Goal: Transaction & Acquisition: Purchase product/service

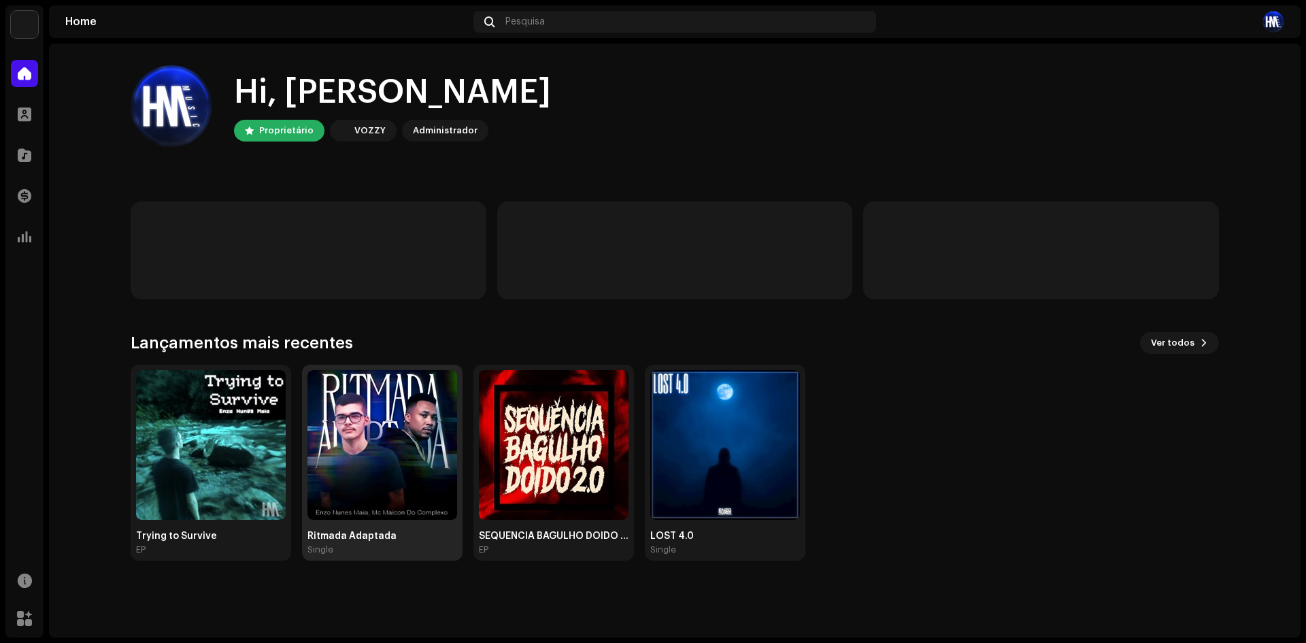
click at [396, 497] on img at bounding box center [382, 445] width 150 height 150
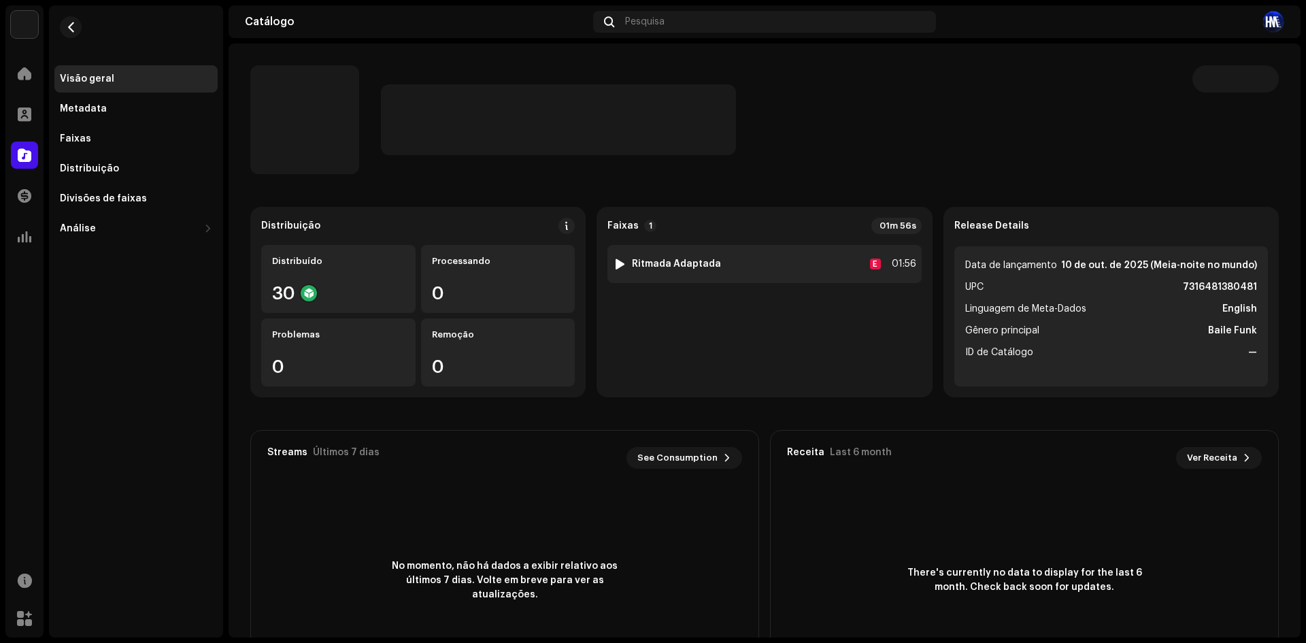
click at [616, 258] on div at bounding box center [620, 263] width 10 height 11
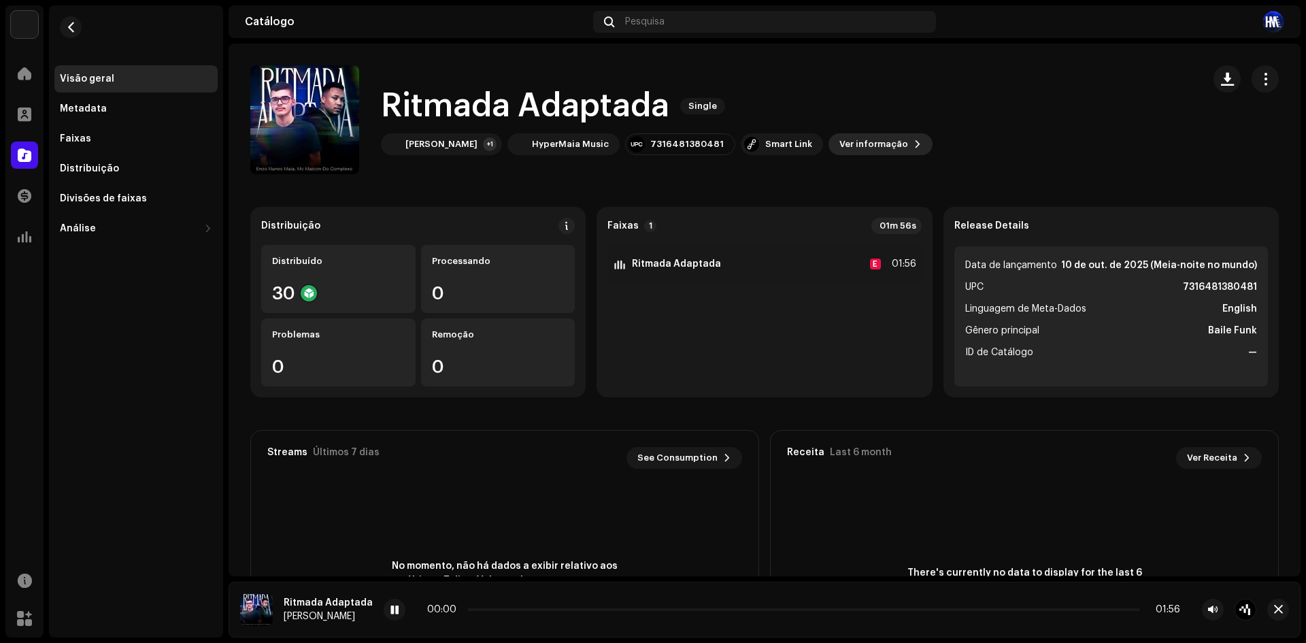
click at [859, 150] on span "Ver informação" at bounding box center [873, 144] width 69 height 27
click at [938, 224] on div "Ritmada Adaptada 3045945 Metadata Distribuição Linguagem de Meta-Dados English …" at bounding box center [653, 321] width 1306 height 643
click at [765, 146] on div "Smart Link" at bounding box center [788, 144] width 47 height 11
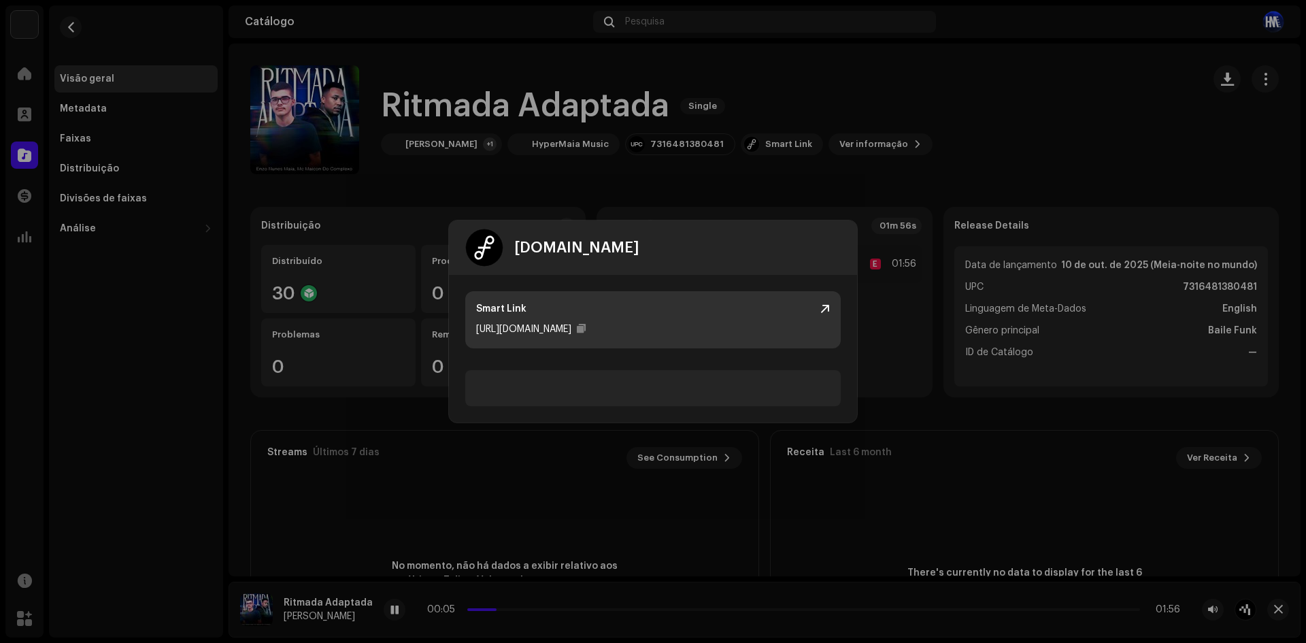
click at [817, 307] on div "Smart Link" at bounding box center [653, 309] width 354 height 14
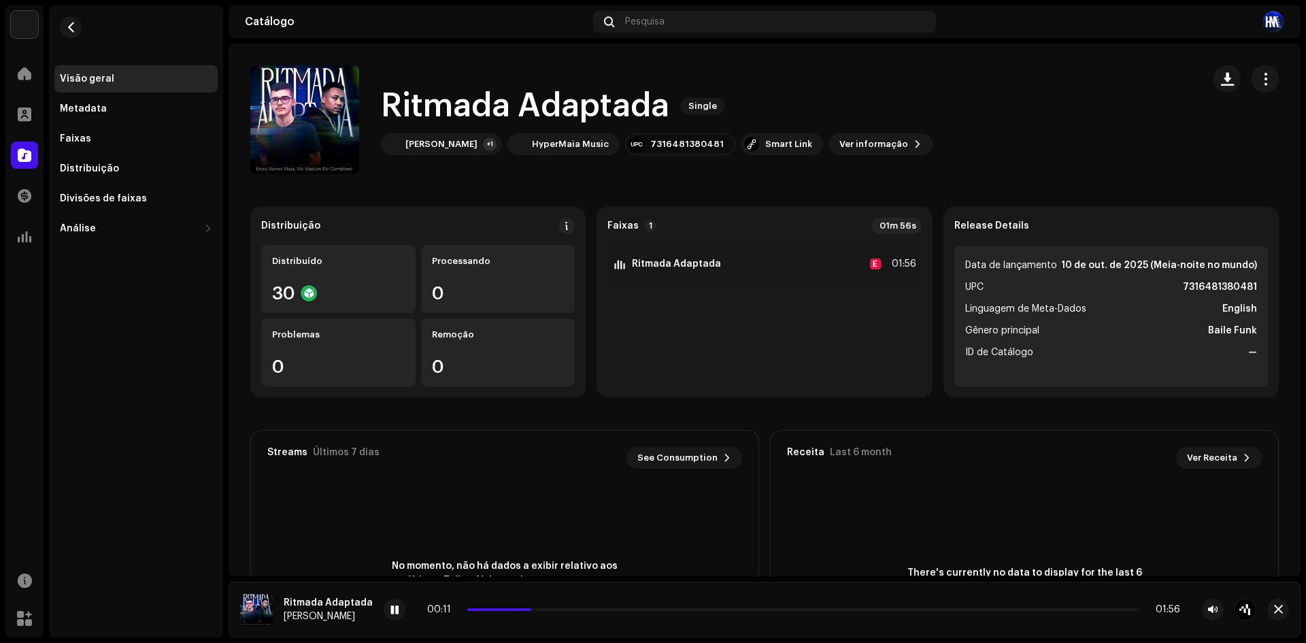
click at [745, 190] on div "[DOMAIN_NAME] Dashboard Go Premium Smart Link [URL][DOMAIN_NAME]" at bounding box center [653, 321] width 1306 height 643
click at [339, 279] on div "Distribuído 30" at bounding box center [338, 279] width 154 height 68
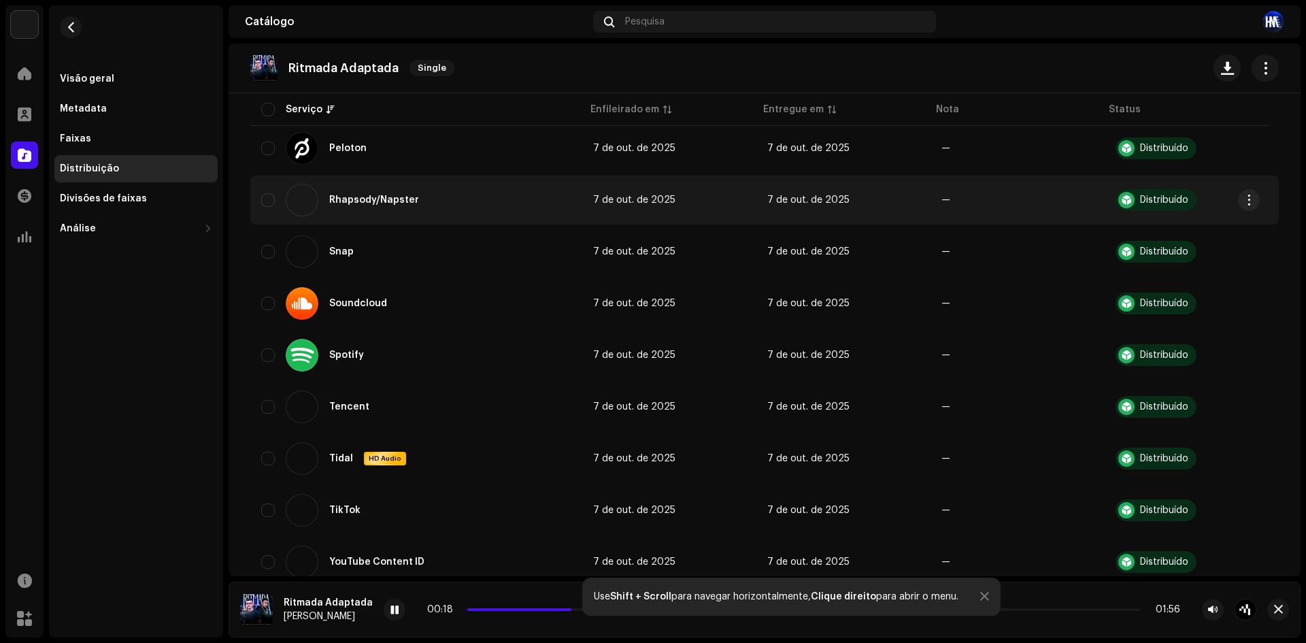
scroll to position [1321, 0]
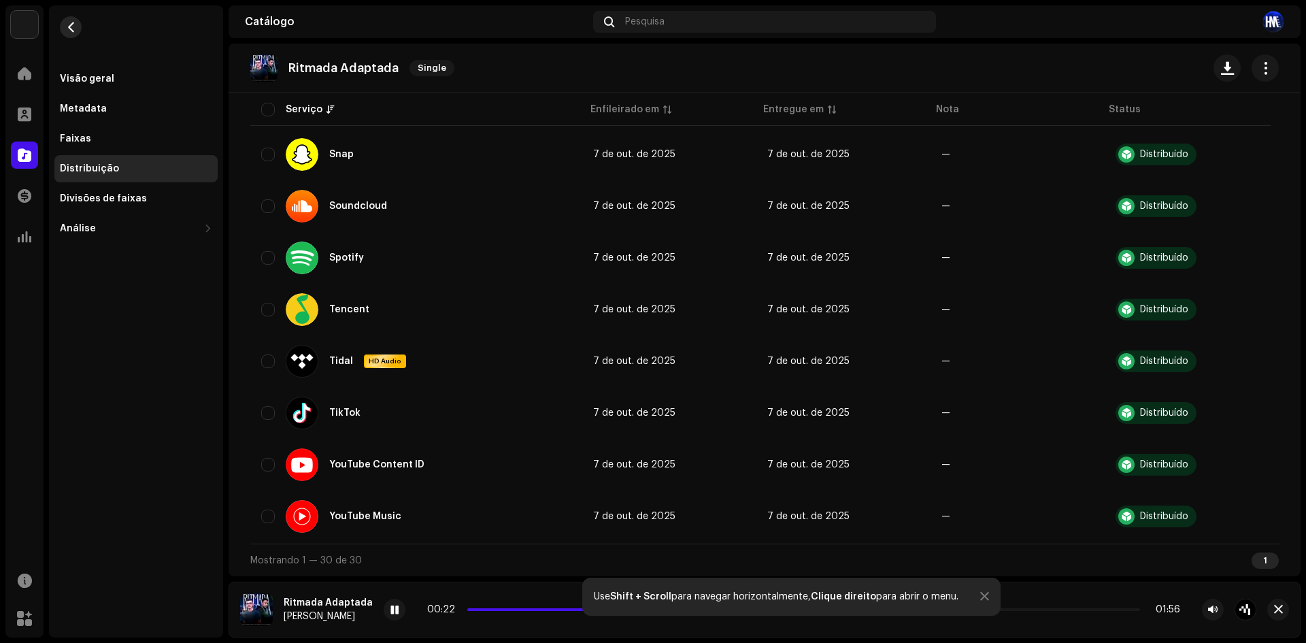
click at [68, 33] on button "button" at bounding box center [71, 27] width 22 height 22
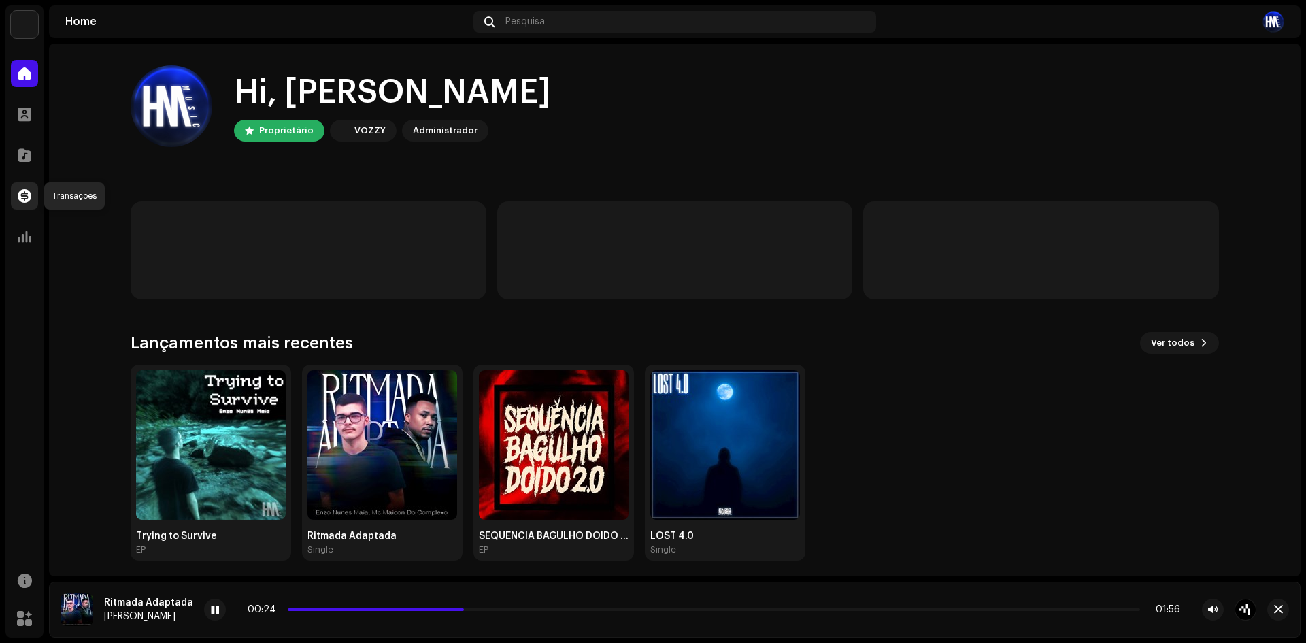
click at [31, 196] on div at bounding box center [24, 195] width 27 height 27
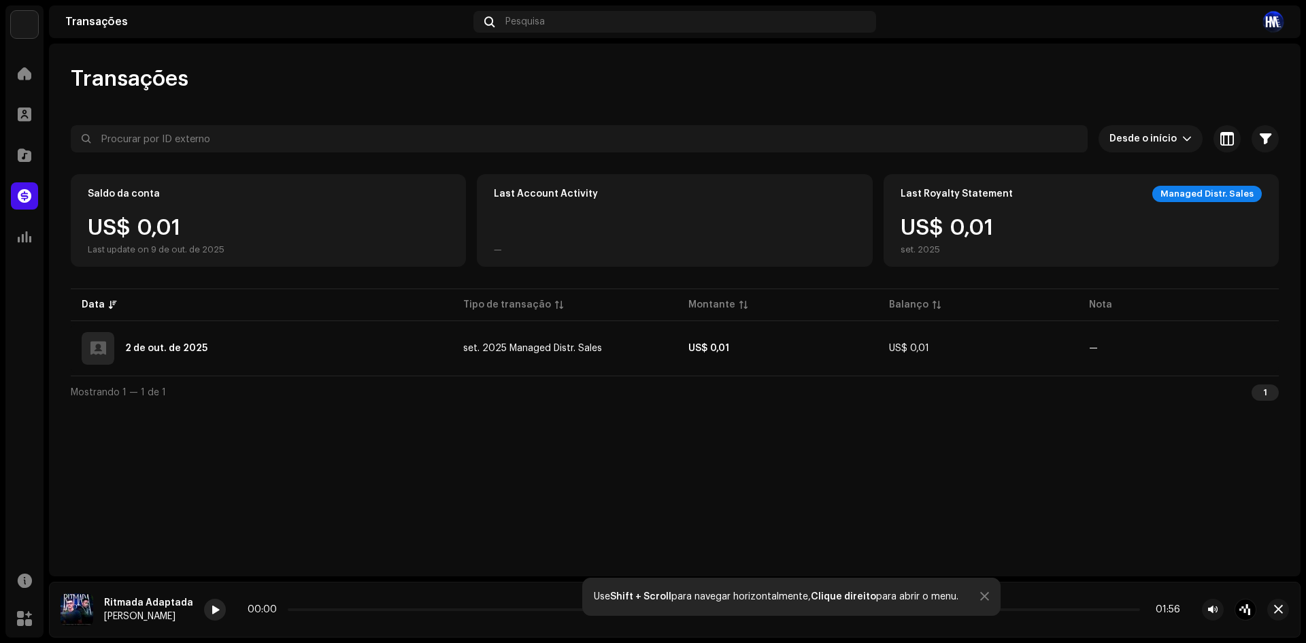
click at [211, 613] on span at bounding box center [215, 610] width 8 height 11
click at [28, 72] on span at bounding box center [25, 73] width 14 height 11
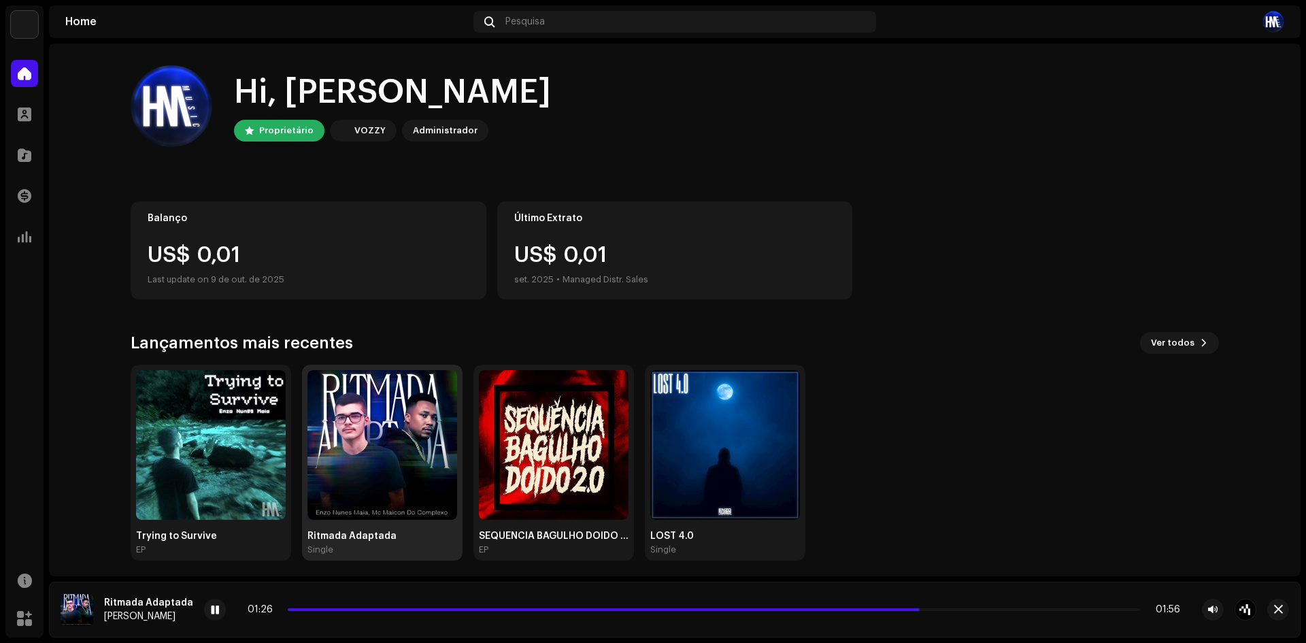
click at [427, 463] on img at bounding box center [382, 445] width 150 height 150
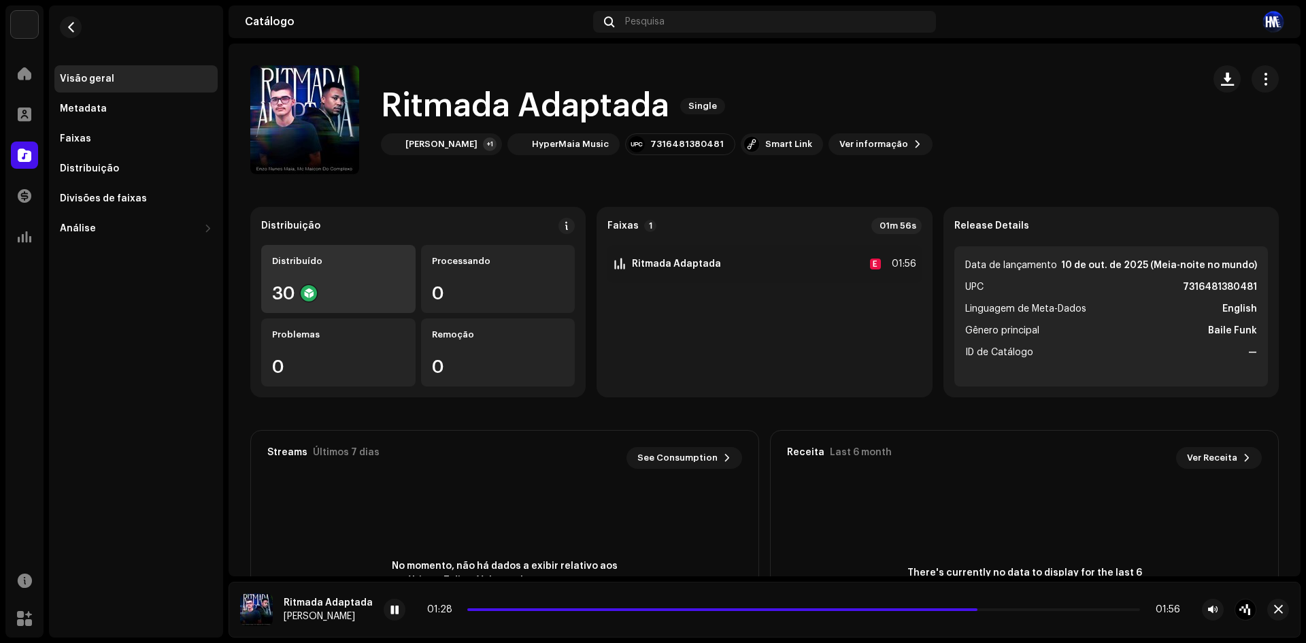
click at [369, 288] on div "30" at bounding box center [338, 293] width 133 height 18
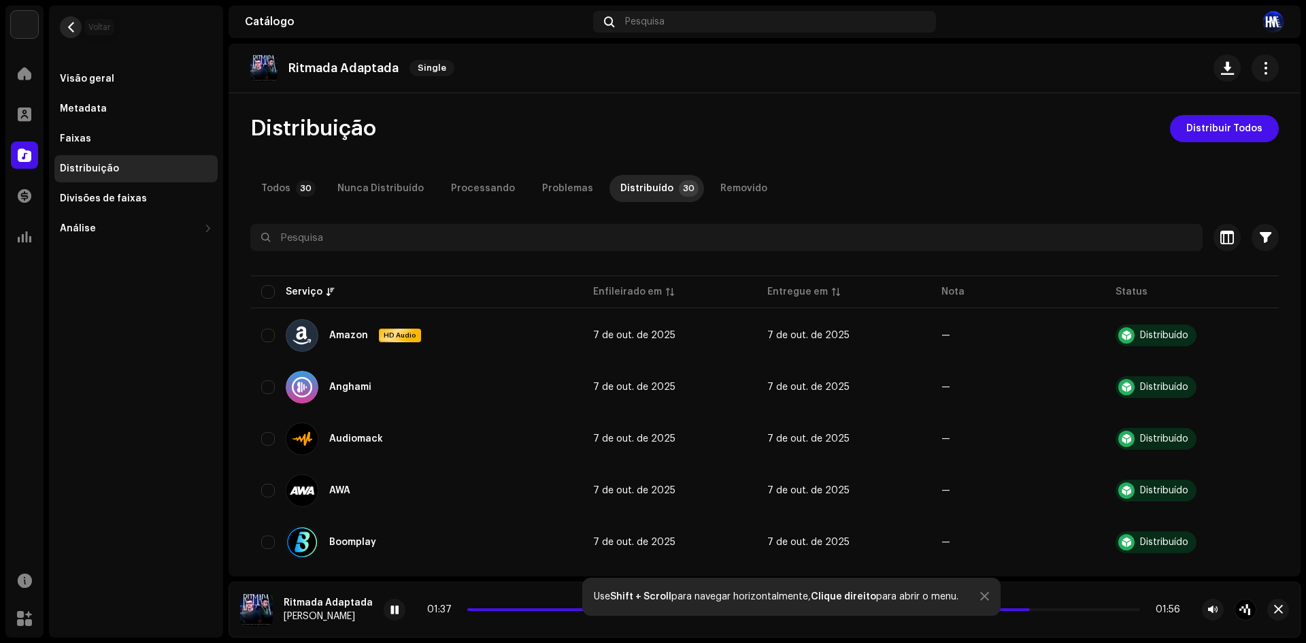
click at [69, 28] on span "button" at bounding box center [71, 27] width 10 height 11
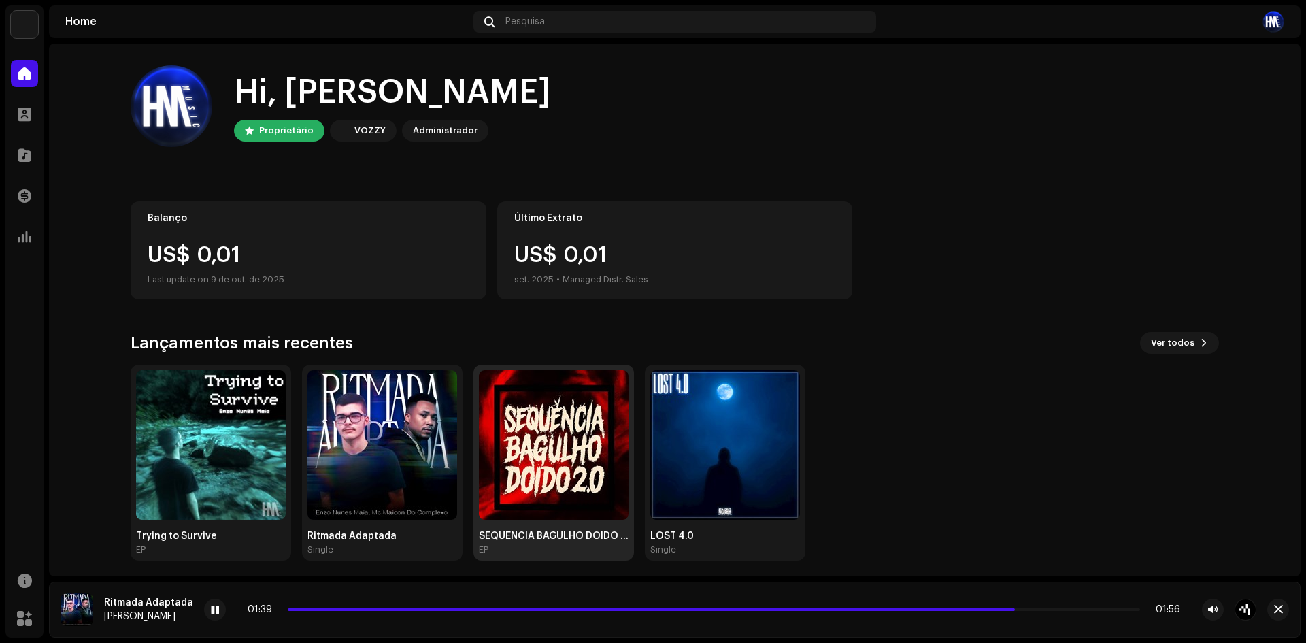
click at [515, 452] on img at bounding box center [554, 445] width 150 height 150
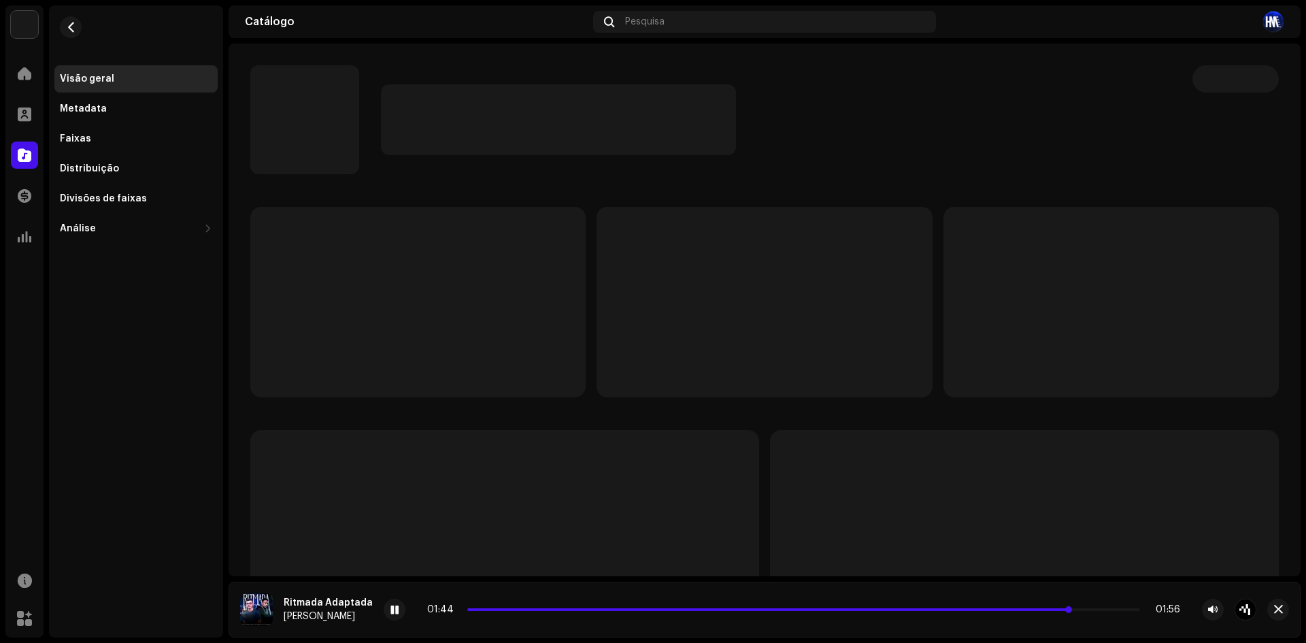
click at [467, 609] on span at bounding box center [768, 609] width 603 height 3
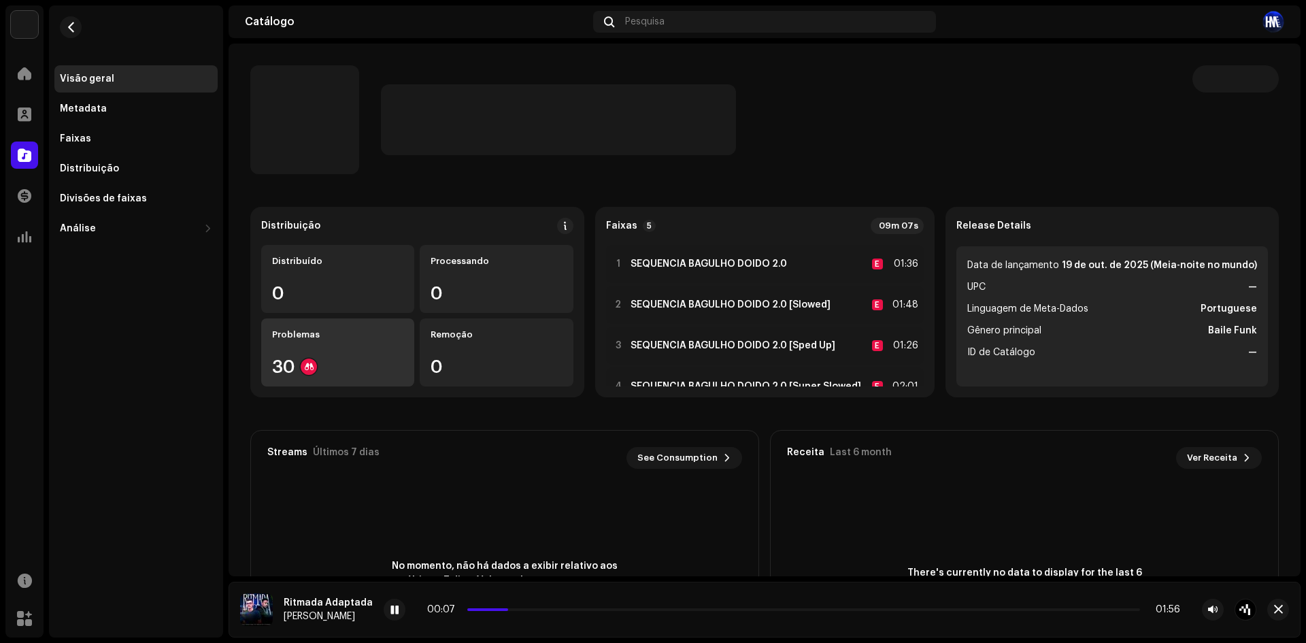
click at [393, 349] on div "Problemas 30" at bounding box center [337, 352] width 153 height 68
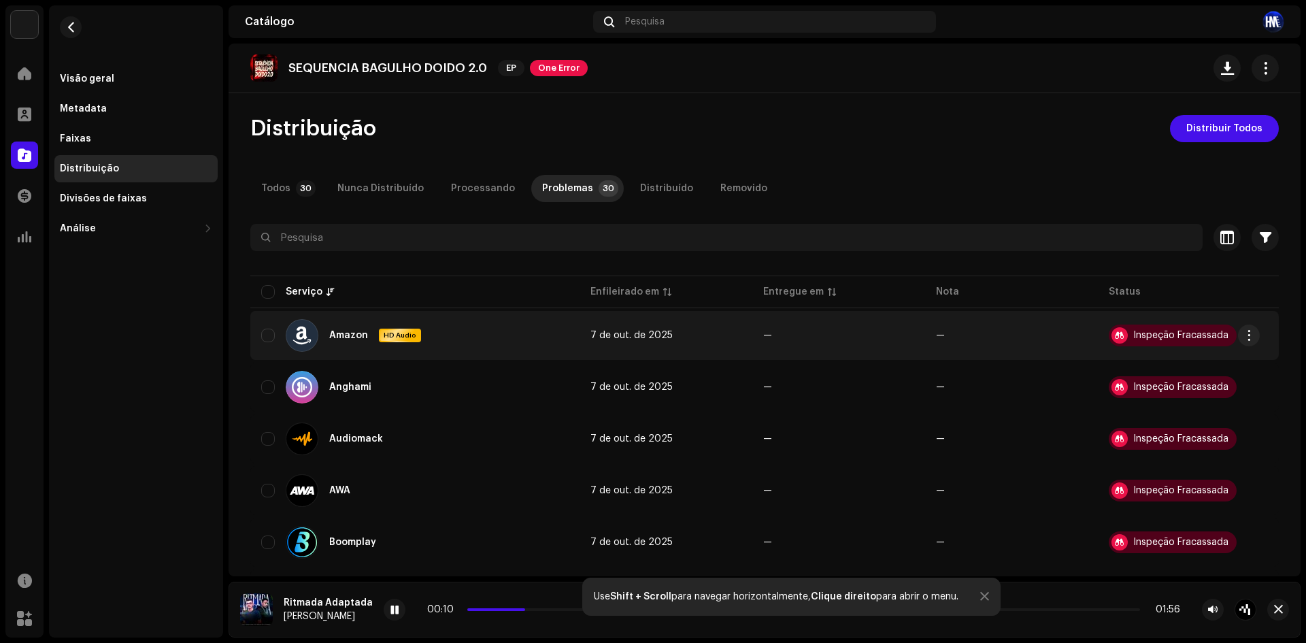
click at [1163, 335] on div "Inspeção Fracassada" at bounding box center [1180, 335] width 95 height 10
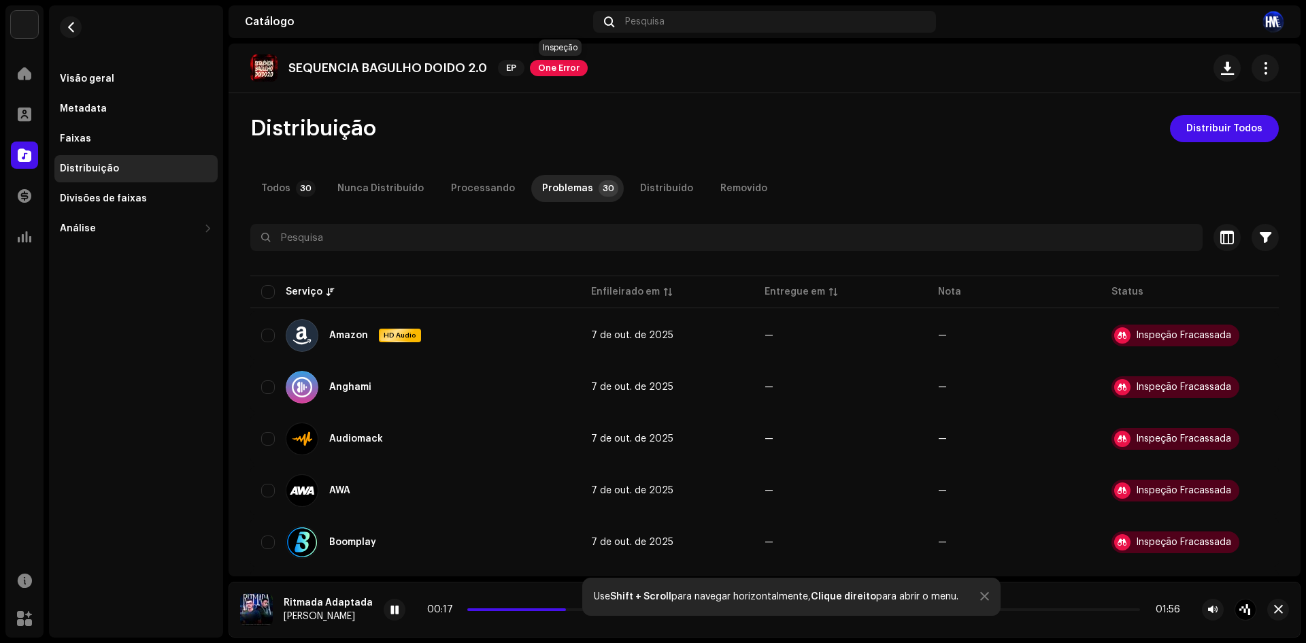
click at [571, 68] on span "One Error" at bounding box center [559, 68] width 58 height 16
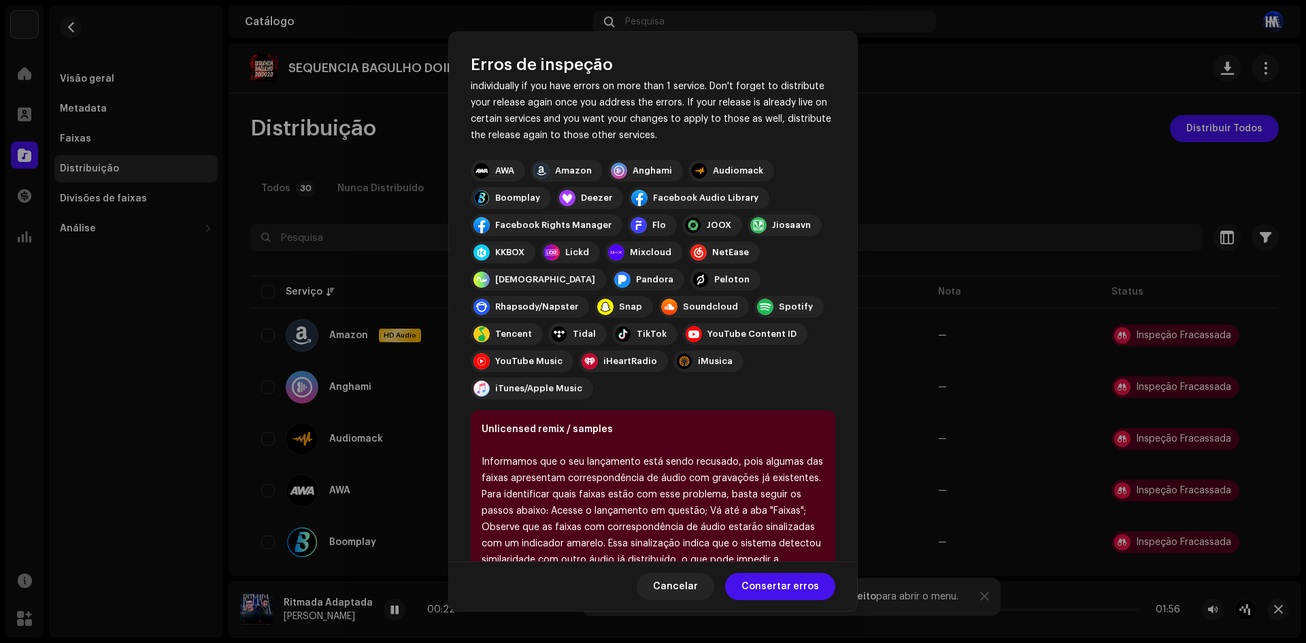
scroll to position [129, 0]
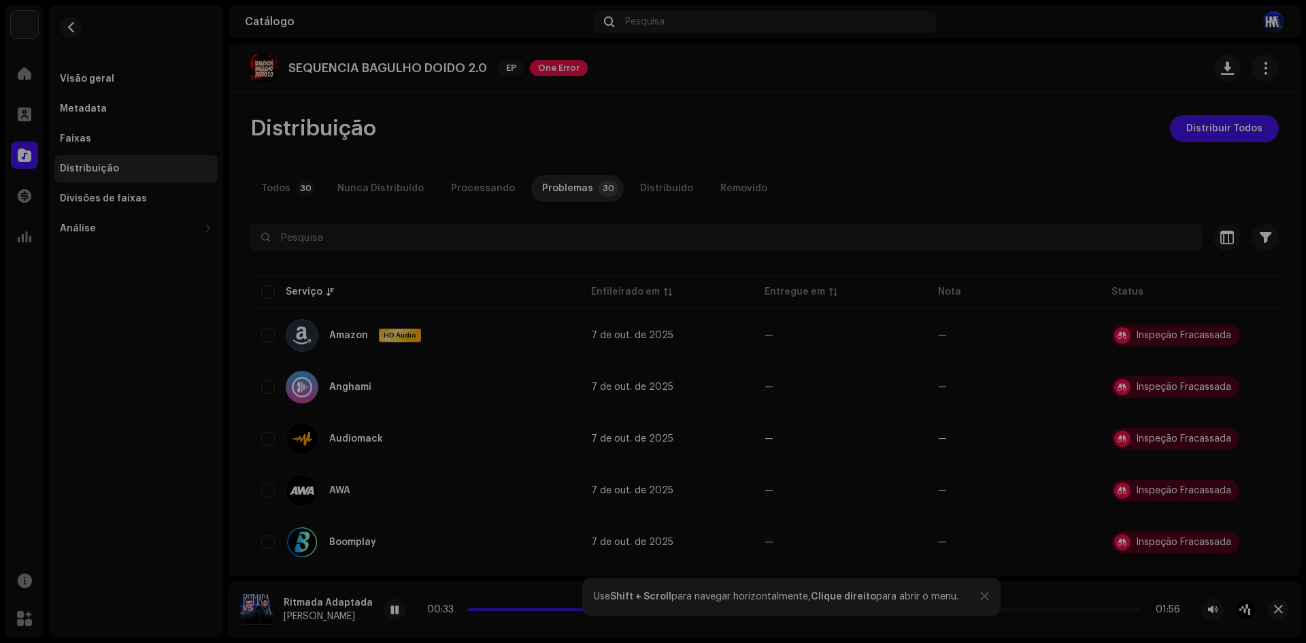
click at [964, 394] on div "Erros de inspeção Encontramos os erros abaixo ao inspecionar seu lançamento. IM…" at bounding box center [653, 321] width 1306 height 643
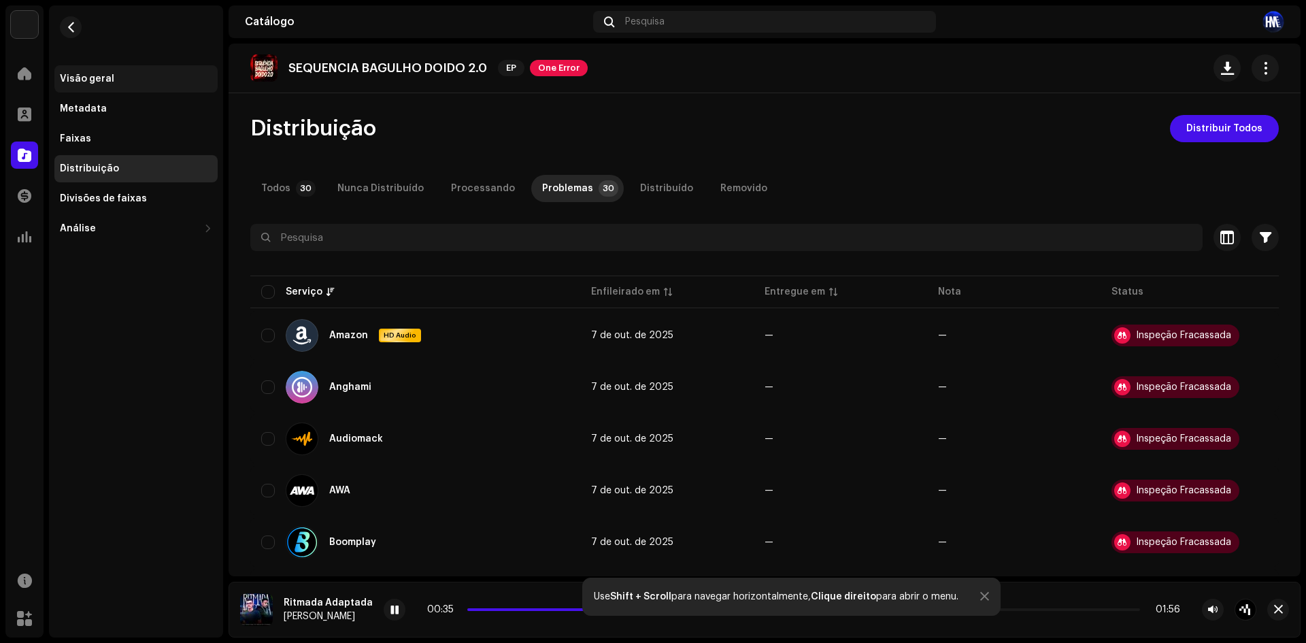
click at [98, 80] on div "Visão geral" at bounding box center [87, 78] width 54 height 11
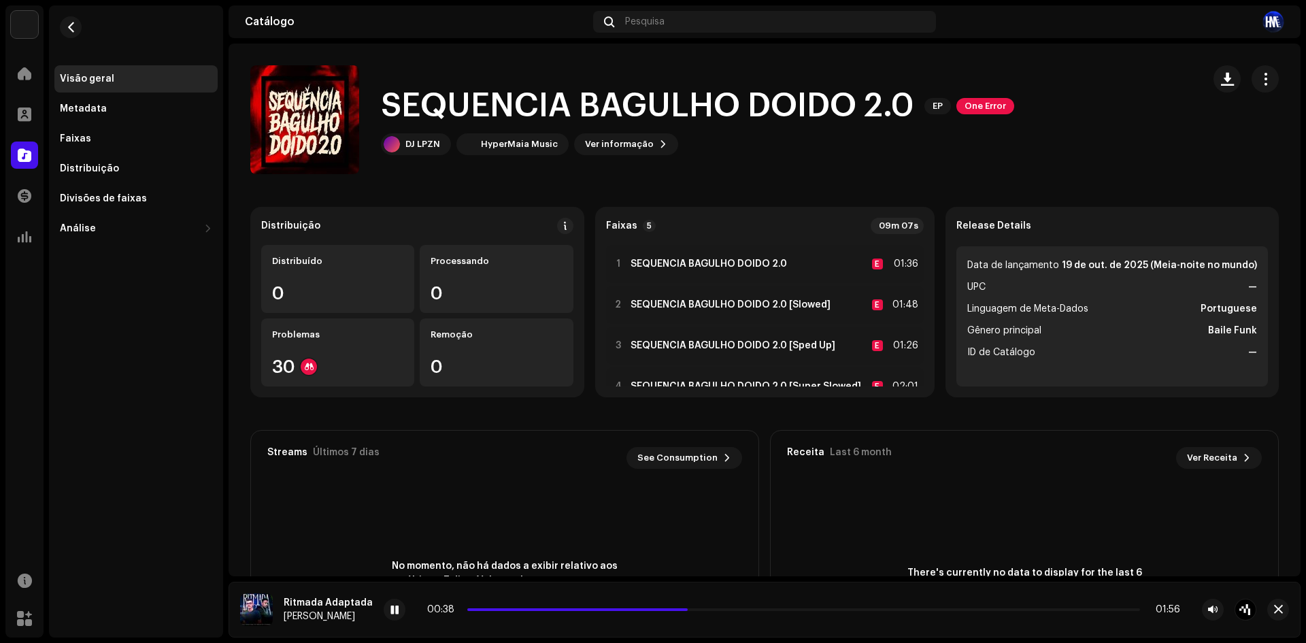
click at [1270, 83] on div "SEQUENCIA BAGULHO DOIDO 2.0 EP One Error DJ LPZN HyperMaia Music Ver informação" at bounding box center [764, 119] width 1072 height 109
click at [1261, 82] on span "button" at bounding box center [1265, 78] width 13 height 11
click at [1196, 139] on div "Editar" at bounding box center [1195, 139] width 126 height 11
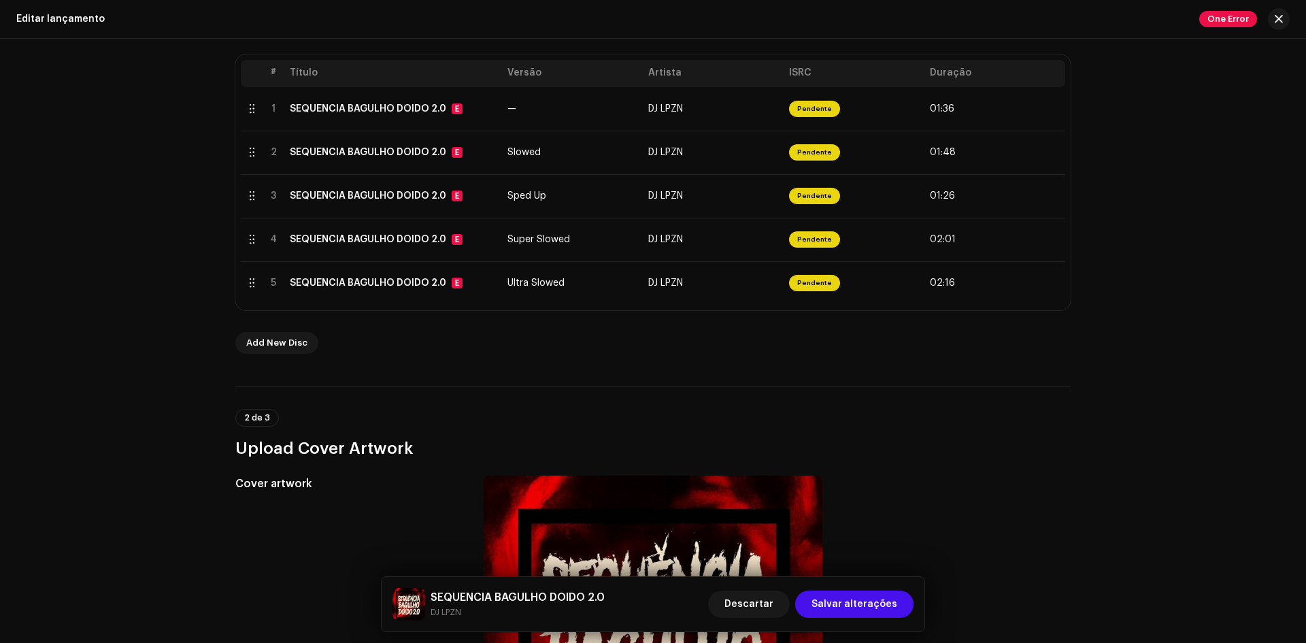
scroll to position [408, 0]
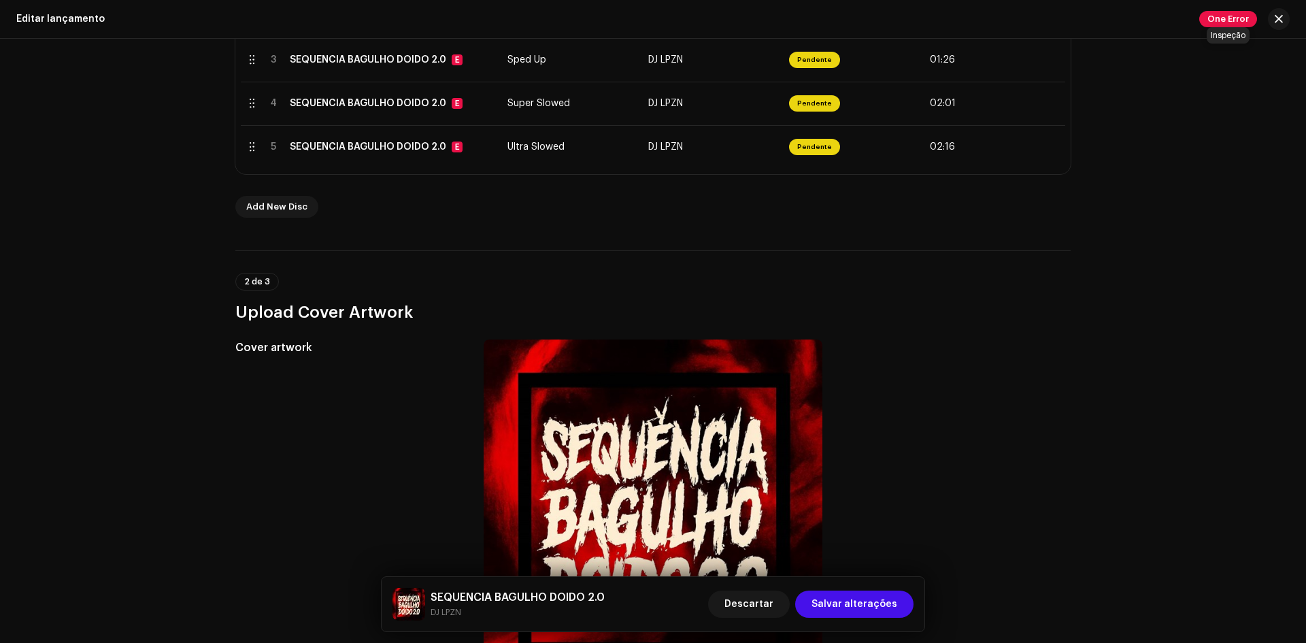
click at [1230, 14] on span "One Error" at bounding box center [1228, 19] width 58 height 16
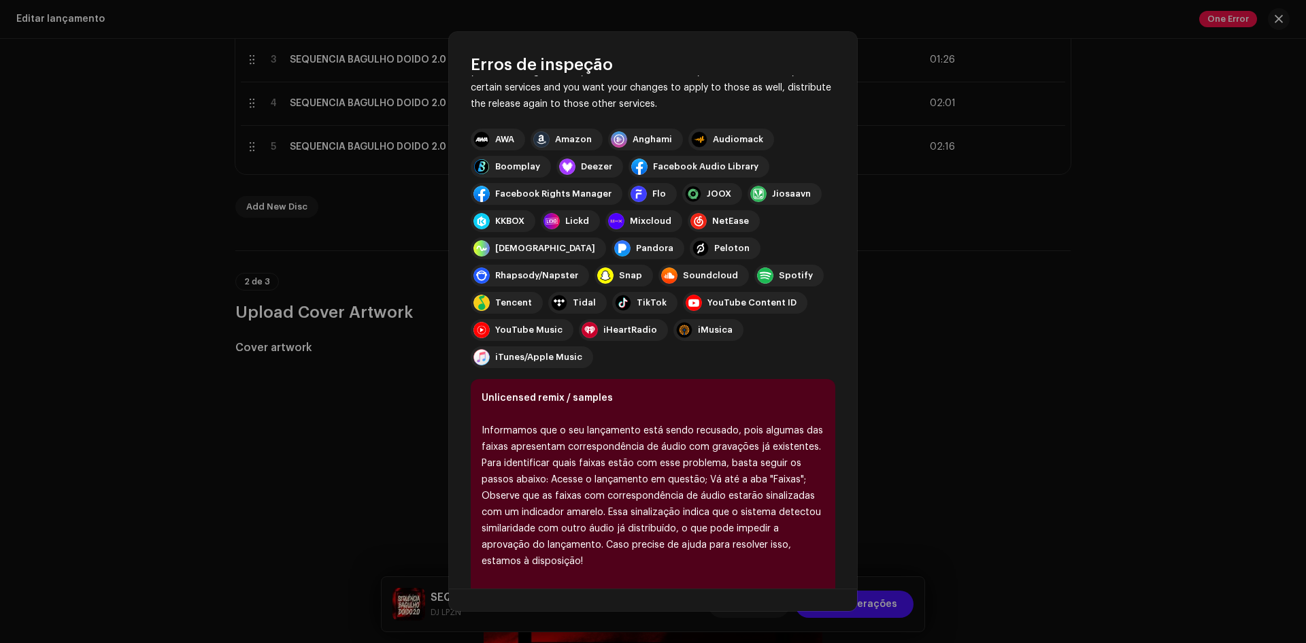
scroll to position [102, 0]
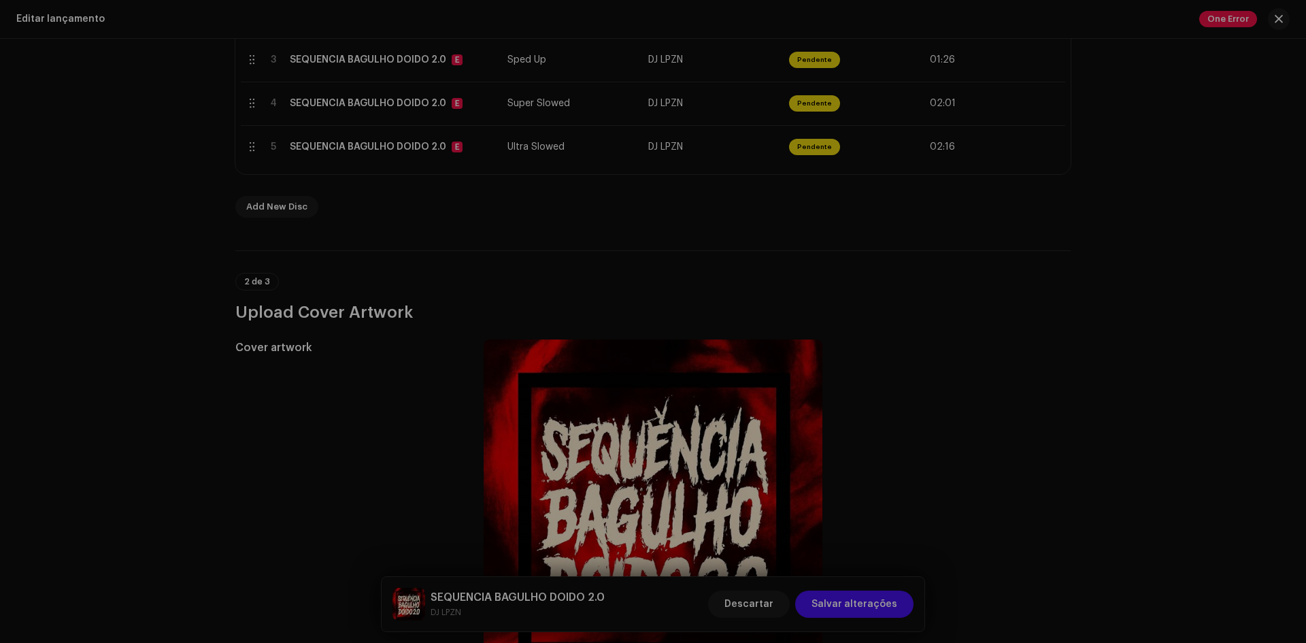
click at [953, 344] on div "Erros de inspeção Encontramos os erros abaixo ao inspecionar seu lançamento. IM…" at bounding box center [653, 321] width 1306 height 643
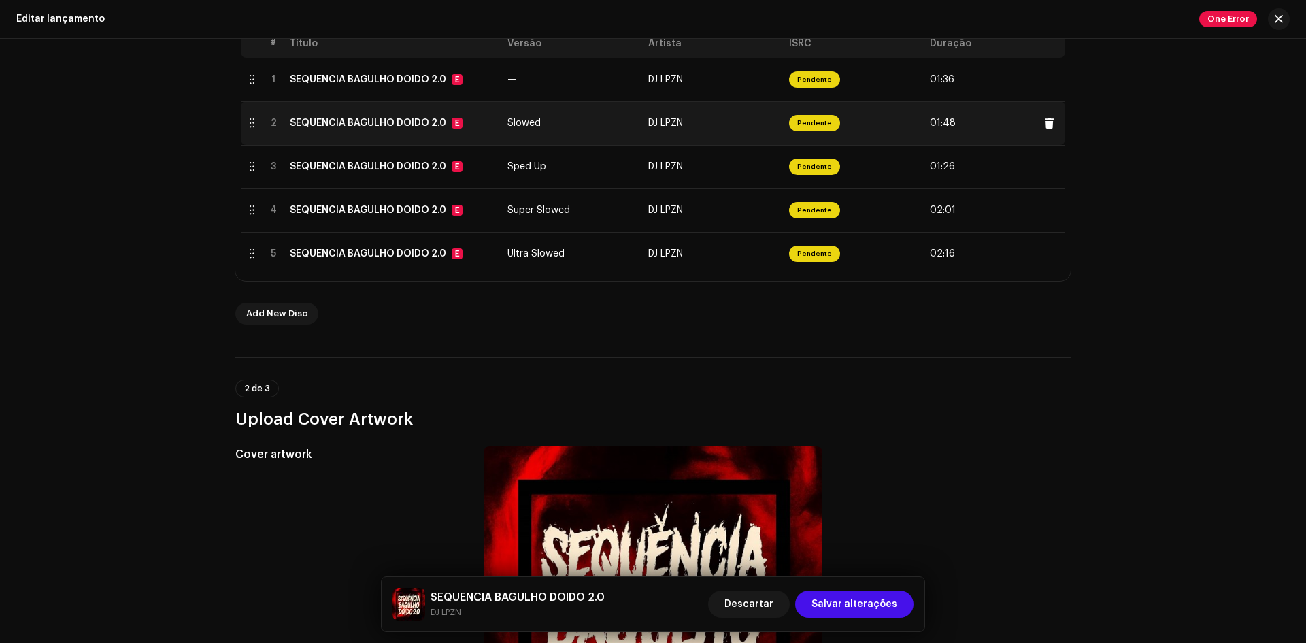
scroll to position [136, 0]
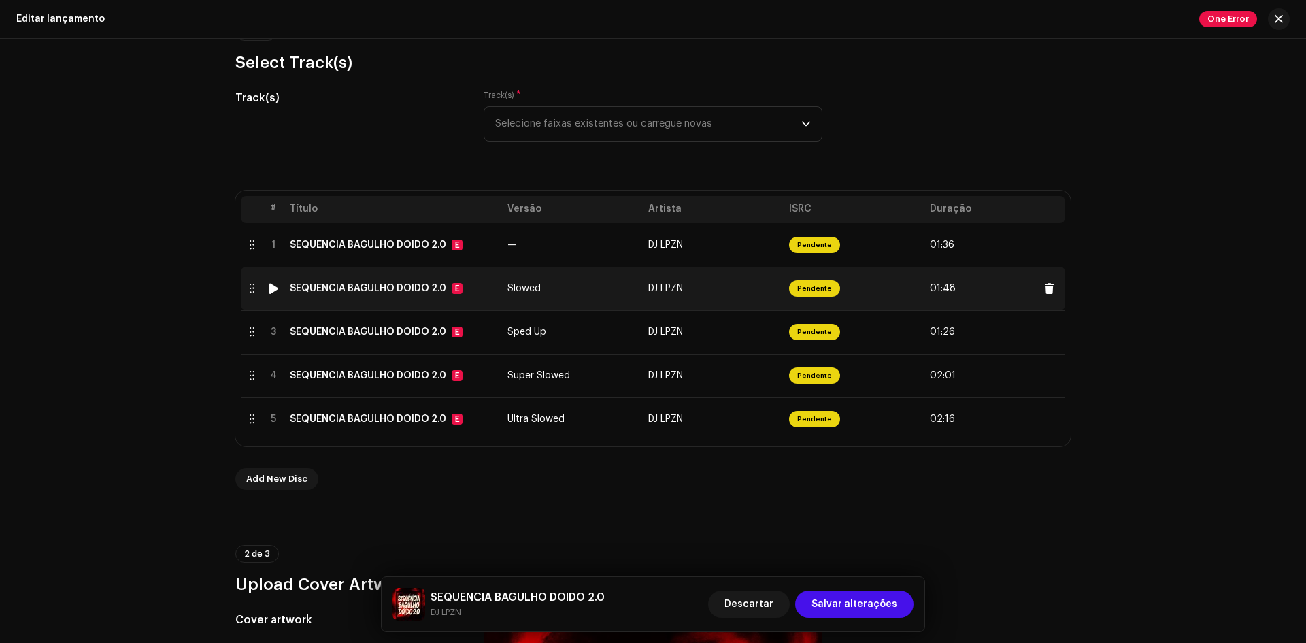
click at [397, 294] on td "SEQUENCIA BAGULHO DOIDO 2.0 E" at bounding box center [393, 289] width 218 height 44
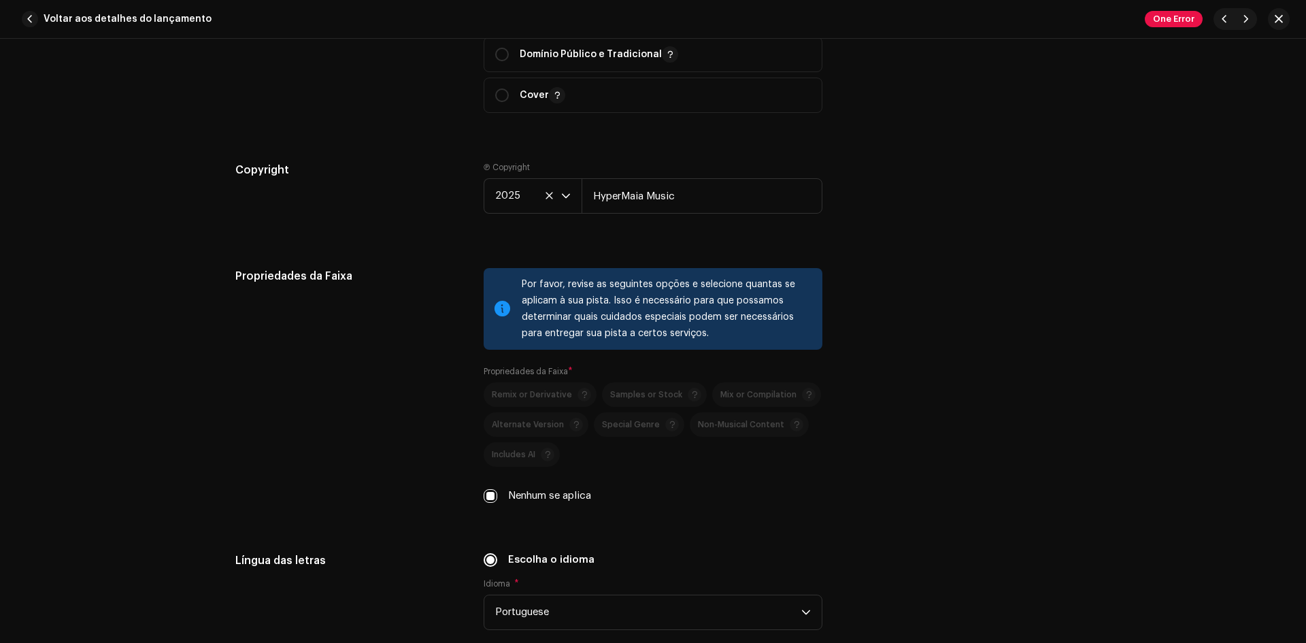
scroll to position [1700, 0]
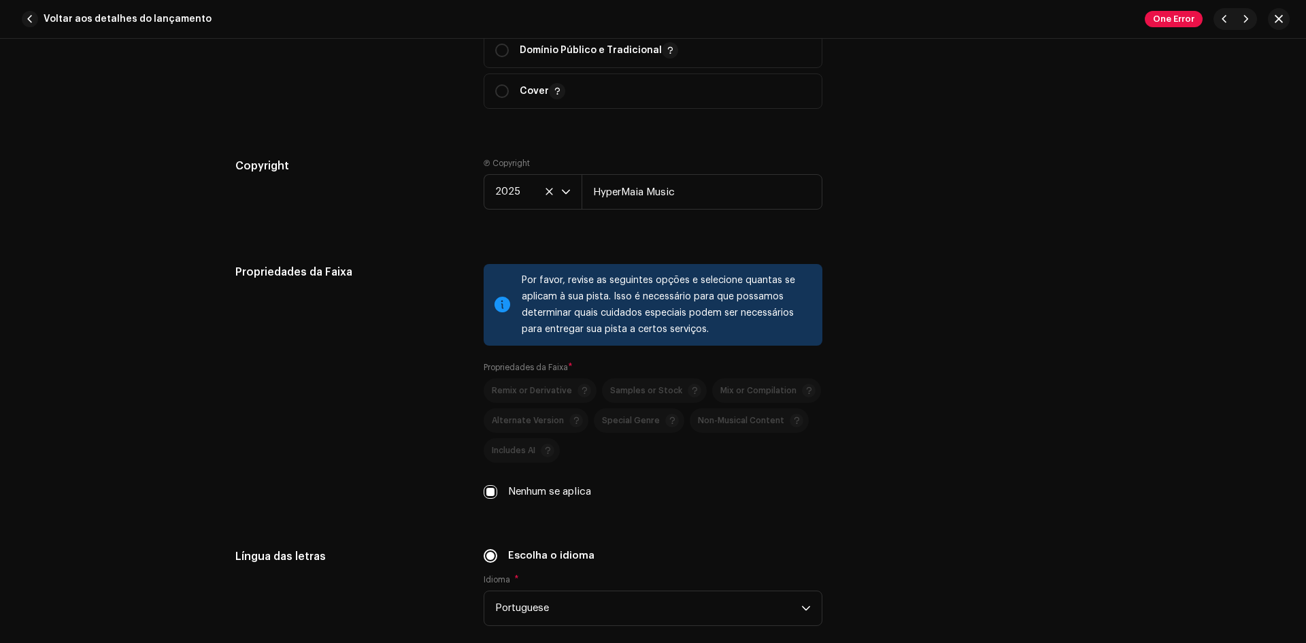
click at [532, 489] on label "Nenhum se aplica" at bounding box center [549, 491] width 83 height 15
click at [497, 489] on input "Nenhum se aplica" at bounding box center [490, 492] width 14 height 14
checkbox input "false"
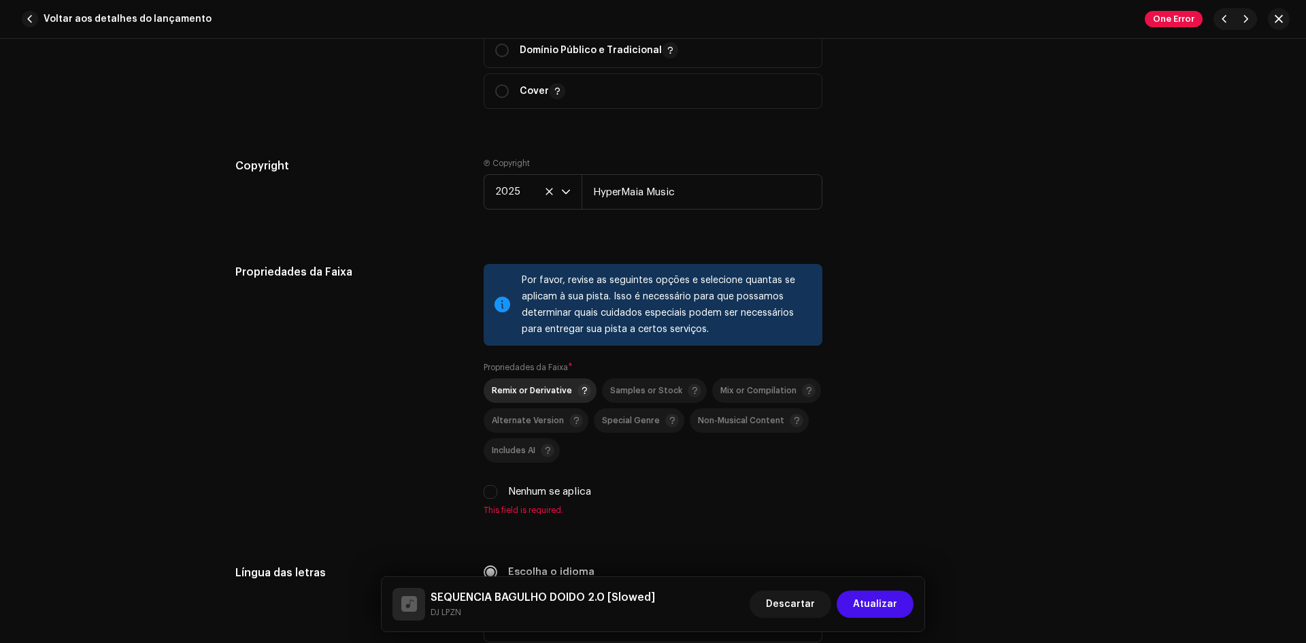
click at [555, 388] on span "Remix or Derivative" at bounding box center [532, 390] width 80 height 9
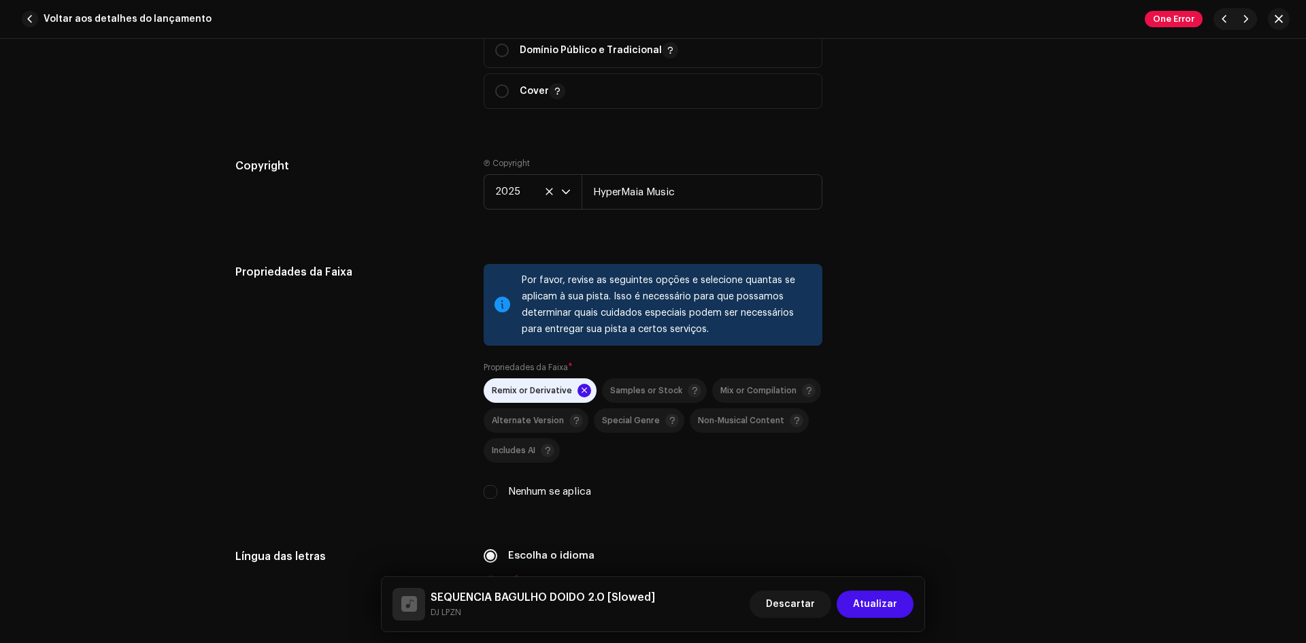
click at [577, 387] on span at bounding box center [584, 391] width 14 height 14
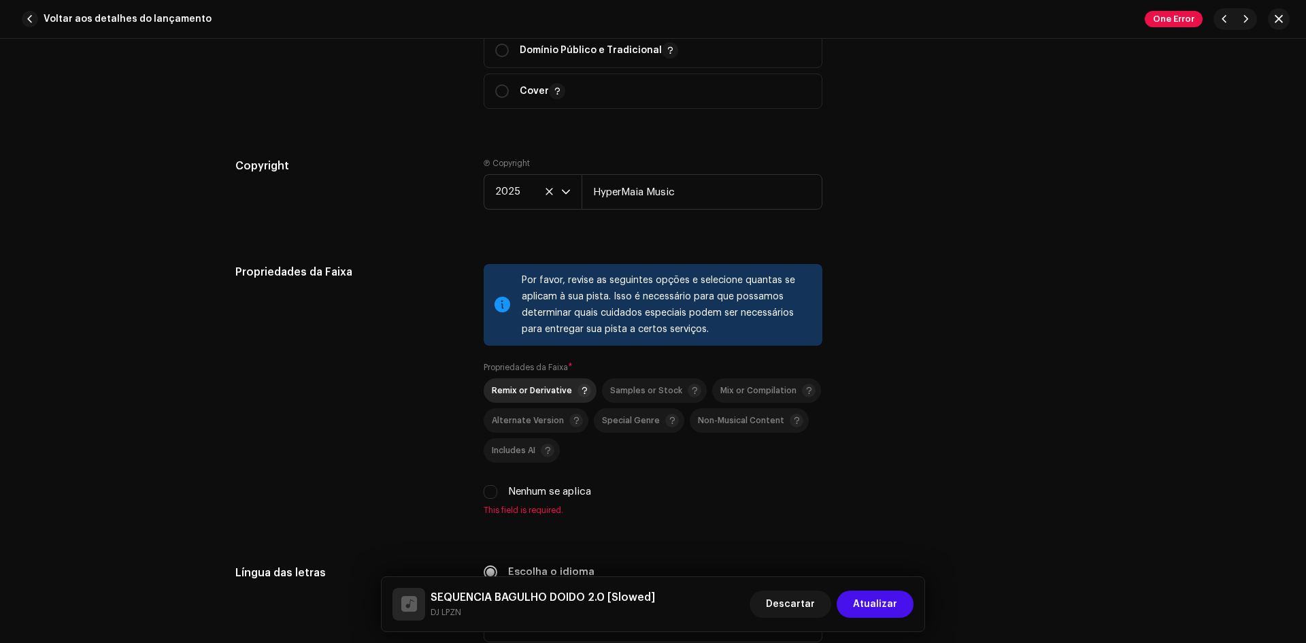
click at [541, 392] on span "Remix or Derivative" at bounding box center [532, 390] width 80 height 9
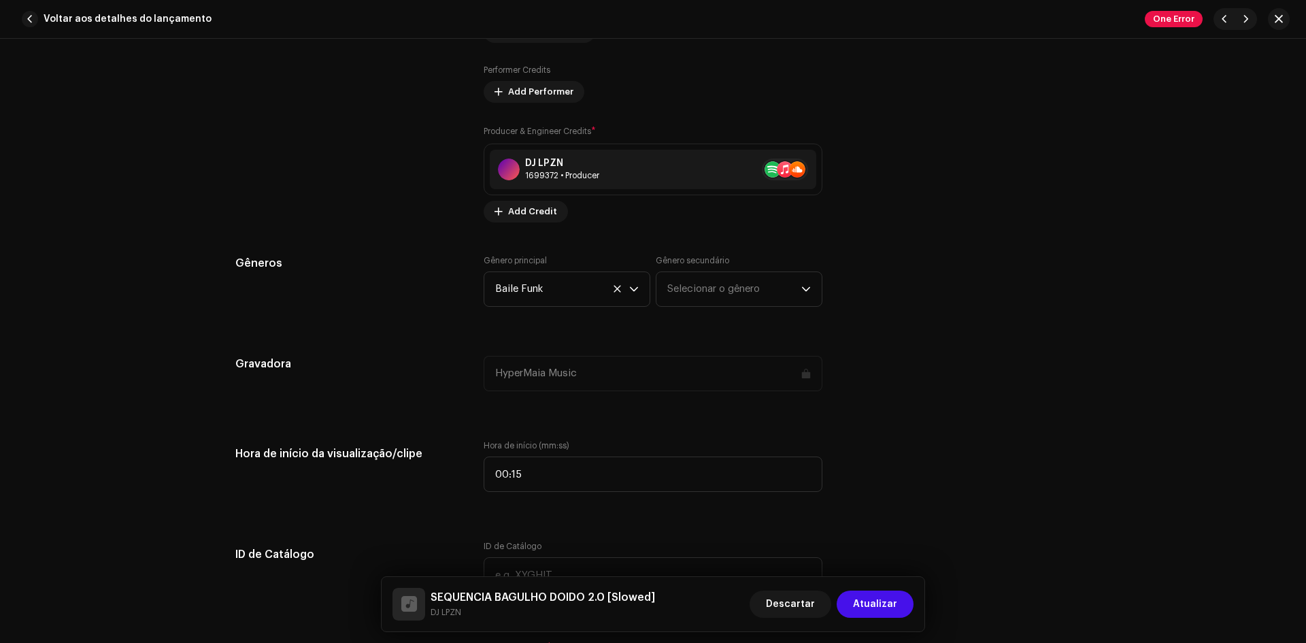
scroll to position [1156, 0]
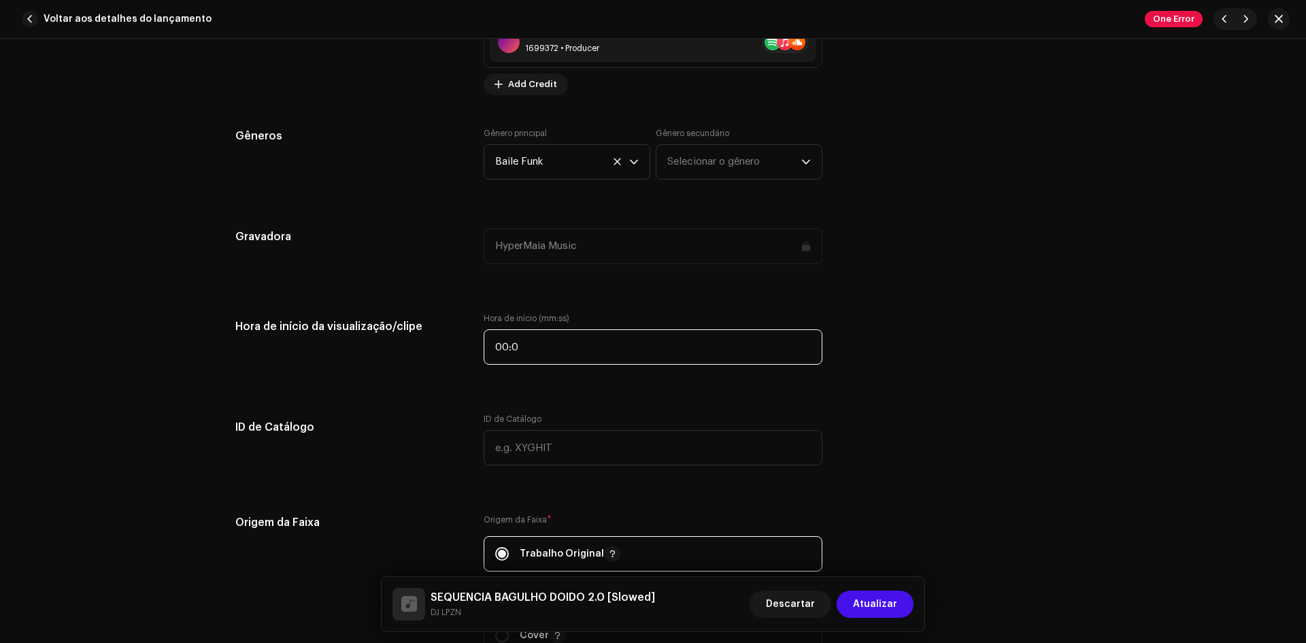
type input "00:00"
click at [880, 602] on span "Atualizar" at bounding box center [875, 603] width 44 height 27
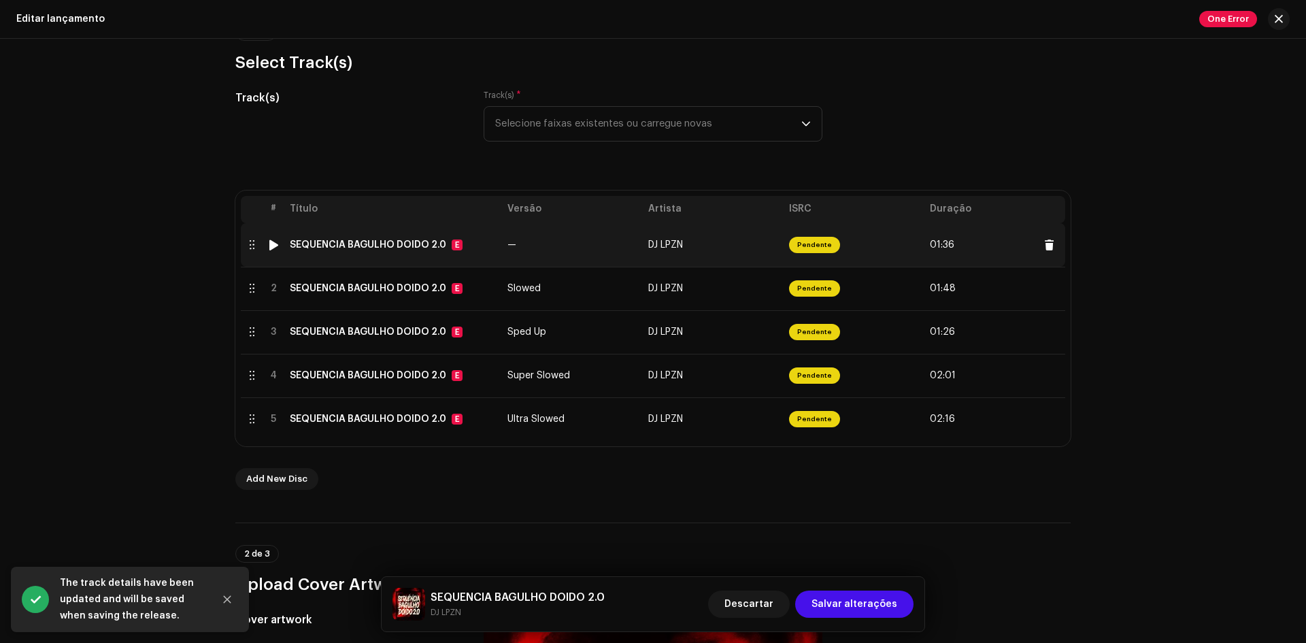
click at [564, 247] on td "—" at bounding box center [572, 245] width 141 height 44
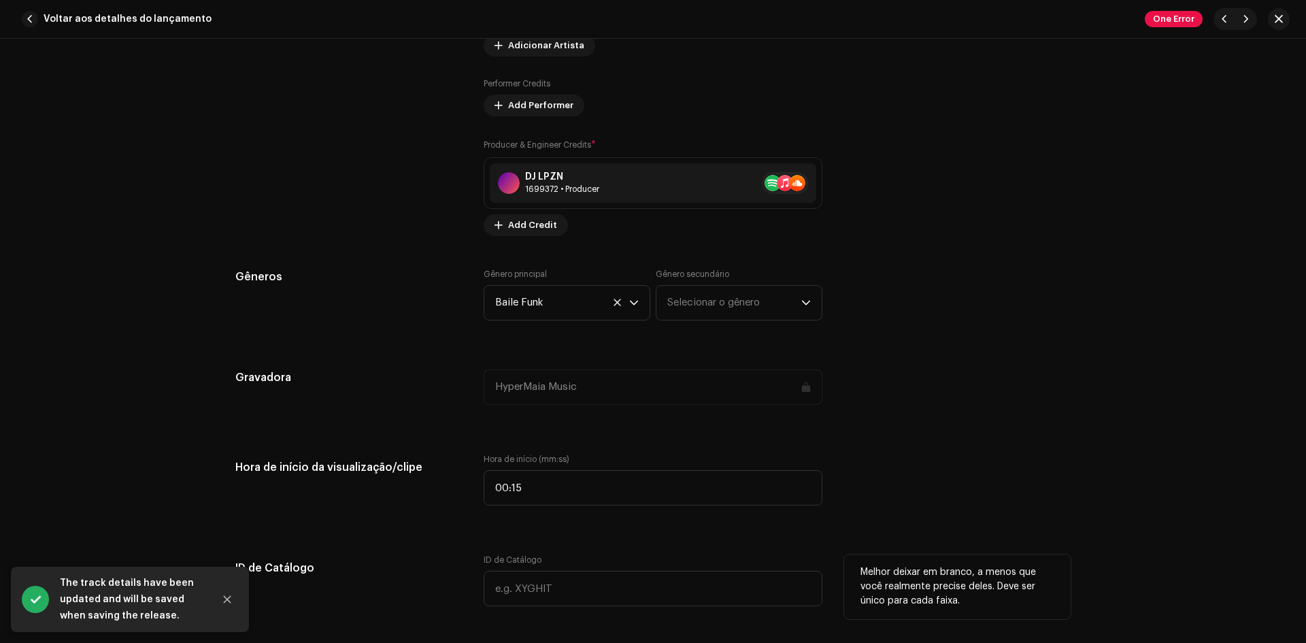
scroll to position [1088, 0]
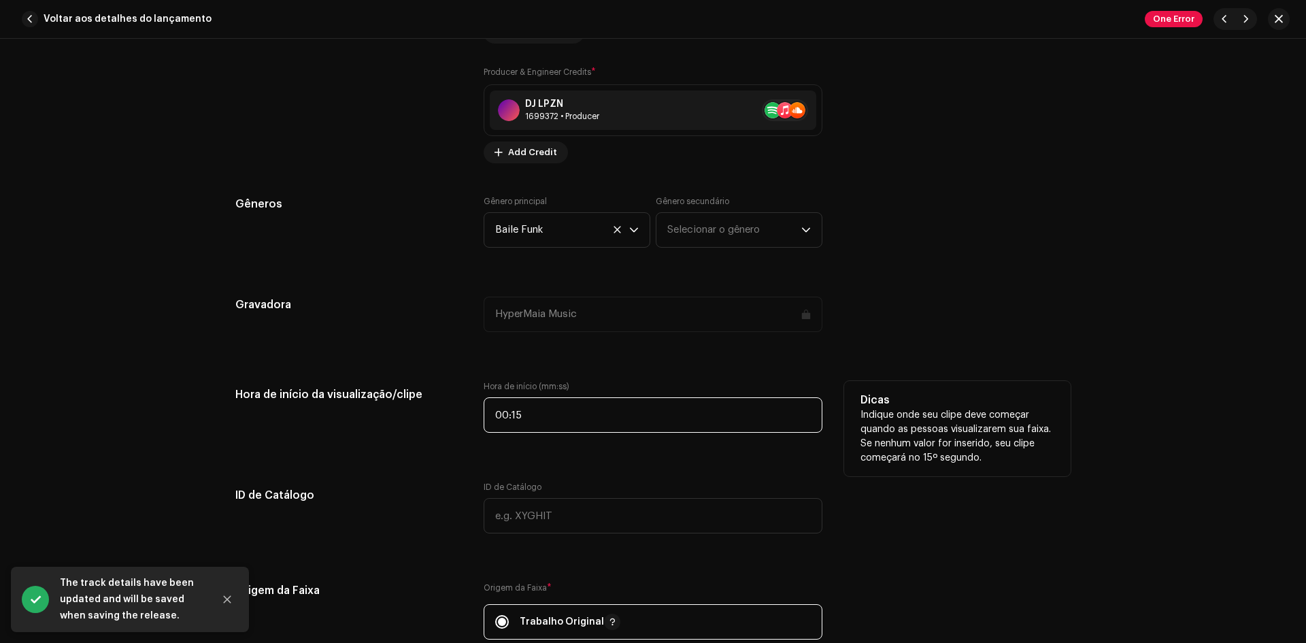
click at [576, 413] on input "00:15" at bounding box center [652, 414] width 339 height 35
type input "00:00"
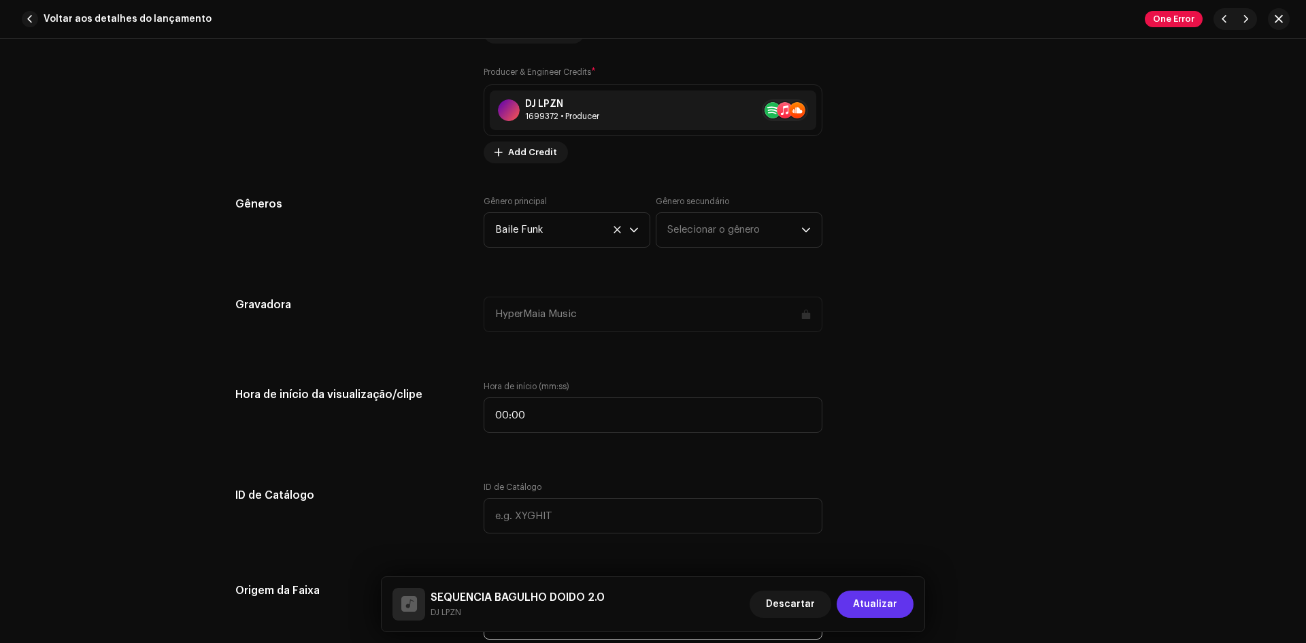
click at [874, 610] on span "Atualizar" at bounding box center [875, 603] width 44 height 27
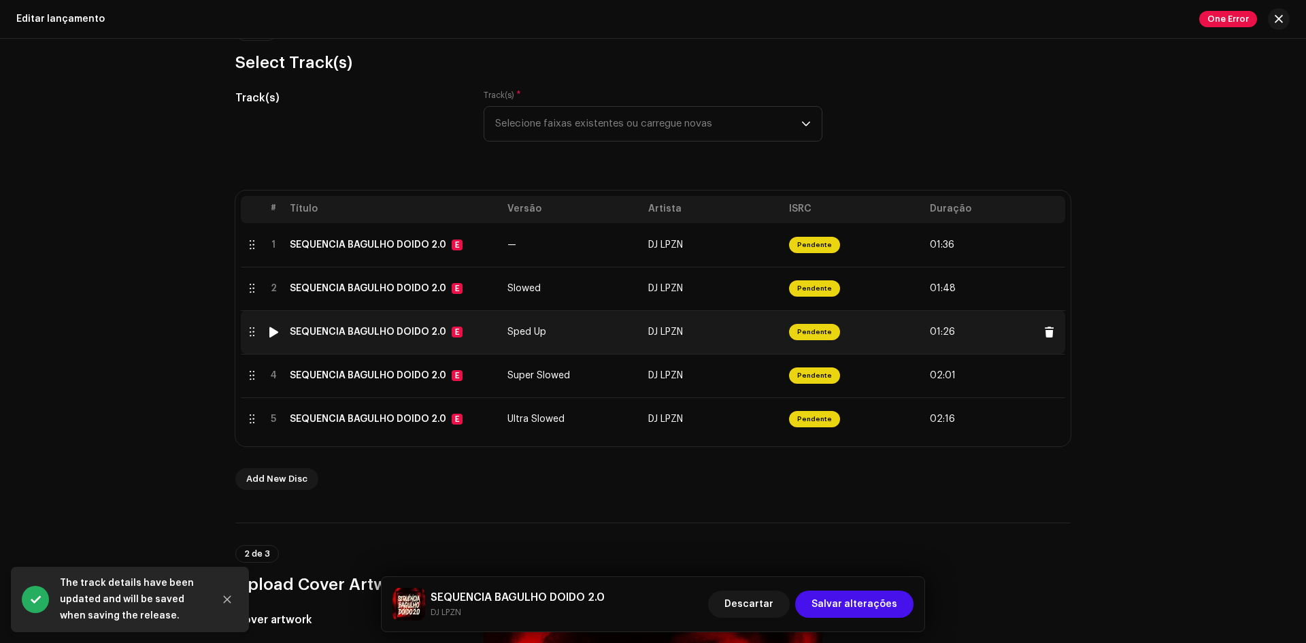
click at [480, 330] on div "SEQUENCIA BAGULHO DOIDO 2.0 E" at bounding box center [393, 331] width 207 height 11
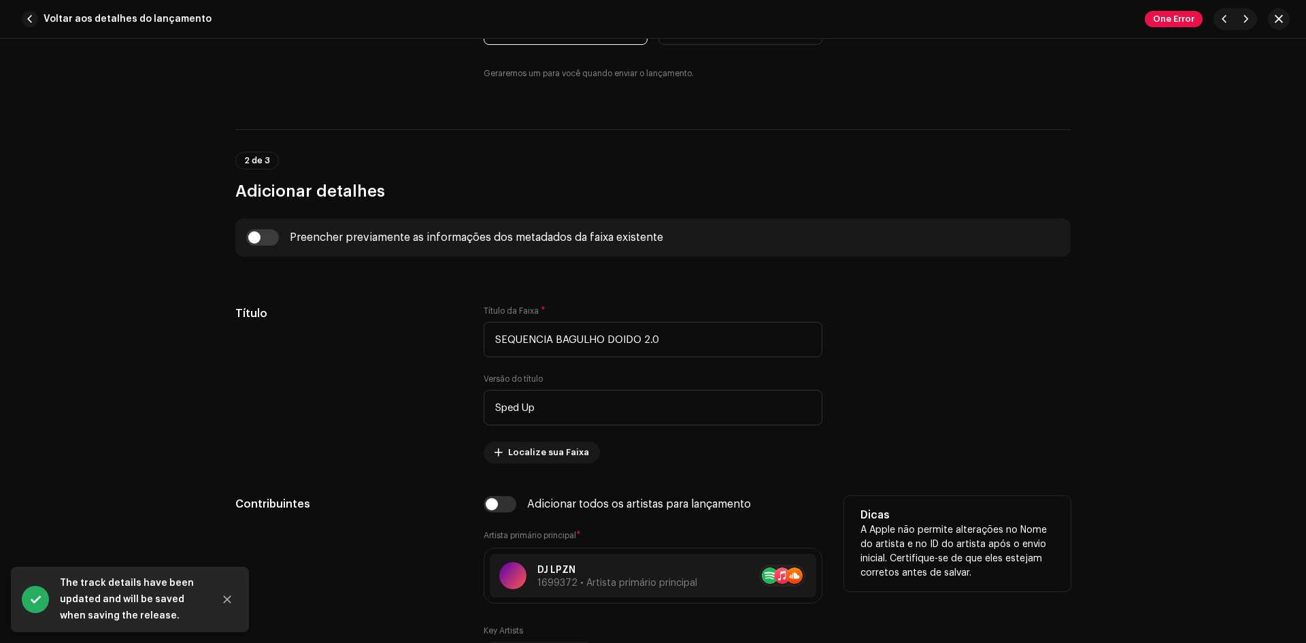
scroll to position [408, 0]
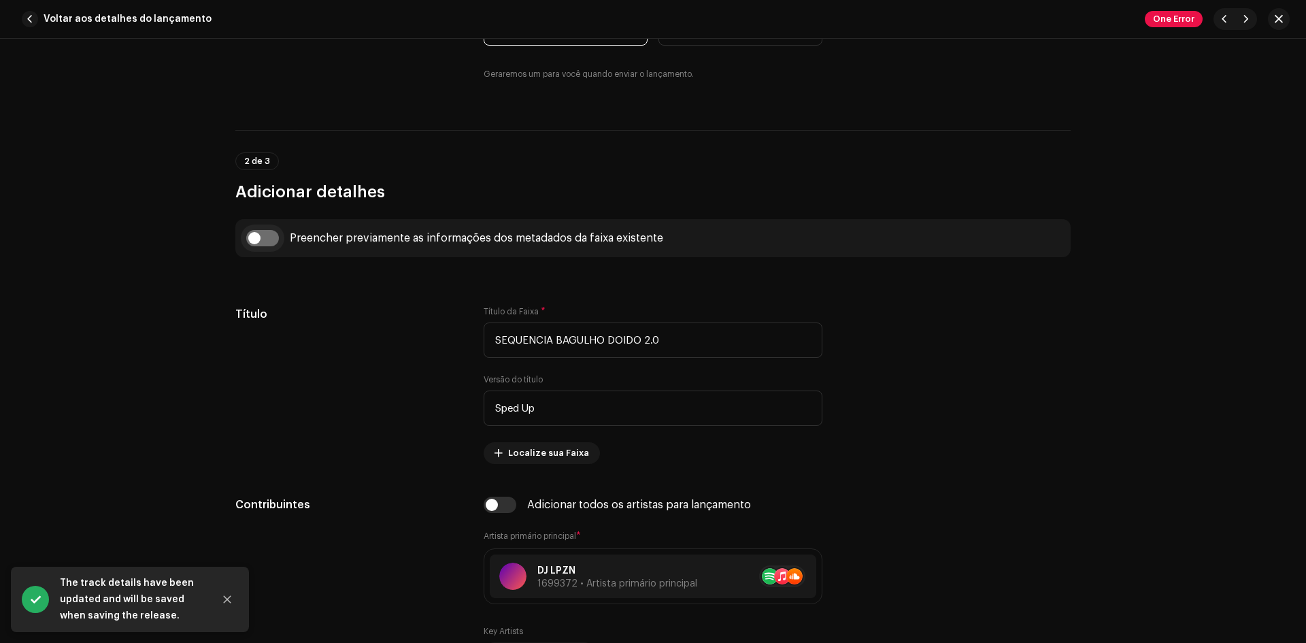
click at [266, 230] on input "checkbox" at bounding box center [262, 238] width 33 height 16
checkbox input "true"
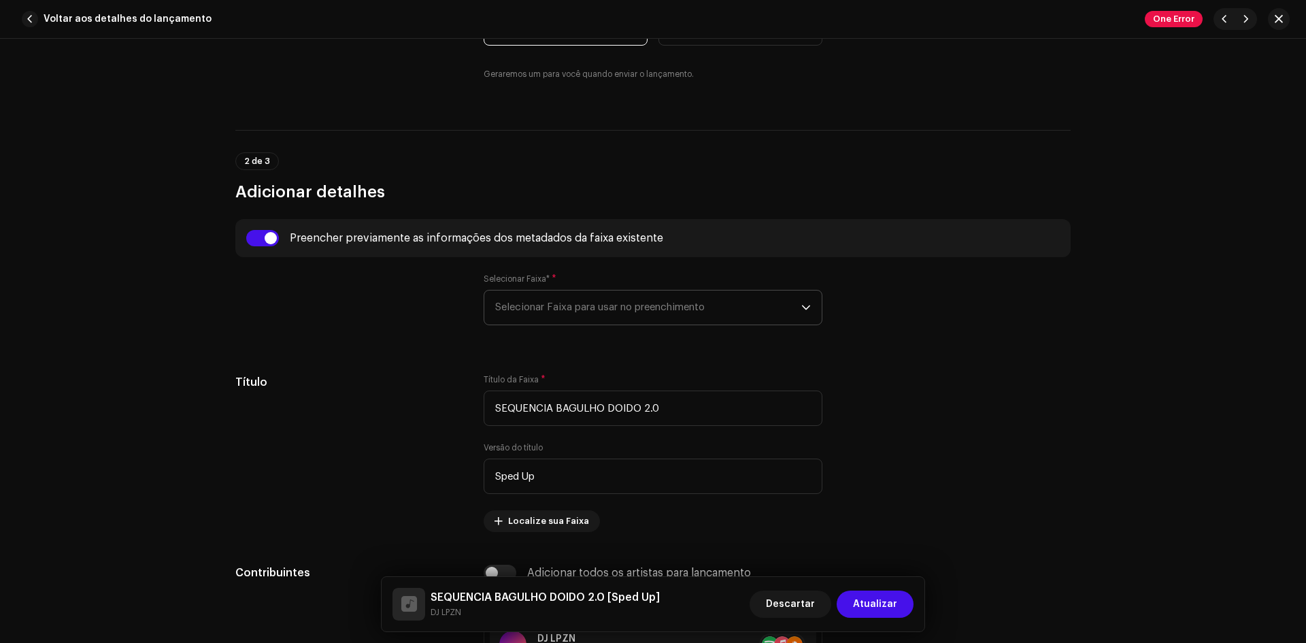
click at [618, 303] on span "Selecionar Faixa para usar no preenchimento" at bounding box center [648, 307] width 306 height 34
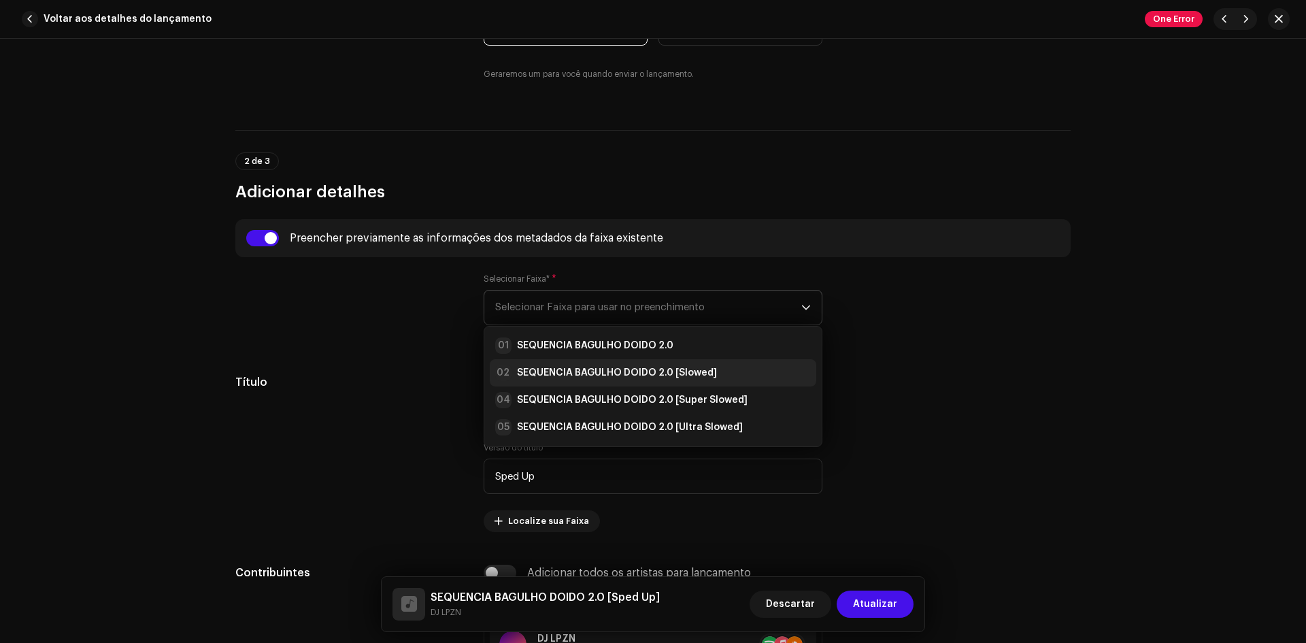
click at [613, 371] on strong "SEQUENCIA BAGULHO DOIDO 2.0 [Slowed]" at bounding box center [617, 373] width 200 height 14
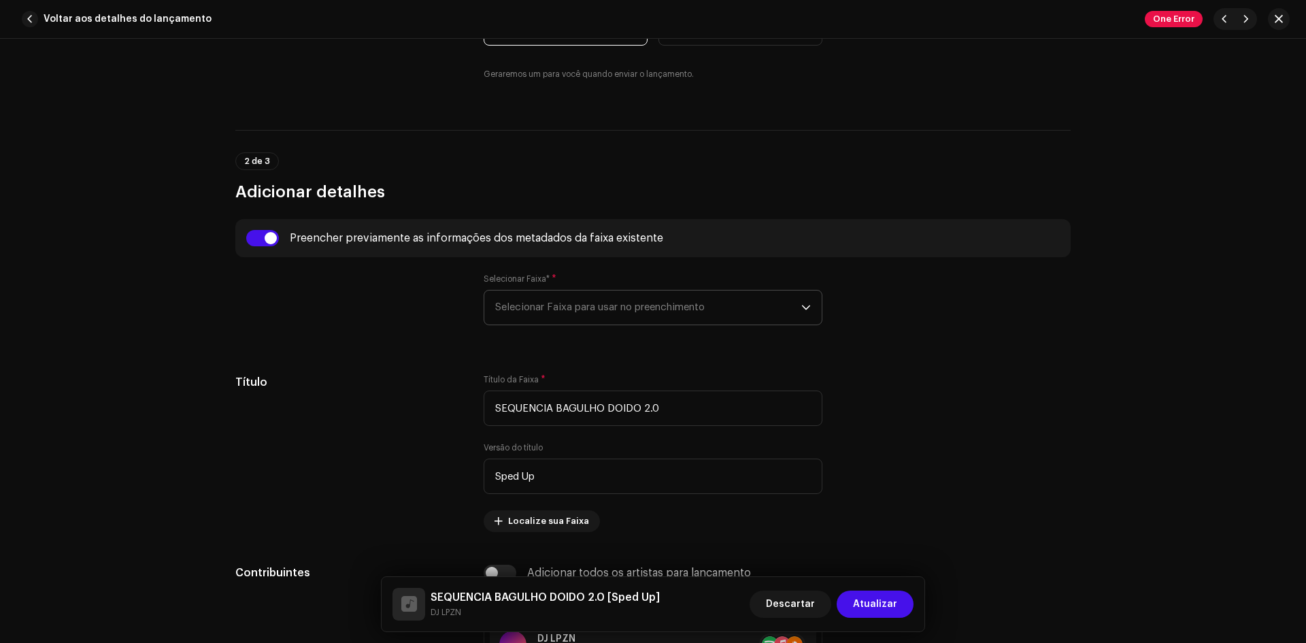
type input "Slowed"
type input "00:00"
checkbox input "false"
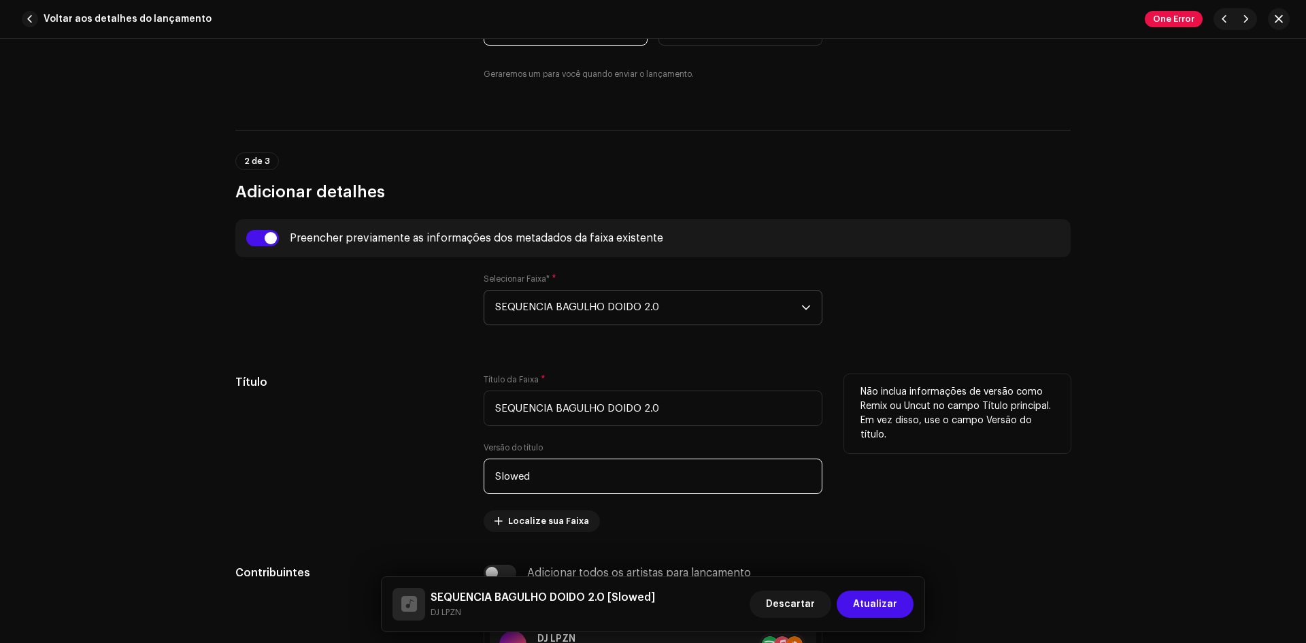
drag, startPoint x: 579, startPoint y: 479, endPoint x: 326, endPoint y: 479, distance: 253.0
click at [326, 479] on div "Título Título da Faixa * SEQUENCIA BAGULHO DOIDO 2.0 Versão do título Slowed Lo…" at bounding box center [652, 453] width 835 height 158
type input "Sped Up"
click at [303, 423] on div "Título" at bounding box center [348, 453] width 226 height 158
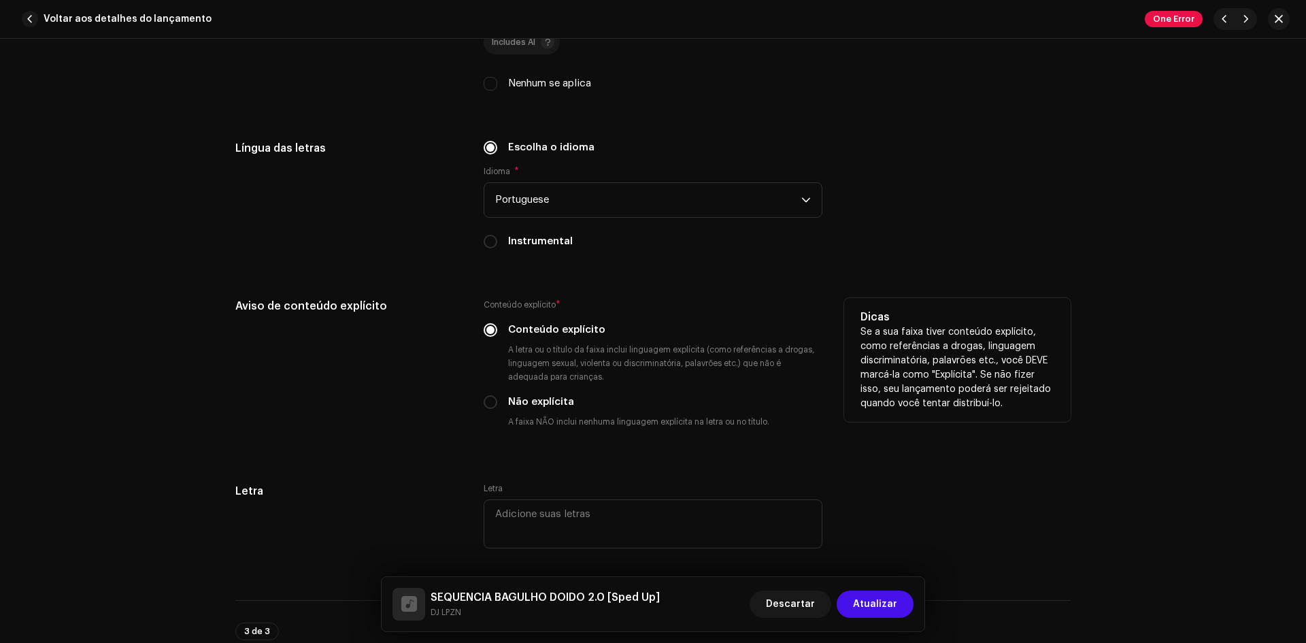
scroll to position [2244, 0]
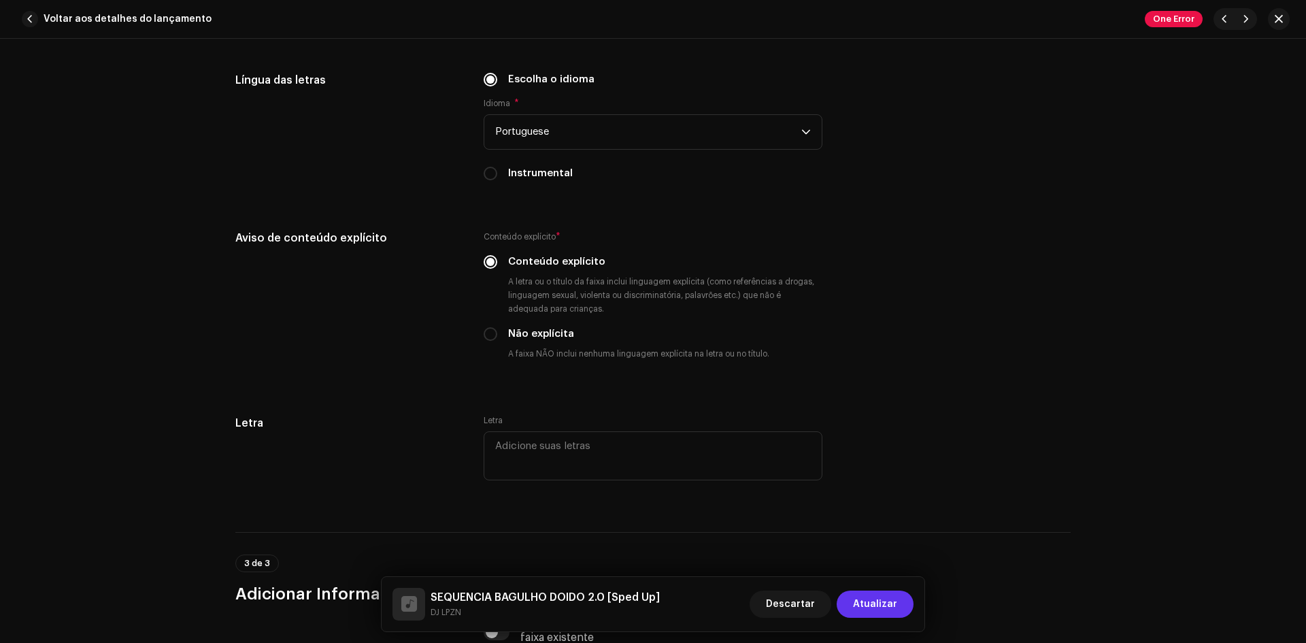
click at [889, 605] on span "Atualizar" at bounding box center [875, 603] width 44 height 27
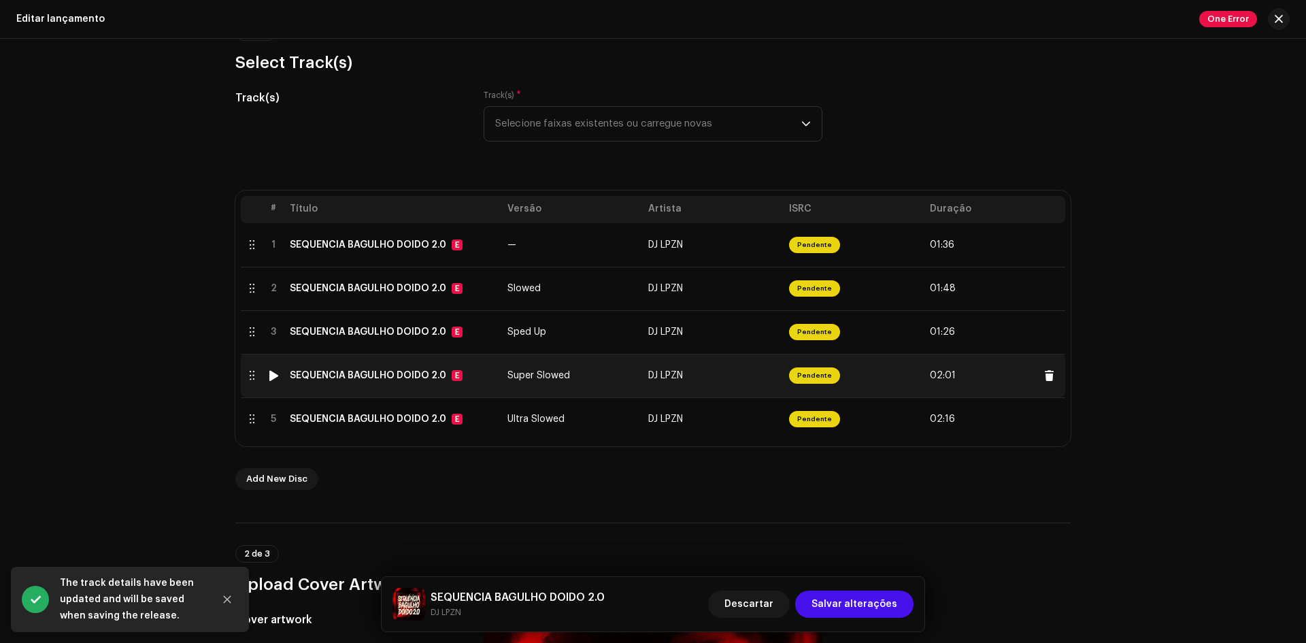
click at [558, 386] on td "Super Slowed" at bounding box center [572, 376] width 141 height 44
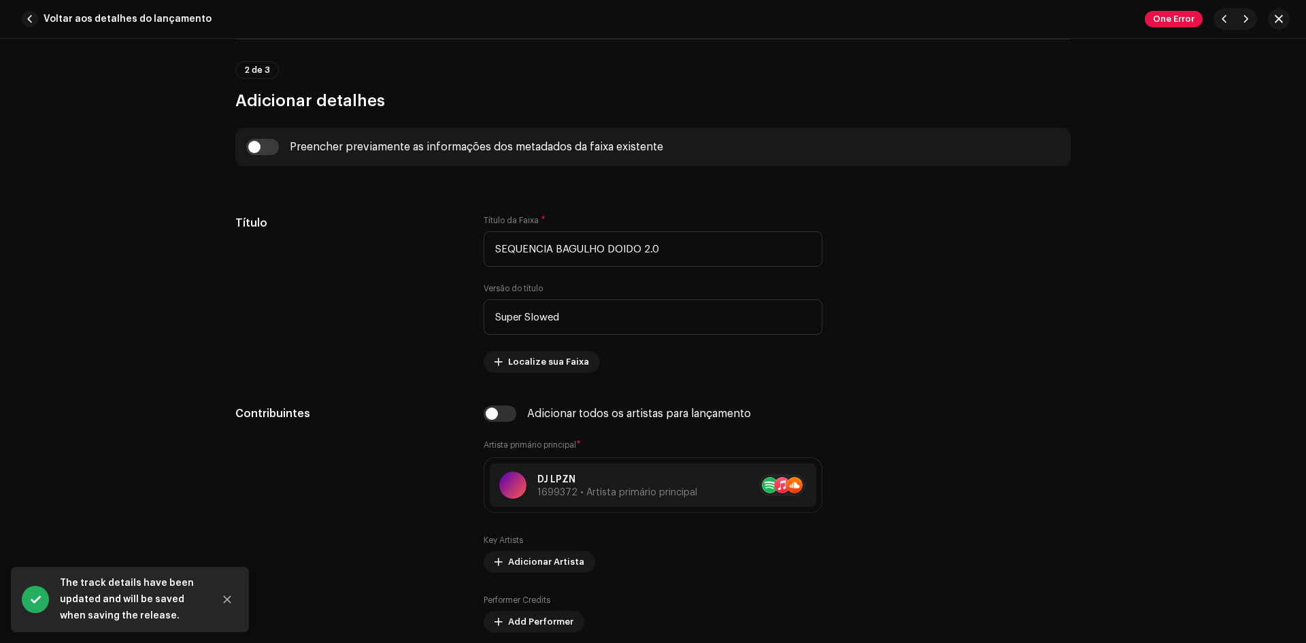
scroll to position [476, 0]
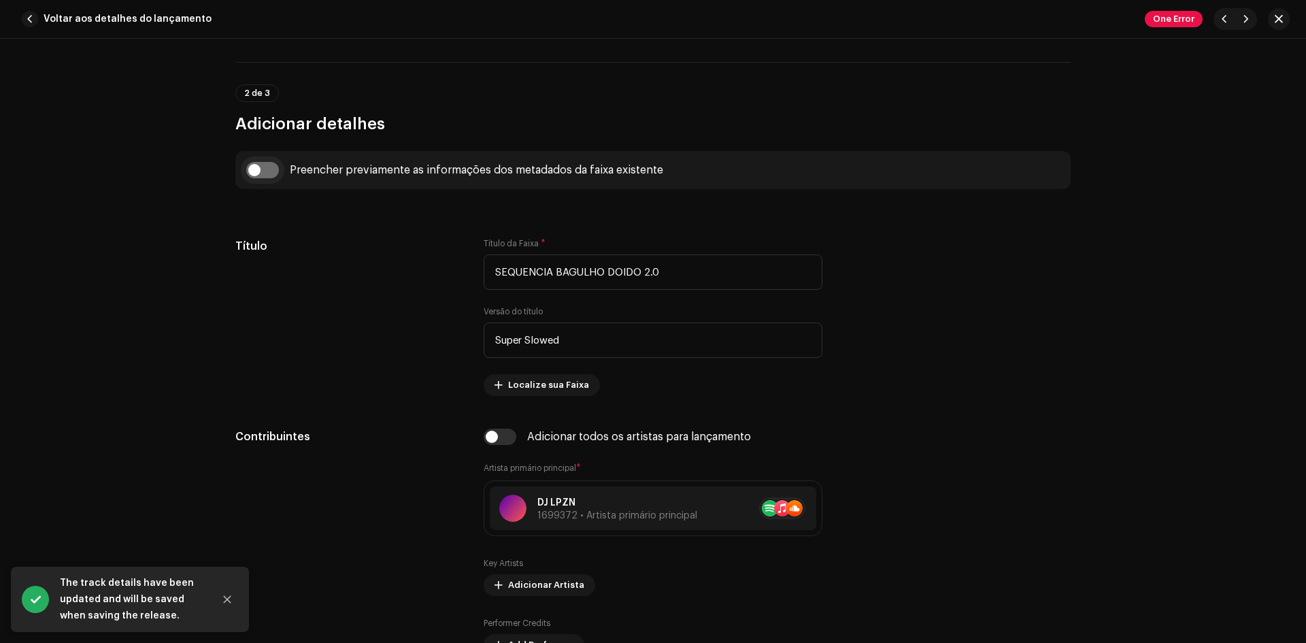
click at [258, 167] on input "checkbox" at bounding box center [262, 170] width 33 height 16
checkbox input "true"
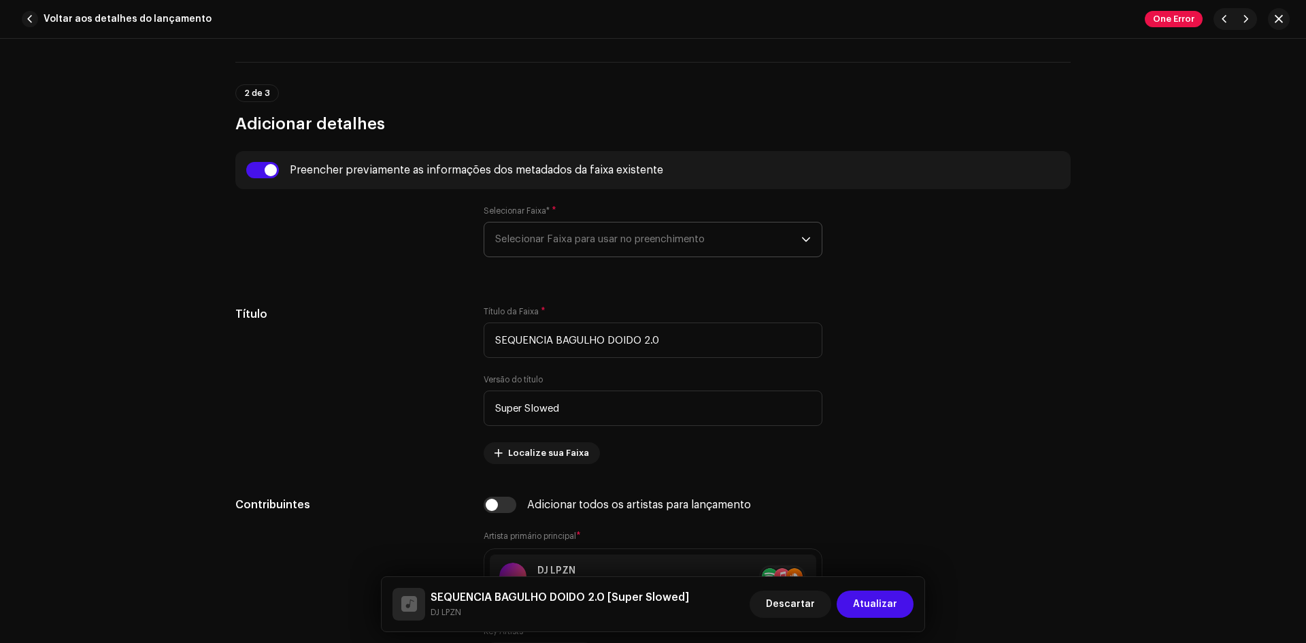
click at [600, 226] on span "Selecionar Faixa para usar no preenchimento" at bounding box center [648, 239] width 306 height 34
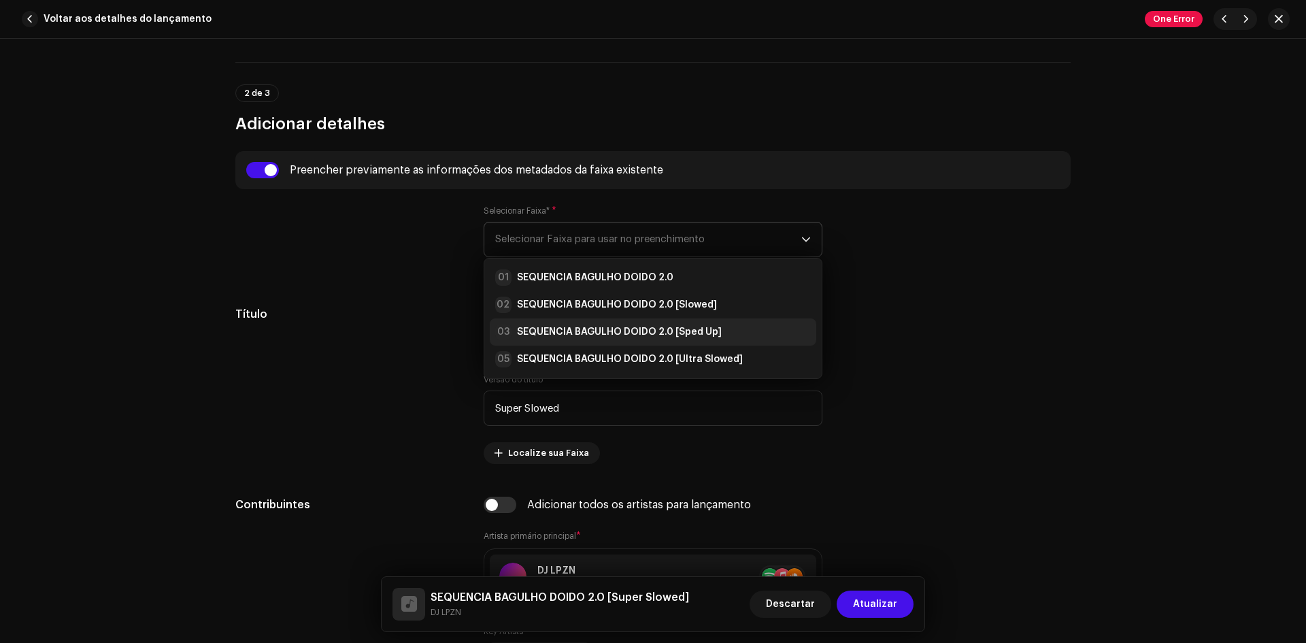
click at [641, 322] on li "03 SEQUENCIA BAGULHO DOIDO 2.0 [Sped Up]" at bounding box center [653, 331] width 326 height 27
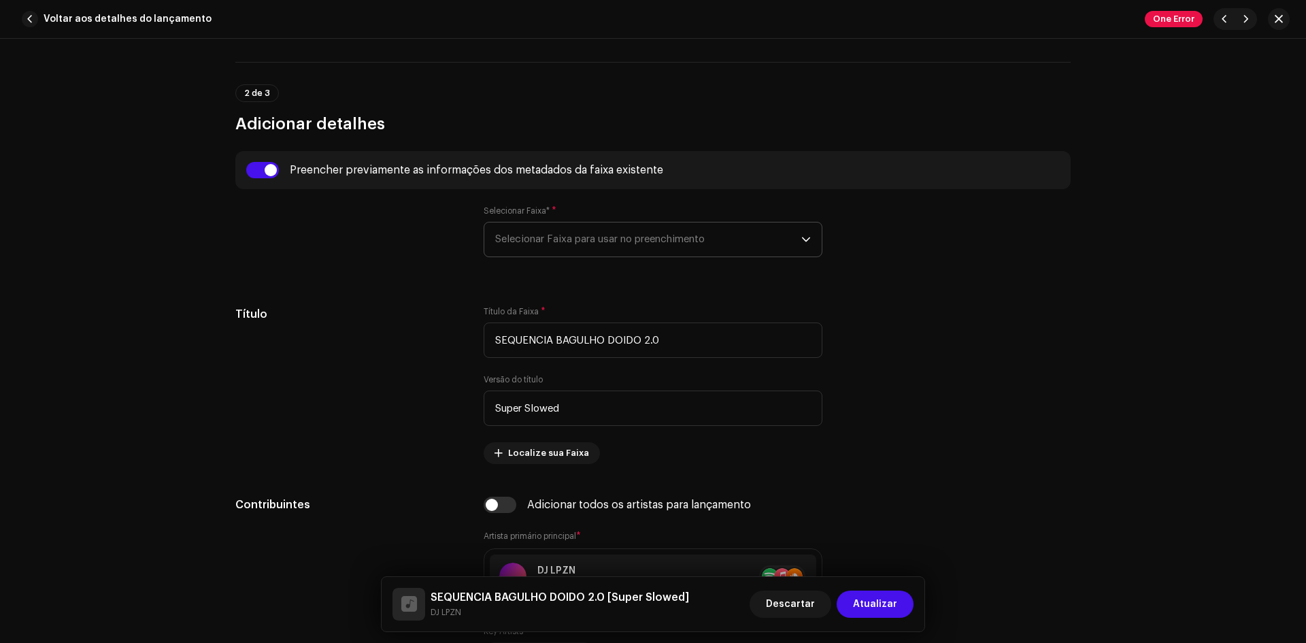
type input "Sped Up"
type input "00:00"
checkbox input "false"
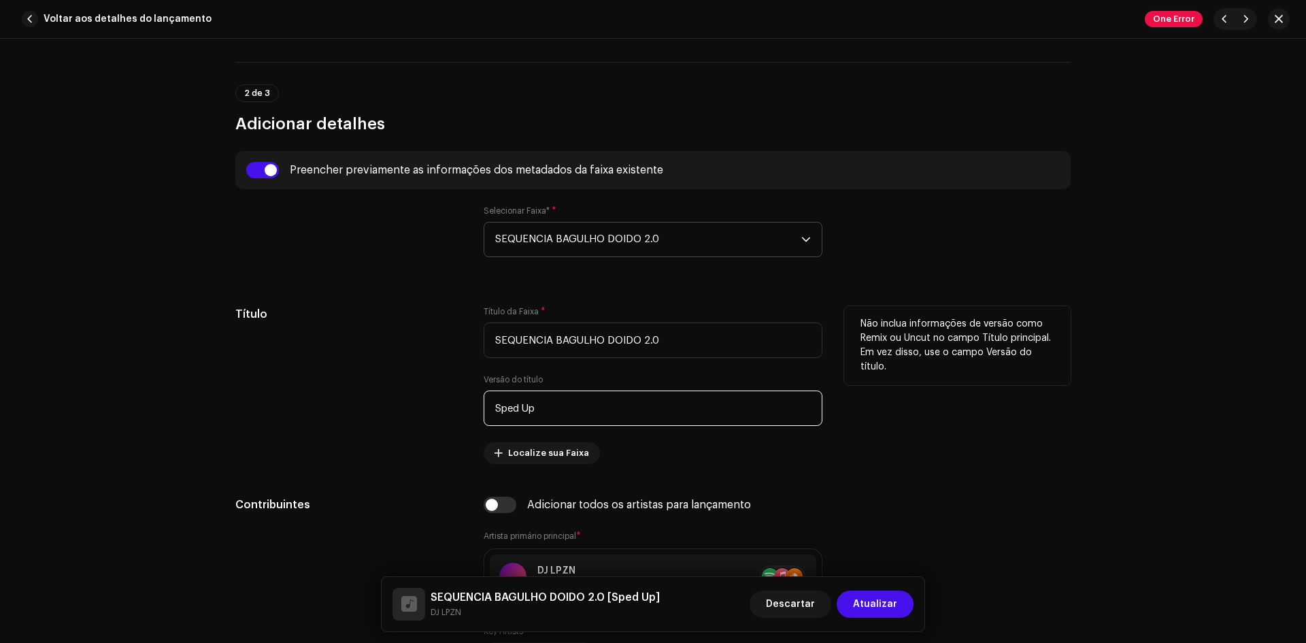
drag, startPoint x: 584, startPoint y: 411, endPoint x: 306, endPoint y: 411, distance: 278.1
click at [306, 411] on div "Título Título da Faixa * SEQUENCIA BAGULHO DOIDO 2.0 Versão do título Sped Up L…" at bounding box center [652, 385] width 835 height 158
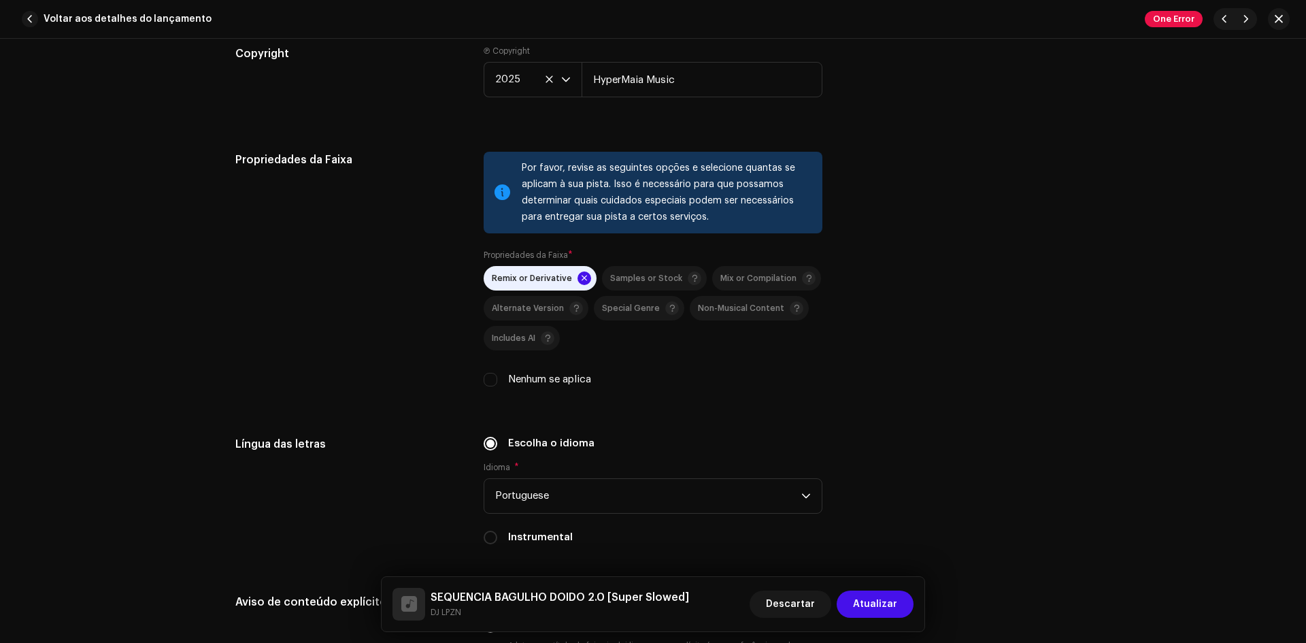
scroll to position [1972, 0]
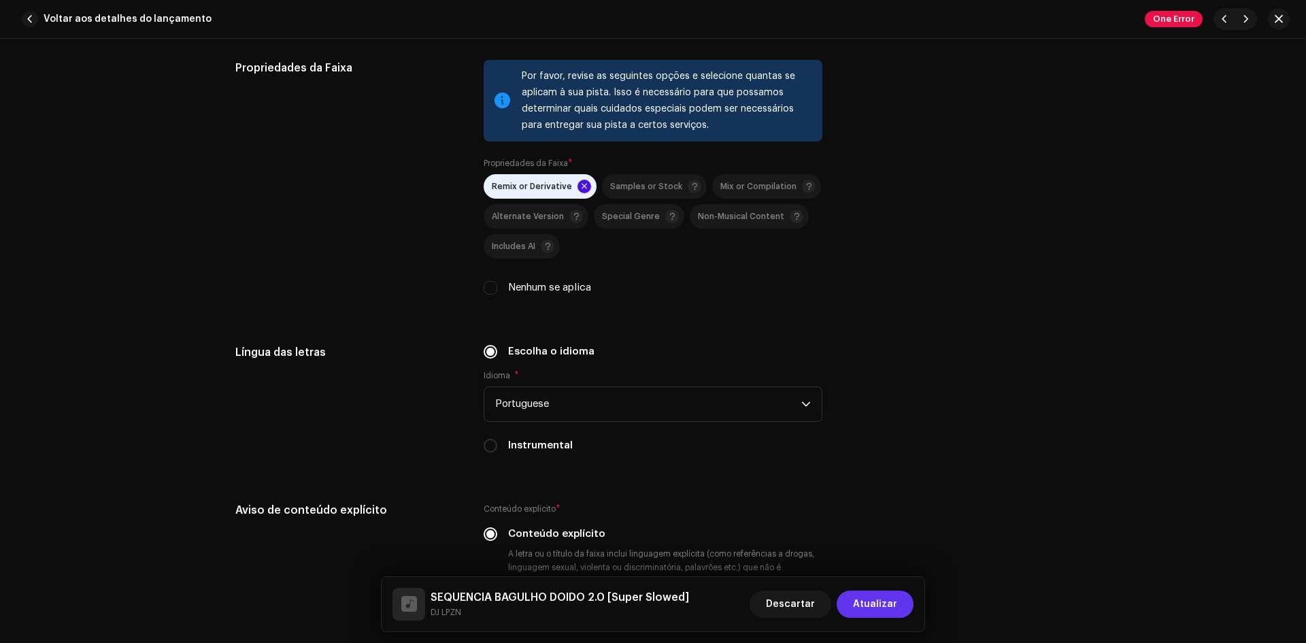
type input "Super Slowed"
click at [889, 613] on span "Atualizar" at bounding box center [875, 603] width 44 height 27
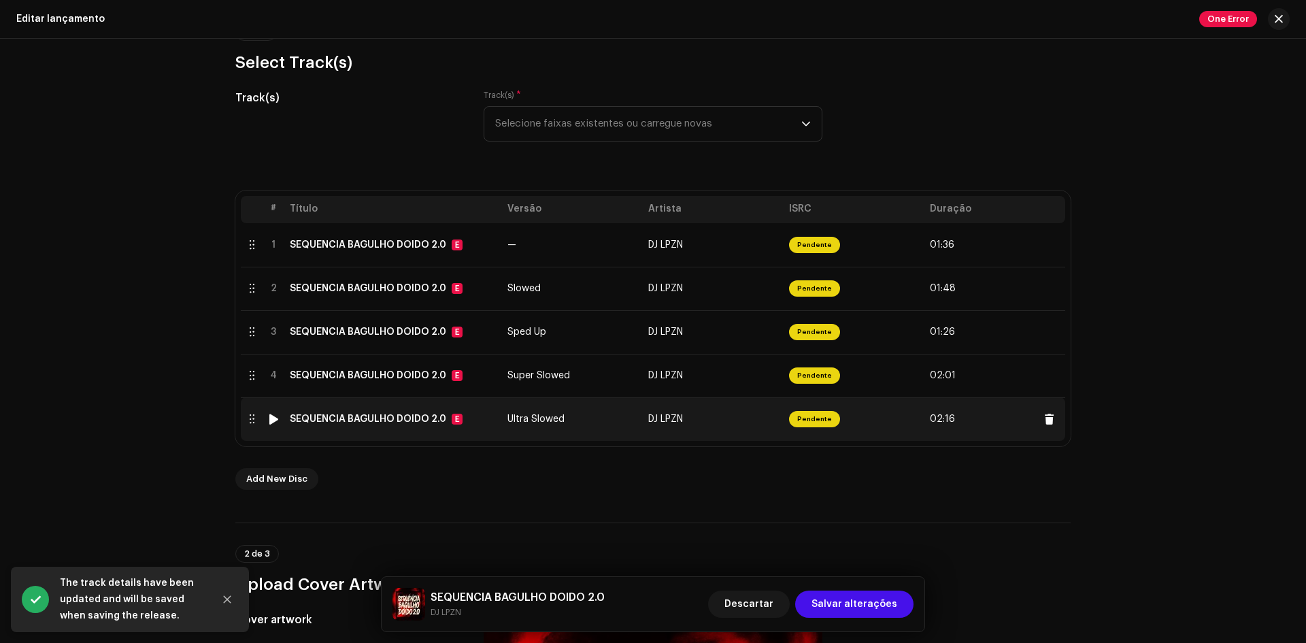
click at [414, 424] on div "SEQUENCIA BAGULHO DOIDO 2.0" at bounding box center [368, 418] width 156 height 11
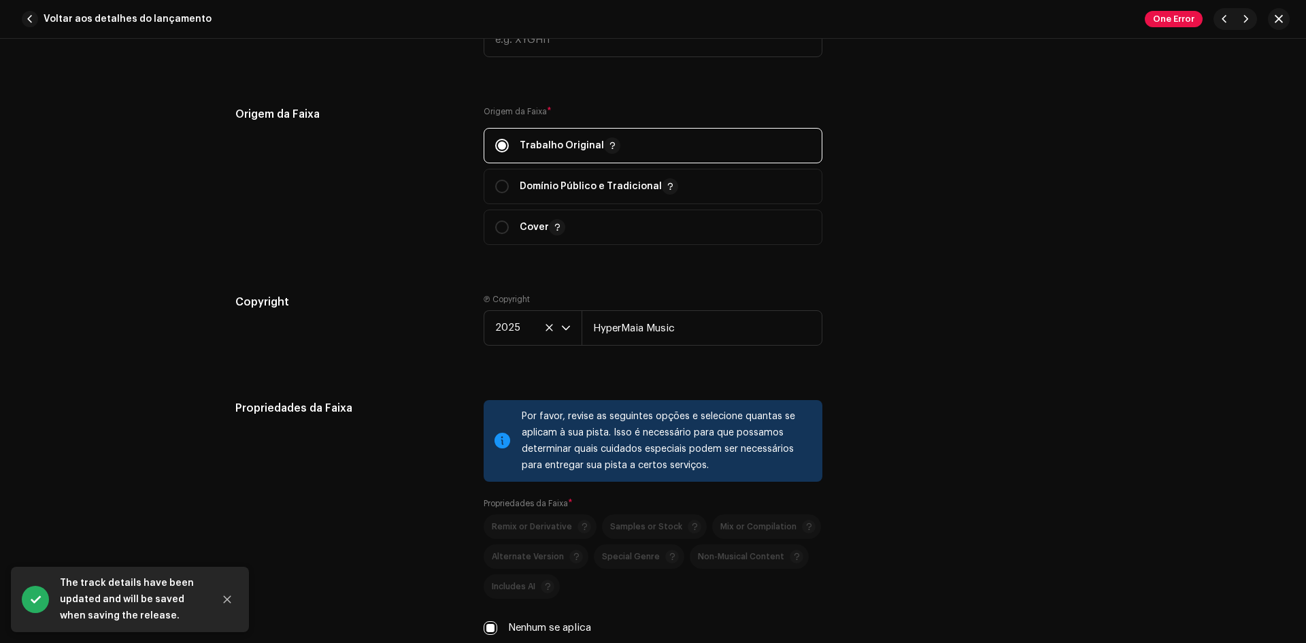
scroll to position [1292, 0]
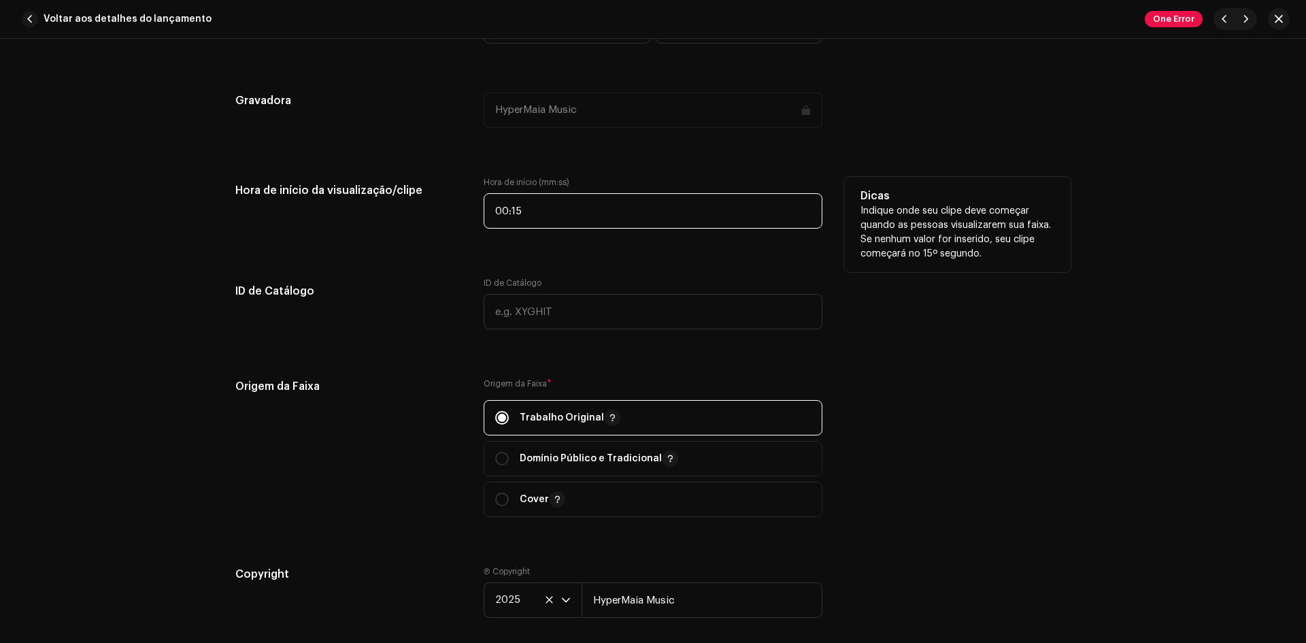
click at [573, 216] on input "00:15" at bounding box center [652, 210] width 339 height 35
type input "00:00"
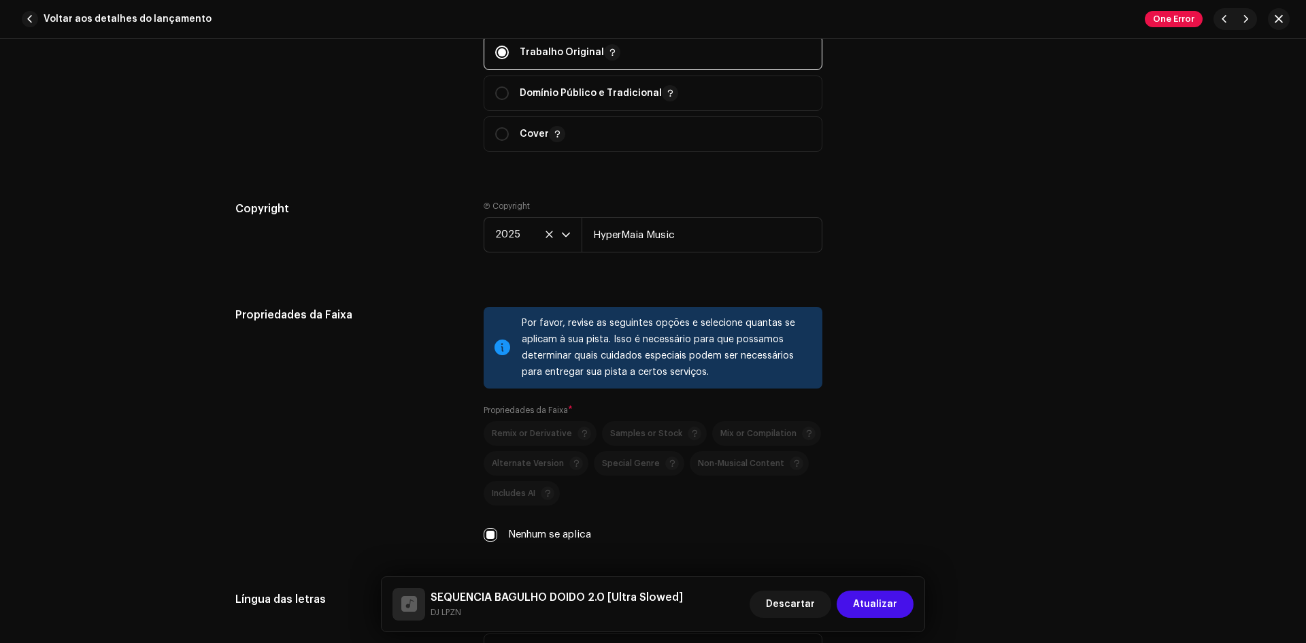
scroll to position [1700, 0]
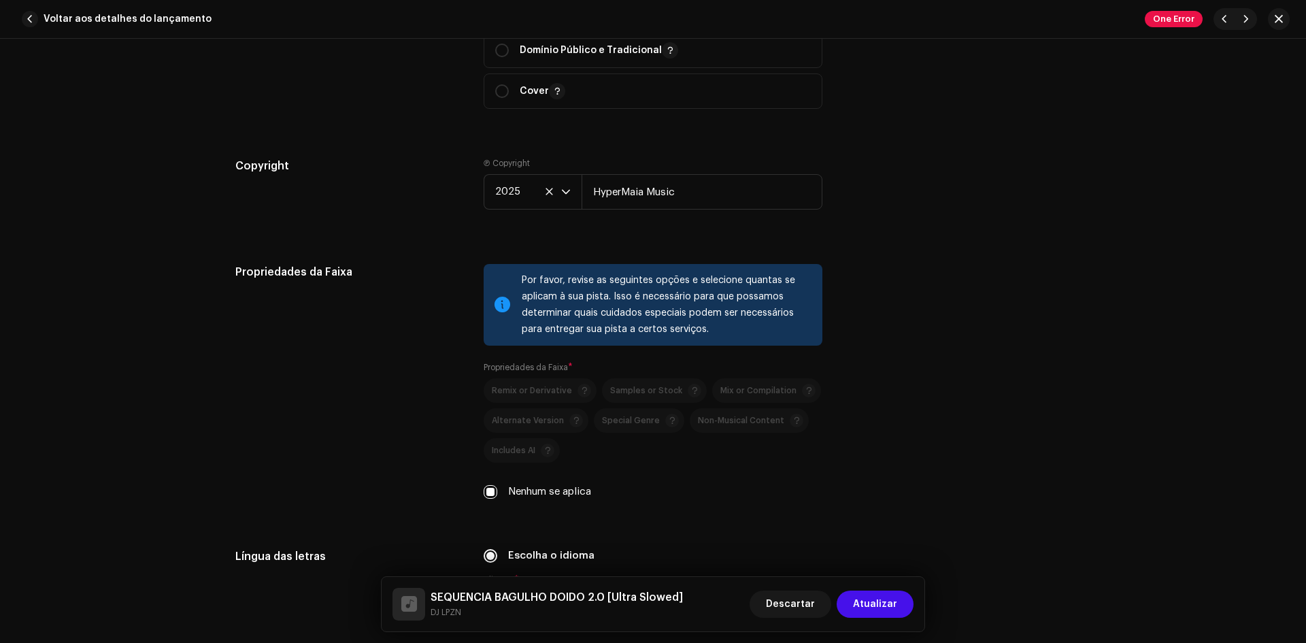
click at [517, 494] on label "Nenhum se aplica" at bounding box center [549, 491] width 83 height 15
click at [497, 494] on input "Nenhum se aplica" at bounding box center [490, 492] width 14 height 14
checkbox input "false"
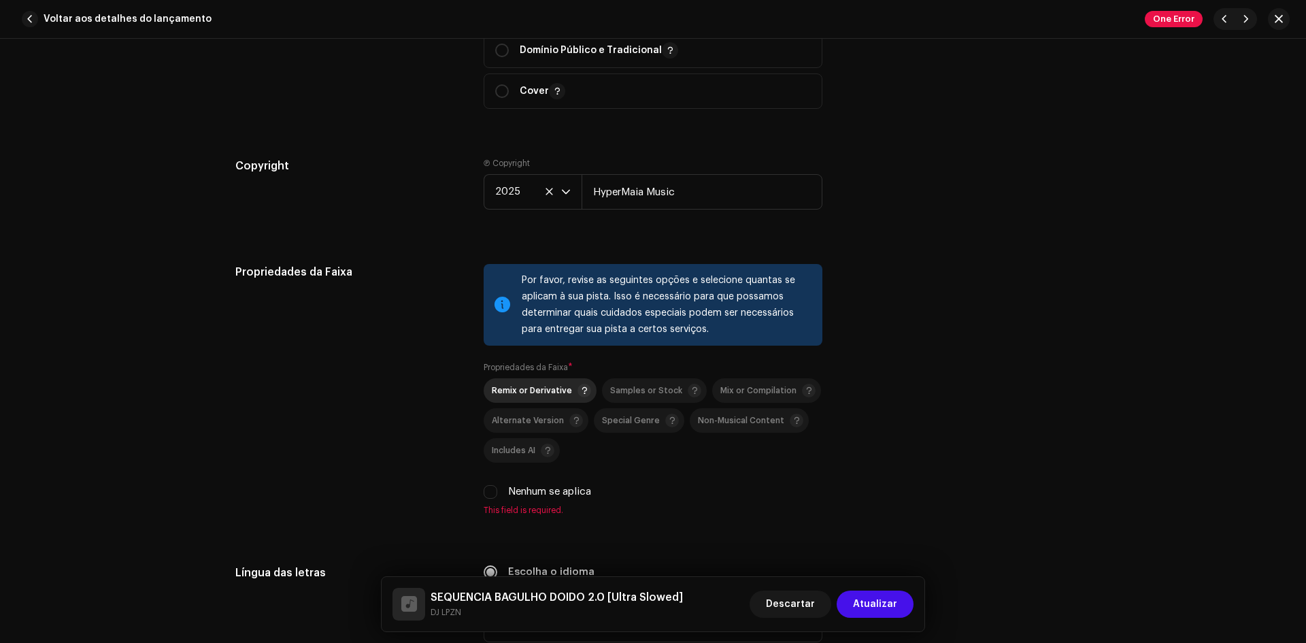
click at [530, 394] on span "Remix or Derivative" at bounding box center [532, 390] width 80 height 9
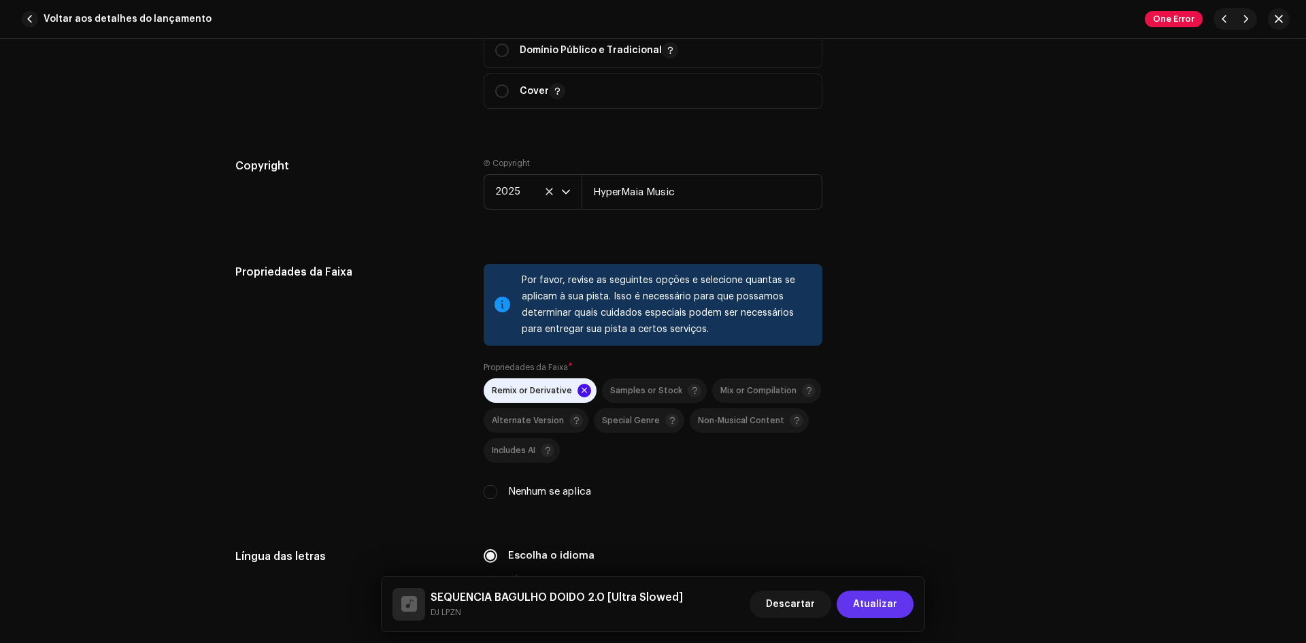
click at [864, 609] on span "Atualizar" at bounding box center [875, 603] width 44 height 27
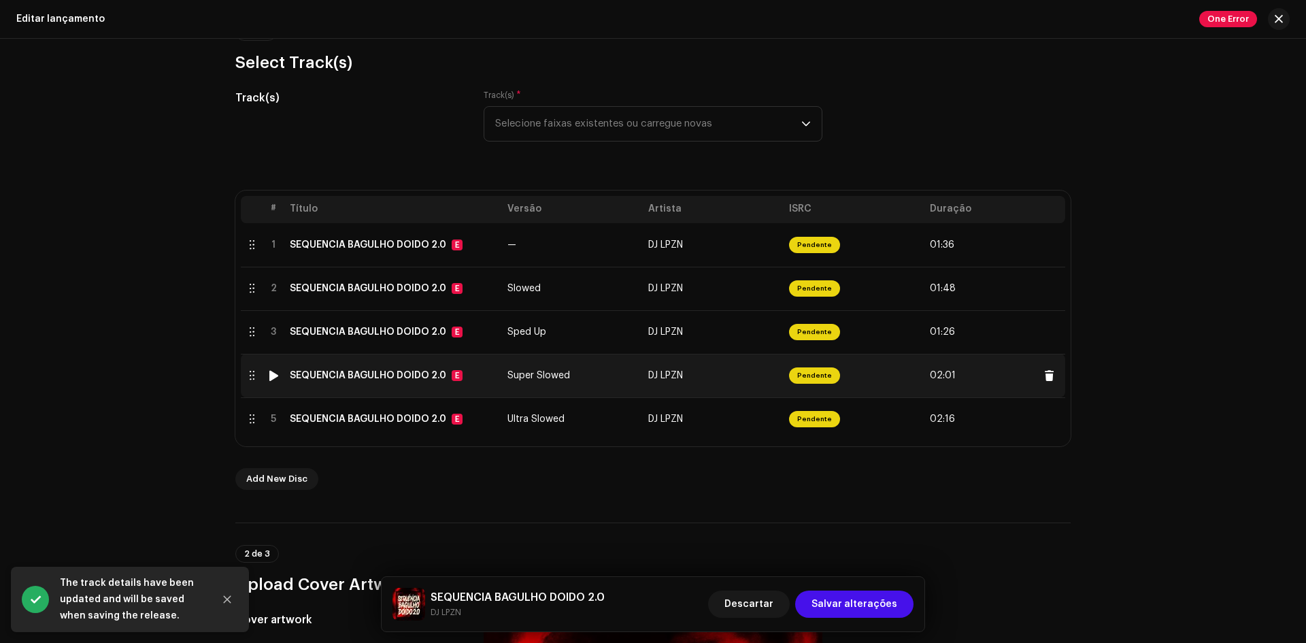
click at [560, 379] on span "Super Slowed" at bounding box center [538, 376] width 63 height 10
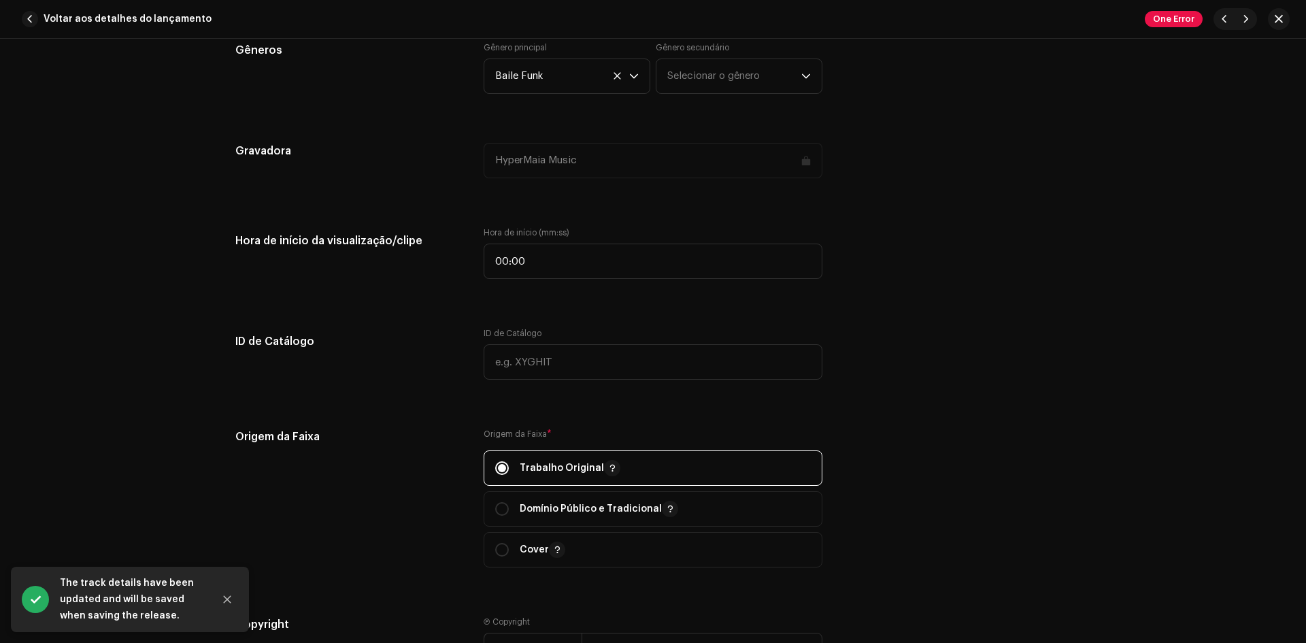
scroll to position [1156, 0]
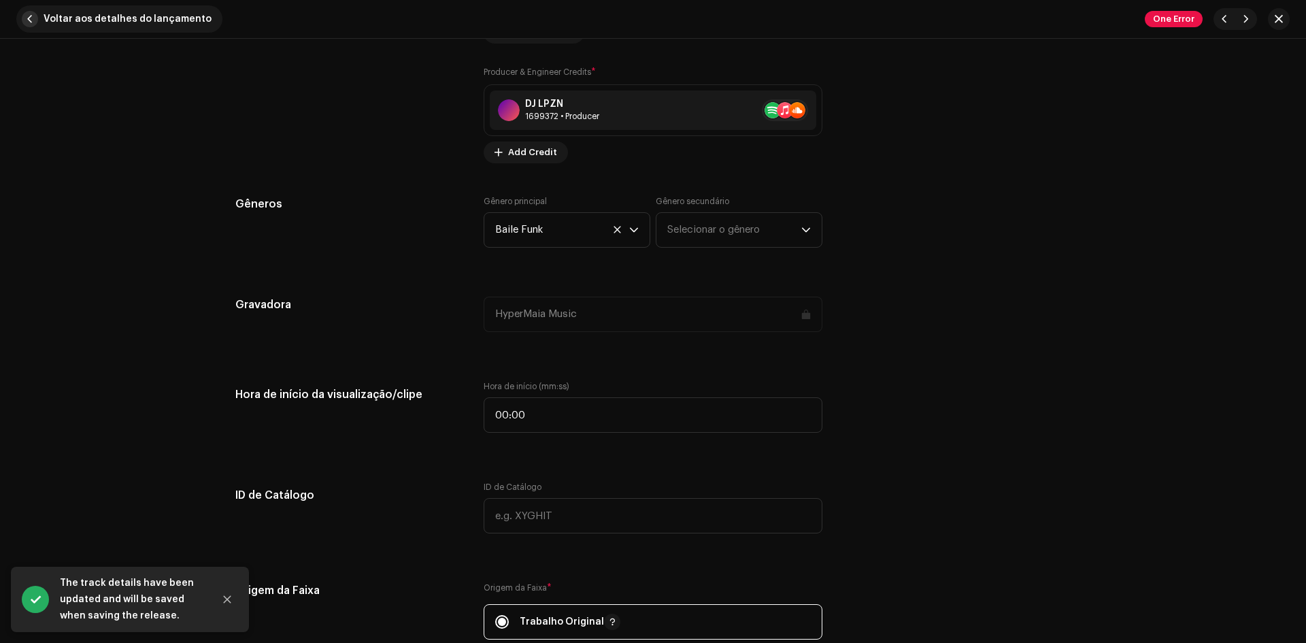
click at [148, 12] on span "Voltar aos detalhes do lançamento" at bounding box center [128, 18] width 168 height 27
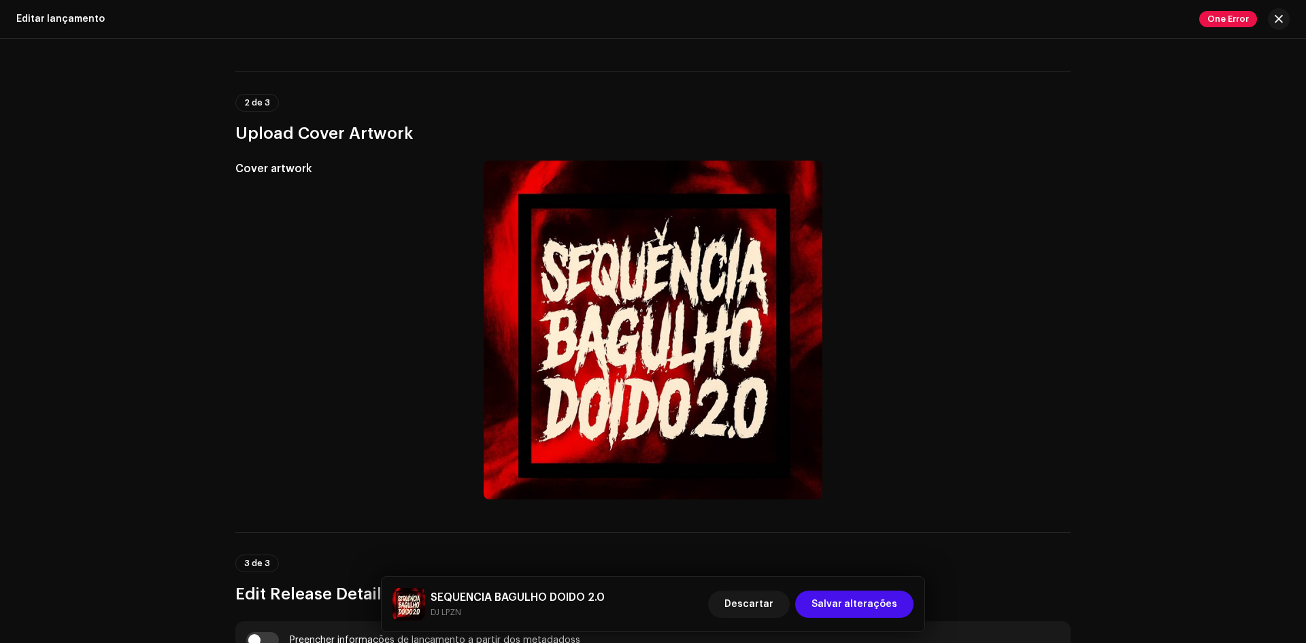
scroll to position [680, 0]
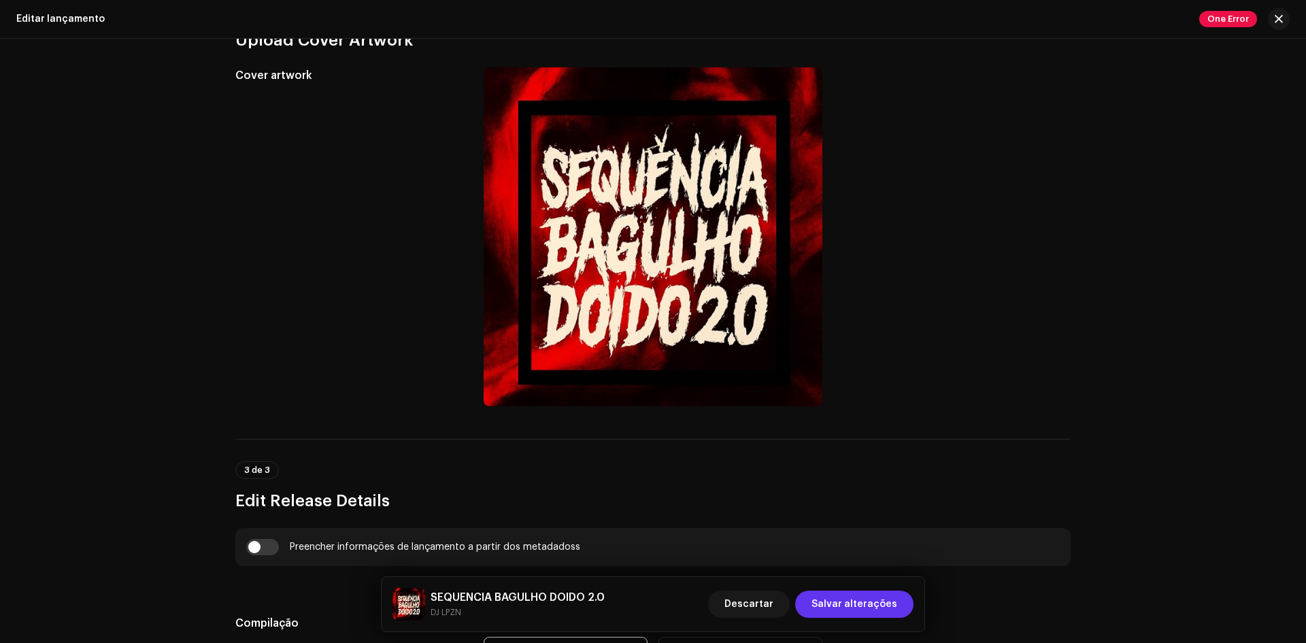
click at [863, 613] on span "Salvar alterações" at bounding box center [854, 603] width 86 height 27
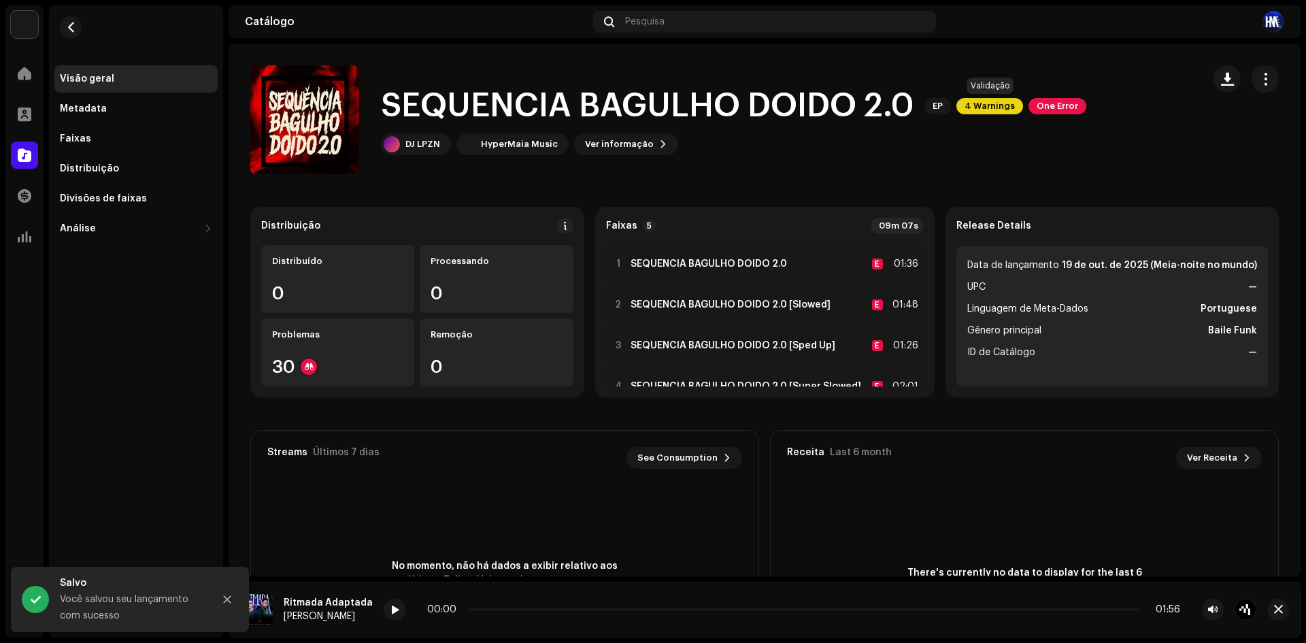
click at [980, 102] on span "4 Warnings" at bounding box center [989, 106] width 67 height 16
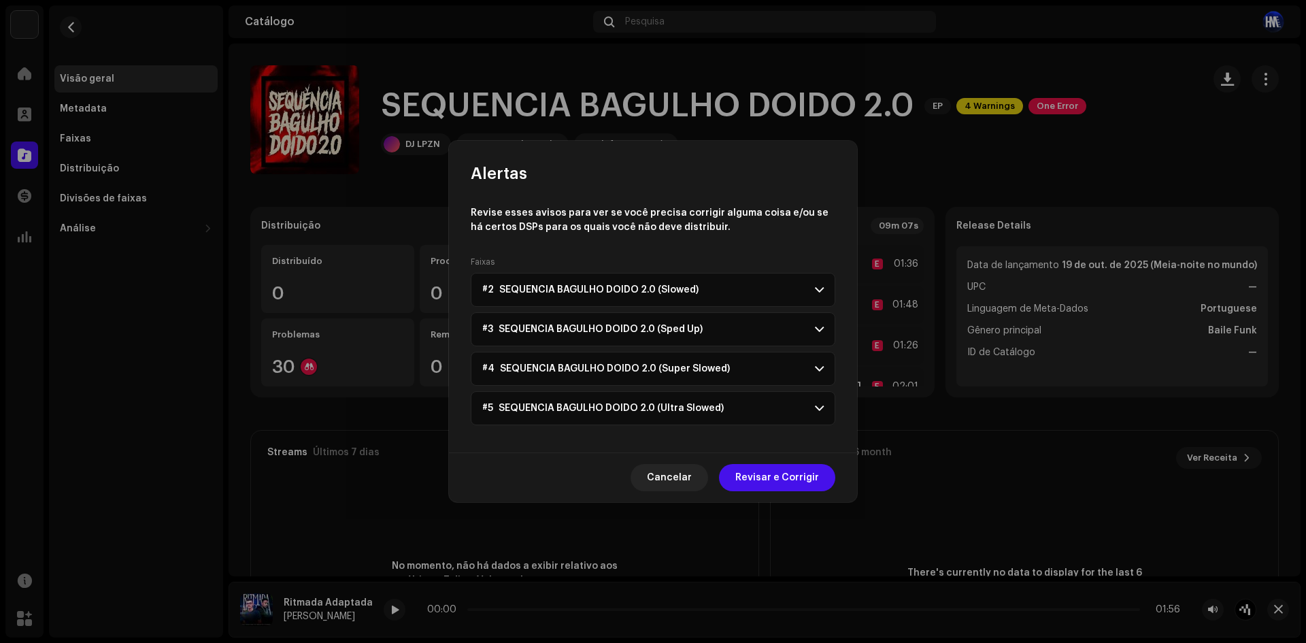
click at [725, 294] on p-accordion-header "#2 SEQUENCIA BAGULHO DOIDO 2.0 (Slowed)" at bounding box center [653, 290] width 364 height 34
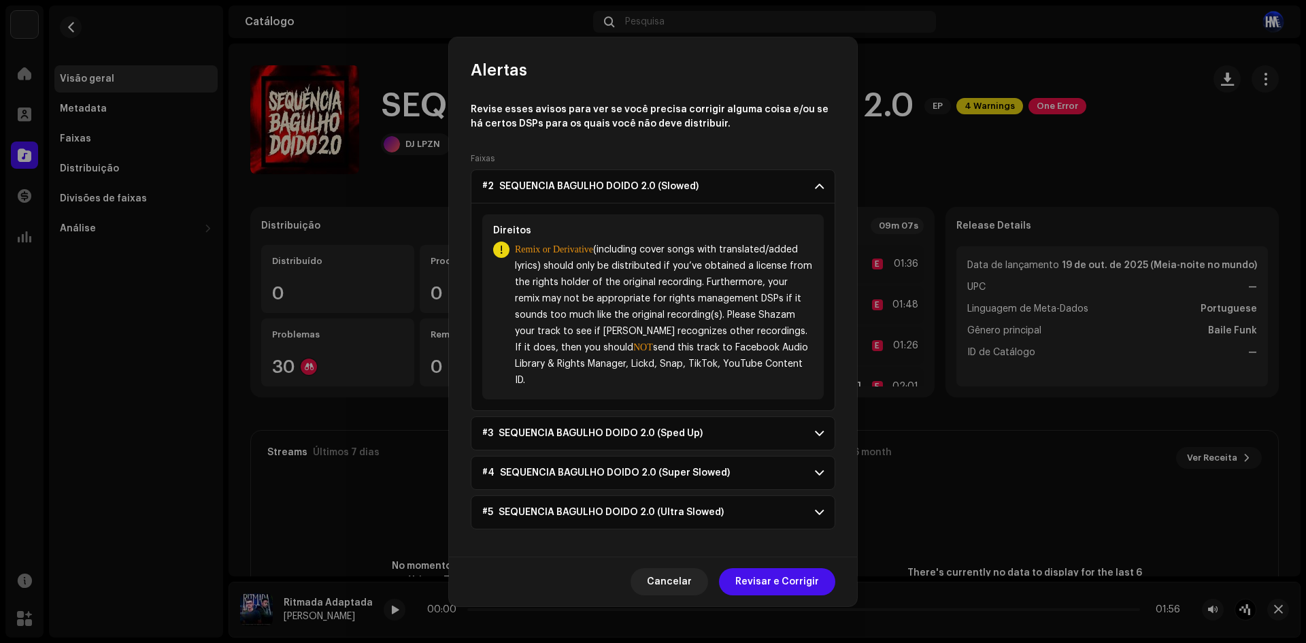
click at [737, 192] on p-accordion-header "#2 SEQUENCIA BAGULHO DOIDO 2.0 (Slowed)" at bounding box center [653, 186] width 364 height 34
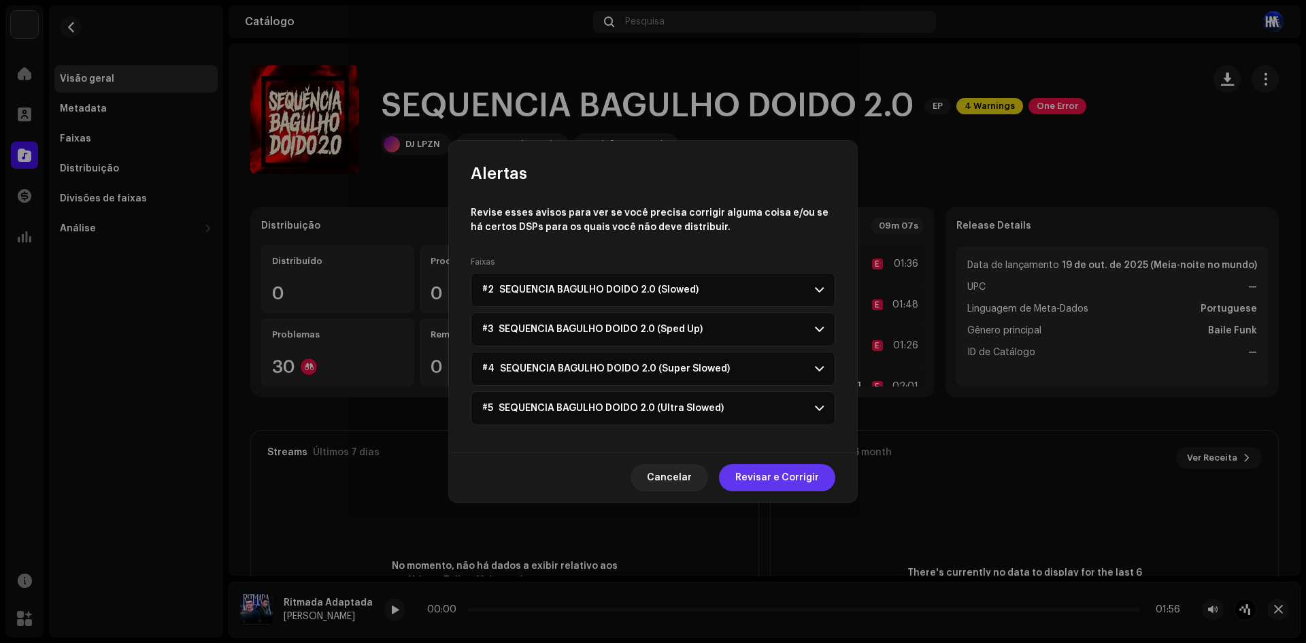
click at [780, 479] on span "Revisar e Corrigir" at bounding box center [777, 477] width 84 height 27
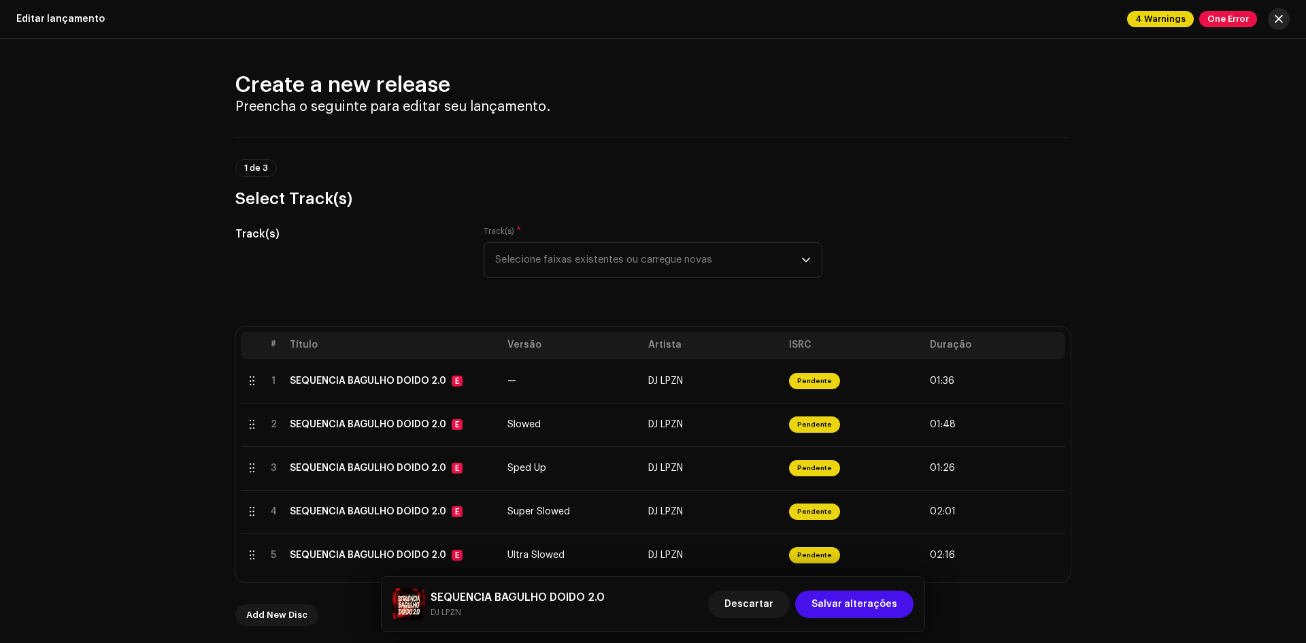
click at [1286, 19] on button "button" at bounding box center [1278, 19] width 22 height 22
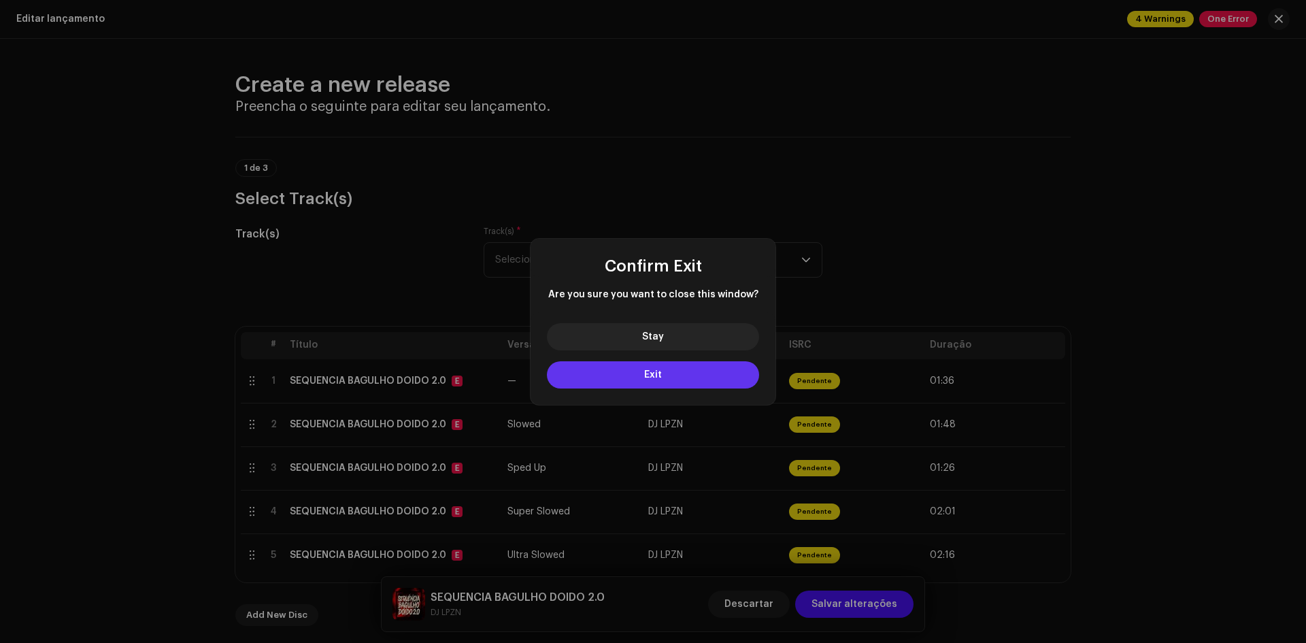
click at [720, 372] on button "Exit" at bounding box center [653, 374] width 212 height 27
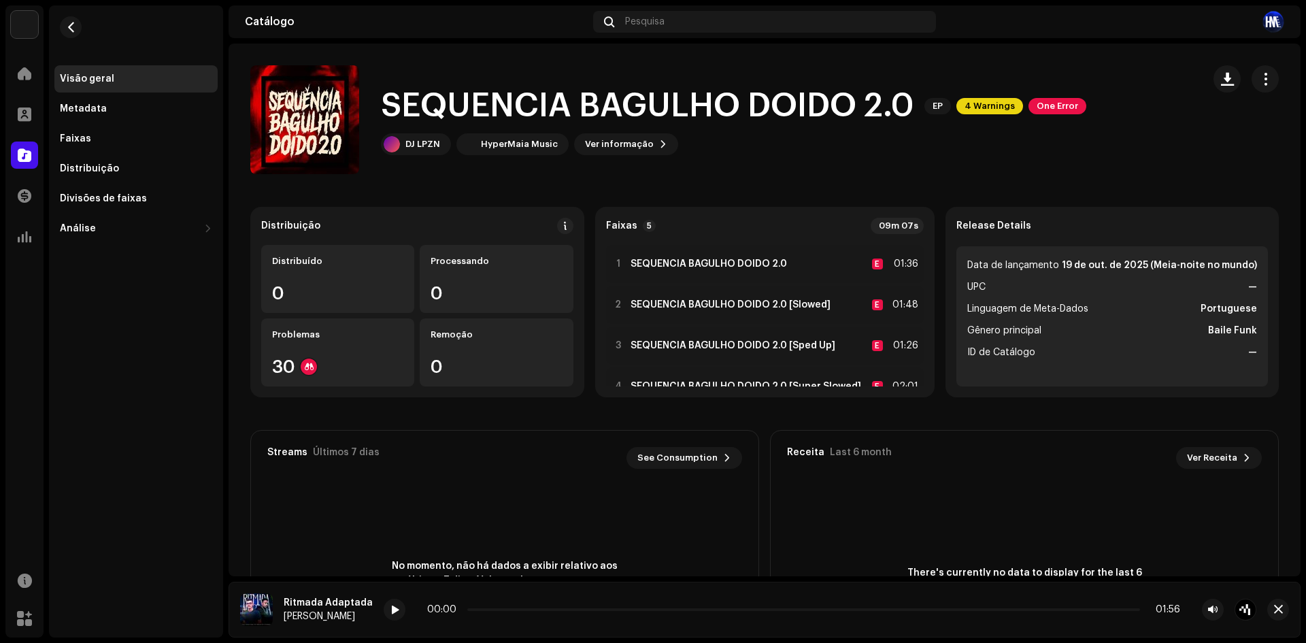
click at [998, 94] on div "SEQUENCIA BAGULHO DOIDO 2.0 EP 4 Warnings One Error" at bounding box center [733, 106] width 705 height 44
click at [994, 105] on span "4 Warnings" at bounding box center [989, 106] width 67 height 16
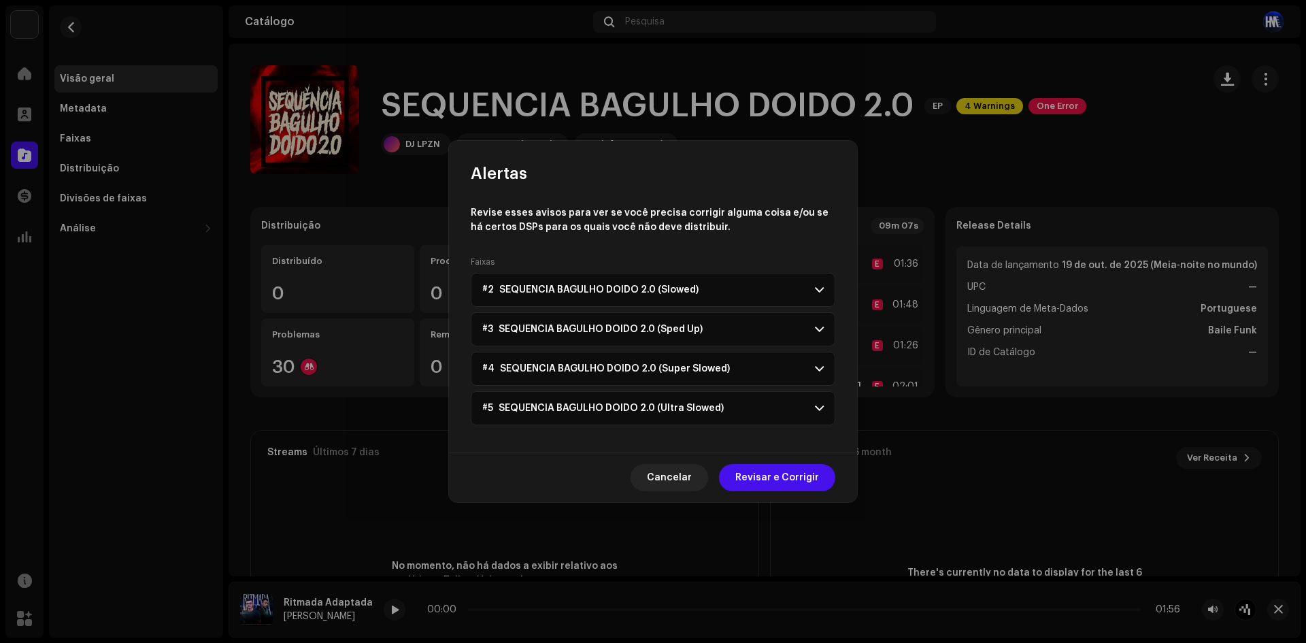
click at [783, 289] on p-accordion-header "#2 SEQUENCIA BAGULHO DOIDO 2.0 (Slowed)" at bounding box center [653, 290] width 364 height 34
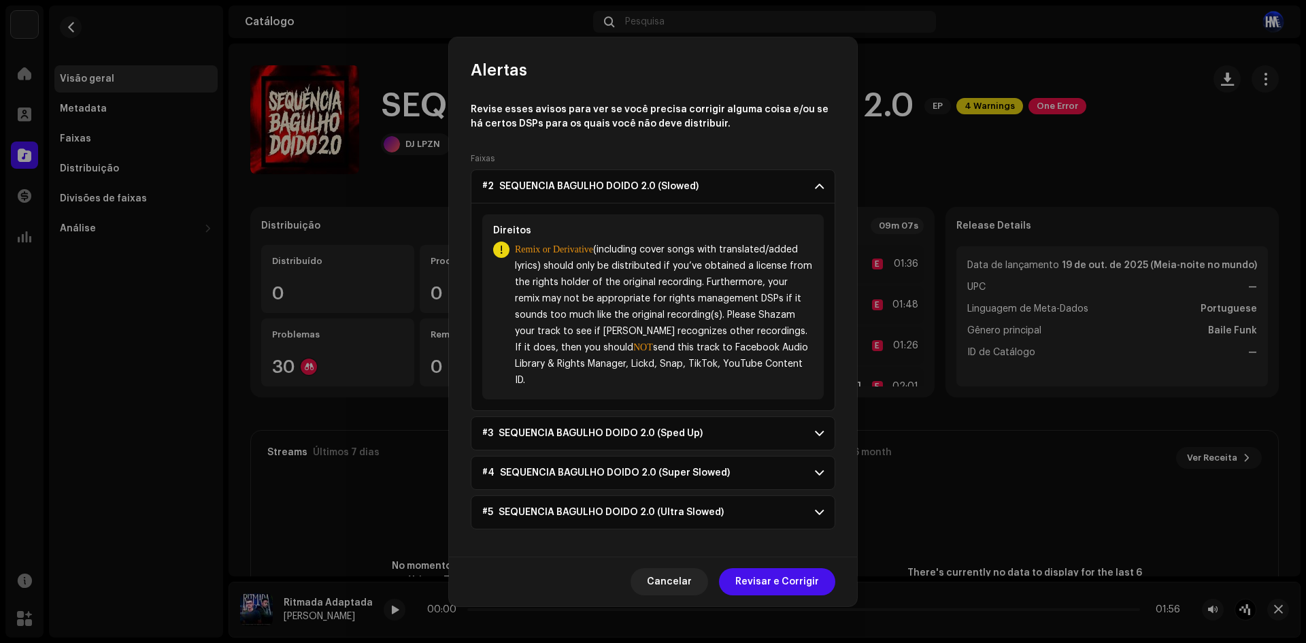
click at [774, 178] on p-accordion-header "#2 SEQUENCIA BAGULHO DOIDO 2.0 (Slowed)" at bounding box center [653, 186] width 364 height 34
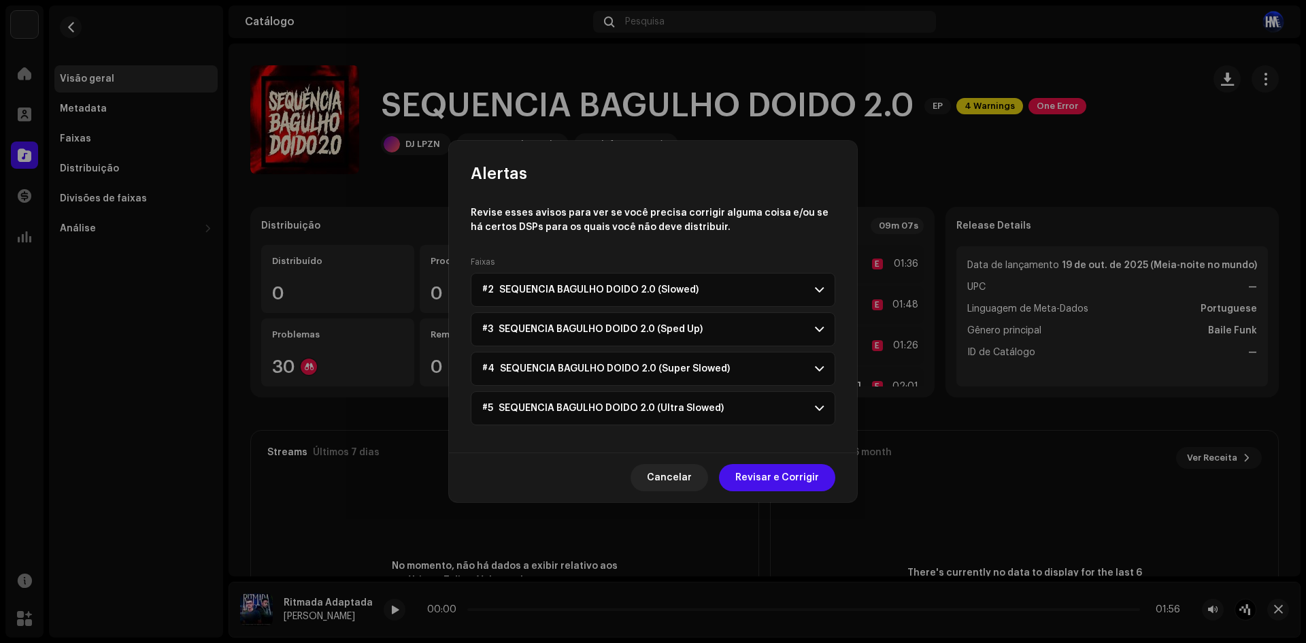
click at [714, 326] on p-accordion-header "#3 SEQUENCIA BAGULHO DOIDO 2.0 (Sped Up)" at bounding box center [653, 329] width 364 height 34
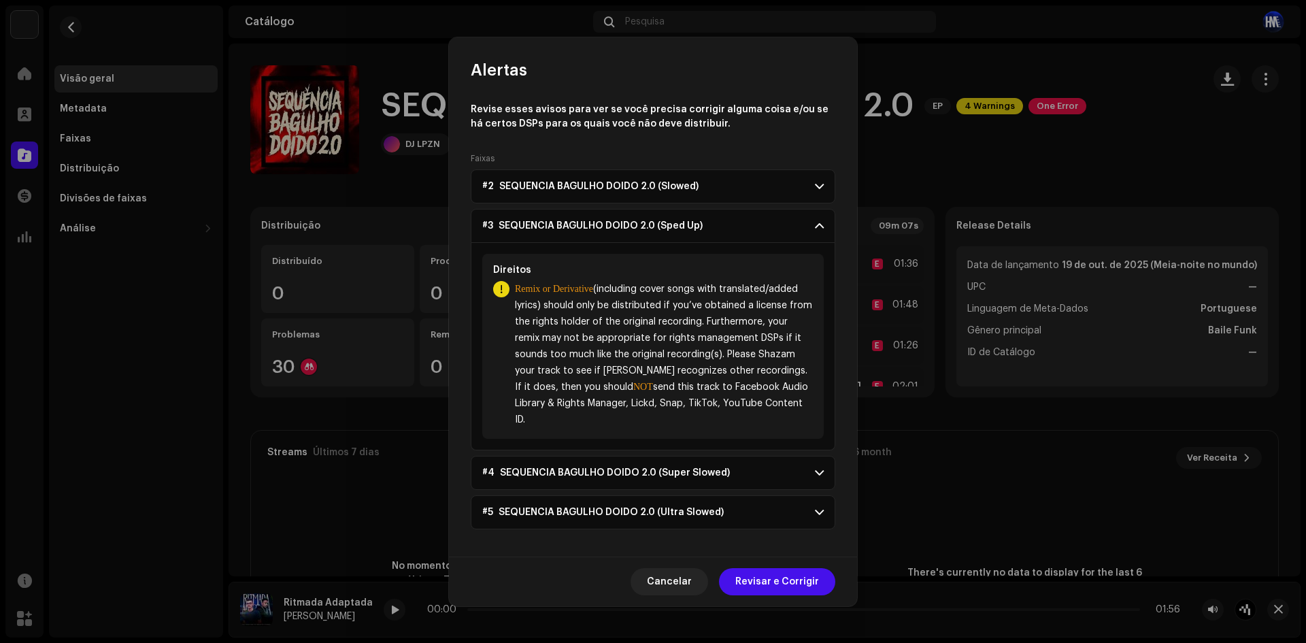
click at [718, 241] on p-accordion-header "#3 SEQUENCIA BAGULHO DOIDO 2.0 (Sped Up)" at bounding box center [653, 226] width 364 height 34
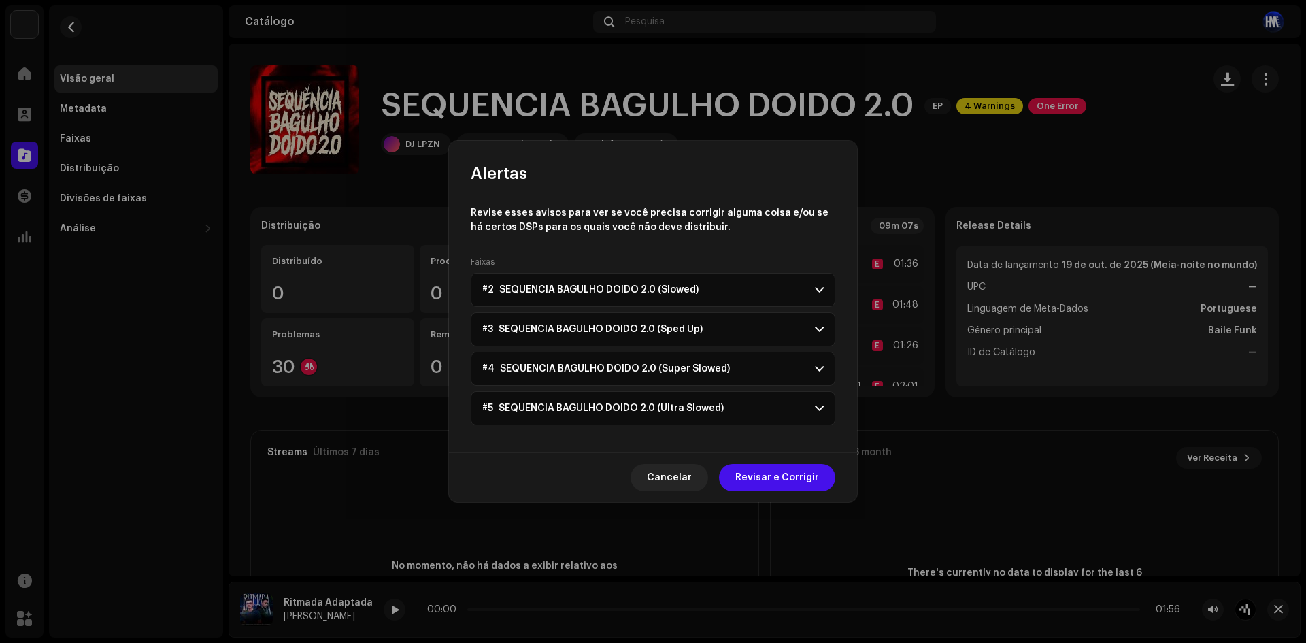
click at [723, 317] on p-accordion-header "#3 SEQUENCIA BAGULHO DOIDO 2.0 (Sped Up)" at bounding box center [653, 329] width 364 height 34
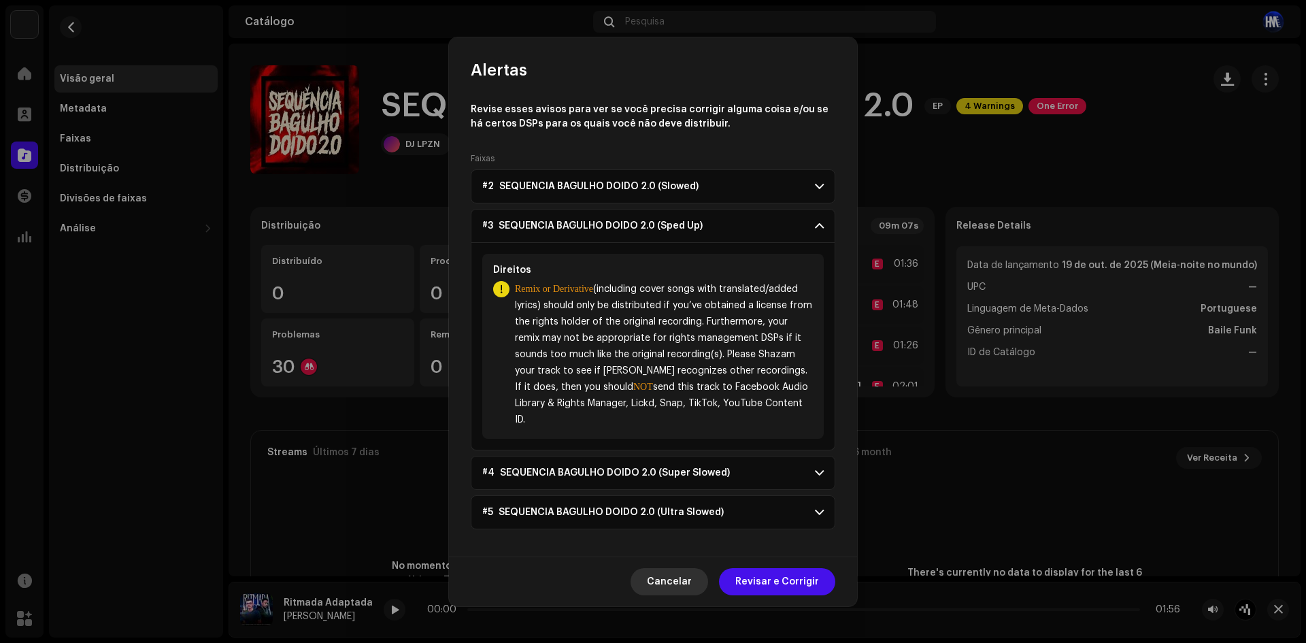
click at [658, 585] on span "Cancelar" at bounding box center [669, 581] width 45 height 27
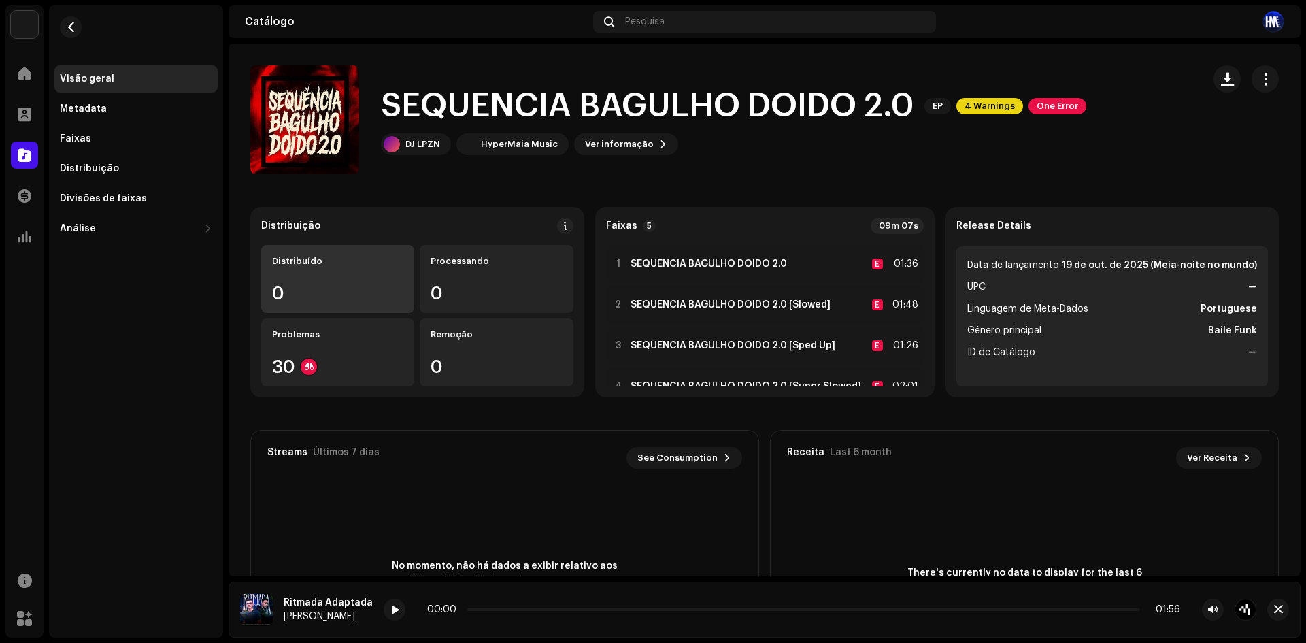
click at [388, 270] on div "Distribuído 0" at bounding box center [337, 279] width 153 height 68
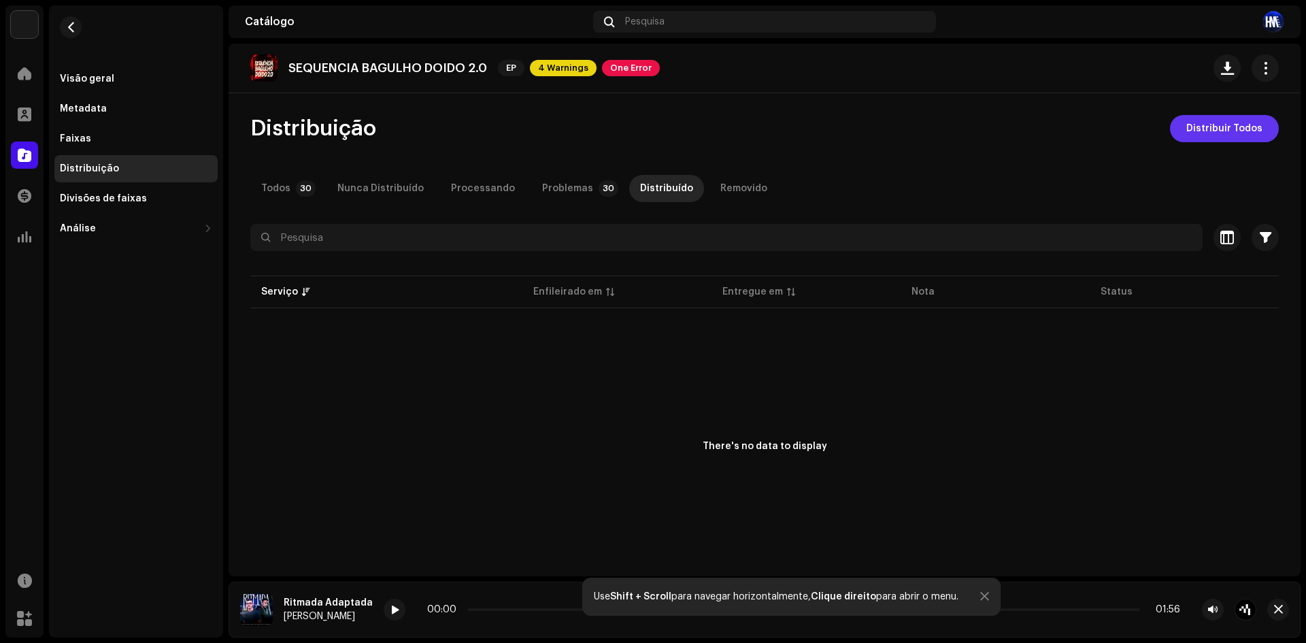
click at [1198, 132] on span "Distribuir Todos" at bounding box center [1224, 128] width 76 height 27
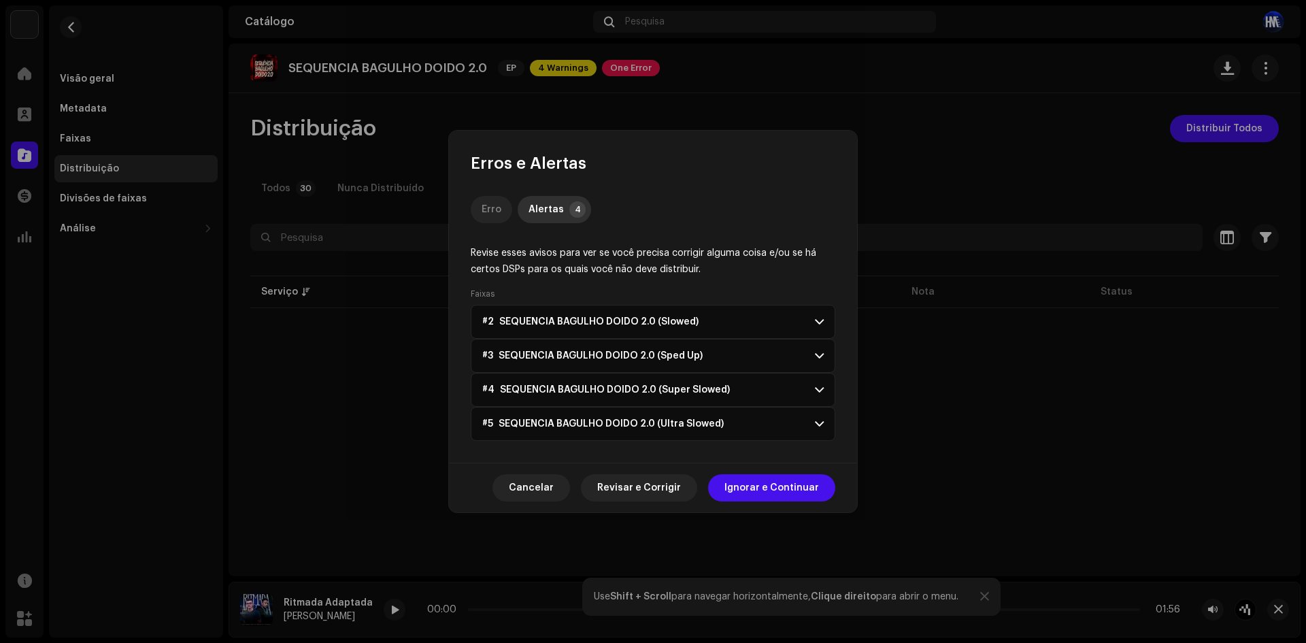
click at [498, 214] on div "Erro" at bounding box center [491, 209] width 20 height 27
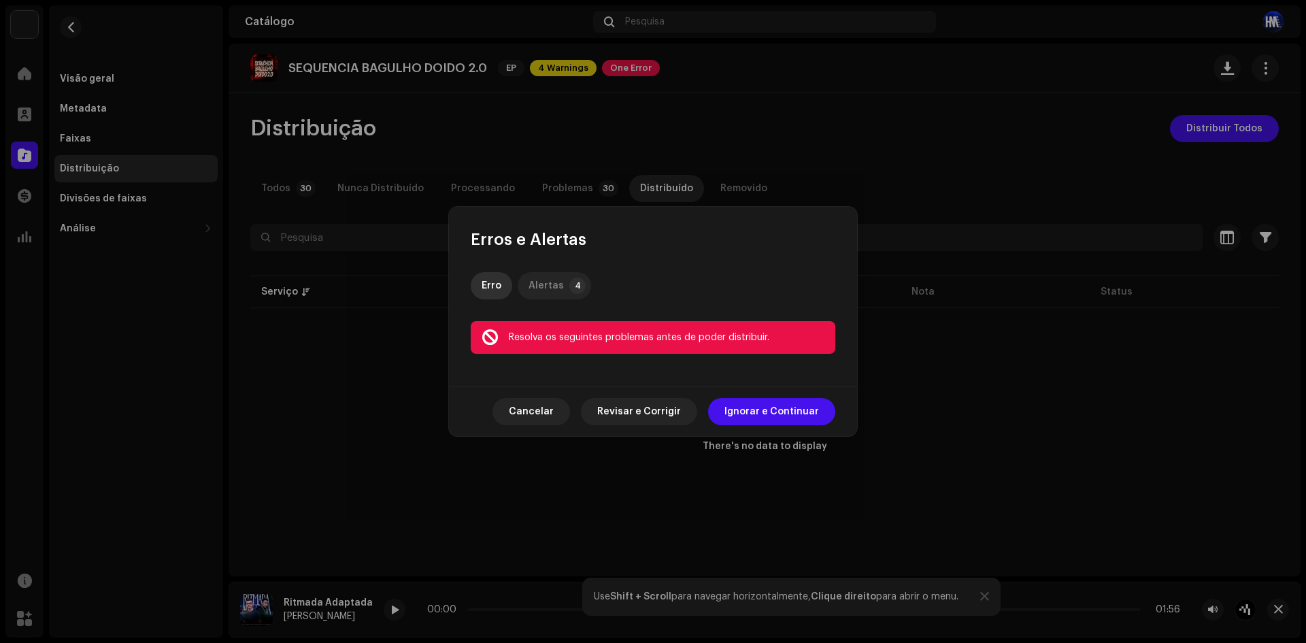
click at [554, 274] on div "Alertas" at bounding box center [545, 285] width 35 height 27
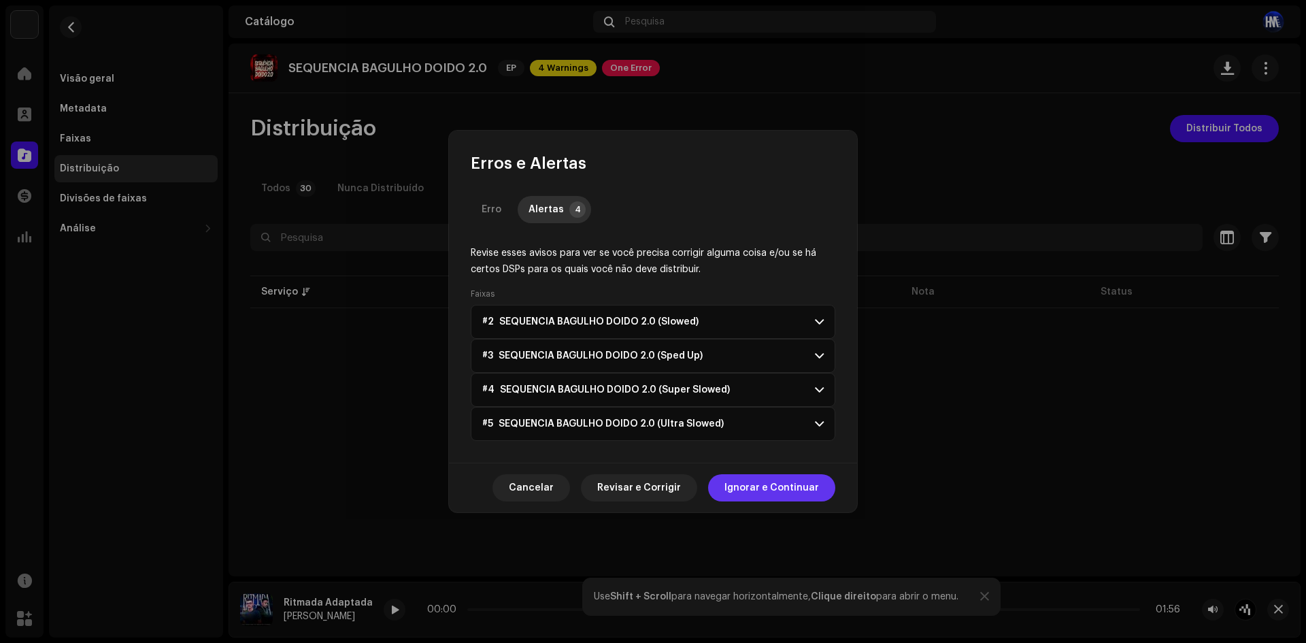
click at [772, 486] on span "Ignorar e Continuar" at bounding box center [771, 487] width 95 height 27
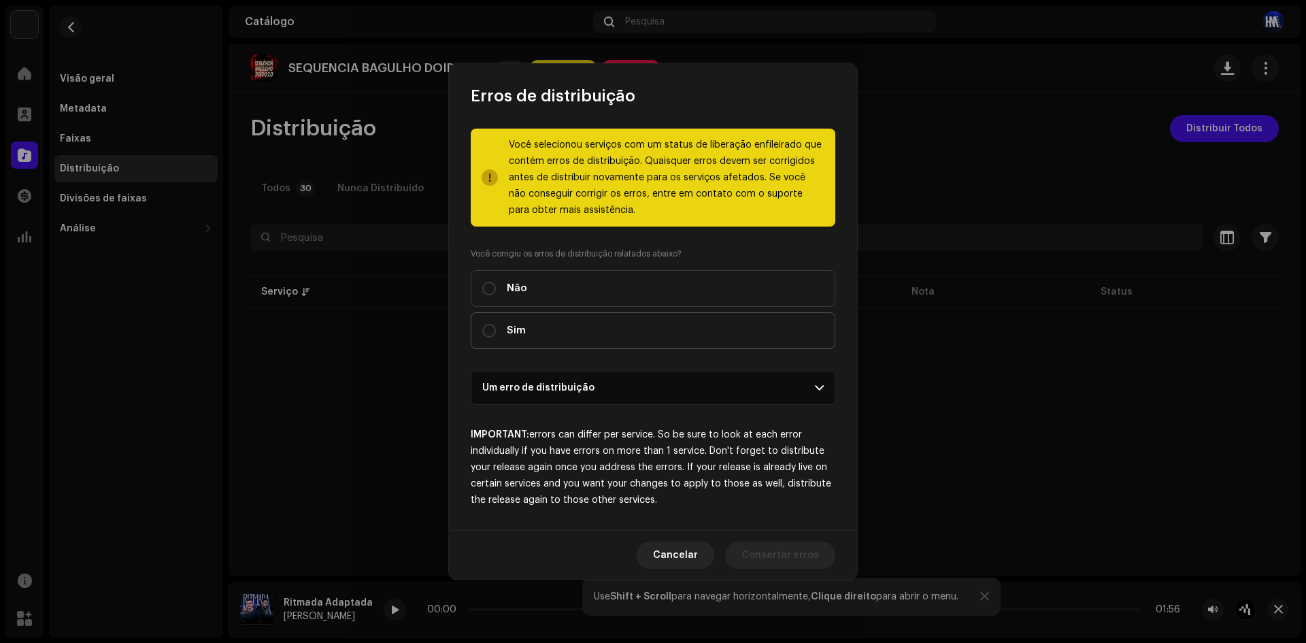
click at [534, 324] on label "Sim" at bounding box center [653, 330] width 364 height 37
click at [496, 324] on input "Sim" at bounding box center [489, 331] width 14 height 14
radio input "true"
click at [543, 391] on p-accordion-header "Um erro de distribuição" at bounding box center [653, 388] width 364 height 34
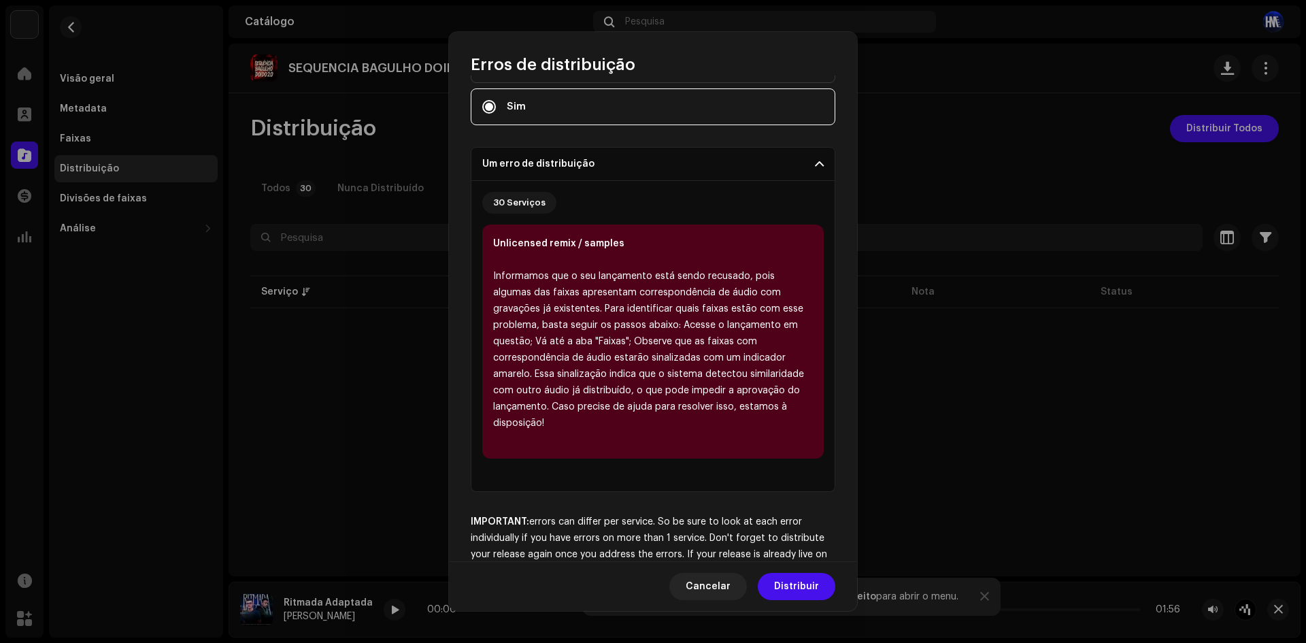
scroll to position [204, 0]
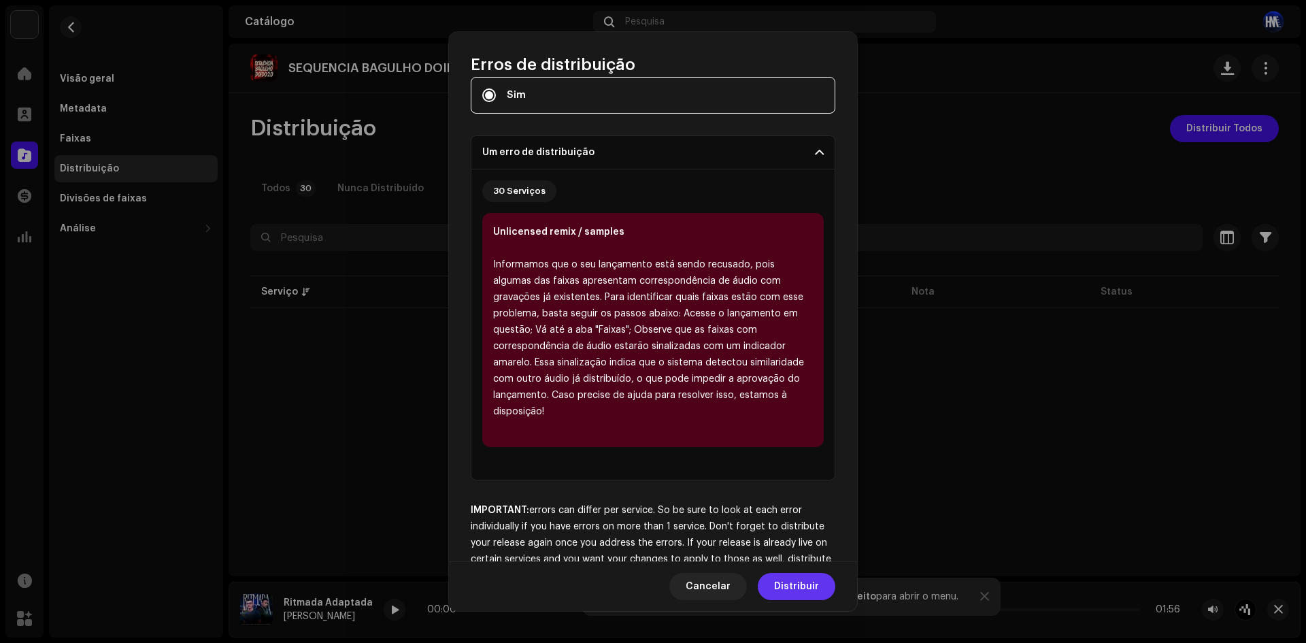
click at [795, 583] on span "Distribuir" at bounding box center [796, 586] width 45 height 27
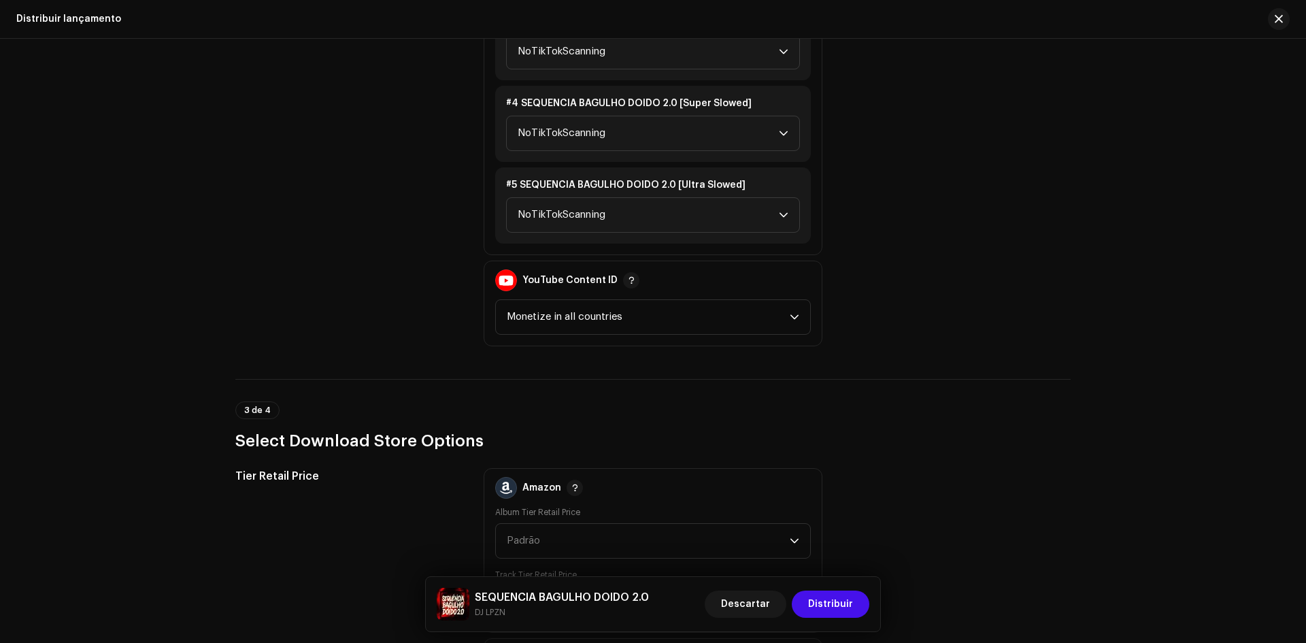
scroll to position [1972, 0]
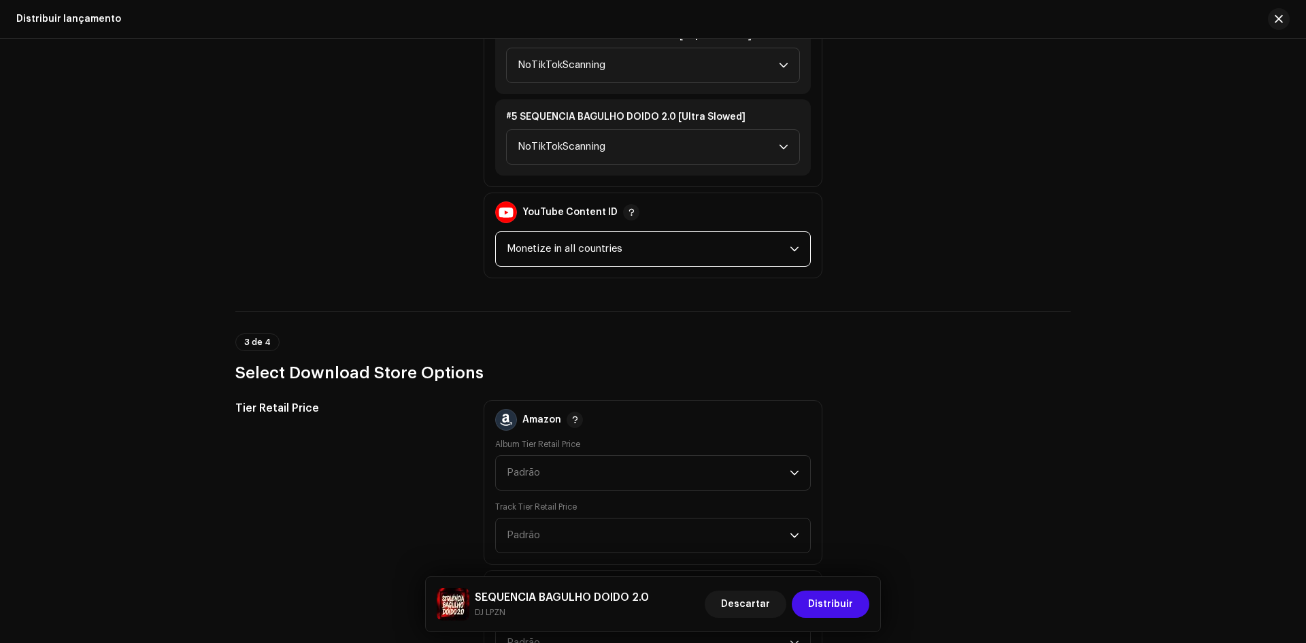
click at [587, 249] on span "Monetize in all countries" at bounding box center [648, 249] width 283 height 34
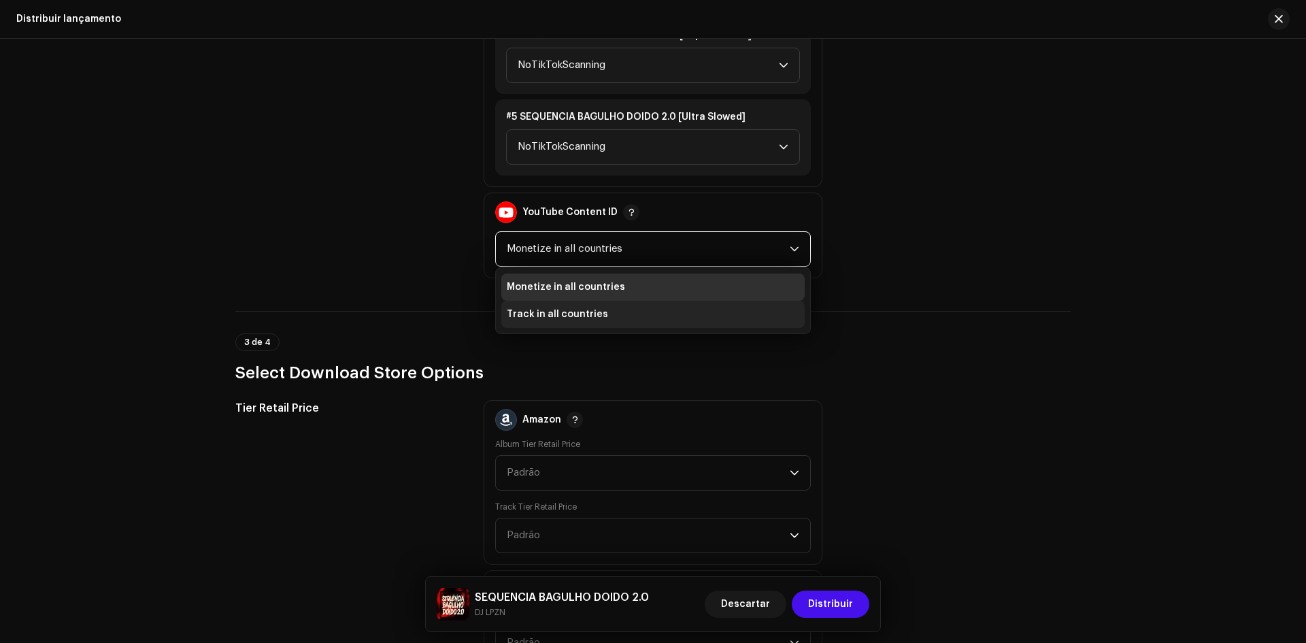
click at [589, 307] on li "Track in all countries" at bounding box center [652, 314] width 303 height 27
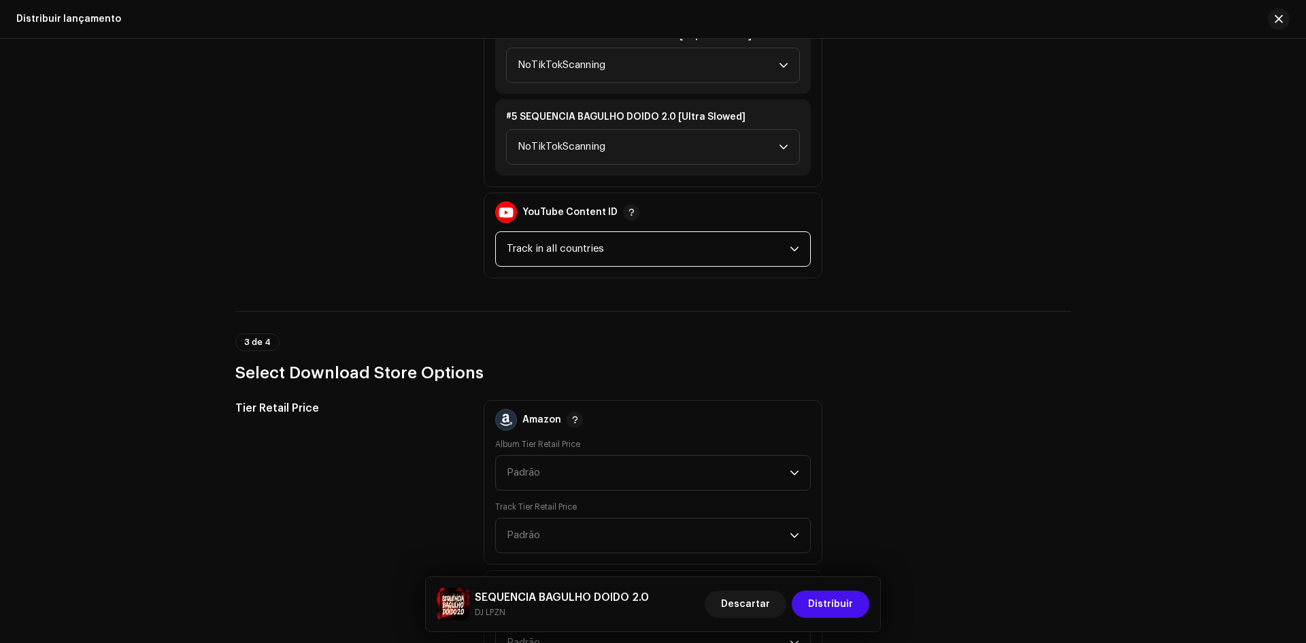
click at [509, 241] on span "Track in all countries" at bounding box center [648, 249] width 283 height 34
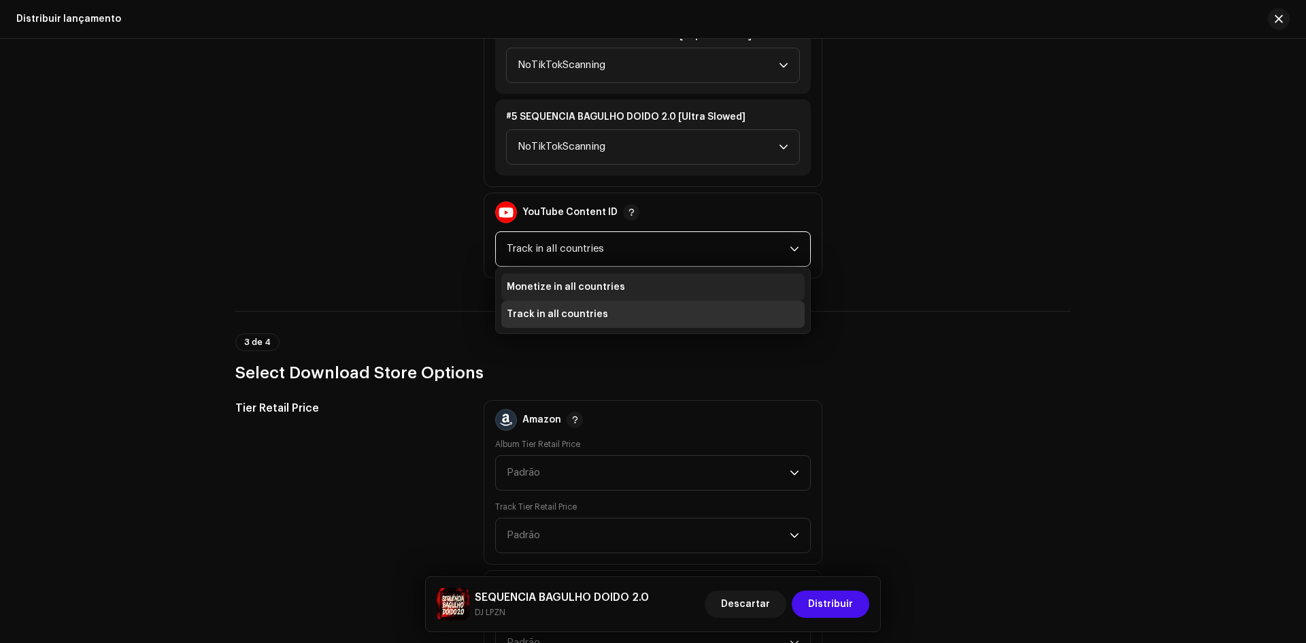
click at [526, 276] on li "Monetize in all countries" at bounding box center [652, 286] width 303 height 27
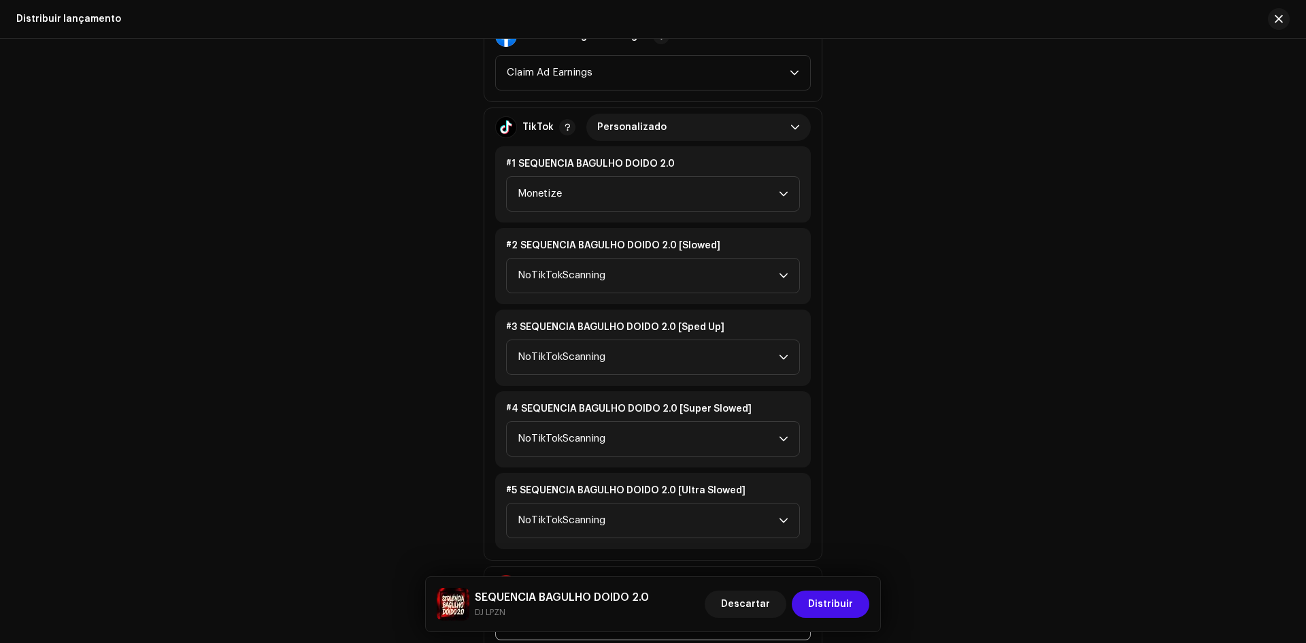
scroll to position [1462, 0]
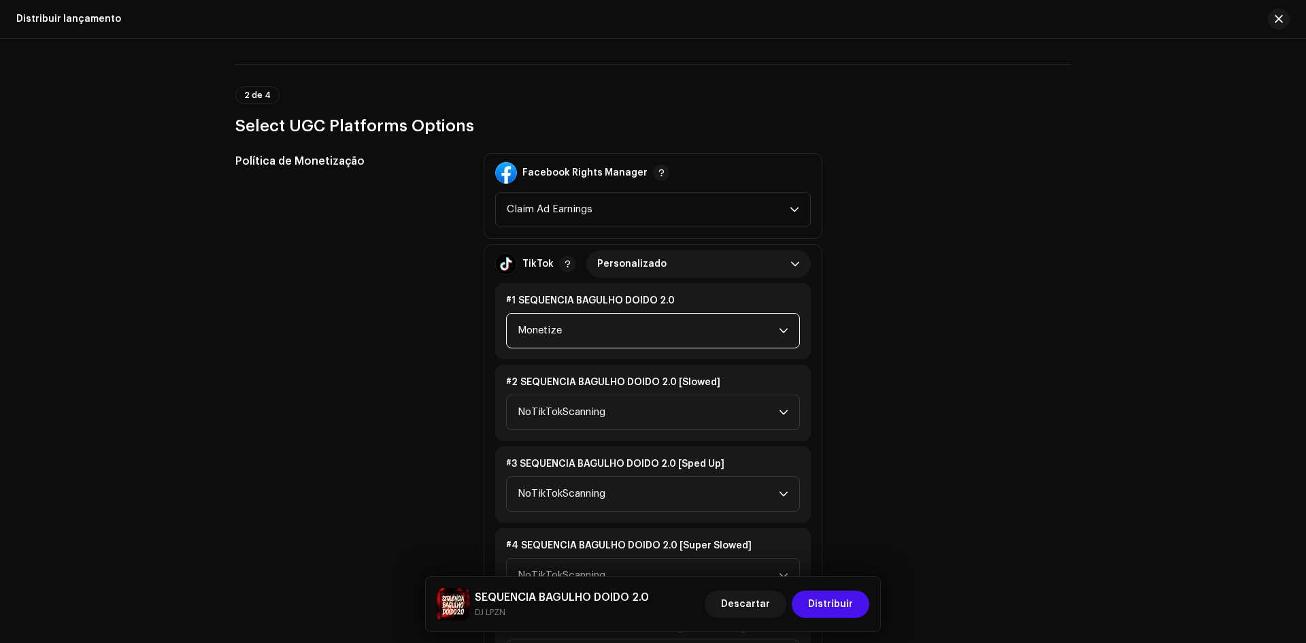
click at [560, 328] on span "Monetize" at bounding box center [647, 330] width 261 height 34
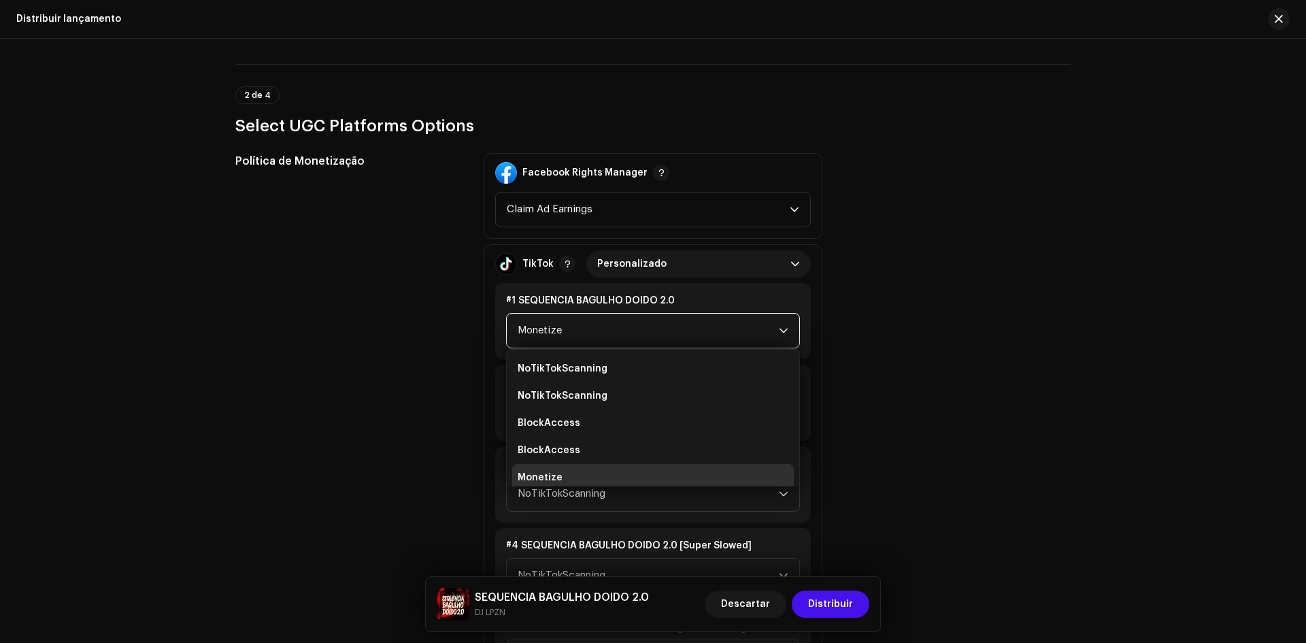
scroll to position [5, 0]
click at [857, 309] on div "Política de [PERSON_NAME] Facebook Rights Manager Claim Ad Earnings TikTok Pers…" at bounding box center [652, 470] width 835 height 635
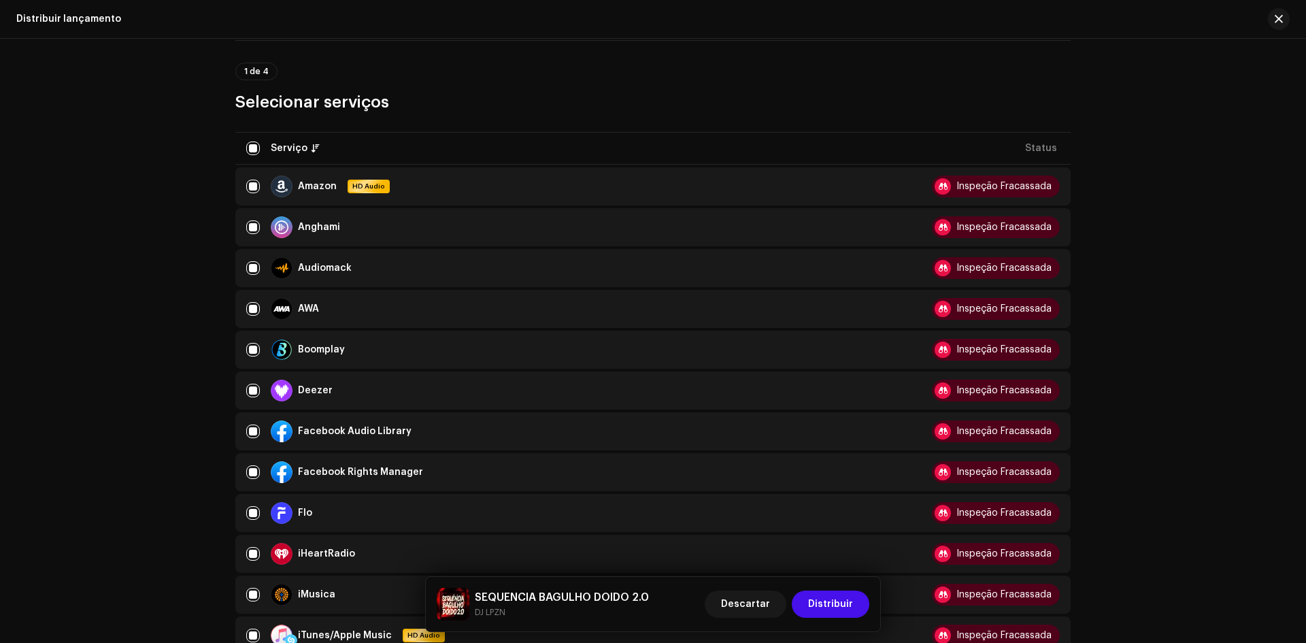
scroll to position [0, 0]
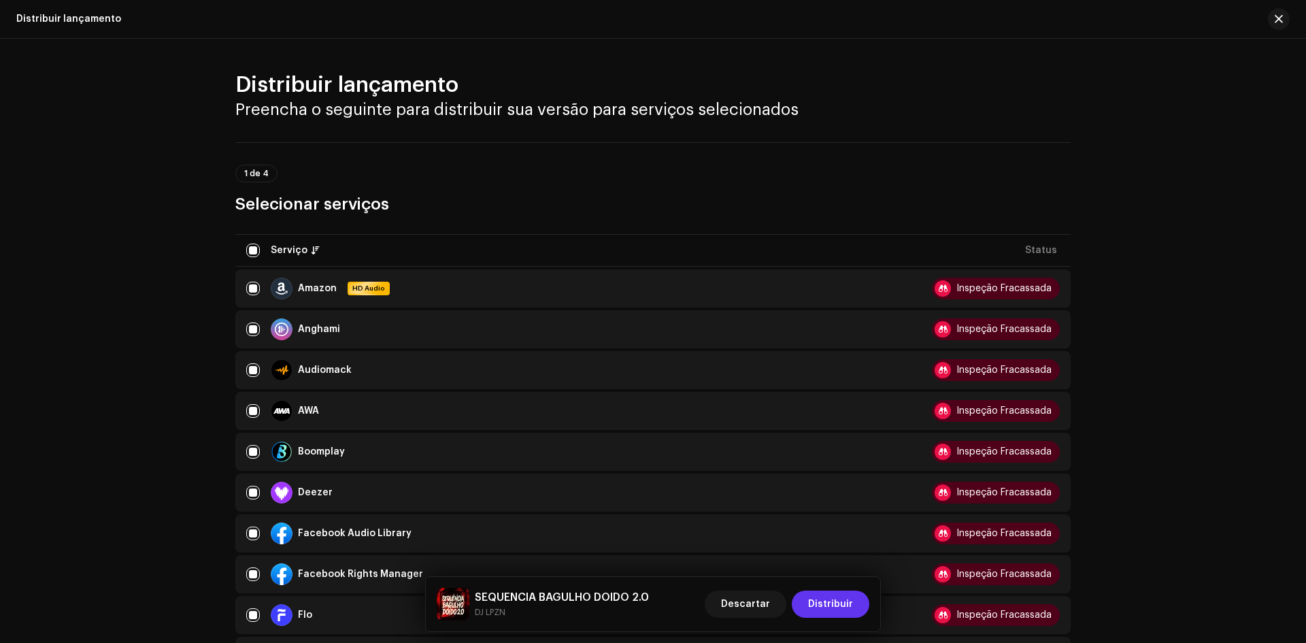
click at [842, 598] on span "Distribuir" at bounding box center [830, 603] width 45 height 27
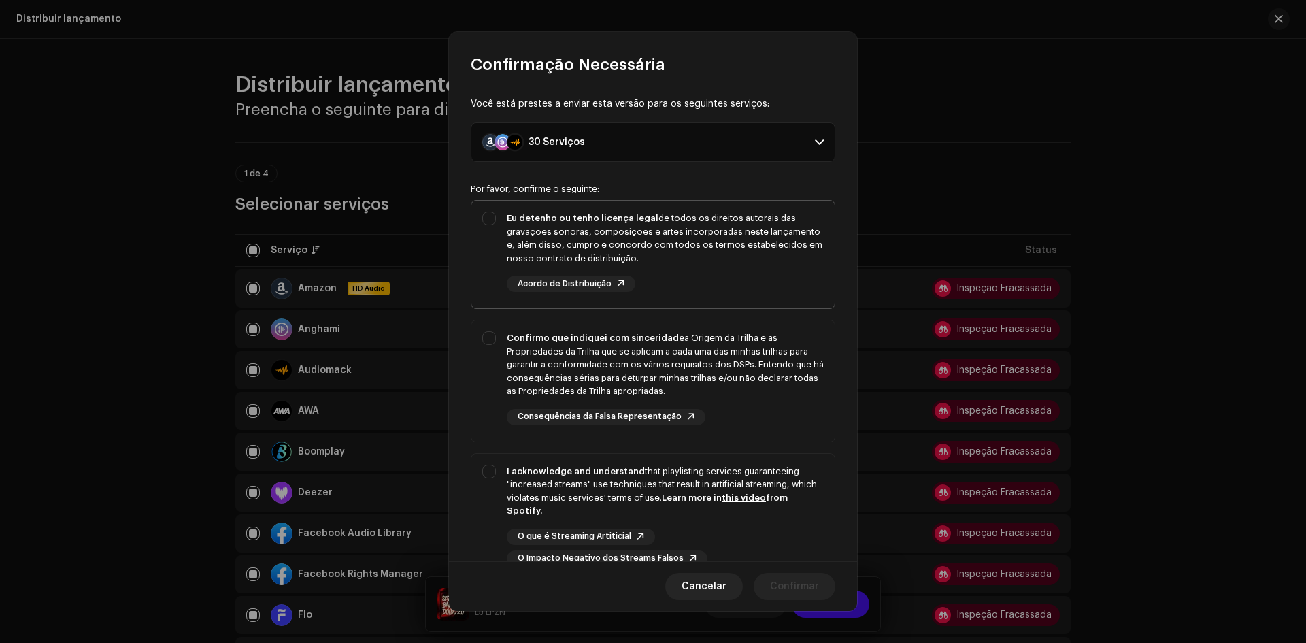
click at [678, 262] on div "Eu detenho ou tenho licença legal de todos os direitos autorais das gravações s…" at bounding box center [665, 237] width 317 height 53
checkbox input "true"
click at [723, 385] on div "Confirmo que indiquei com sinceridade a Origem da Trilha e as Propriedades da T…" at bounding box center [665, 364] width 317 height 67
checkbox input "true"
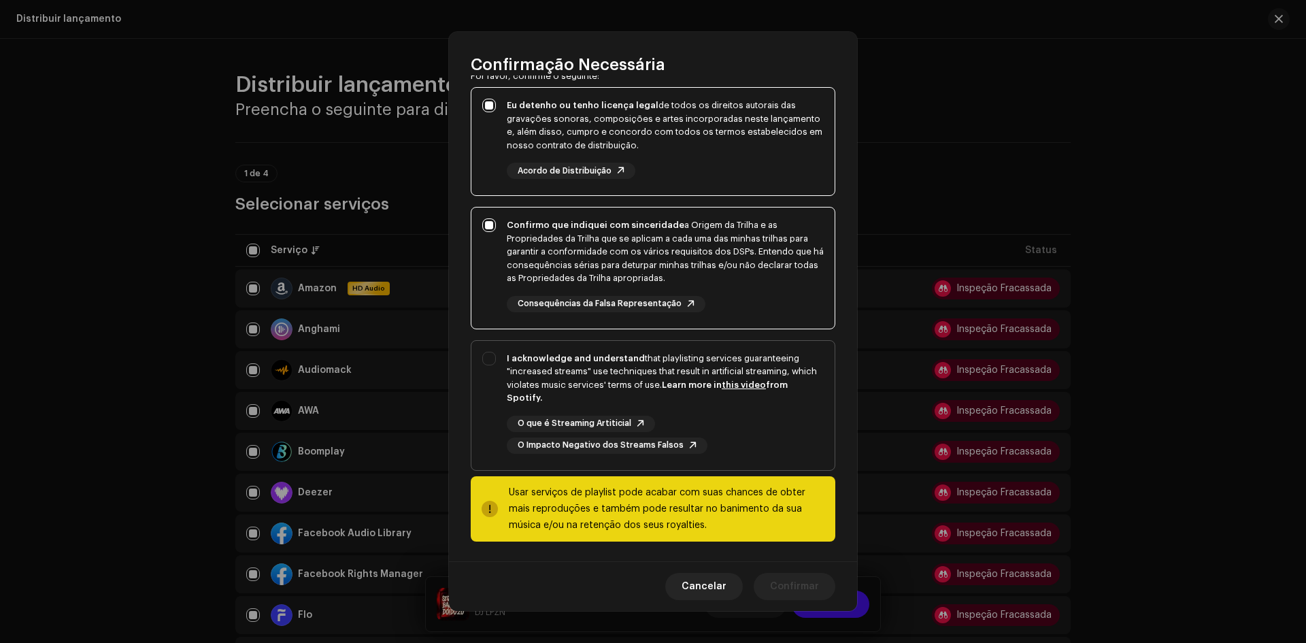
scroll to position [115, 0]
click at [581, 343] on div "I acknowledge and understand that playlisting services guaranteeing "increased …" at bounding box center [652, 401] width 363 height 124
checkbox input "true"
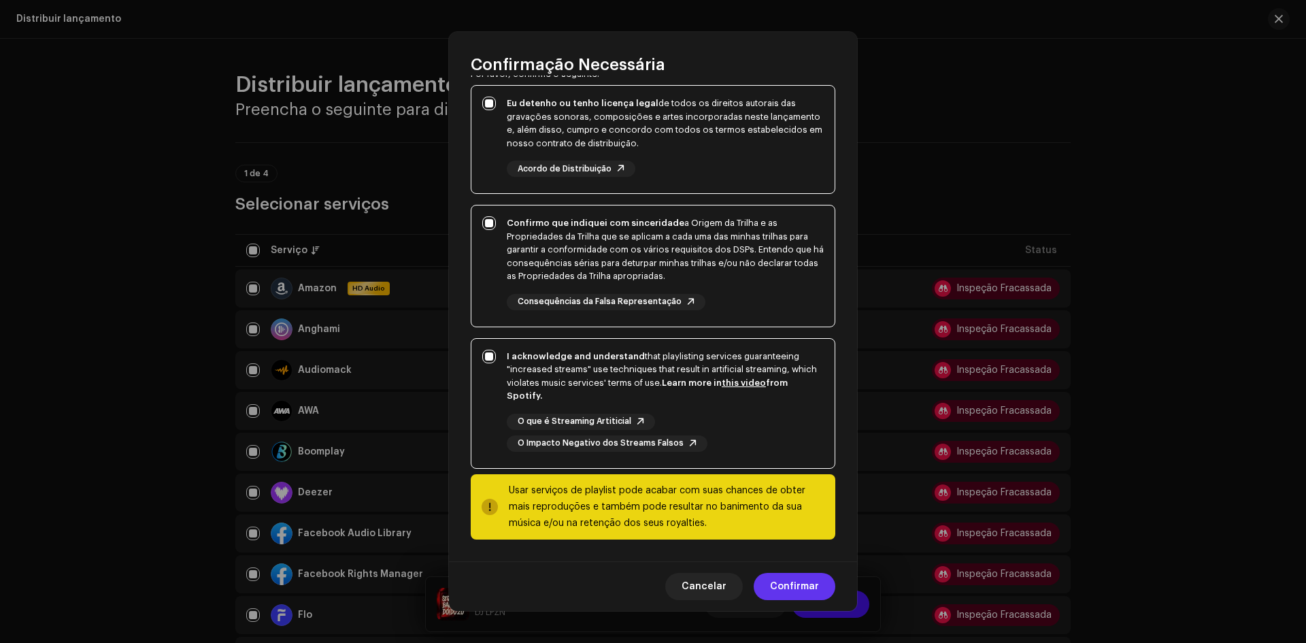
click at [772, 589] on span "Confirmar" at bounding box center [794, 586] width 49 height 27
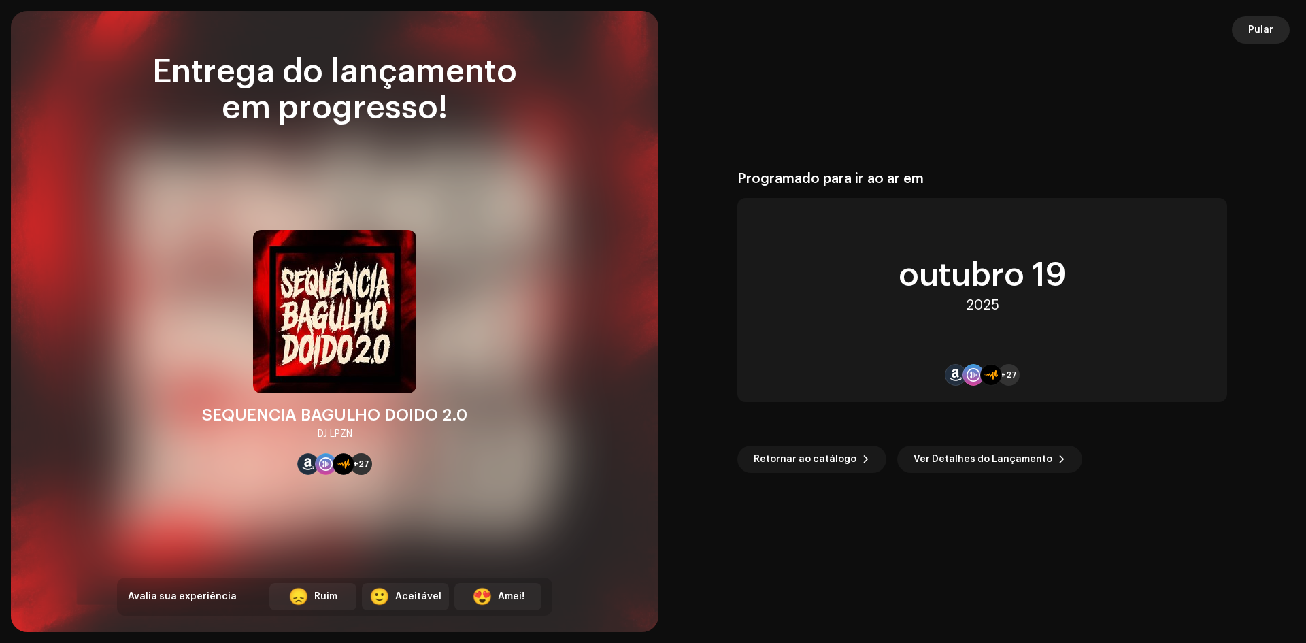
click at [1274, 26] on button "Pular" at bounding box center [1260, 29] width 58 height 27
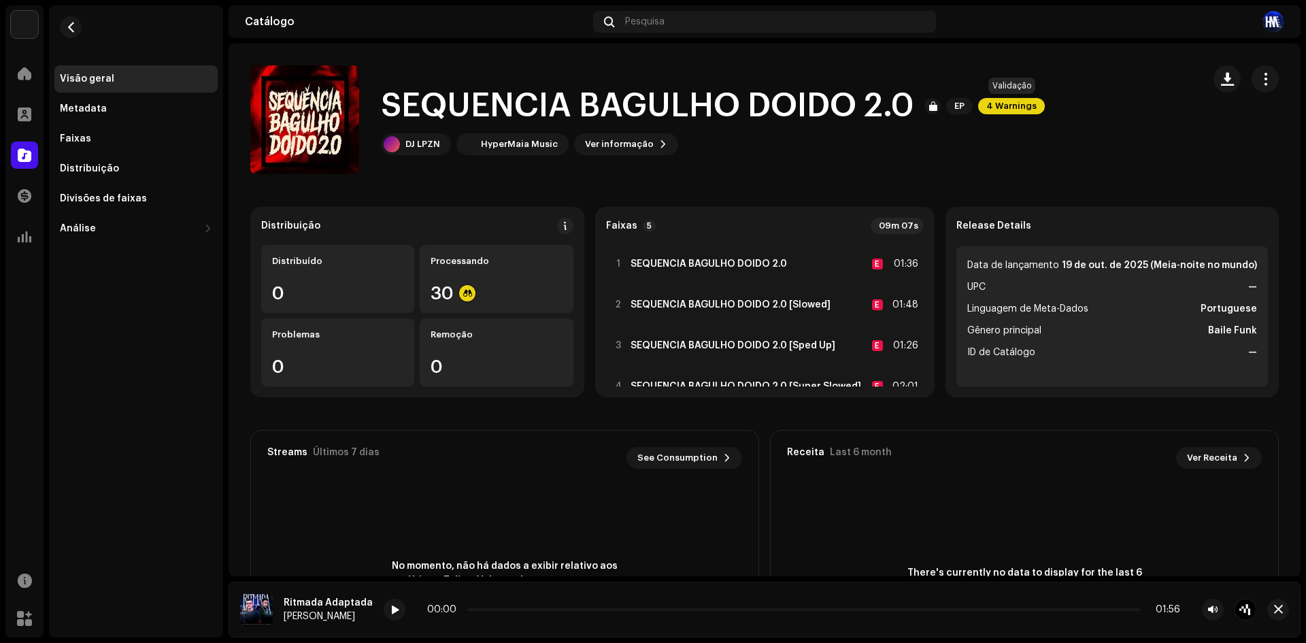
click at [1017, 103] on span "4 Warnings" at bounding box center [1011, 106] width 67 height 16
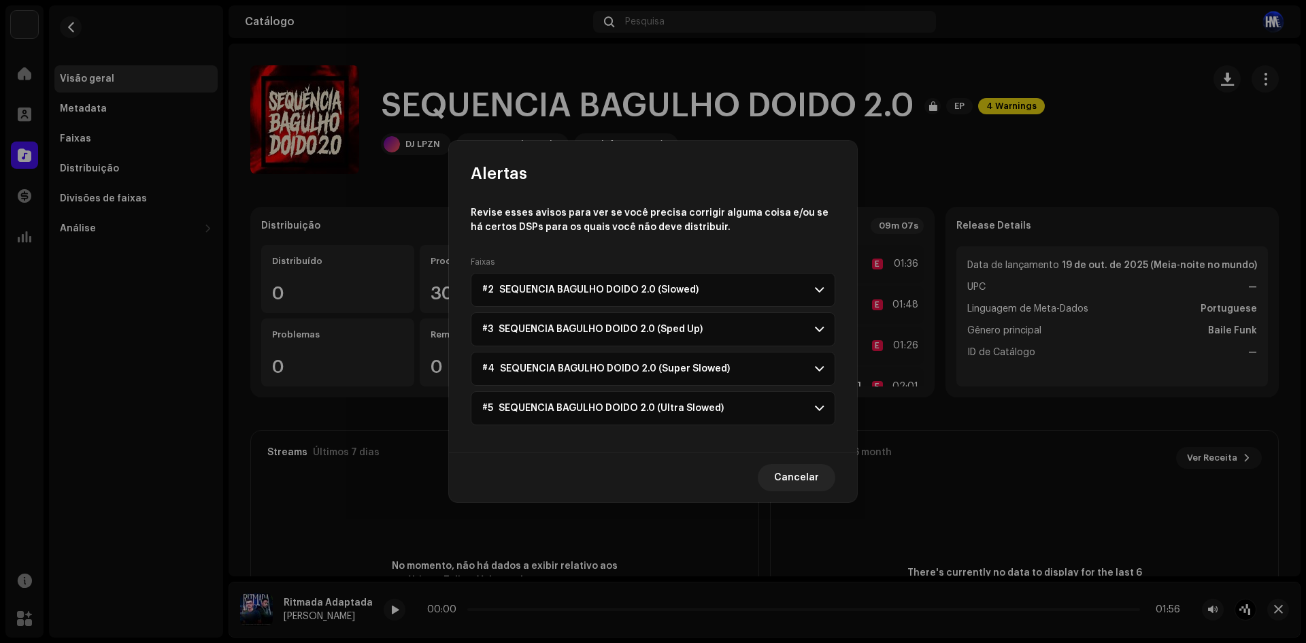
click at [709, 372] on span "#4 SEQUENCIA BAGULHO DOIDO 2.0 (Super Slowed)" at bounding box center [606, 368] width 248 height 11
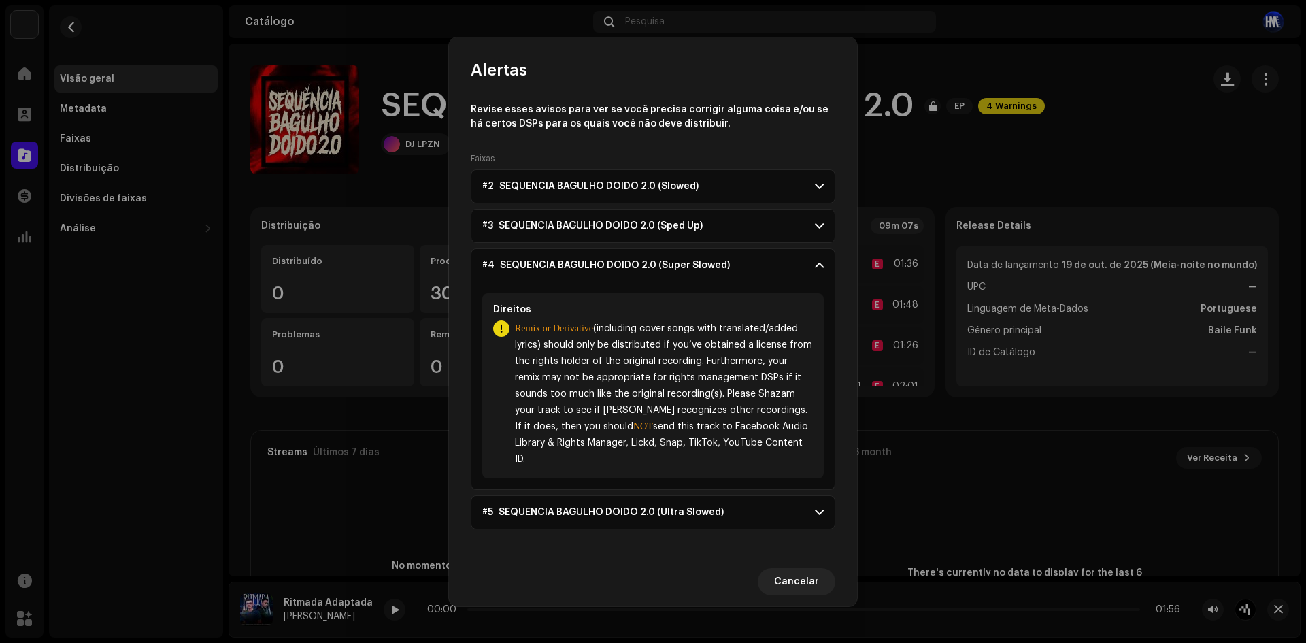
click at [681, 269] on span "#4 SEQUENCIA BAGULHO DOIDO 2.0 (Super Slowed)" at bounding box center [606, 265] width 248 height 11
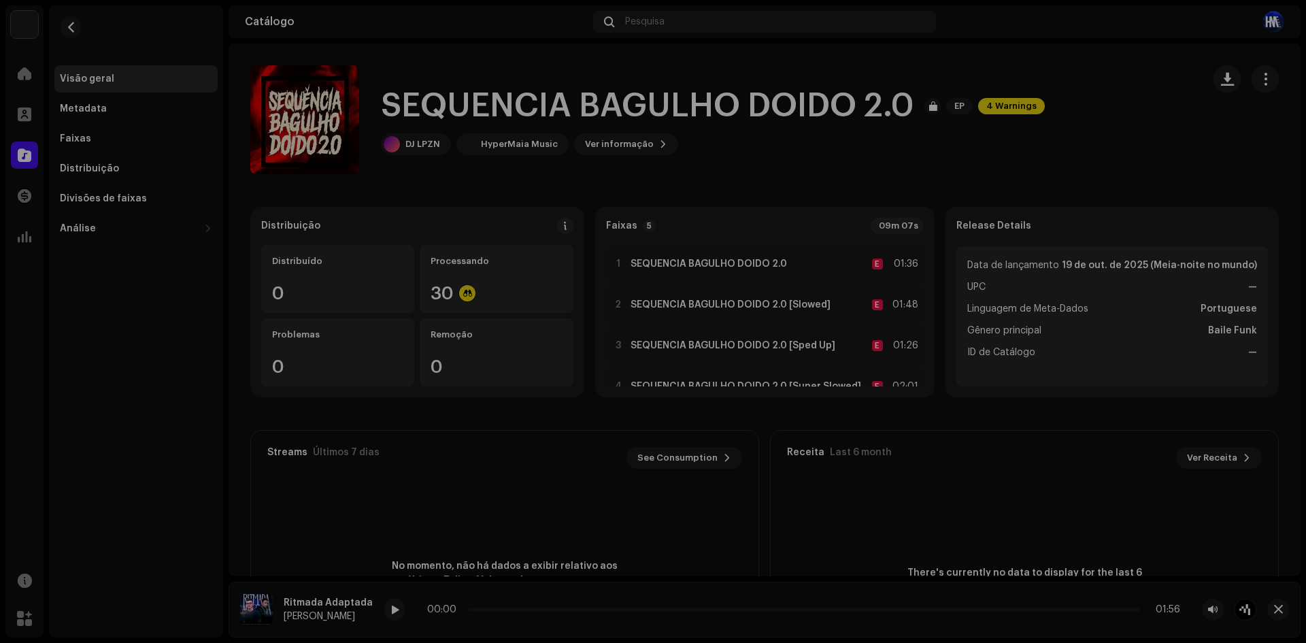
click at [1295, 257] on div "Alertas Revise esses avisos para ver se você precisa corrigir alguma coisa e/ou…" at bounding box center [653, 321] width 1306 height 643
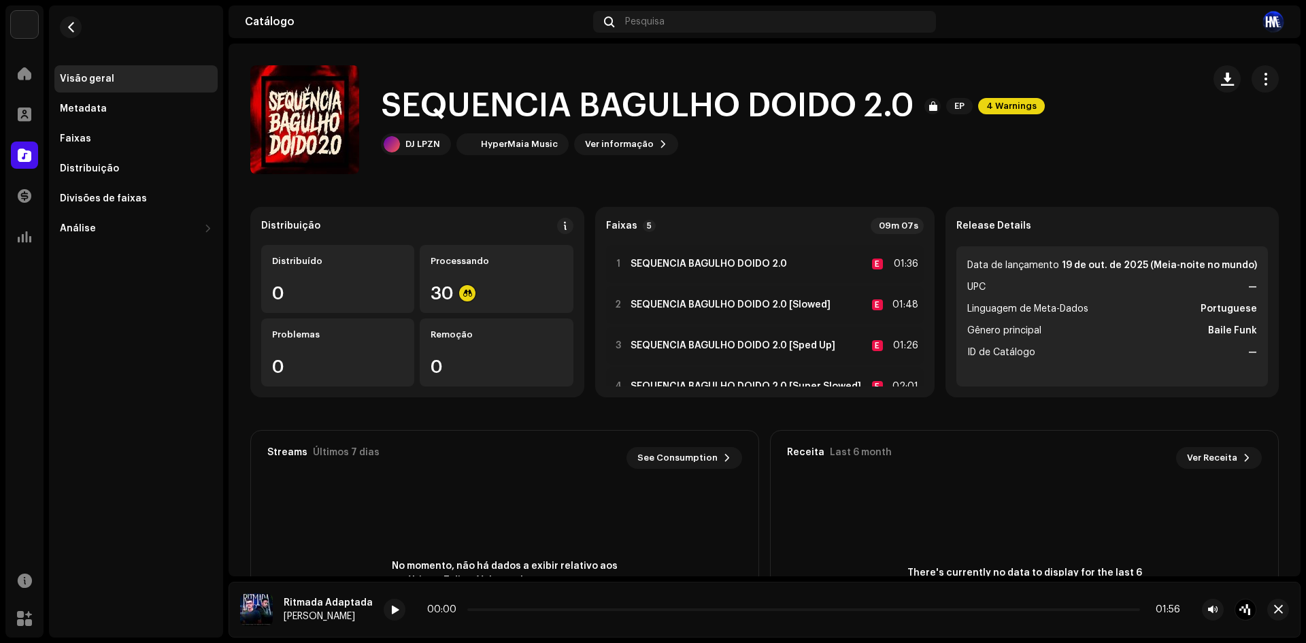
click at [1269, 88] on re-m-actions-button at bounding box center [1264, 78] width 27 height 27
click at [1259, 81] on span "button" at bounding box center [1265, 78] width 13 height 11
click at [69, 34] on button "button" at bounding box center [71, 27] width 22 height 22
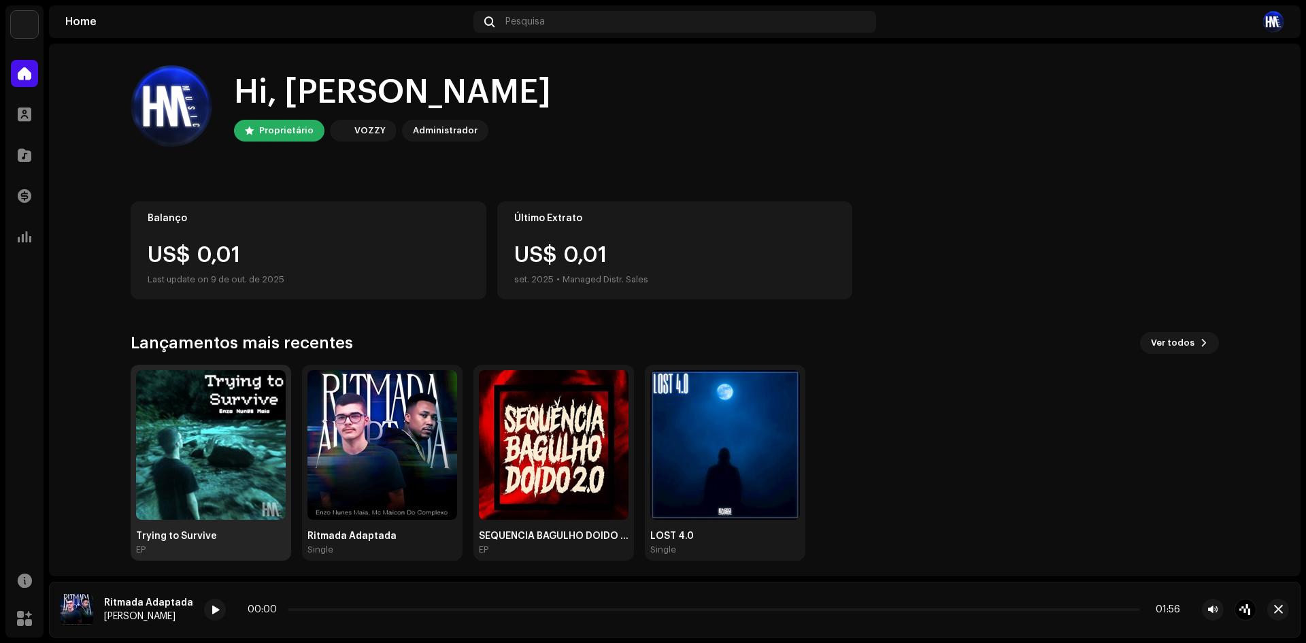
click at [245, 484] on img at bounding box center [211, 445] width 150 height 150
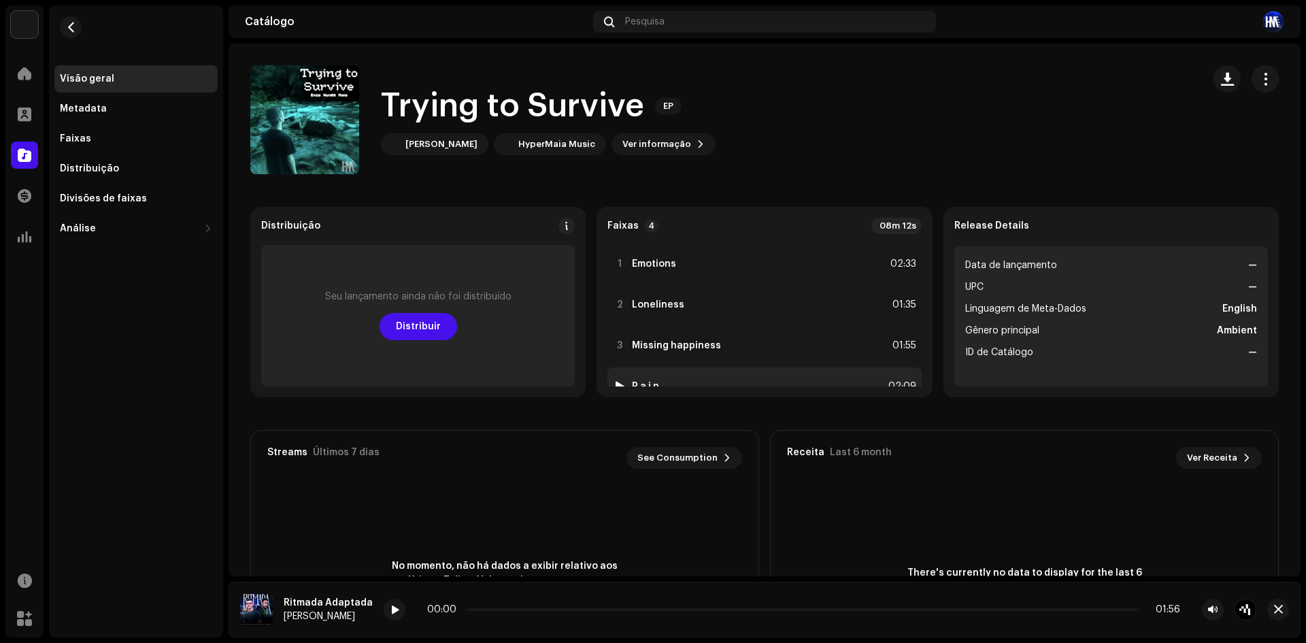
click at [671, 385] on div "4 P a i n 02:09" at bounding box center [763, 386] width 313 height 38
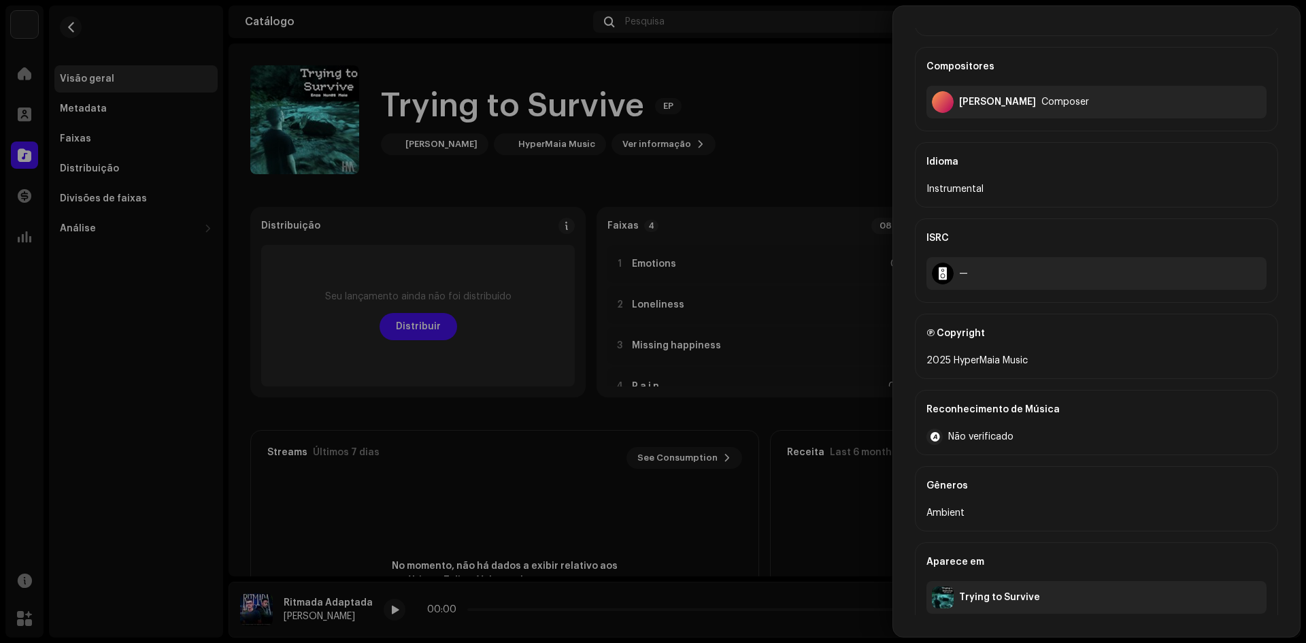
scroll to position [237, 0]
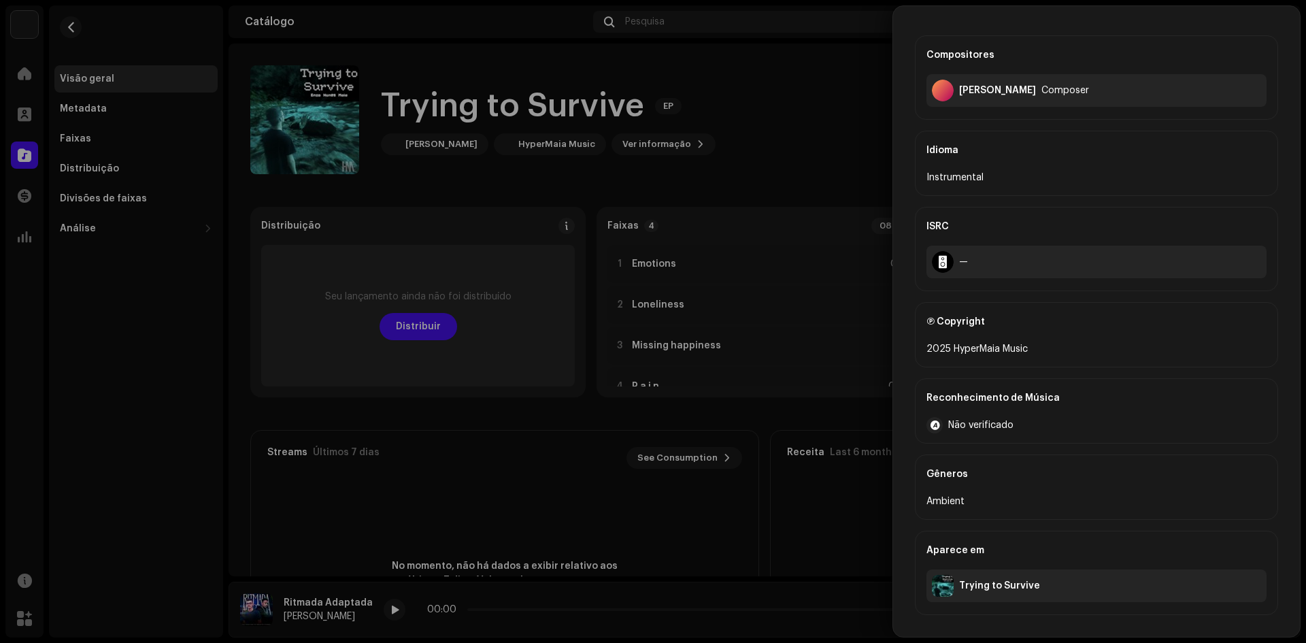
click at [474, 294] on div at bounding box center [653, 321] width 1306 height 643
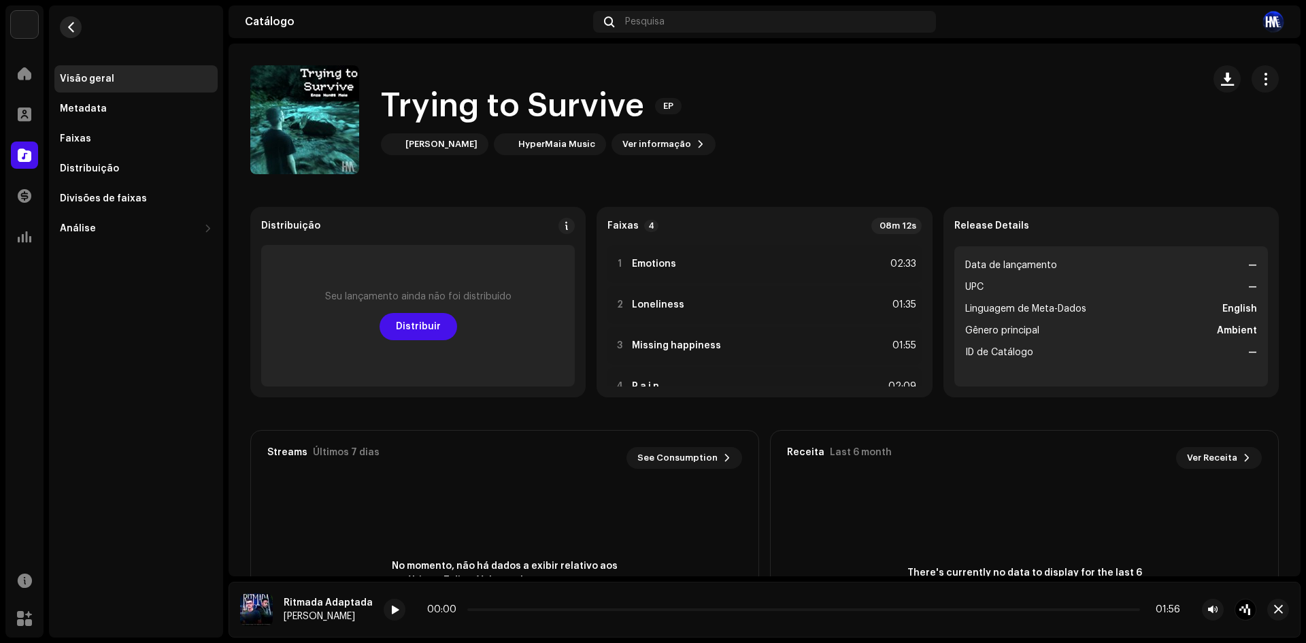
click at [71, 29] on span "button" at bounding box center [71, 27] width 10 height 11
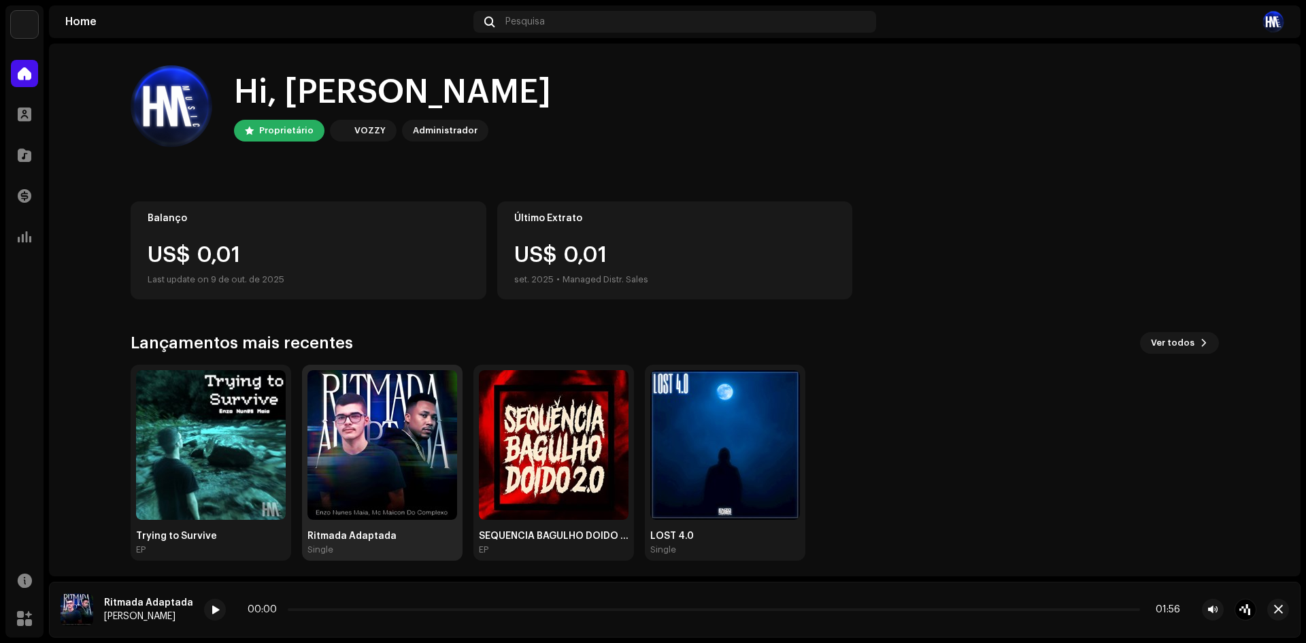
click at [370, 503] on img at bounding box center [382, 445] width 150 height 150
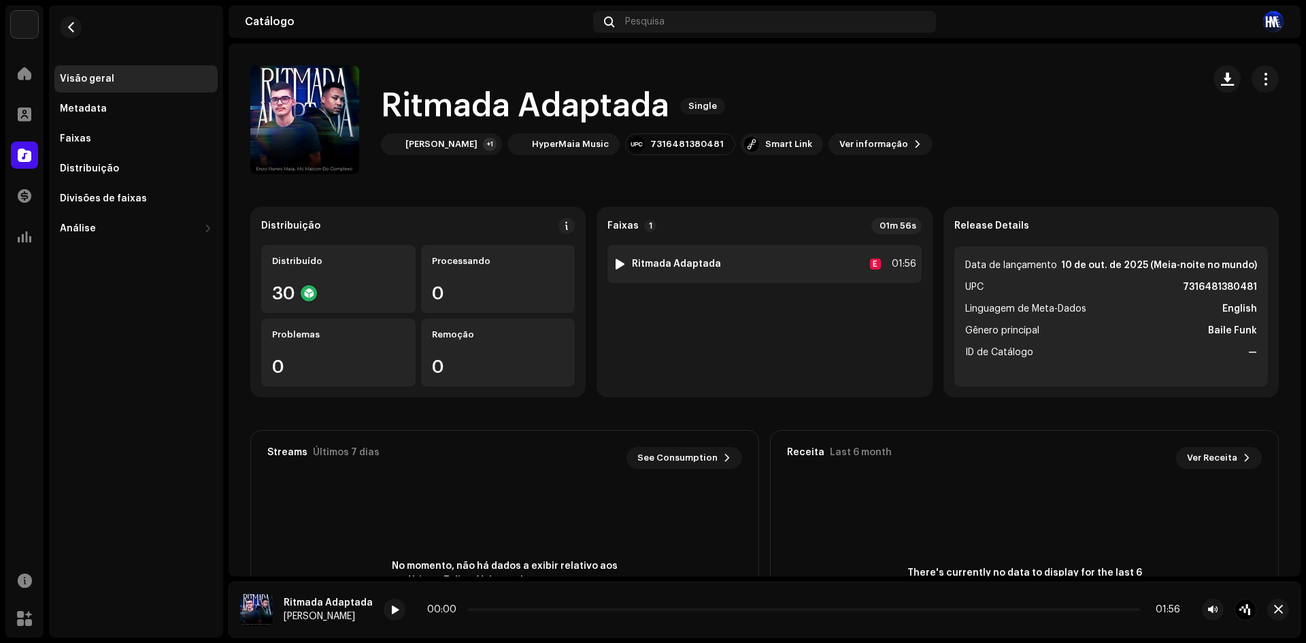
click at [620, 260] on div at bounding box center [620, 263] width 10 height 11
click at [794, 416] on div "Distribuição Distribuído 30 Processando 0 Problemas 0 Remoção 0 Faixas 1 01m 56…" at bounding box center [764, 454] width 1028 height 495
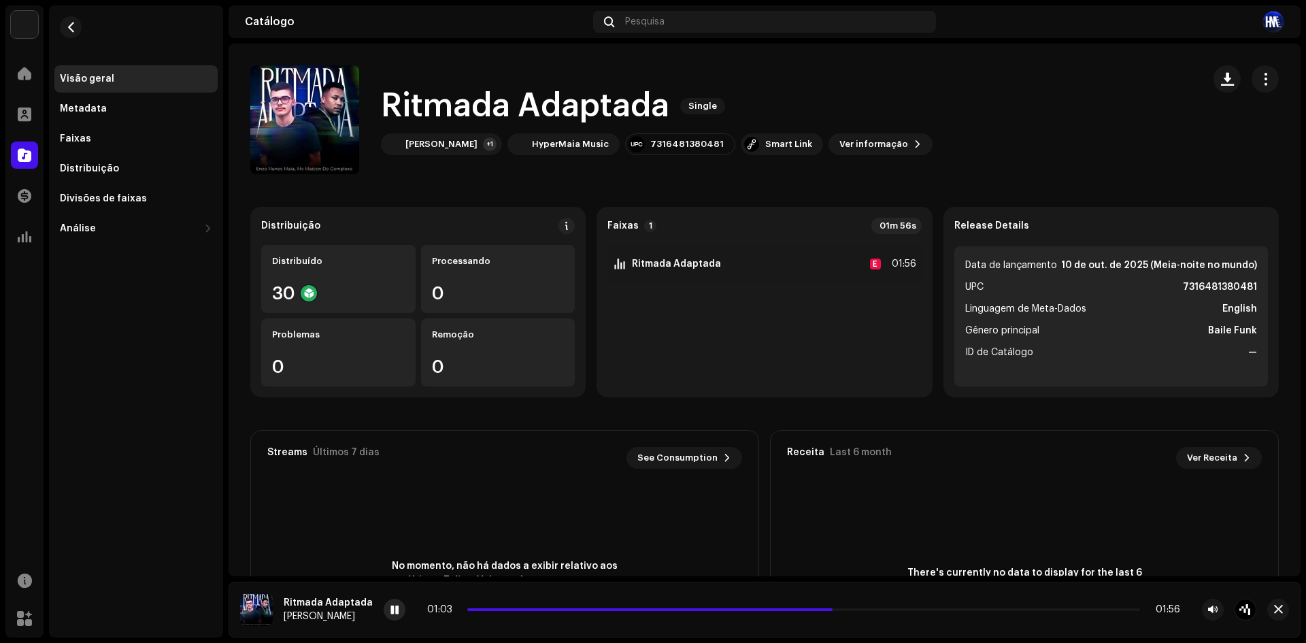
click at [394, 604] on div at bounding box center [395, 609] width 22 height 22
click at [377, 298] on div "30" at bounding box center [338, 293] width 133 height 18
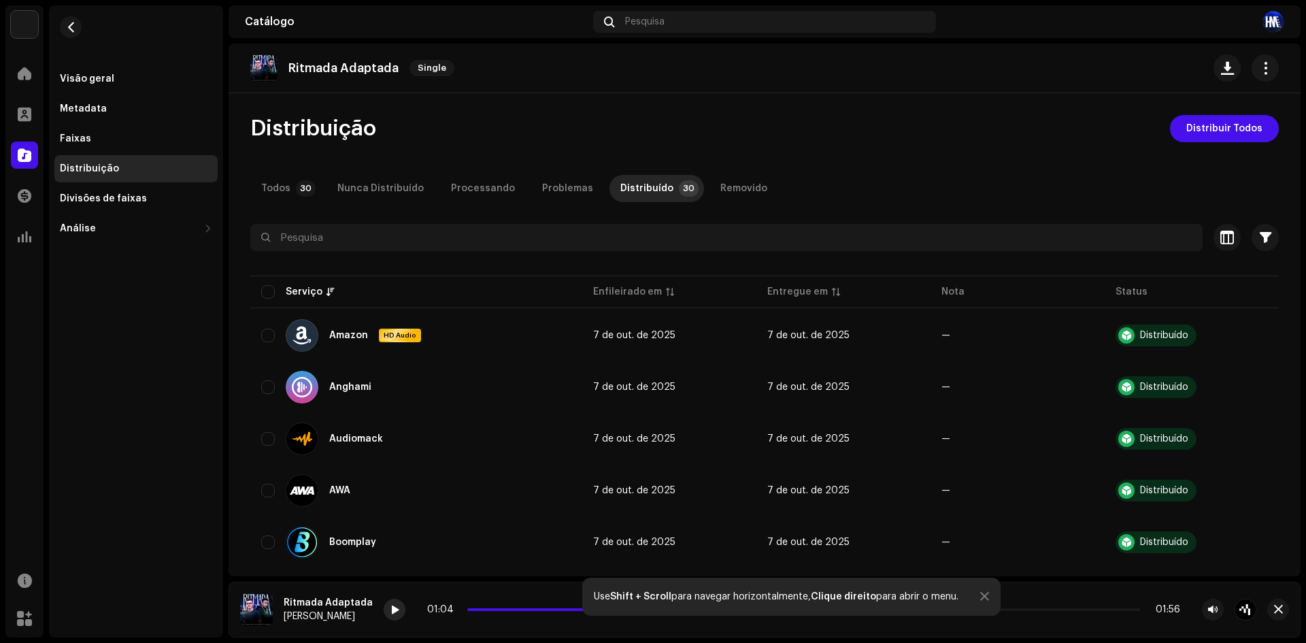
drag, startPoint x: 405, startPoint y: 604, endPoint x: 388, endPoint y: 604, distance: 17.7
click at [389, 604] on div "01:04 01:56" at bounding box center [820, 609] width 872 height 22
click at [388, 604] on div at bounding box center [395, 609] width 22 height 22
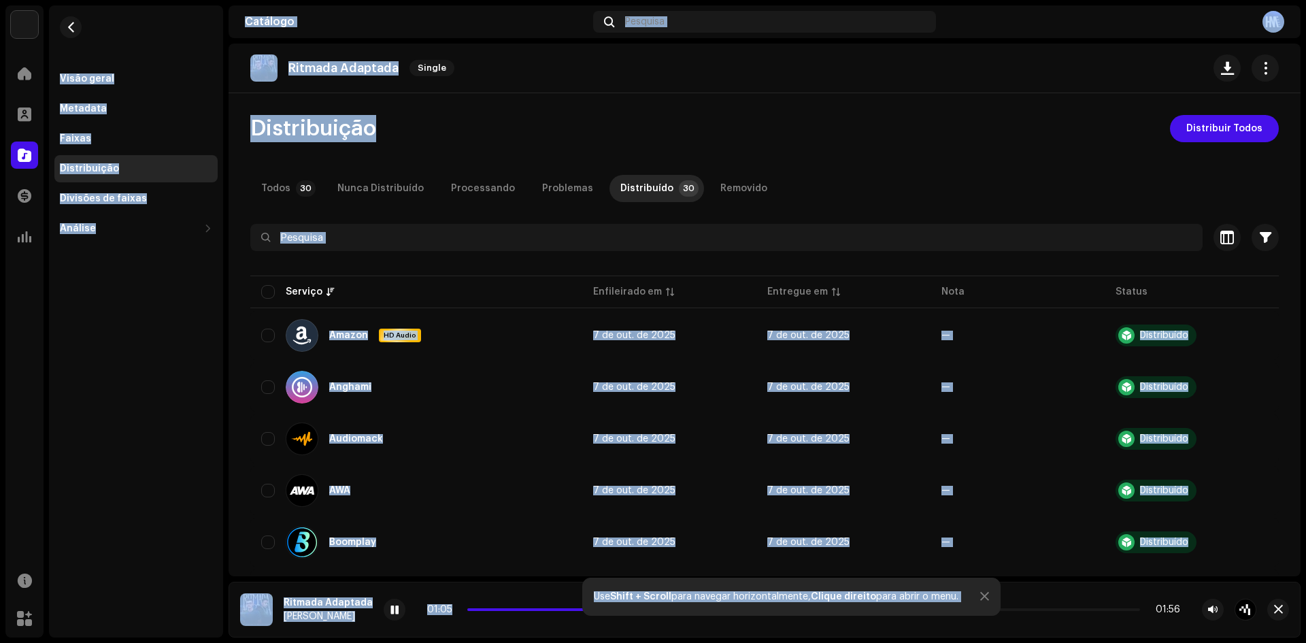
drag, startPoint x: 513, startPoint y: 609, endPoint x: 0, endPoint y: 609, distance: 512.7
click at [0, 609] on div "HyperMaia Music Home Perfil Catálogo Transações Análise Recursos Marketplace Vi…" at bounding box center [653, 321] width 1306 height 643
click at [488, 600] on div "01:06 01:56" at bounding box center [820, 609] width 872 height 22
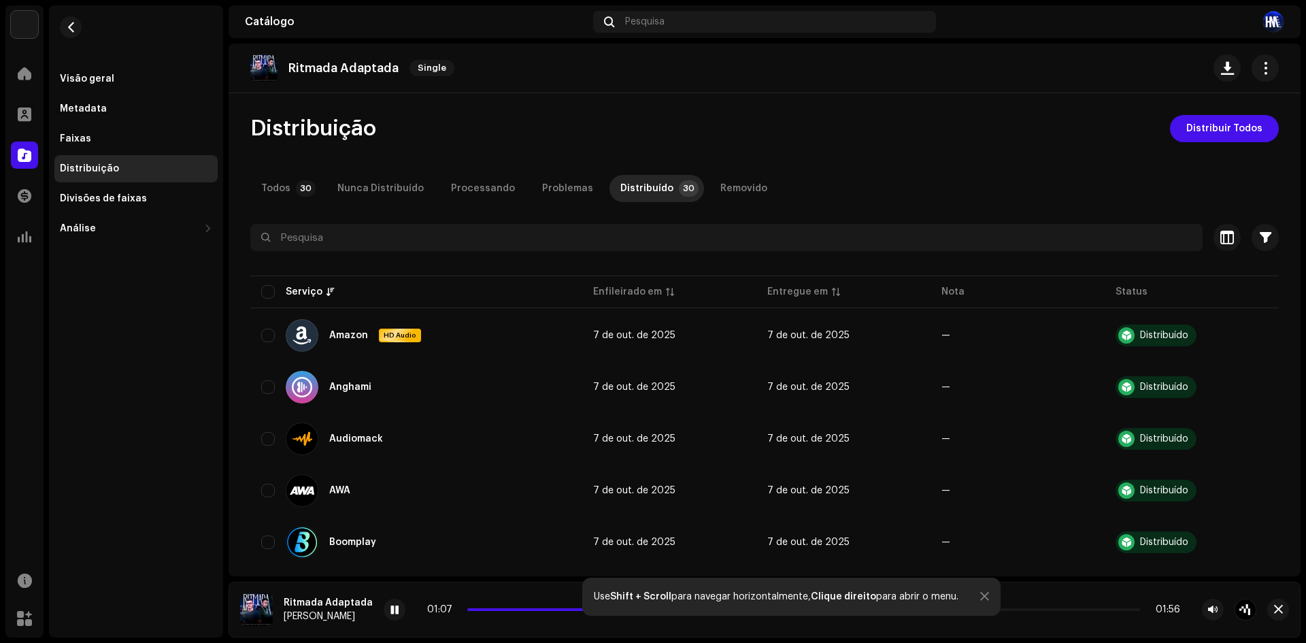
click at [467, 609] on span at bounding box center [661, 609] width 388 height 3
click at [384, 600] on re-a-play-button at bounding box center [395, 609] width 22 height 22
click at [386, 619] on div at bounding box center [395, 609] width 22 height 22
click at [73, 18] on button "button" at bounding box center [71, 27] width 22 height 22
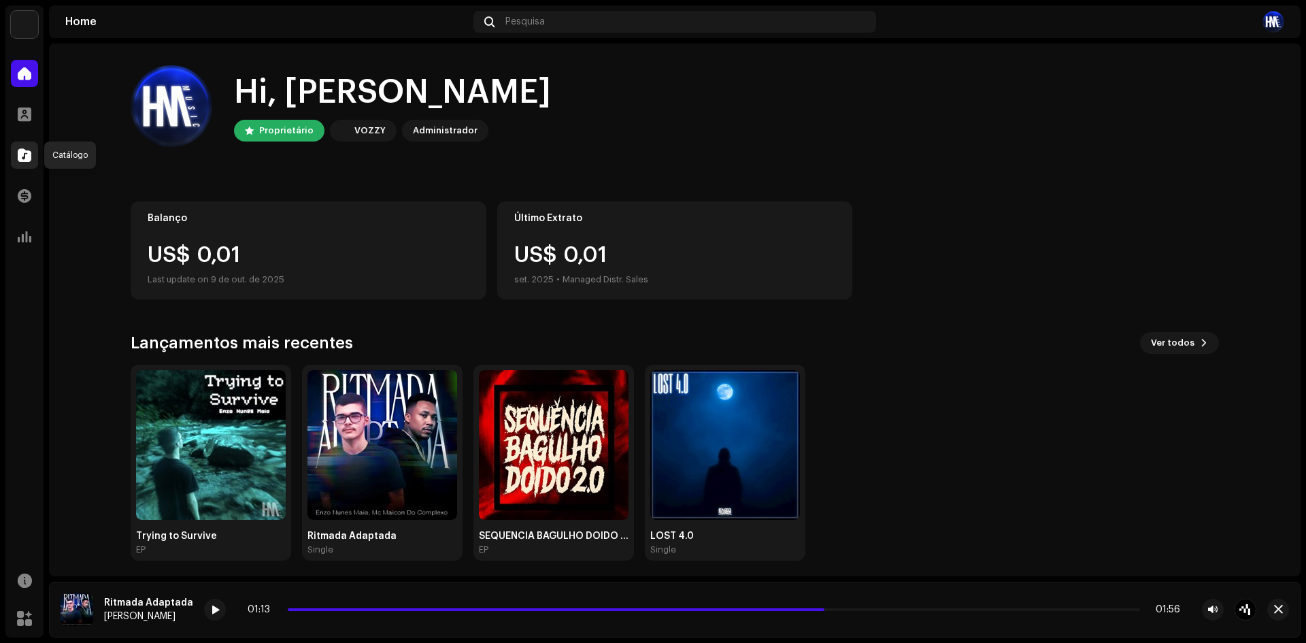
click at [20, 157] on span at bounding box center [25, 155] width 14 height 11
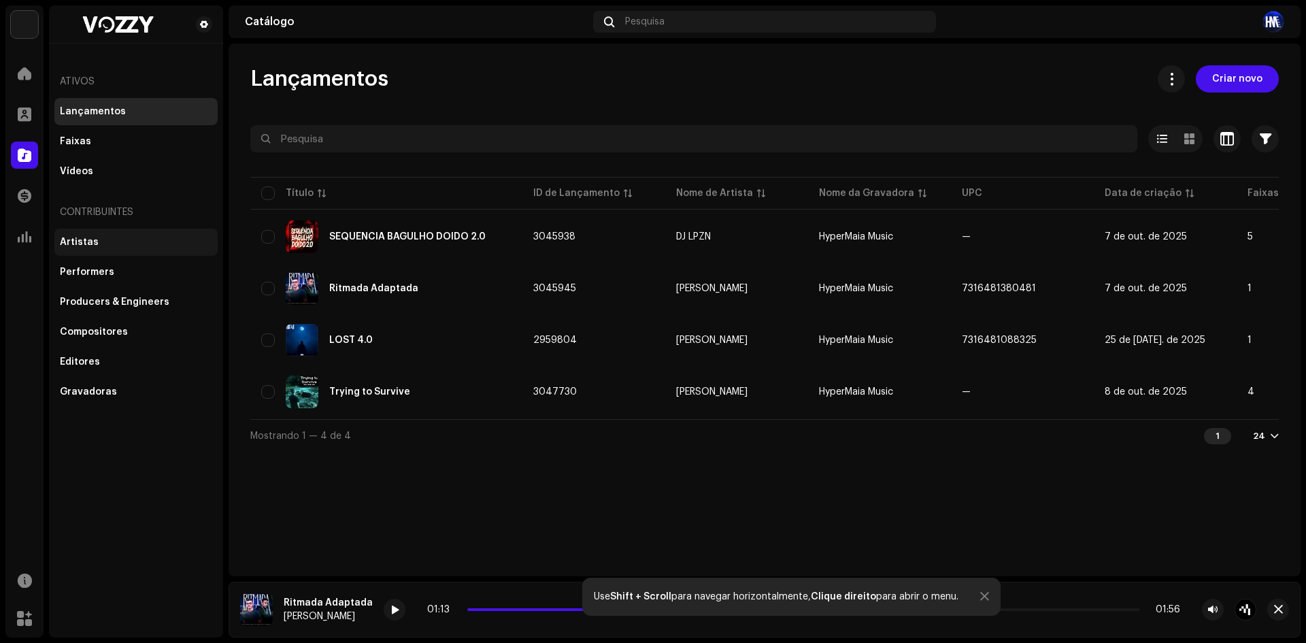
click at [105, 239] on div "Artistas" at bounding box center [136, 242] width 152 height 11
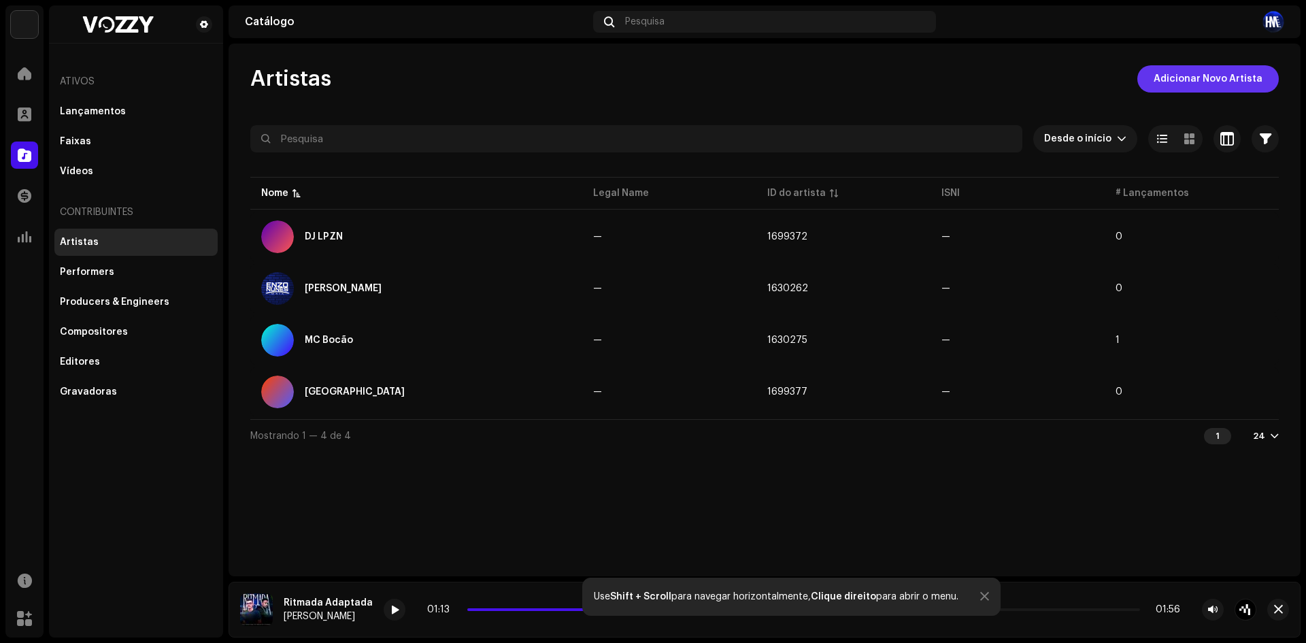
click at [1226, 80] on span "Adicionar Novo Artista" at bounding box center [1207, 78] width 109 height 27
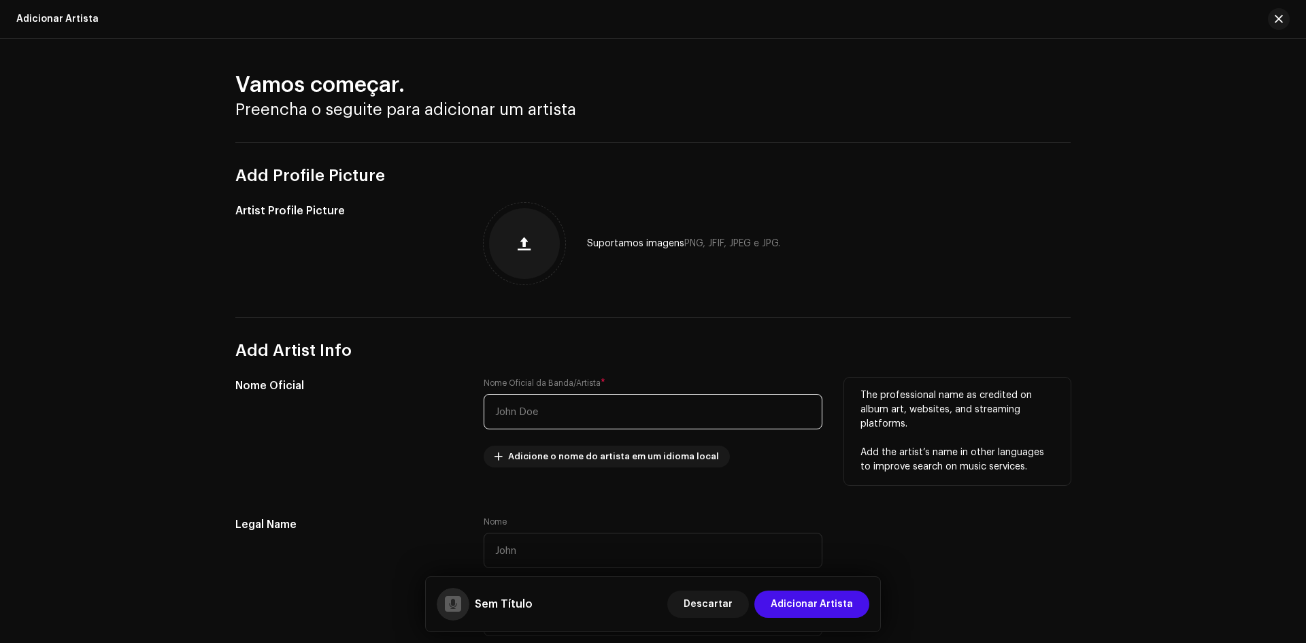
click at [592, 423] on input "text" at bounding box center [652, 411] width 339 height 35
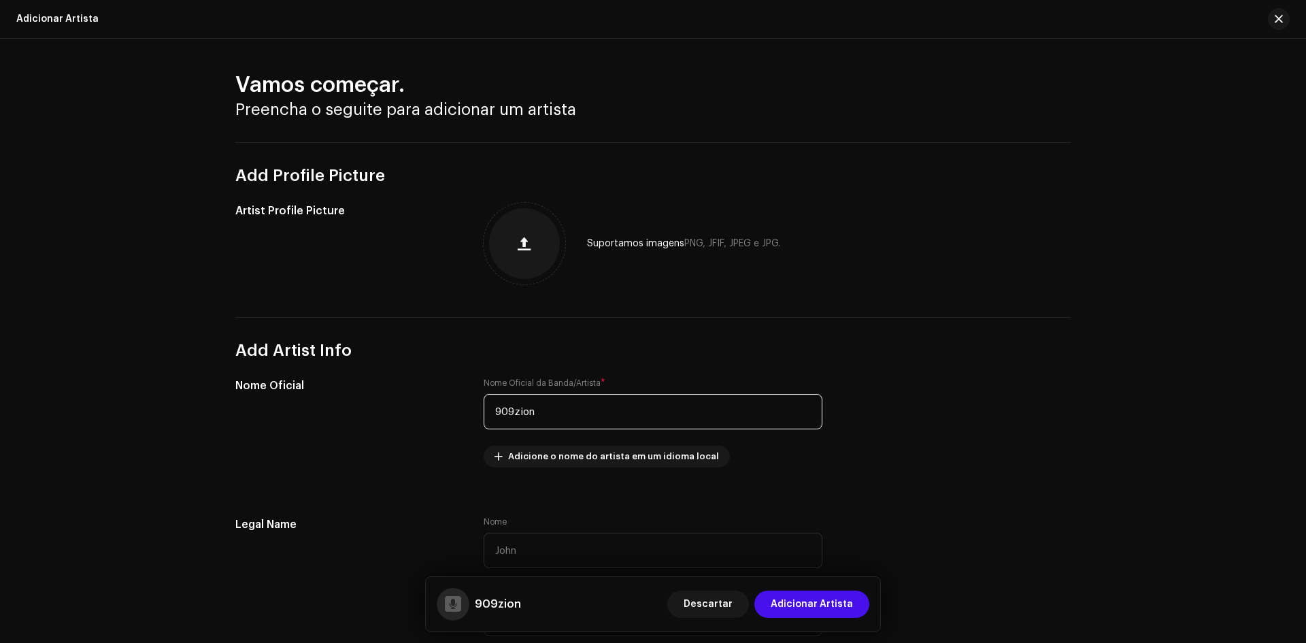
type input "909zion"
click at [537, 253] on div at bounding box center [524, 243] width 71 height 71
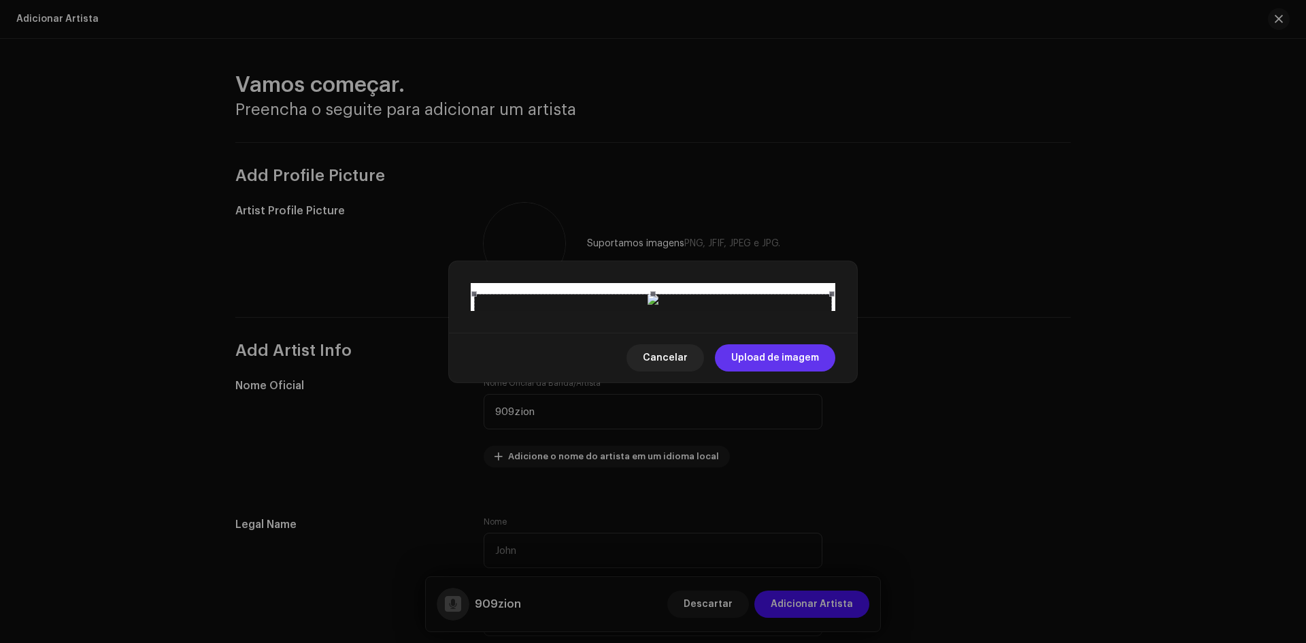
click at [820, 371] on button "Upload de imagem" at bounding box center [775, 357] width 120 height 27
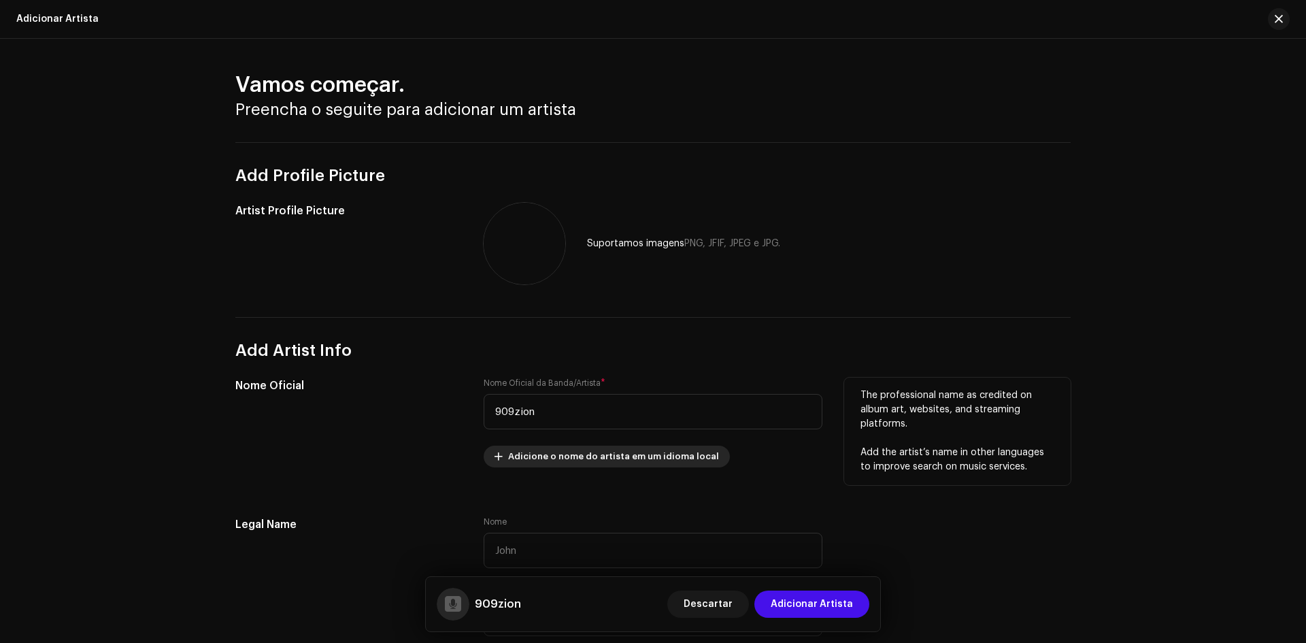
scroll to position [272, 0]
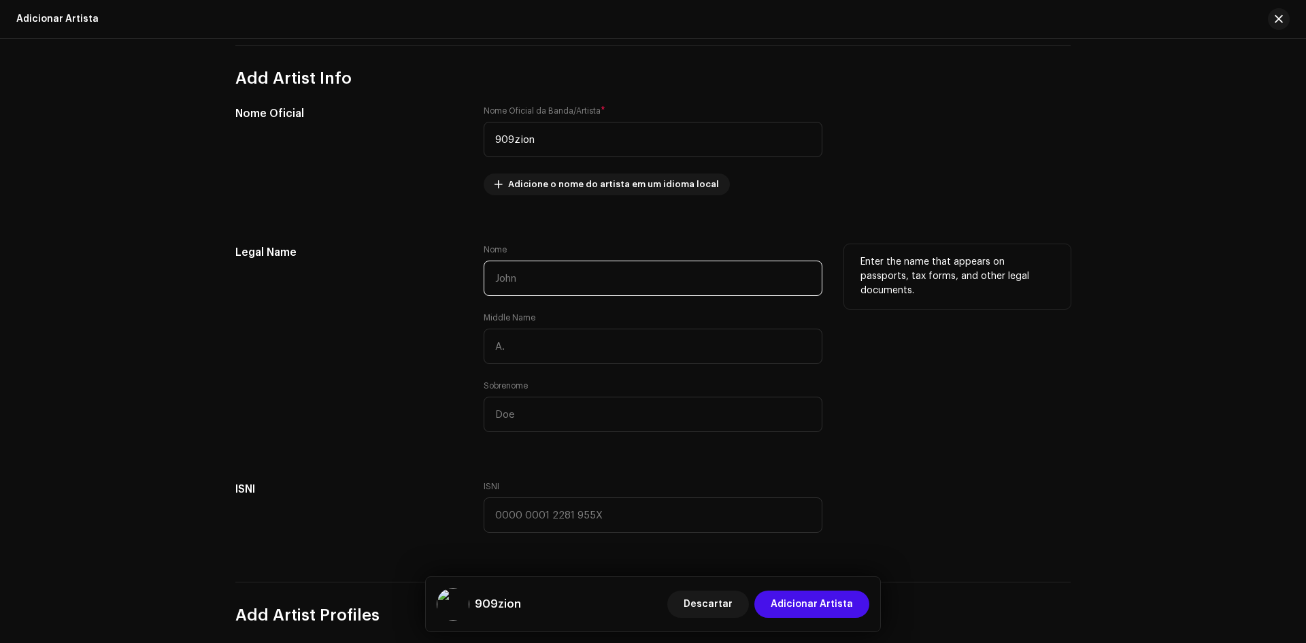
click at [545, 275] on input "text" at bounding box center [652, 277] width 339 height 35
type input "Zion"
click at [583, 347] on input "text" at bounding box center [652, 345] width 339 height 35
type input "Nascimento"
click at [547, 424] on input "text" at bounding box center [652, 413] width 339 height 35
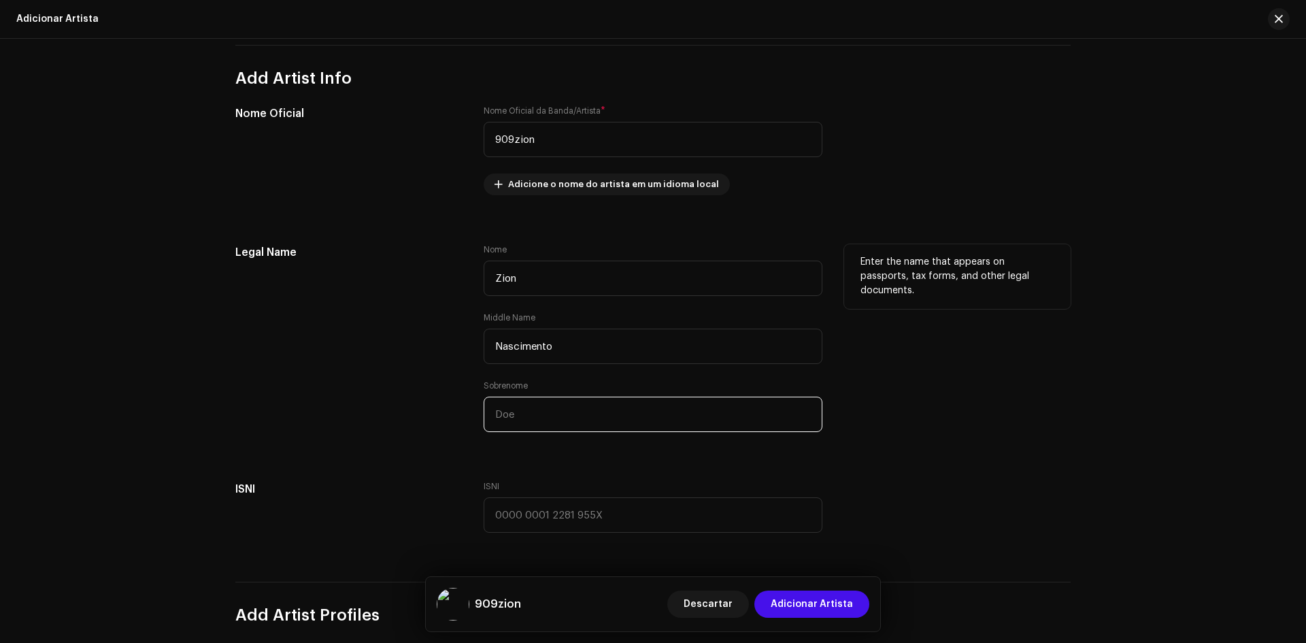
click at [547, 424] on input "text" at bounding box center [652, 413] width 339 height 35
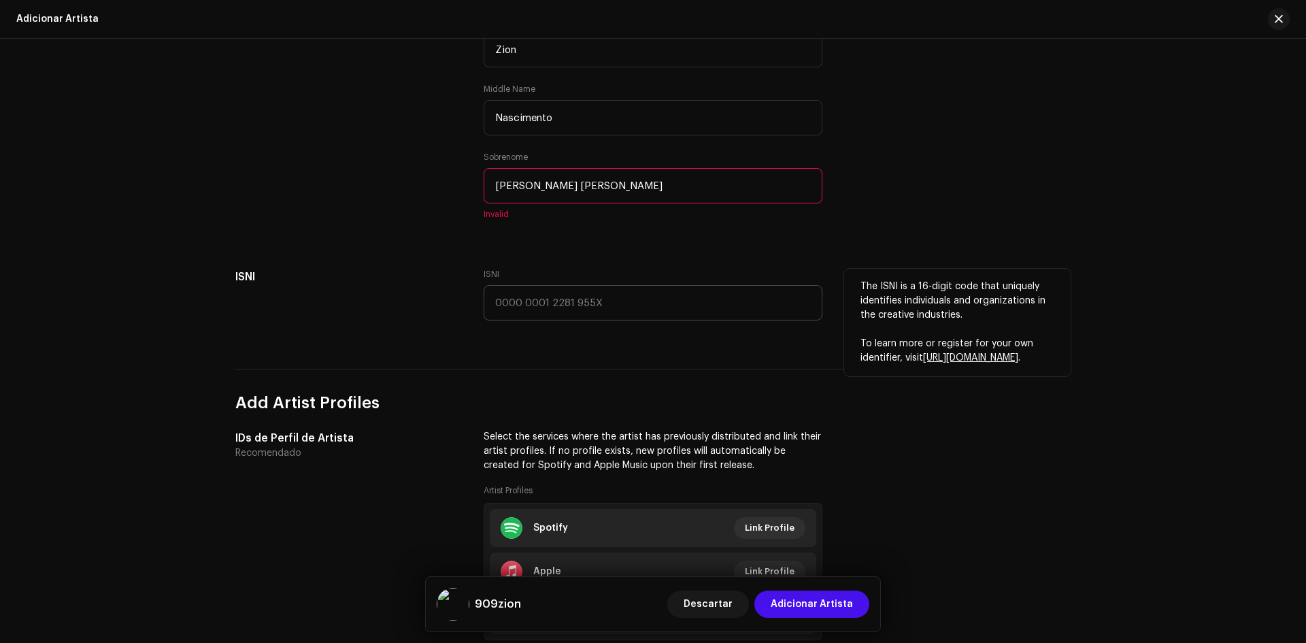
scroll to position [476, 0]
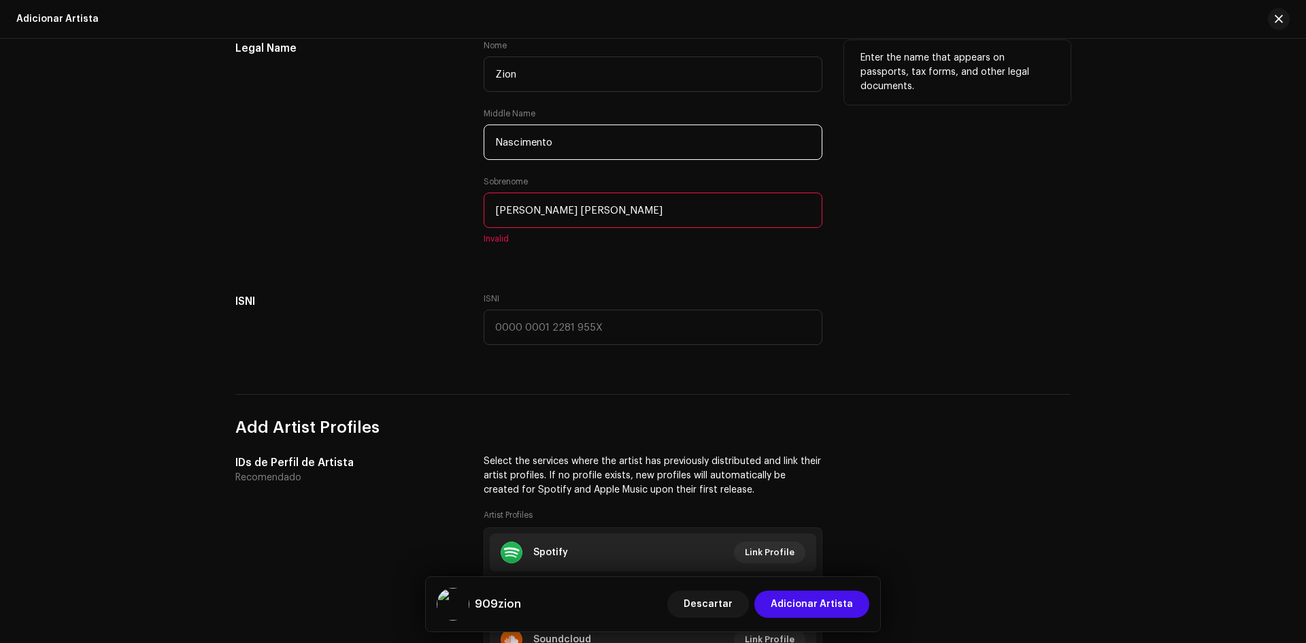
click at [596, 143] on input "Nascimento" at bounding box center [652, 141] width 339 height 35
click at [627, 214] on input "[PERSON_NAME] [PERSON_NAME]" at bounding box center [652, 209] width 339 height 35
drag, startPoint x: 627, startPoint y: 214, endPoint x: 537, endPoint y: 214, distance: 89.8
click at [537, 214] on input "[PERSON_NAME] [PERSON_NAME]" at bounding box center [652, 209] width 339 height 35
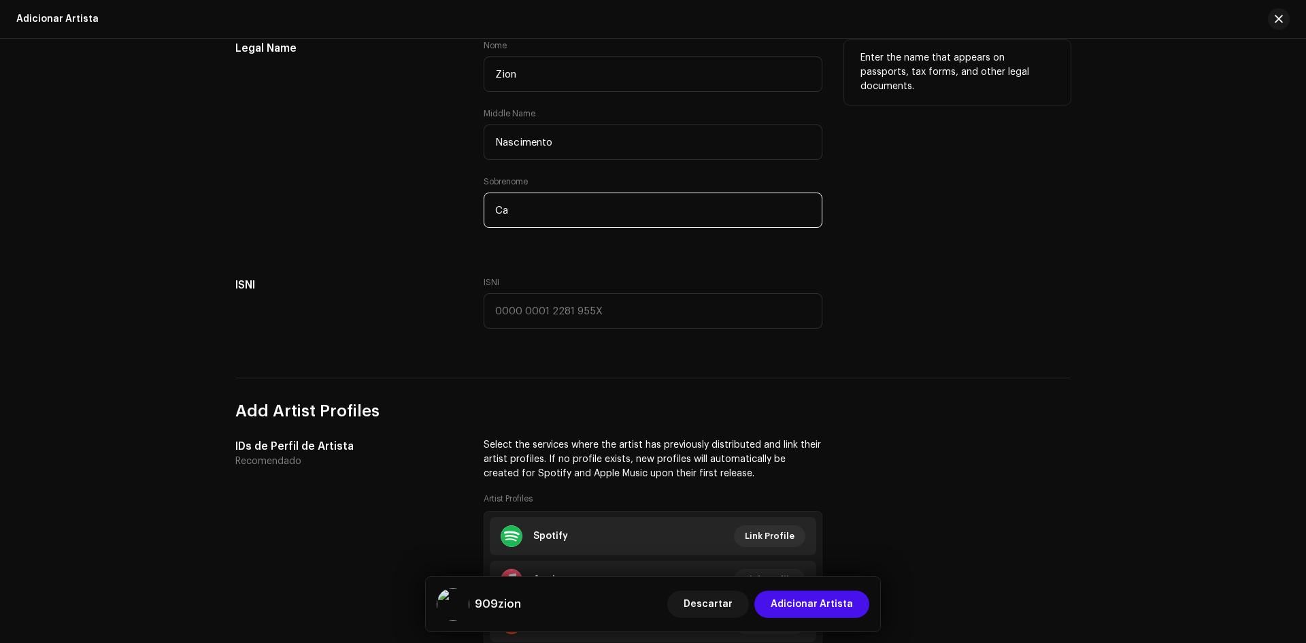
type input "C"
paste input "[PERSON_NAME]"
type input "d"
type input "[PERSON_NAME]"
click at [584, 135] on input "Nascimento" at bounding box center [652, 141] width 339 height 35
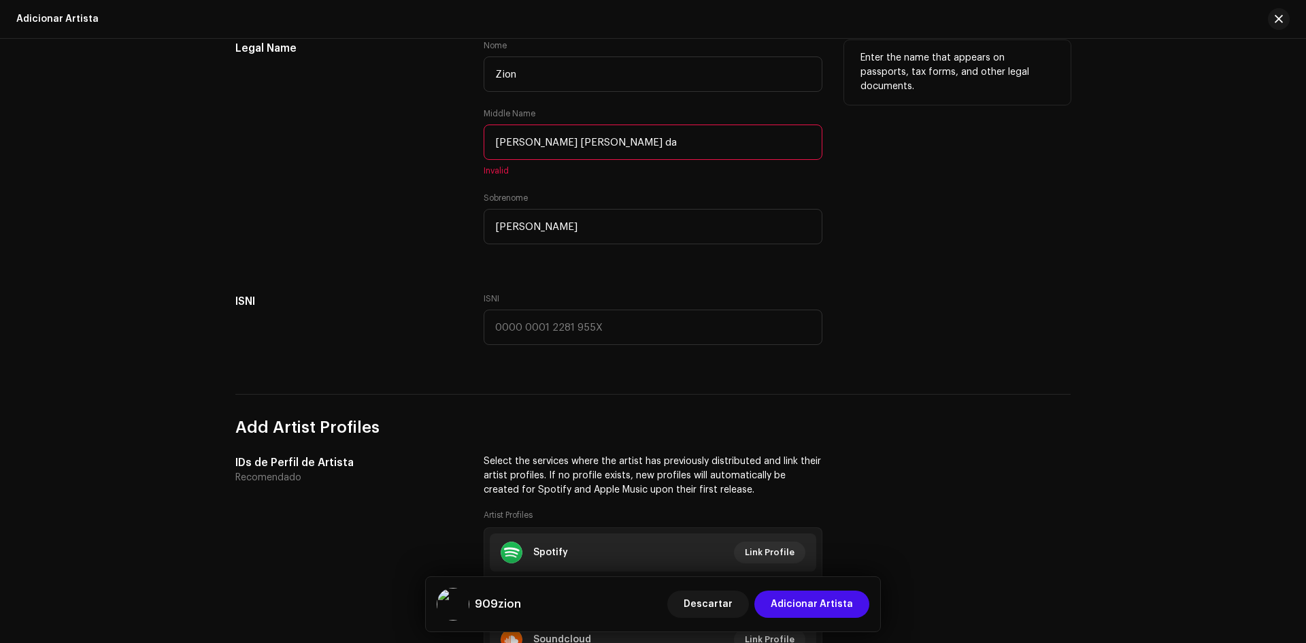
drag, startPoint x: 636, startPoint y: 137, endPoint x: 549, endPoint y: 133, distance: 86.4
click at [549, 133] on input "[PERSON_NAME] [PERSON_NAME] da" at bounding box center [652, 141] width 339 height 35
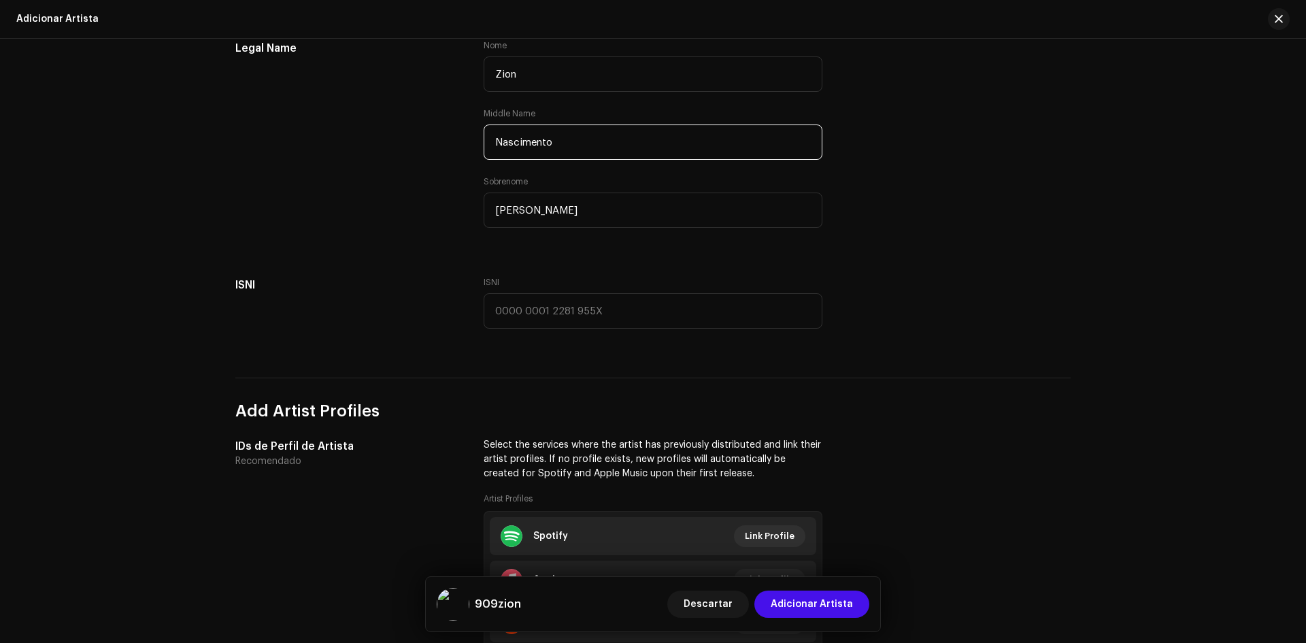
type input "Nascimento"
click at [658, 257] on div "Add Profile Picture Artist Profile Picture Suportamos imagens PNG, JFIF, JPEG e…" at bounding box center [652, 350] width 835 height 1369
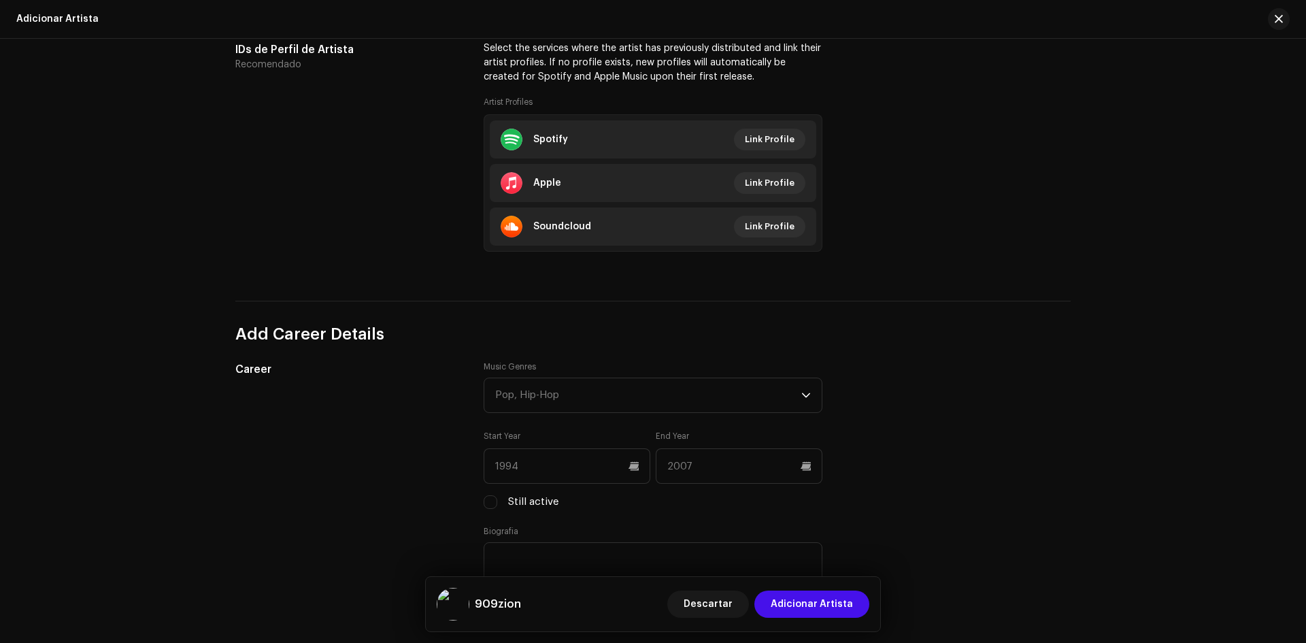
scroll to position [884, 0]
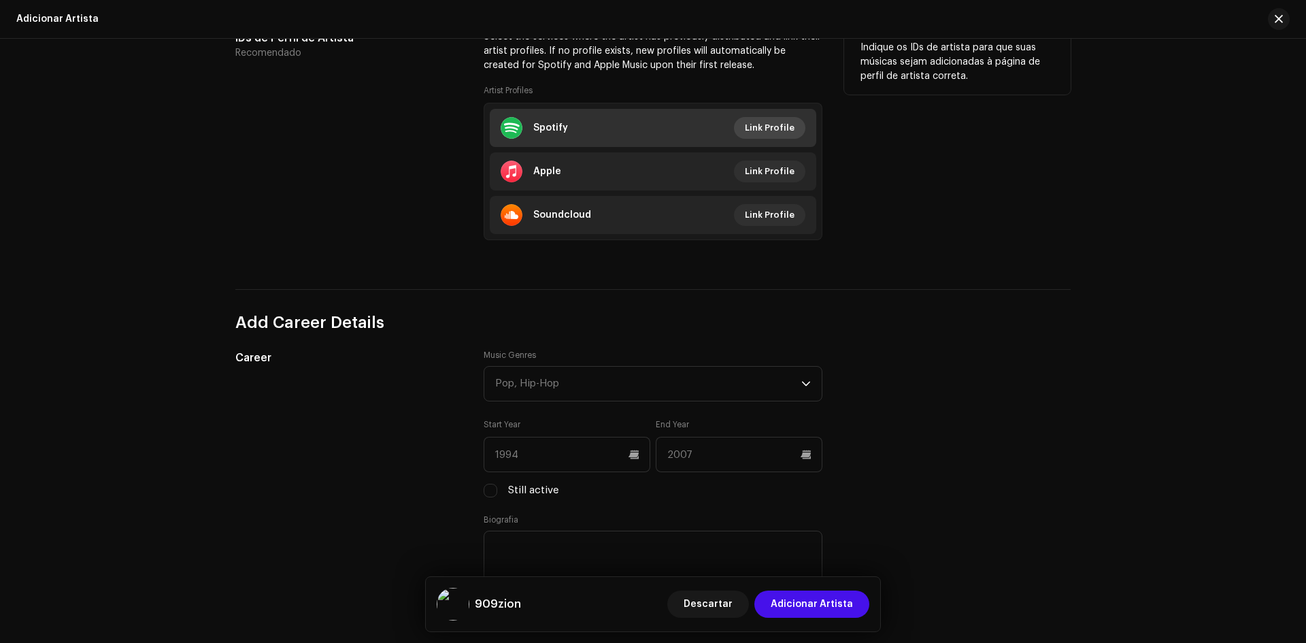
click at [775, 121] on span "Link Profile" at bounding box center [770, 127] width 50 height 27
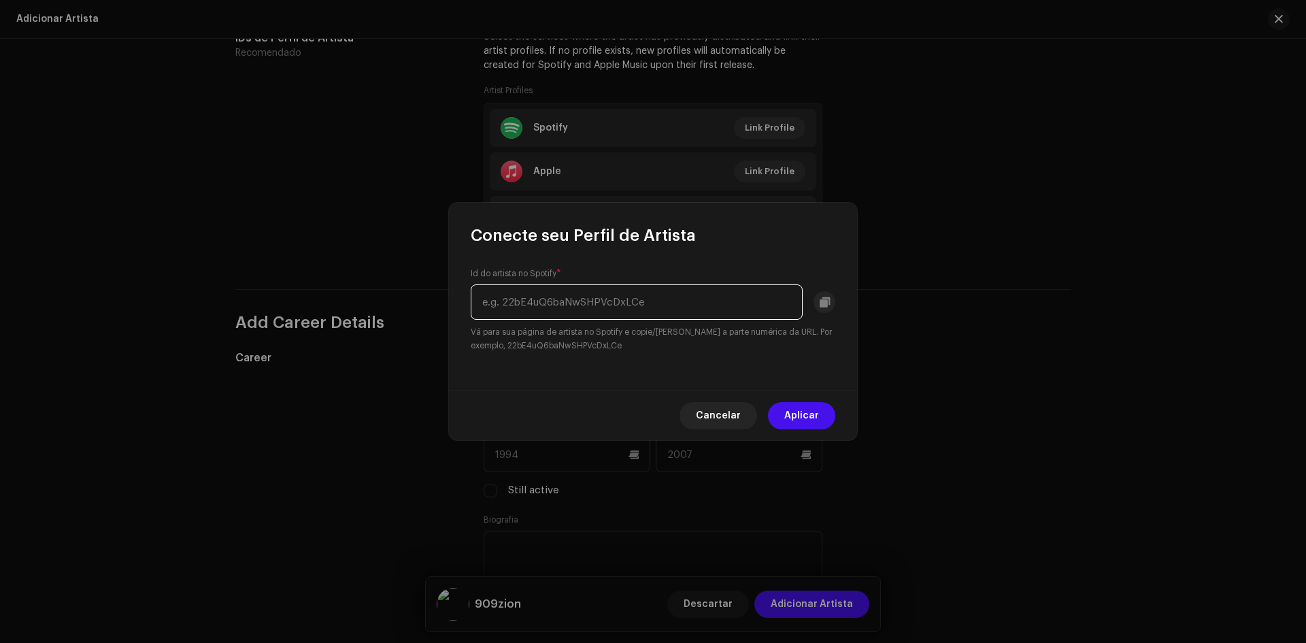
click at [537, 295] on input "text" at bounding box center [637, 301] width 332 height 35
paste input "6AyBZAQuhxNevTI3fYOFAb"
type input "6AyBZAQuhxNevTI3fYOFAb"
click at [825, 416] on button "Aplicar" at bounding box center [801, 415] width 67 height 27
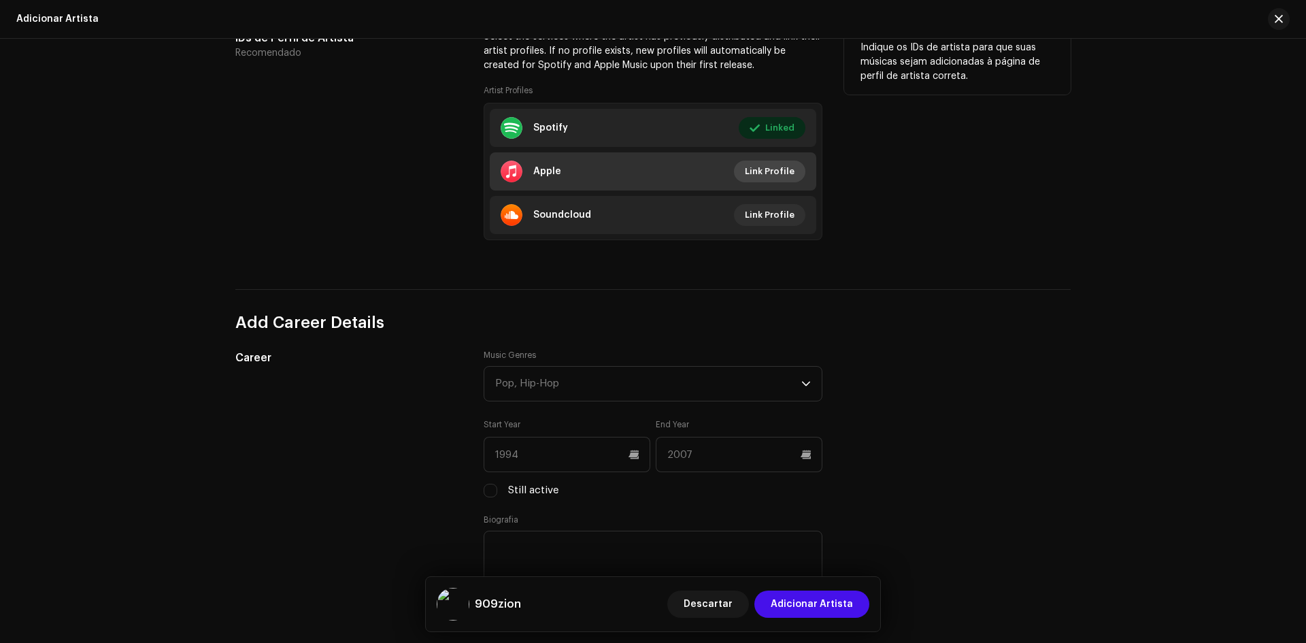
click at [785, 173] on span "Link Profile" at bounding box center [770, 171] width 50 height 27
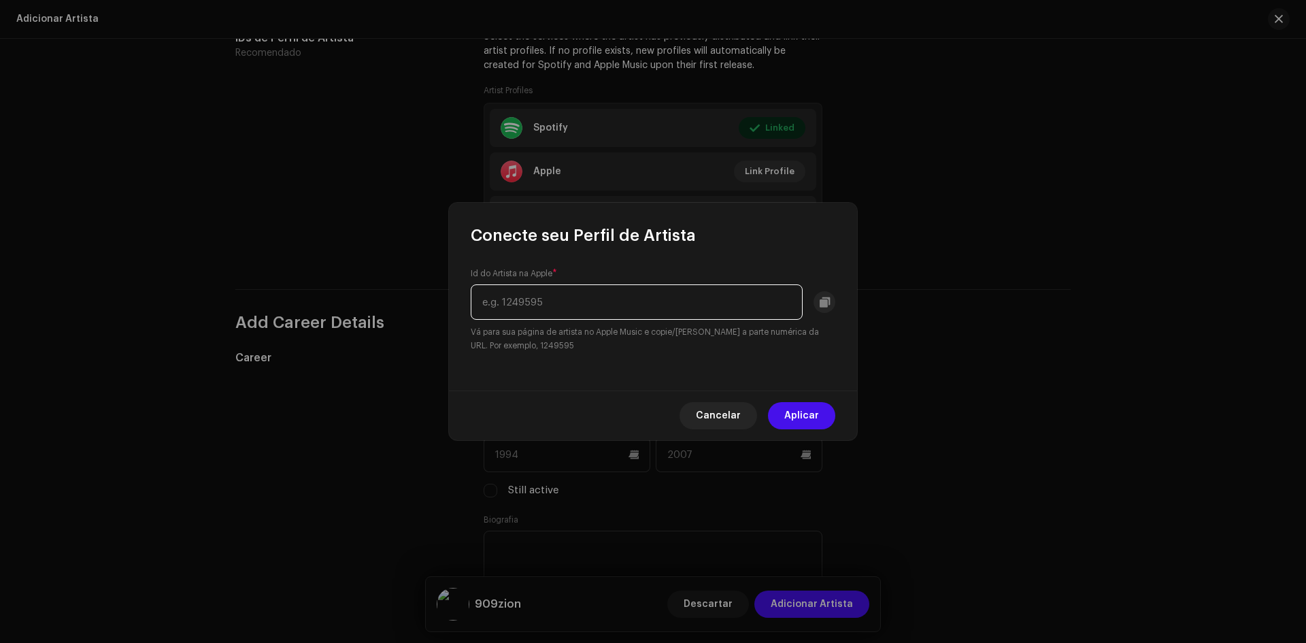
paste input "[URL][DOMAIN_NAME]"
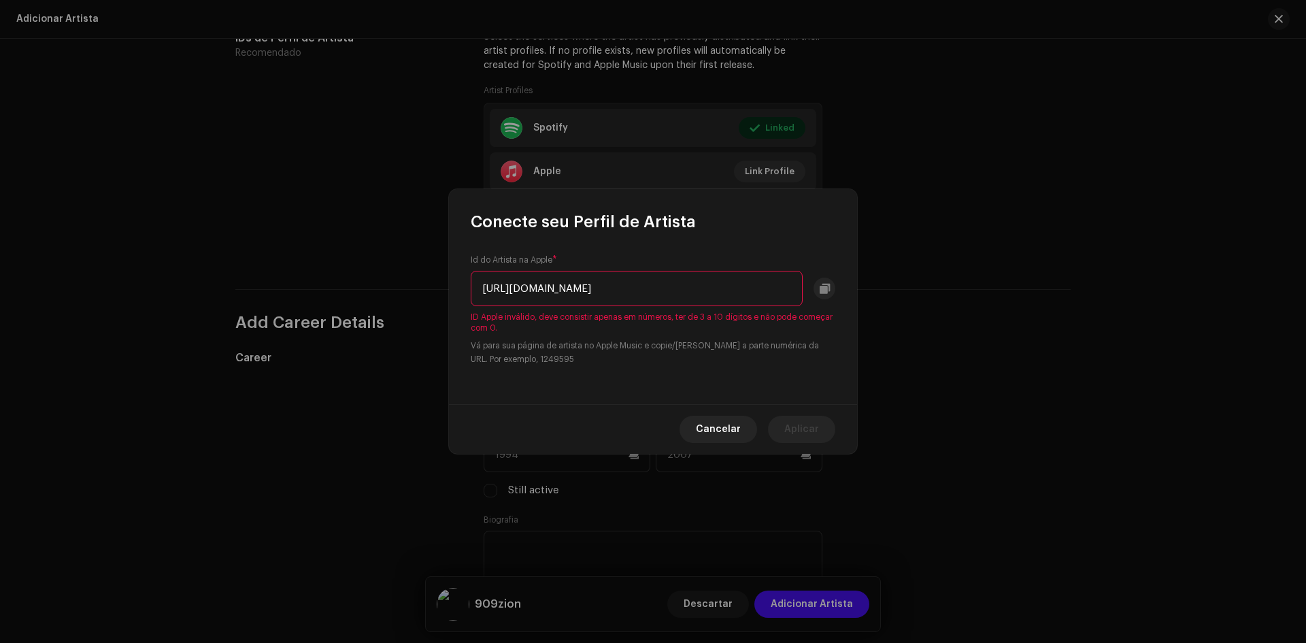
click at [688, 289] on input "[URL][DOMAIN_NAME]" at bounding box center [637, 288] width 332 height 35
click at [611, 296] on input "[URL][DOMAIN_NAME]" at bounding box center [637, 288] width 332 height 35
click at [668, 294] on input "[URL][DOMAIN_NAME]" at bounding box center [637, 288] width 332 height 35
click at [675, 290] on input "[URL][DOMAIN_NAME]" at bounding box center [637, 288] width 332 height 35
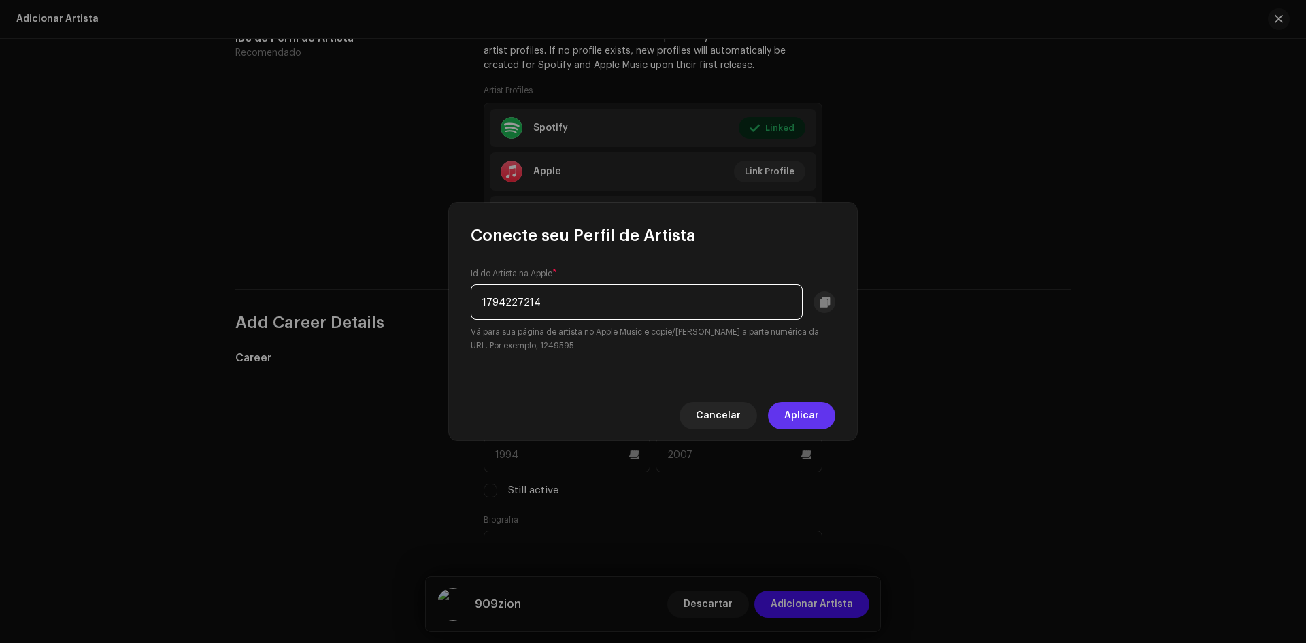
type input "1794227214"
click at [798, 406] on span "Aplicar" at bounding box center [801, 415] width 35 height 27
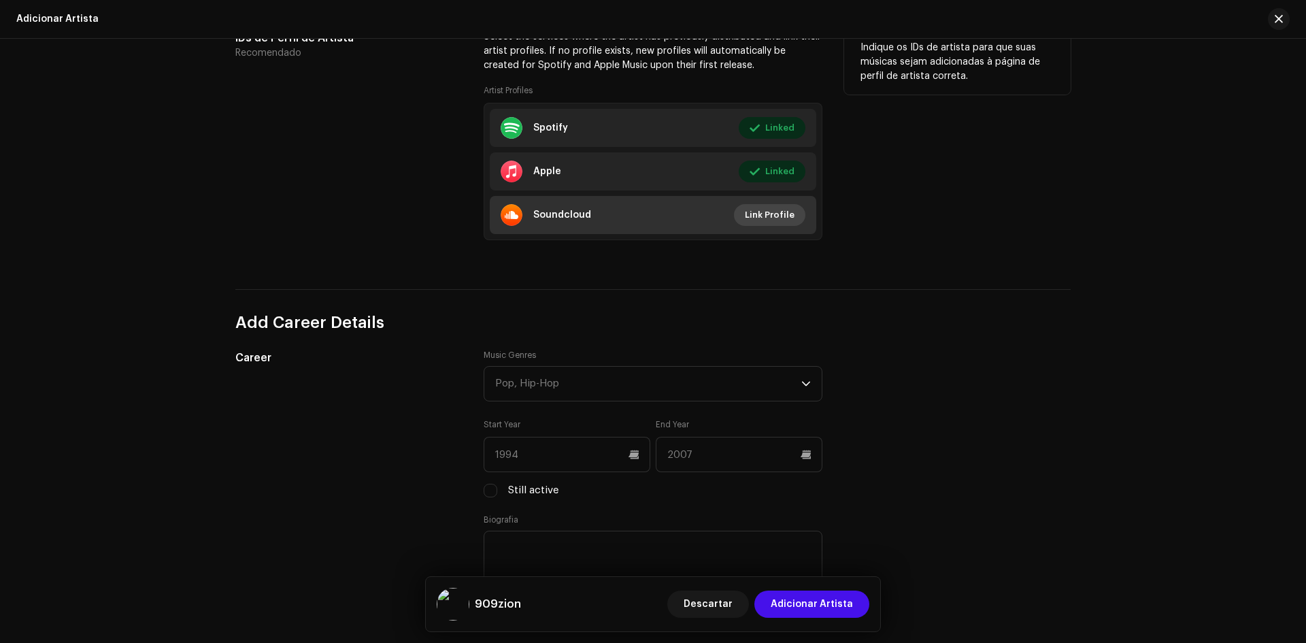
click at [798, 220] on button "Link Profile" at bounding box center [769, 215] width 71 height 22
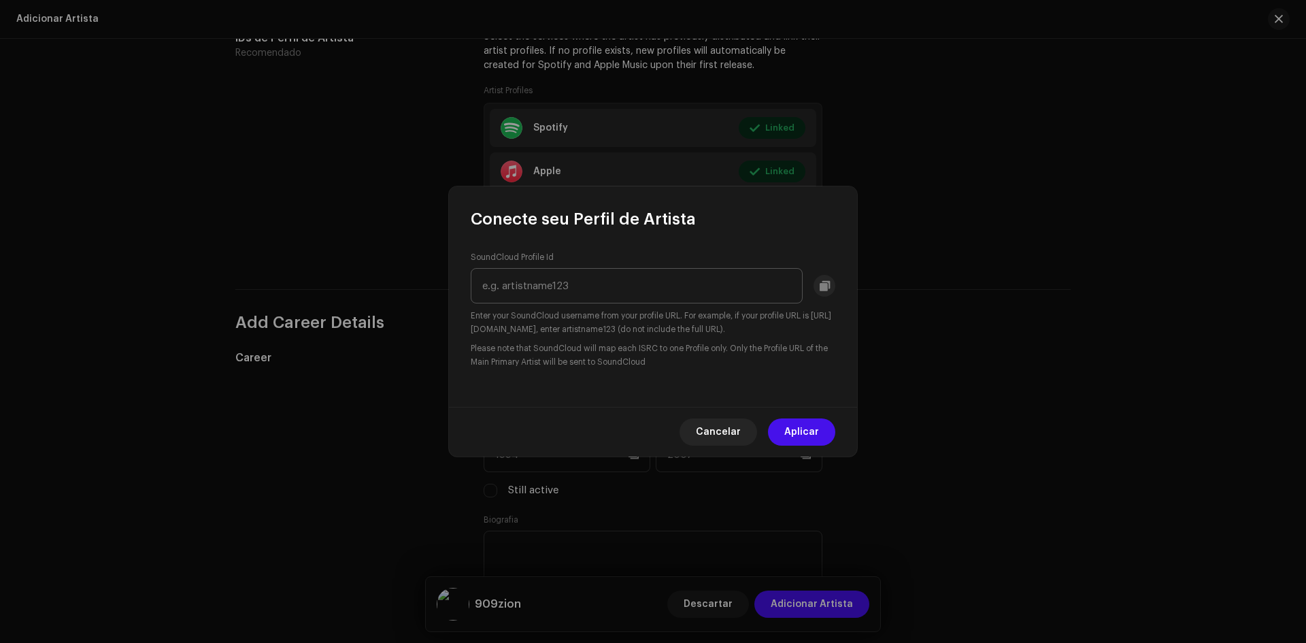
click at [643, 290] on input "text" at bounding box center [637, 285] width 332 height 35
type input "909-zion"
click at [823, 422] on button "Aplicar" at bounding box center [801, 431] width 67 height 27
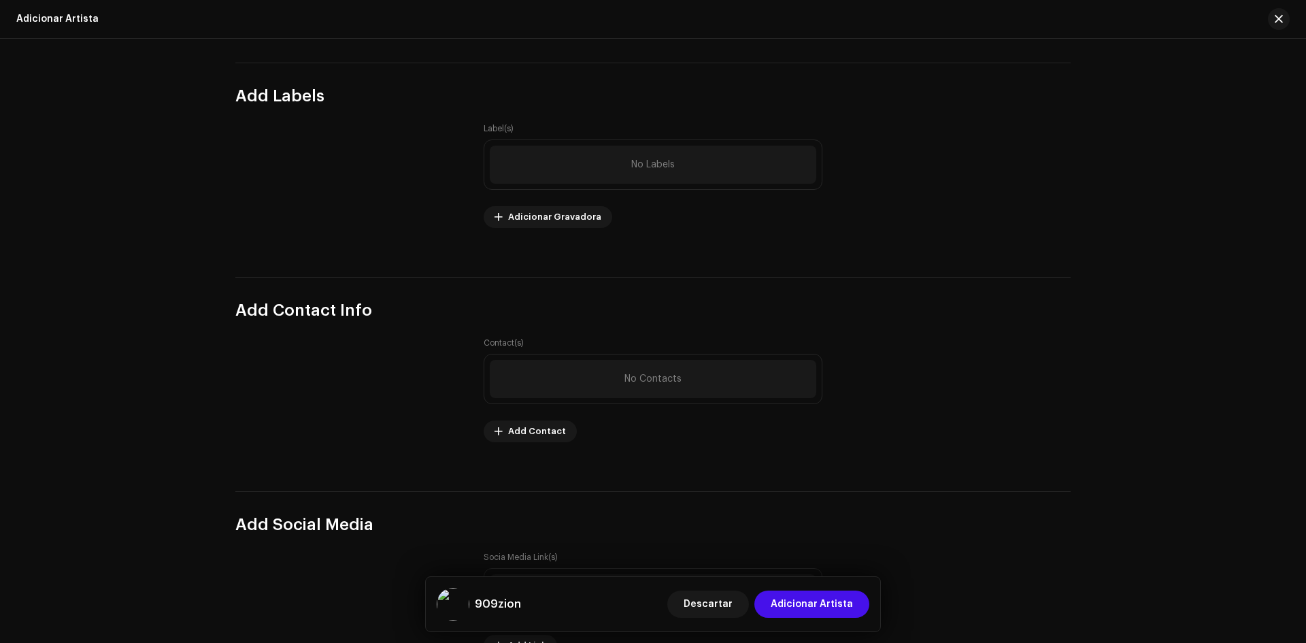
scroll to position [1593, 0]
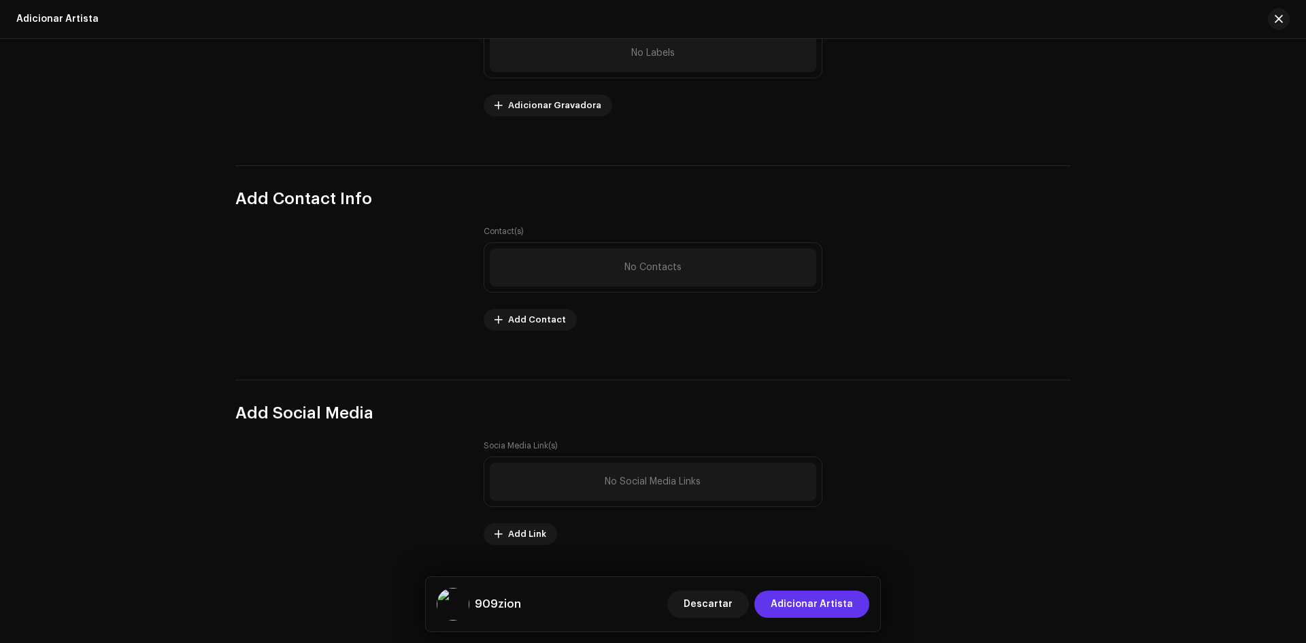
click at [833, 600] on span "Adicionar Artista" at bounding box center [811, 603] width 82 height 27
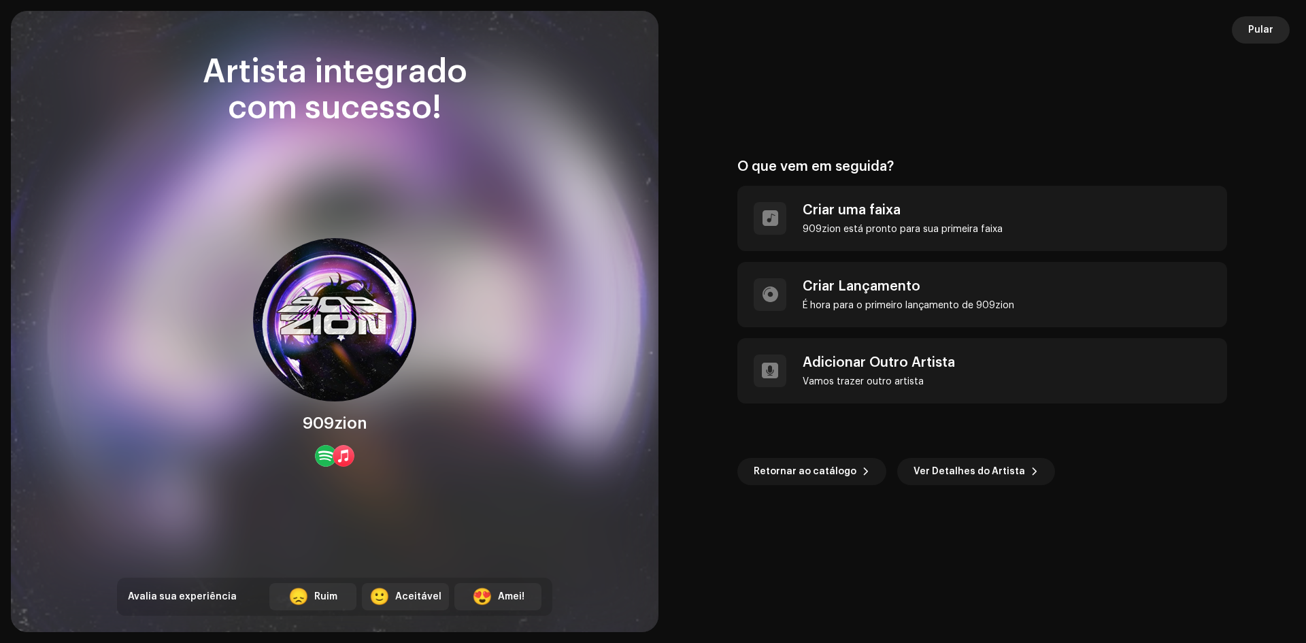
click at [1271, 25] on span "Pular" at bounding box center [1260, 29] width 25 height 27
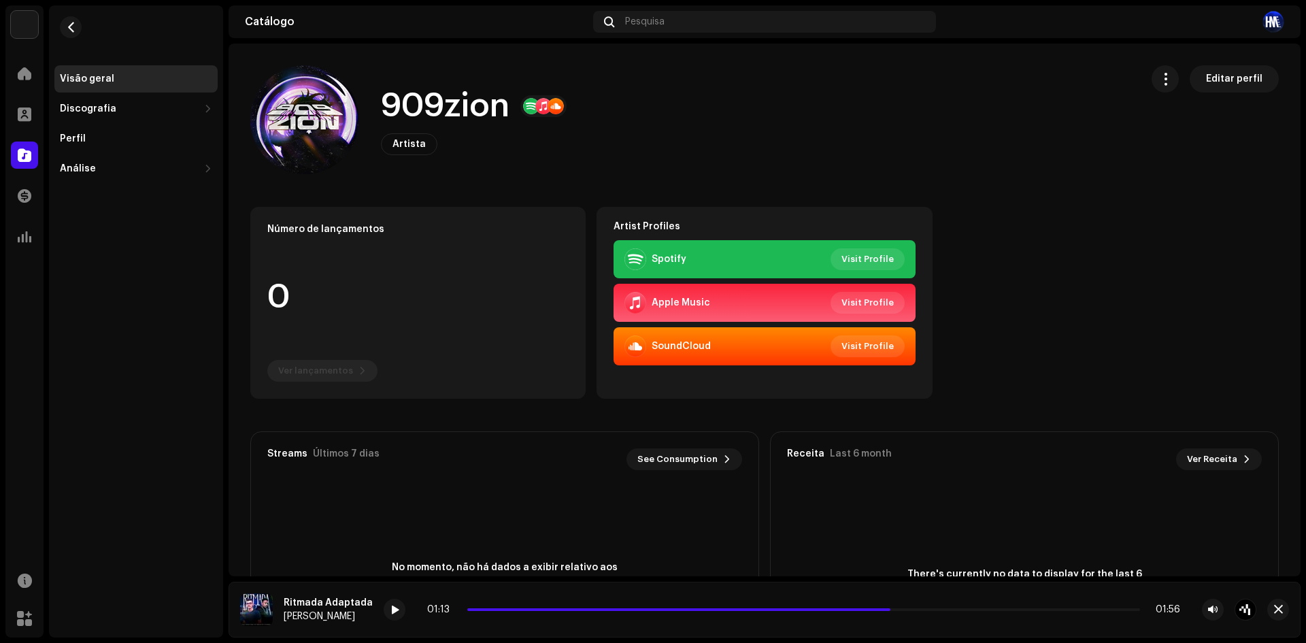
click at [10, 67] on div "Home" at bounding box center [24, 73] width 38 height 38
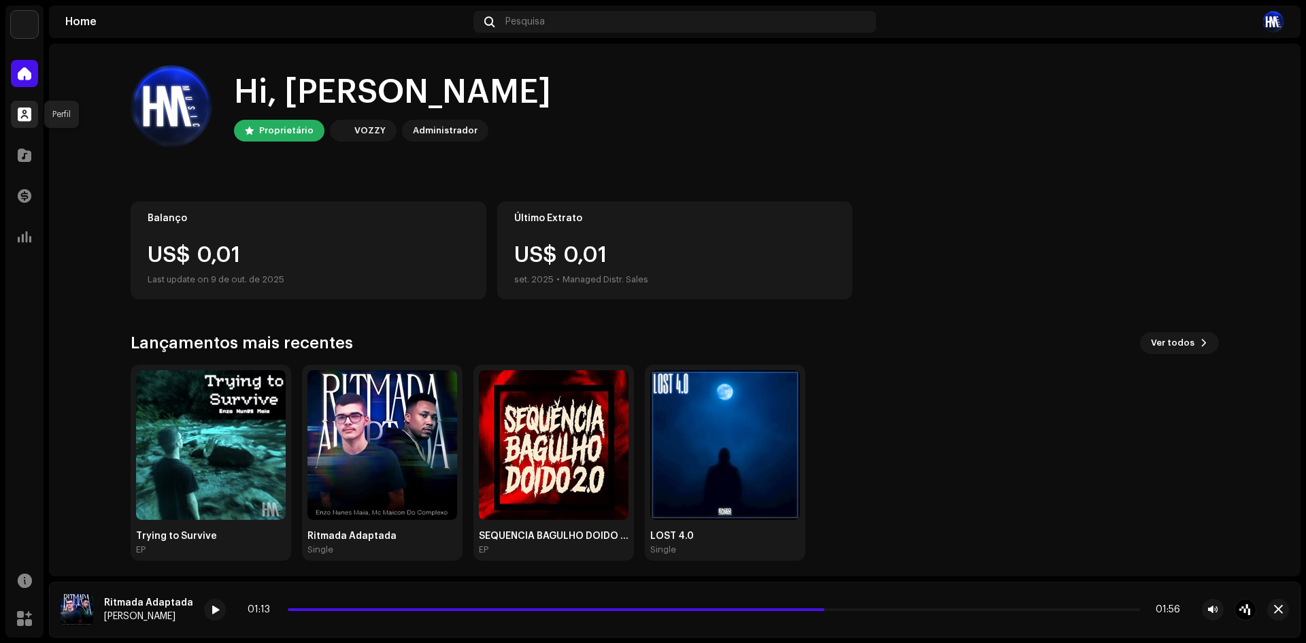
click at [20, 118] on span at bounding box center [25, 114] width 14 height 11
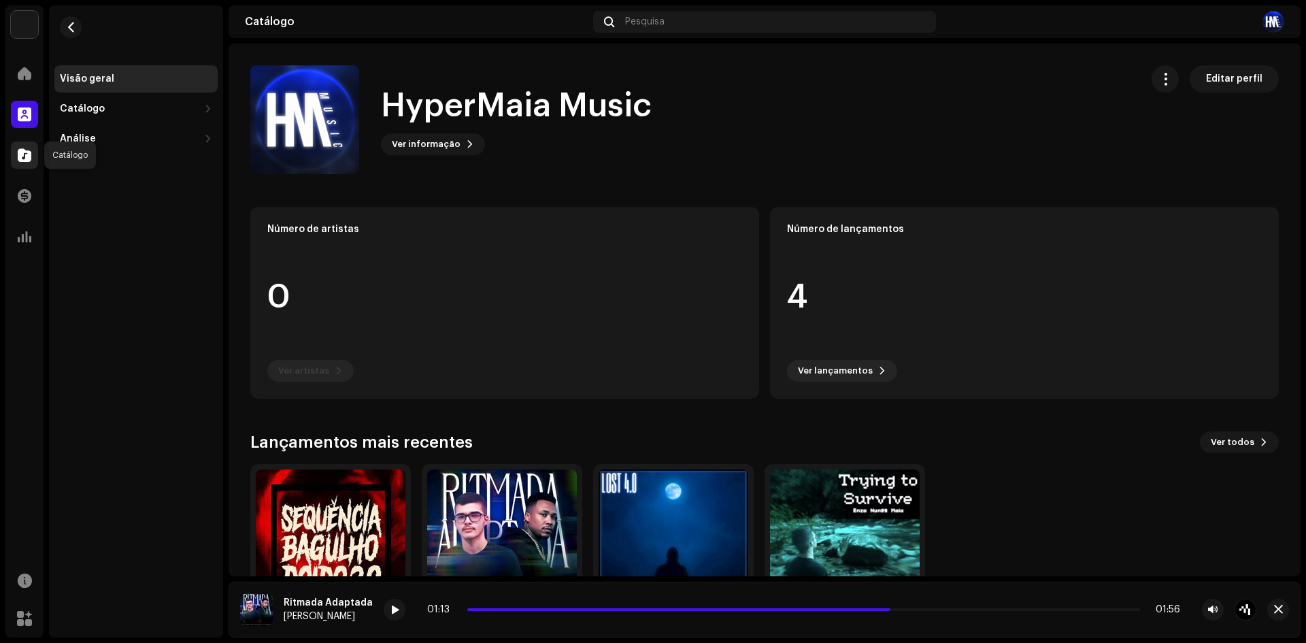
click at [33, 146] on div at bounding box center [24, 154] width 27 height 27
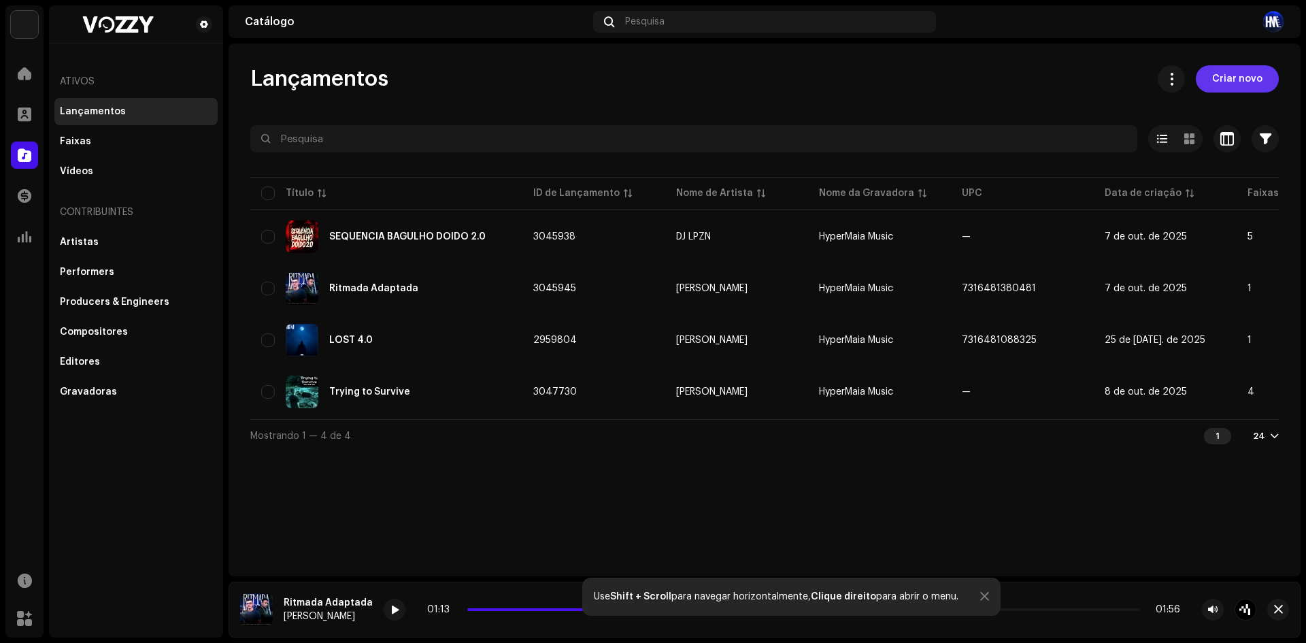
click at [1228, 89] on span "Criar novo" at bounding box center [1237, 78] width 50 height 27
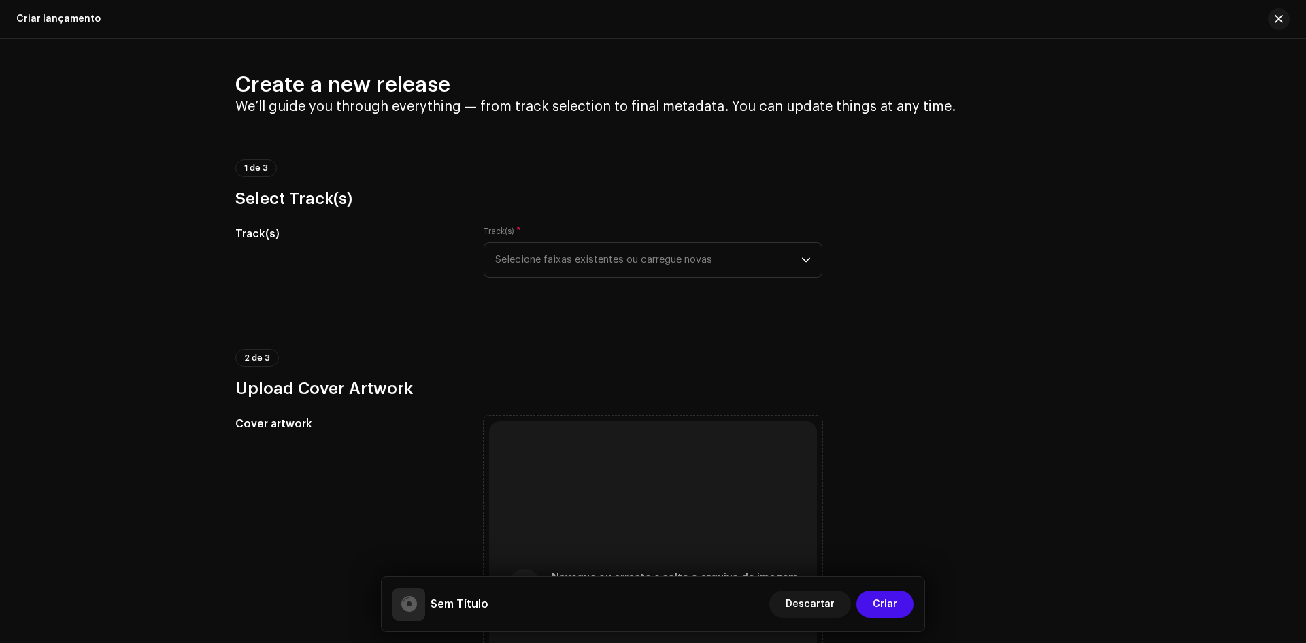
click at [617, 278] on div "Track(s) * Selecione faixas existentes ou carregue novas" at bounding box center [652, 260] width 339 height 68
click at [617, 267] on span "Selecione faixas existentes ou carregue novas" at bounding box center [648, 260] width 306 height 34
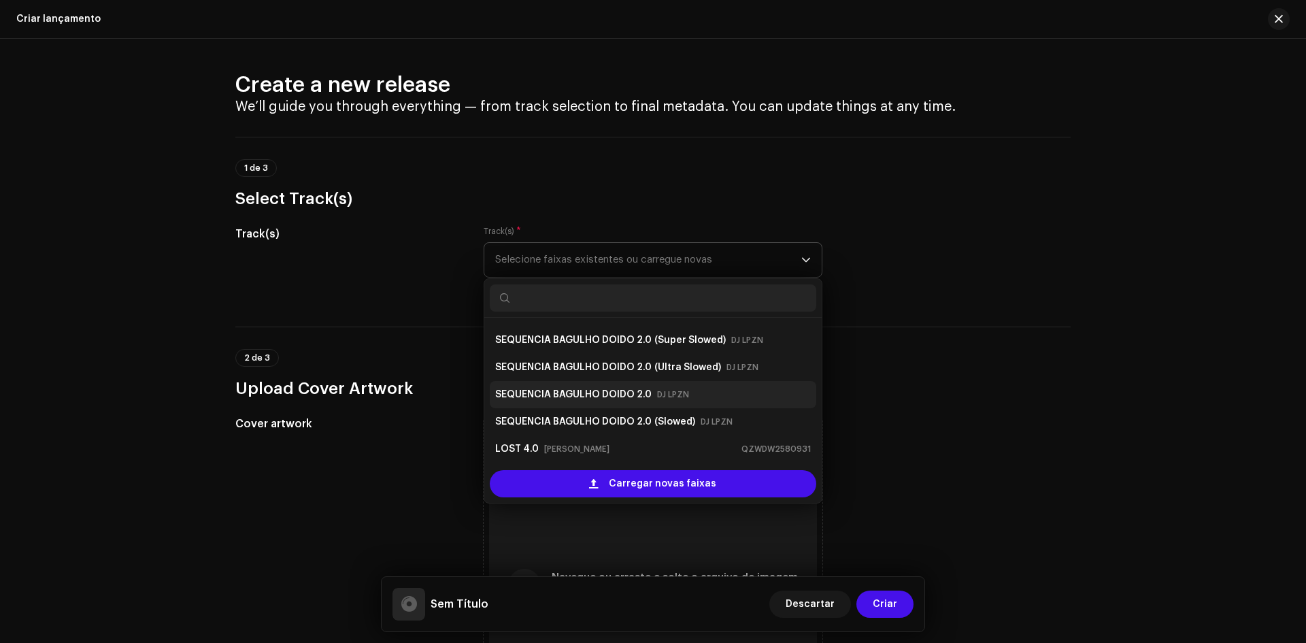
scroll to position [163, 0]
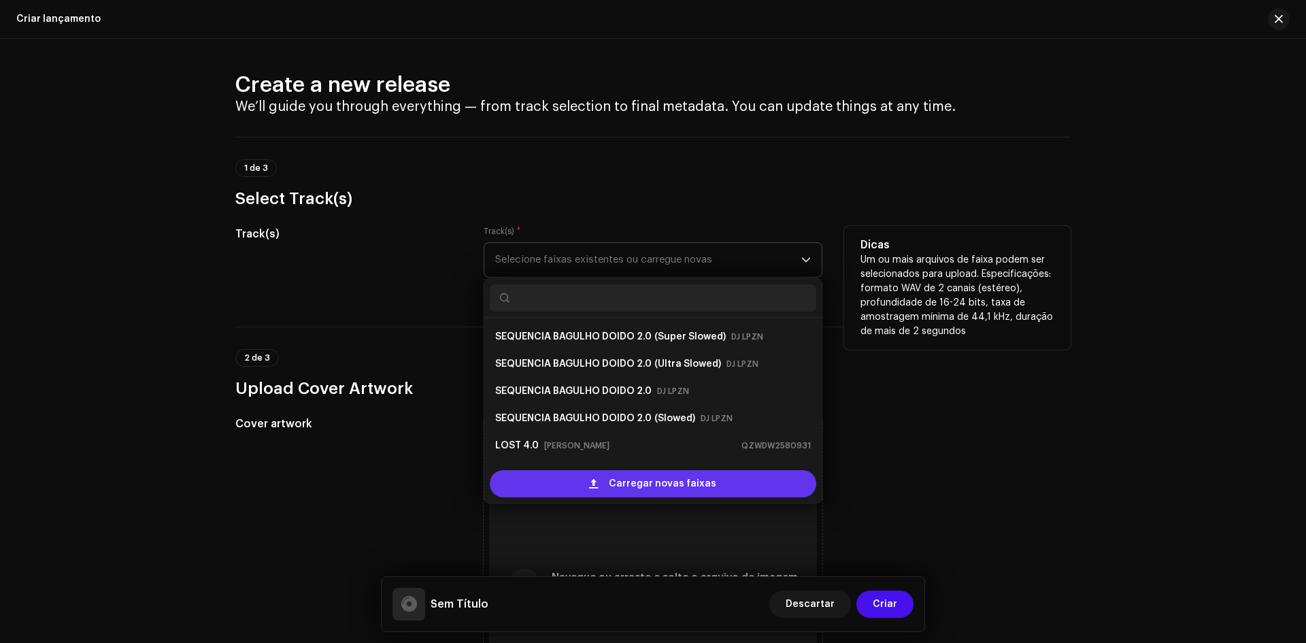
click at [641, 478] on span "Carregar novas faixas" at bounding box center [662, 483] width 107 height 27
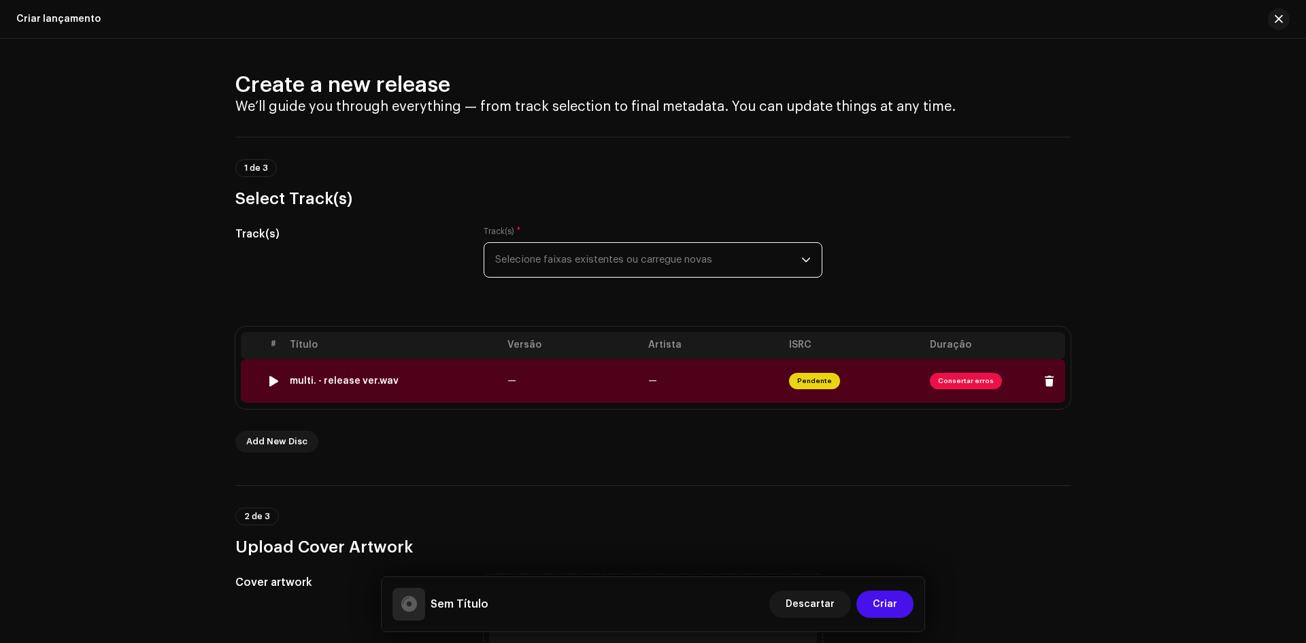
click at [415, 374] on td "multi. - release ver.wav" at bounding box center [393, 381] width 218 height 44
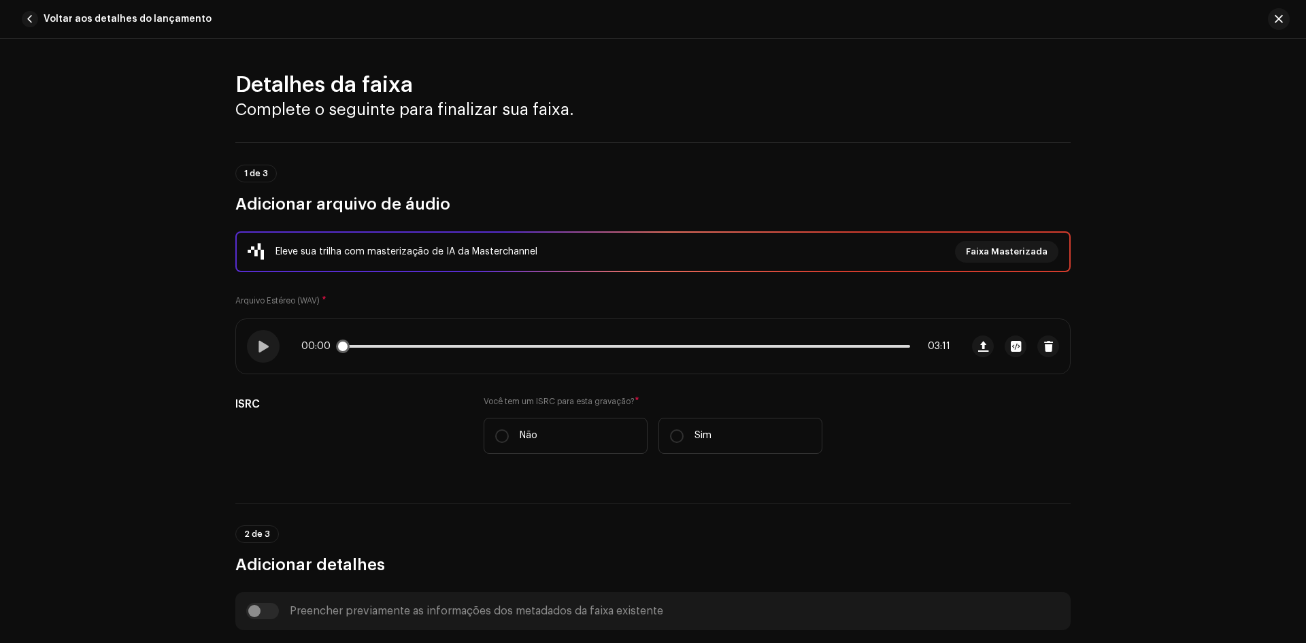
scroll to position [272, 0]
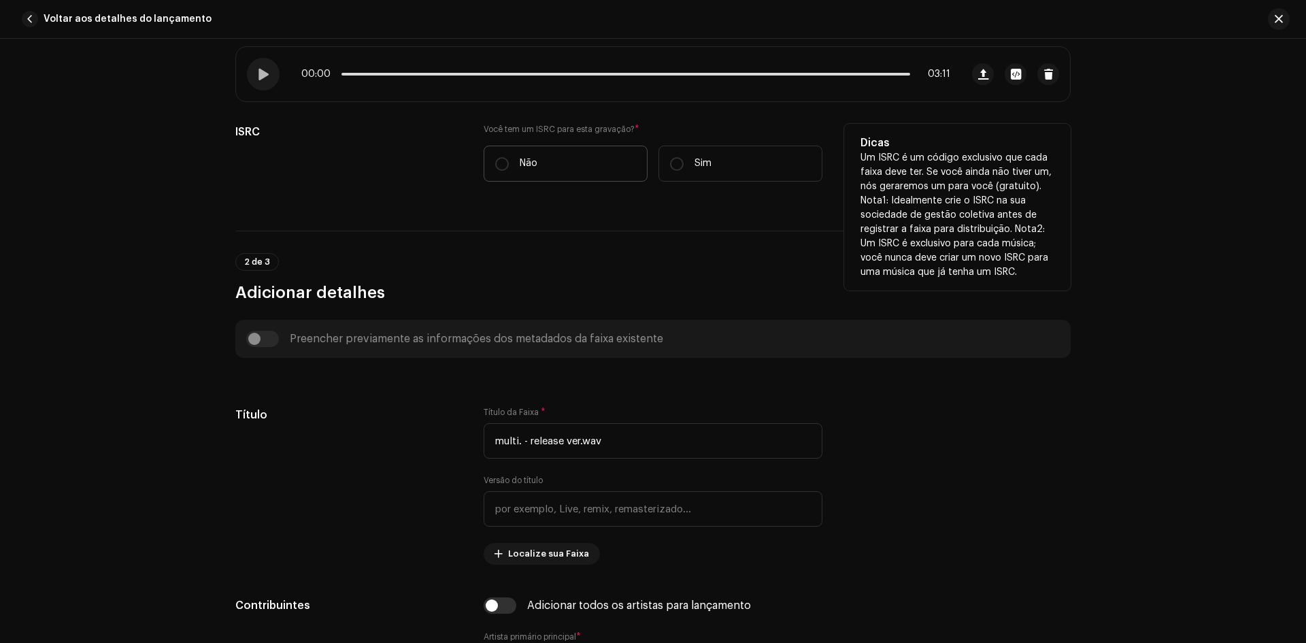
click at [535, 158] on label "Não" at bounding box center [565, 164] width 164 height 36
click at [509, 158] on input "Não" at bounding box center [502, 164] width 14 height 14
radio input "true"
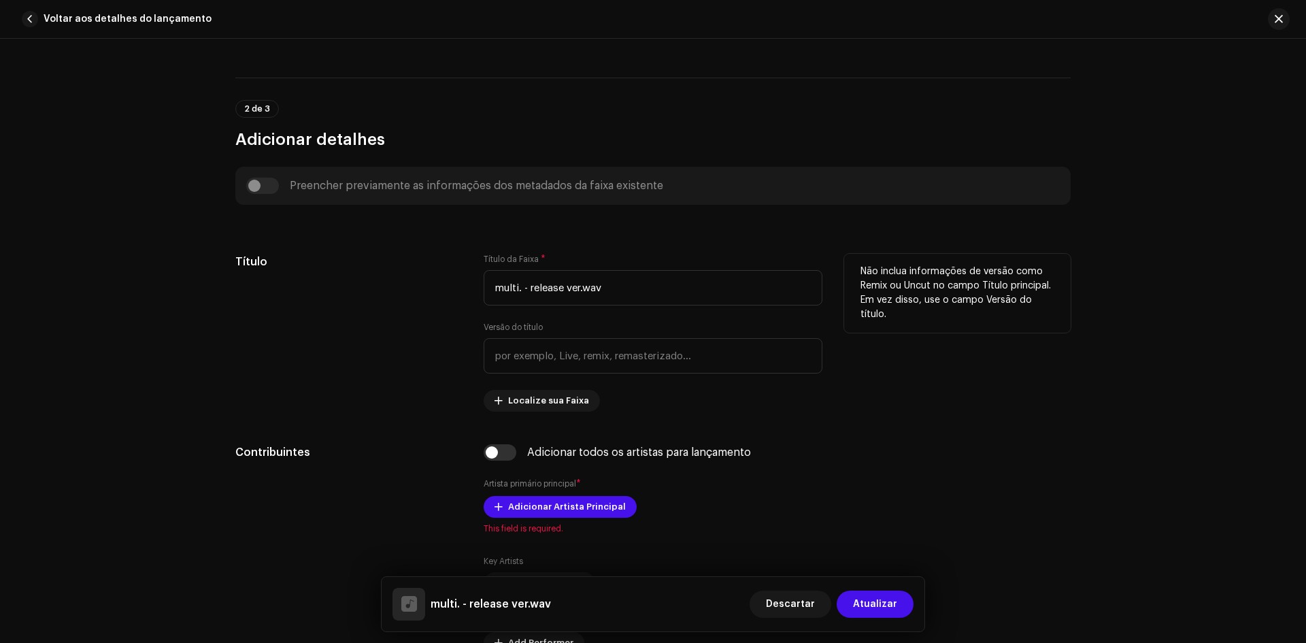
scroll to position [476, 0]
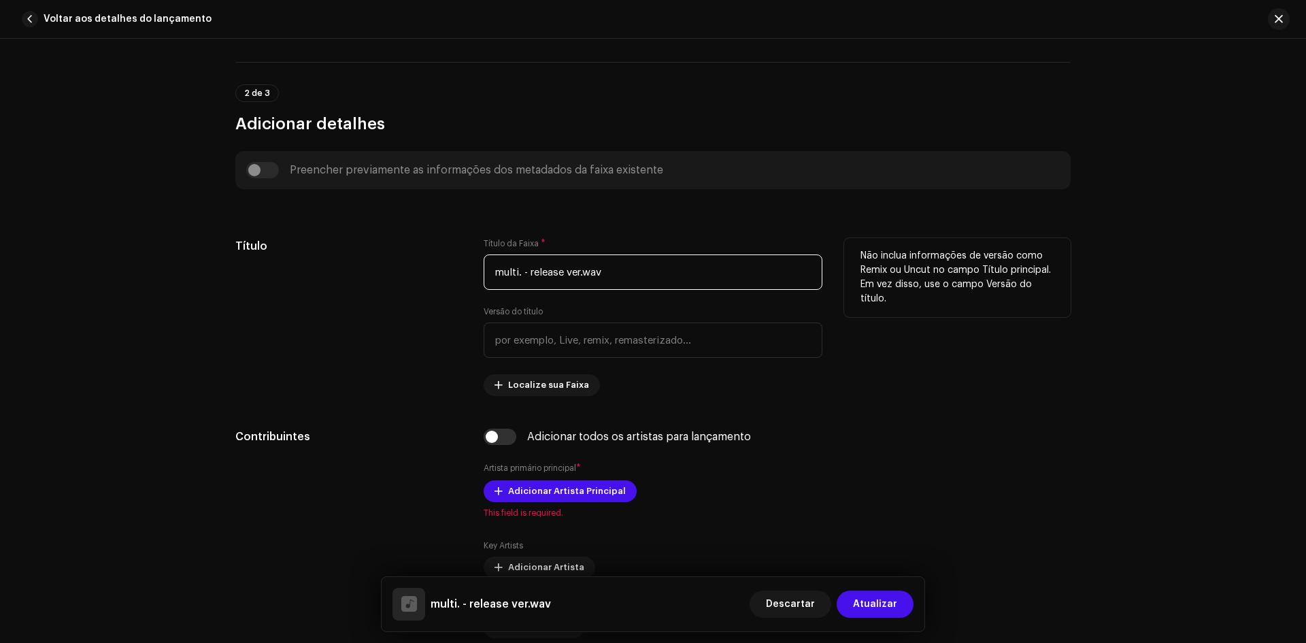
drag, startPoint x: 645, startPoint y: 267, endPoint x: 526, endPoint y: 279, distance: 119.6
click at [526, 279] on input "multi. - release ver.wav" at bounding box center [652, 271] width 339 height 35
type input "multi."
click at [748, 370] on div "Título da Faixa * multi. Versão do título Localize sua Faixa" at bounding box center [652, 317] width 339 height 158
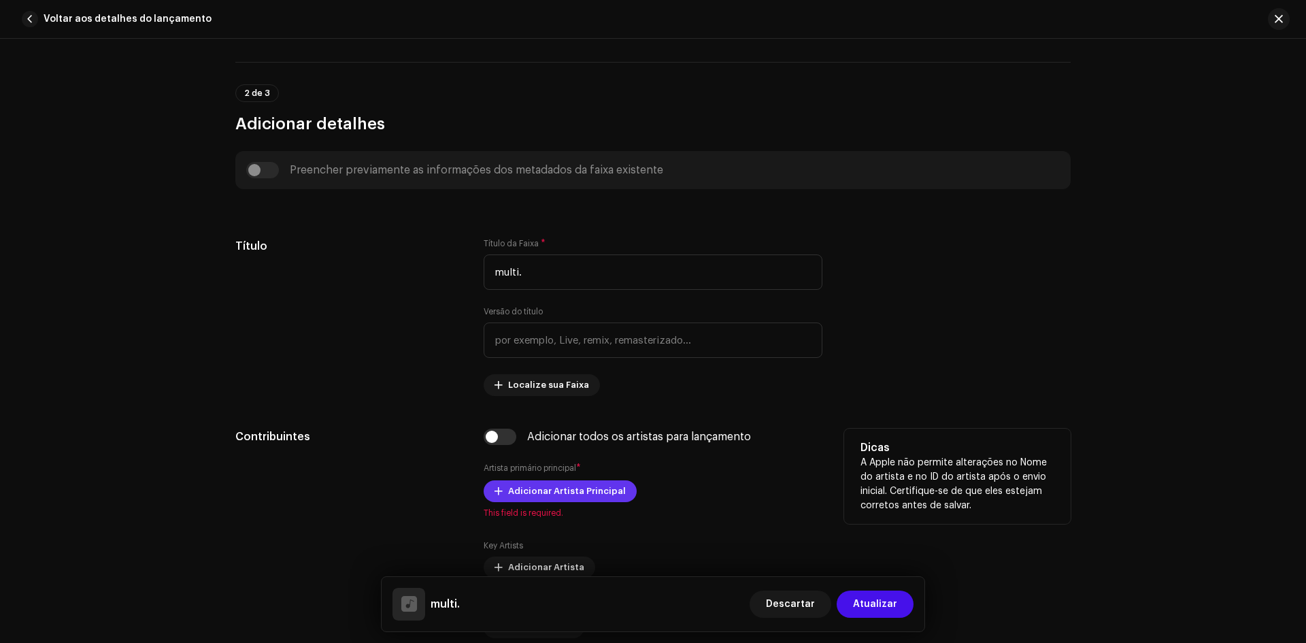
click at [579, 486] on span "Adicionar Artista Principal" at bounding box center [567, 490] width 118 height 27
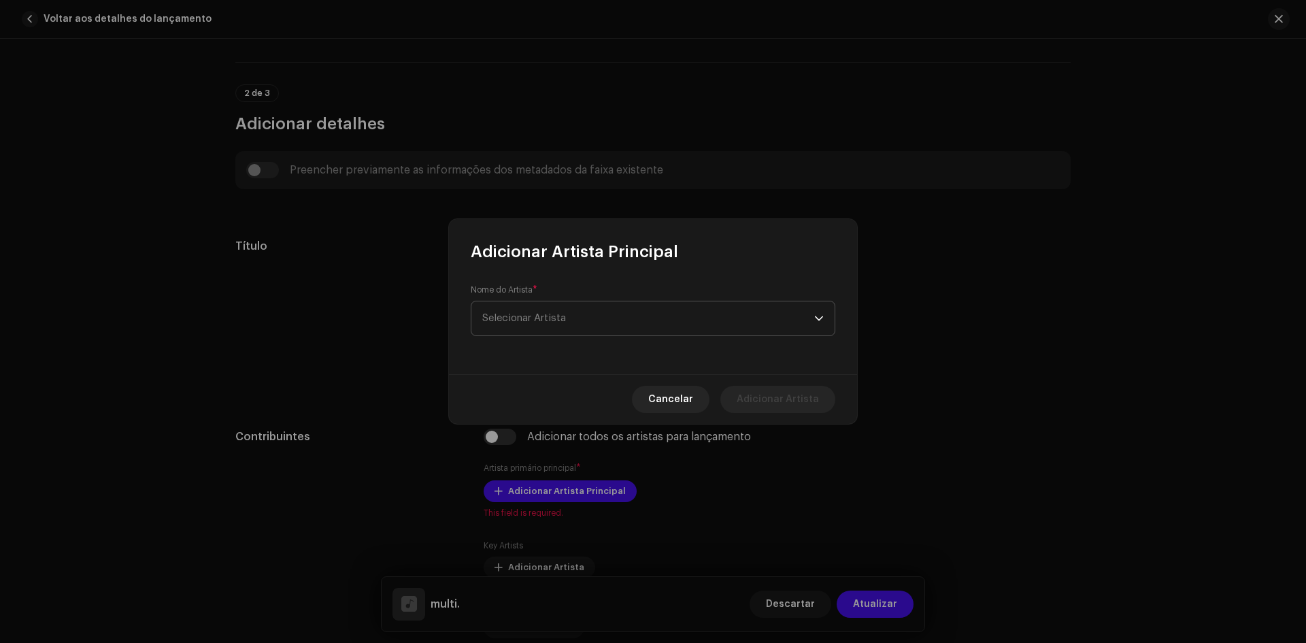
click at [568, 311] on span "Selecionar Artista" at bounding box center [648, 318] width 332 height 34
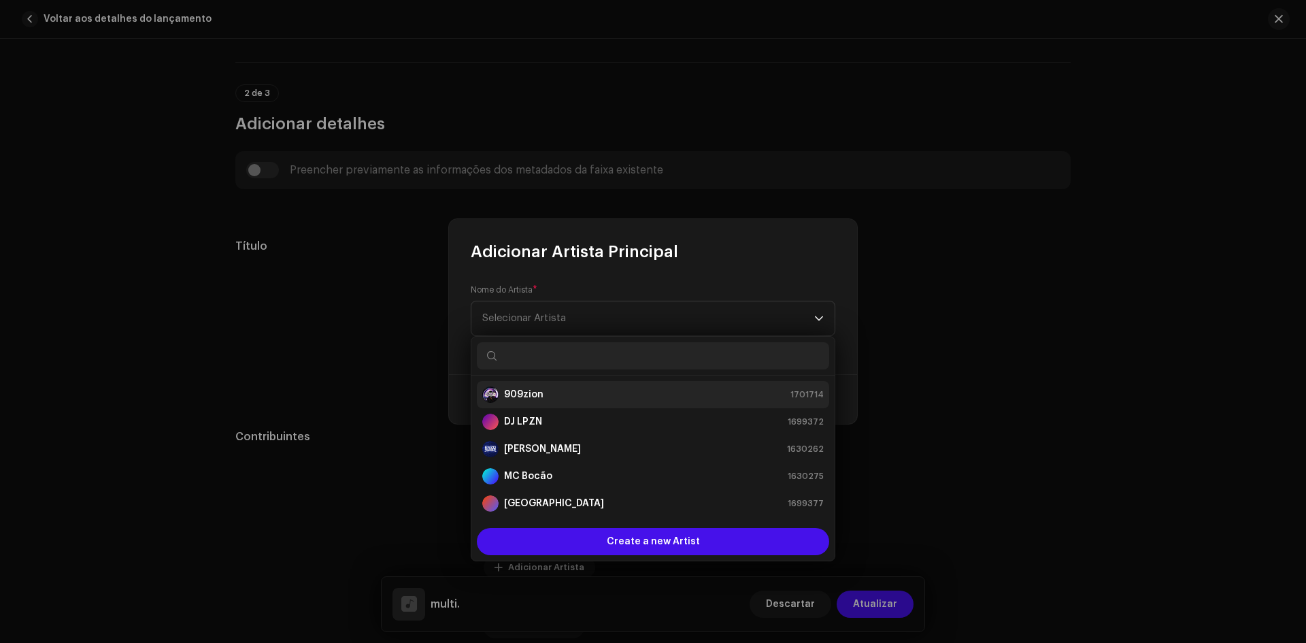
click at [579, 401] on div "909zion 1701714" at bounding box center [652, 394] width 341 height 16
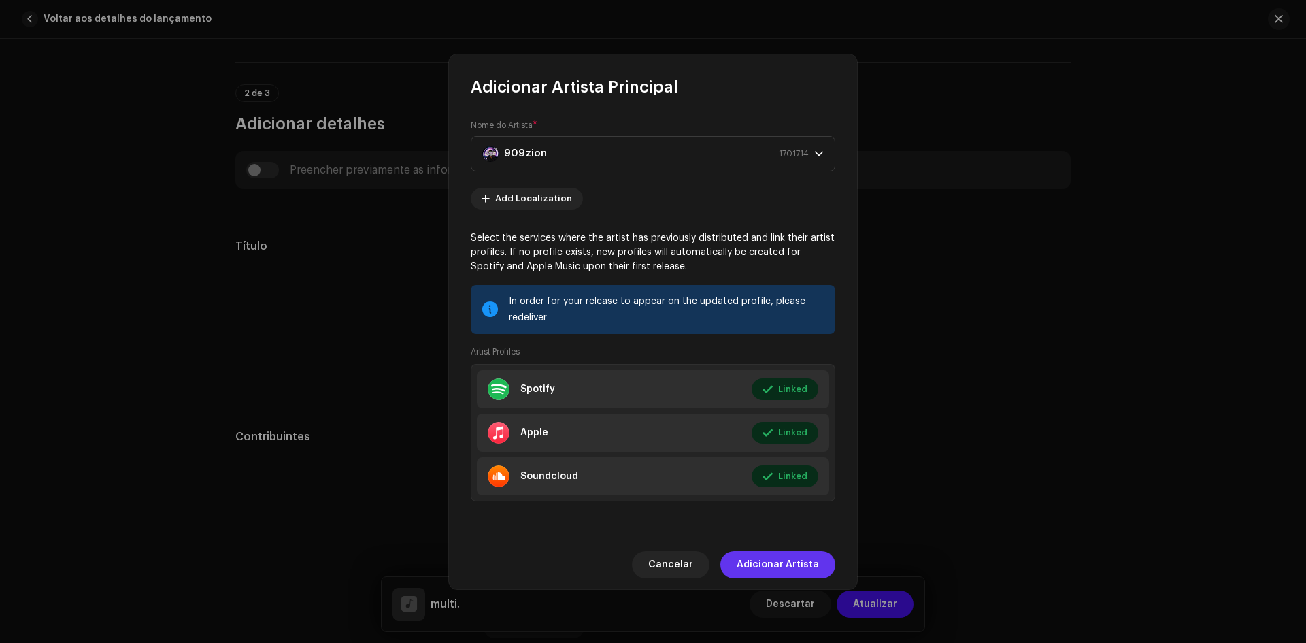
click at [777, 553] on span "Adicionar Artista" at bounding box center [777, 564] width 82 height 27
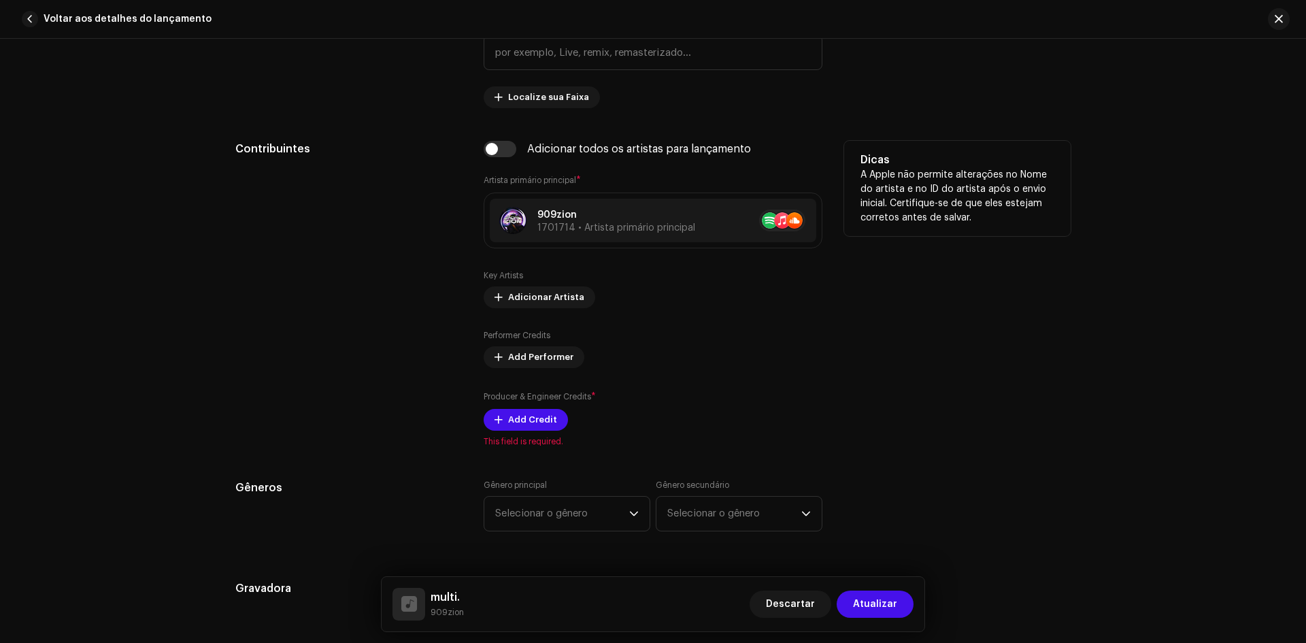
scroll to position [884, 0]
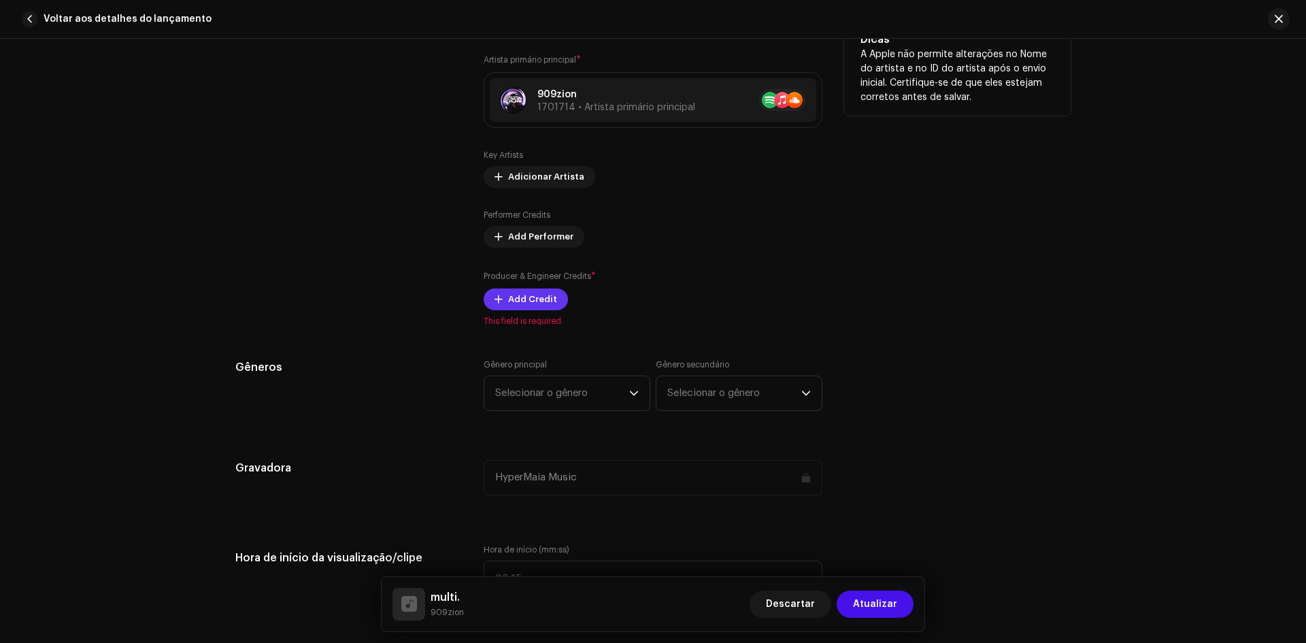
click at [509, 303] on span "Add Credit" at bounding box center [532, 299] width 49 height 27
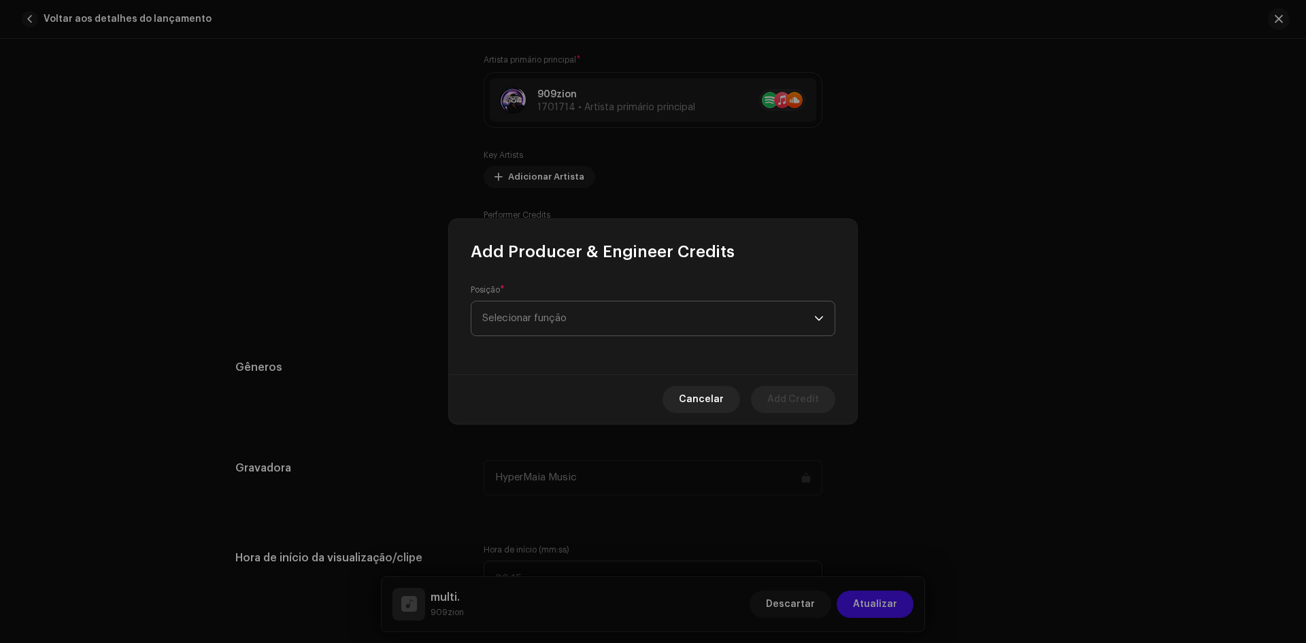
click at [543, 326] on span "Selecionar função" at bounding box center [648, 318] width 332 height 34
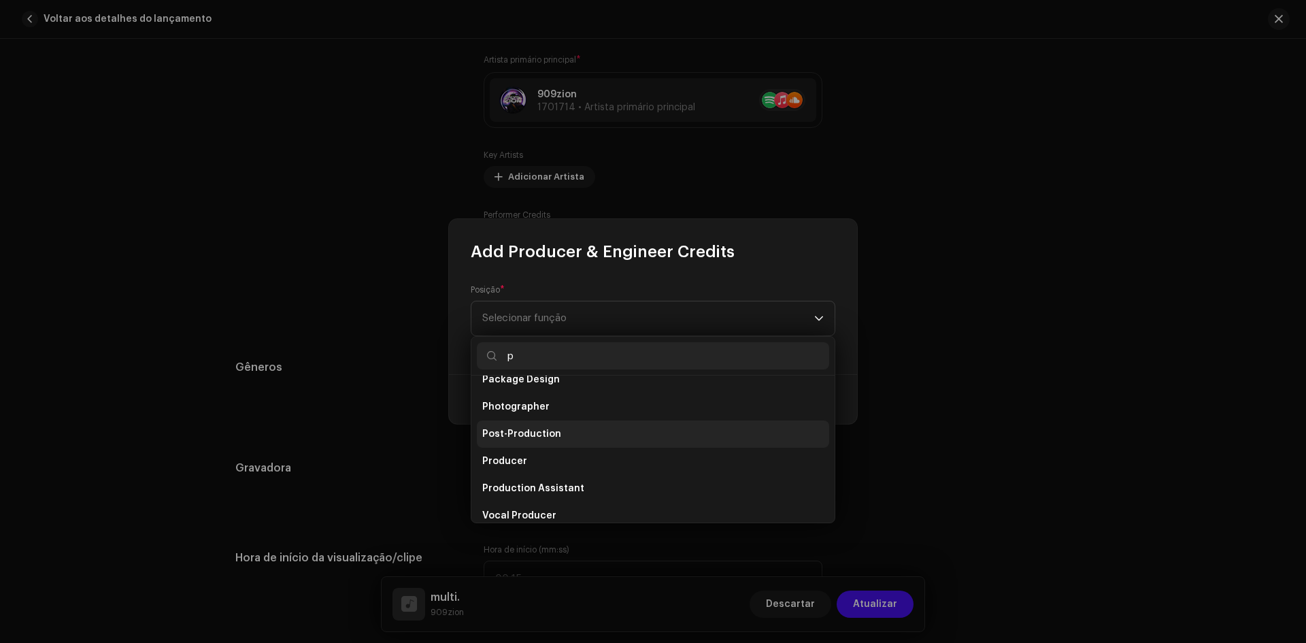
scroll to position [109, 0]
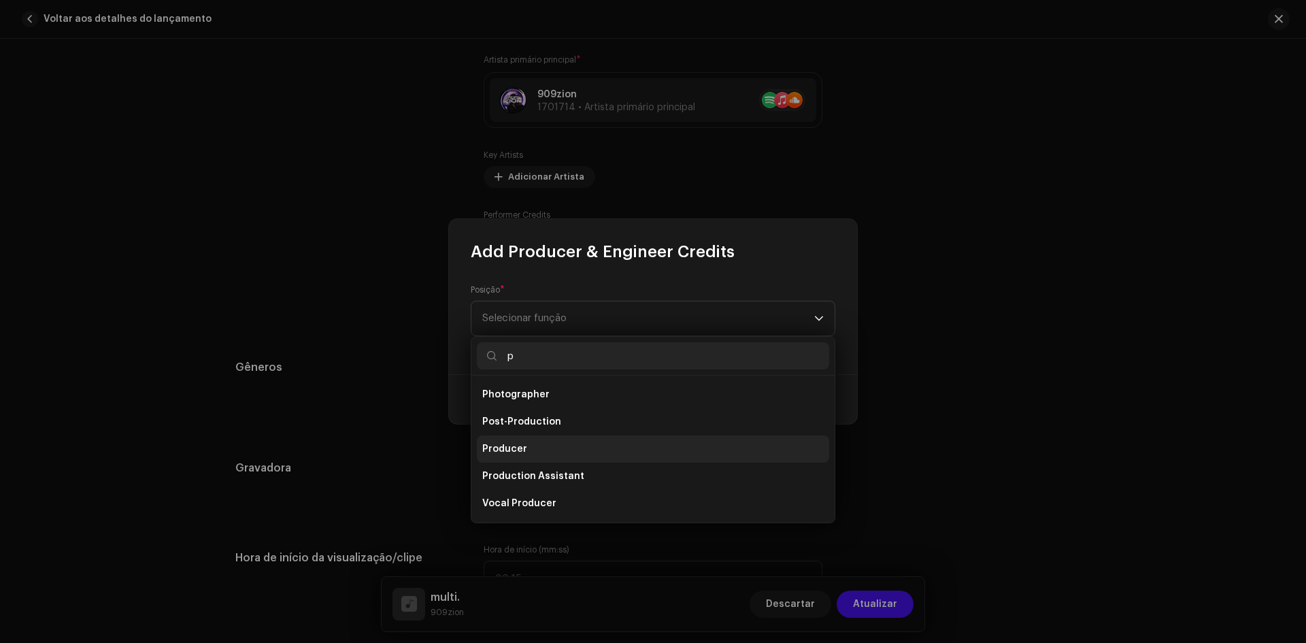
type input "p"
click at [550, 458] on li "Producer" at bounding box center [653, 448] width 352 height 27
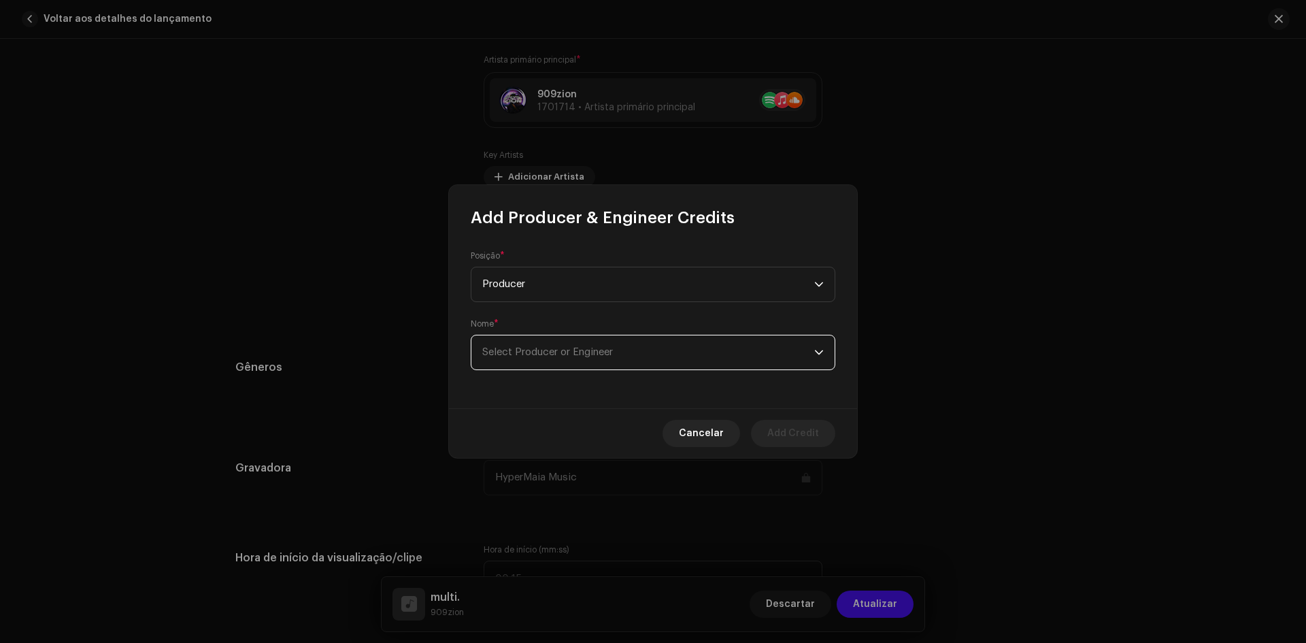
click at [653, 341] on span "Select Producer or Engineer" at bounding box center [648, 352] width 332 height 34
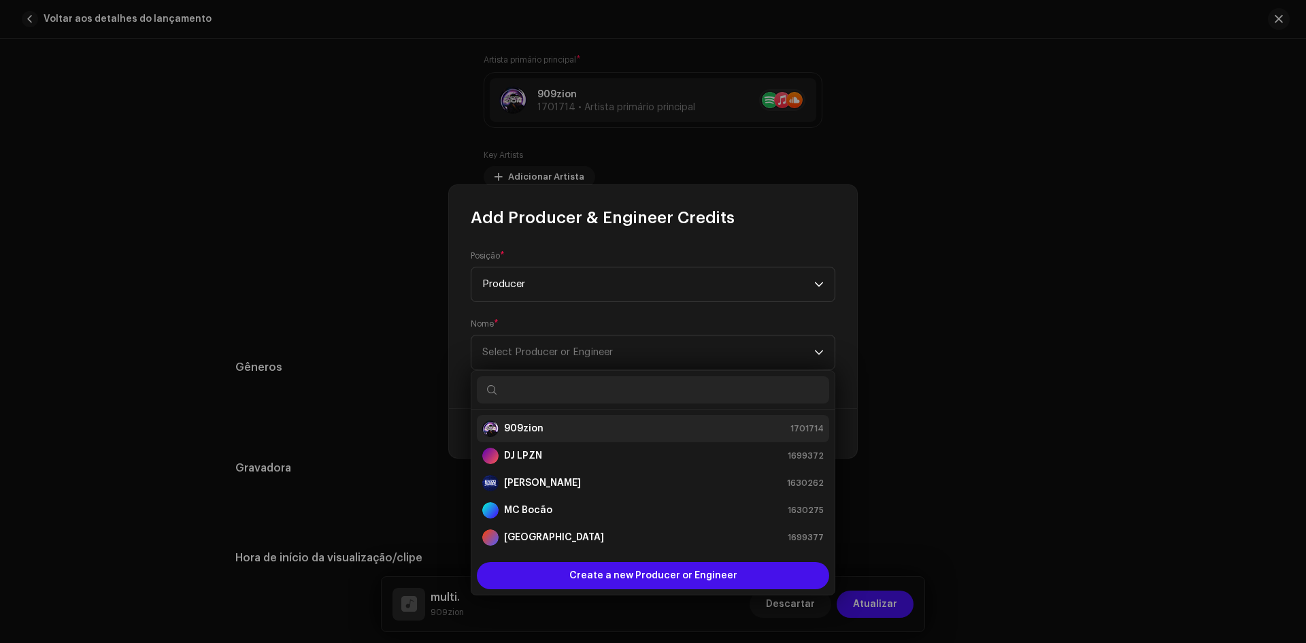
click at [561, 418] on li "909zion 1701714" at bounding box center [653, 428] width 352 height 27
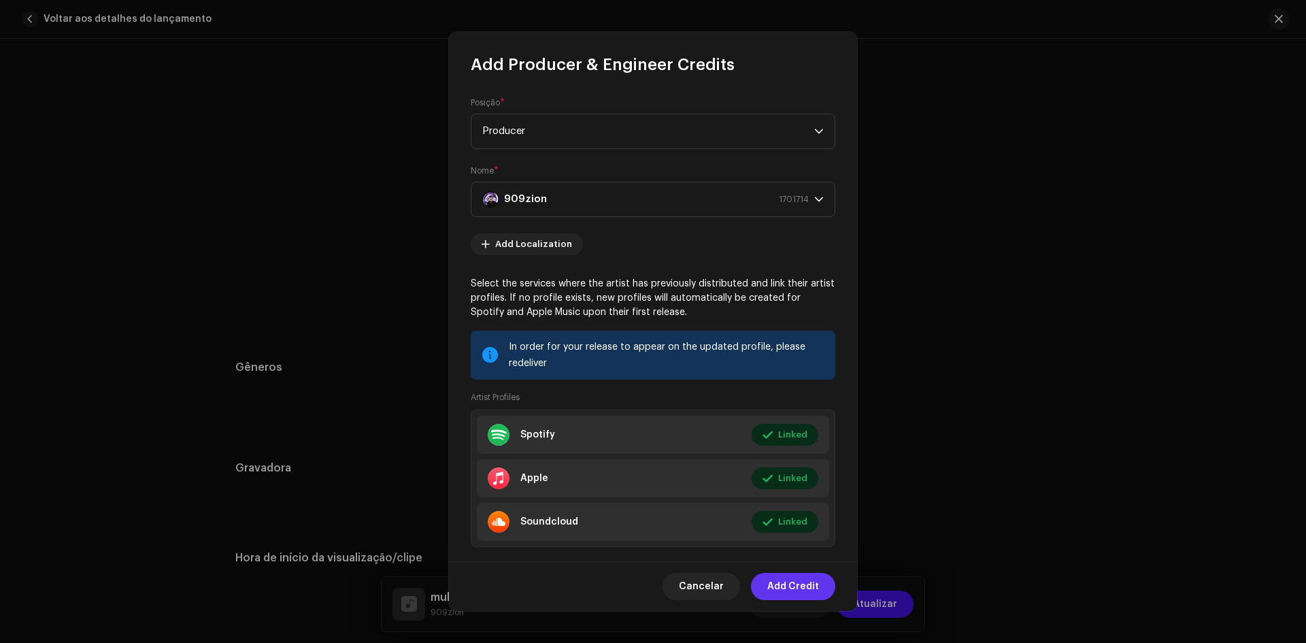
click at [784, 577] on span "Add Credit" at bounding box center [793, 586] width 52 height 27
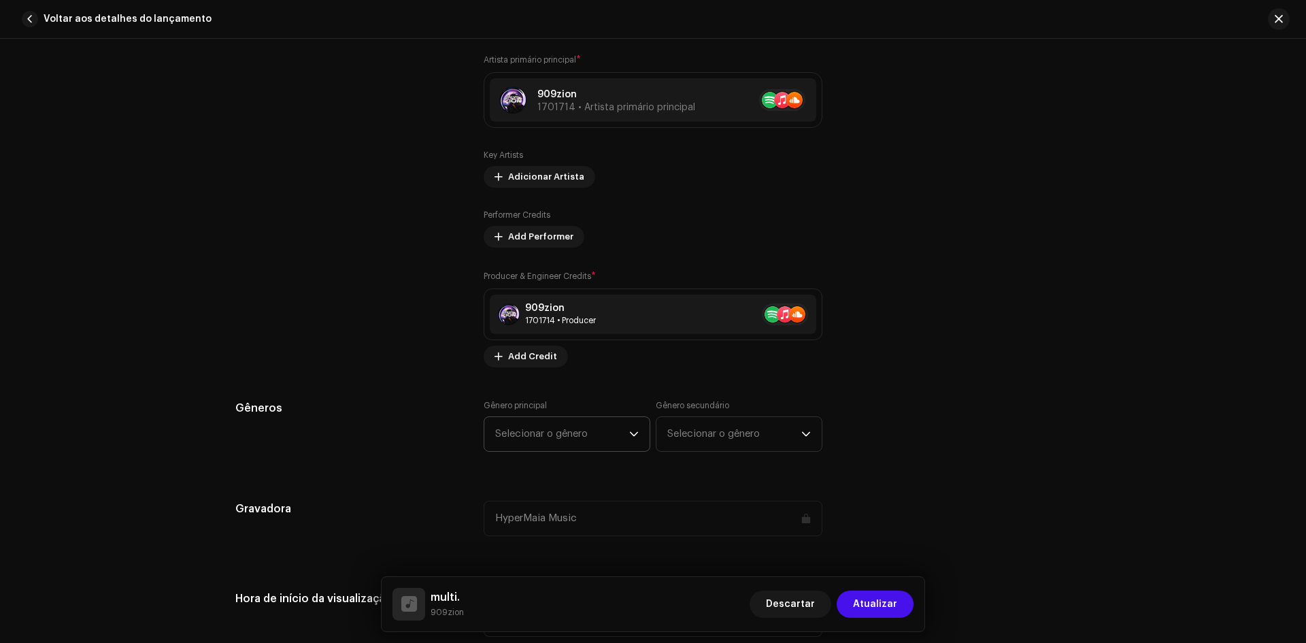
click at [613, 432] on span "Selecionar o gênero" at bounding box center [562, 434] width 134 height 34
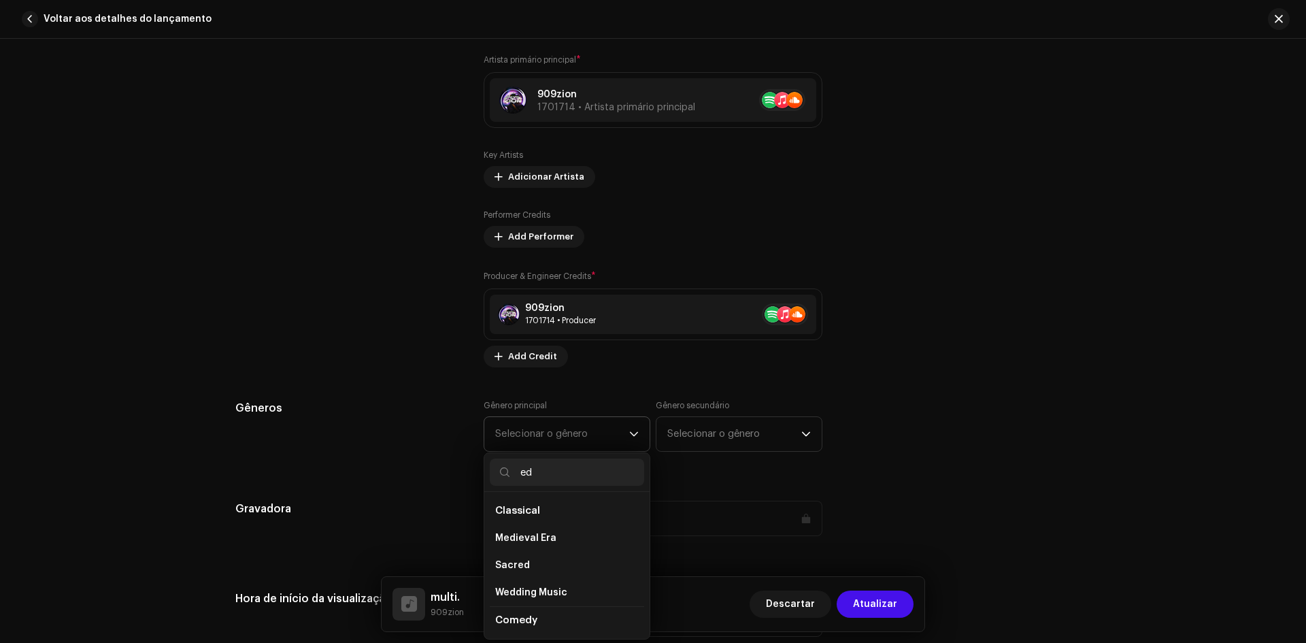
type input "e"
type input "danc"
drag, startPoint x: 562, startPoint y: 476, endPoint x: 471, endPoint y: 473, distance: 90.5
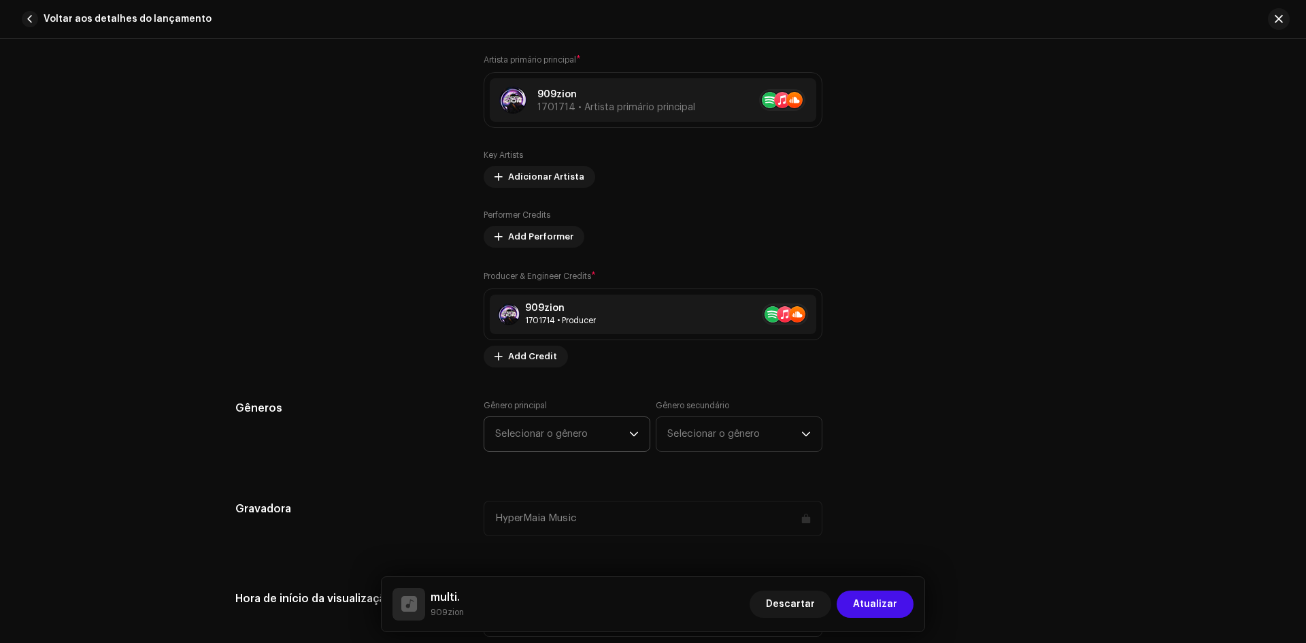
click at [557, 440] on span "Selecionar o gênero" at bounding box center [562, 434] width 134 height 34
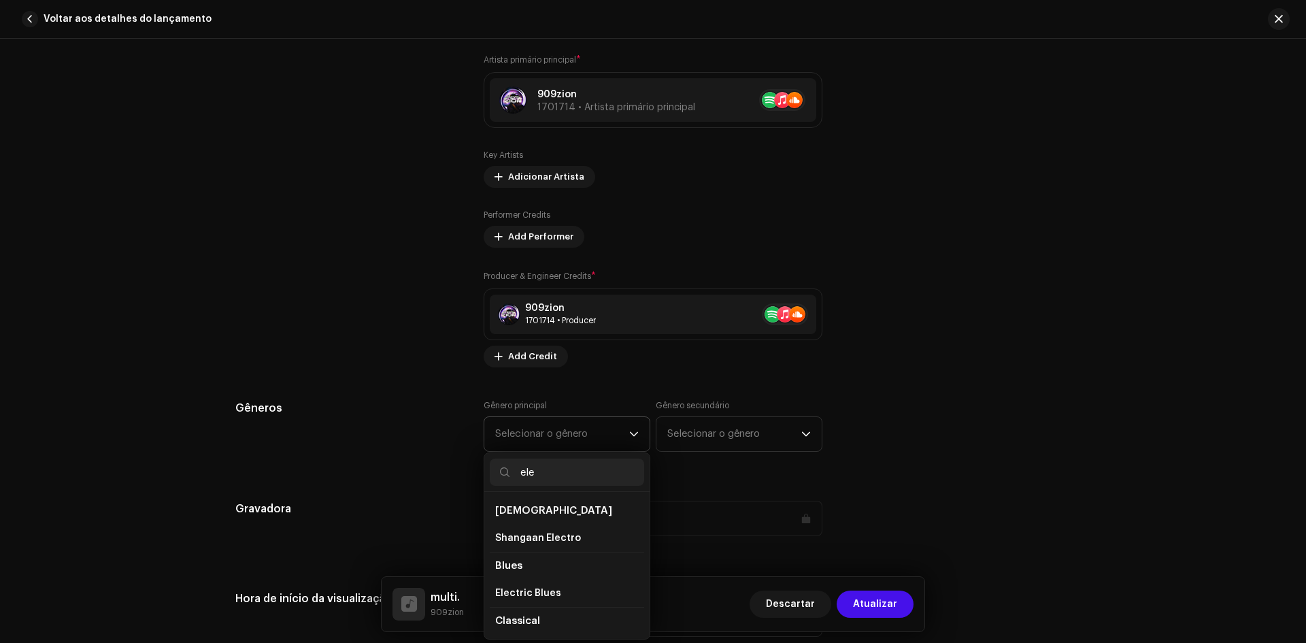
type input "elec"
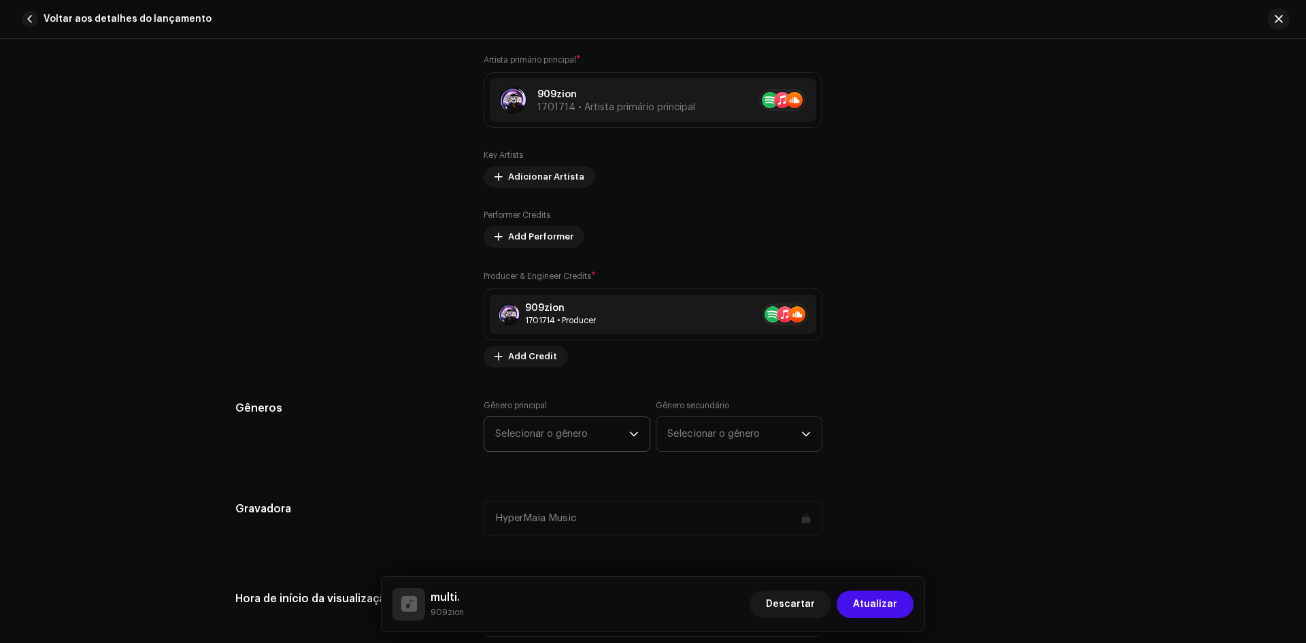
scroll to position [952, 0]
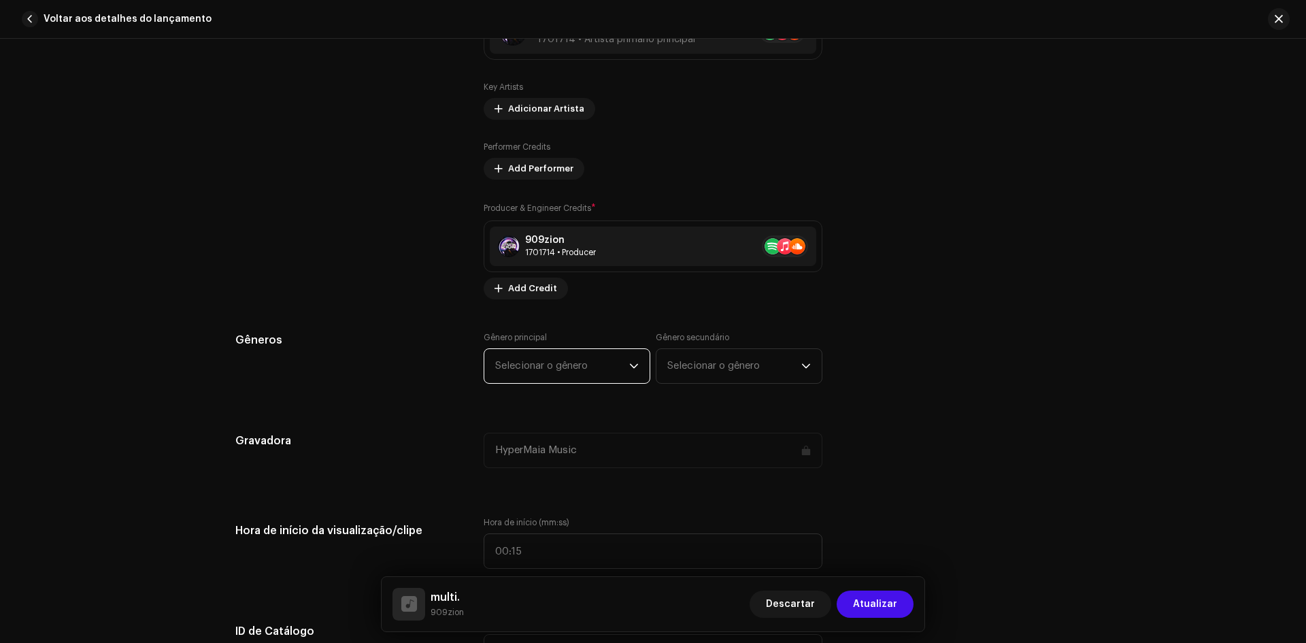
click at [543, 369] on span "Selecionar o gênero" at bounding box center [562, 366] width 134 height 34
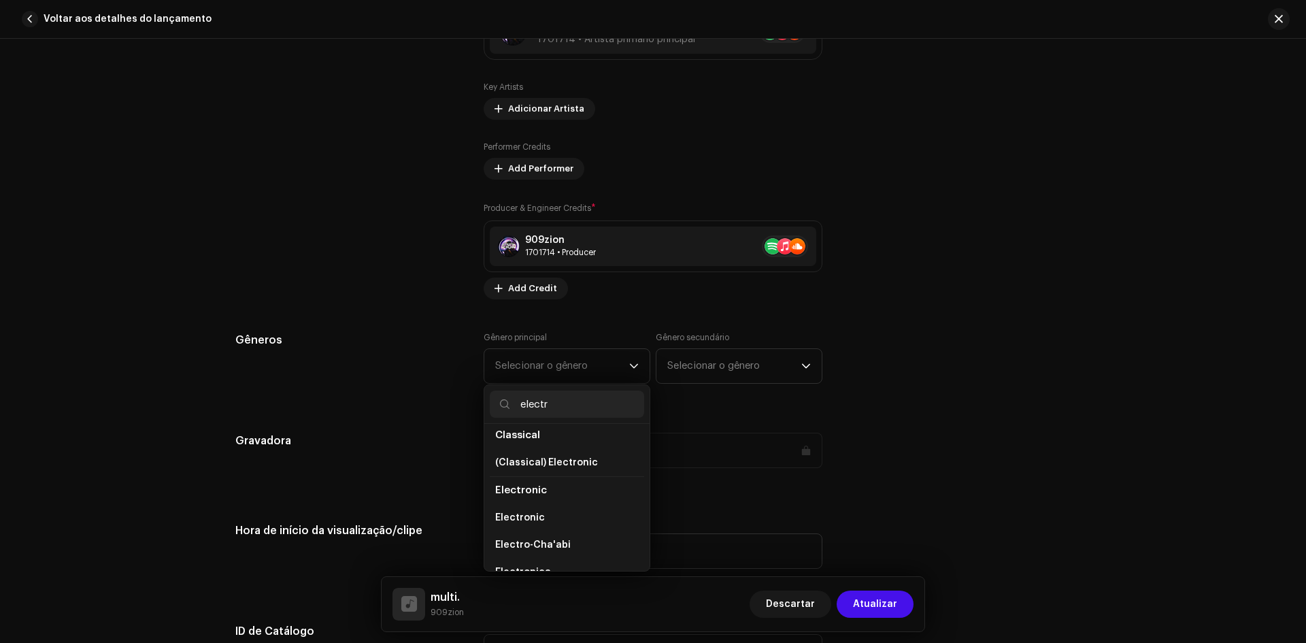
scroll to position [136, 0]
type input "electr"
click at [569, 492] on li "Electronic" at bounding box center [567, 499] width 154 height 27
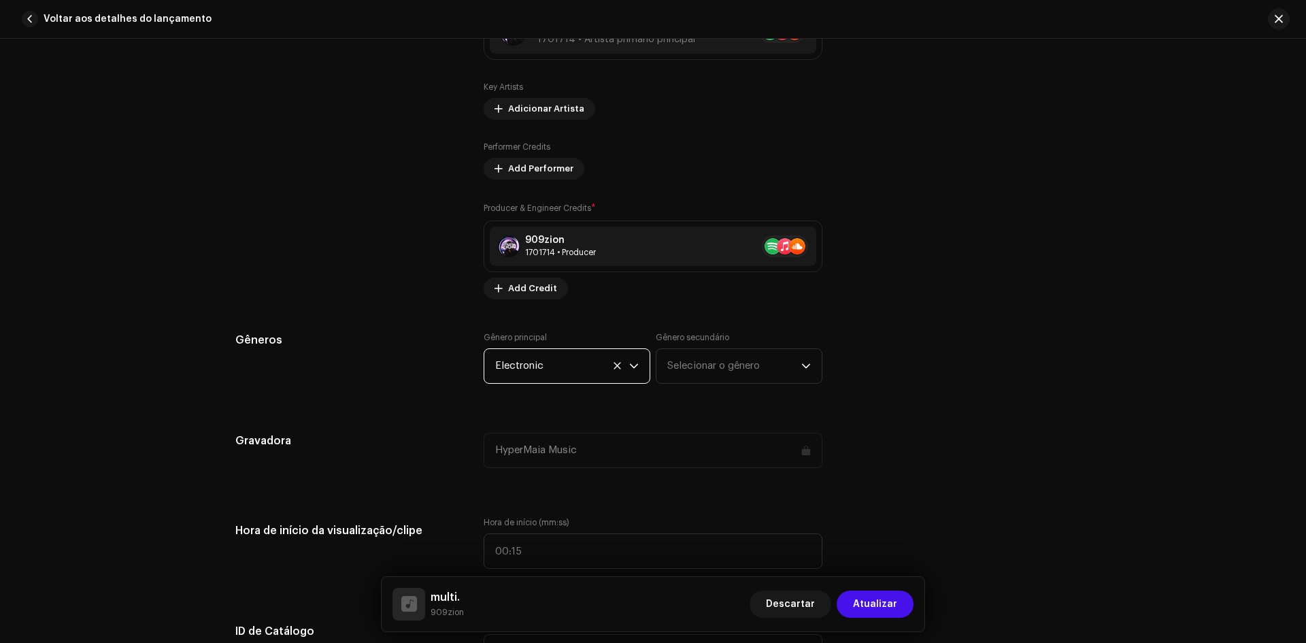
click at [605, 413] on div "Detalhes da faixa Complete o seguinte para finalizar sua faixa. 1 de 3 Adiciona…" at bounding box center [653, 624] width 879 height 3011
click at [735, 371] on span "Selecionar o gênero" at bounding box center [734, 366] width 134 height 34
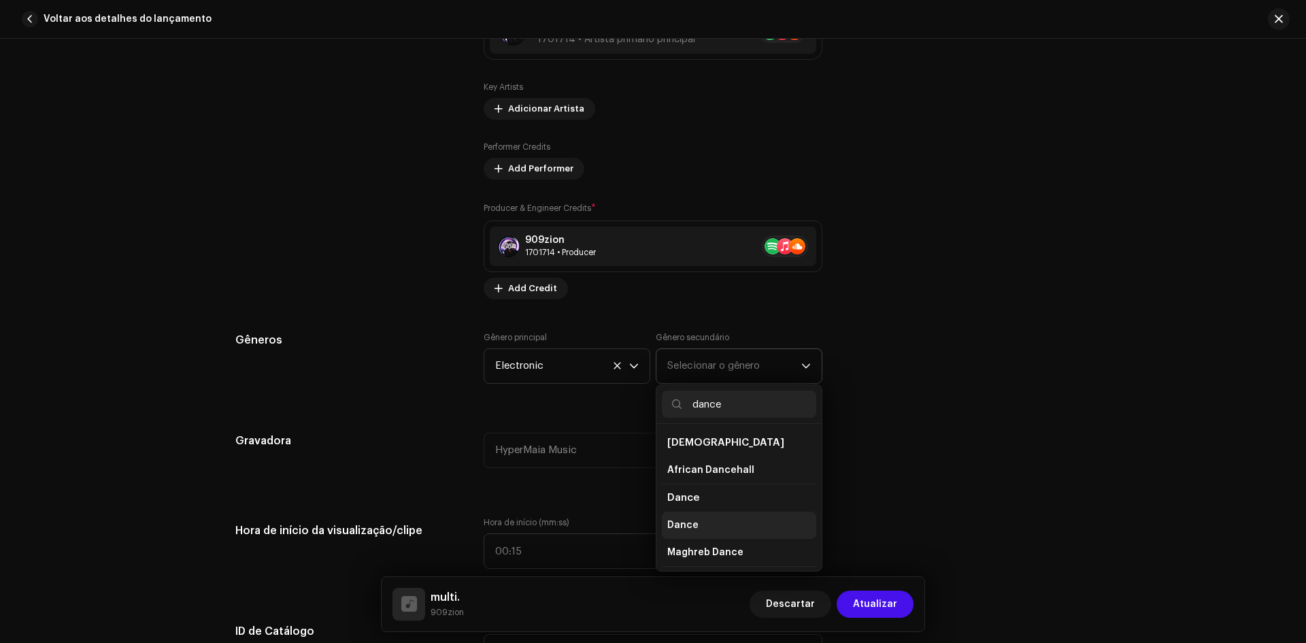
type input "dance"
click at [717, 523] on li "Dance" at bounding box center [739, 524] width 154 height 27
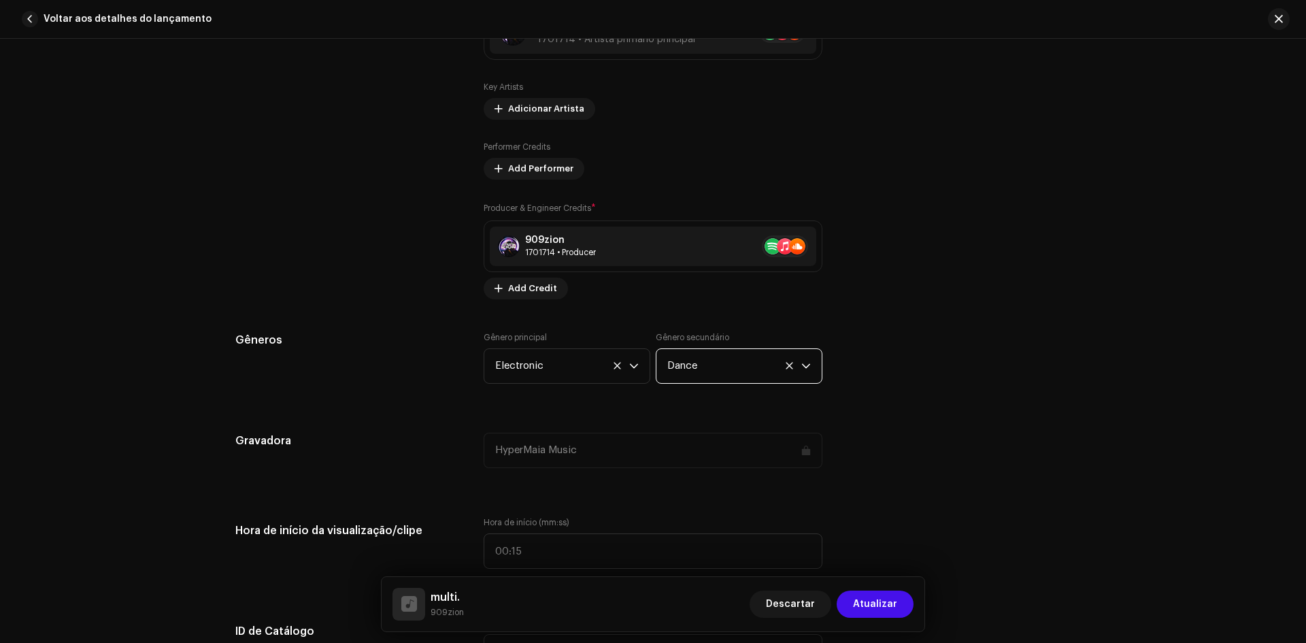
click at [785, 362] on icon at bounding box center [789, 365] width 9 height 9
click at [759, 364] on span "Selecionar o gênero" at bounding box center [734, 366] width 134 height 34
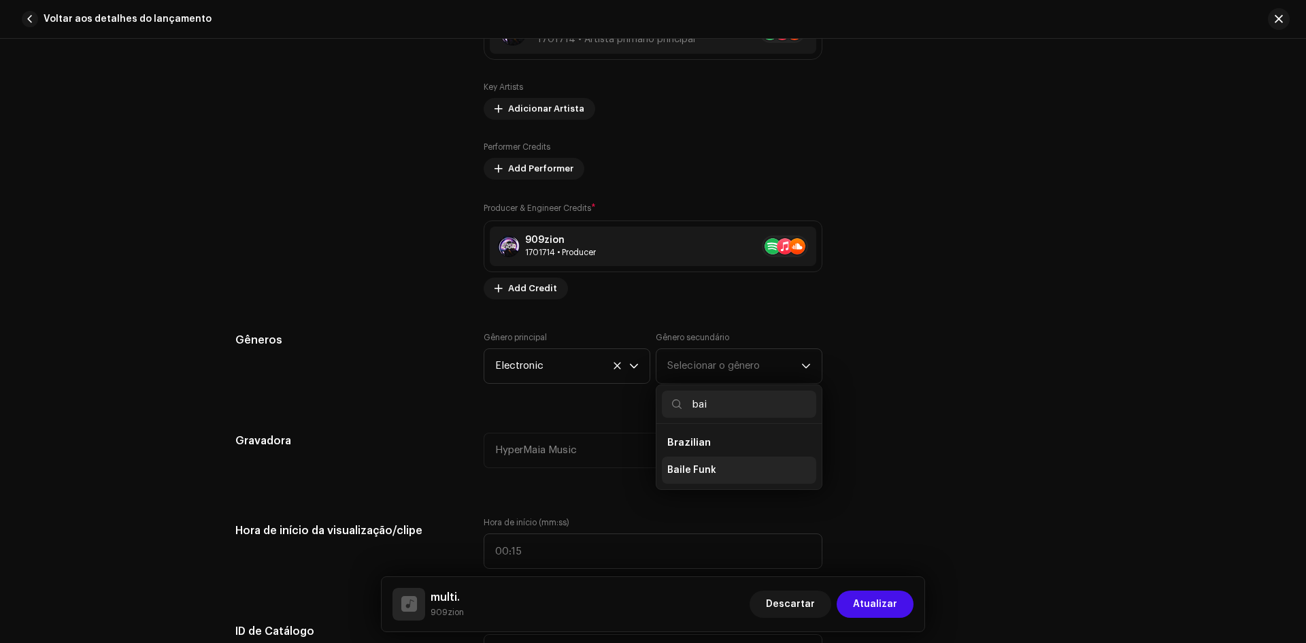
type input "bai"
click at [704, 464] on span "Baile Funk" at bounding box center [691, 470] width 49 height 14
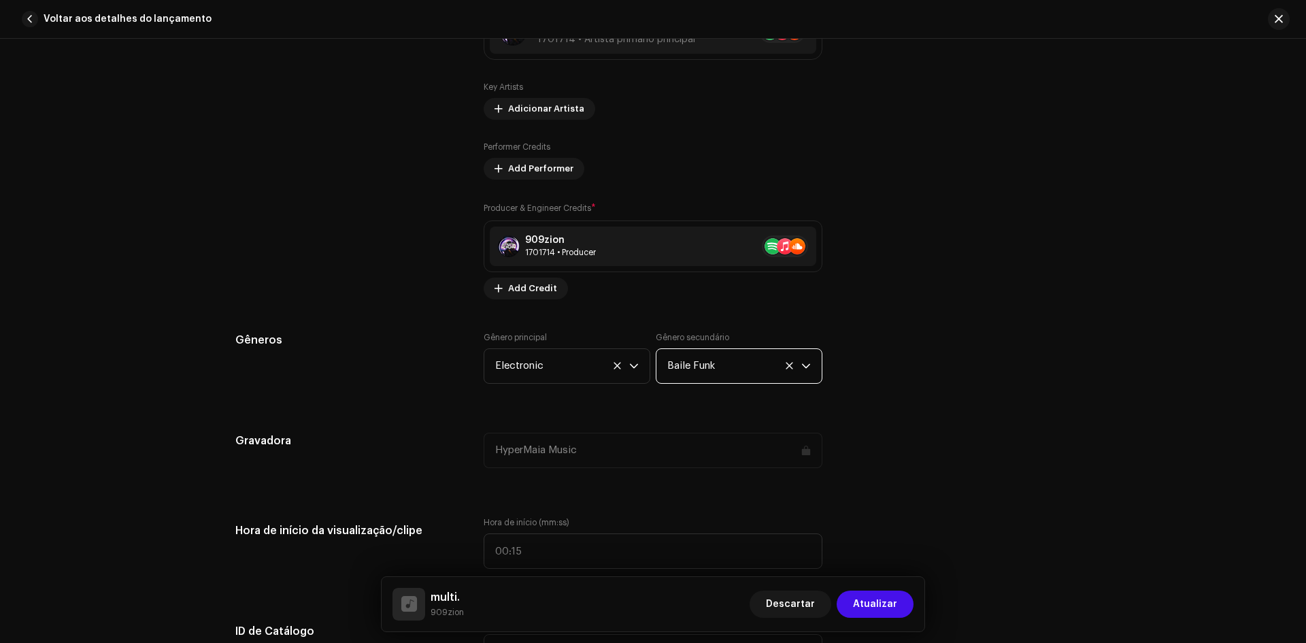
click at [676, 410] on div "Detalhes da faixa Complete o seguinte para finalizar sua faixa. 1 de 3 Adiciona…" at bounding box center [653, 624] width 879 height 3011
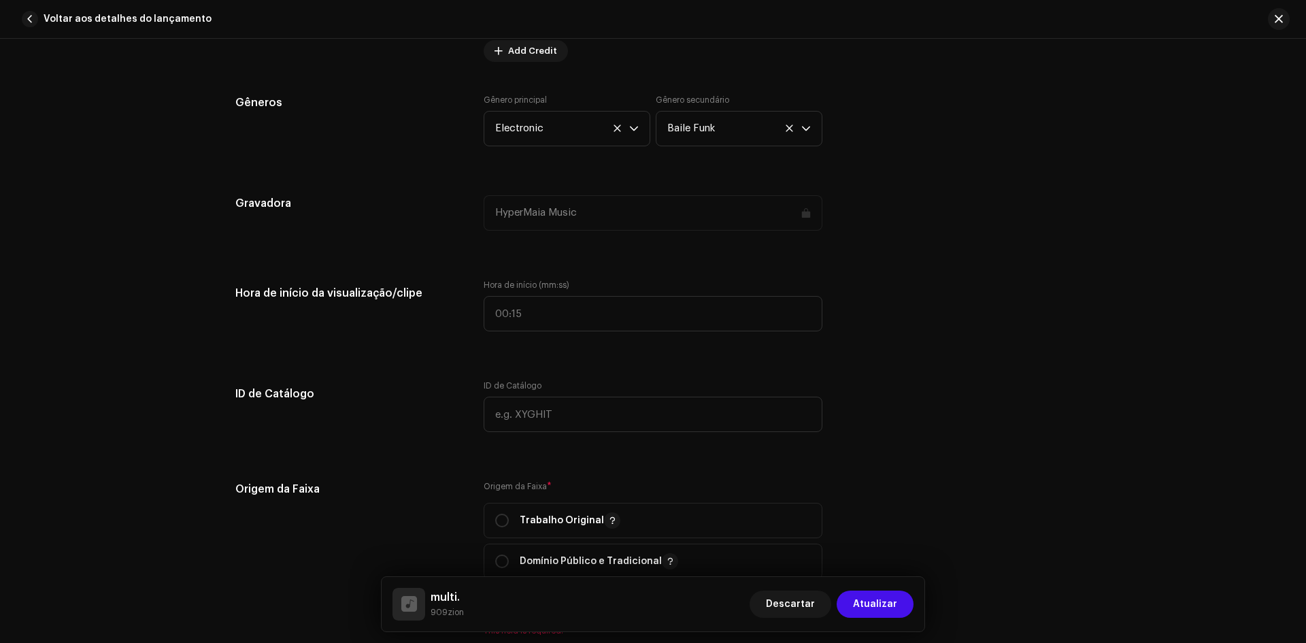
scroll to position [1428, 0]
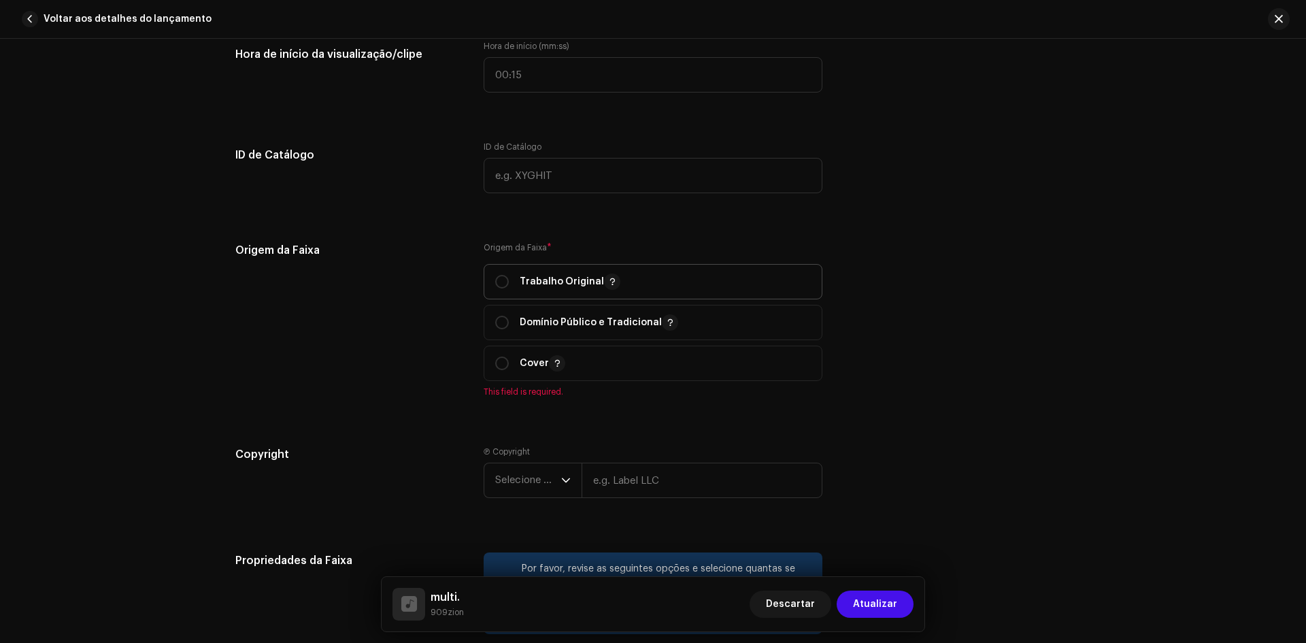
click at [562, 281] on p "Trabalho Original" at bounding box center [570, 281] width 101 height 16
radio input "true"
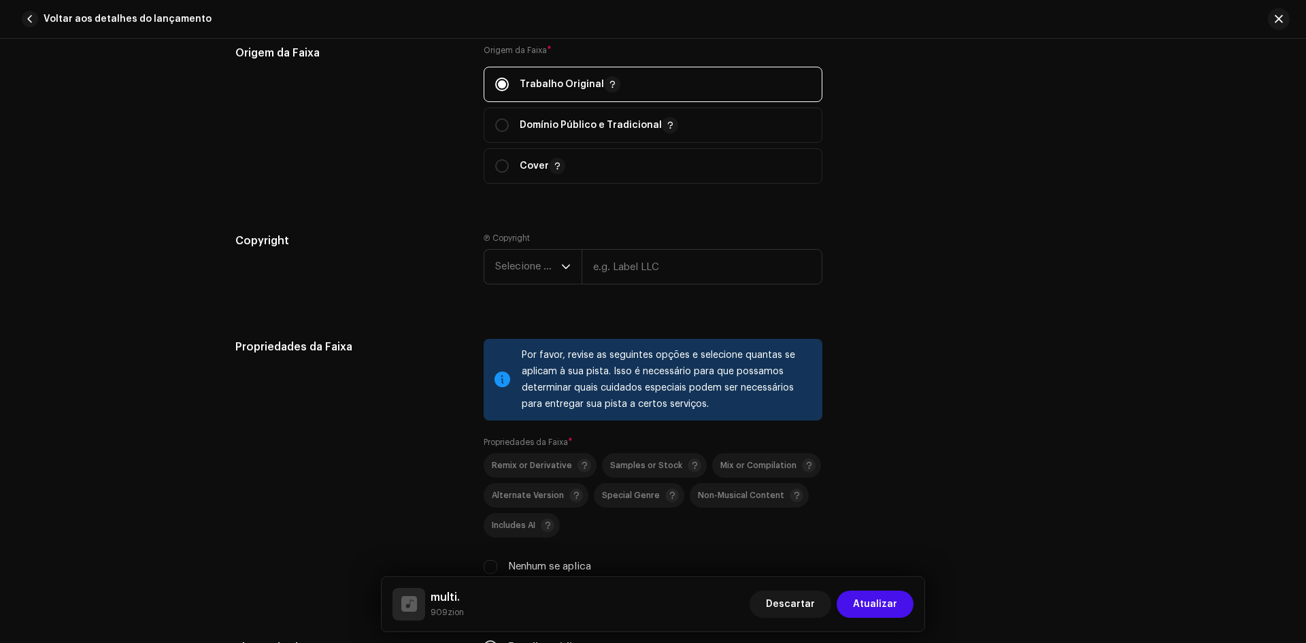
scroll to position [1632, 0]
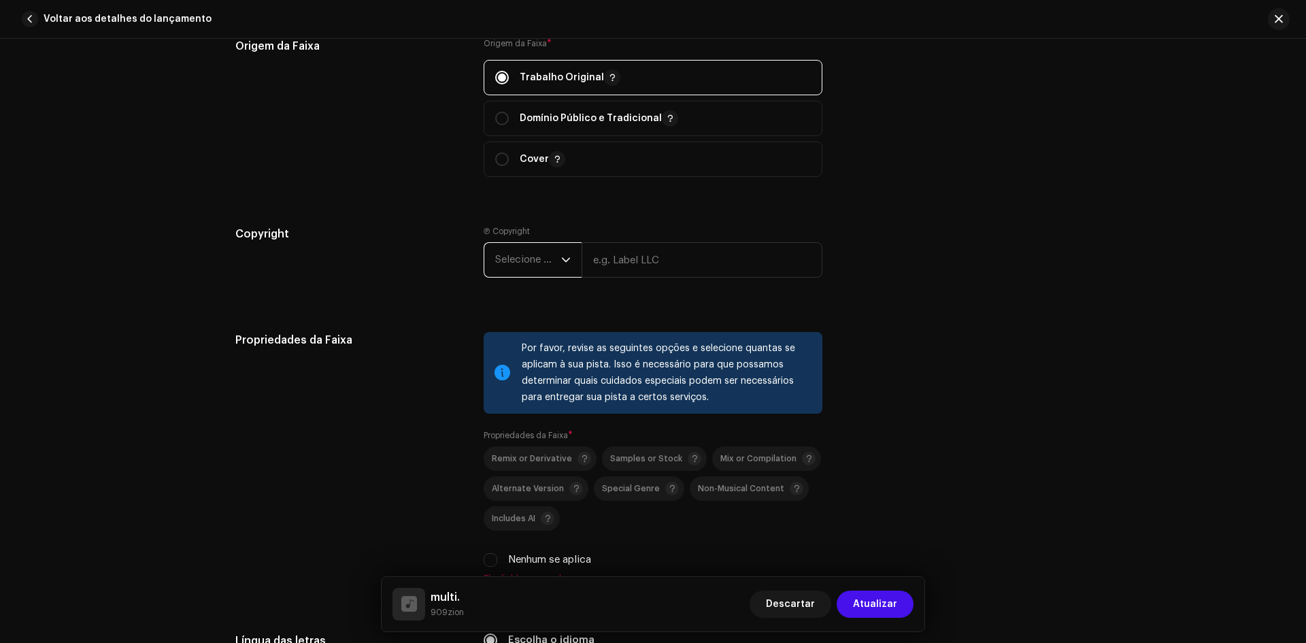
click at [543, 270] on span "Selecione o ano" at bounding box center [528, 260] width 66 height 34
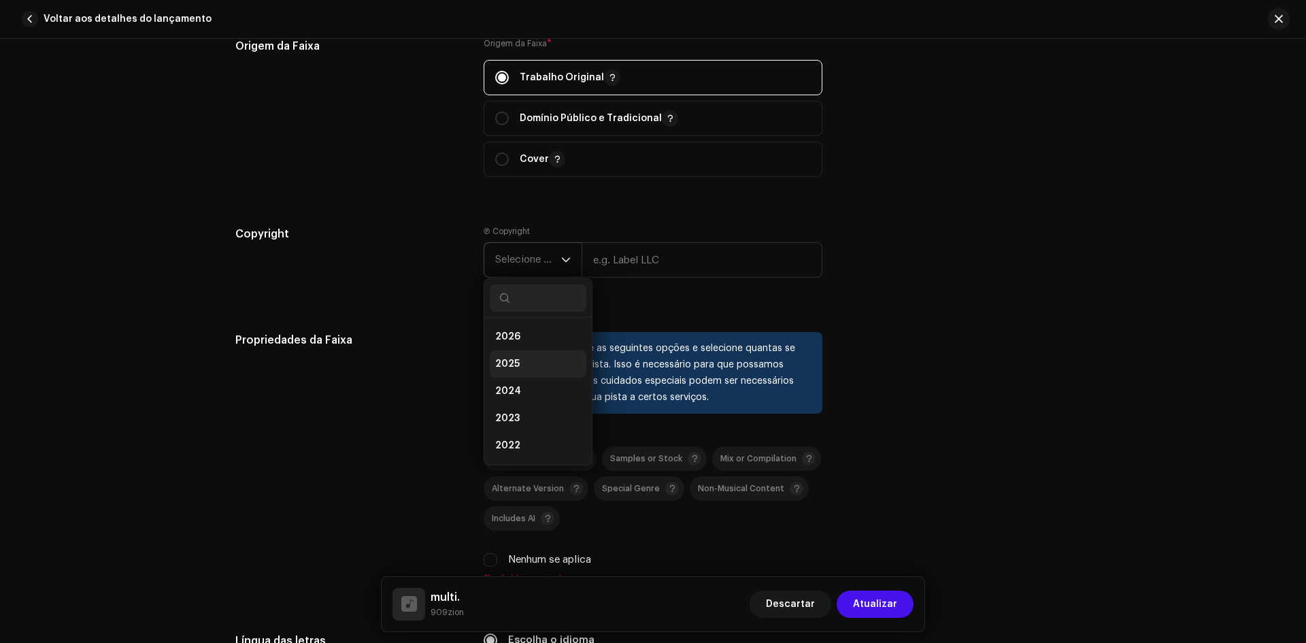
click at [558, 360] on li "2025" at bounding box center [538, 363] width 97 height 27
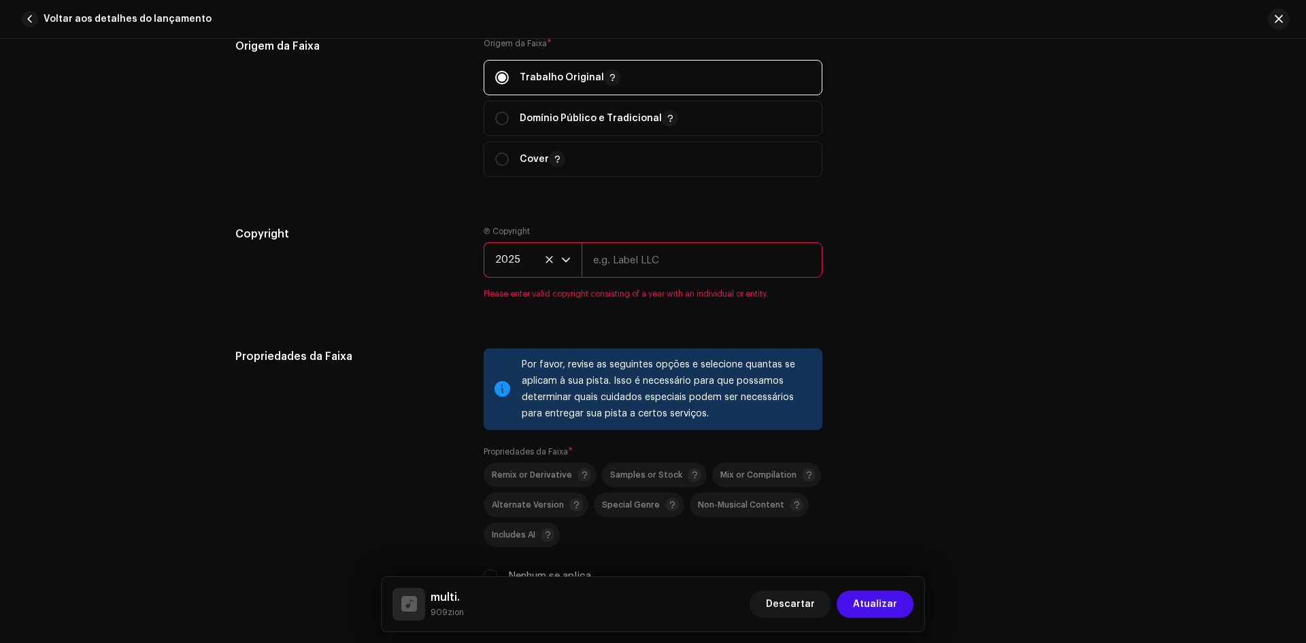
click at [643, 271] on input "text" at bounding box center [701, 259] width 241 height 35
type input "HyperMaia Music"
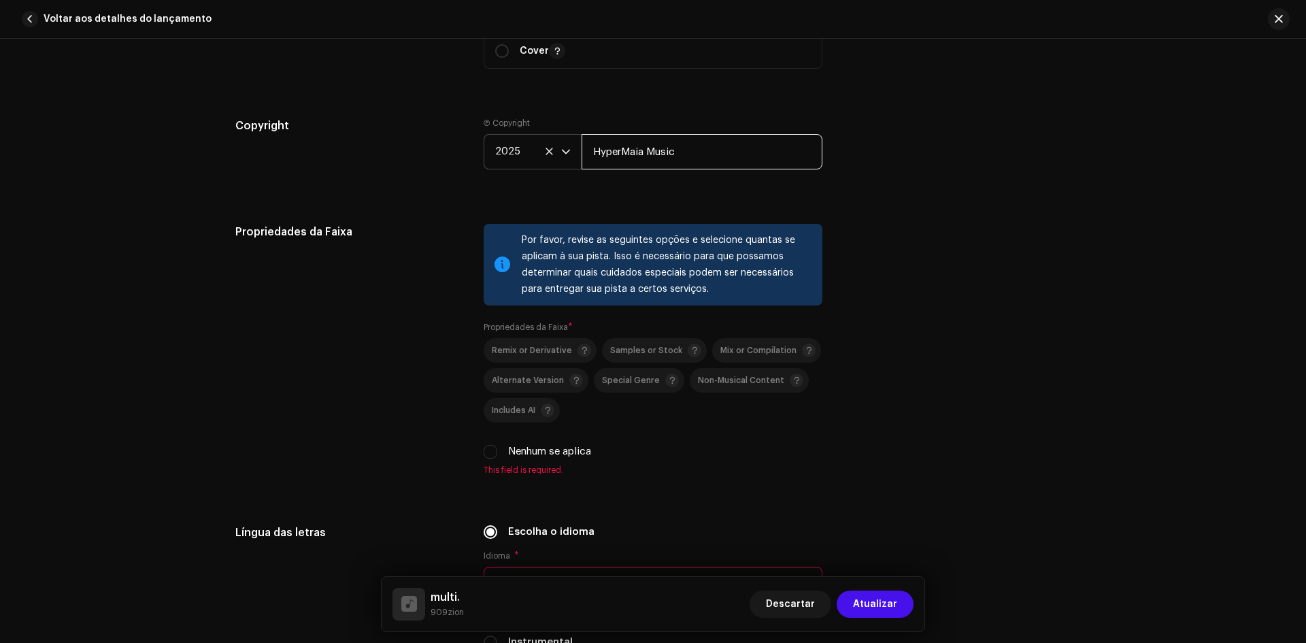
scroll to position [1904, 0]
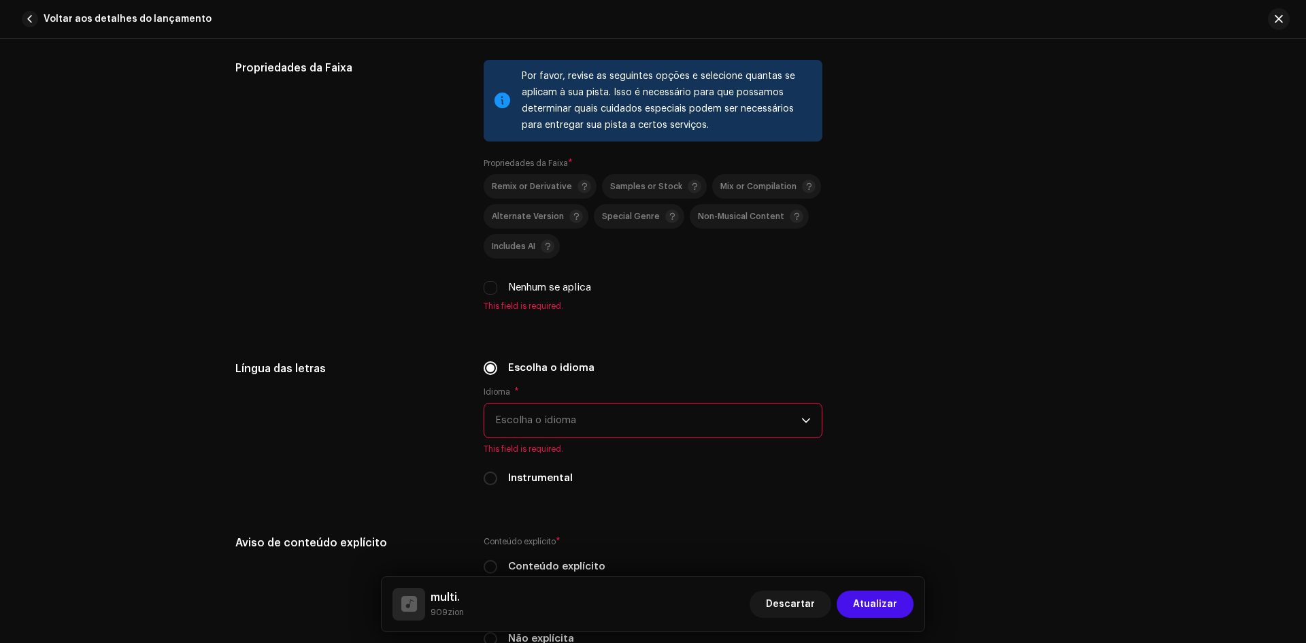
click at [517, 284] on label "Nenhum se aplica" at bounding box center [549, 287] width 83 height 15
click at [497, 284] on input "Nenhum se aplica" at bounding box center [490, 288] width 14 height 14
checkbox input "true"
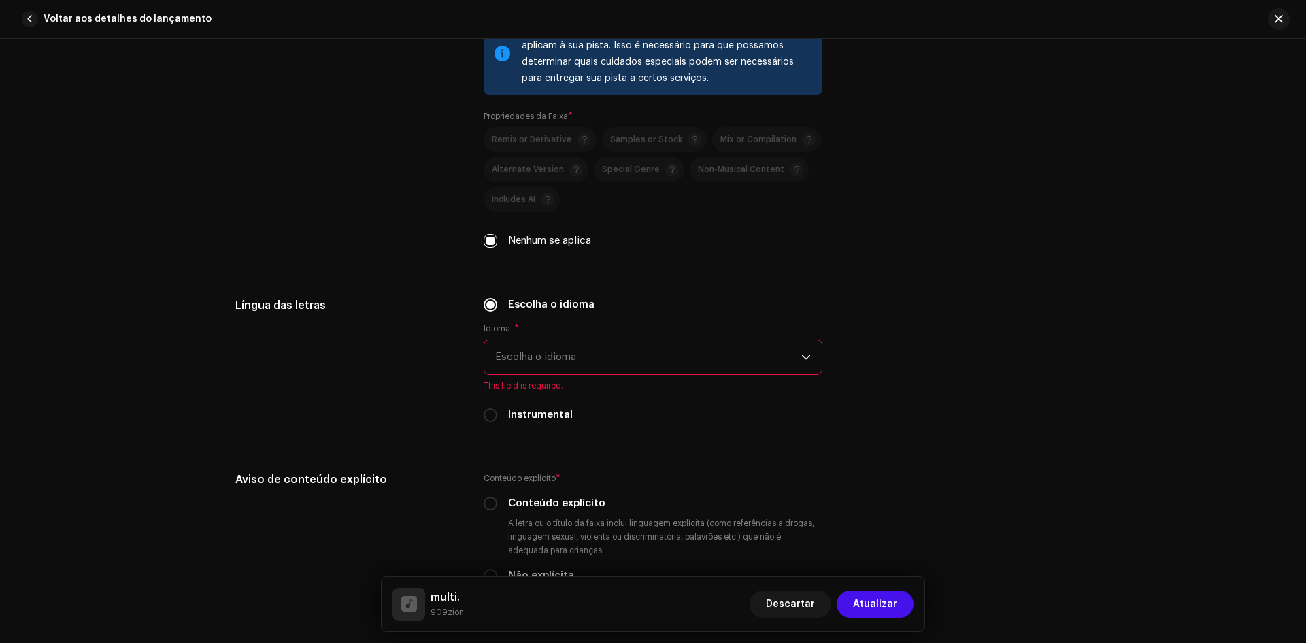
scroll to position [1972, 0]
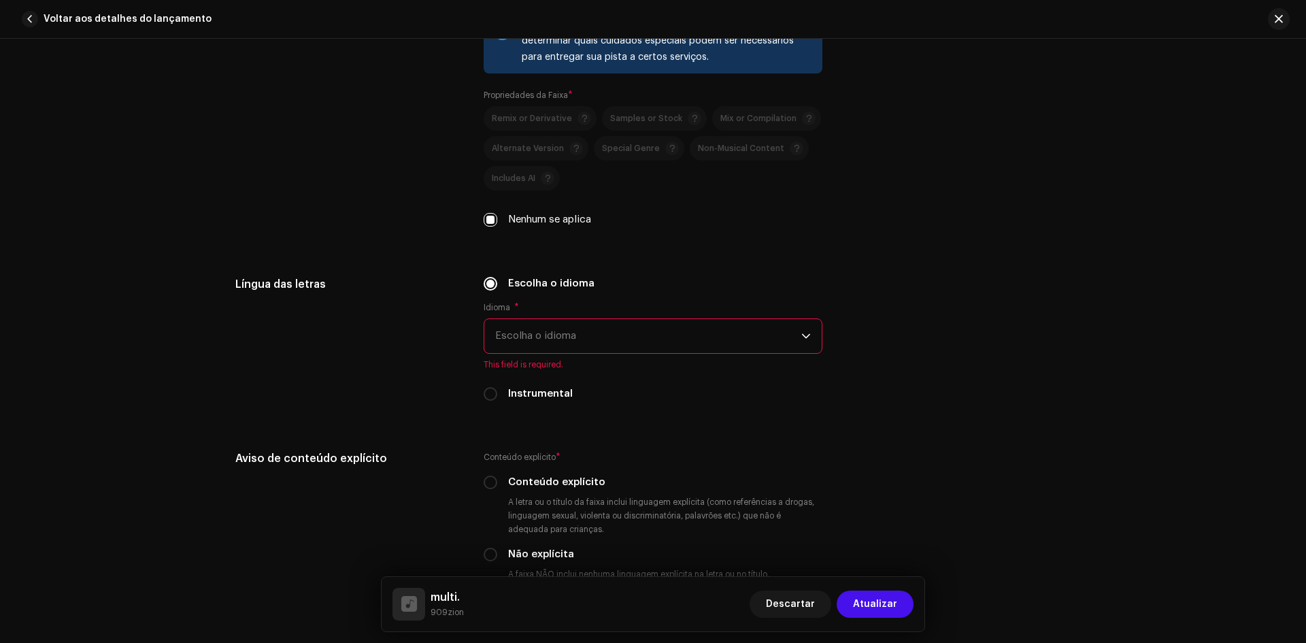
click at [526, 341] on span "Escolha o idioma" at bounding box center [648, 336] width 306 height 34
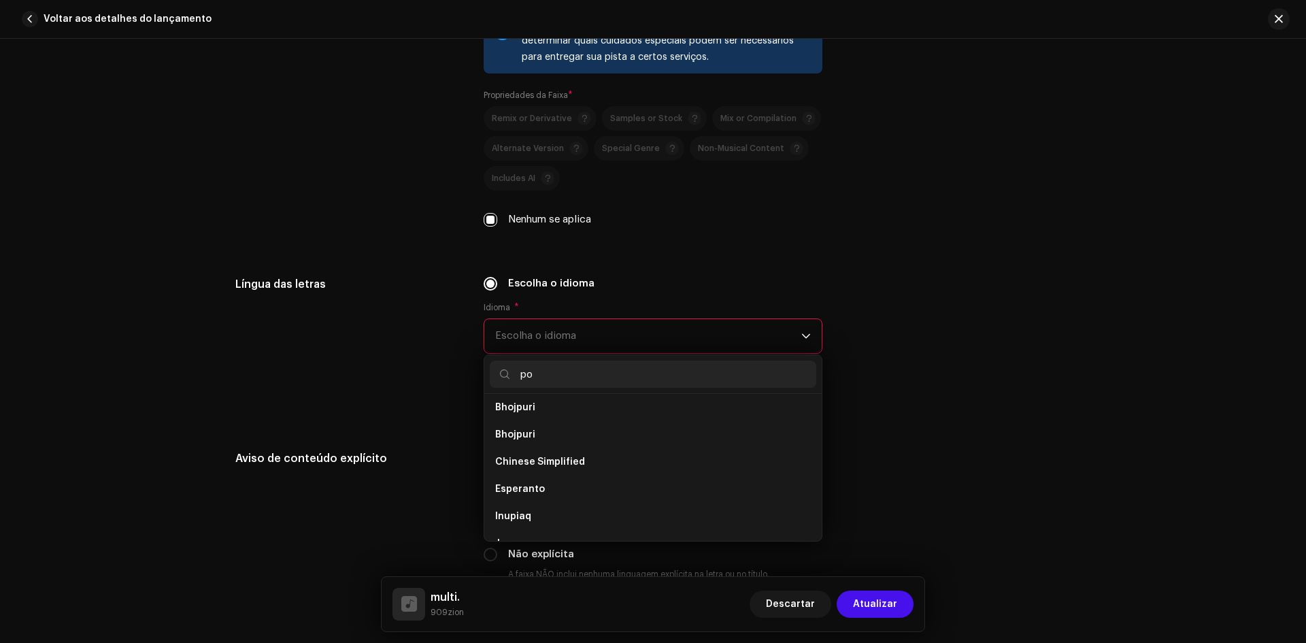
scroll to position [0, 0]
type input "po"
click at [554, 439] on li "Portuguese" at bounding box center [653, 439] width 326 height 27
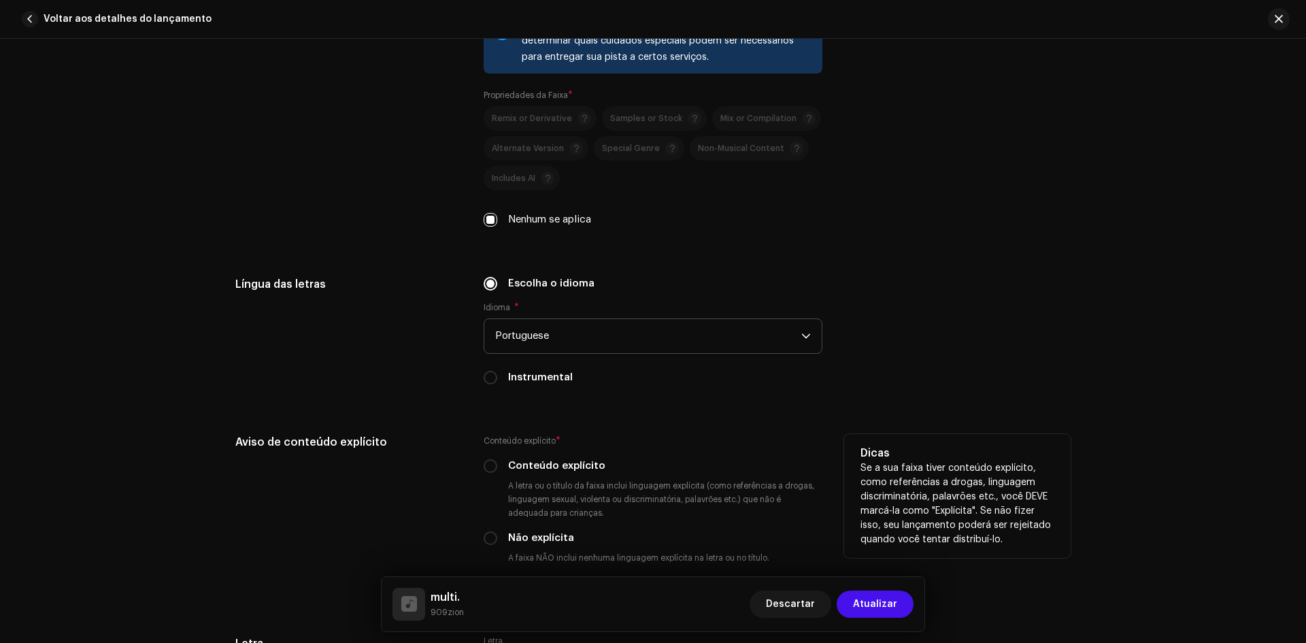
click at [537, 471] on label "Conteúdo explícito" at bounding box center [556, 465] width 97 height 15
click at [497, 471] on input "Conteúdo explícito" at bounding box center [490, 466] width 14 height 14
radio input "true"
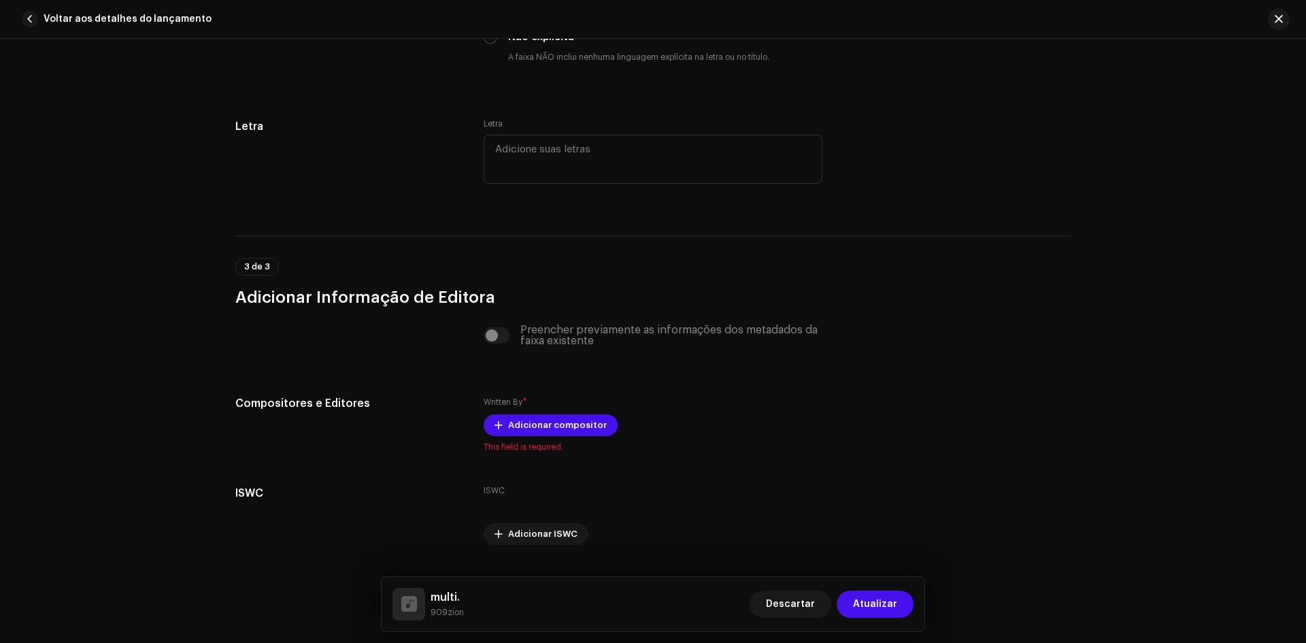
scroll to position [2505, 0]
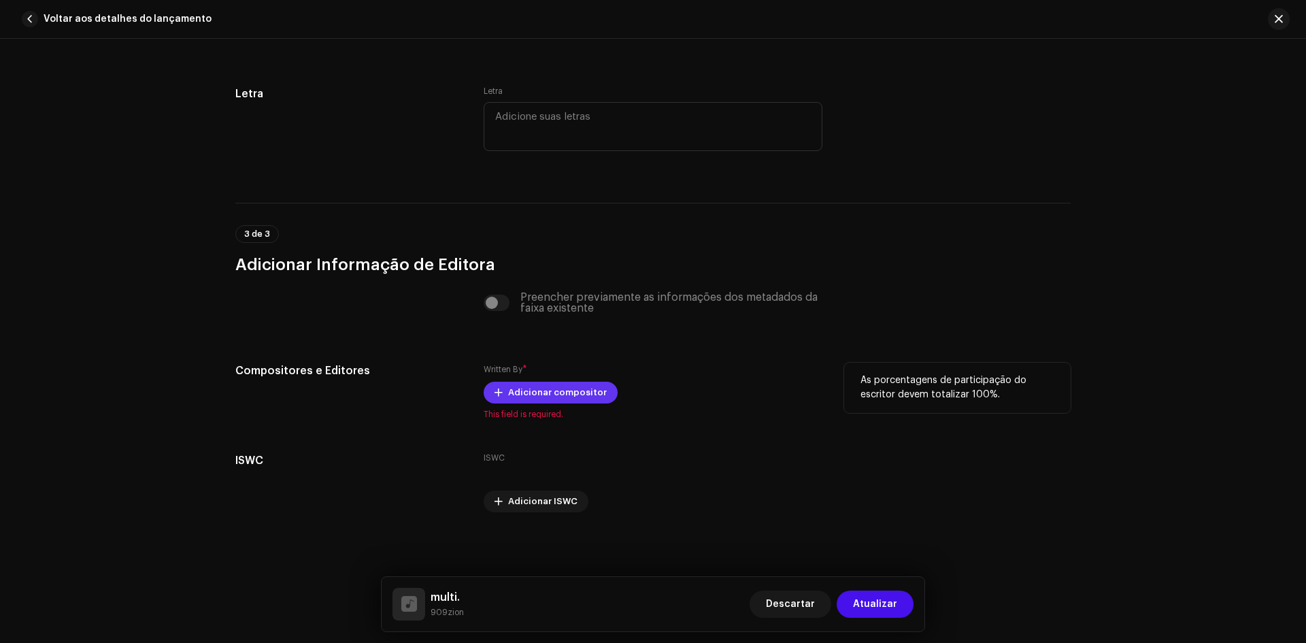
click at [536, 386] on span "Adicionar compositor" at bounding box center [557, 392] width 99 height 27
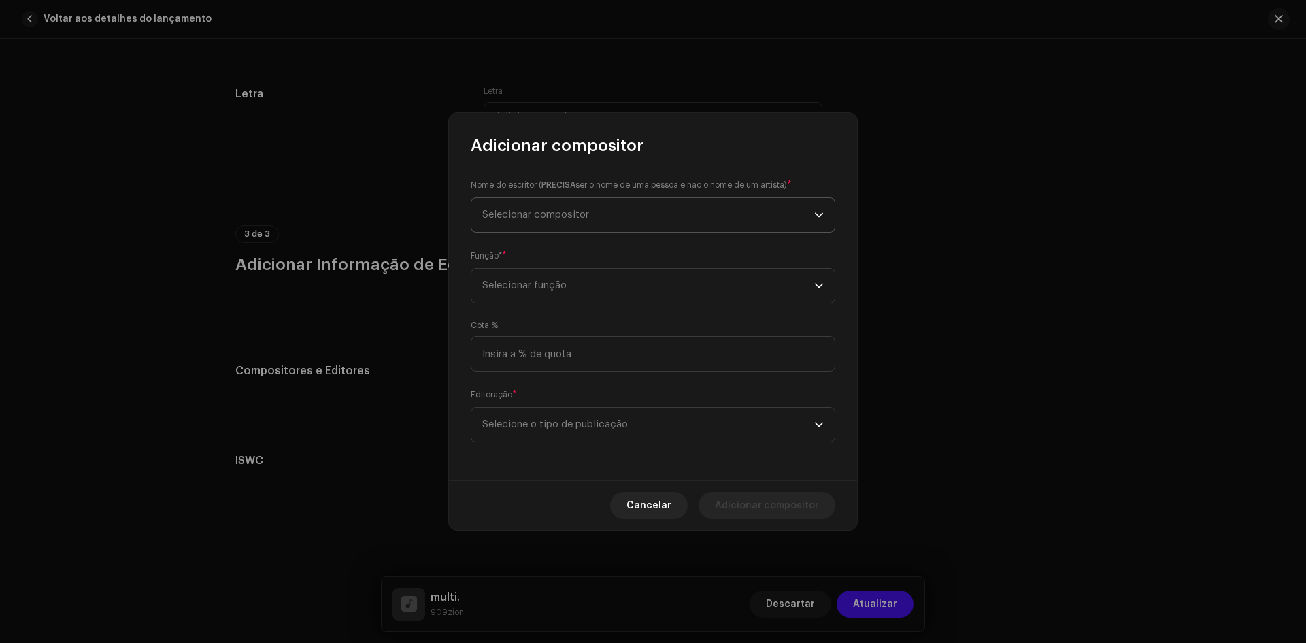
click at [573, 219] on span "Selecionar compositor" at bounding box center [535, 214] width 107 height 10
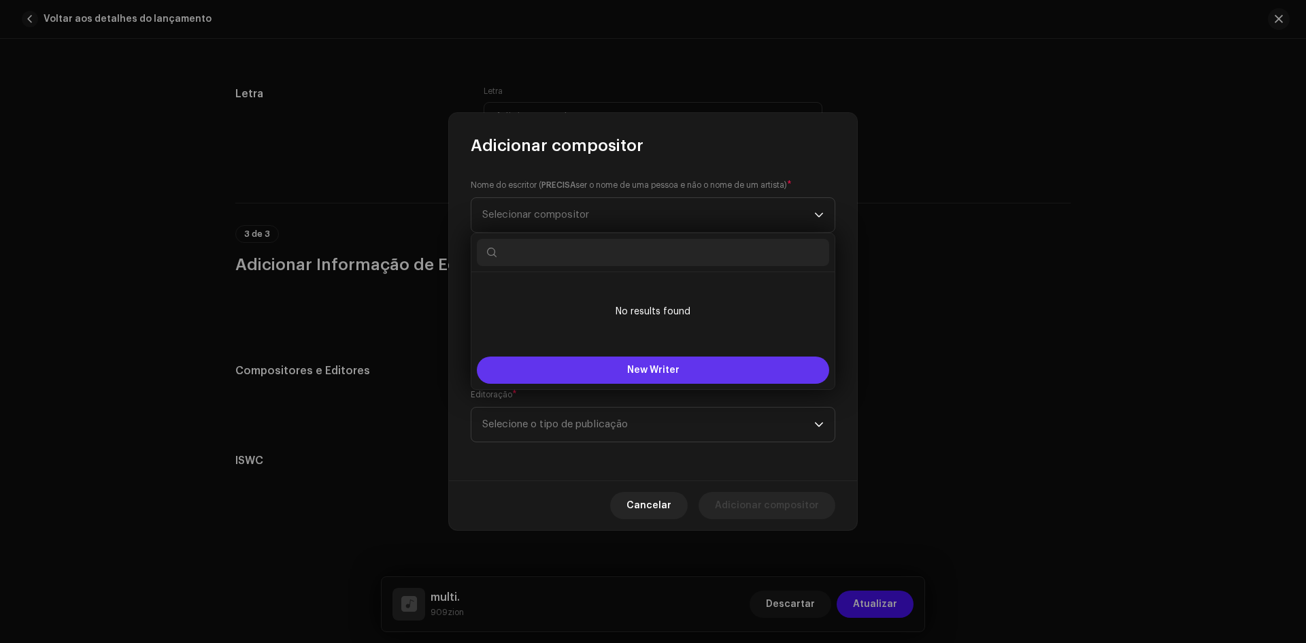
click at [588, 368] on button "New Writer" at bounding box center [653, 369] width 352 height 27
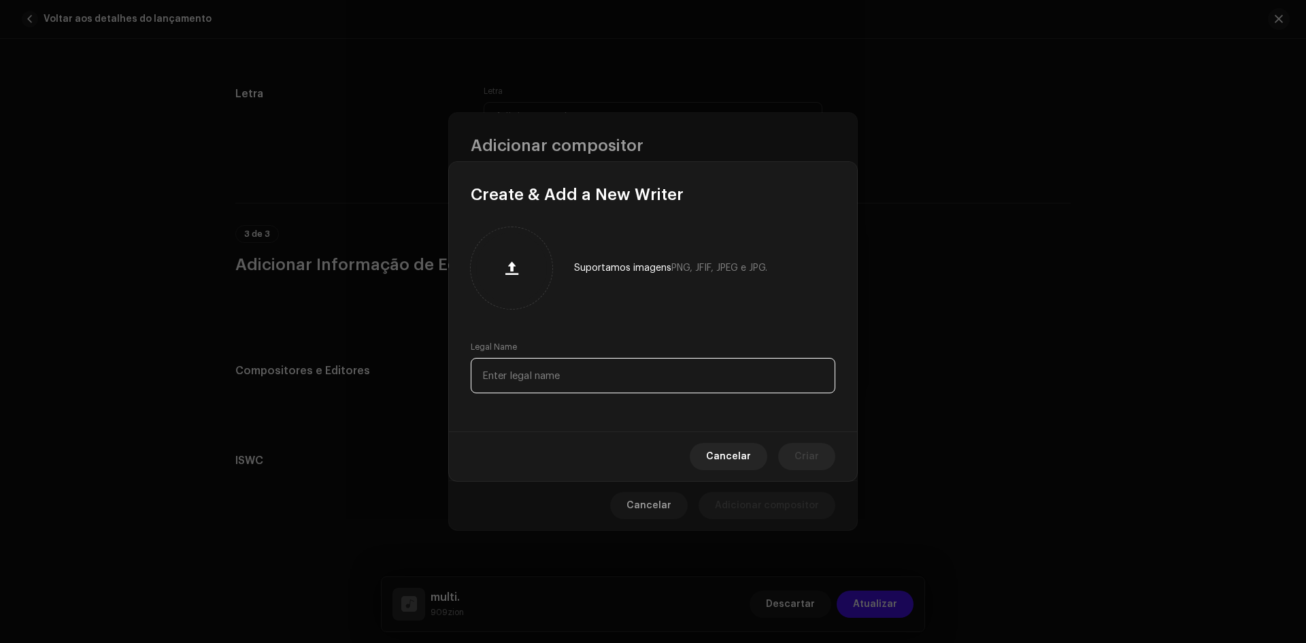
click at [557, 365] on input "text" at bounding box center [653, 375] width 364 height 35
type input "Z"
paste input "Zion [PERSON_NAME] [PERSON_NAME] [PERSON_NAME]"
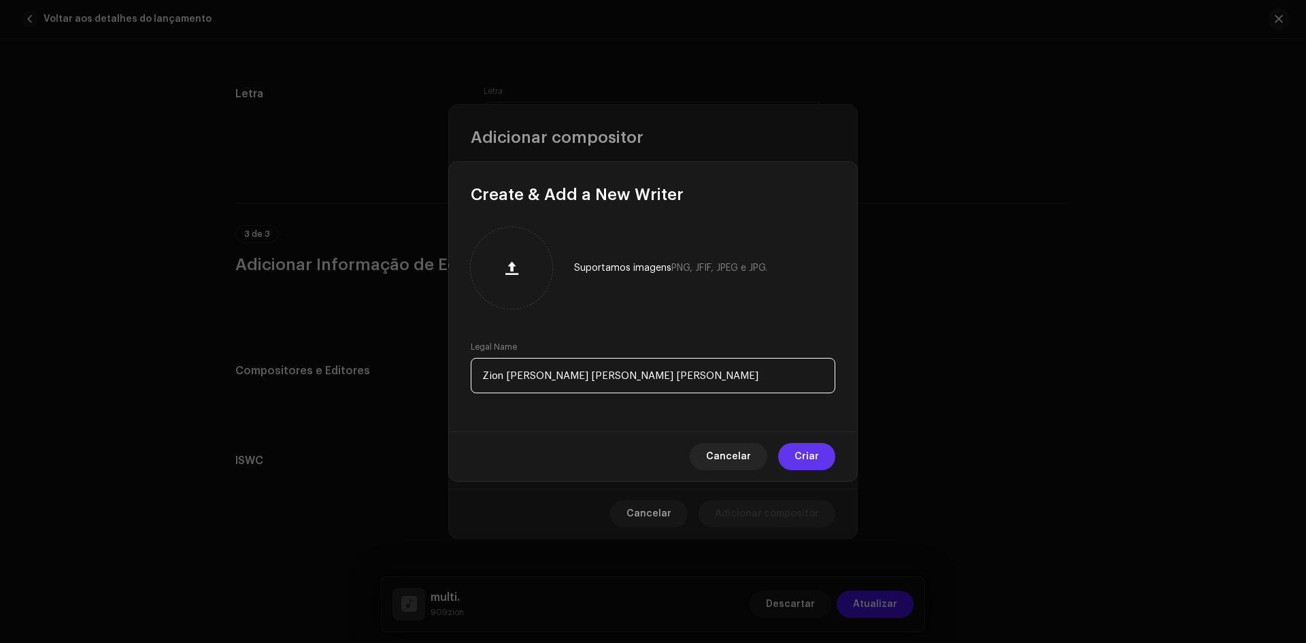
type input "Zion [PERSON_NAME] [PERSON_NAME] [PERSON_NAME]"
click at [811, 456] on span "Criar" at bounding box center [806, 456] width 24 height 27
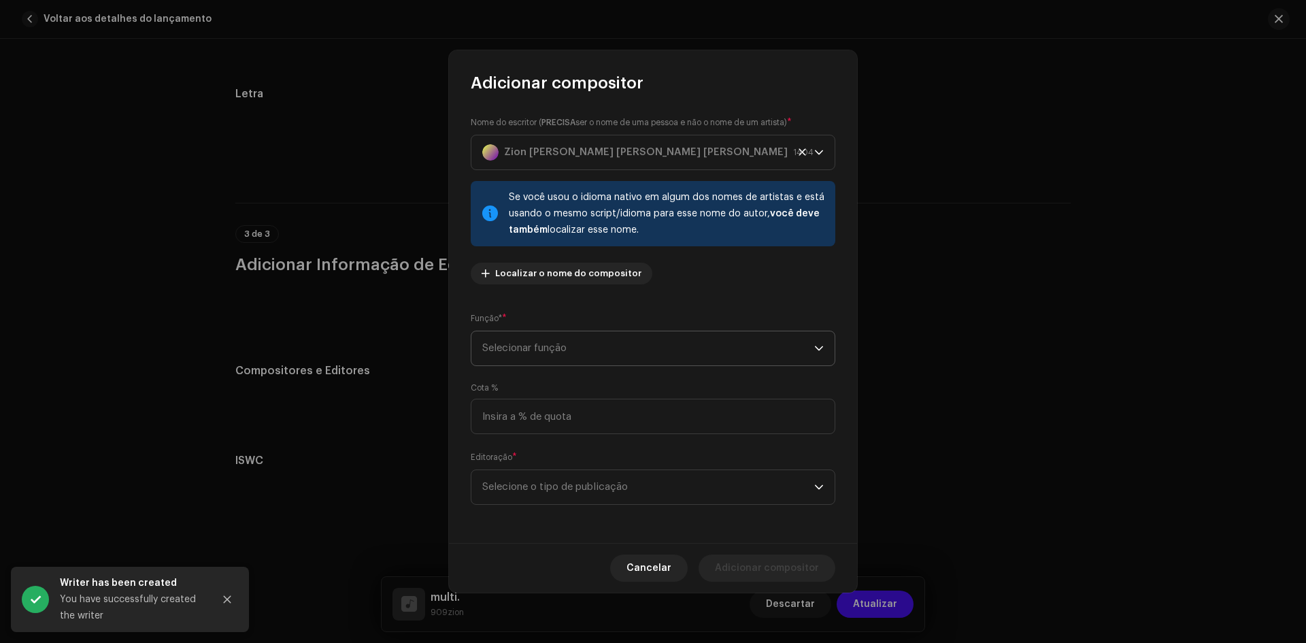
click at [533, 350] on span "Selecionar função" at bounding box center [648, 348] width 332 height 34
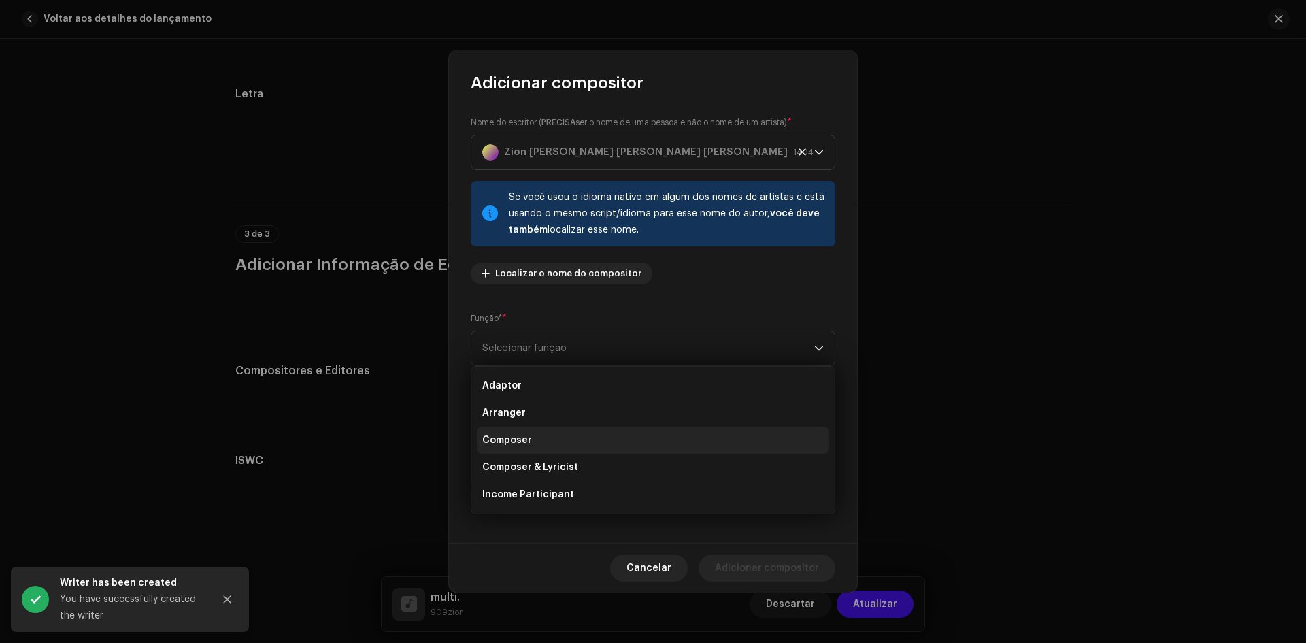
click at [537, 435] on li "Composer" at bounding box center [653, 439] width 352 height 27
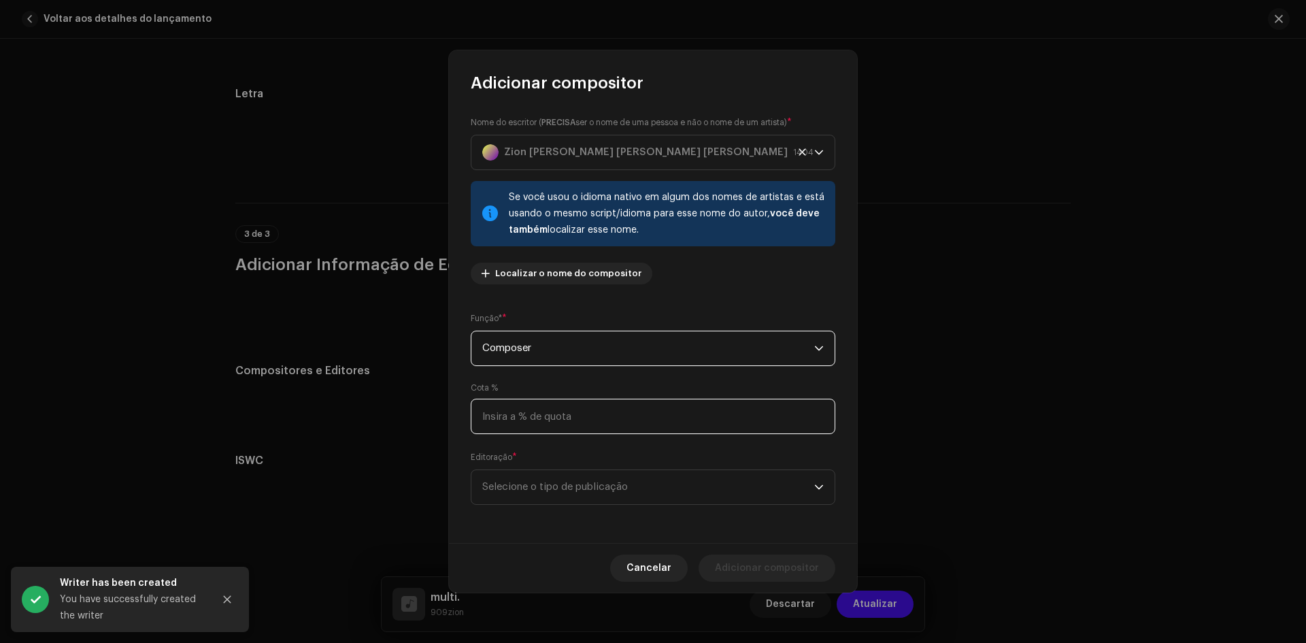
click at [561, 413] on input at bounding box center [653, 415] width 364 height 35
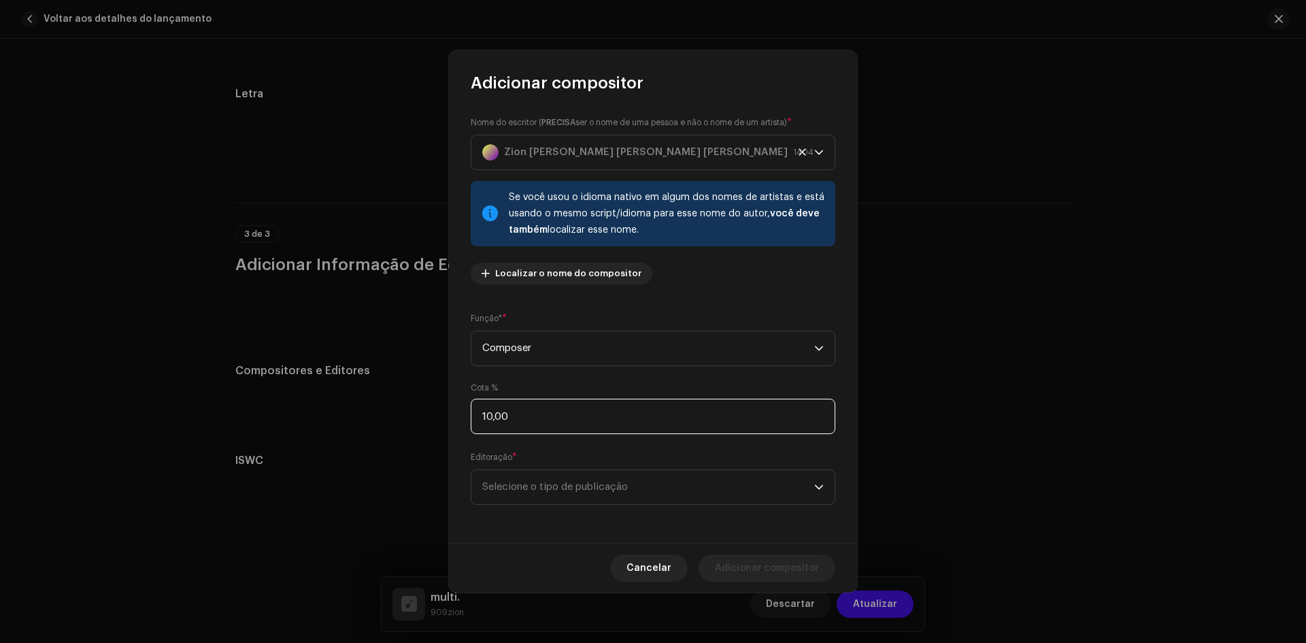
type input "100,00"
click at [572, 485] on span "Selecione o tipo de publicação" at bounding box center [648, 487] width 332 height 34
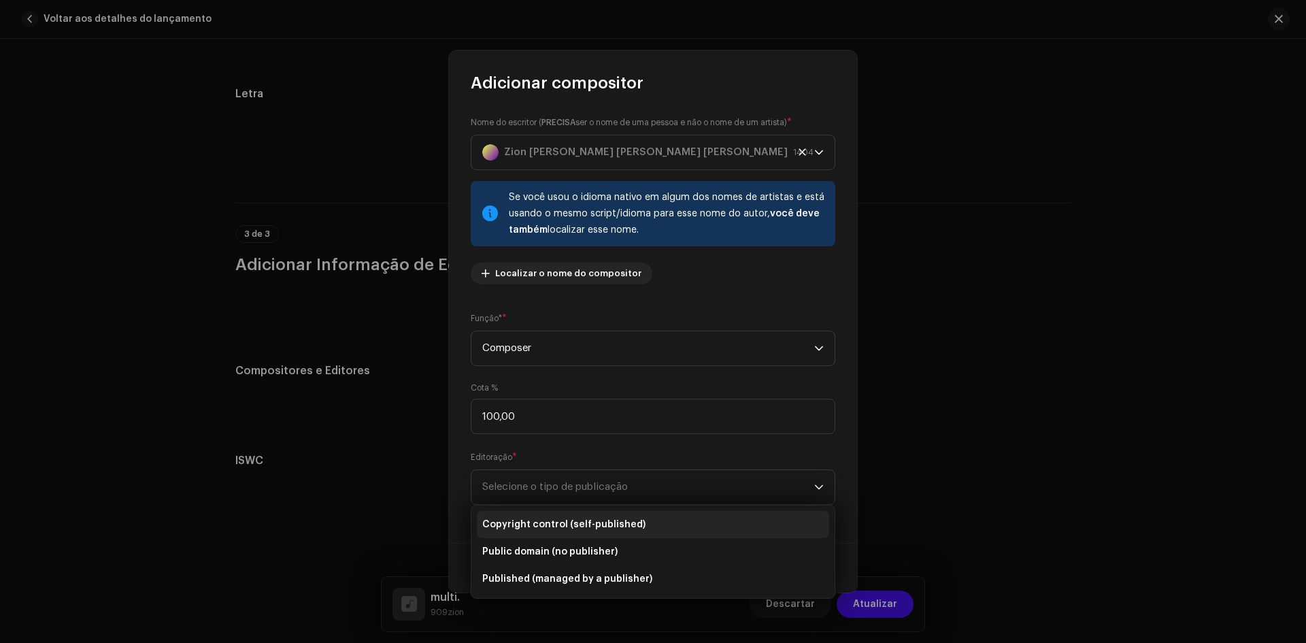
click at [565, 524] on span "Copyright control (self-published)" at bounding box center [563, 524] width 163 height 14
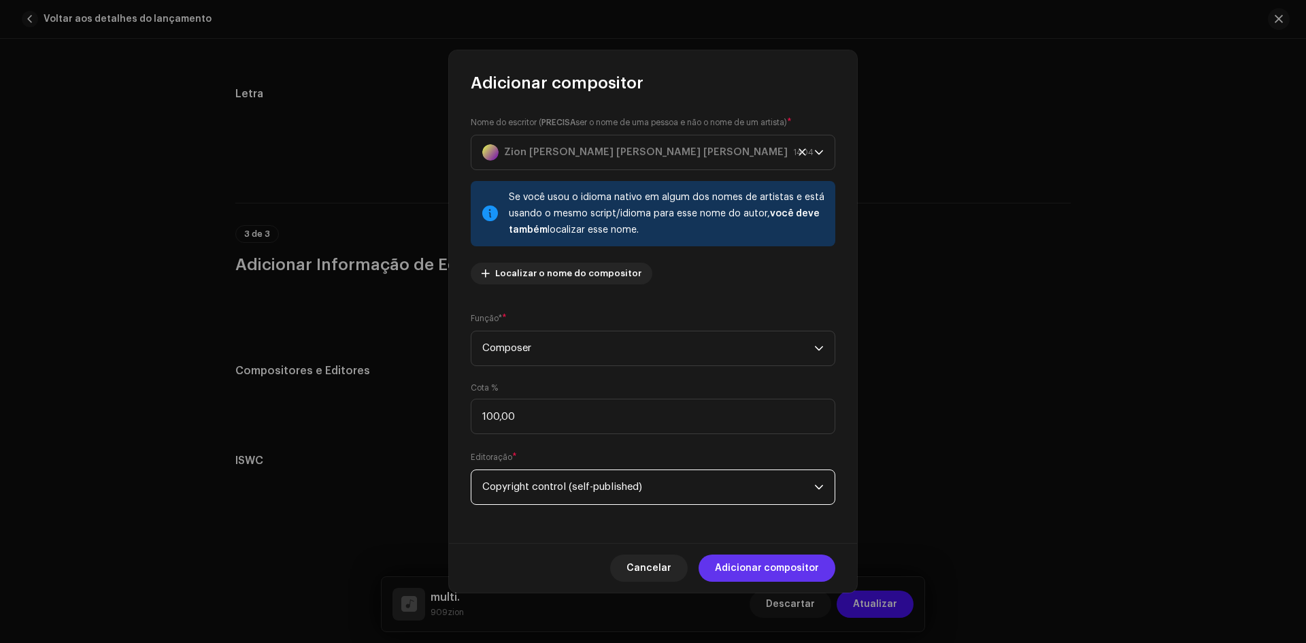
click at [801, 562] on span "Adicionar compositor" at bounding box center [767, 567] width 104 height 27
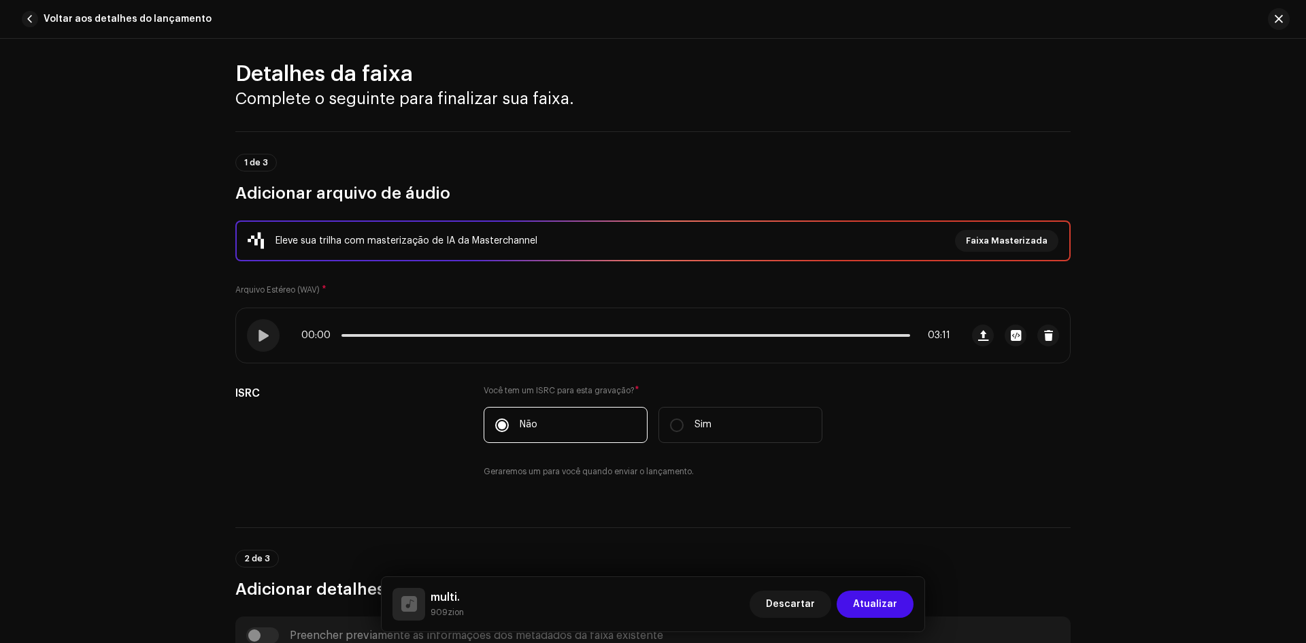
scroll to position [0, 0]
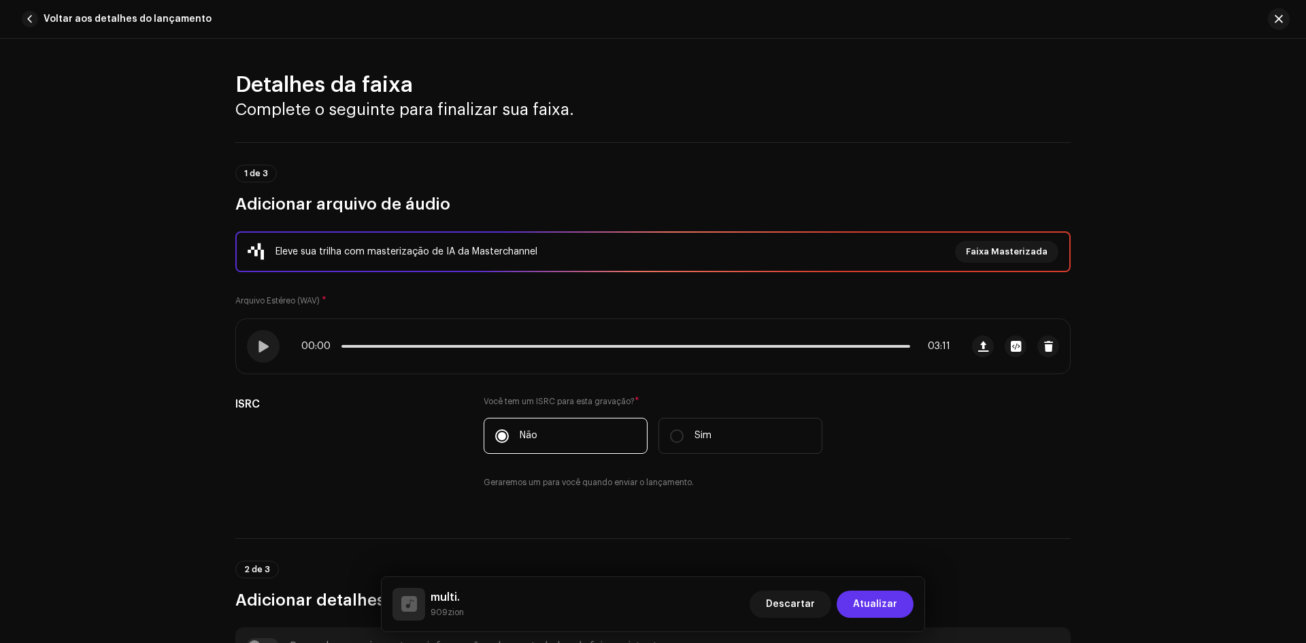
click at [870, 598] on span "Atualizar" at bounding box center [875, 603] width 44 height 27
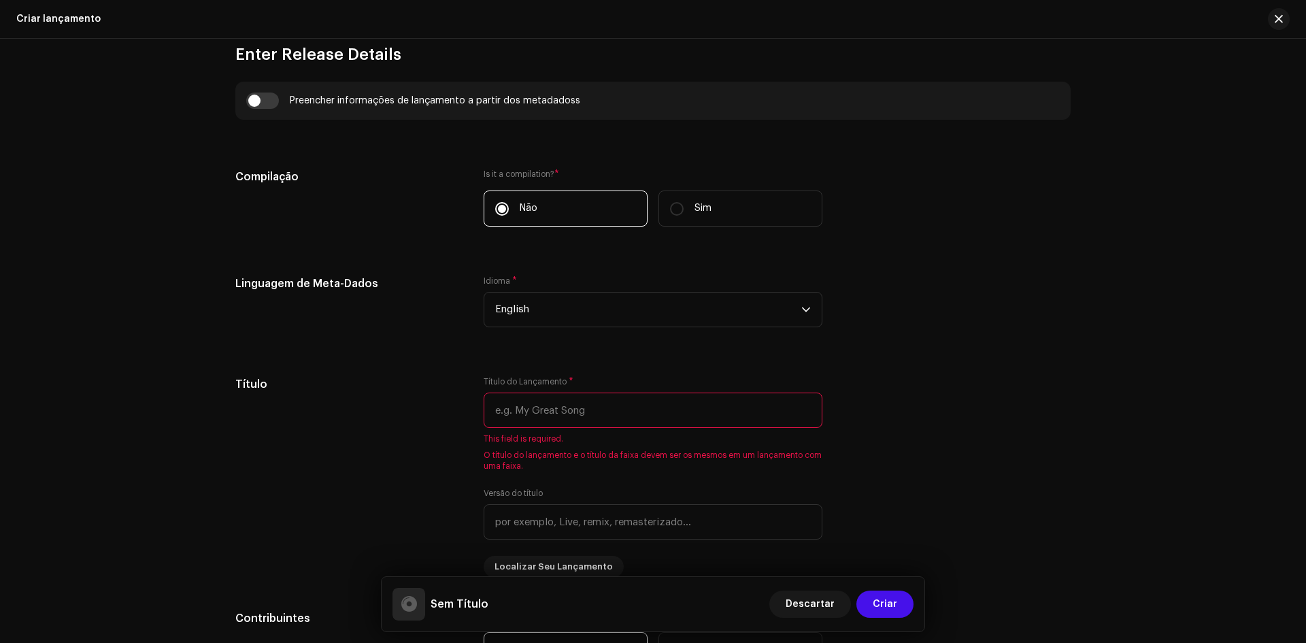
scroll to position [1020, 0]
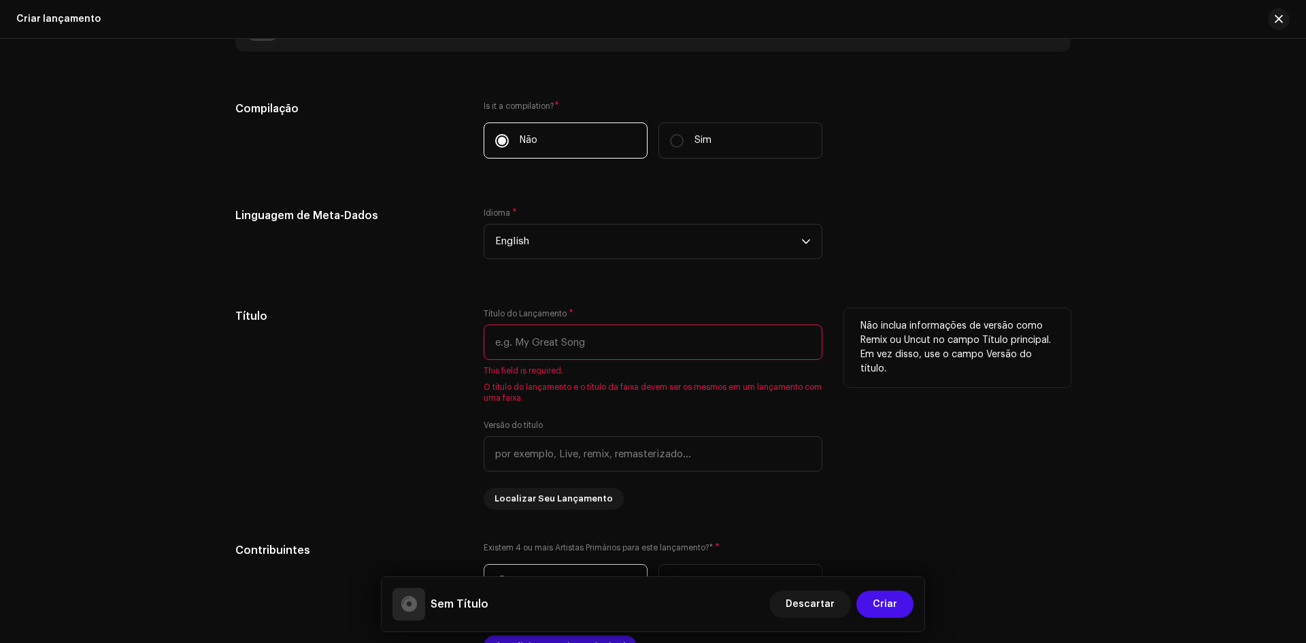
click at [540, 332] on input "text" at bounding box center [652, 341] width 339 height 35
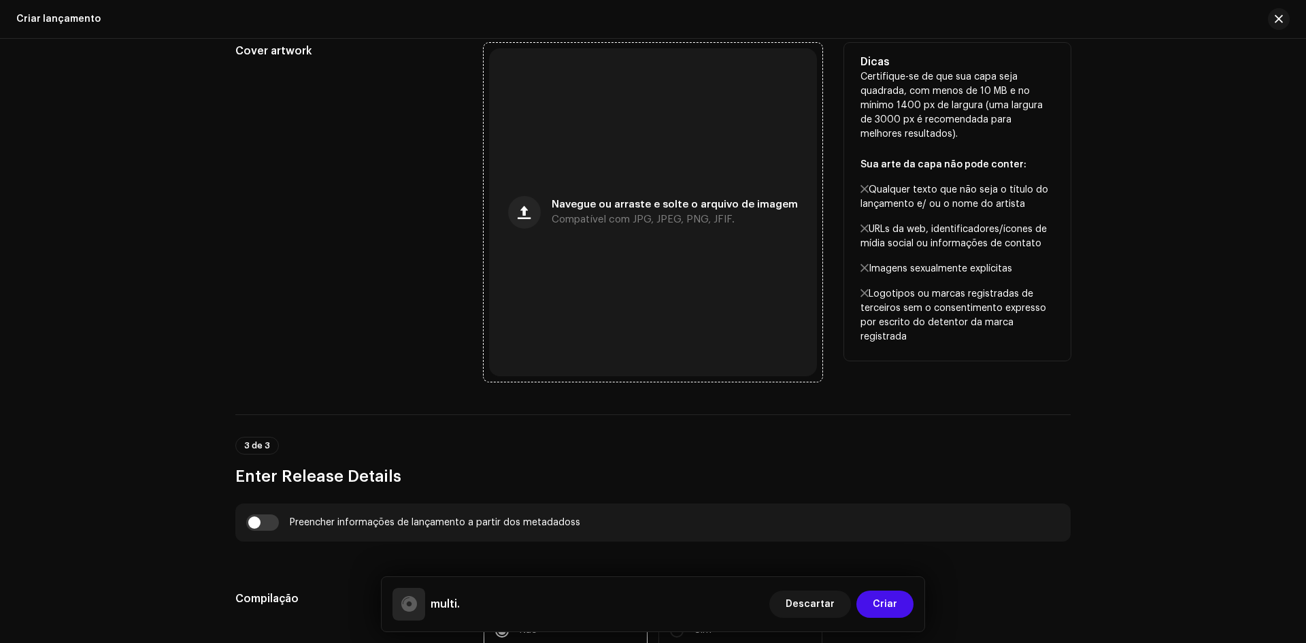
scroll to position [680, 0]
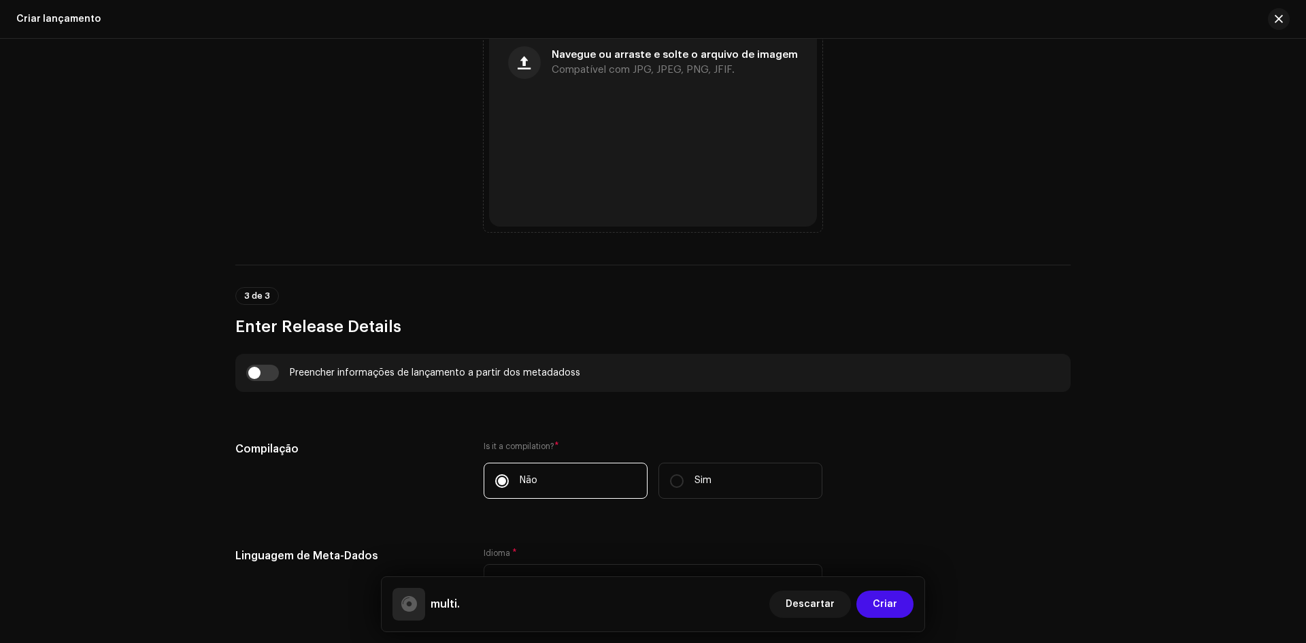
type input "multi."
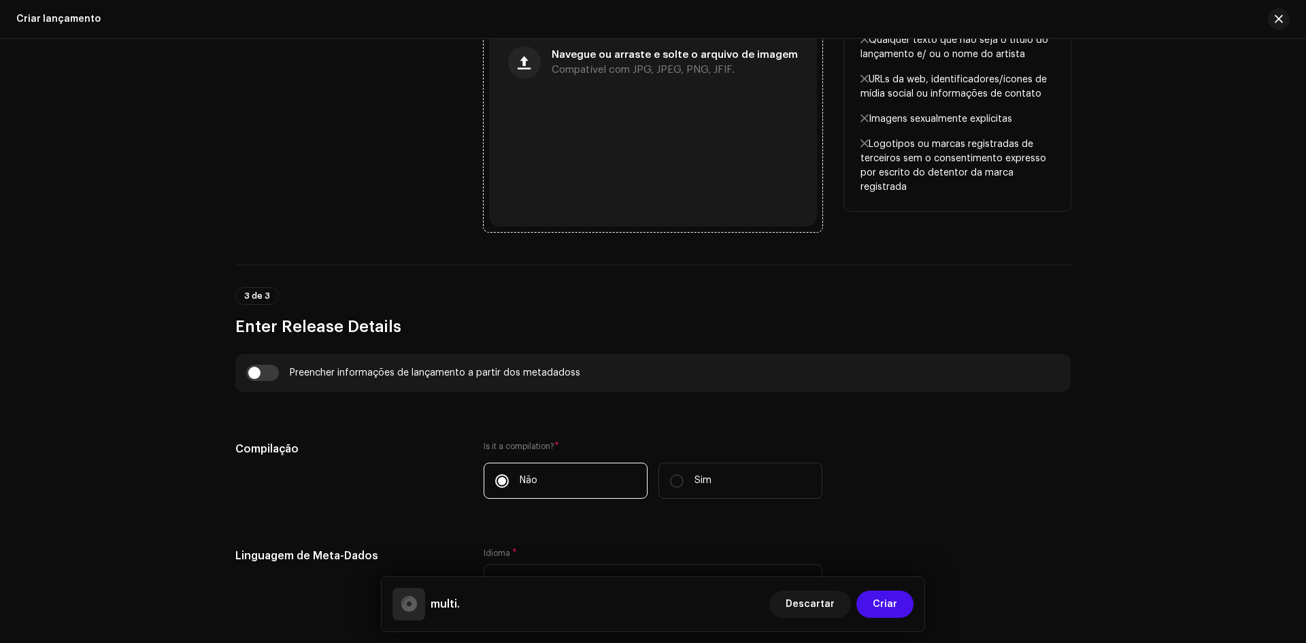
click at [649, 145] on div "Navegue ou arraste e solte o arquivo de imagem Compatível com JPG, JPEG, PNG, J…" at bounding box center [653, 63] width 328 height 328
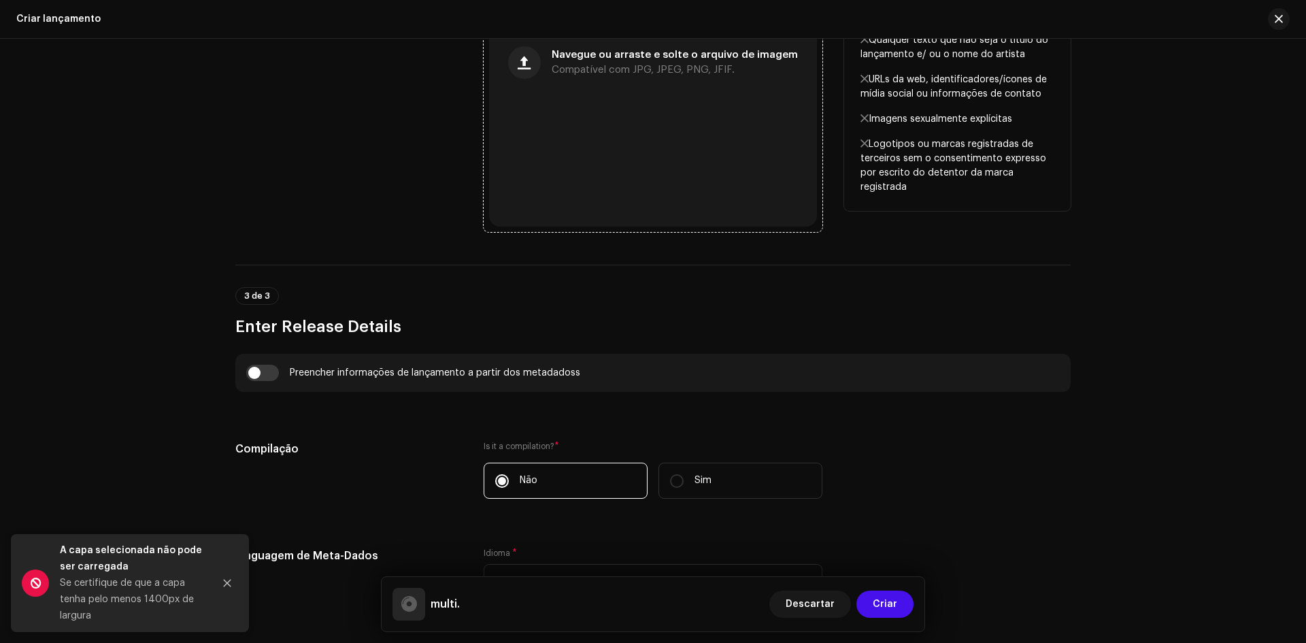
click at [528, 223] on div "Navegue ou arraste e solte o arquivo de imagem Compatível com JPG, JPEG, PNG, J…" at bounding box center [653, 63] width 328 height 328
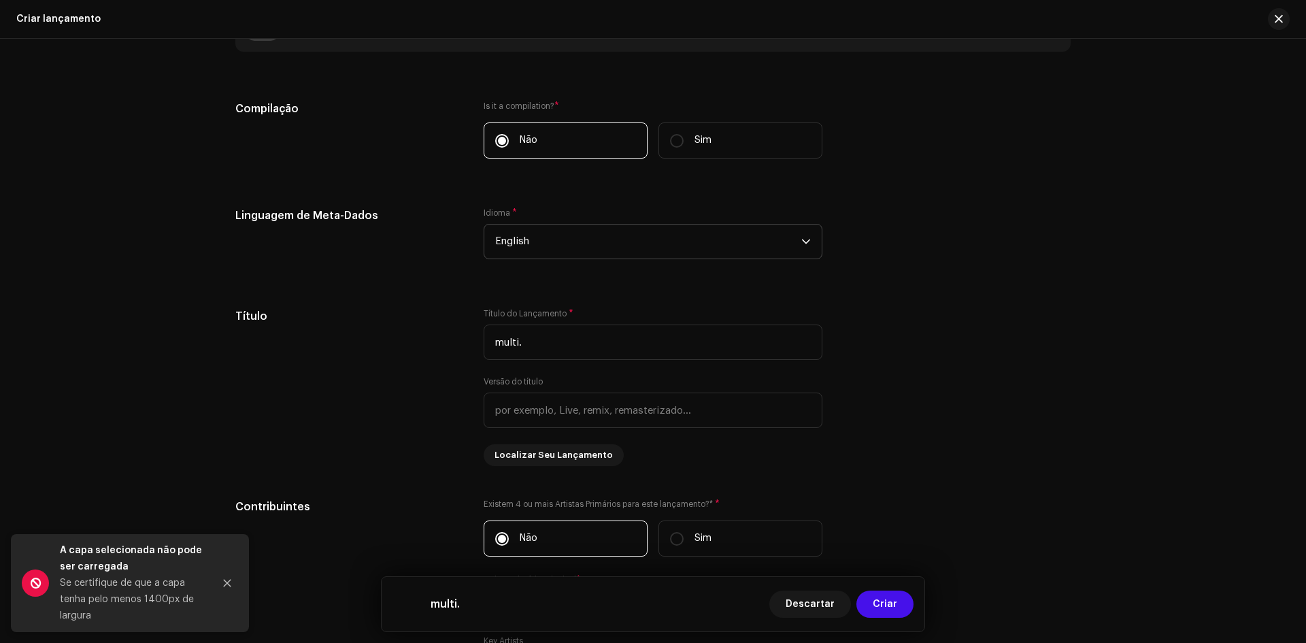
scroll to position [1088, 0]
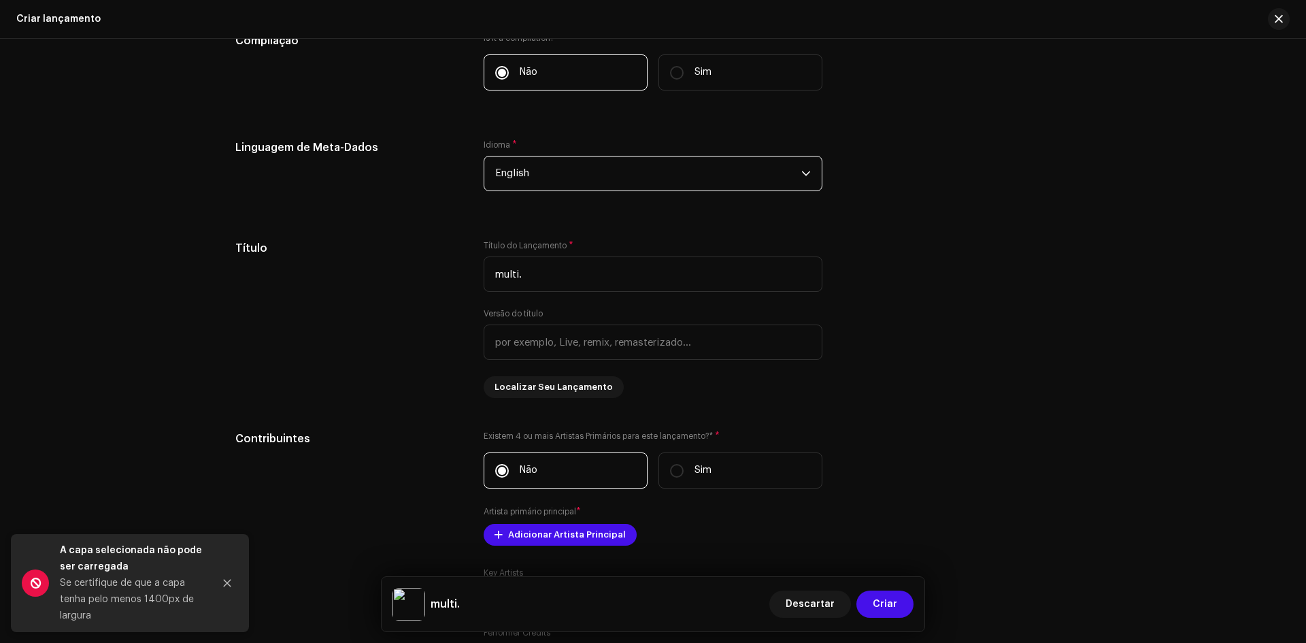
click at [536, 166] on span "English" at bounding box center [648, 173] width 306 height 34
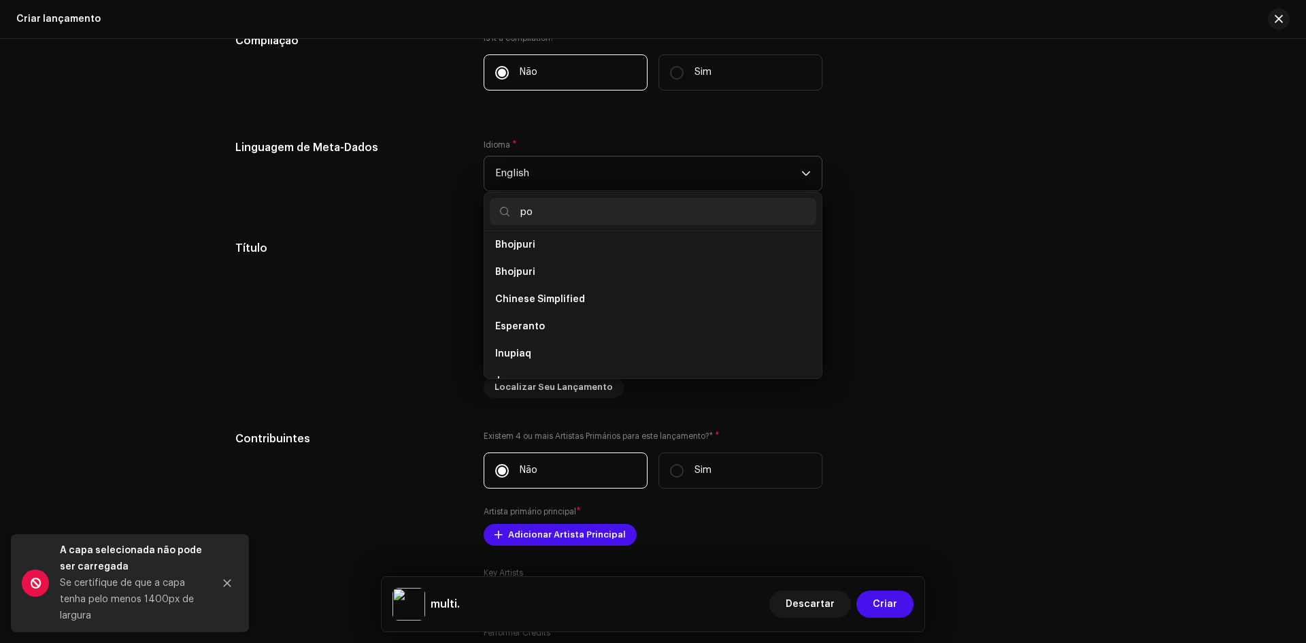
scroll to position [0, 0]
type input "po"
click at [702, 280] on li "Portuguese" at bounding box center [653, 277] width 326 height 27
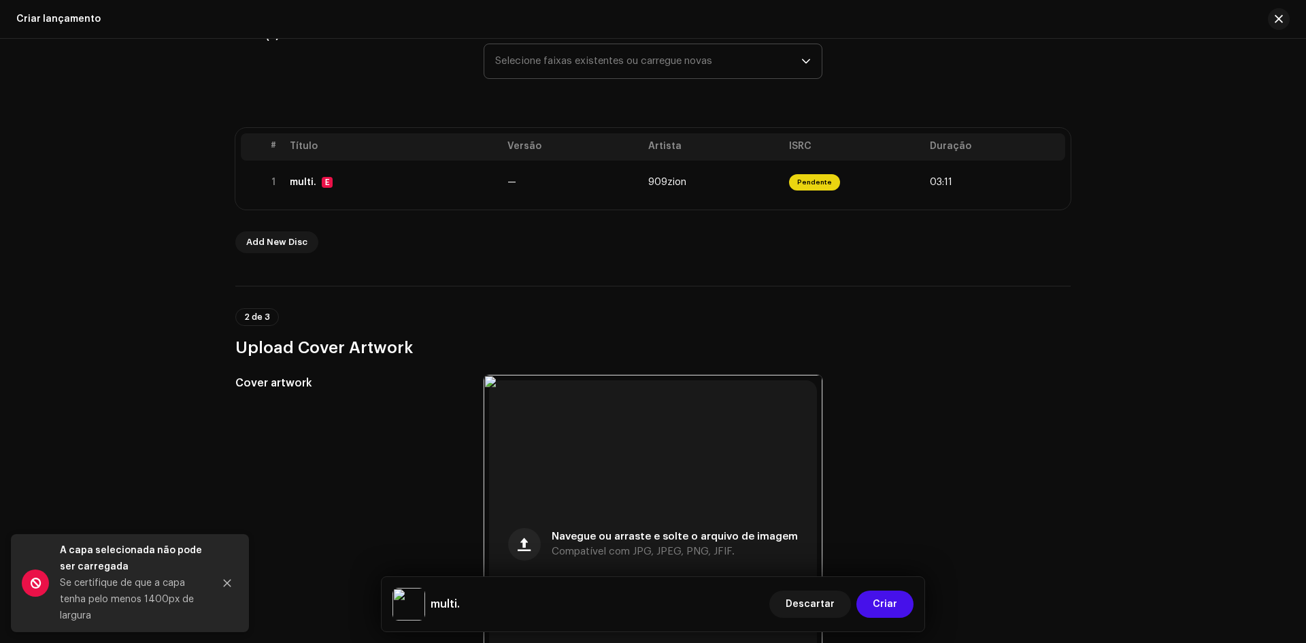
scroll to position [68, 0]
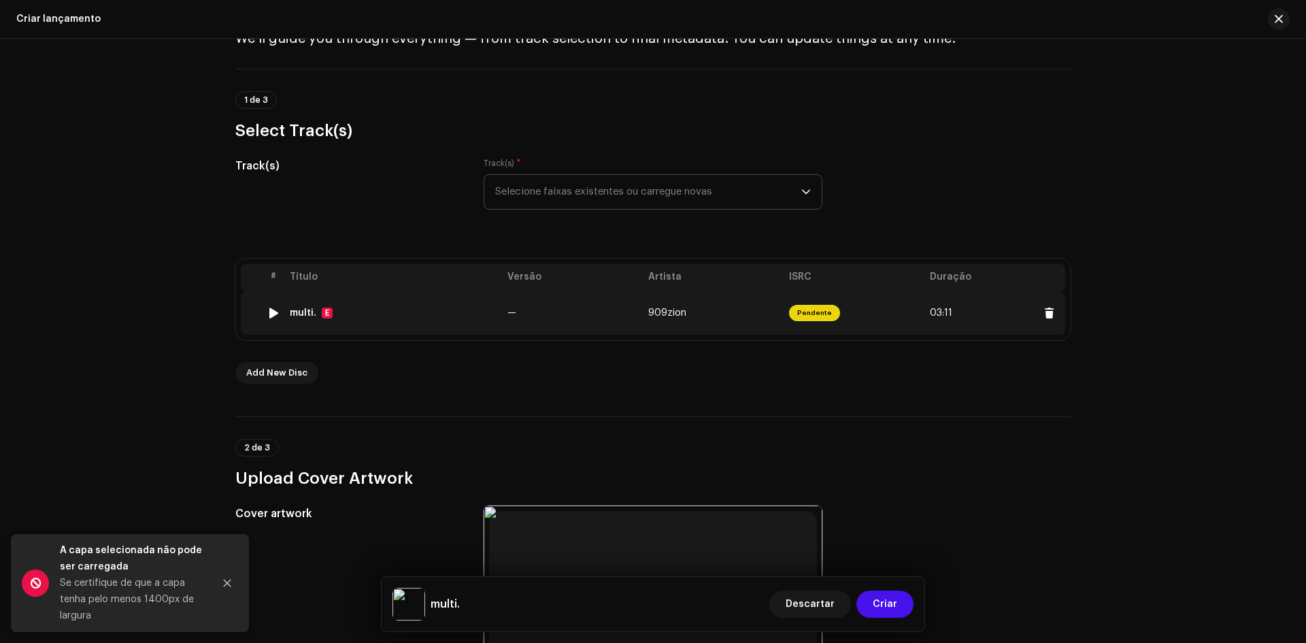
click at [437, 320] on td "multi. E" at bounding box center [393, 313] width 218 height 44
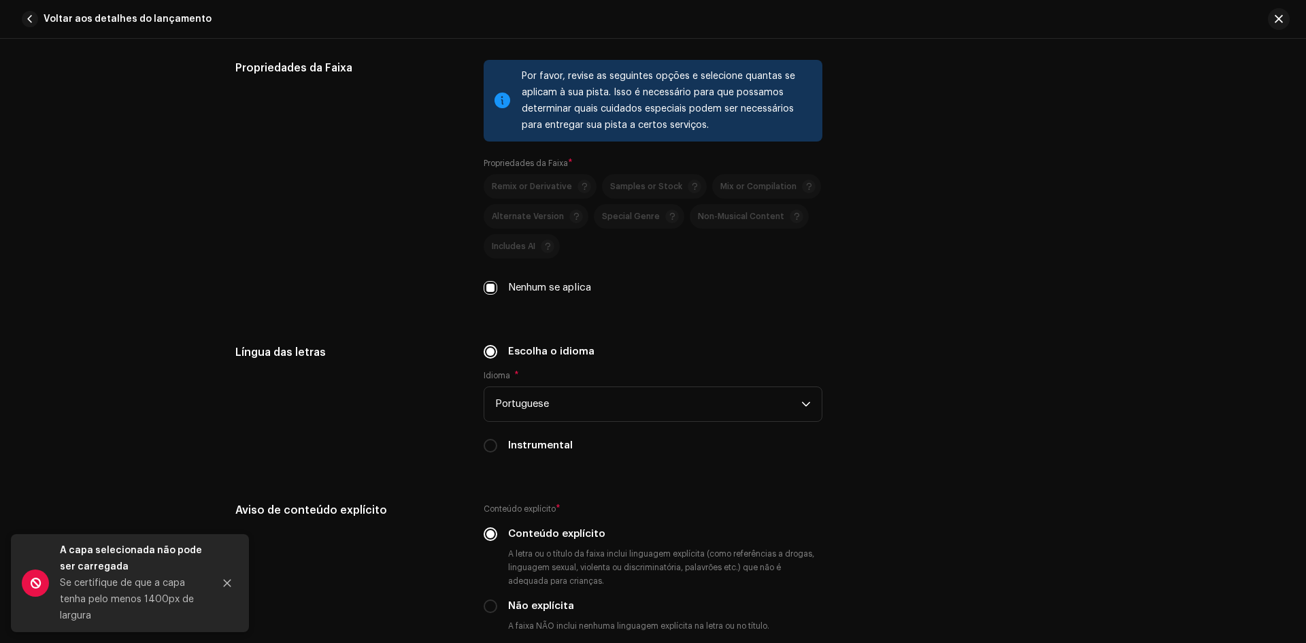
scroll to position [2176, 0]
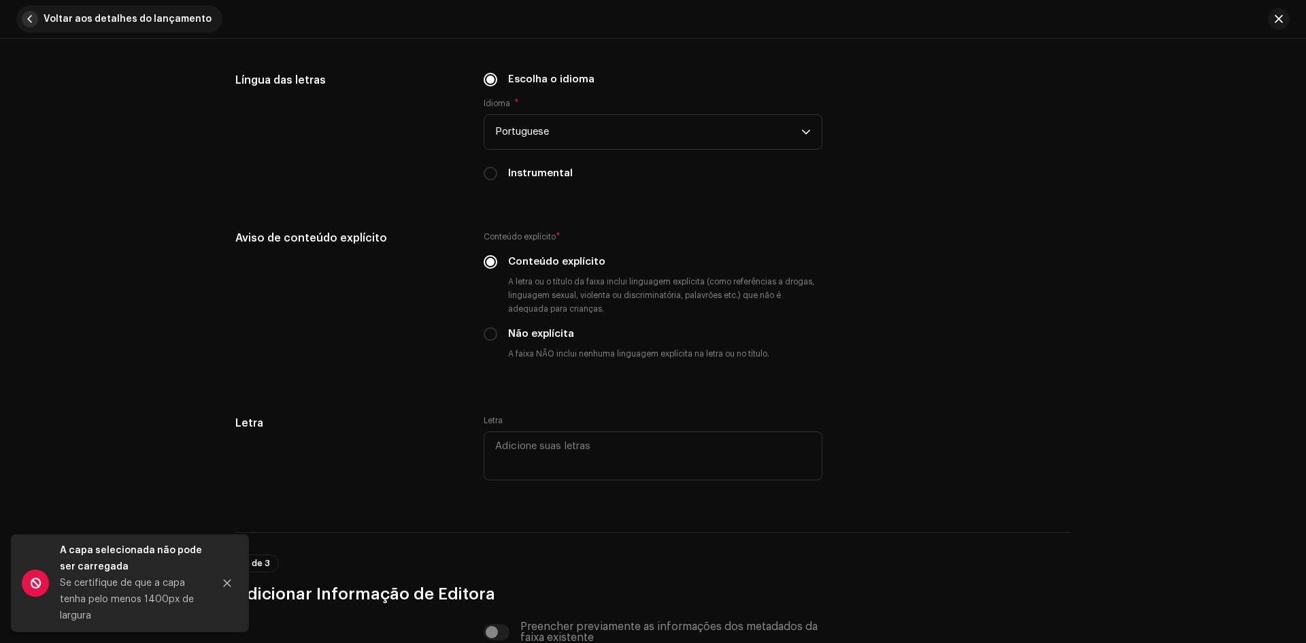
click at [129, 13] on span "Voltar aos detalhes do lançamento" at bounding box center [128, 18] width 168 height 27
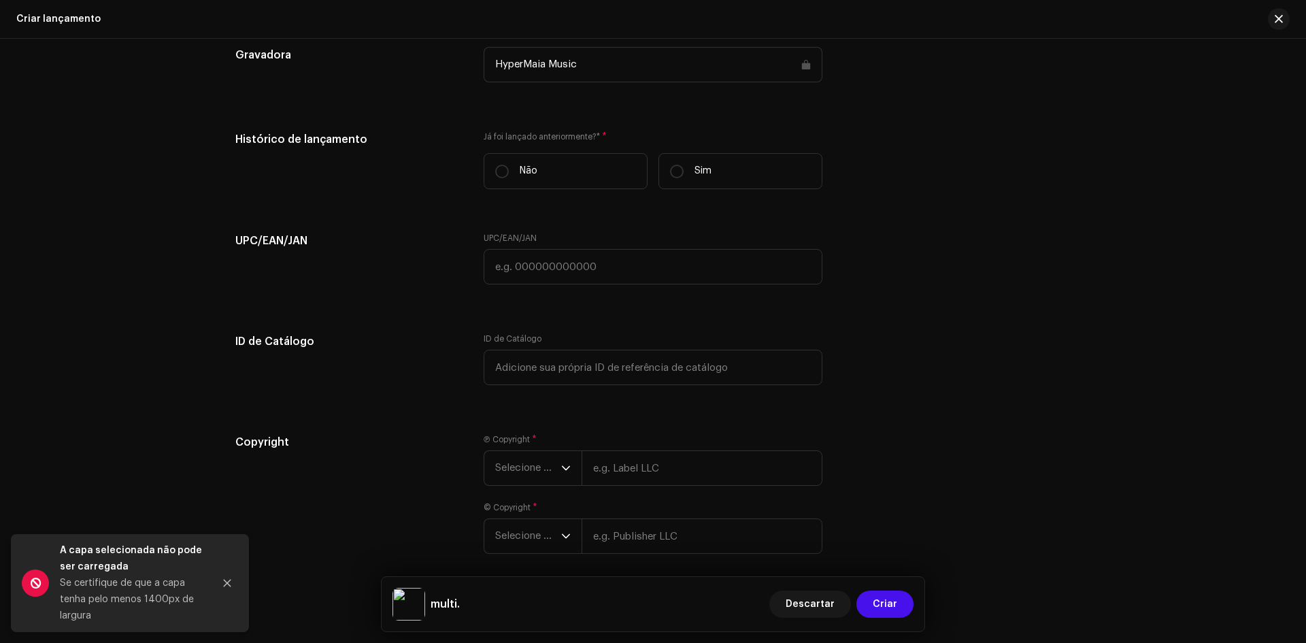
scroll to position [1960, 0]
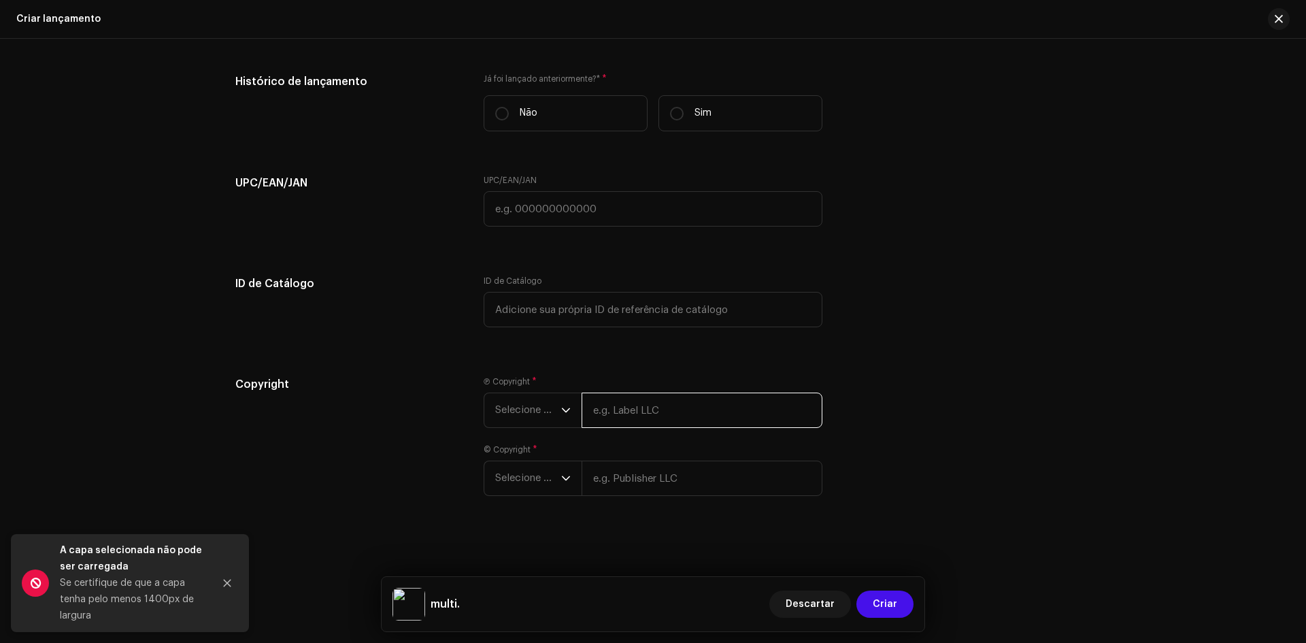
click at [633, 411] on input "text" at bounding box center [701, 409] width 241 height 35
type input "HyperMaia Music"
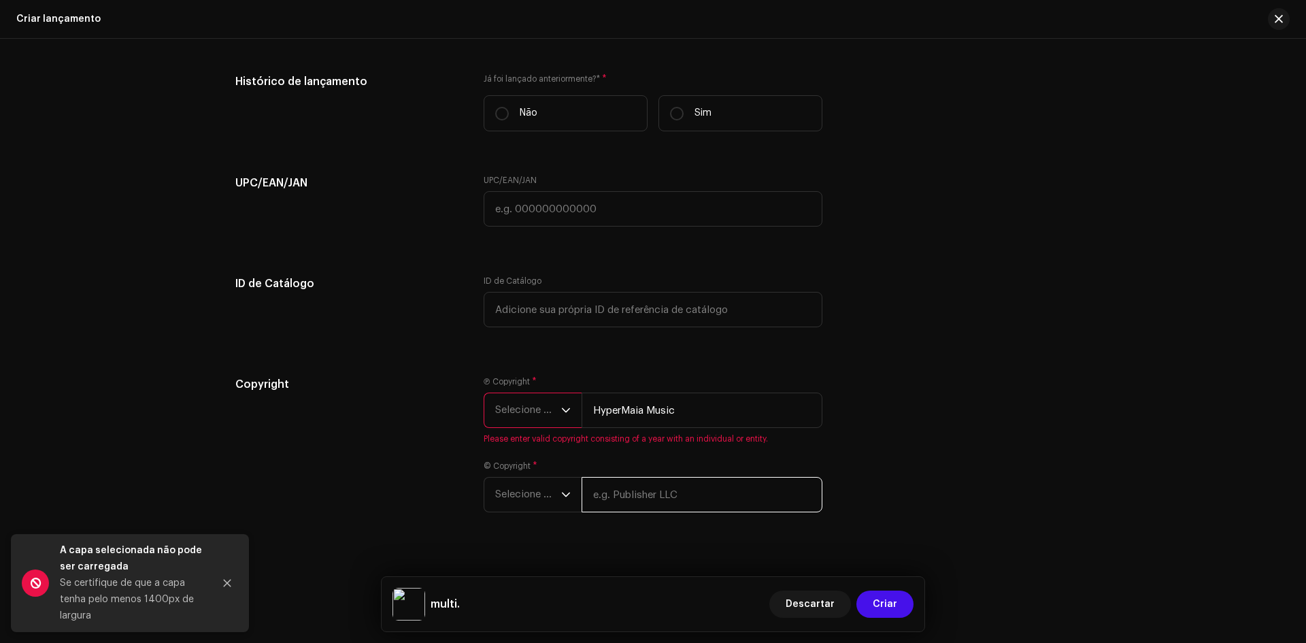
click at [639, 477] on input "text" at bounding box center [701, 494] width 241 height 35
type input "HyperMaia Music"
click at [516, 422] on span "Selecione o ano" at bounding box center [528, 410] width 66 height 34
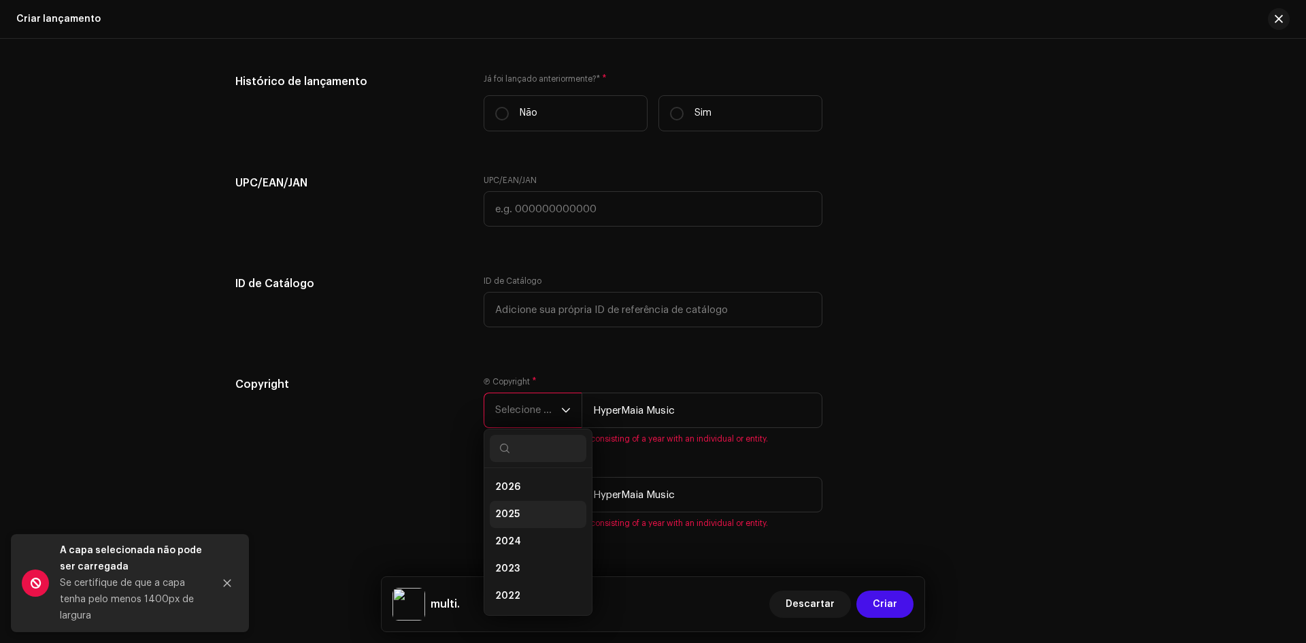
click at [523, 511] on li "2025" at bounding box center [538, 513] width 97 height 27
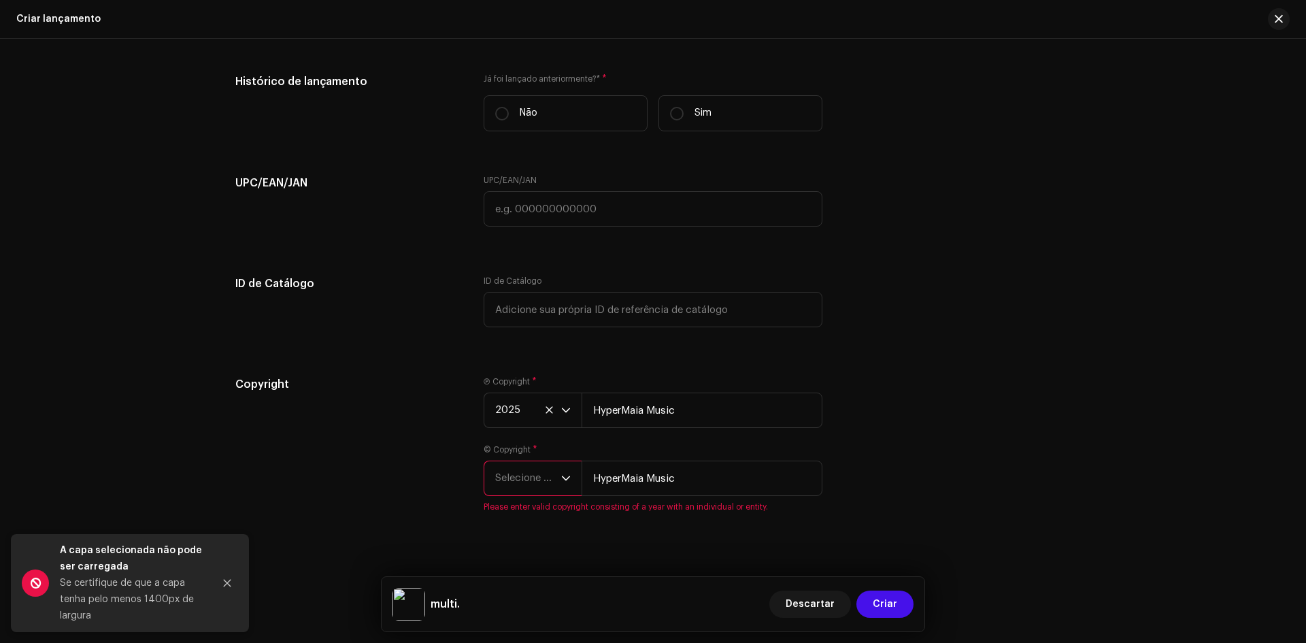
click at [530, 504] on span "Please enter valid copyright consisting of a year with an individual or entity." at bounding box center [652, 506] width 339 height 11
click at [537, 472] on span "Selecione o ano" at bounding box center [528, 478] width 66 height 34
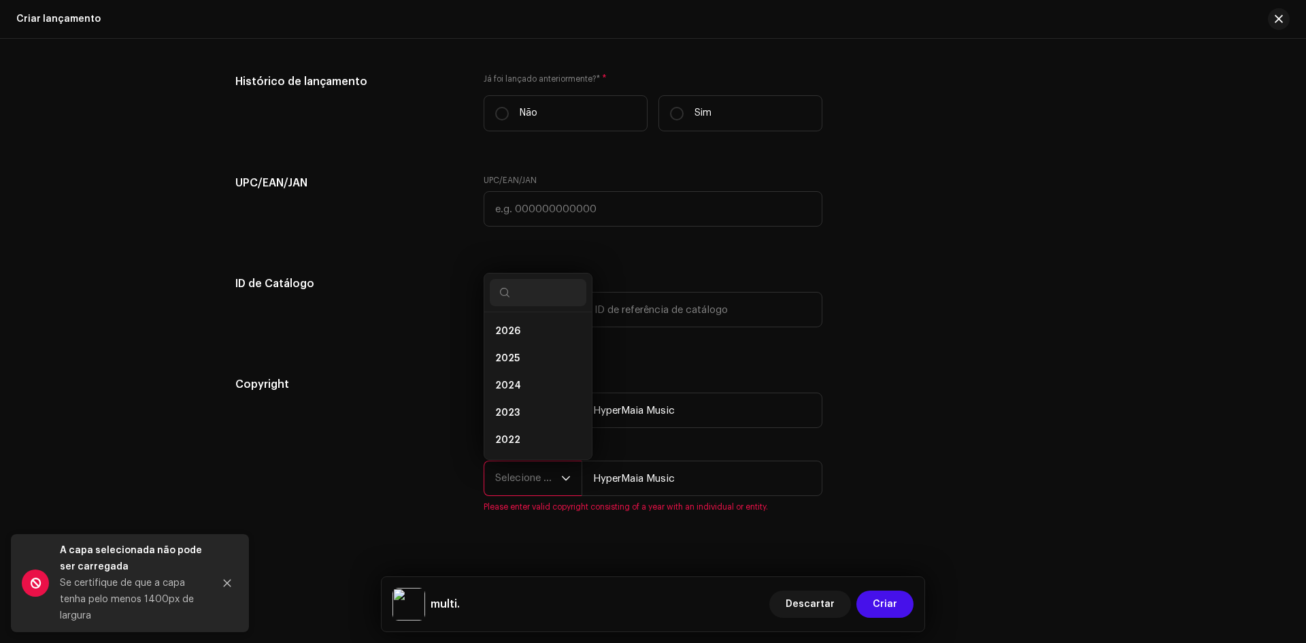
scroll to position [22, 0]
click at [507, 333] on span "2025" at bounding box center [507, 337] width 24 height 14
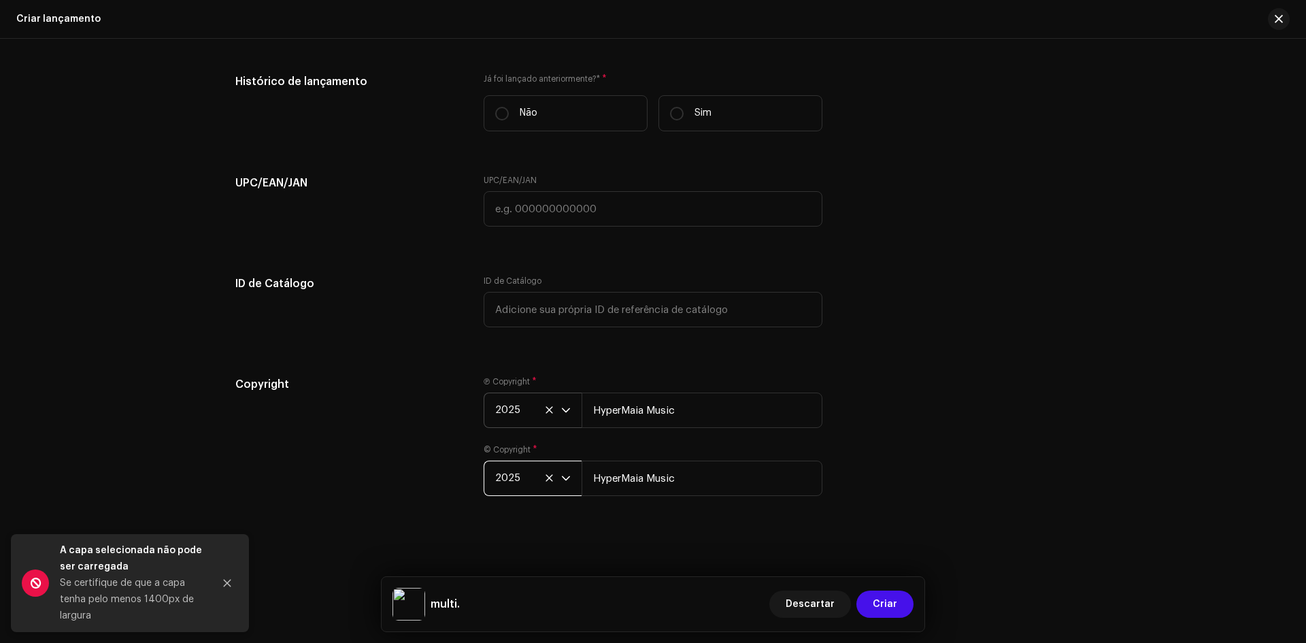
scroll to position [1688, 0]
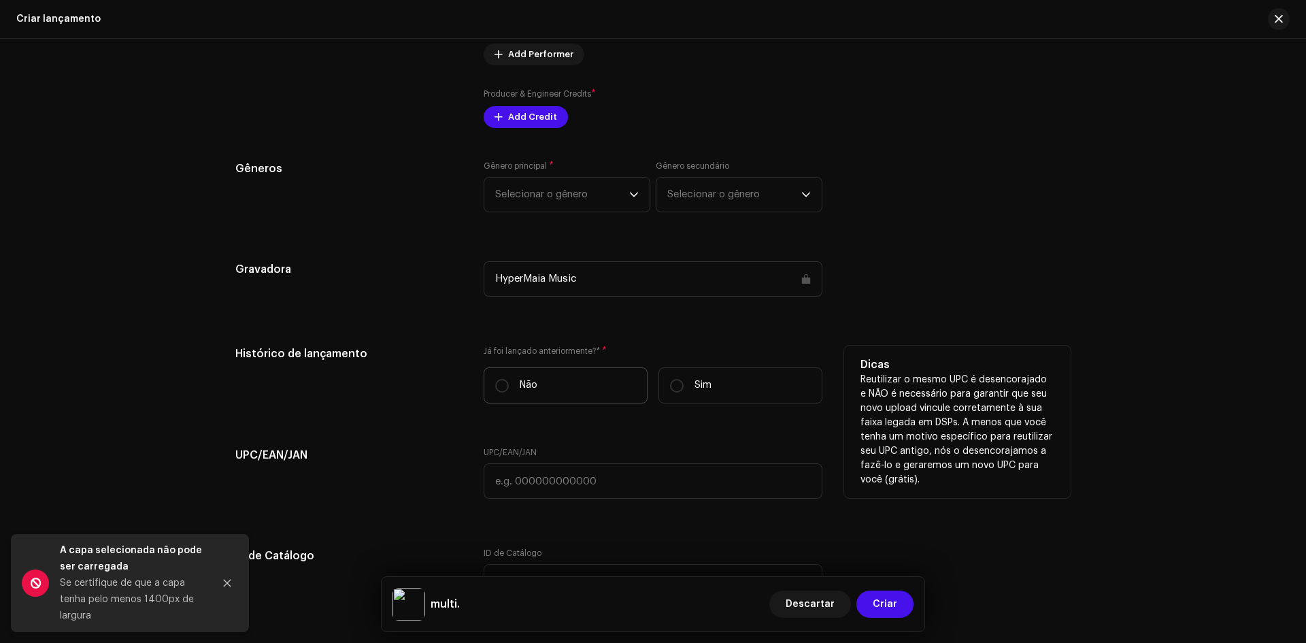
click at [575, 386] on label "Não" at bounding box center [565, 385] width 164 height 36
click at [509, 386] on input "Não" at bounding box center [502, 386] width 14 height 14
radio input "true"
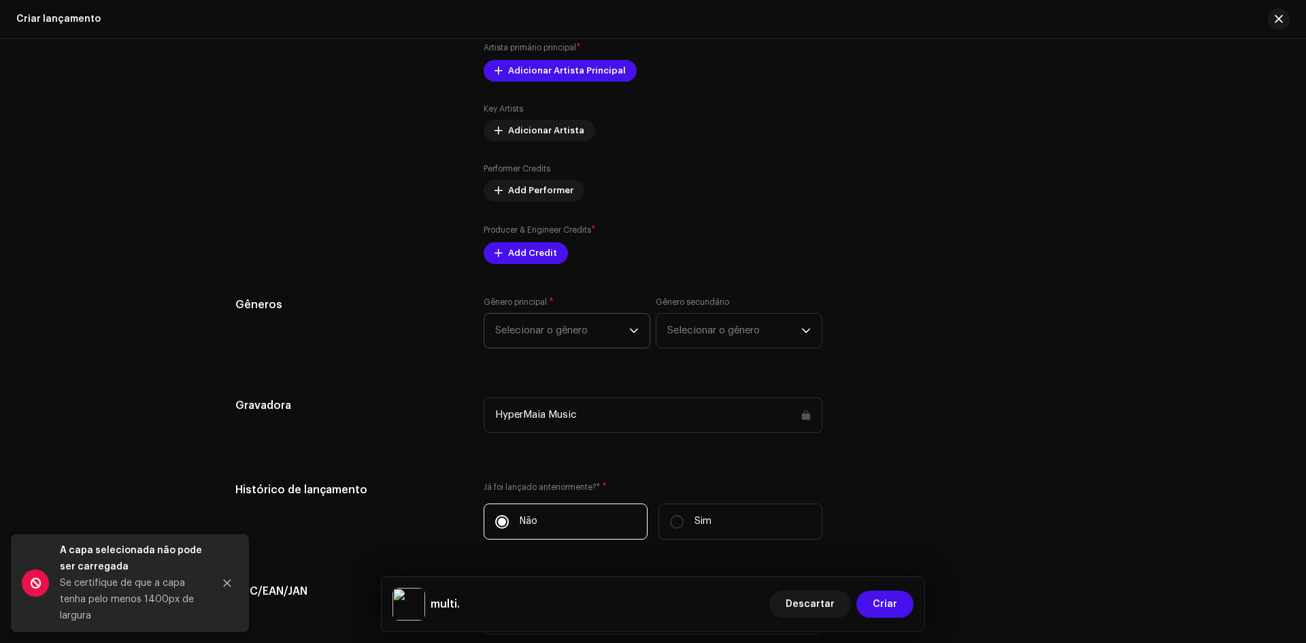
click at [583, 325] on span "Selecionar o gênero" at bounding box center [562, 330] width 134 height 34
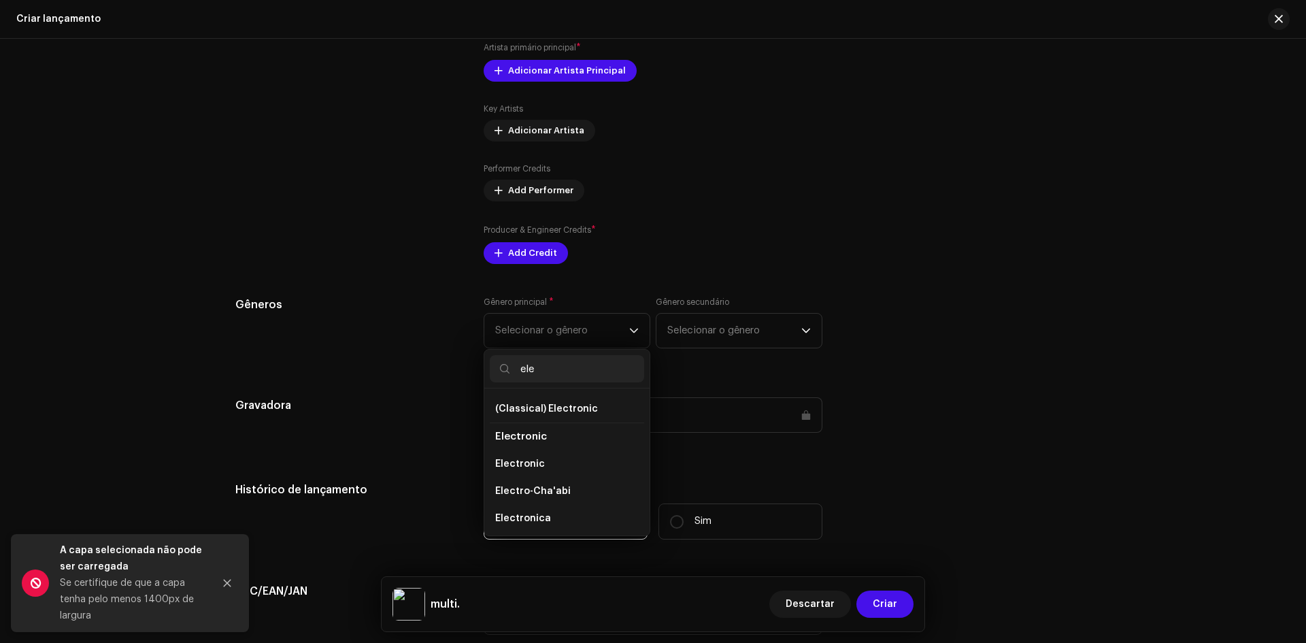
scroll to position [109, 0]
type input "elec"
click at [570, 493] on li "Electronic" at bounding box center [567, 490] width 154 height 27
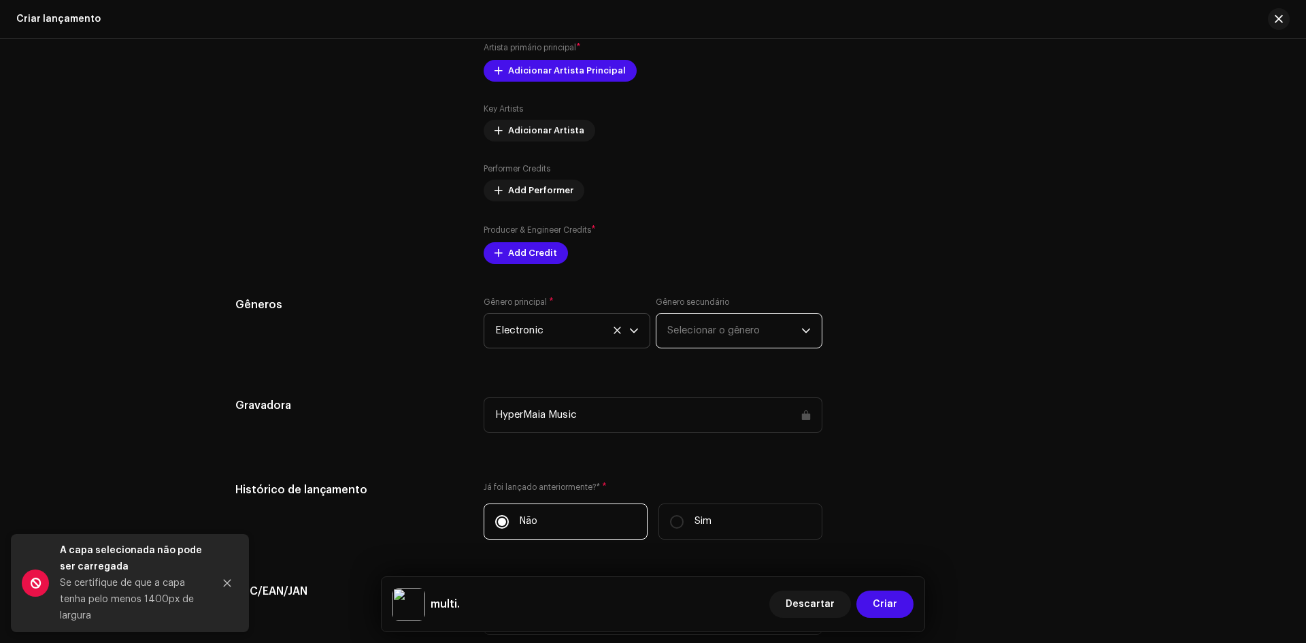
click at [698, 323] on span "Selecionar o gênero" at bounding box center [734, 330] width 134 height 34
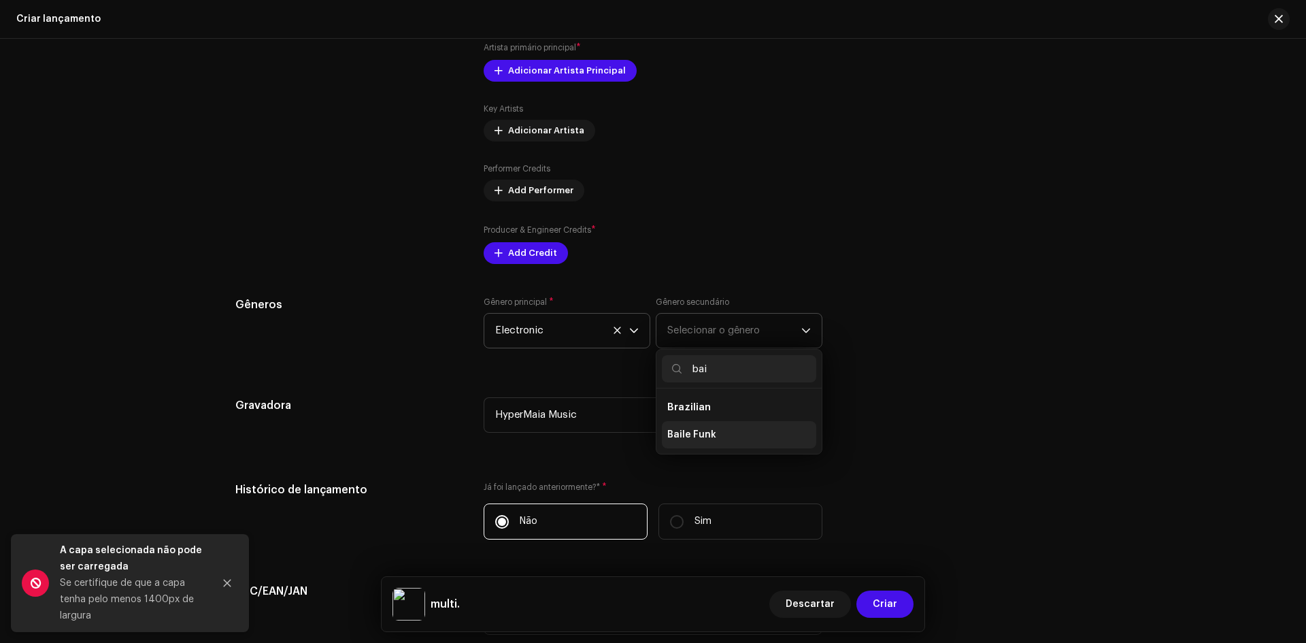
type input "bai"
click at [688, 441] on span "Baile Funk" at bounding box center [691, 435] width 49 height 14
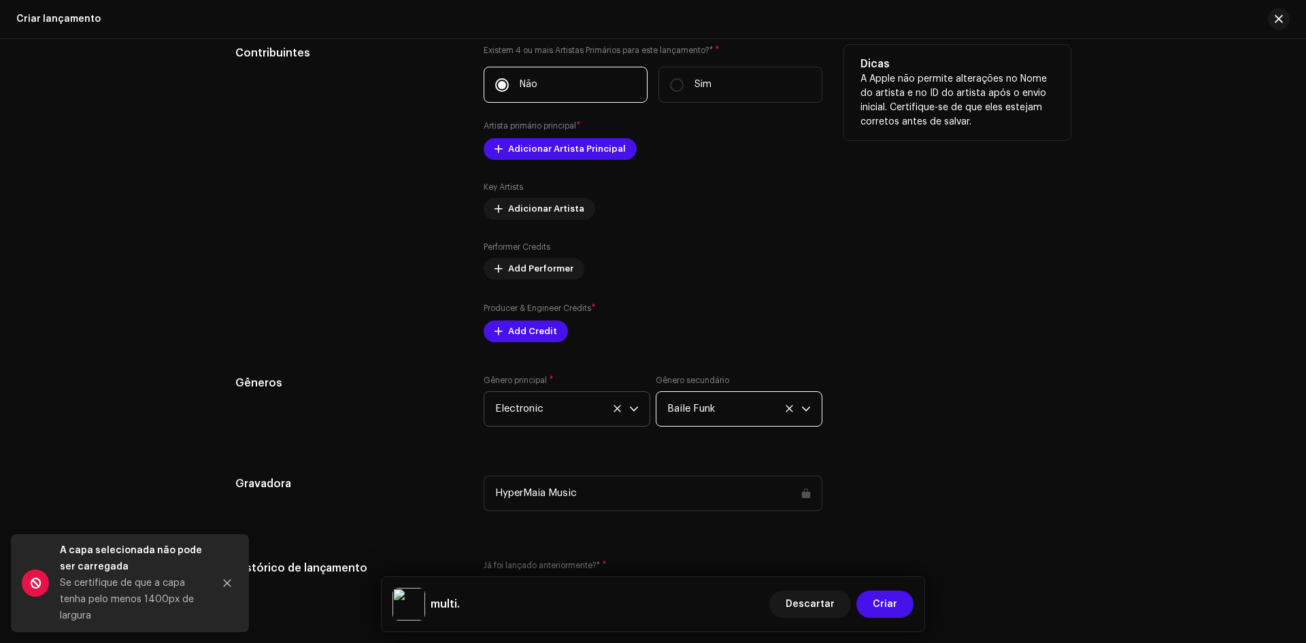
scroll to position [1484, 0]
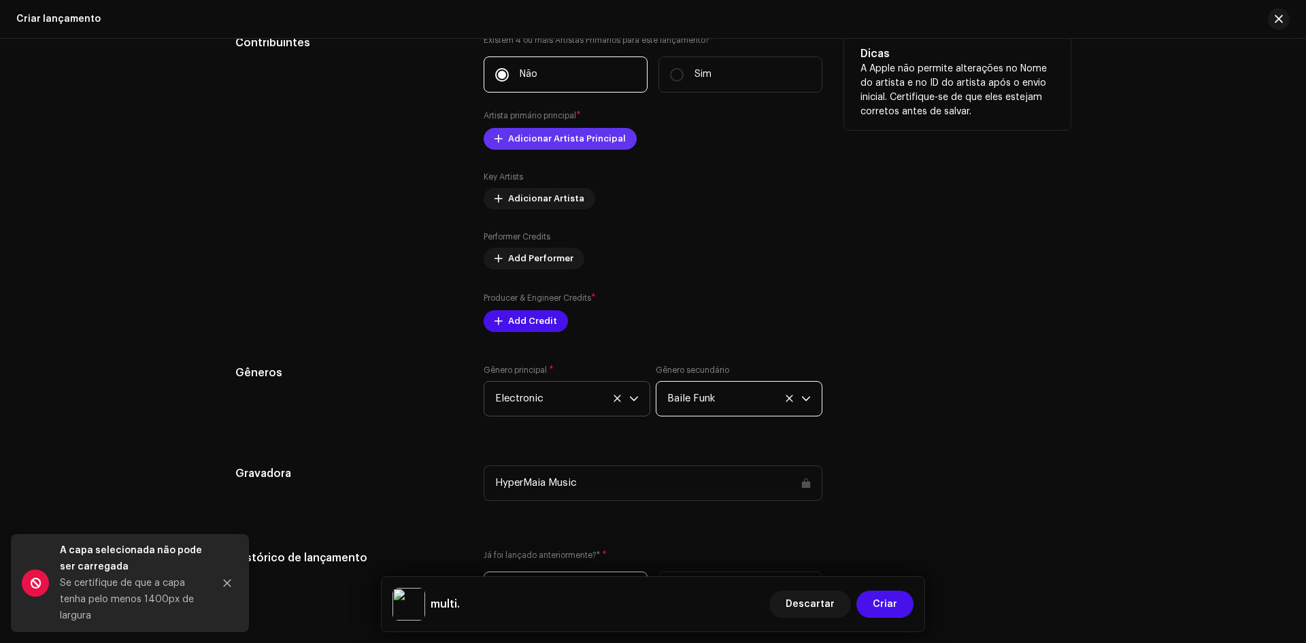
click at [554, 141] on span "Adicionar Artista Principal" at bounding box center [567, 138] width 118 height 27
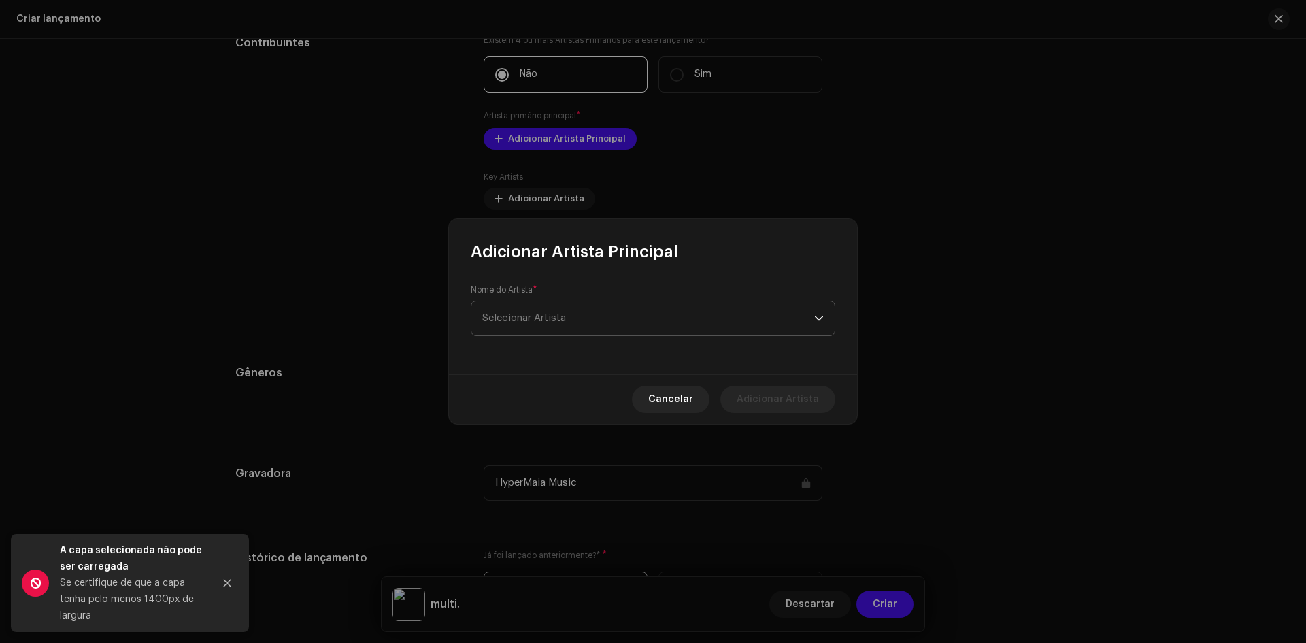
click at [623, 316] on span "Selecionar Artista" at bounding box center [648, 318] width 332 height 34
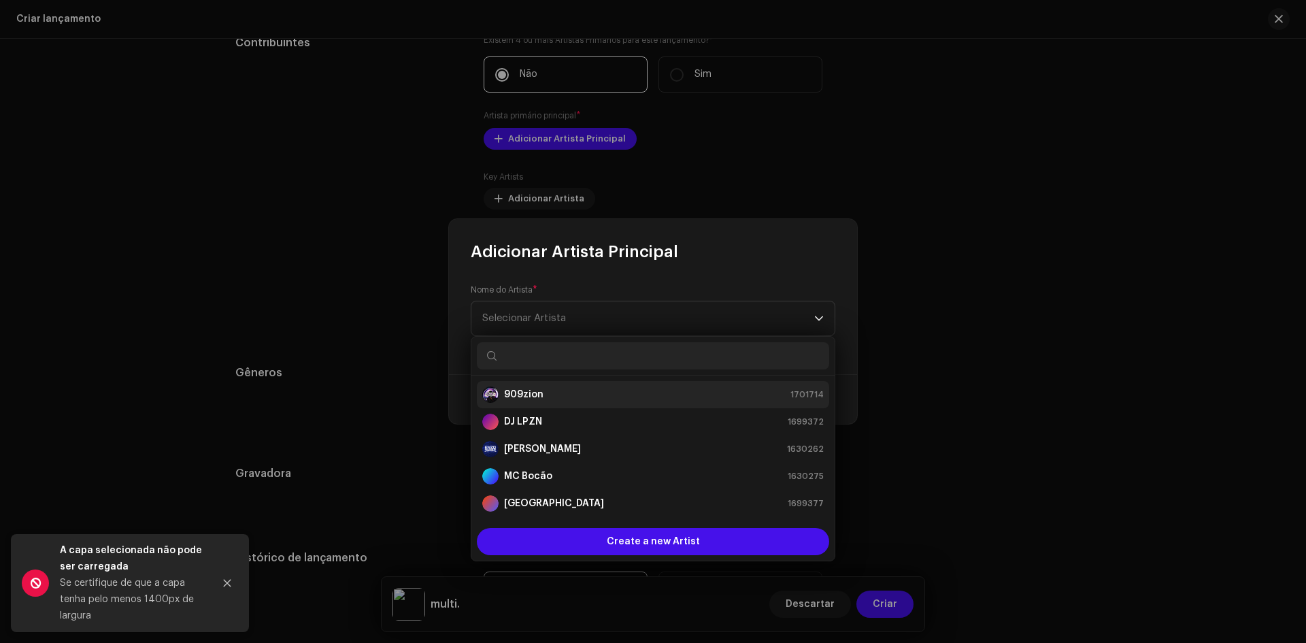
click at [568, 398] on div "909zion 1701714" at bounding box center [652, 394] width 341 height 16
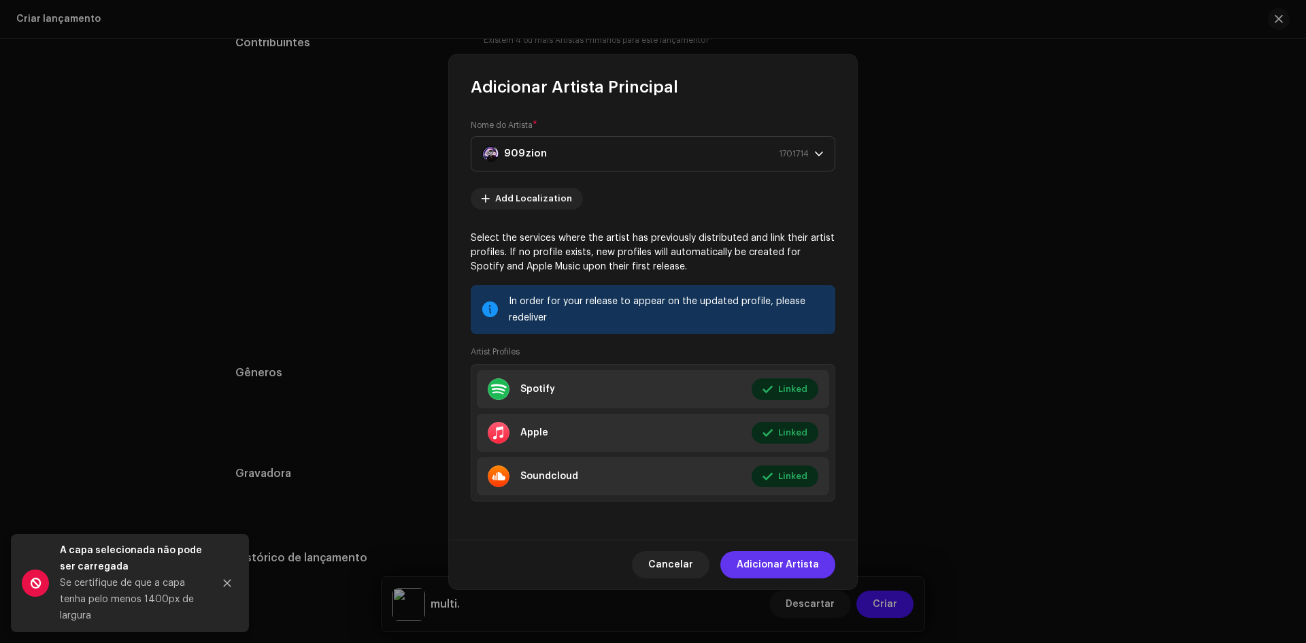
click at [772, 556] on span "Adicionar Artista" at bounding box center [777, 564] width 82 height 27
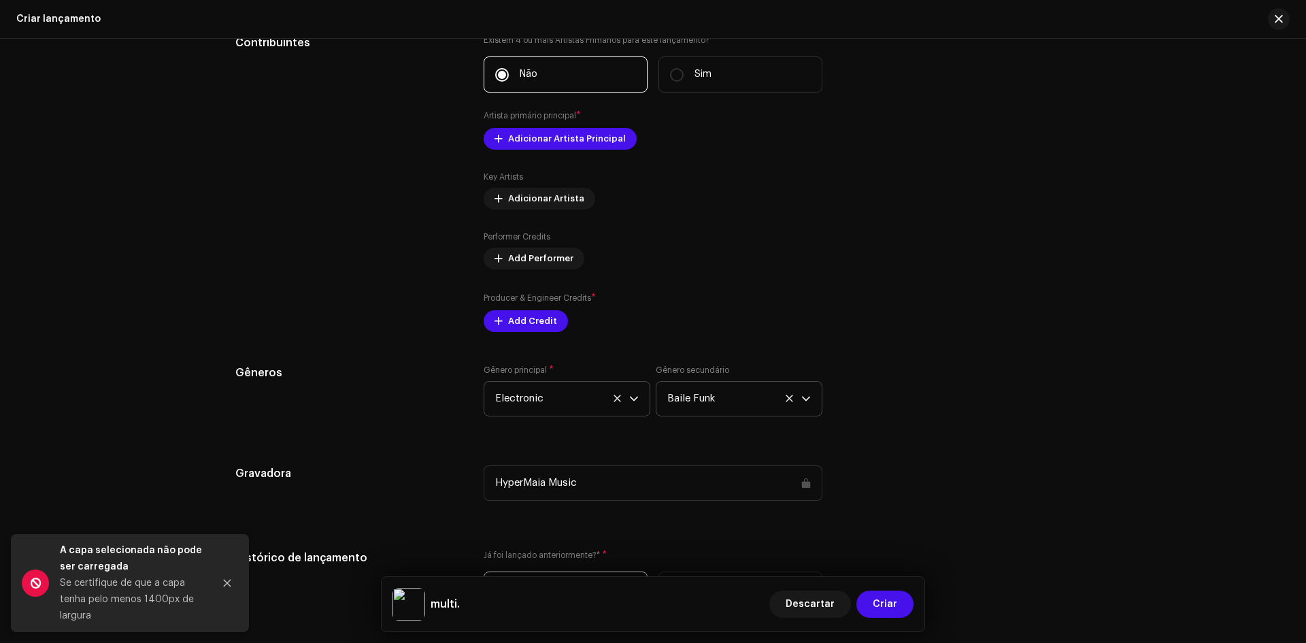
click at [513, 333] on div "Preencher informações de lançamento a partir dos metadadoss Compilação Is it a …" at bounding box center [652, 269] width 835 height 1438
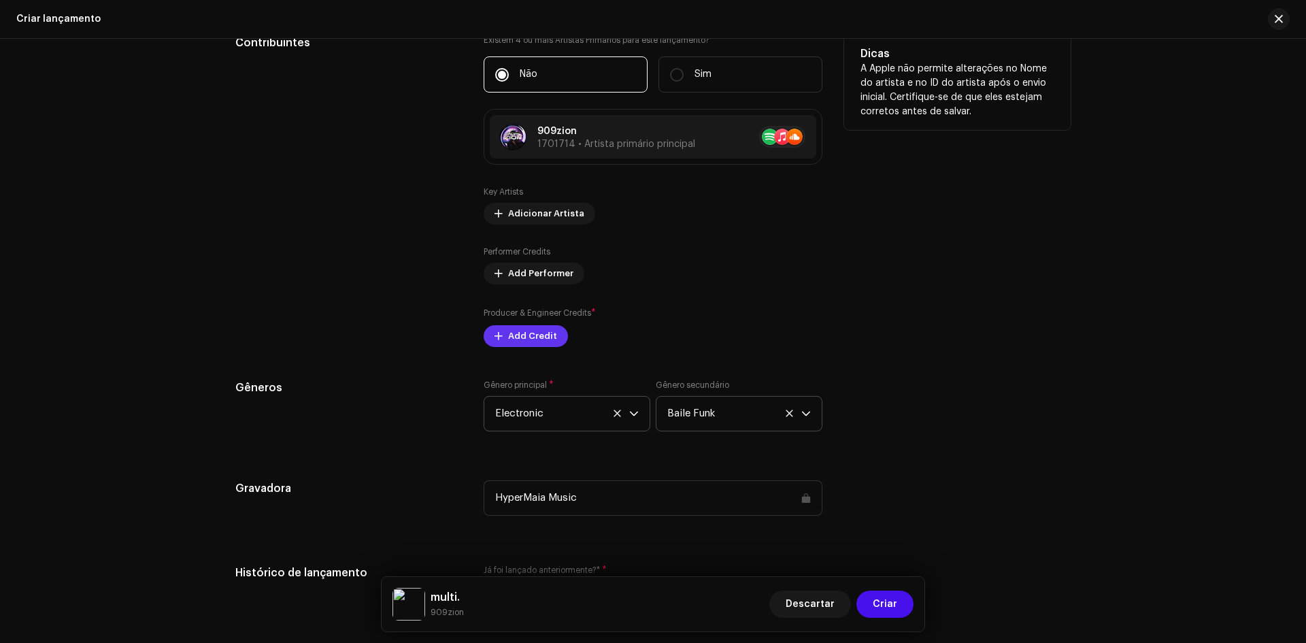
click at [517, 330] on span "Add Credit" at bounding box center [532, 335] width 49 height 27
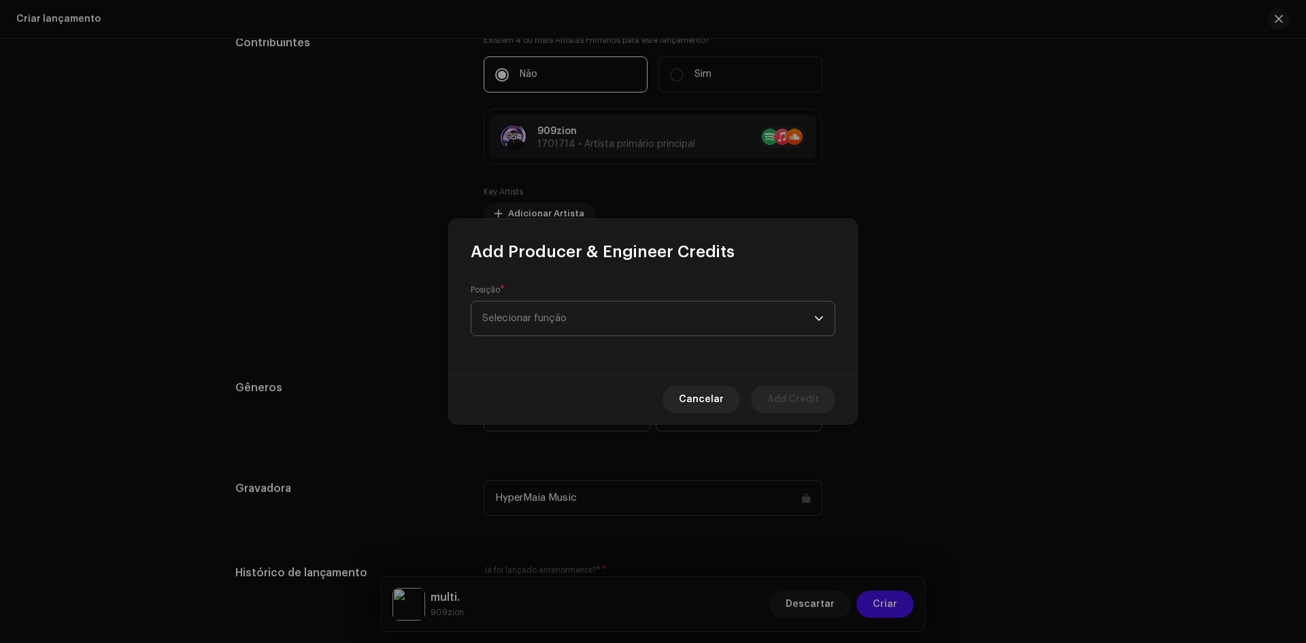
click at [548, 318] on span "Selecionar função" at bounding box center [648, 318] width 332 height 34
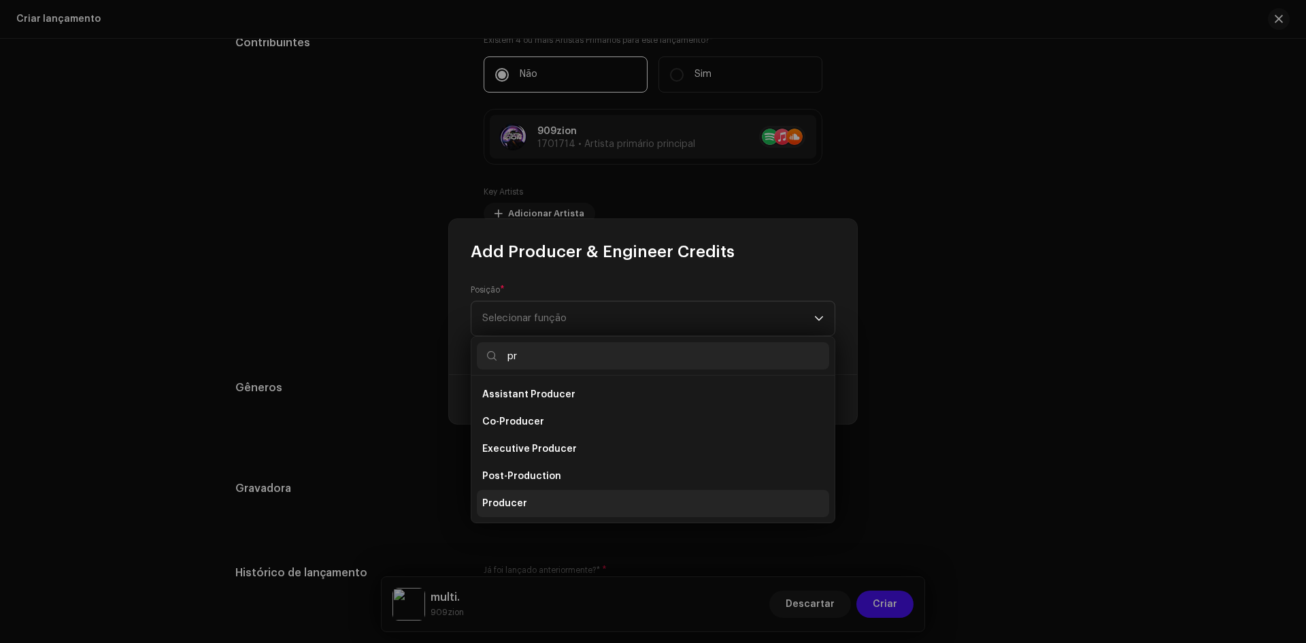
type input "pr"
click at [534, 502] on li "Producer" at bounding box center [653, 503] width 352 height 27
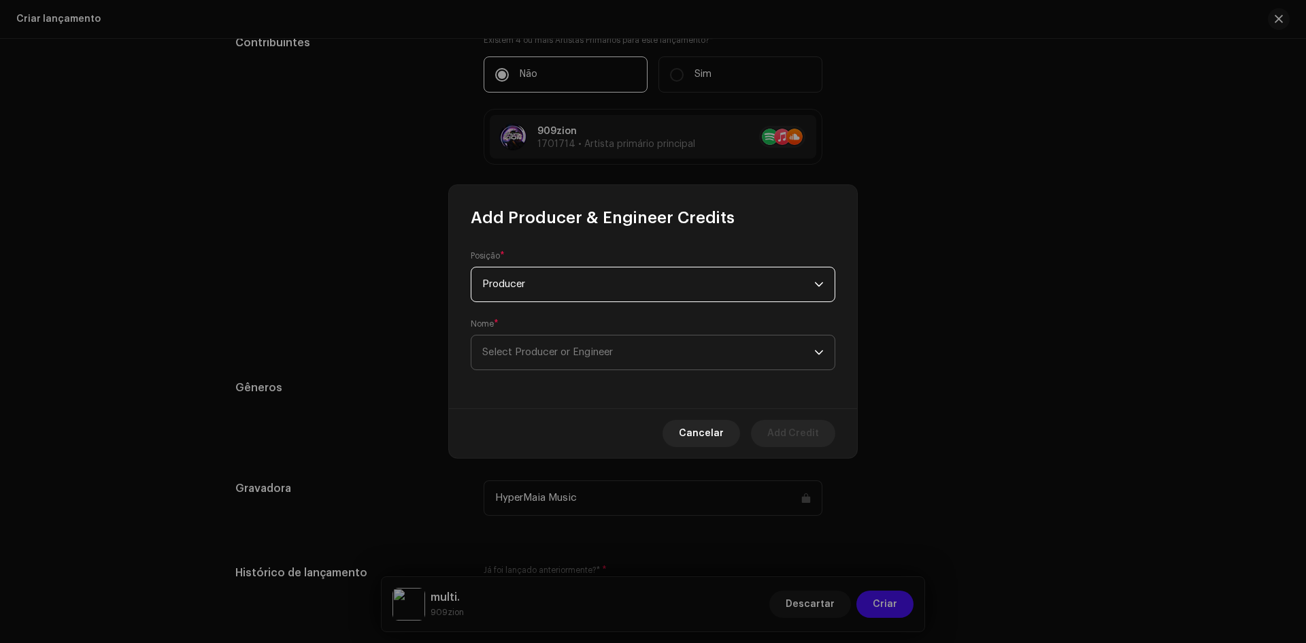
click at [571, 349] on span "Select Producer or Engineer" at bounding box center [547, 352] width 131 height 10
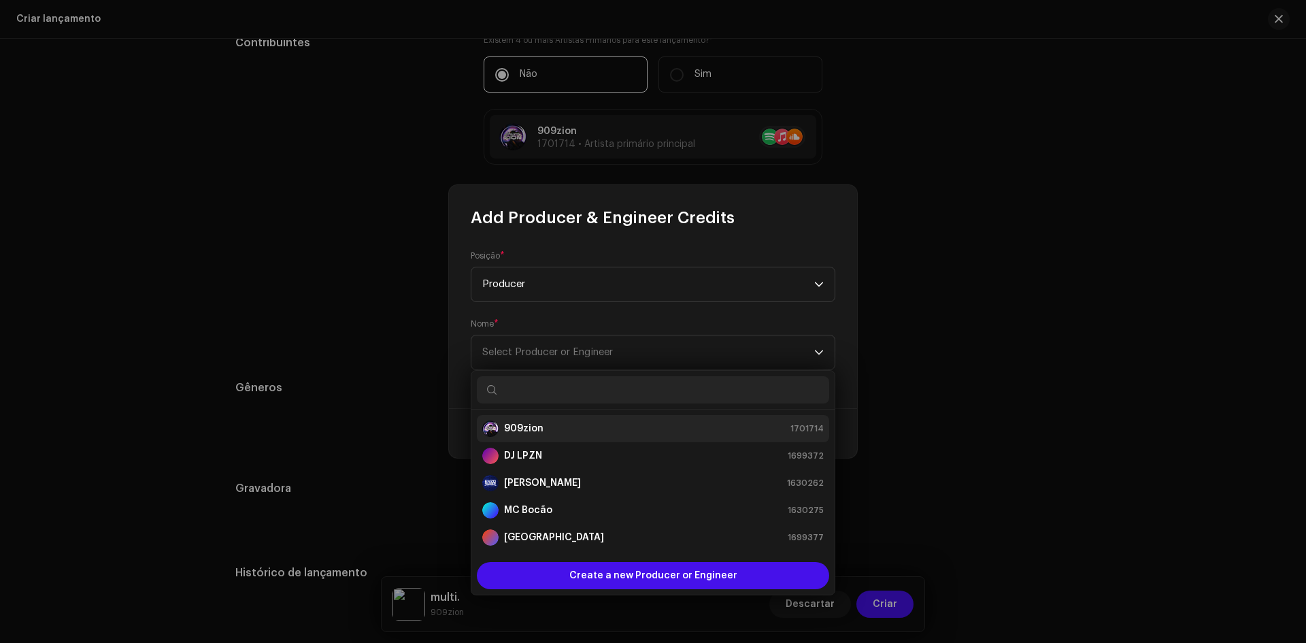
click at [542, 437] on li "909zion 1701714" at bounding box center [653, 428] width 352 height 27
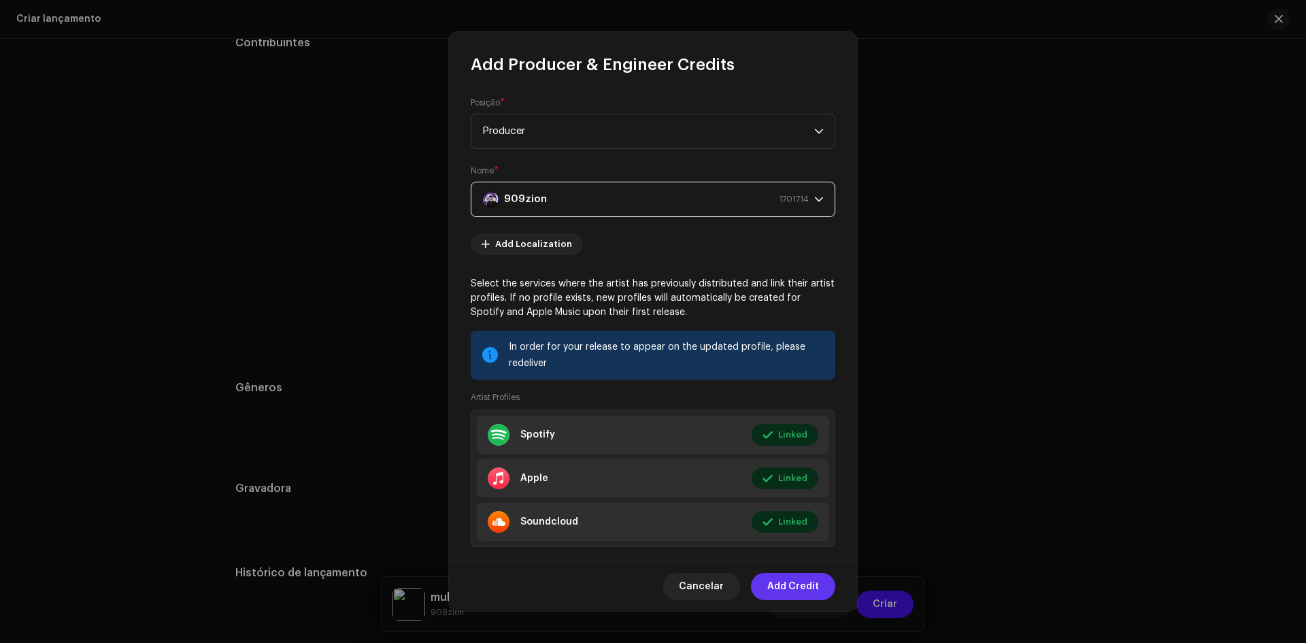
click at [771, 588] on span "Add Credit" at bounding box center [793, 586] width 52 height 27
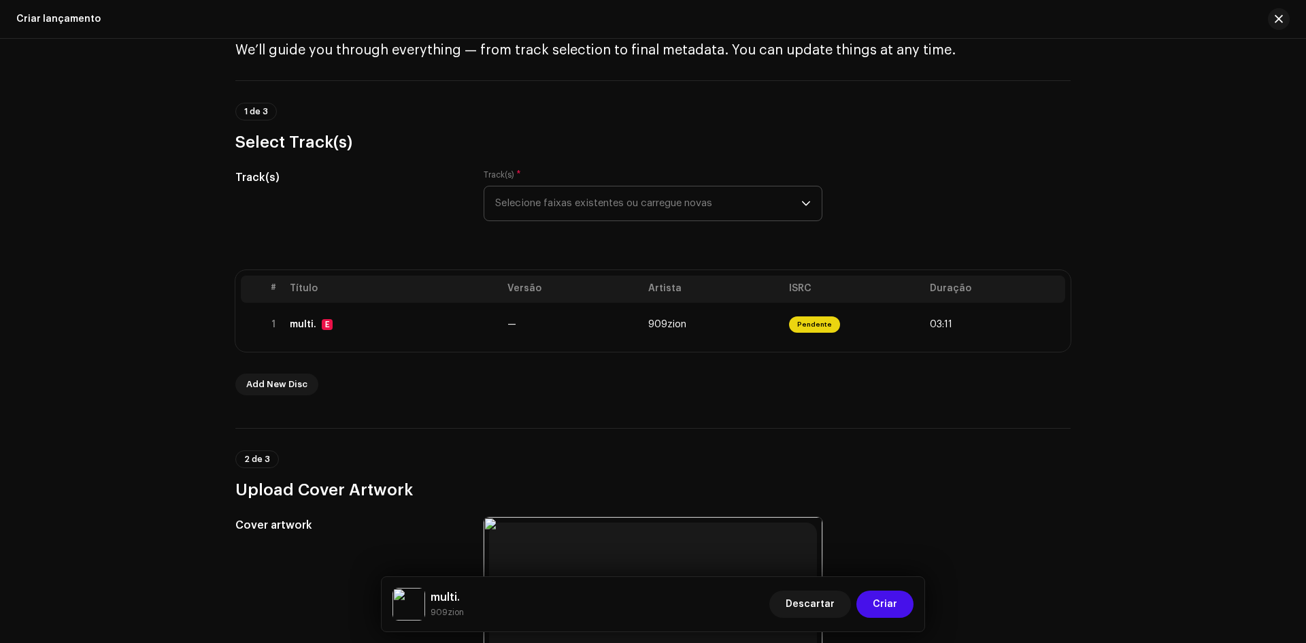
scroll to position [56, 0]
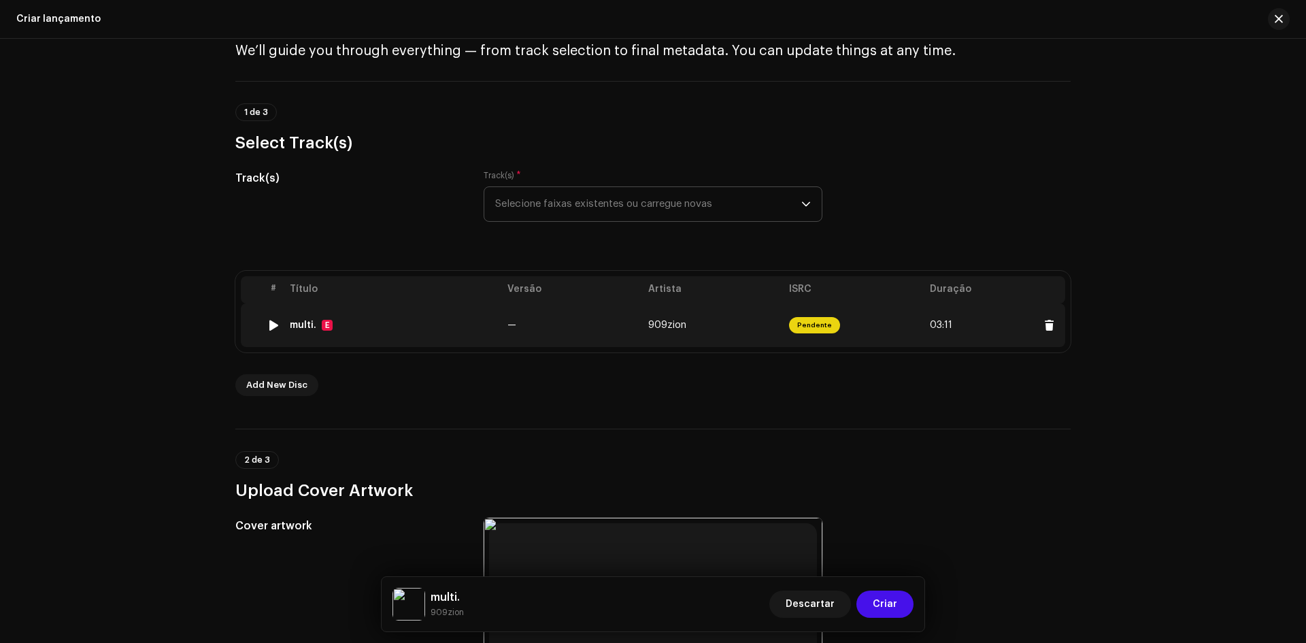
click at [472, 330] on td "multi. E" at bounding box center [393, 325] width 218 height 44
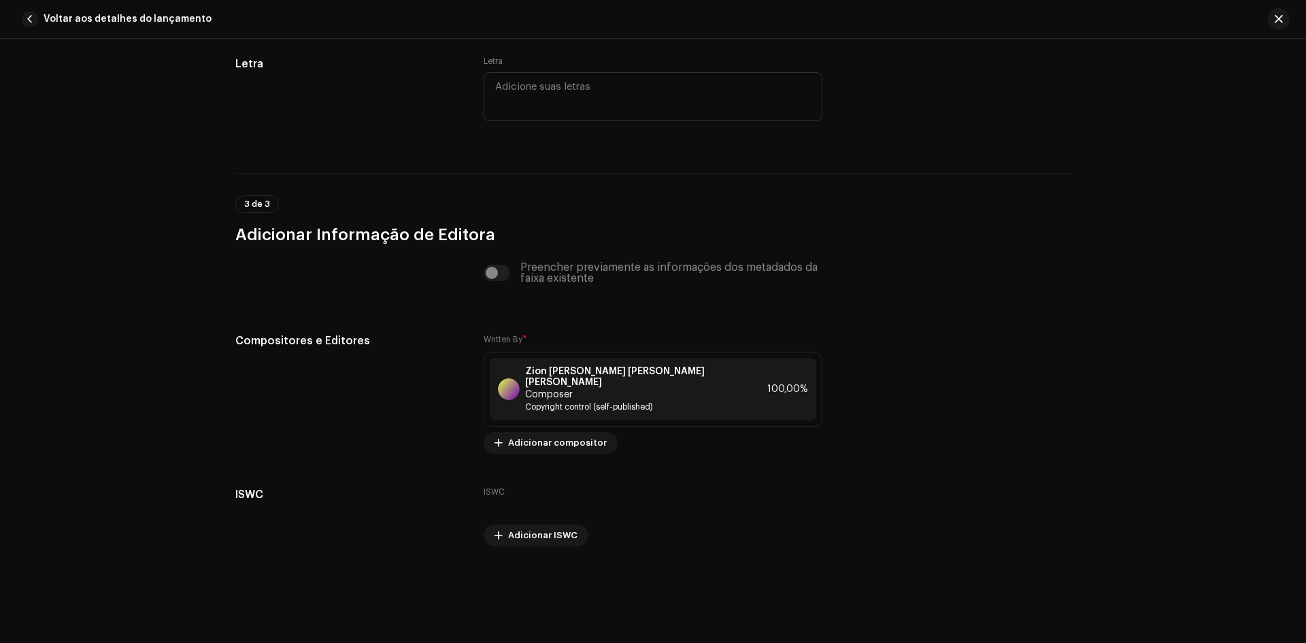
scroll to position [2546, 0]
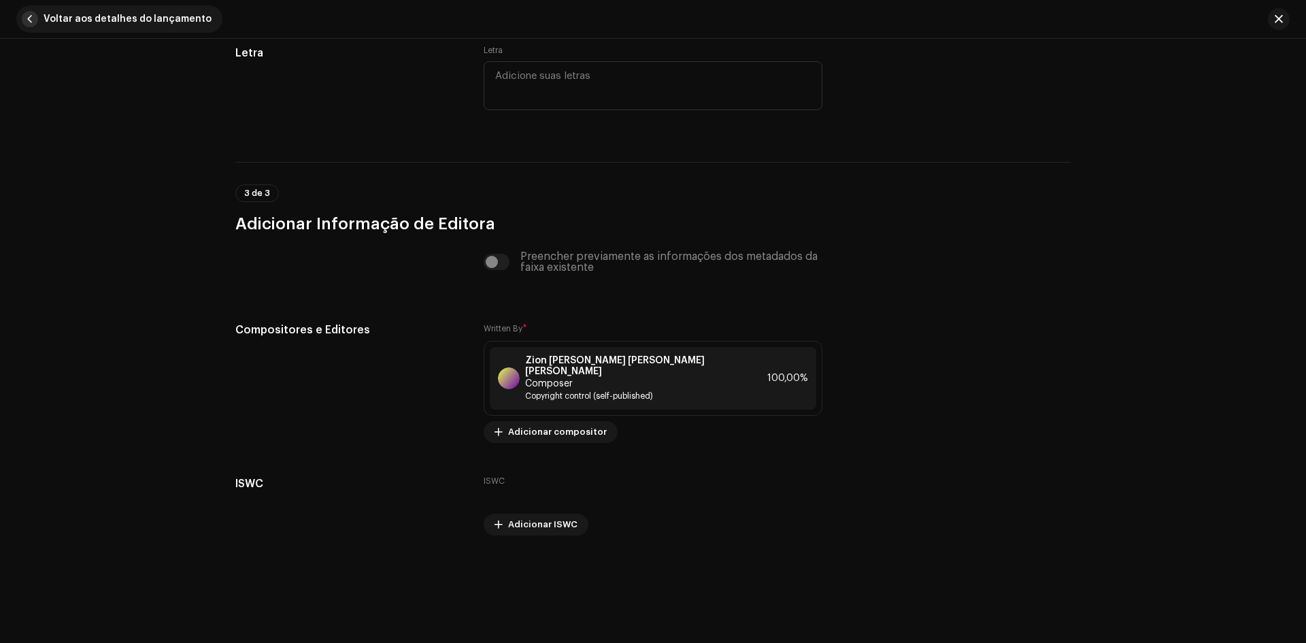
click at [82, 14] on span "Voltar aos detalhes do lançamento" at bounding box center [128, 18] width 168 height 27
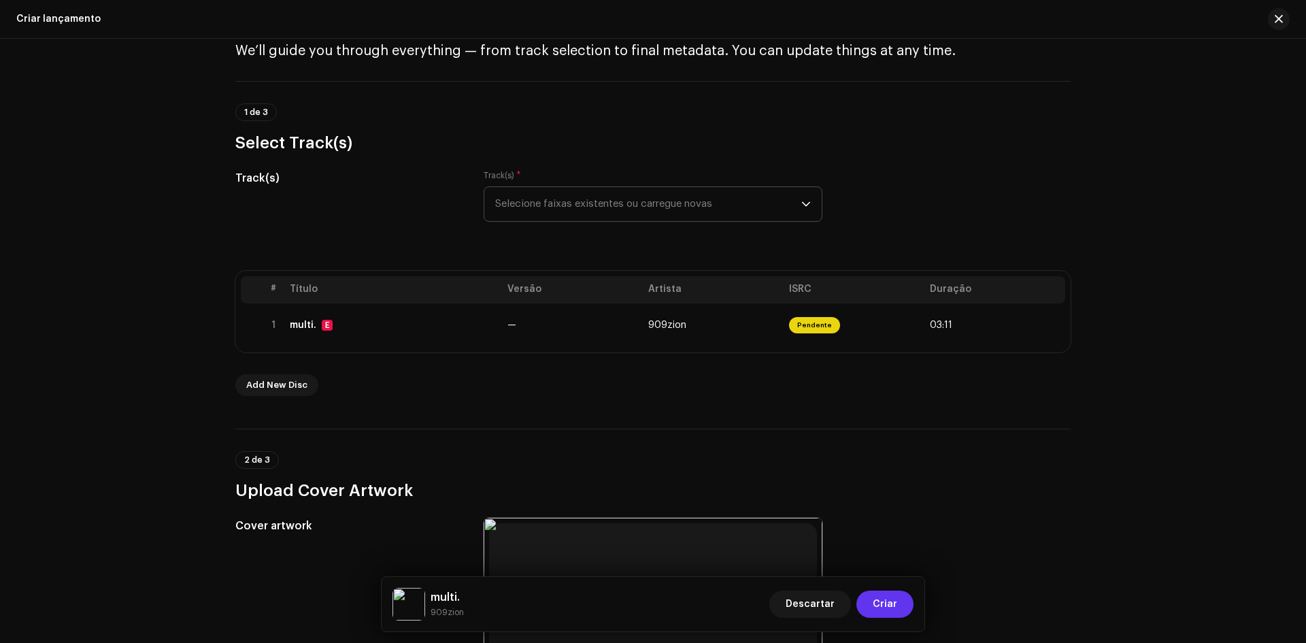
click at [904, 608] on button "Criar" at bounding box center [884, 603] width 57 height 27
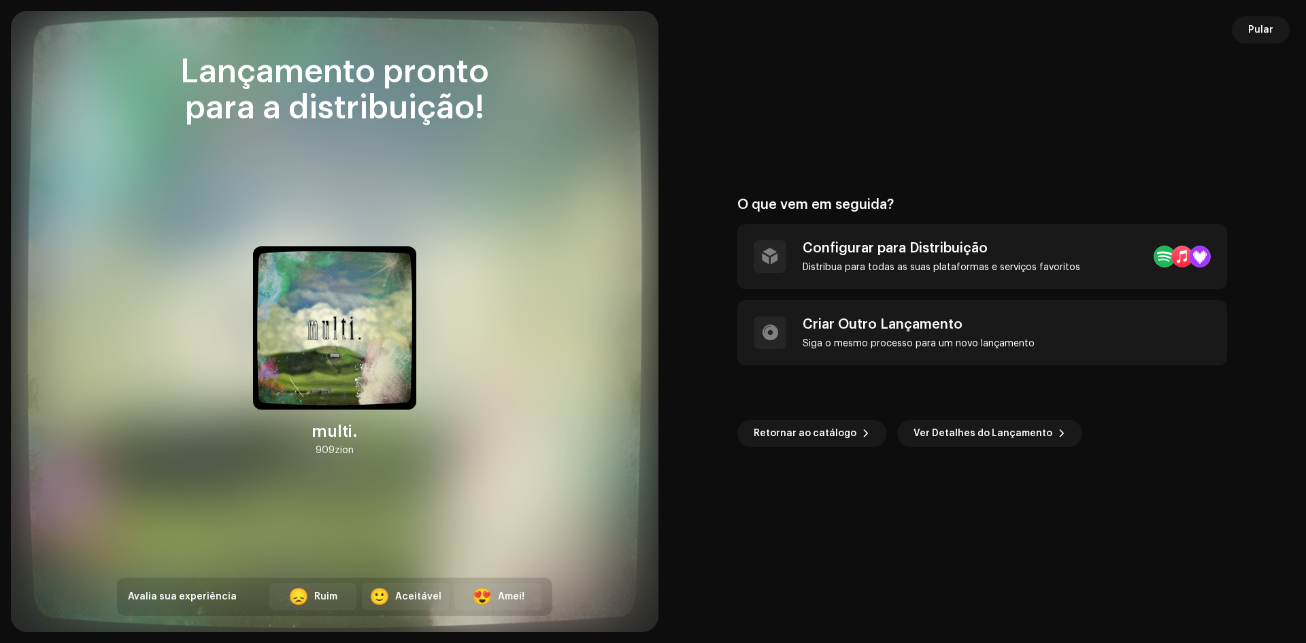
click at [1239, 14] on div "Pular O que vem em seguida? Configurar para Distribuição Distribua para todas a…" at bounding box center [981, 321] width 647 height 621
click at [1250, 29] on span "Pular" at bounding box center [1260, 29] width 25 height 27
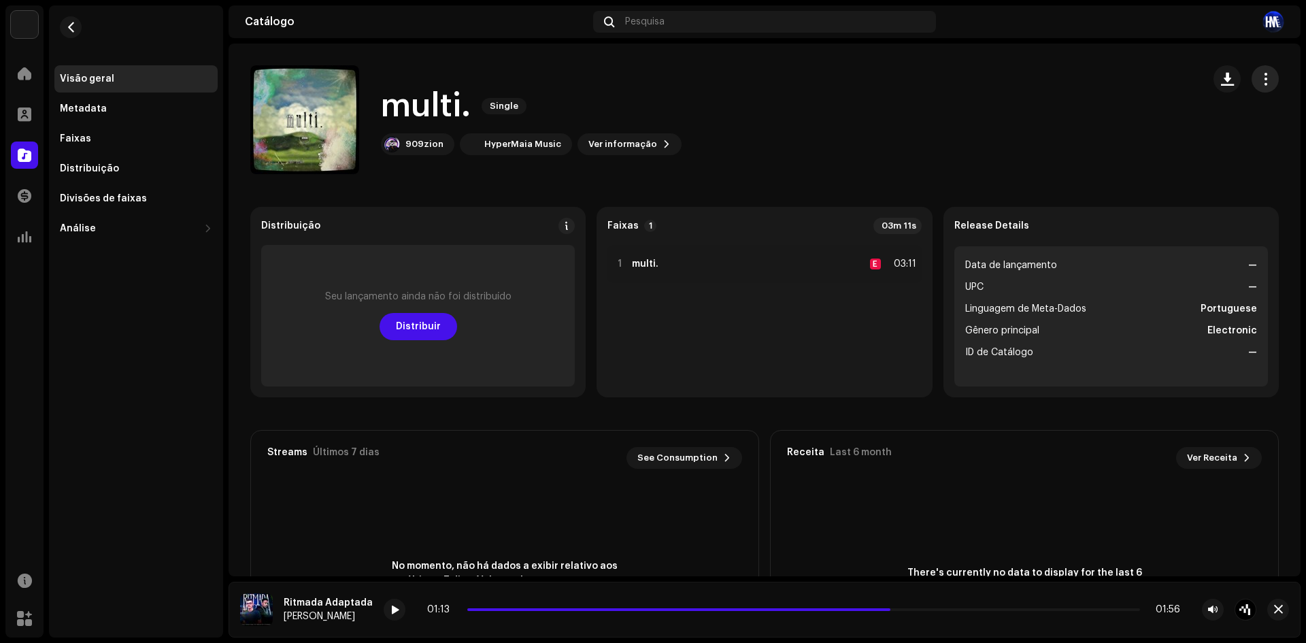
click at [1265, 77] on button "button" at bounding box center [1264, 78] width 27 height 27
click at [75, 34] on button "button" at bounding box center [71, 27] width 22 height 22
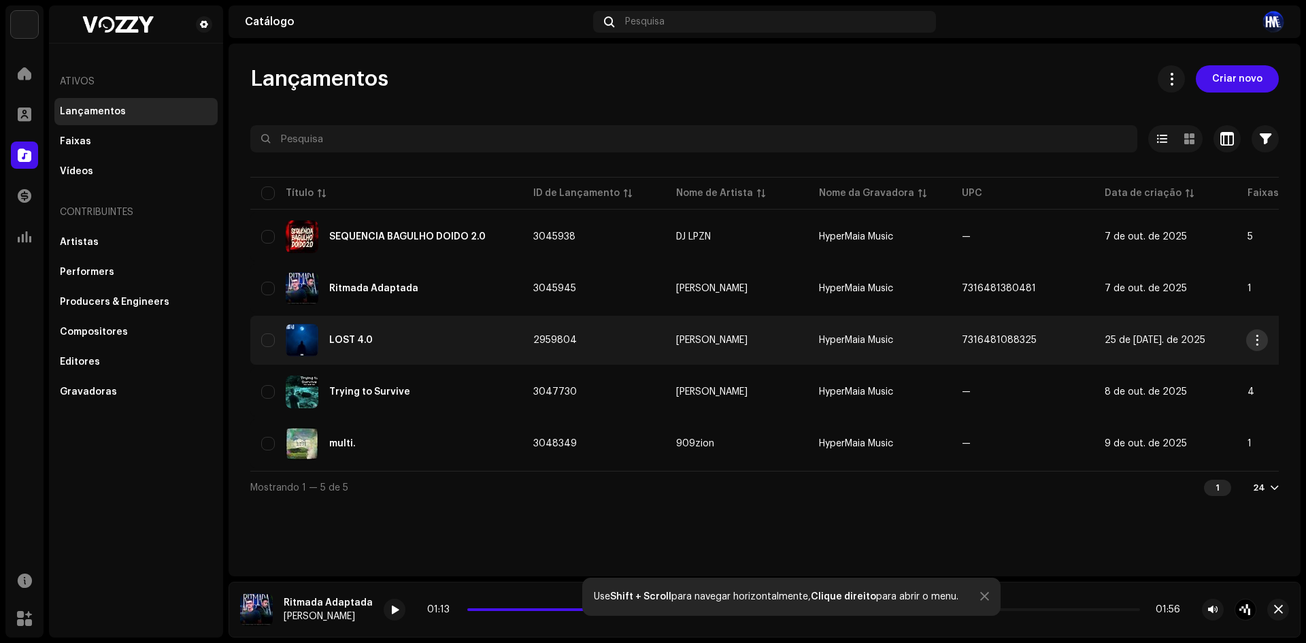
click at [1246, 338] on button "button" at bounding box center [1257, 340] width 22 height 22
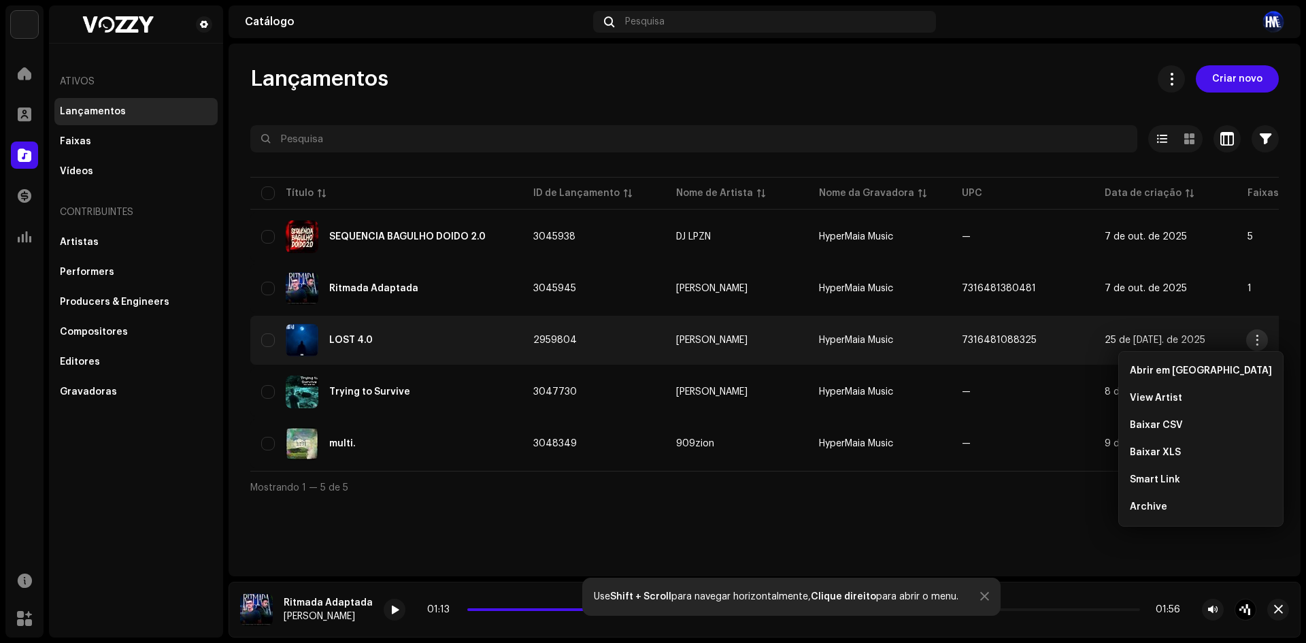
click at [1259, 333] on button "button" at bounding box center [1257, 340] width 22 height 22
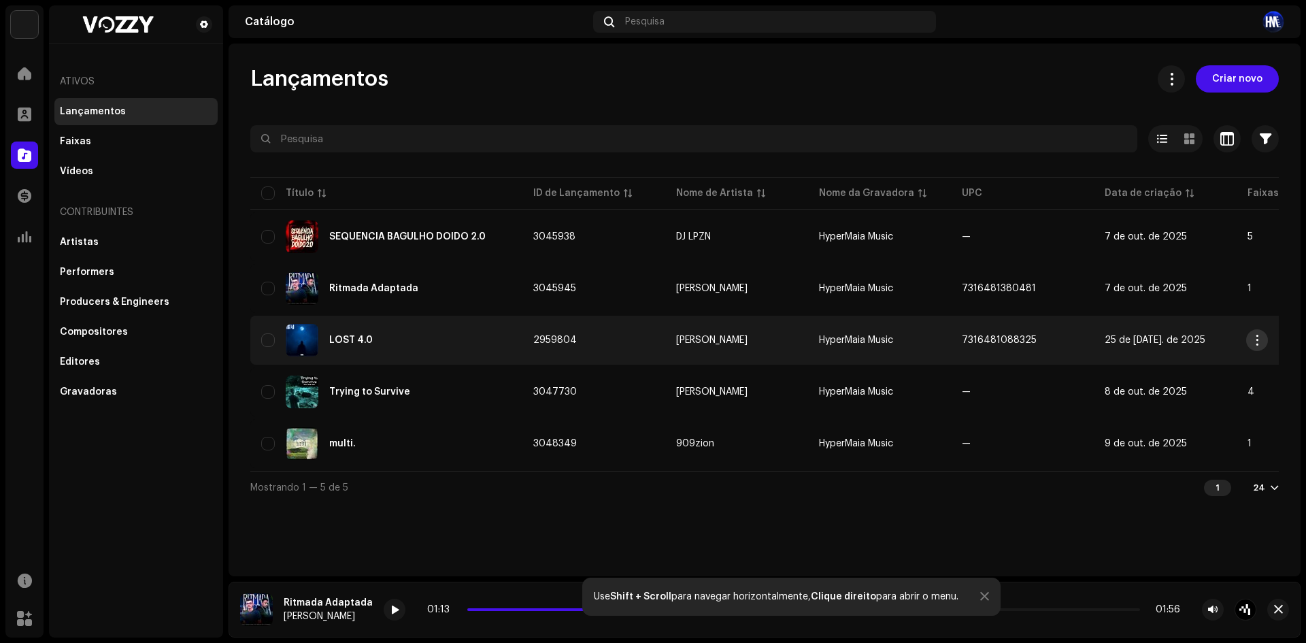
click at [1259, 333] on button "button" at bounding box center [1257, 340] width 22 height 22
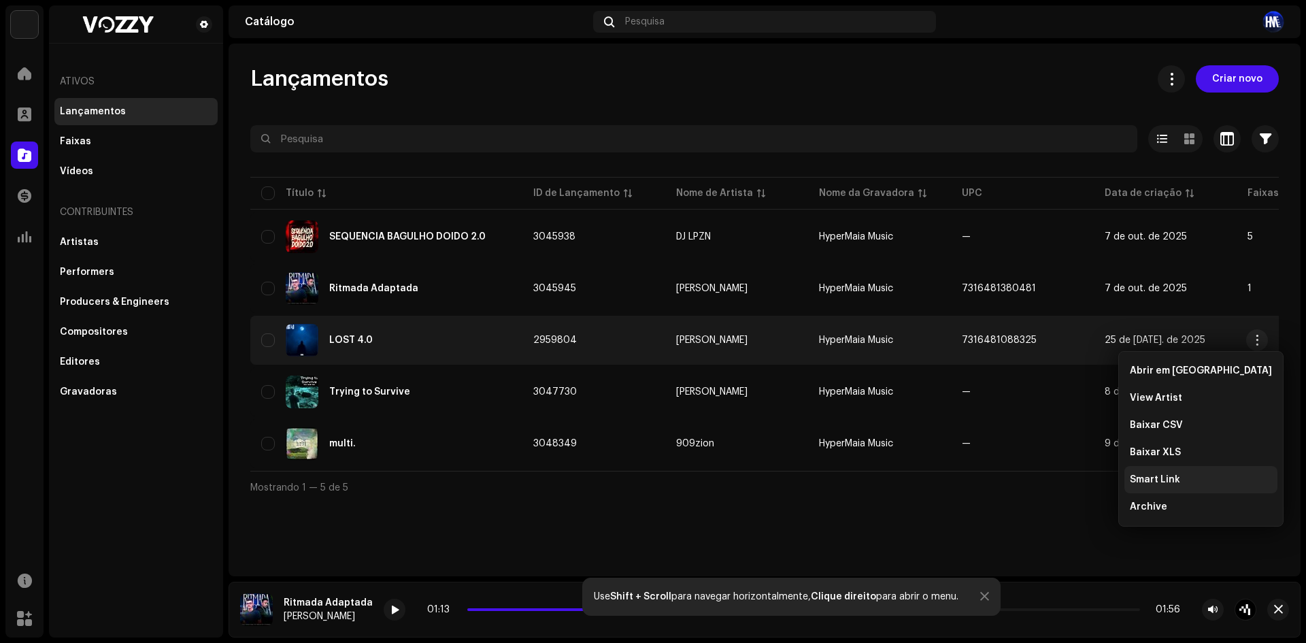
click at [1227, 481] on div "Smart Link" at bounding box center [1200, 479] width 142 height 11
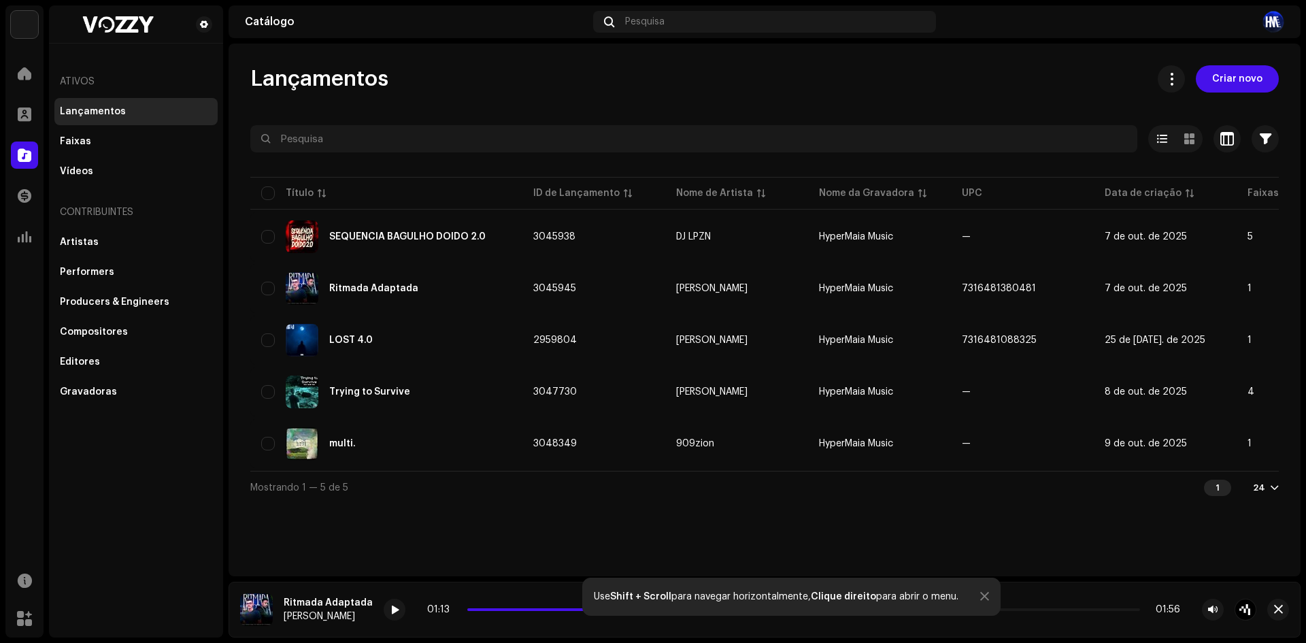
click at [1027, 372] on div "[DOMAIN_NAME] Dashboard Go Premium Smart Link [URL][DOMAIN_NAME][PERSON_NAME]" at bounding box center [653, 321] width 1306 height 643
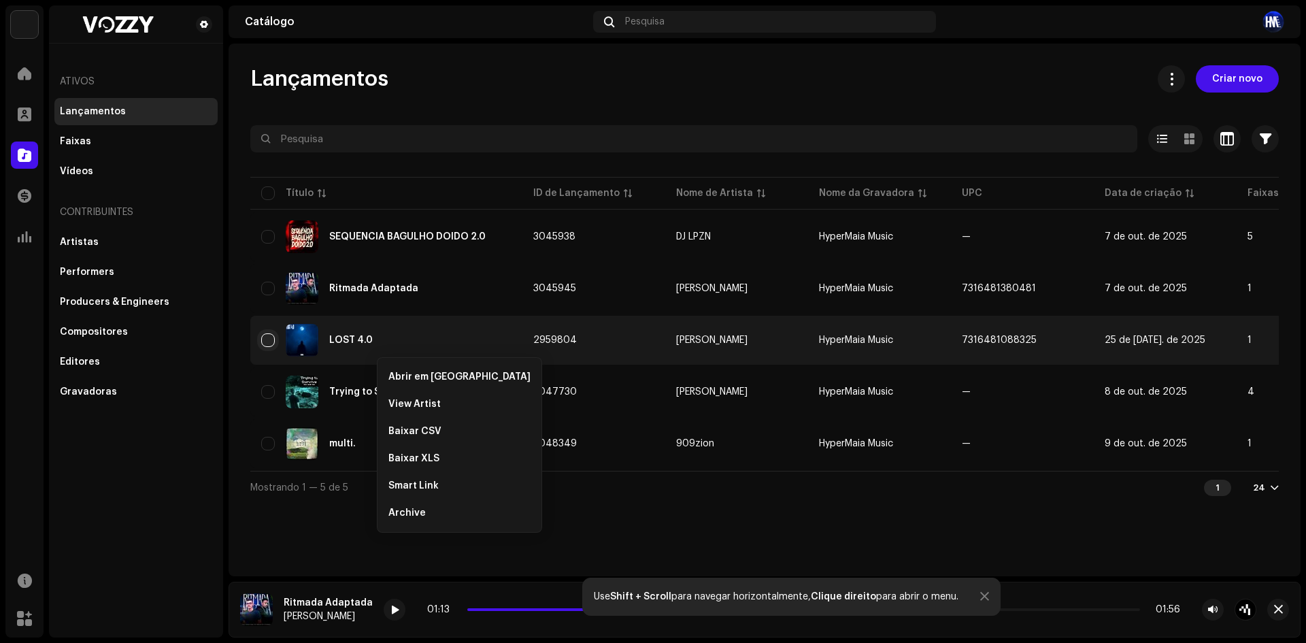
click at [265, 342] on input "checkbox" at bounding box center [268, 340] width 14 height 14
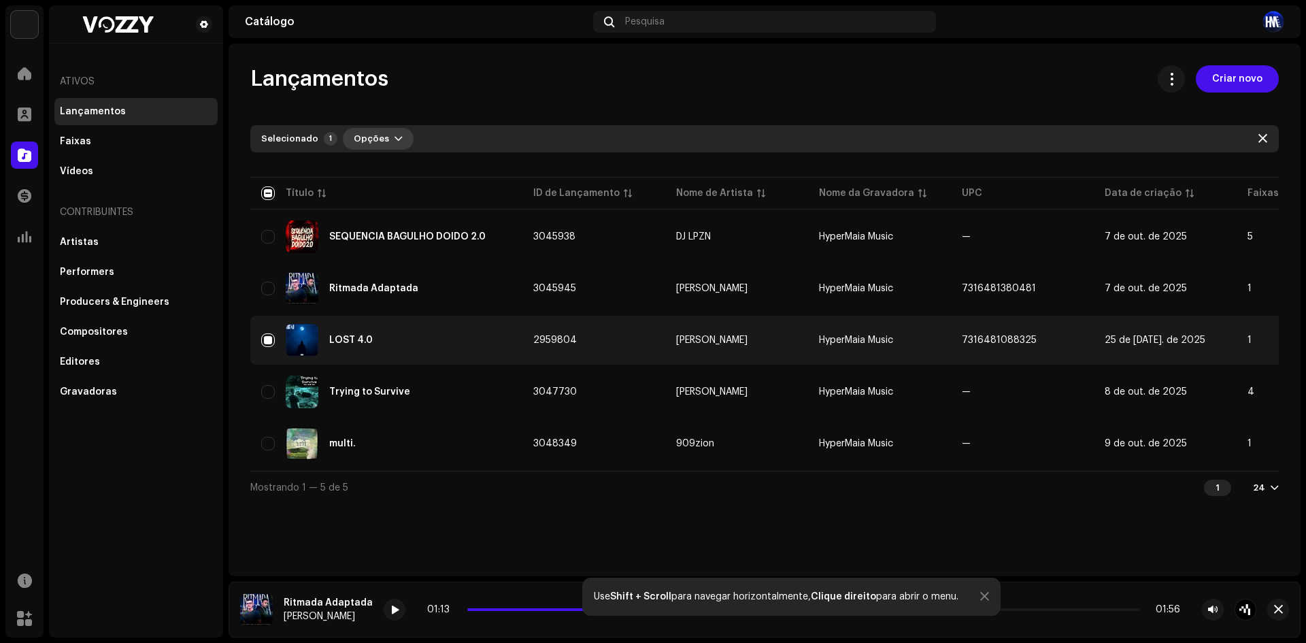
click at [371, 147] on span "Opções" at bounding box center [371, 138] width 35 height 27
click at [267, 341] on input "Row Selected" at bounding box center [268, 340] width 14 height 14
checkbox input "false"
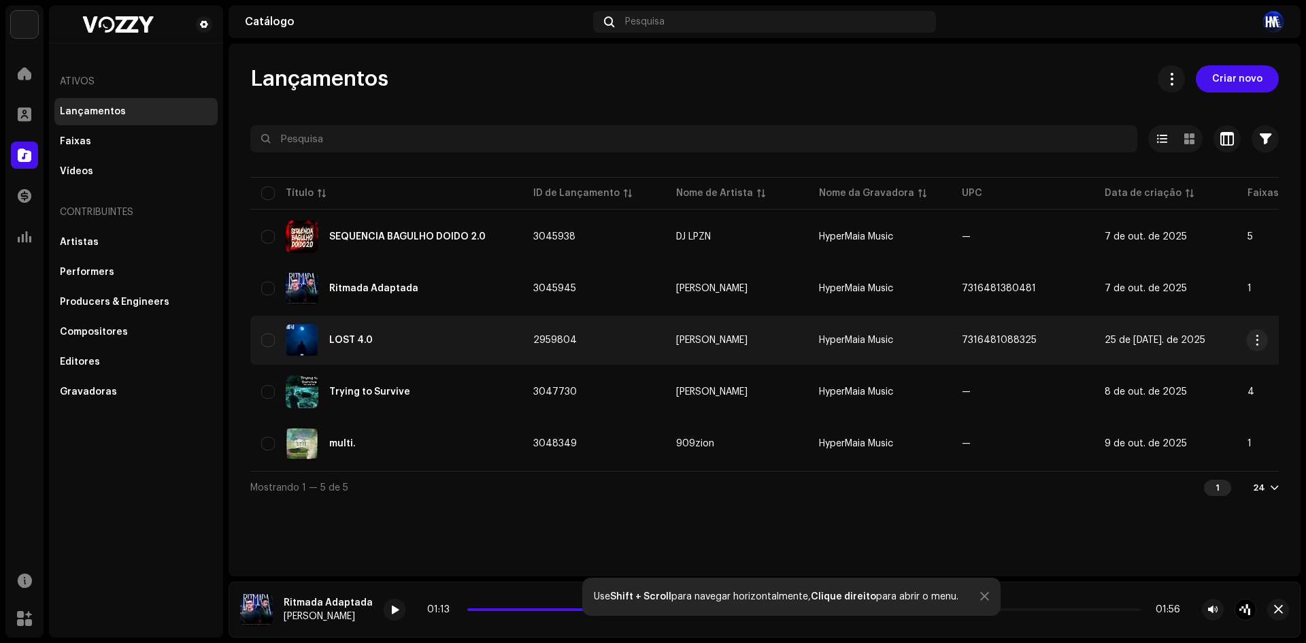
click at [300, 347] on img at bounding box center [302, 340] width 33 height 33
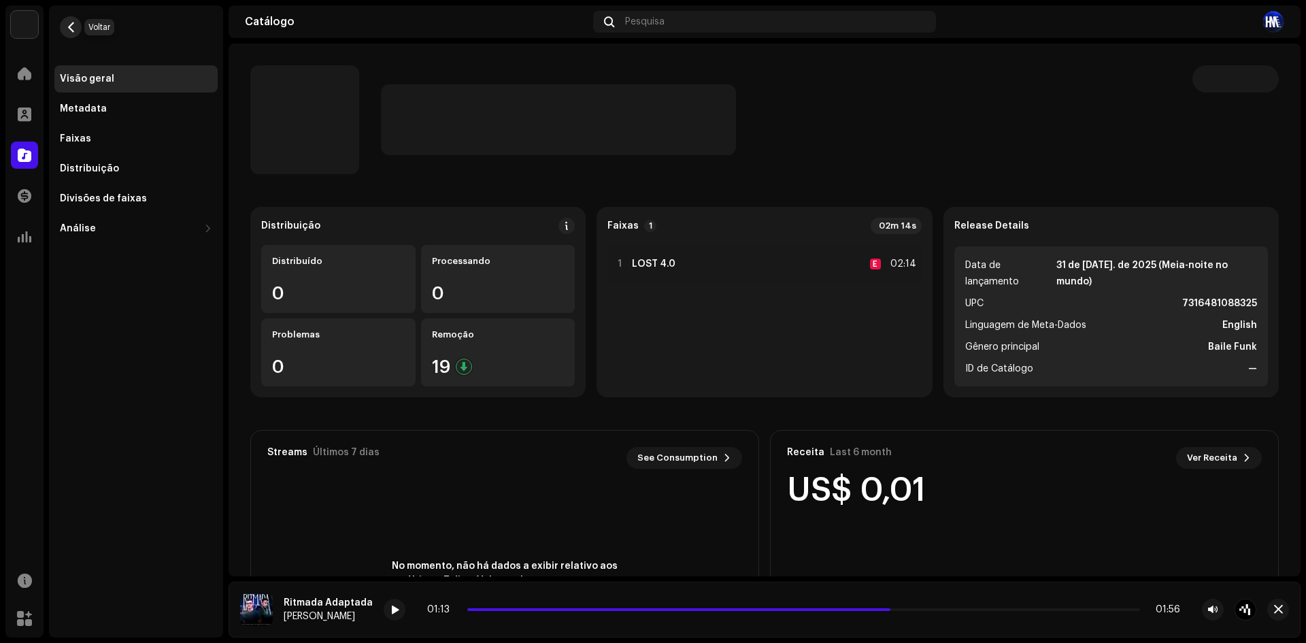
click at [74, 32] on span "button" at bounding box center [71, 27] width 10 height 11
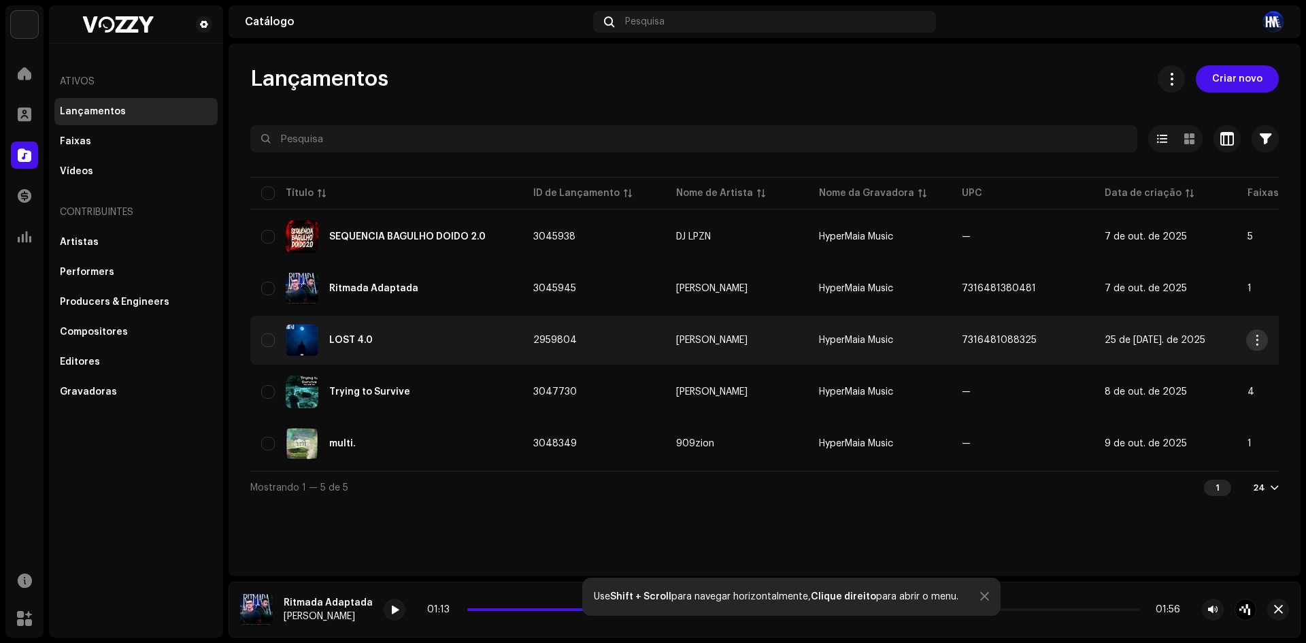
click at [1259, 337] on span "button" at bounding box center [1257, 340] width 10 height 11
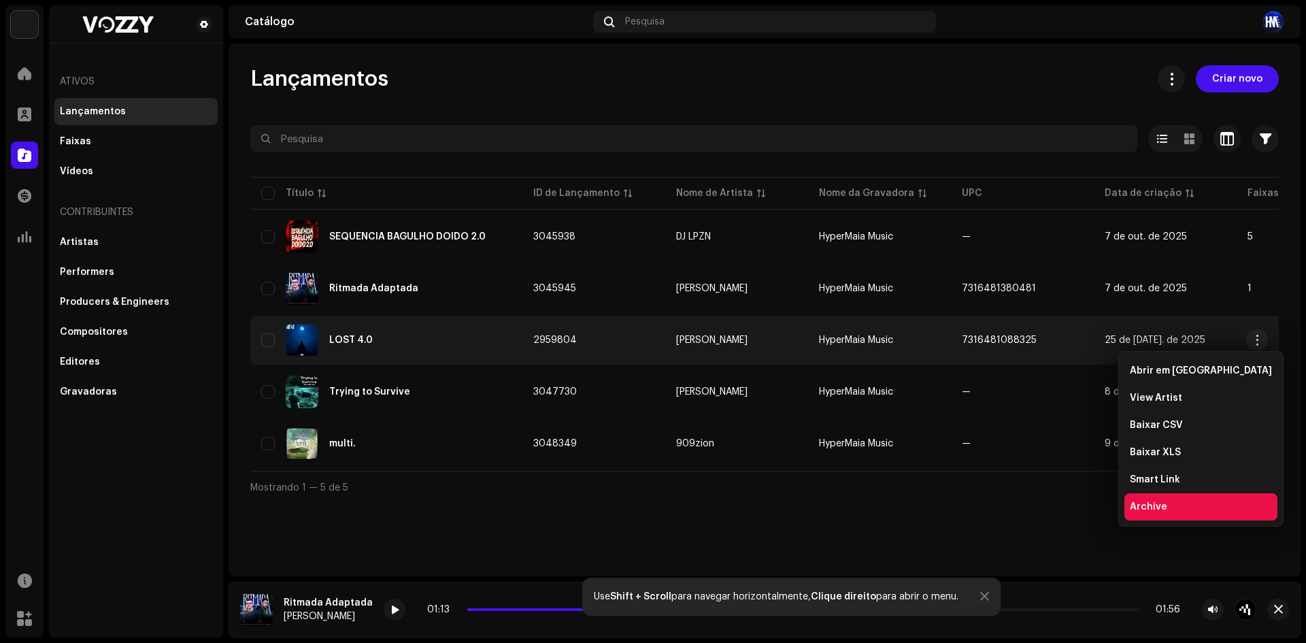
click at [1168, 513] on div "Archive" at bounding box center [1200, 506] width 153 height 27
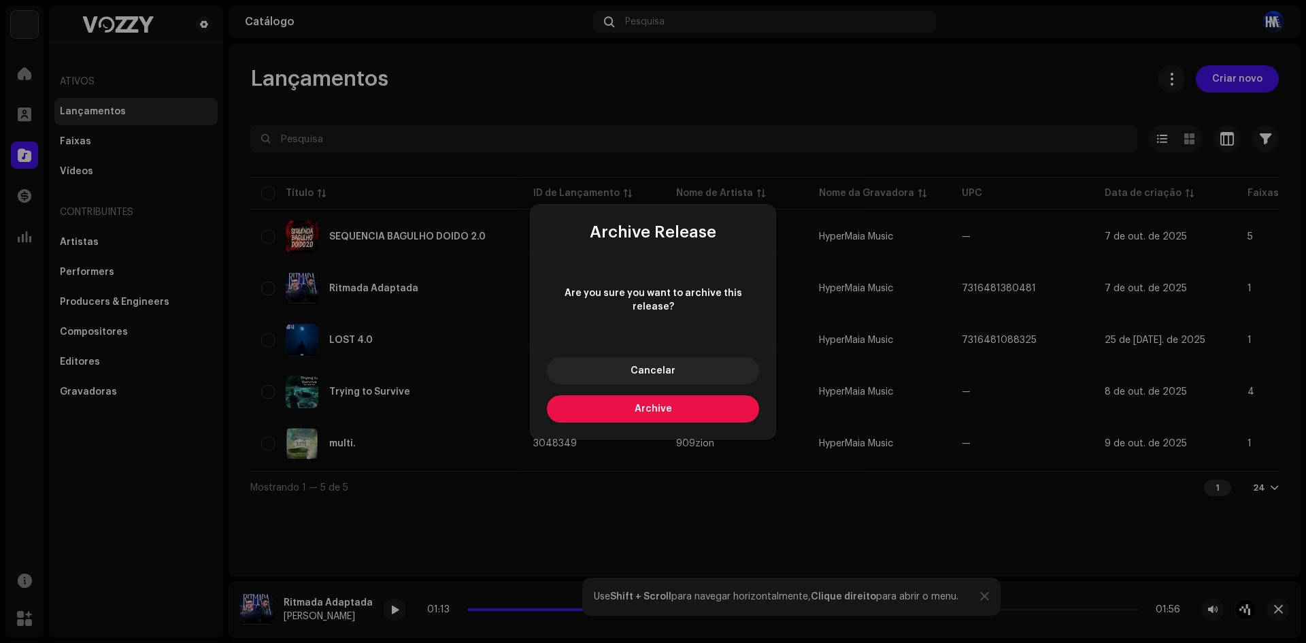
click at [626, 395] on button "Archive" at bounding box center [653, 408] width 212 height 27
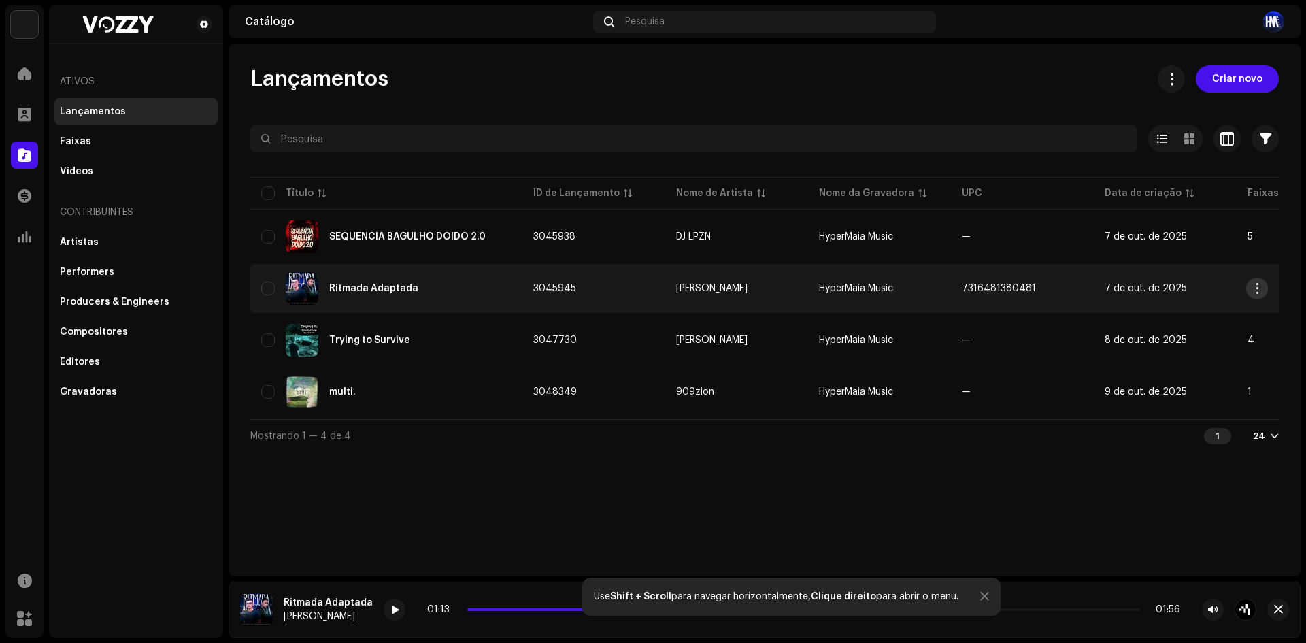
click at [1257, 291] on span "button" at bounding box center [1257, 288] width 10 height 11
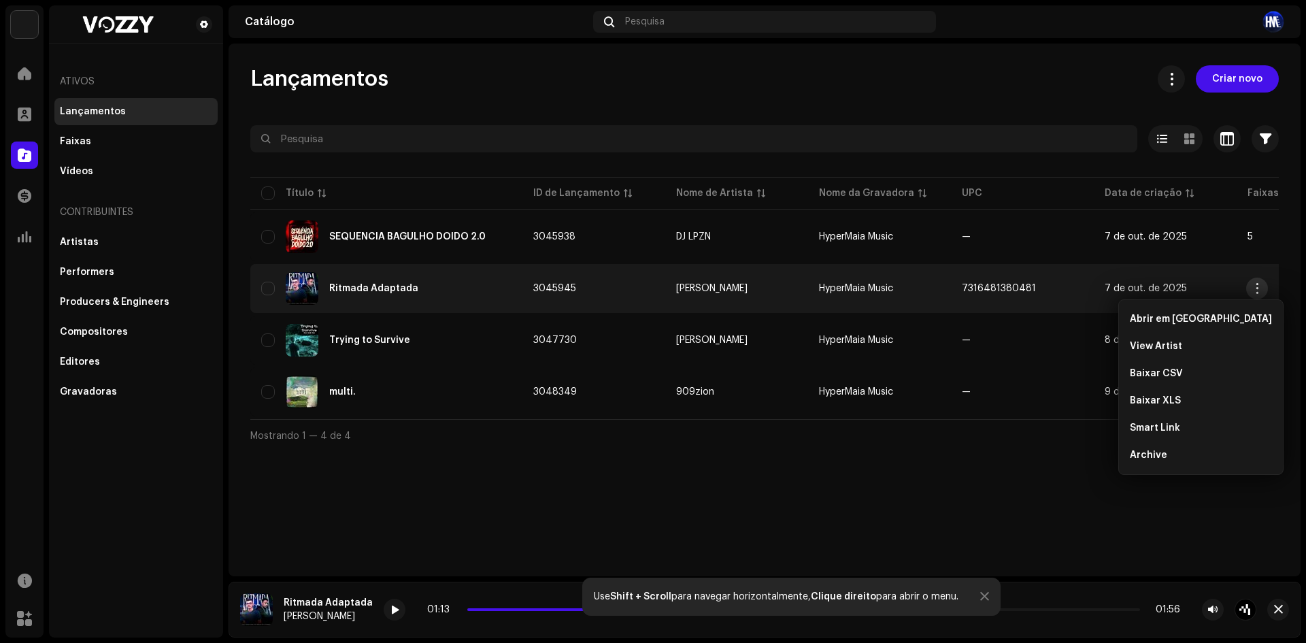
click at [1257, 291] on span "button" at bounding box center [1257, 288] width 10 height 11
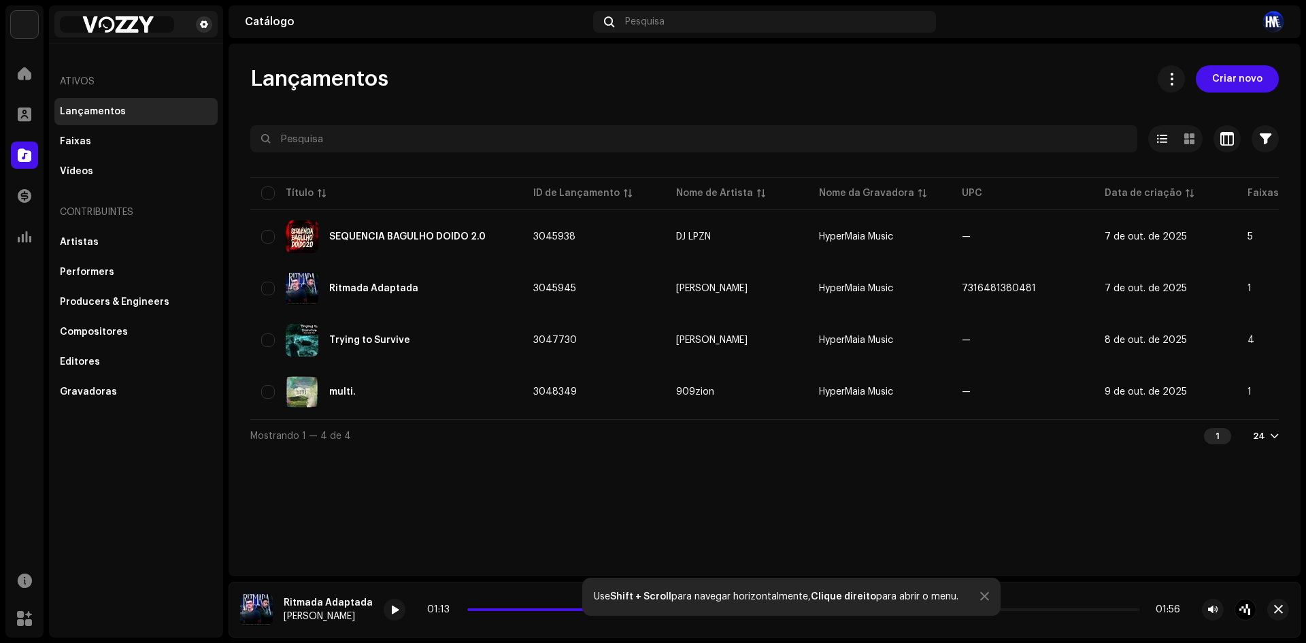
click at [206, 19] on span at bounding box center [204, 24] width 8 height 11
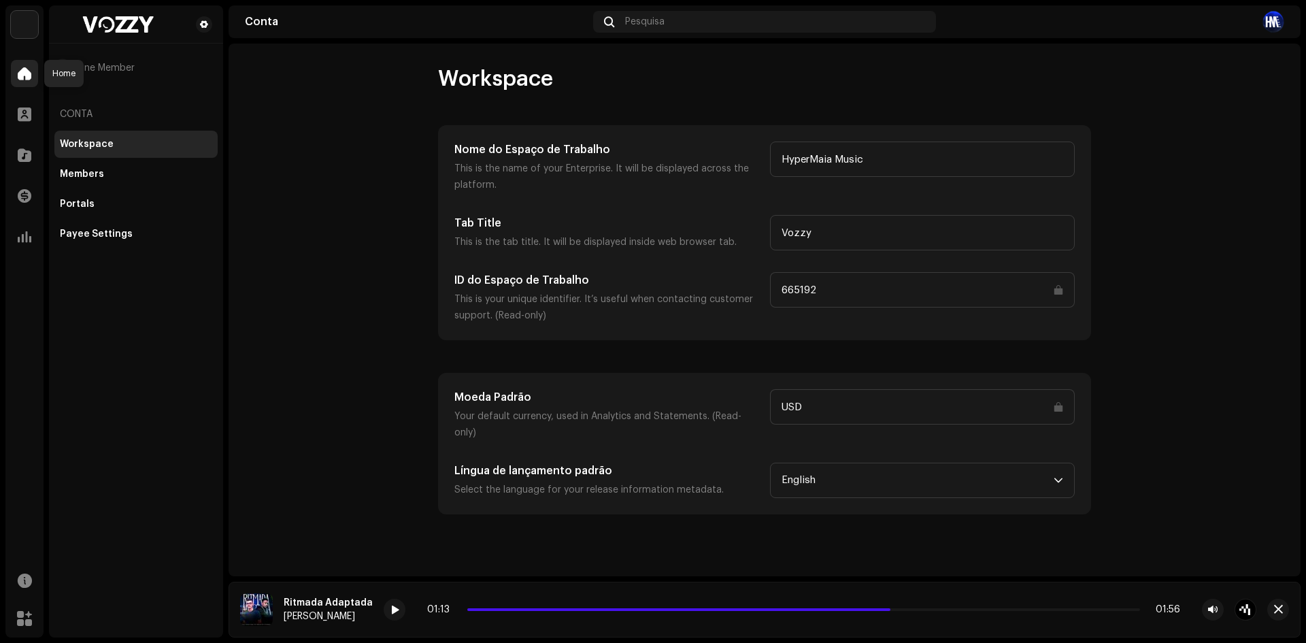
click at [24, 66] on div at bounding box center [24, 73] width 27 height 27
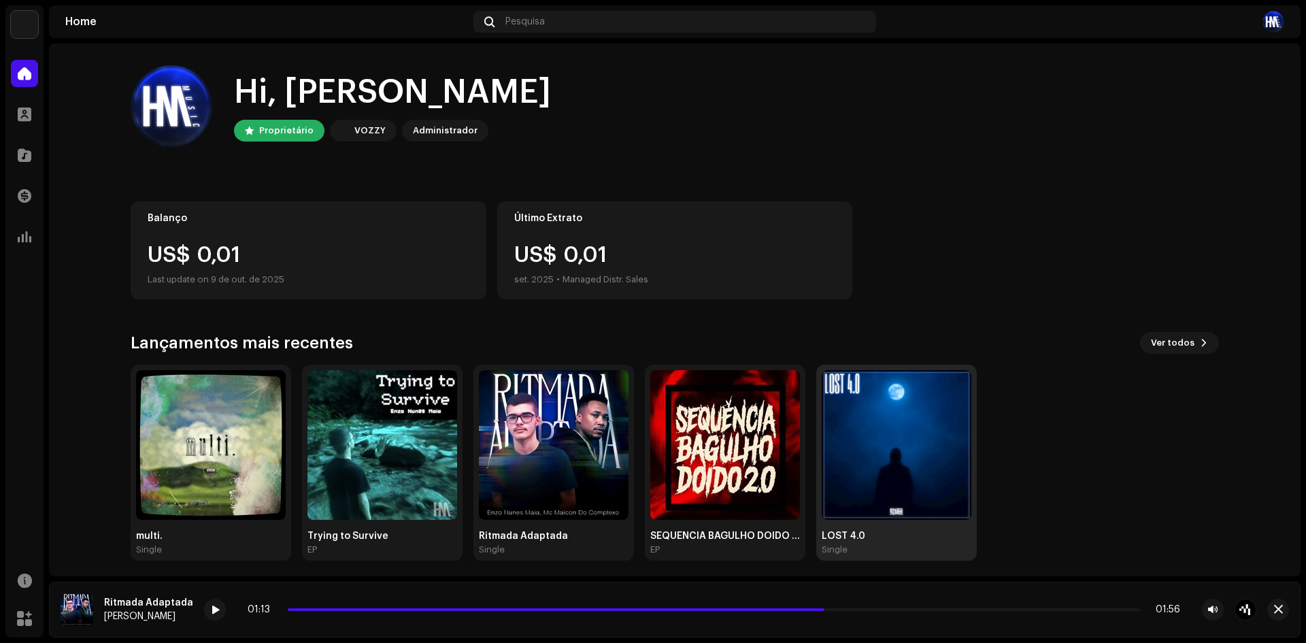
click at [879, 433] on img at bounding box center [896, 445] width 150 height 150
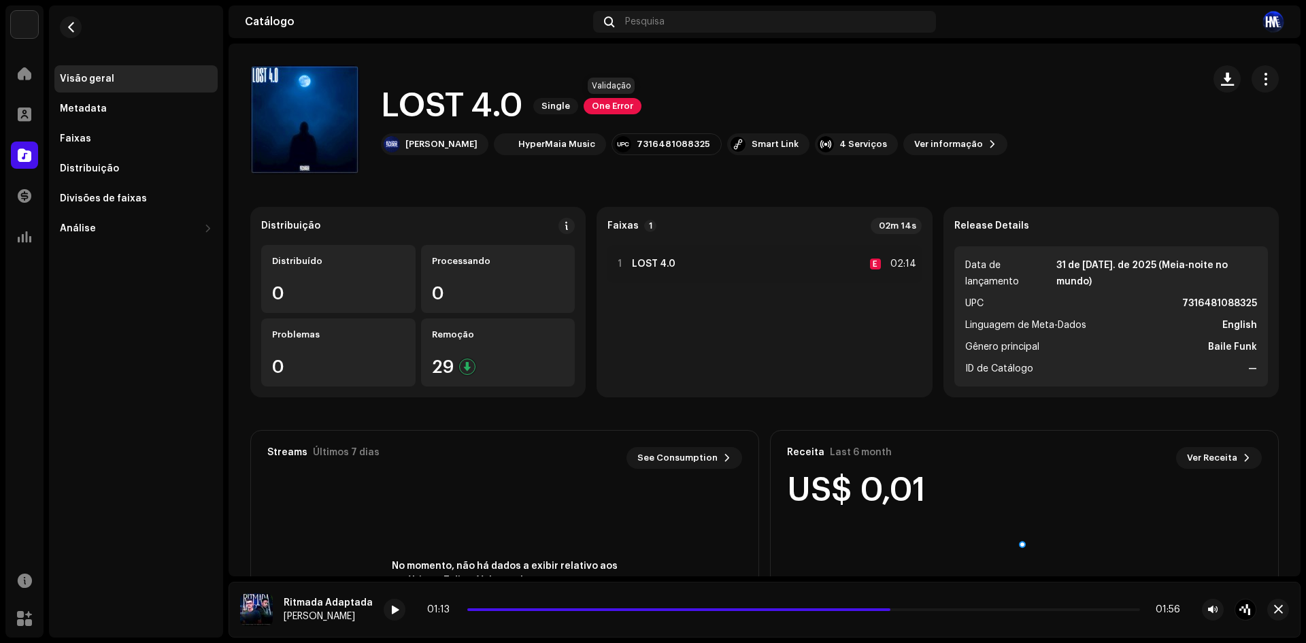
click at [613, 109] on span "One Error" at bounding box center [612, 106] width 58 height 16
click at [613, 103] on span "One Error" at bounding box center [612, 106] width 58 height 16
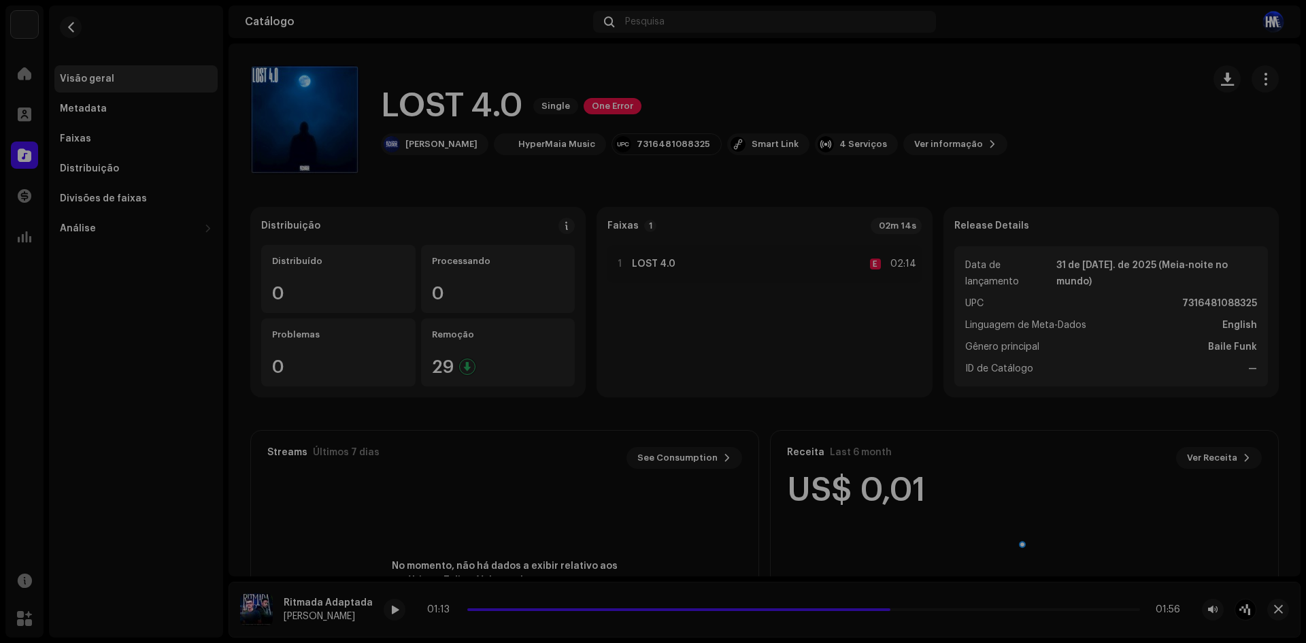
click at [613, 103] on div "Erros de validação Resolva os seguintes problemas antes de poder distribuir. La…" at bounding box center [653, 321] width 1306 height 643
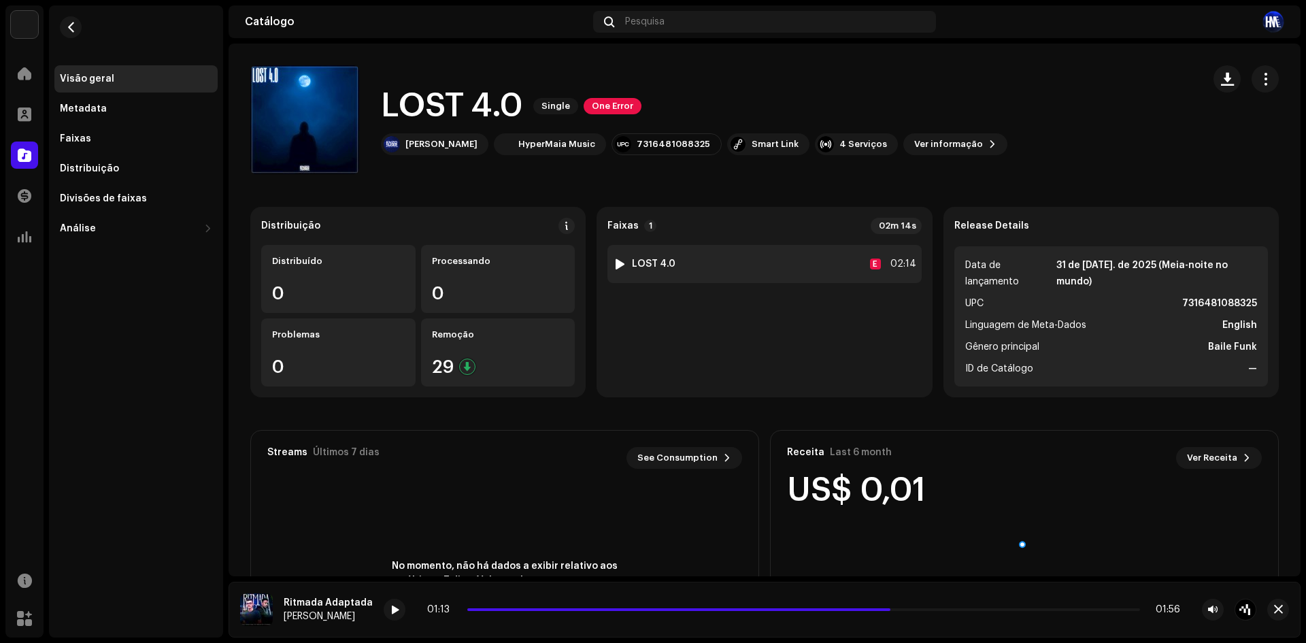
click at [620, 260] on div at bounding box center [620, 263] width 10 height 11
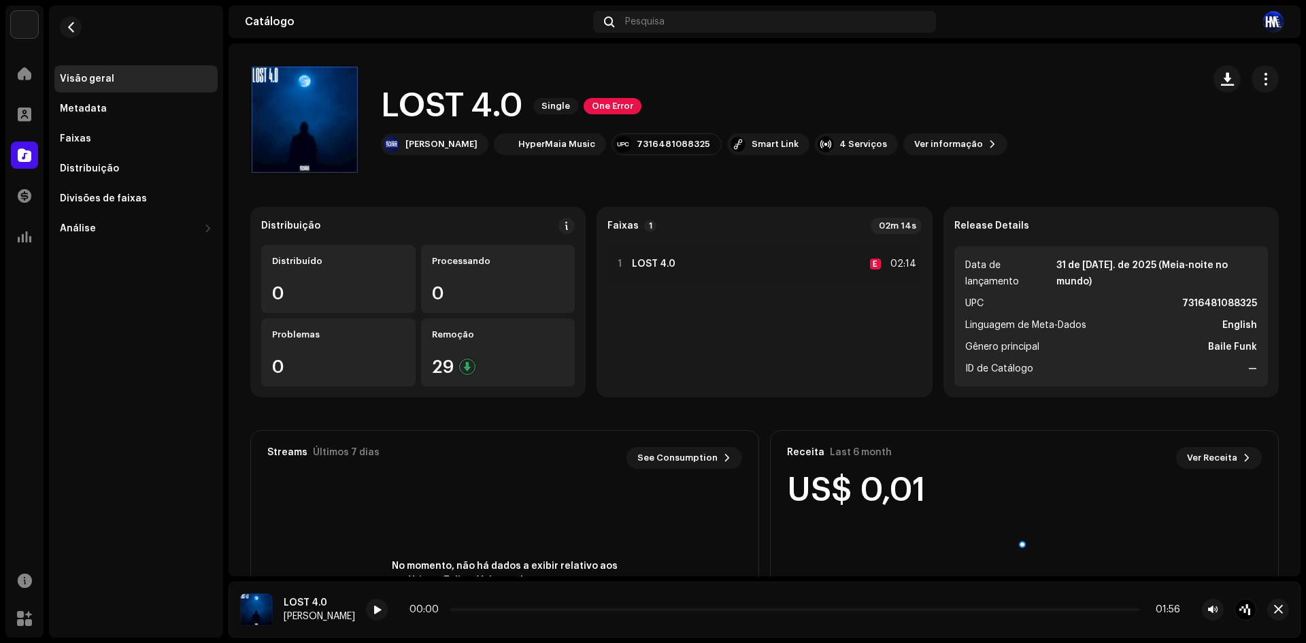
click at [373, 622] on div "LOST 4.0 [PERSON_NAME] 00:00 01:56" at bounding box center [764, 609] width 1072 height 56
click at [377, 615] on div at bounding box center [377, 609] width 22 height 22
click at [495, 609] on p-slider at bounding box center [793, 609] width 693 height 3
click at [377, 613] on span at bounding box center [377, 610] width 8 height 11
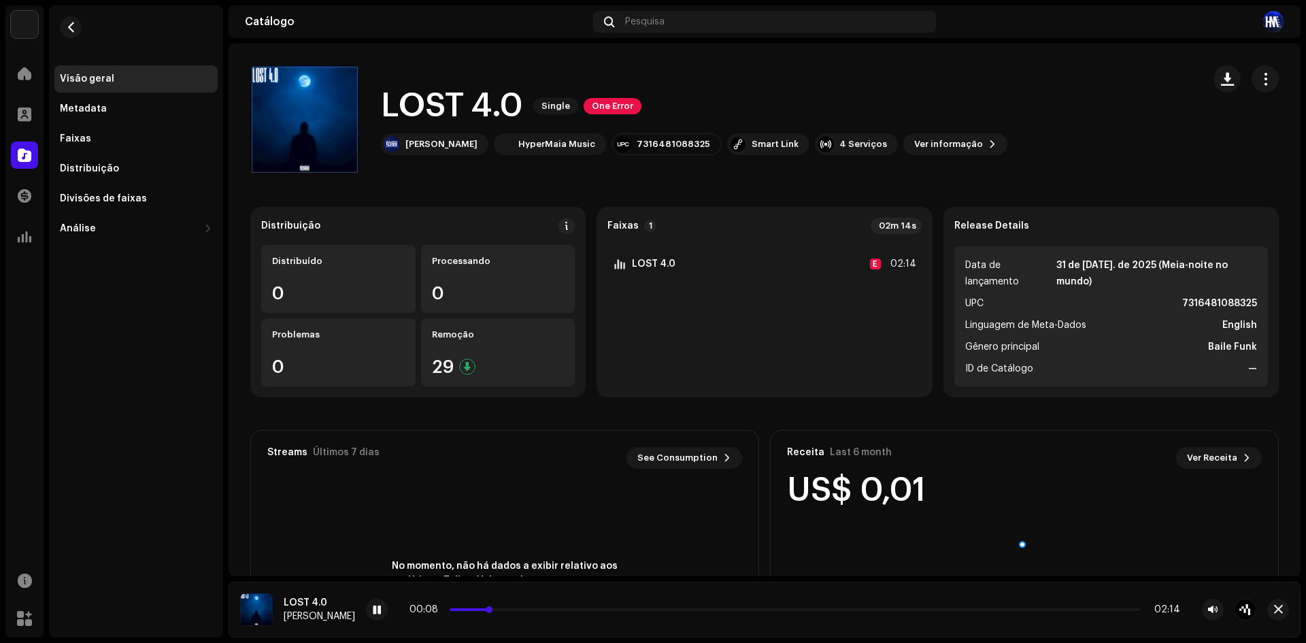
click at [528, 609] on p-slider at bounding box center [794, 609] width 690 height 3
click at [566, 609] on p-slider at bounding box center [794, 609] width 690 height 3
click at [833, 150] on div "4 Serviços" at bounding box center [856, 144] width 83 height 22
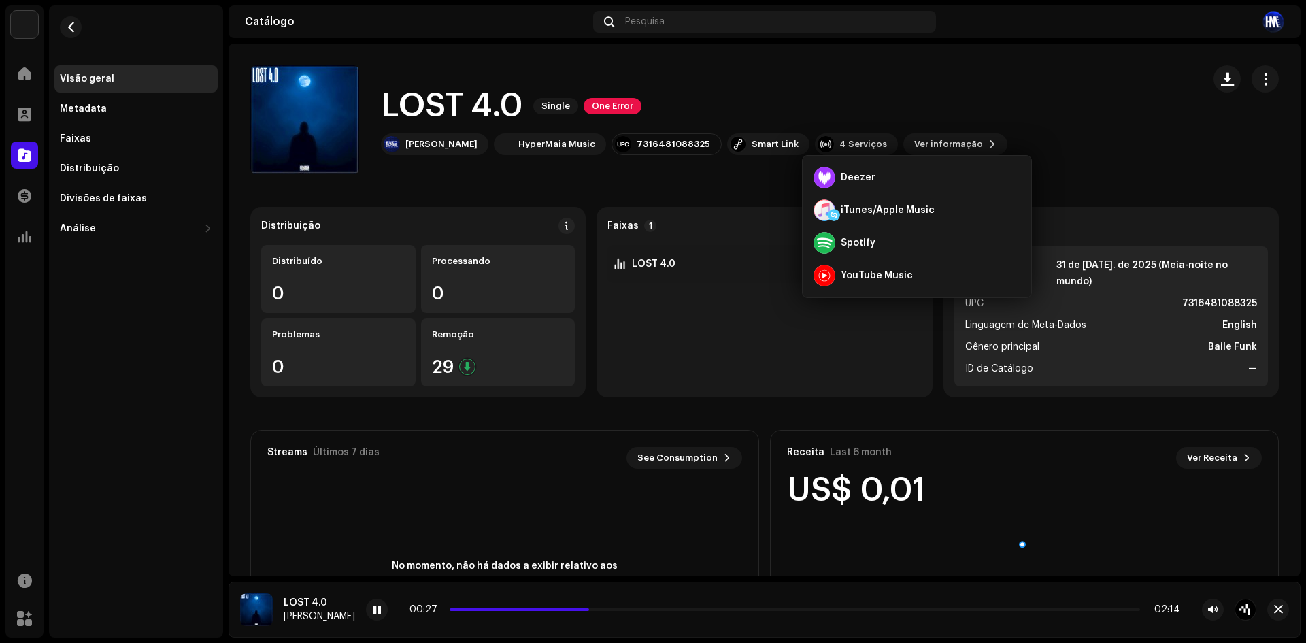
click at [868, 114] on div "LOST 4.0 Single One Error" at bounding box center [694, 106] width 626 height 44
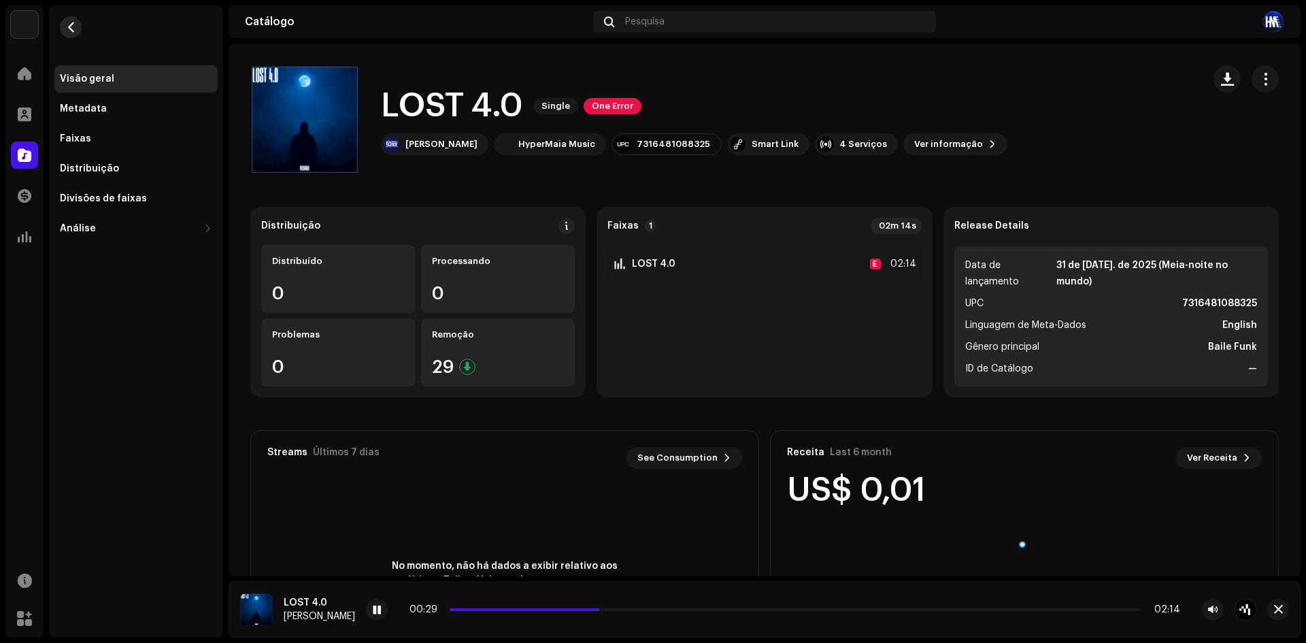
click at [74, 26] on span "button" at bounding box center [71, 27] width 10 height 11
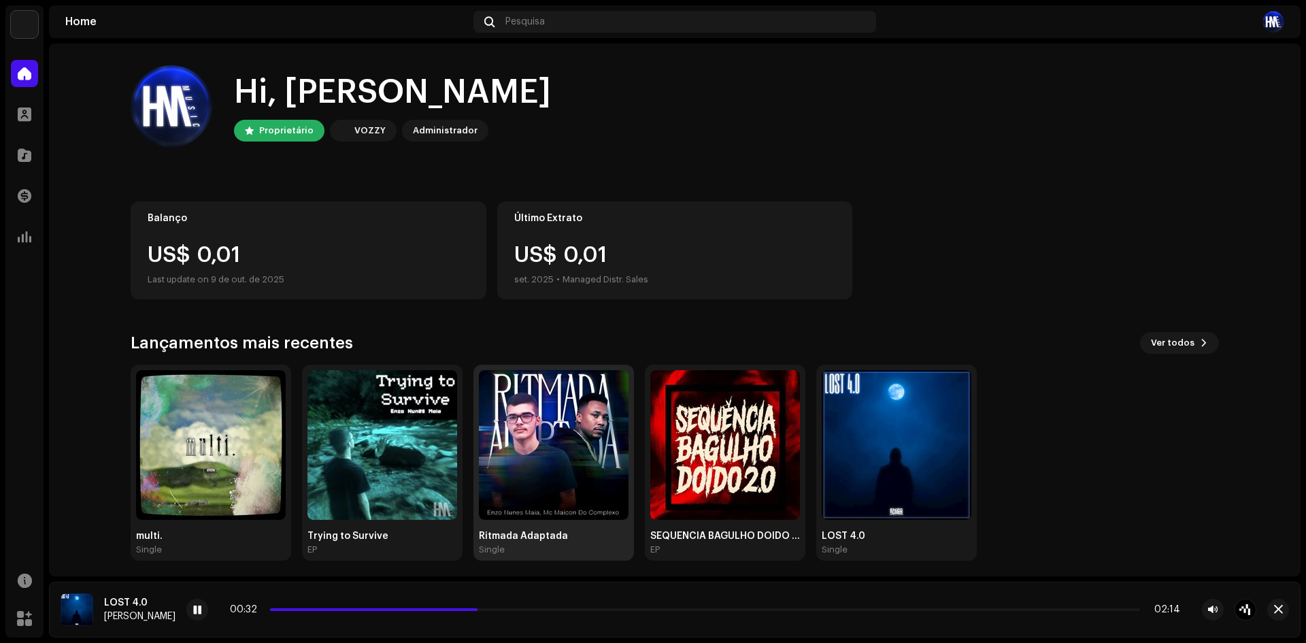
click at [546, 496] on img at bounding box center [554, 445] width 150 height 150
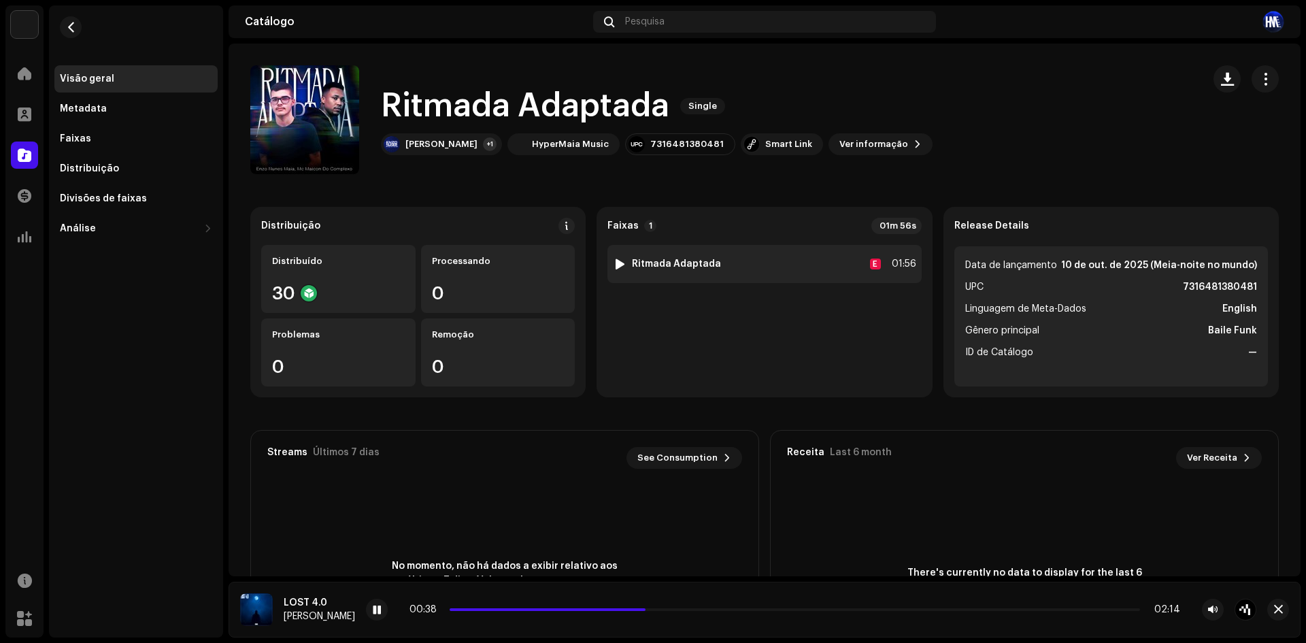
click at [616, 267] on div at bounding box center [620, 263] width 10 height 11
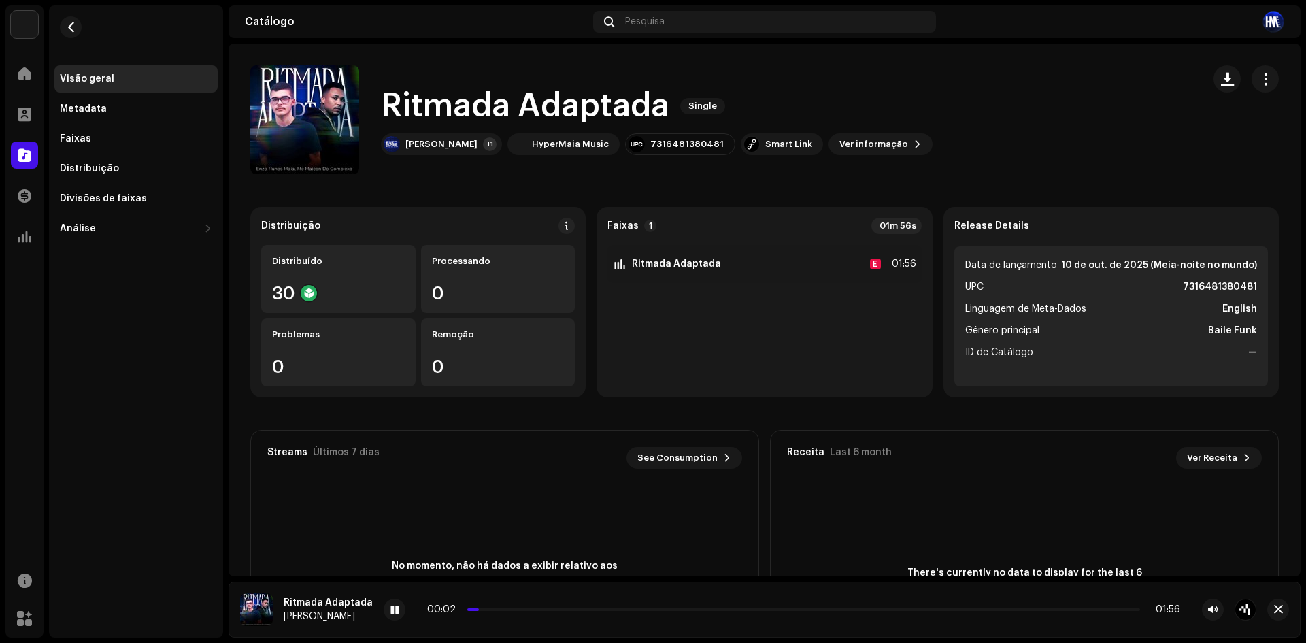
click at [529, 613] on div "00:02 01:56" at bounding box center [803, 609] width 753 height 11
click at [532, 605] on div "00:02 01:56" at bounding box center [803, 609] width 753 height 11
click at [530, 609] on p-slider at bounding box center [803, 609] width 672 height 3
click at [1251, 78] on button "button" at bounding box center [1264, 78] width 27 height 27
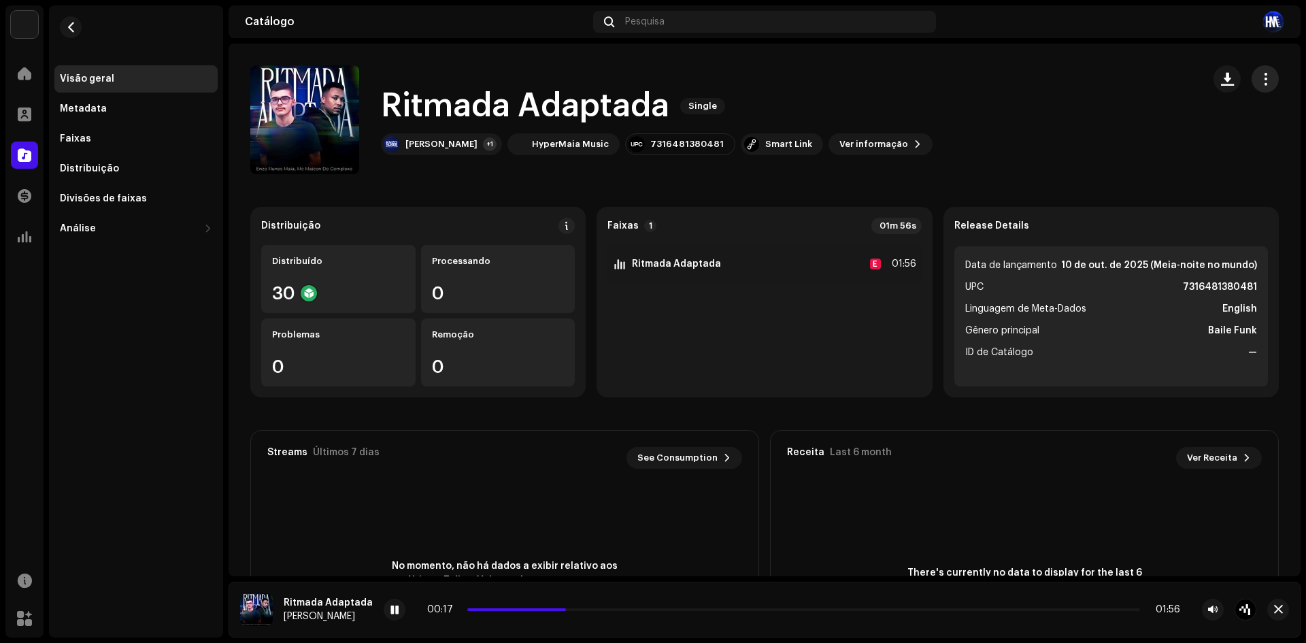
click at [1251, 78] on button "button" at bounding box center [1264, 78] width 27 height 27
click at [972, 143] on div "Ritmada Adaptada Single [PERSON_NAME] +1 HyperMaia Music 7316481380481 Smart Li…" at bounding box center [720, 119] width 941 height 109
click at [853, 160] on div "Ritmada Adaptada Single [PERSON_NAME] +1 HyperMaia Music 7316481380481 Smart Li…" at bounding box center [720, 119] width 941 height 109
click at [853, 145] on span "Ver informação" at bounding box center [873, 144] width 69 height 27
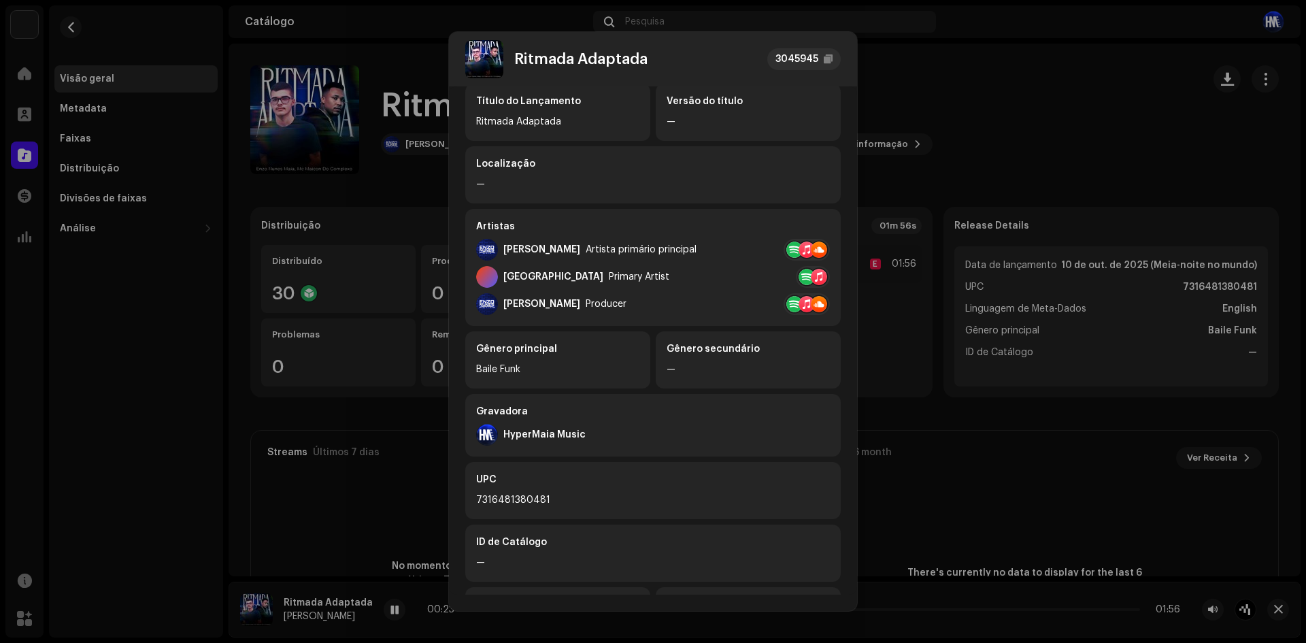
scroll to position [180, 0]
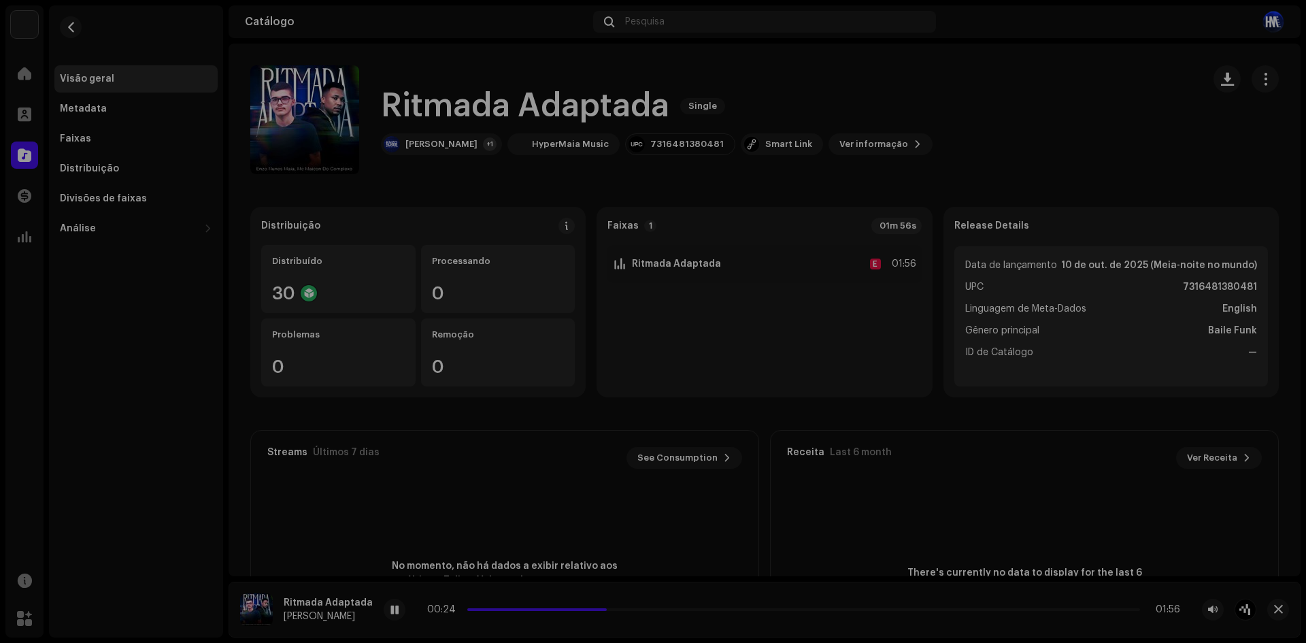
click at [1176, 356] on div "Ritmada Adaptada 3045945 Metadata Distribuição Linguagem de Meta-Dados English …" at bounding box center [653, 321] width 1306 height 643
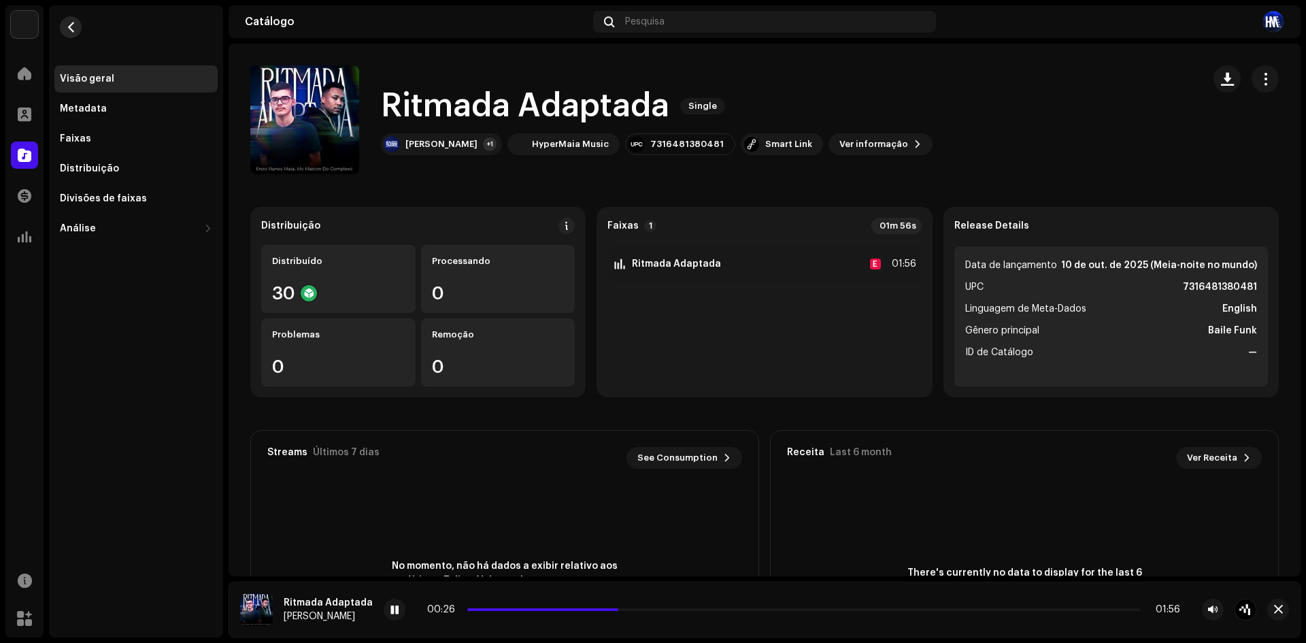
click at [66, 19] on button "button" at bounding box center [71, 27] width 22 height 22
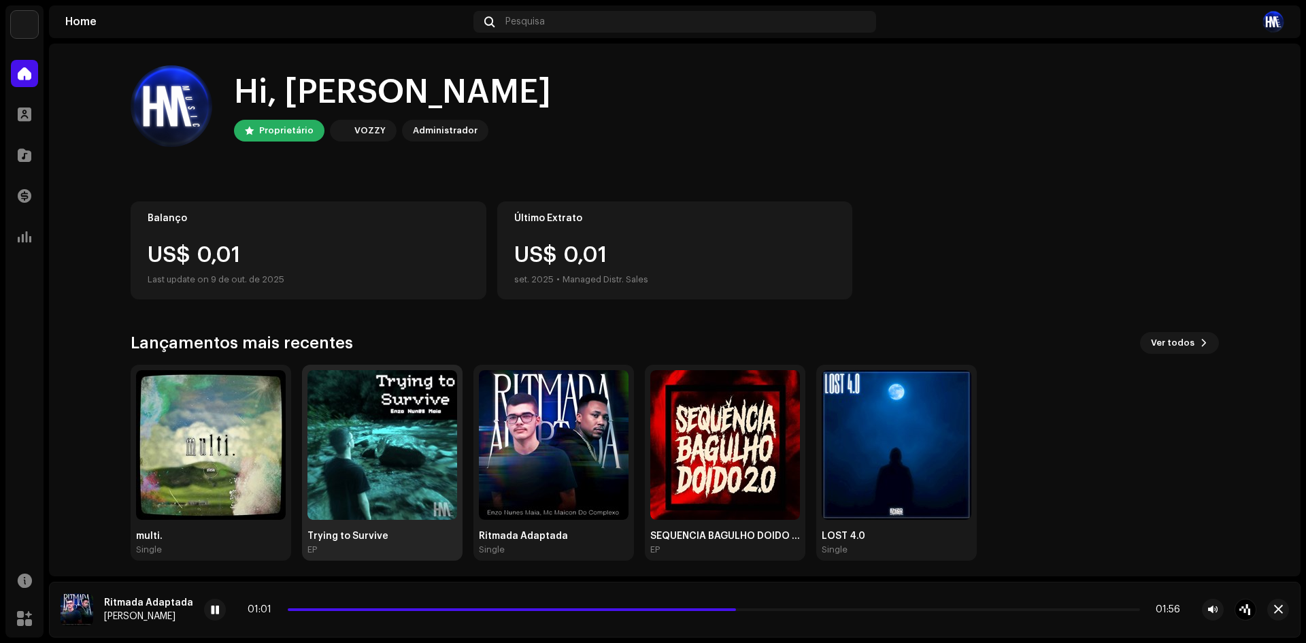
click at [382, 490] on img at bounding box center [382, 445] width 150 height 150
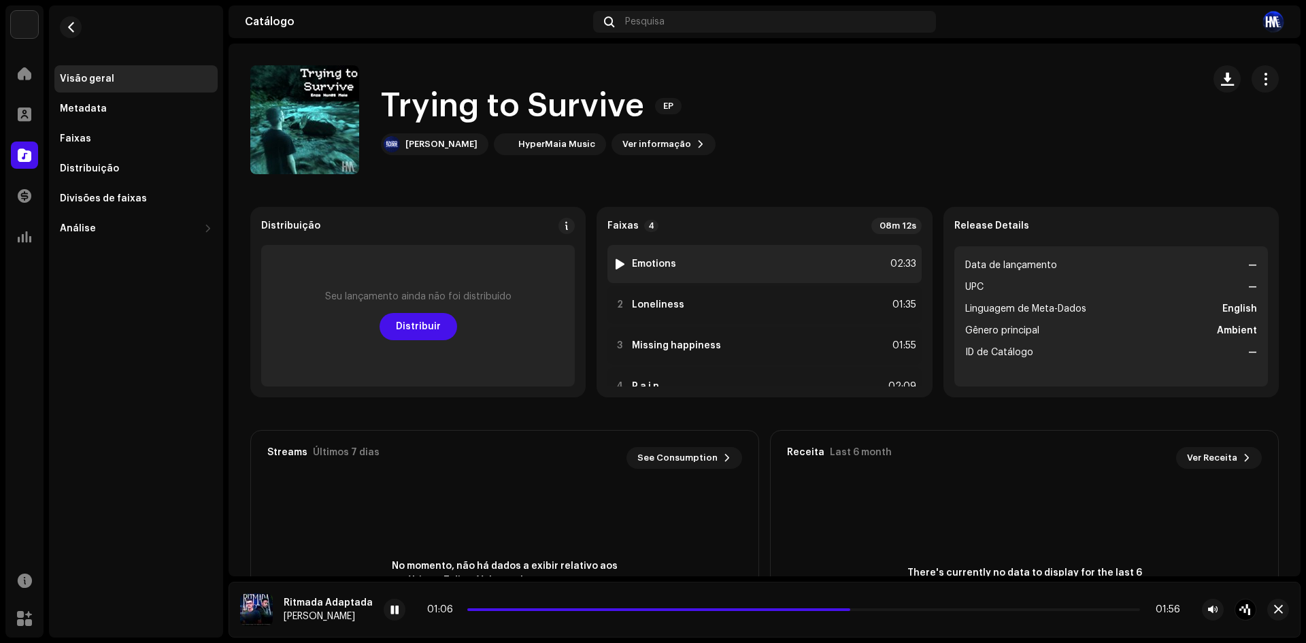
click at [619, 258] on div at bounding box center [620, 263] width 10 height 11
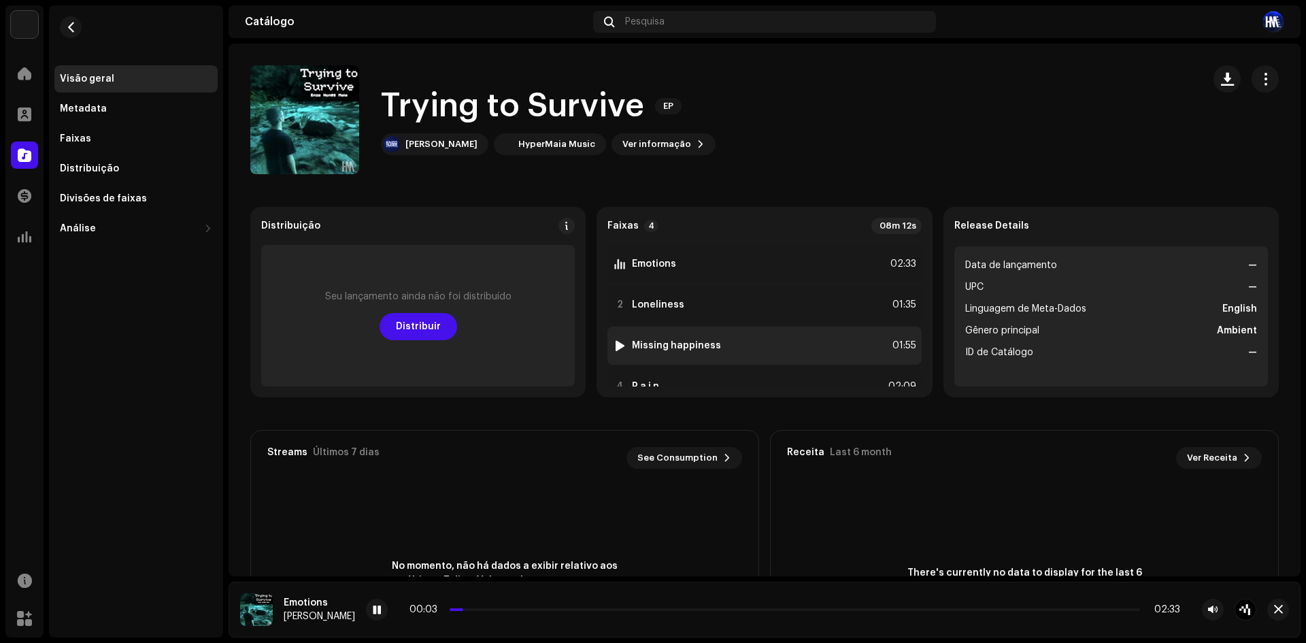
click at [616, 350] on div at bounding box center [620, 345] width 10 height 11
click at [389, 600] on div at bounding box center [395, 609] width 22 height 22
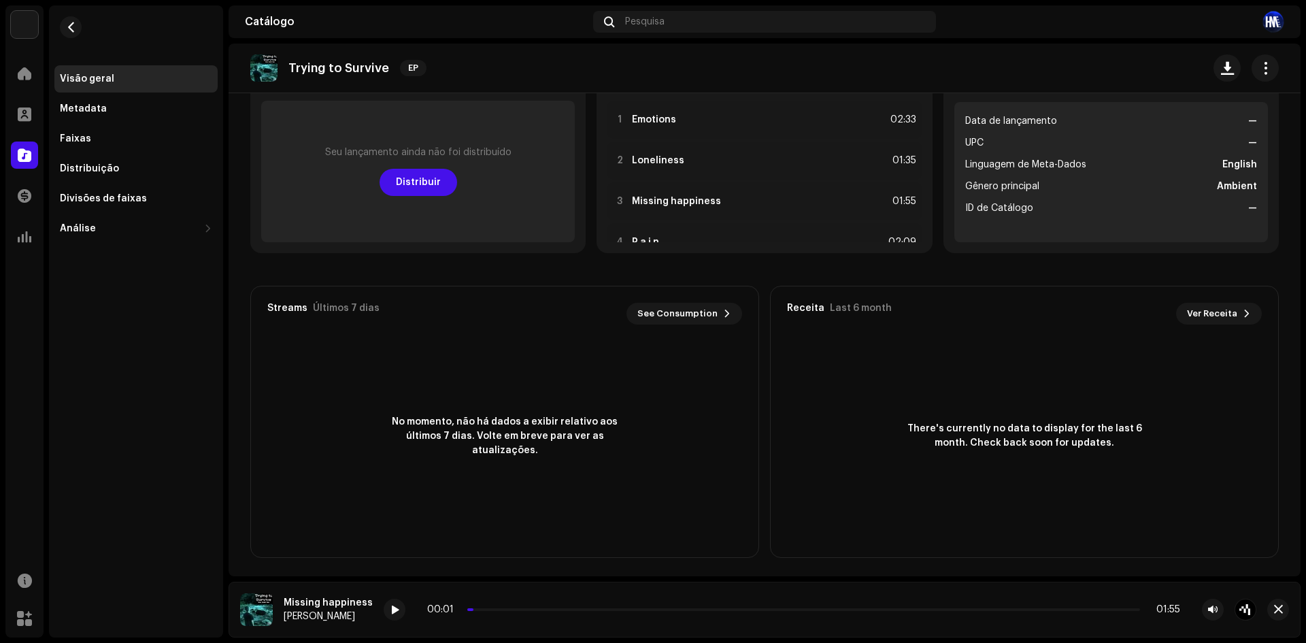
scroll to position [148, 0]
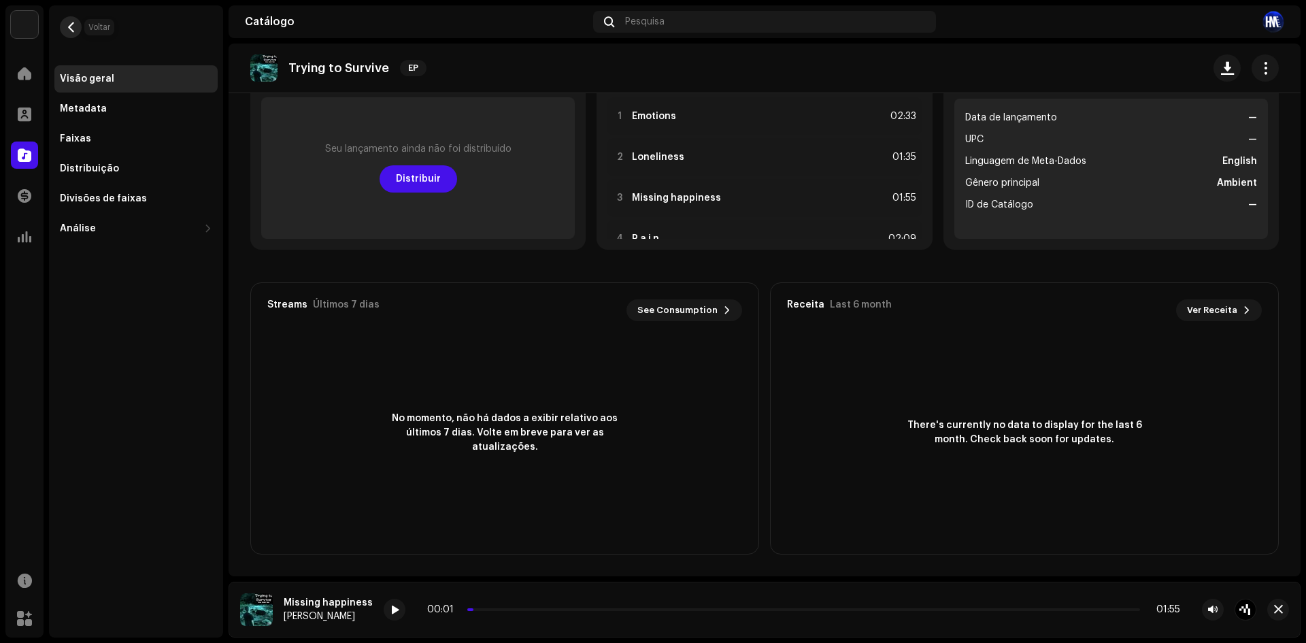
click at [65, 28] on button "button" at bounding box center [71, 27] width 22 height 22
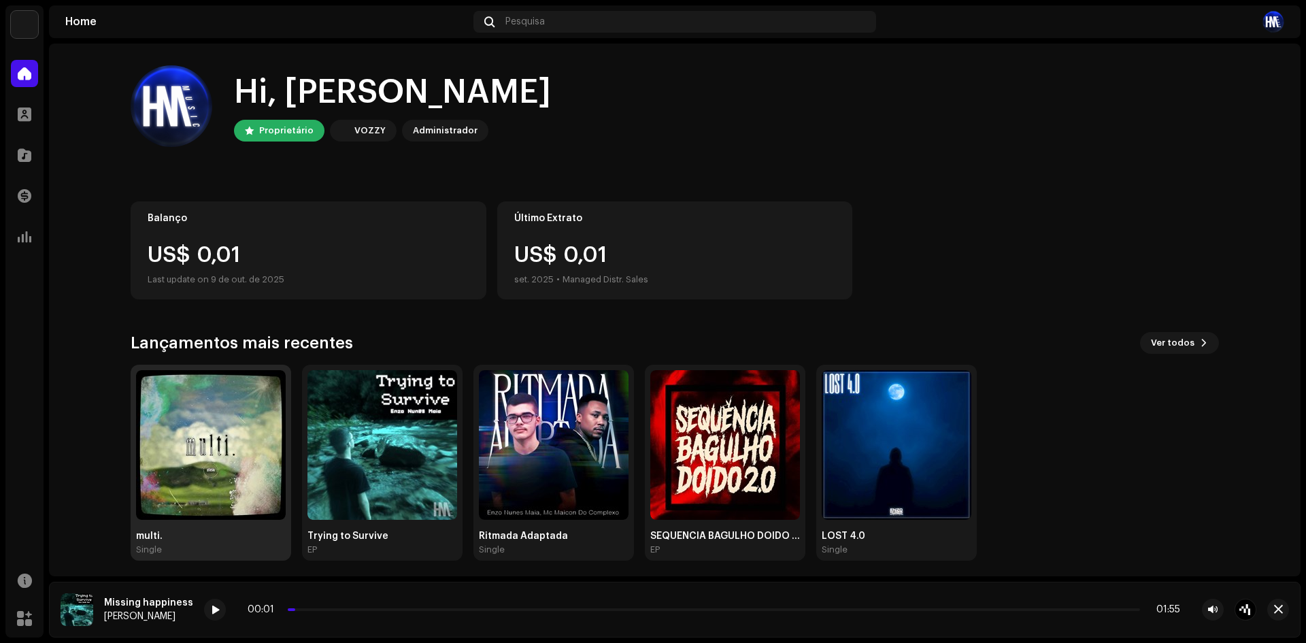
click at [232, 426] on img at bounding box center [211, 445] width 150 height 150
click at [197, 438] on img at bounding box center [211, 445] width 150 height 150
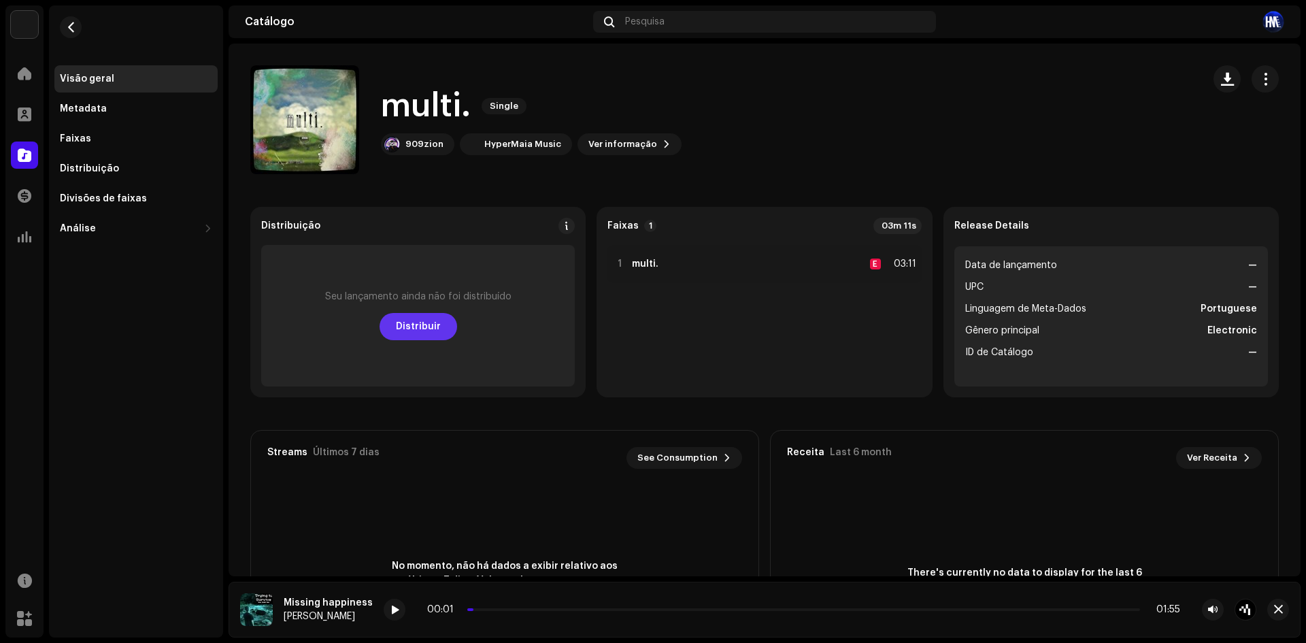
click at [404, 334] on span "Distribuir" at bounding box center [418, 326] width 45 height 27
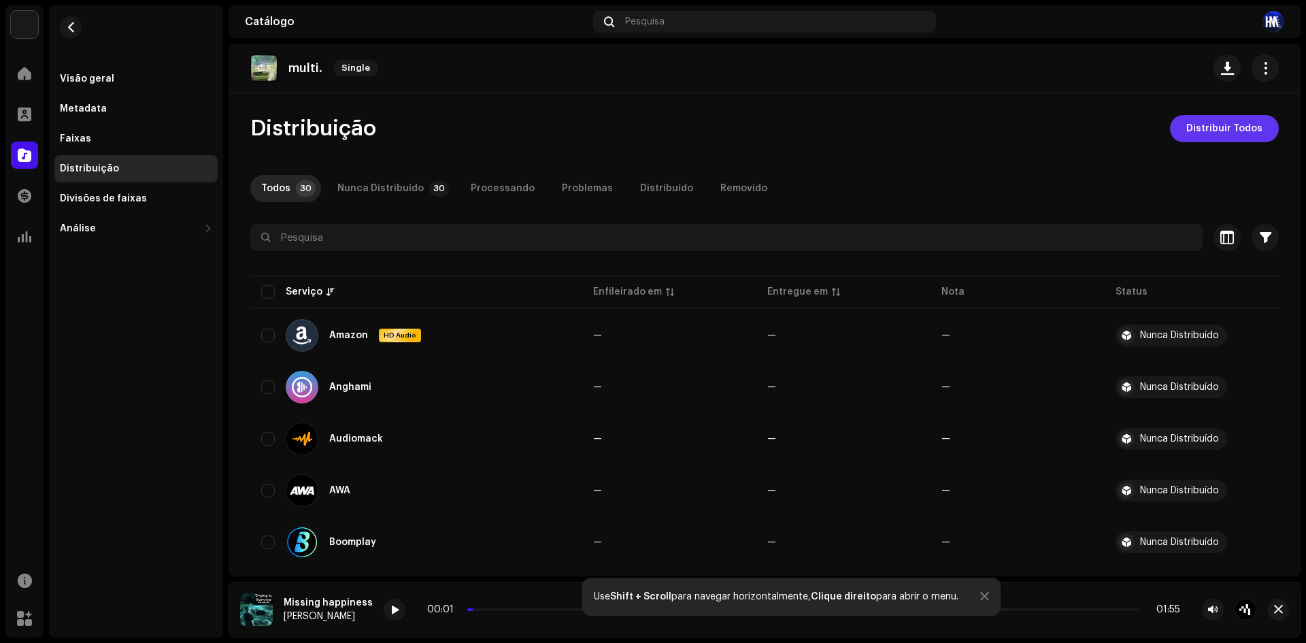
click at [1219, 133] on span "Distribuir Todos" at bounding box center [1224, 128] width 76 height 27
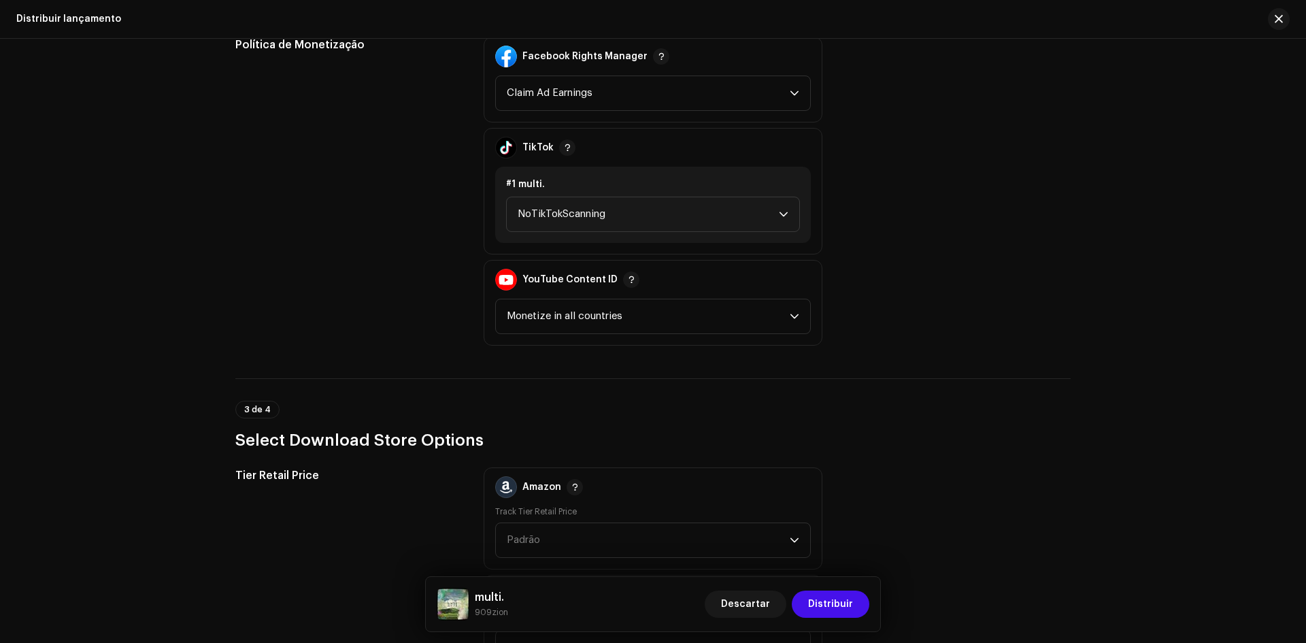
scroll to position [1632, 0]
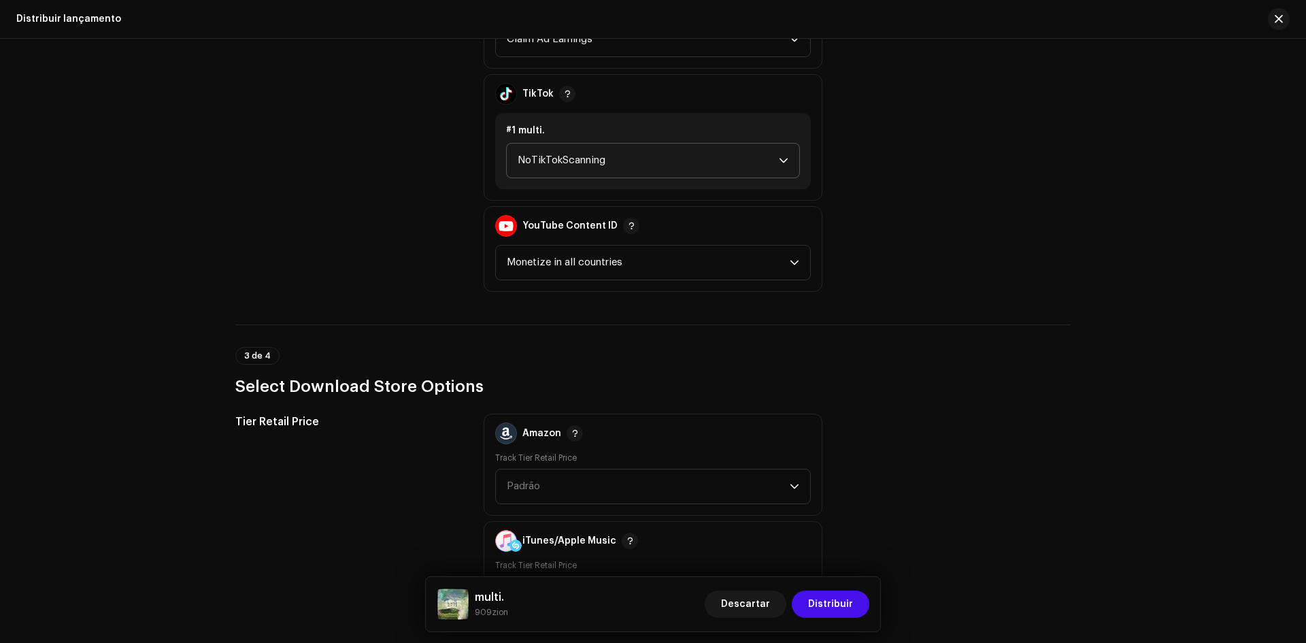
click at [576, 156] on span "NoTikTokScanning" at bounding box center [647, 160] width 261 height 34
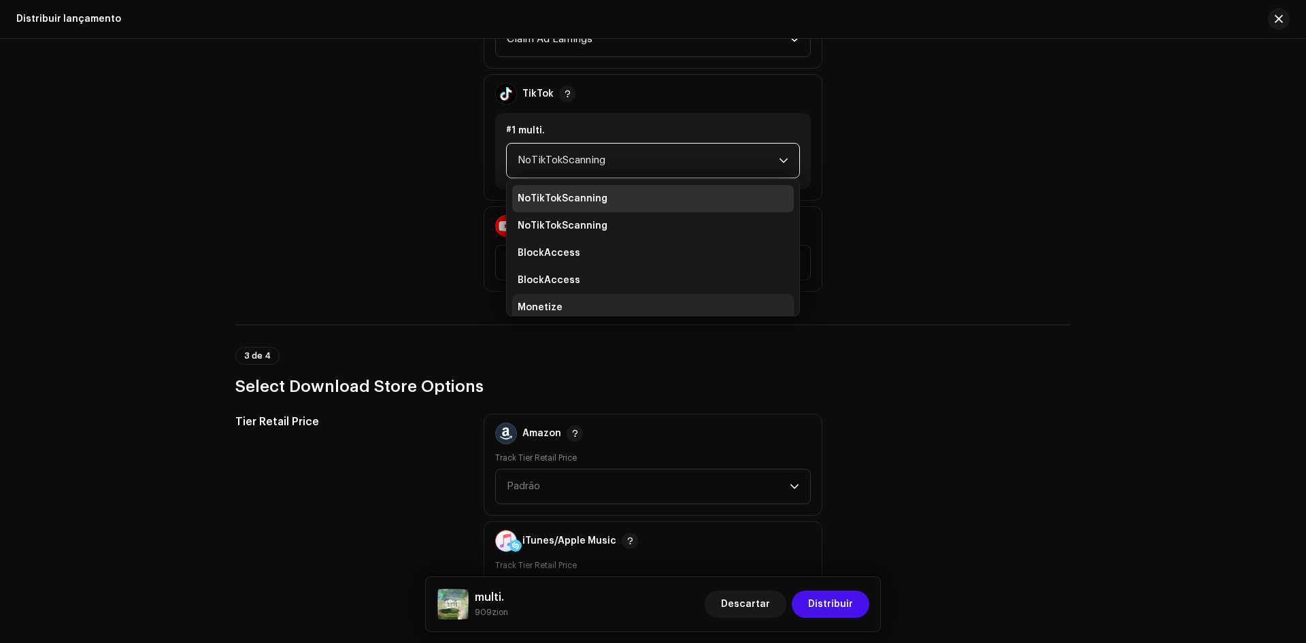
scroll to position [5, 0]
click at [565, 305] on li "Monetize" at bounding box center [653, 301] width 282 height 27
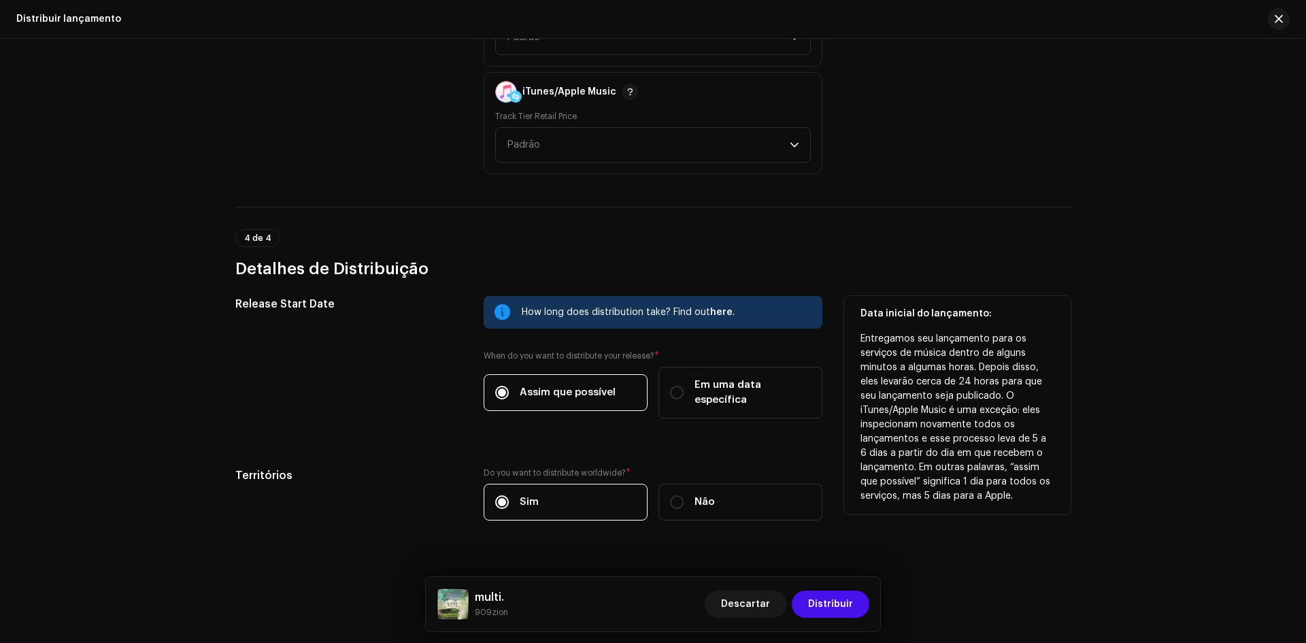
scroll to position [2090, 0]
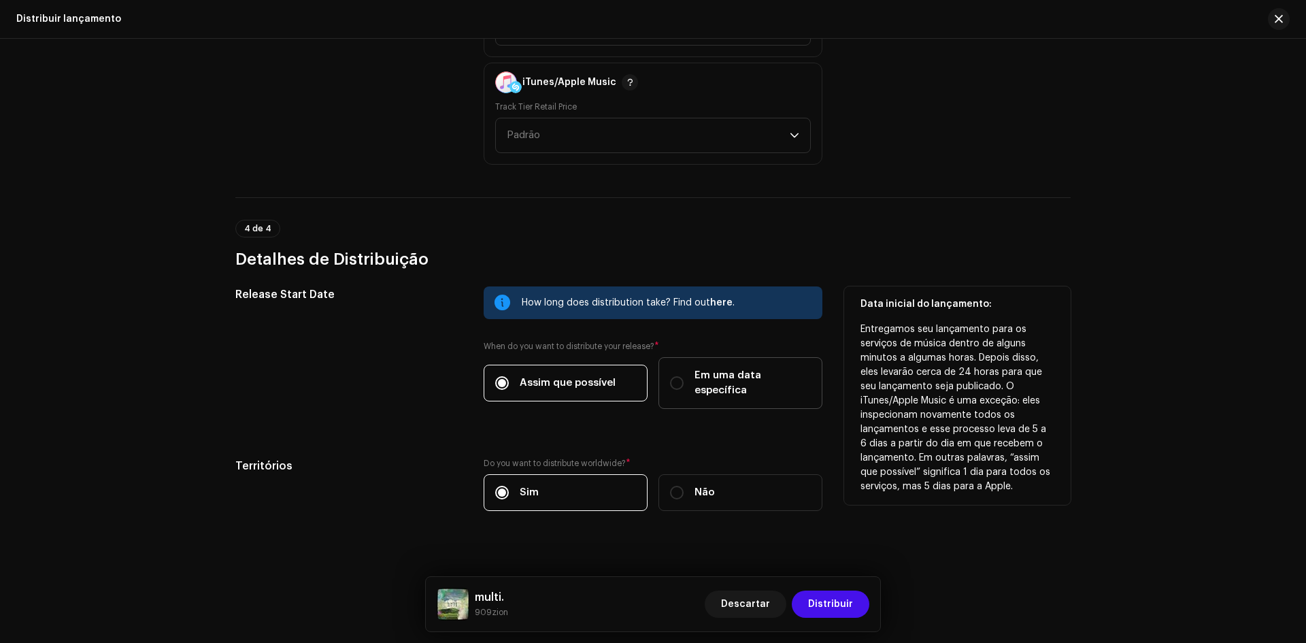
click at [772, 375] on span "Em uma data específica" at bounding box center [752, 383] width 116 height 30
click at [683, 376] on input "Em uma data específica" at bounding box center [677, 383] width 14 height 14
radio input "true"
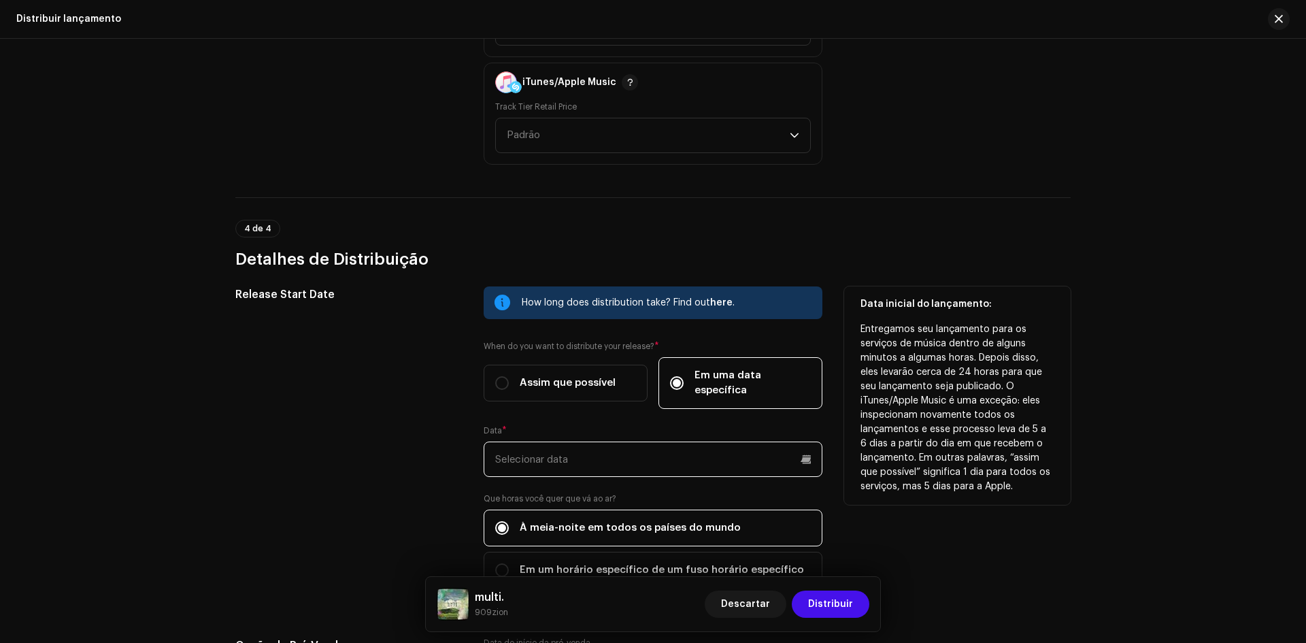
click at [652, 441] on input "text" at bounding box center [652, 458] width 339 height 35
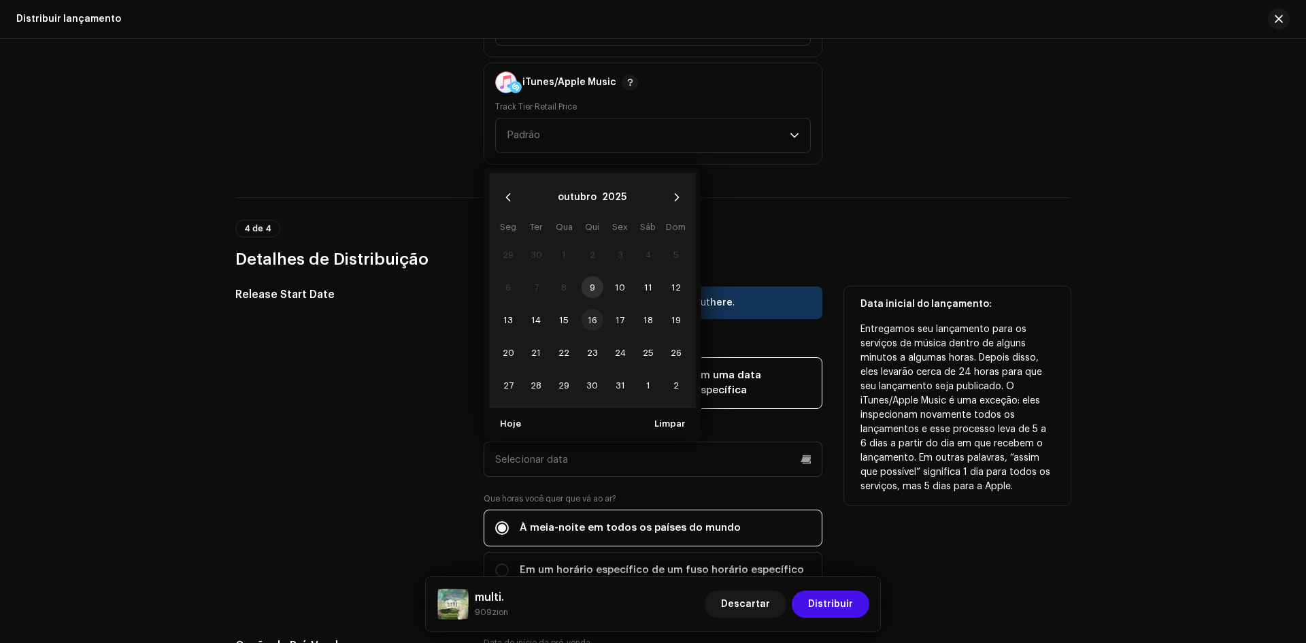
click at [600, 309] on span "16" at bounding box center [592, 320] width 22 height 22
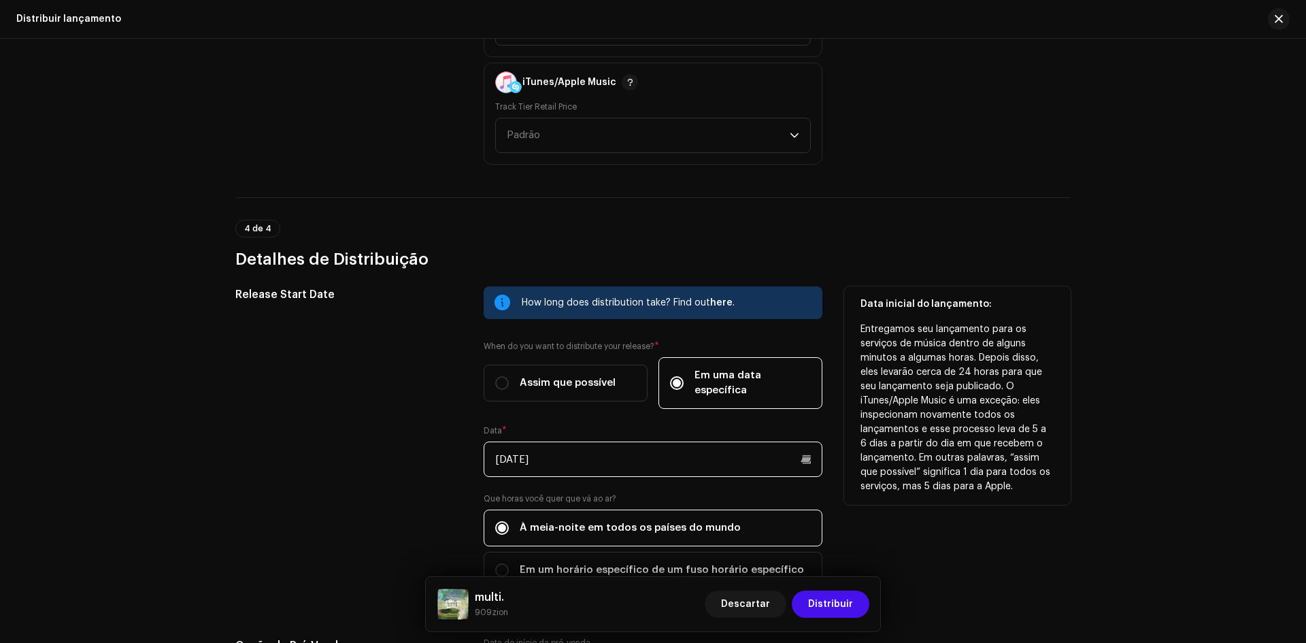
click at [616, 447] on input "[DATE]" at bounding box center [652, 458] width 339 height 35
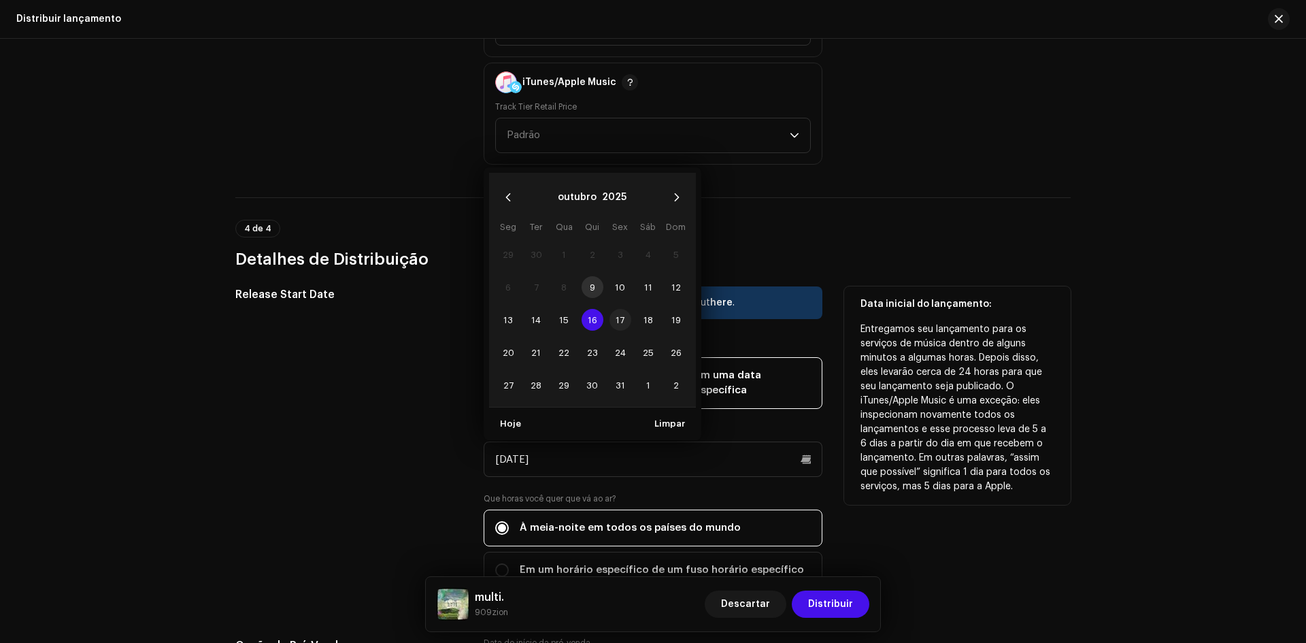
click at [613, 309] on span "17" at bounding box center [620, 320] width 22 height 22
type input "[DATE]"
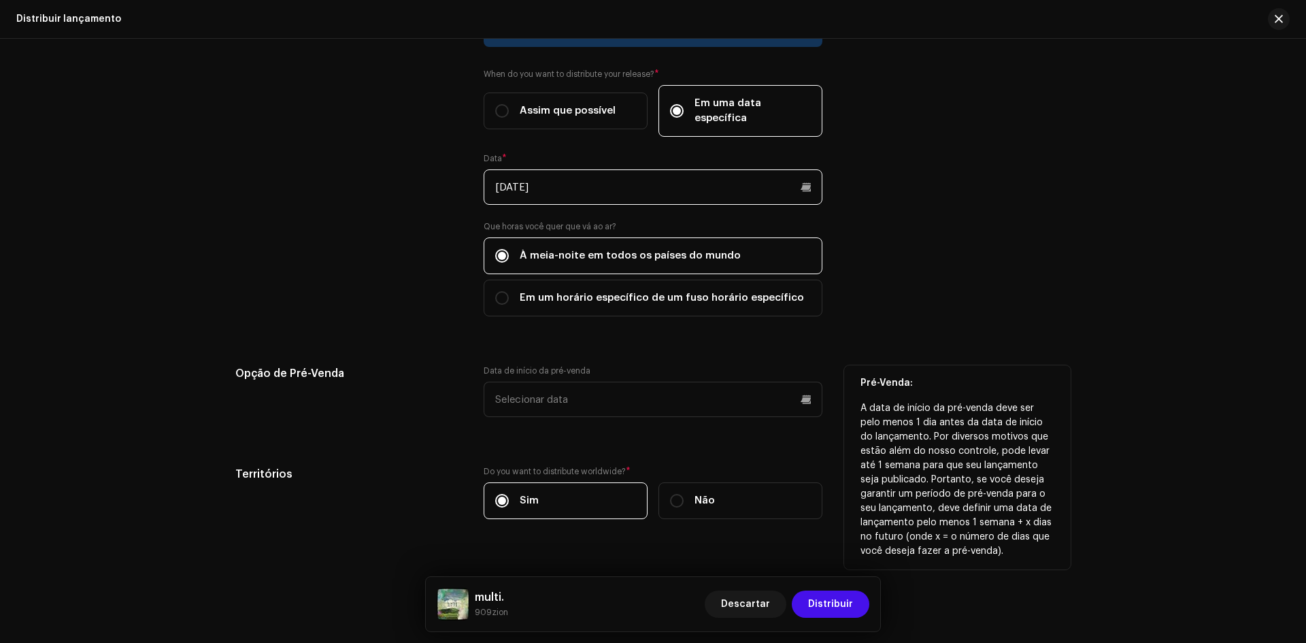
scroll to position [2370, 0]
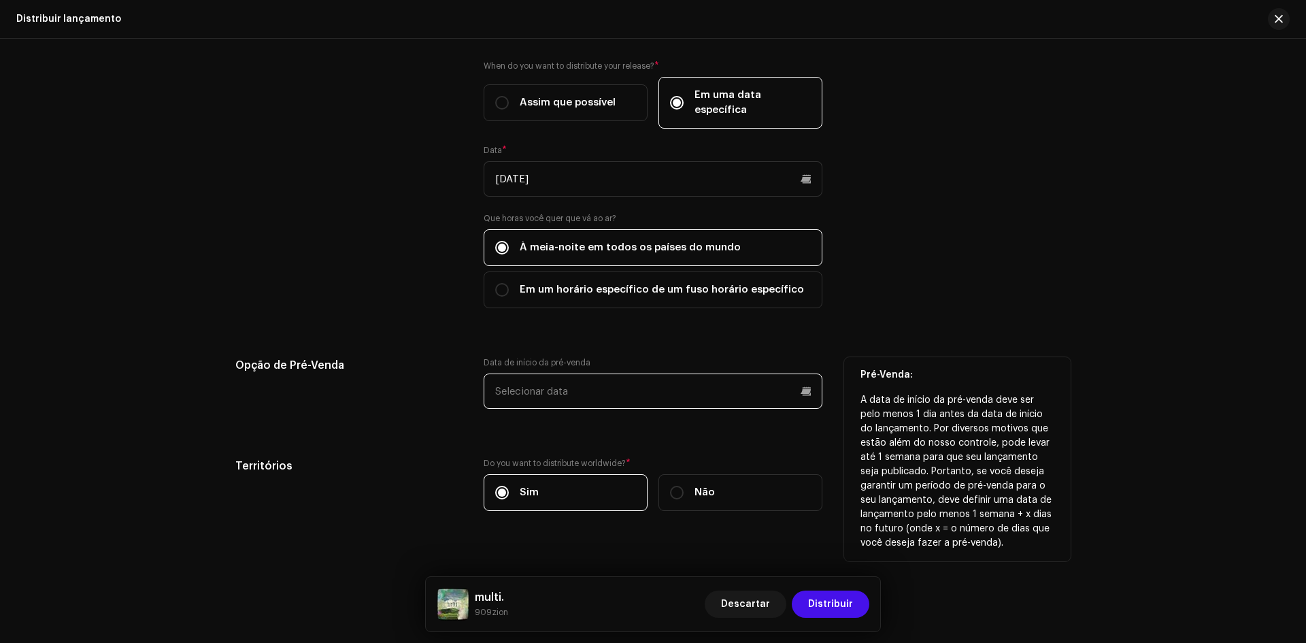
click at [624, 376] on input "text" at bounding box center [652, 390] width 339 height 35
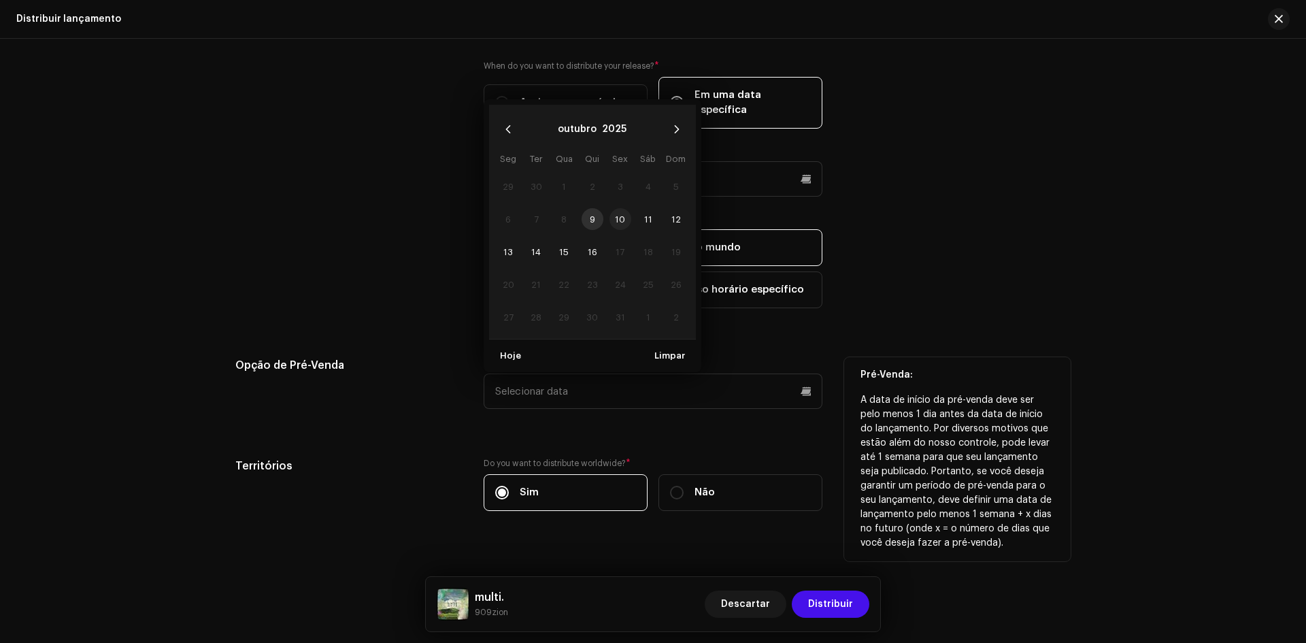
click at [615, 208] on span "10" at bounding box center [620, 219] width 22 height 22
type input "[DATE]"
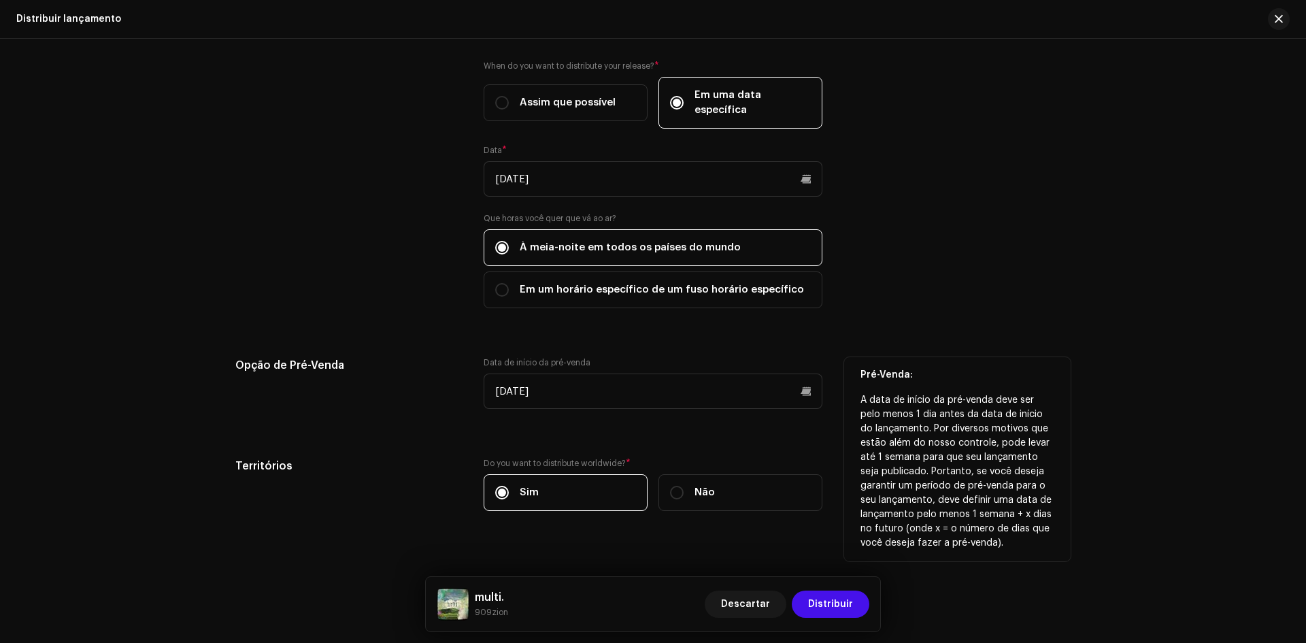
click at [685, 429] on div "Release Start Date How long does distribution take? Find out here . When do you…" at bounding box center [652, 266] width 835 height 521
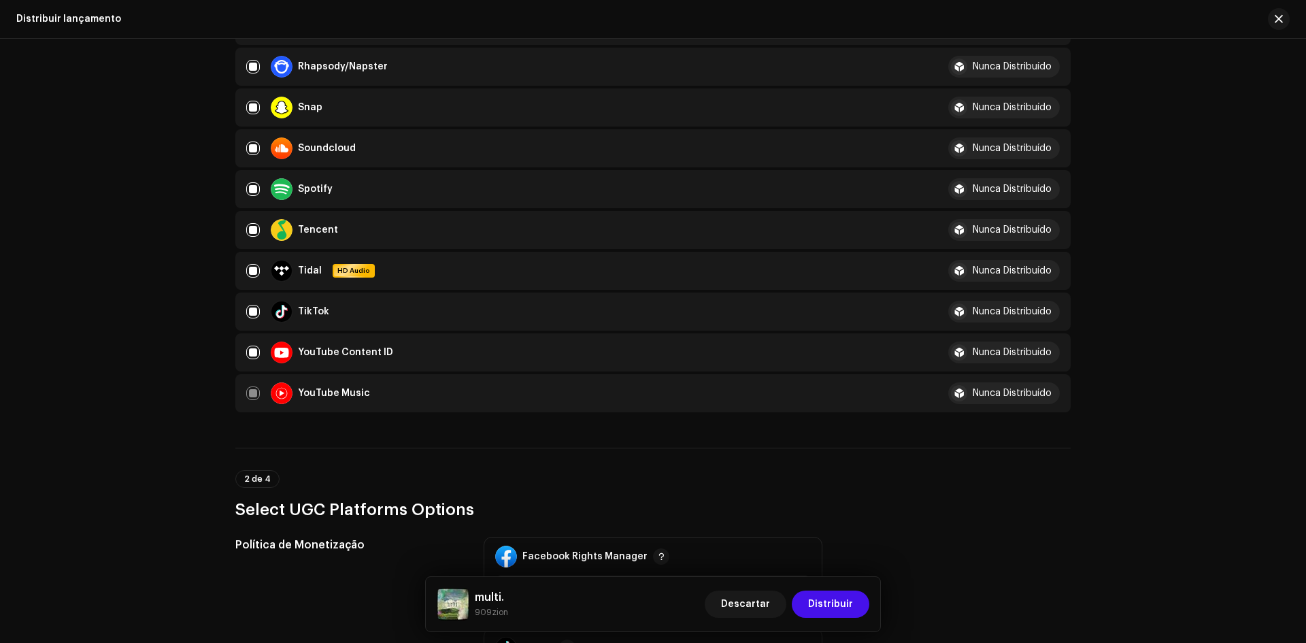
scroll to position [874, 0]
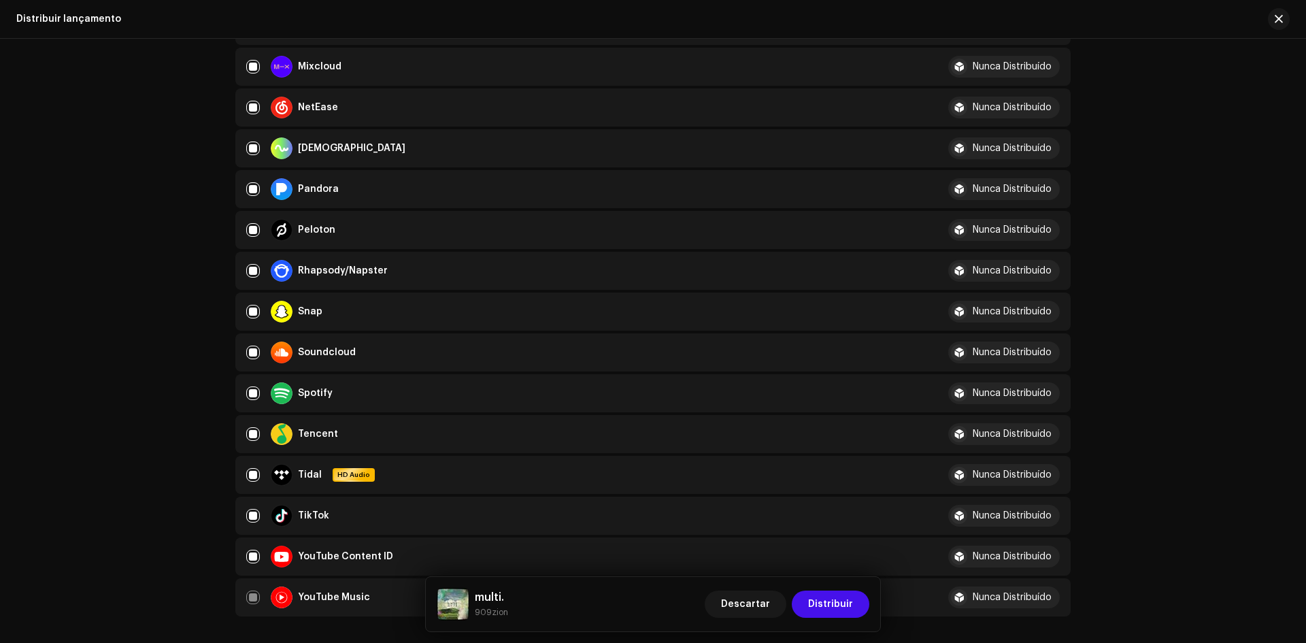
click at [238, 357] on td "Soundcloud" at bounding box center [581, 352] width 692 height 38
click at [246, 357] on input "checkbox" at bounding box center [253, 352] width 14 height 14
checkbox input "false"
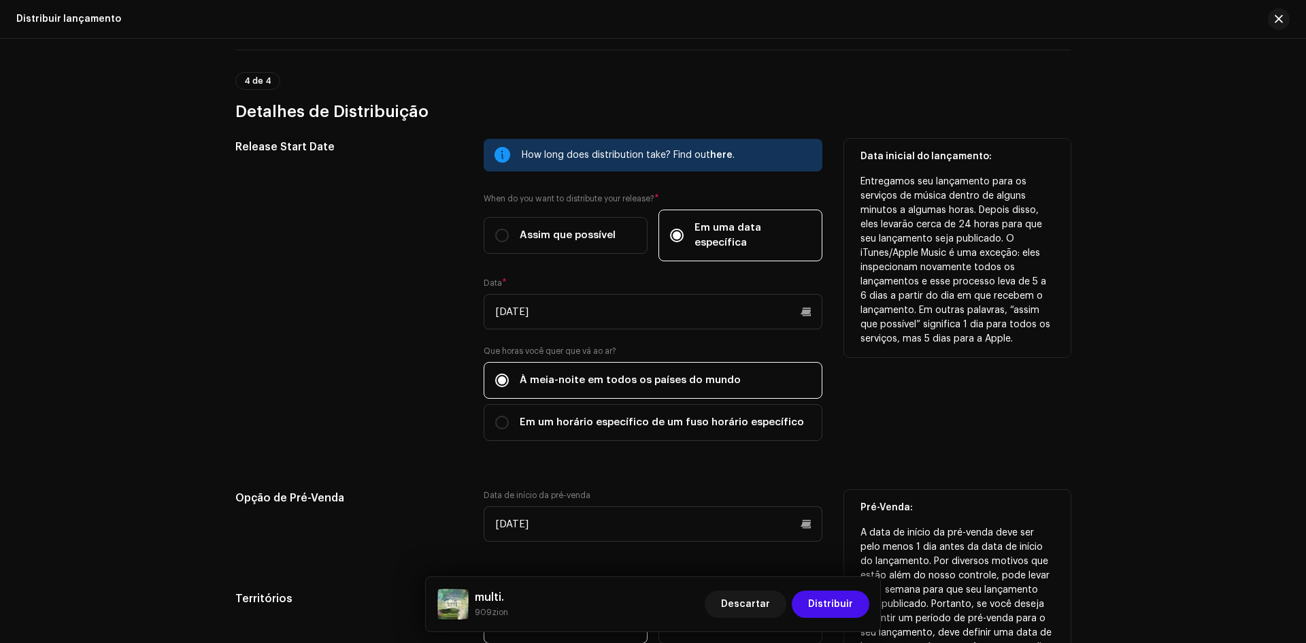
scroll to position [2370, 0]
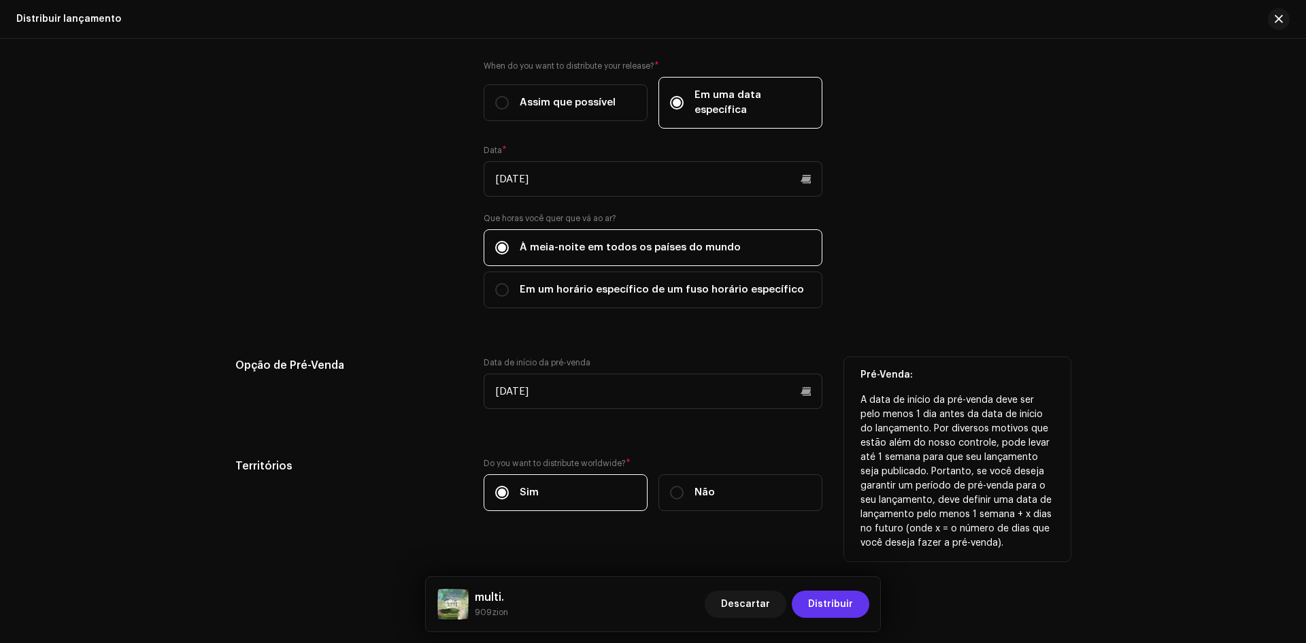
click at [857, 598] on button "Distribuir" at bounding box center [830, 603] width 78 height 27
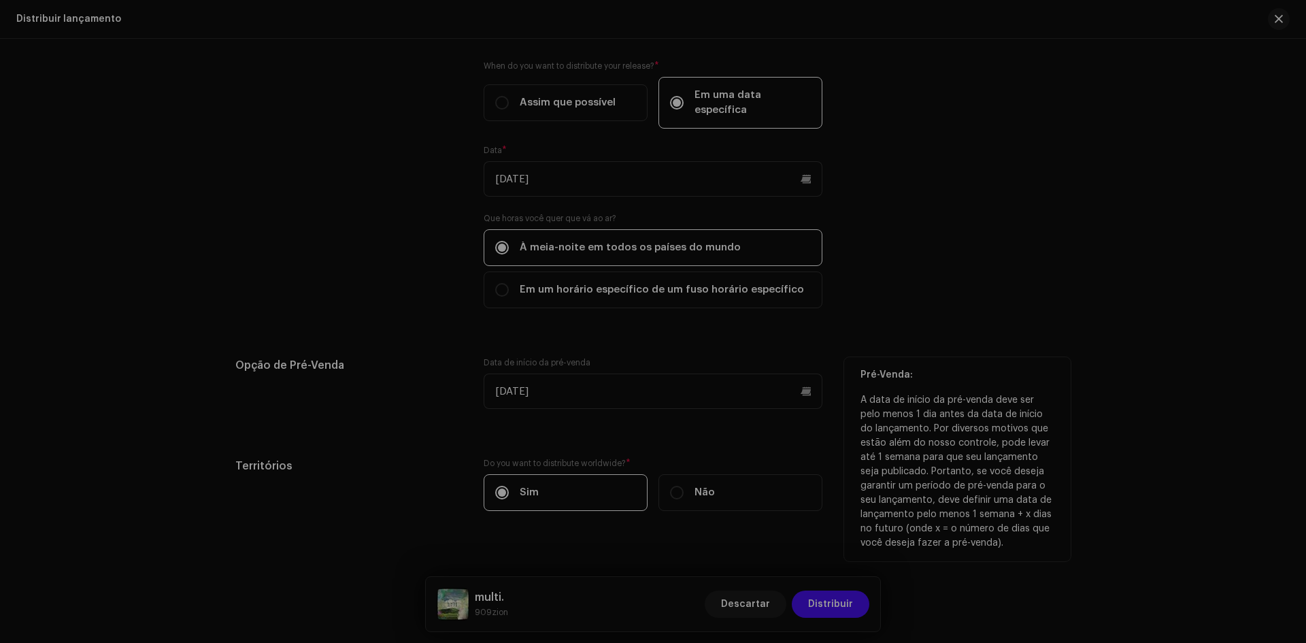
click at [1082, 388] on div "Confirmação Necessária Você está prestes a enviar esta versão para os seguintes…" at bounding box center [653, 321] width 1306 height 643
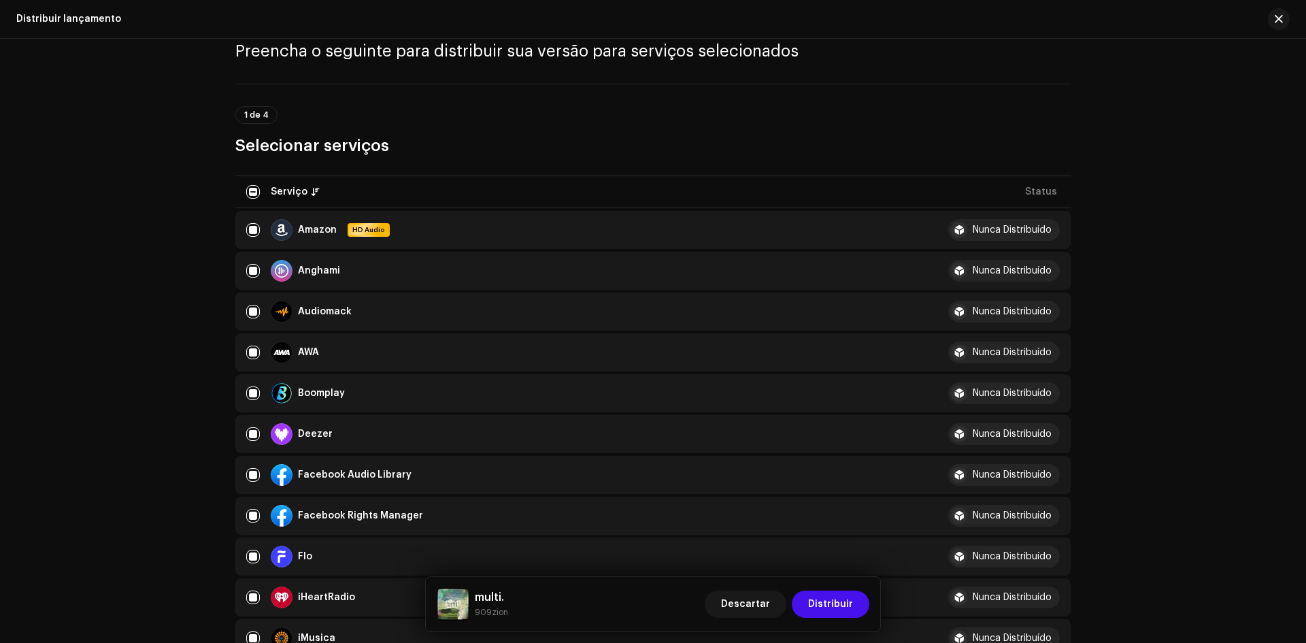
scroll to position [0, 0]
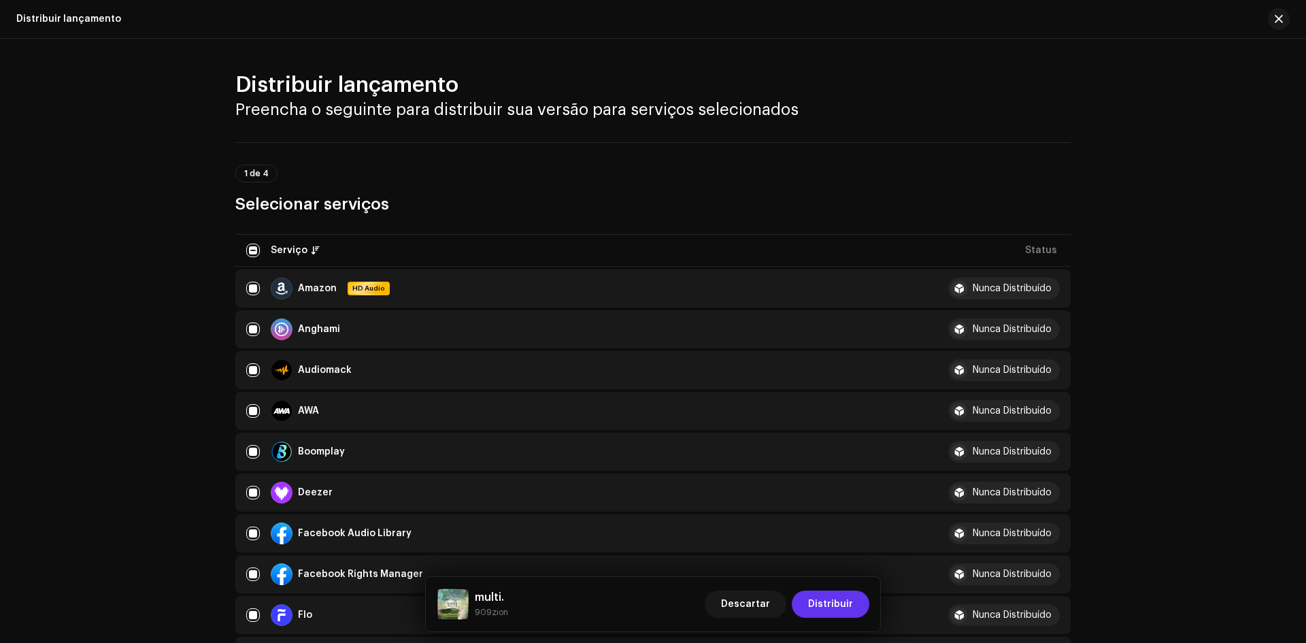
click at [851, 607] on span "Distribuir" at bounding box center [830, 603] width 45 height 27
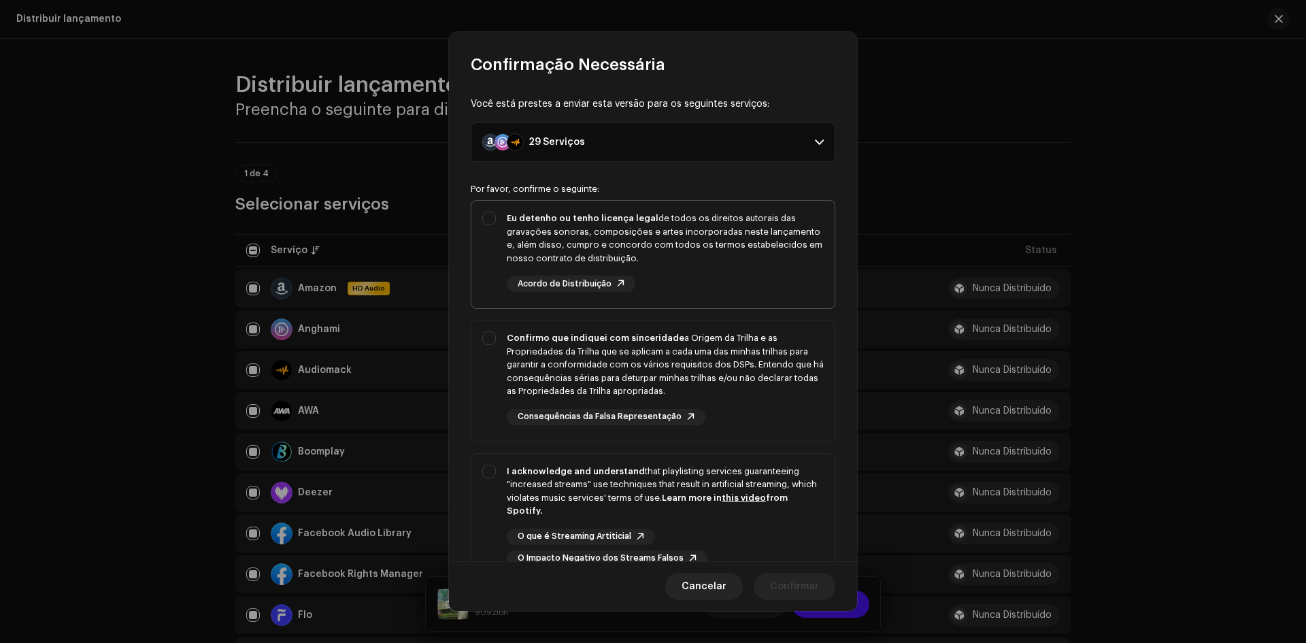
click at [689, 243] on div "Eu detenho ou tenho licença legal de todos os direitos autorais das gravações s…" at bounding box center [665, 237] width 317 height 53
checkbox input "true"
click at [686, 349] on div "Confirmo que indiquei com sinceridade a Origem da Trilha e as Propriedades da T…" at bounding box center [665, 364] width 317 height 67
checkbox input "true"
click at [728, 480] on div "I acknowledge and understand that playlisting services guaranteeing "increased …" at bounding box center [665, 490] width 317 height 53
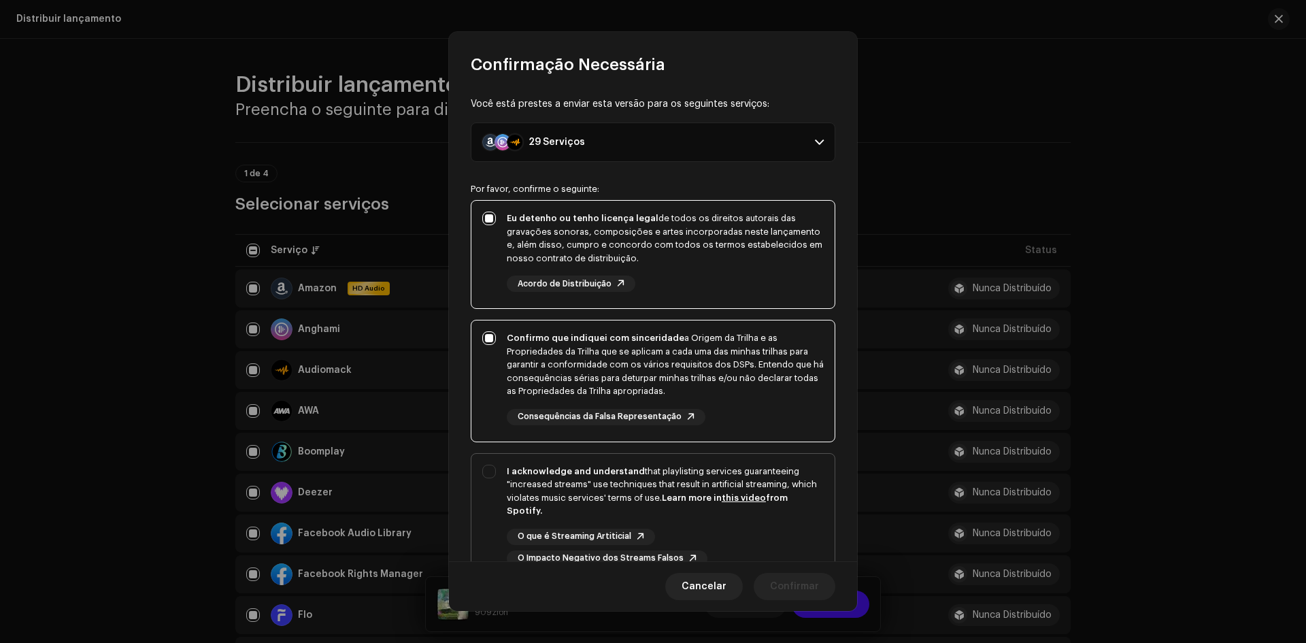
checkbox input "true"
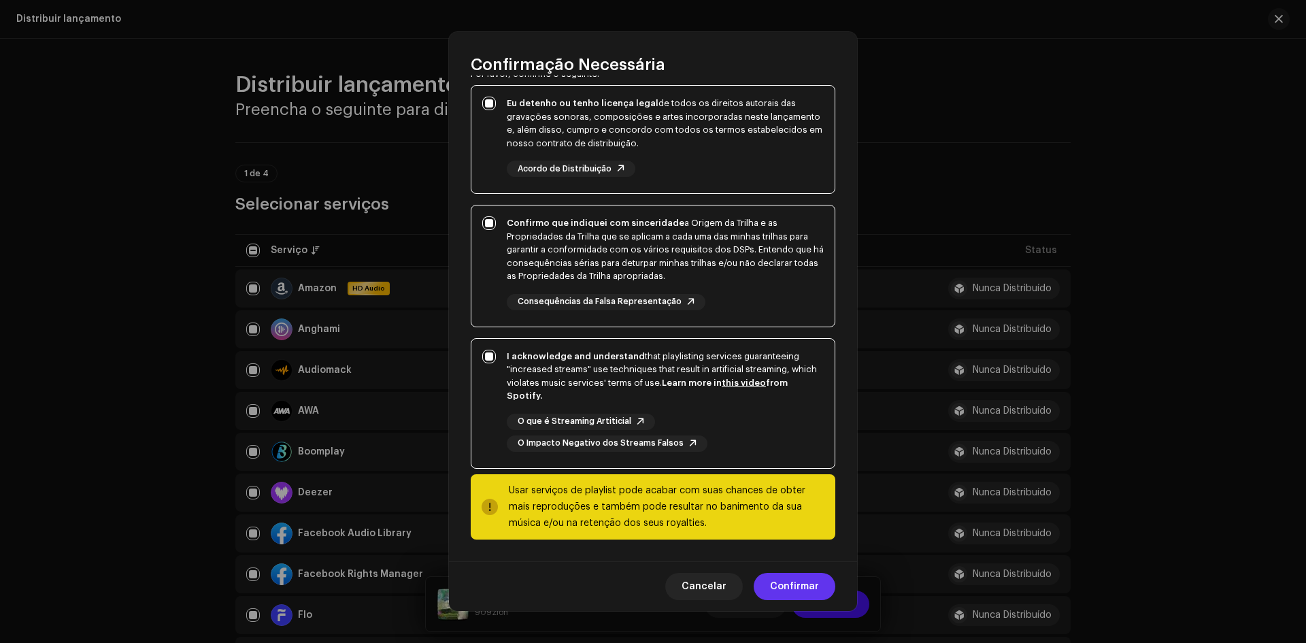
click at [811, 590] on span "Confirmar" at bounding box center [794, 586] width 49 height 27
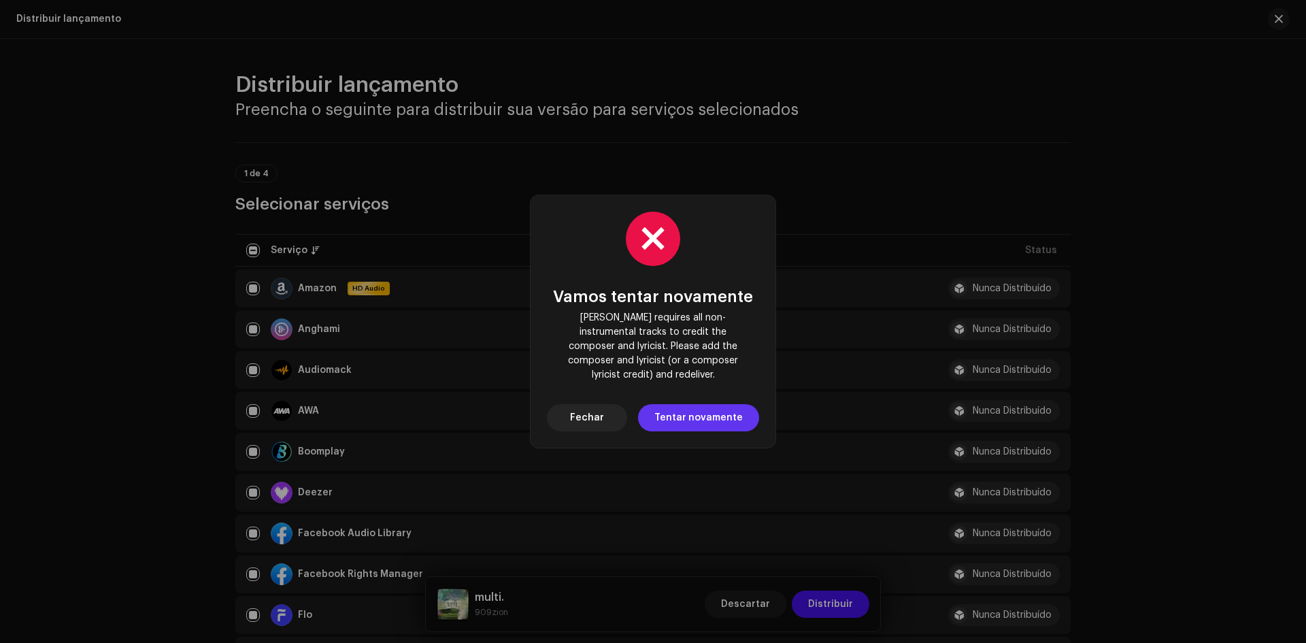
click at [690, 408] on span "Tentar novamente" at bounding box center [698, 417] width 88 height 27
click at [558, 410] on button "Fechar" at bounding box center [587, 417] width 80 height 27
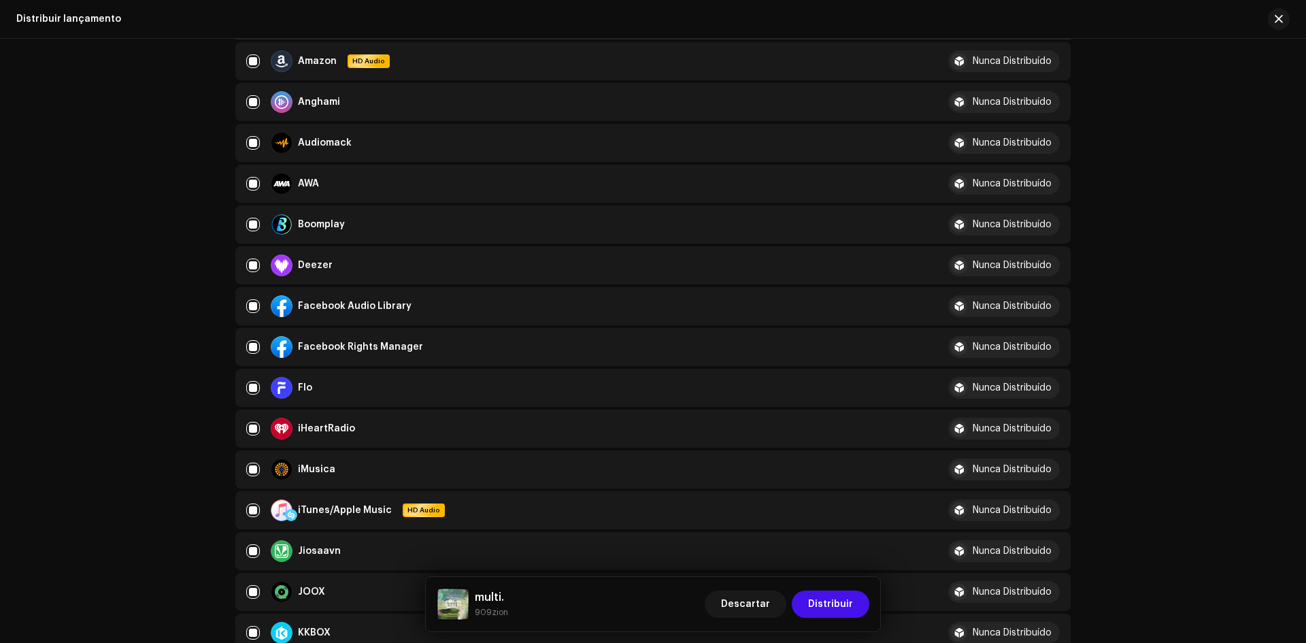
scroll to position [204, 0]
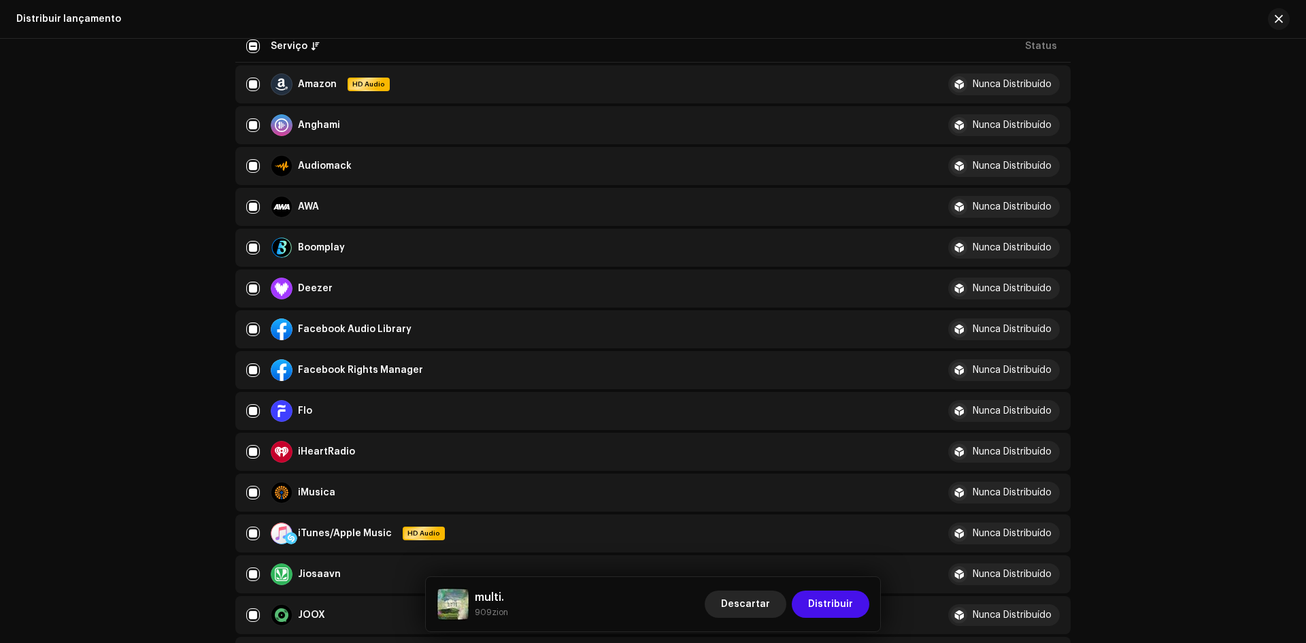
click at [743, 600] on span "Descartar" at bounding box center [745, 603] width 49 height 27
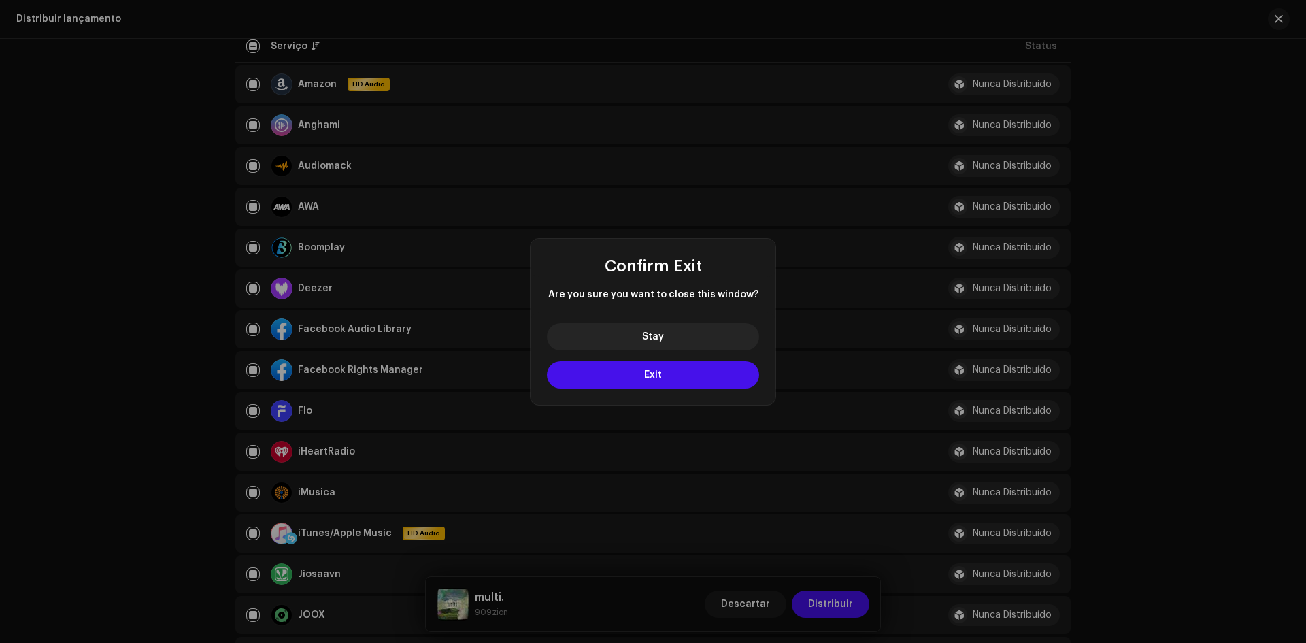
click at [711, 390] on div "Stay Exit" at bounding box center [652, 358] width 245 height 92
click at [708, 377] on button "Exit" at bounding box center [653, 374] width 212 height 27
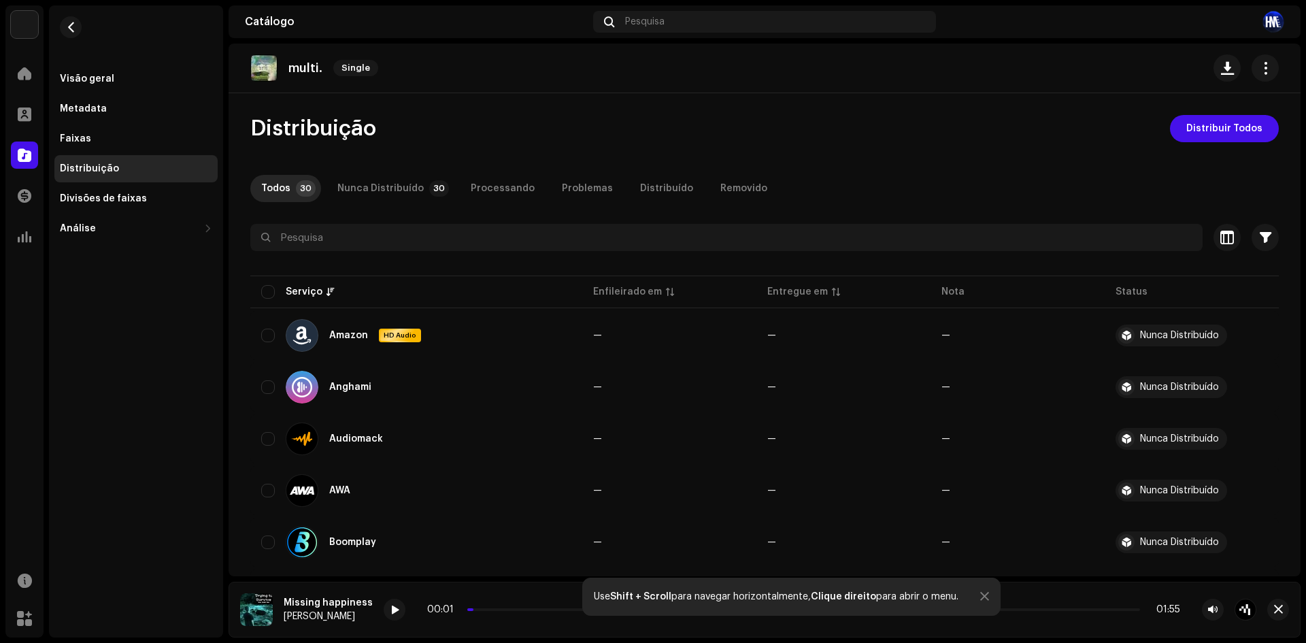
click at [98, 63] on div "Visão geral Metadata Faixas Distribuição Divisões de faixas Análise Consumo Eng…" at bounding box center [136, 123] width 174 height 237
click at [95, 82] on div "Visão geral" at bounding box center [87, 78] width 54 height 11
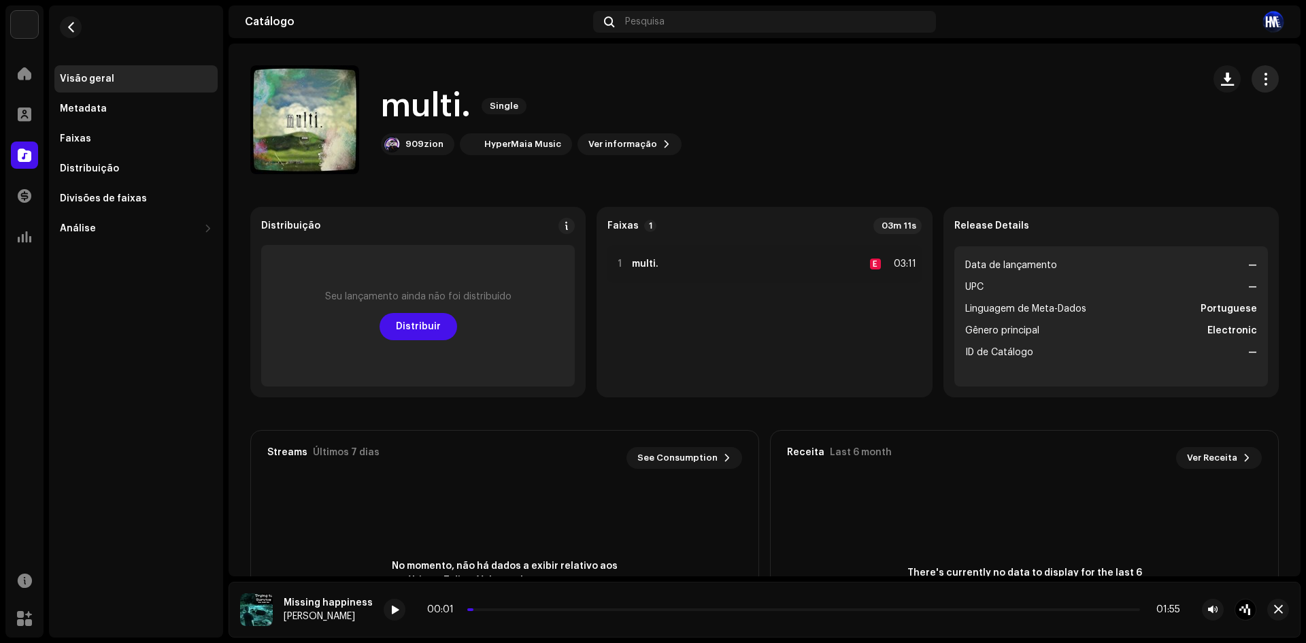
click at [1259, 80] on span "button" at bounding box center [1265, 78] width 13 height 11
click at [1216, 135] on div "Editar" at bounding box center [1195, 139] width 126 height 11
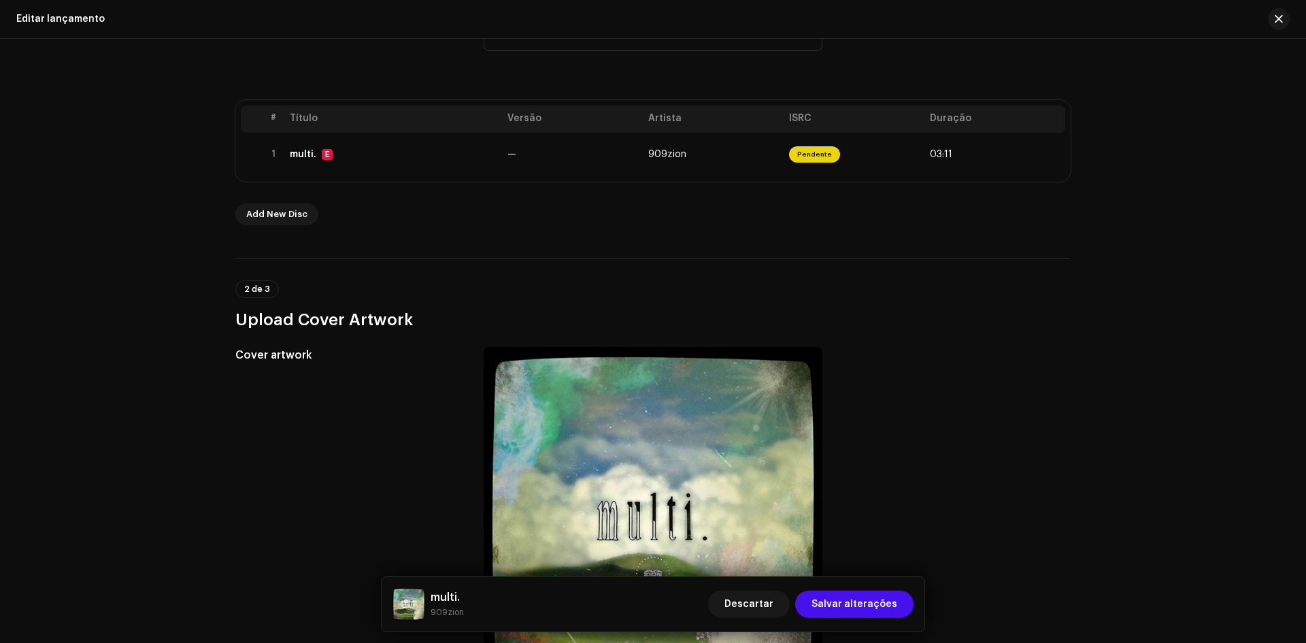
scroll to position [204, 0]
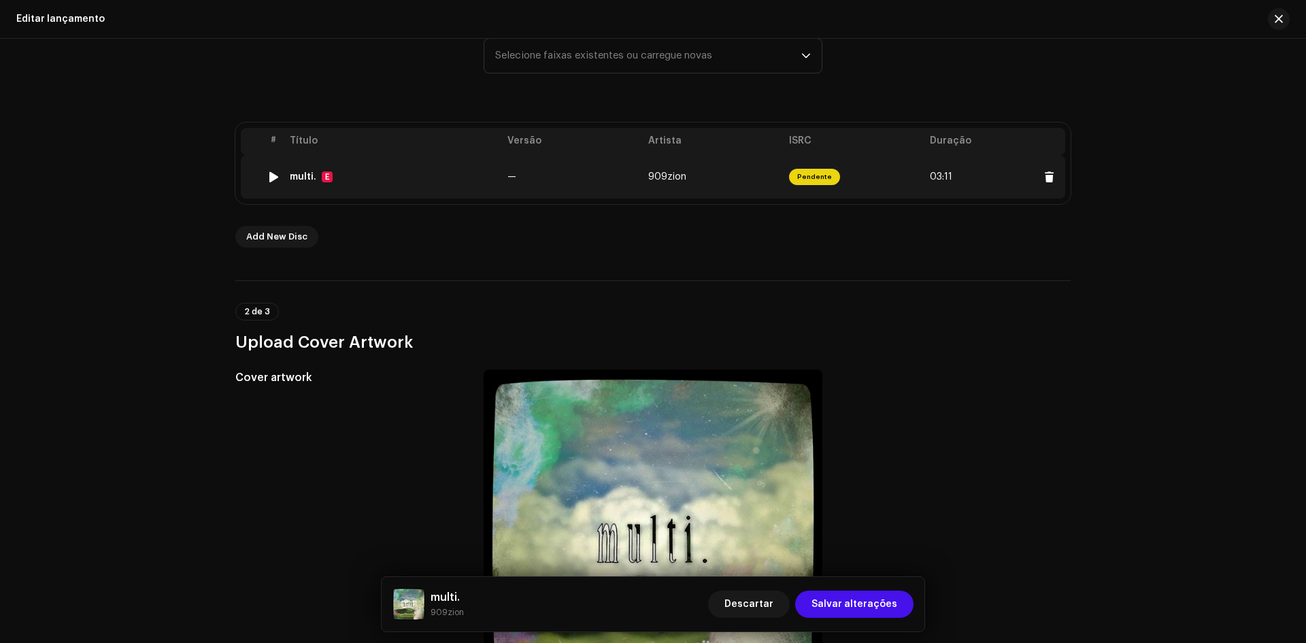
click at [461, 175] on div "multi. E" at bounding box center [393, 176] width 207 height 11
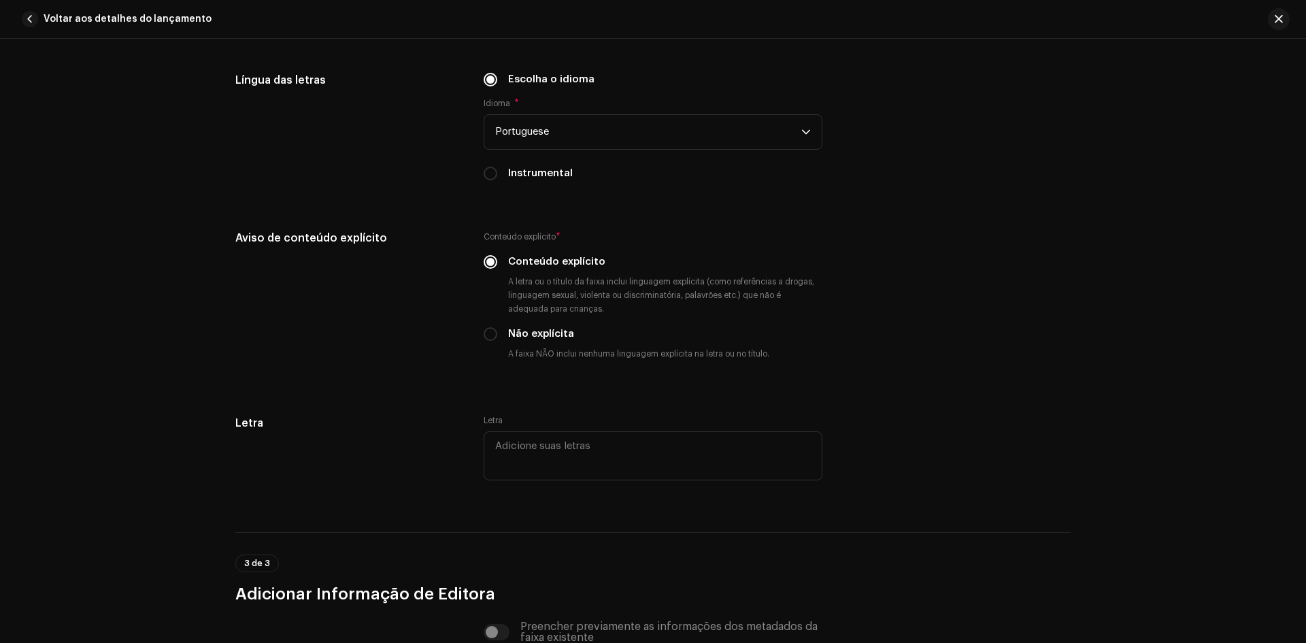
scroll to position [2448, 0]
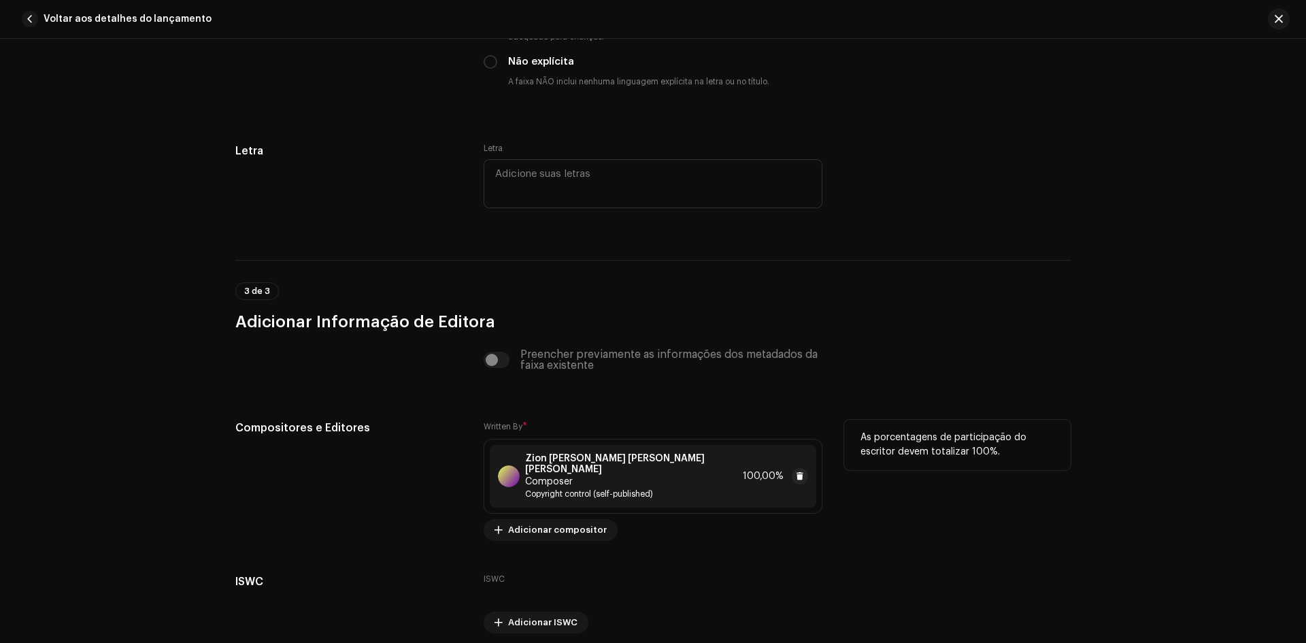
click at [594, 488] on span "Copyright control (self-published)" at bounding box center [631, 493] width 212 height 11
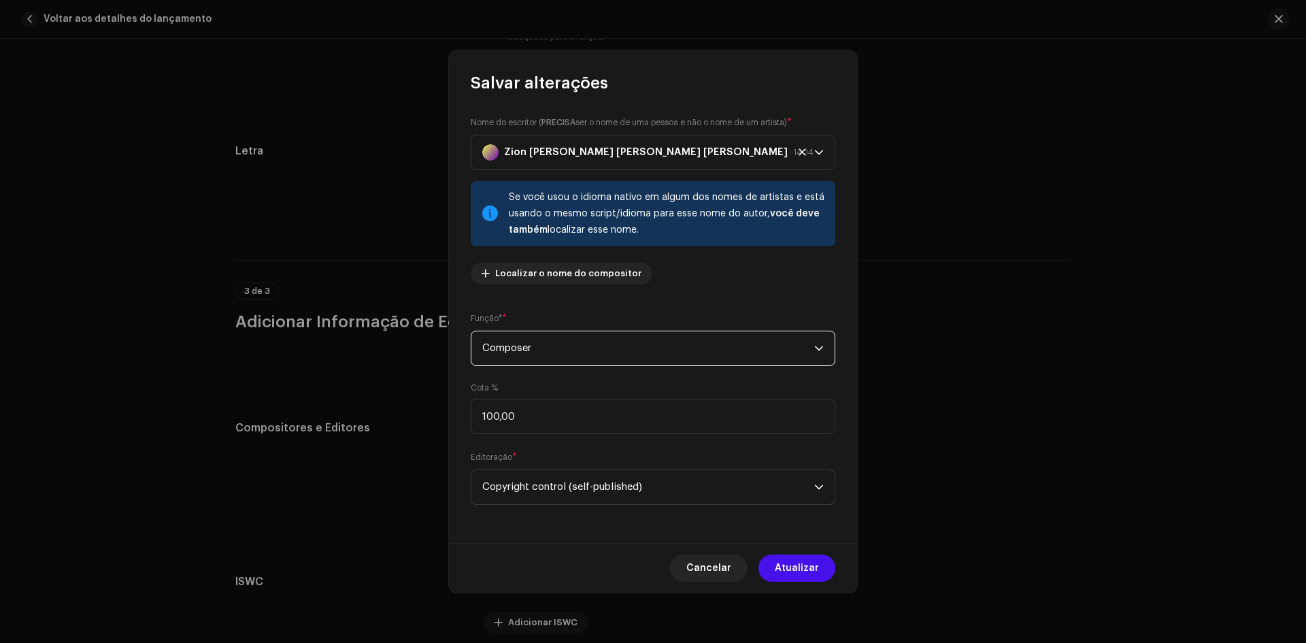
click at [571, 357] on span "Composer" at bounding box center [648, 348] width 332 height 34
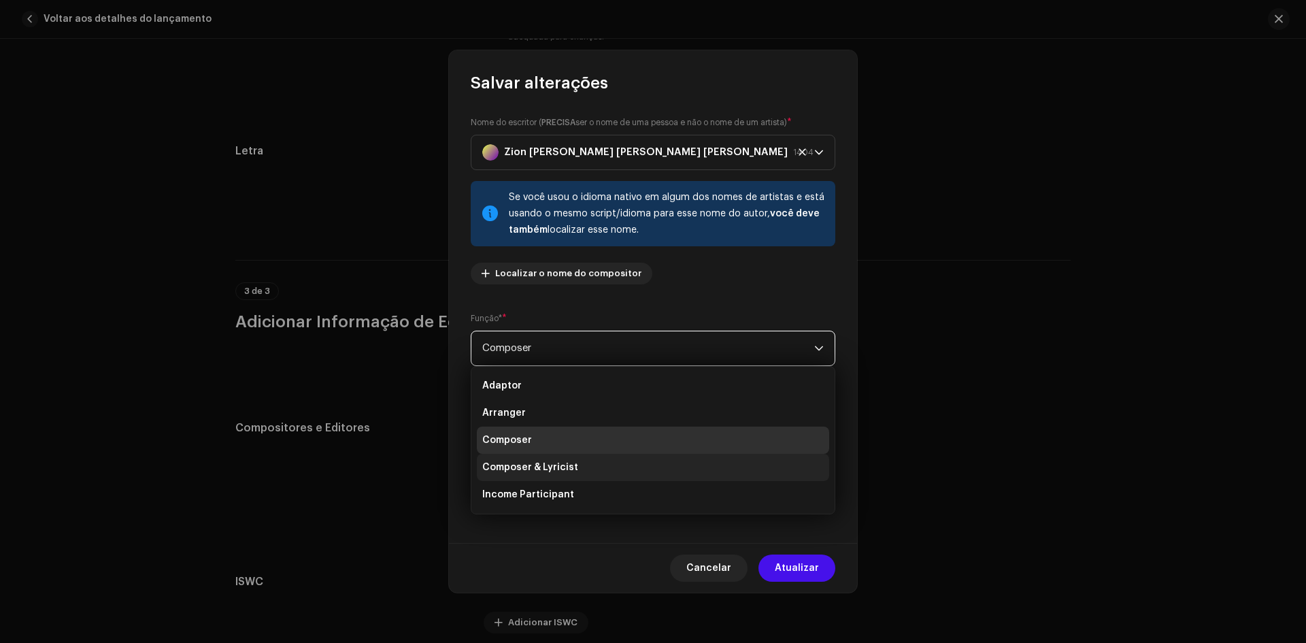
click at [585, 463] on li "Composer & Lyricist" at bounding box center [653, 467] width 352 height 27
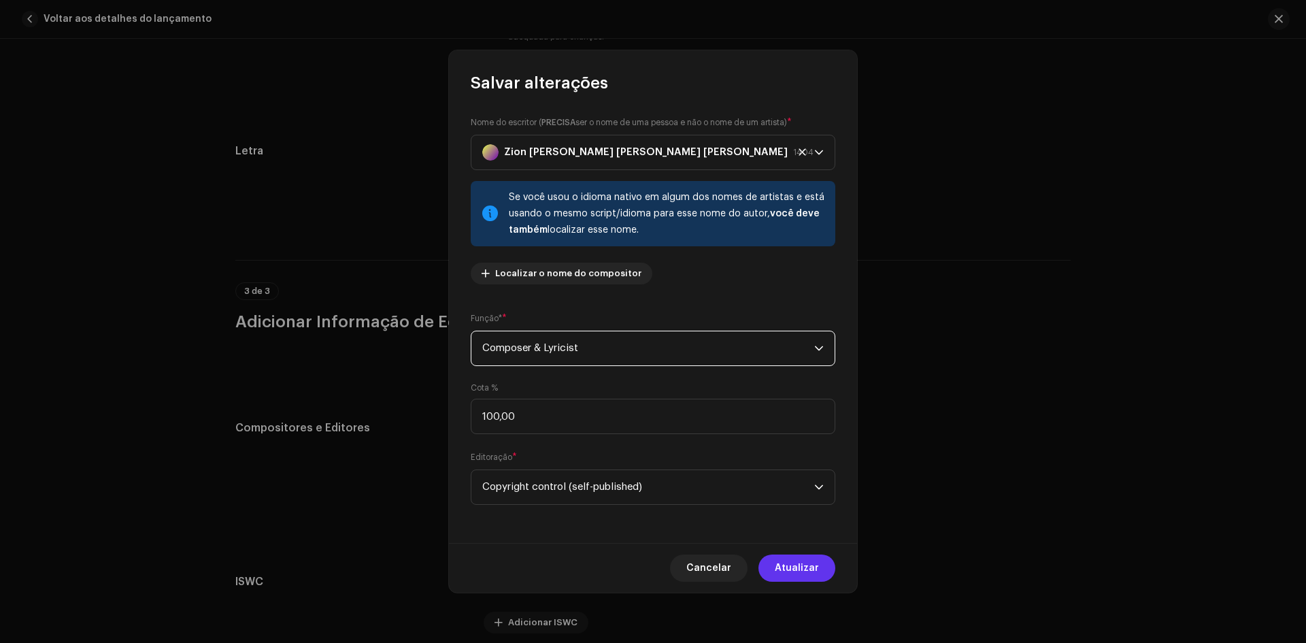
click at [799, 556] on span "Atualizar" at bounding box center [796, 567] width 44 height 27
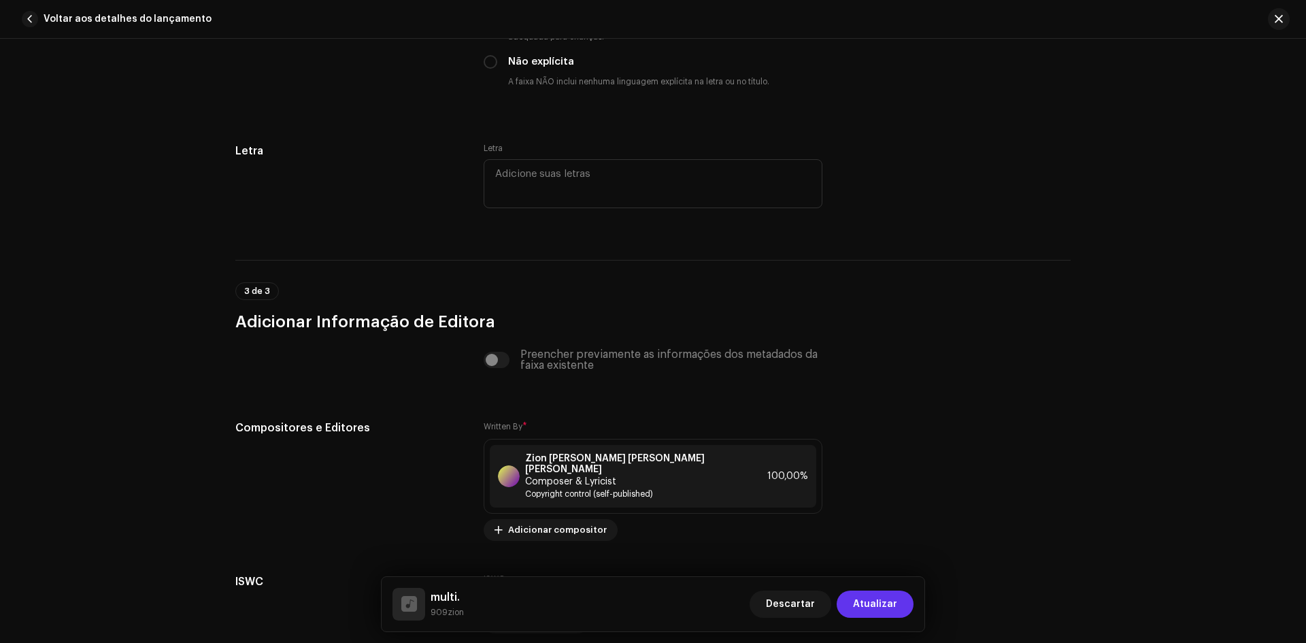
click at [870, 610] on span "Atualizar" at bounding box center [875, 603] width 44 height 27
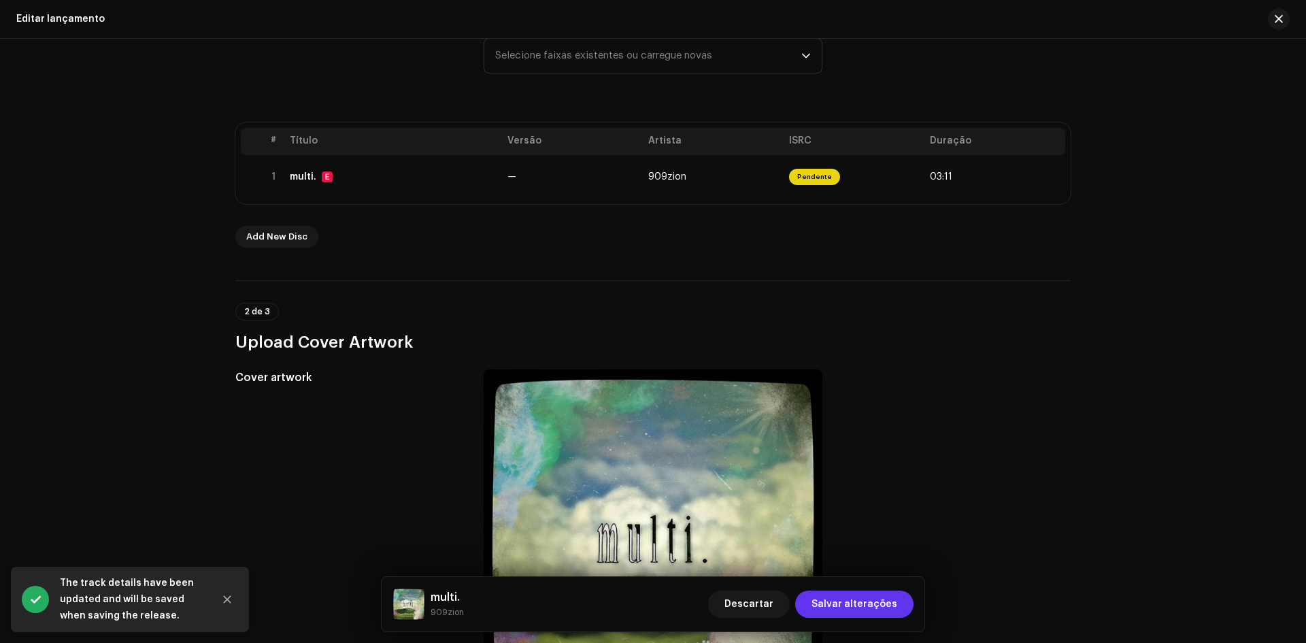
click at [878, 601] on span "Salvar alterações" at bounding box center [854, 603] width 86 height 27
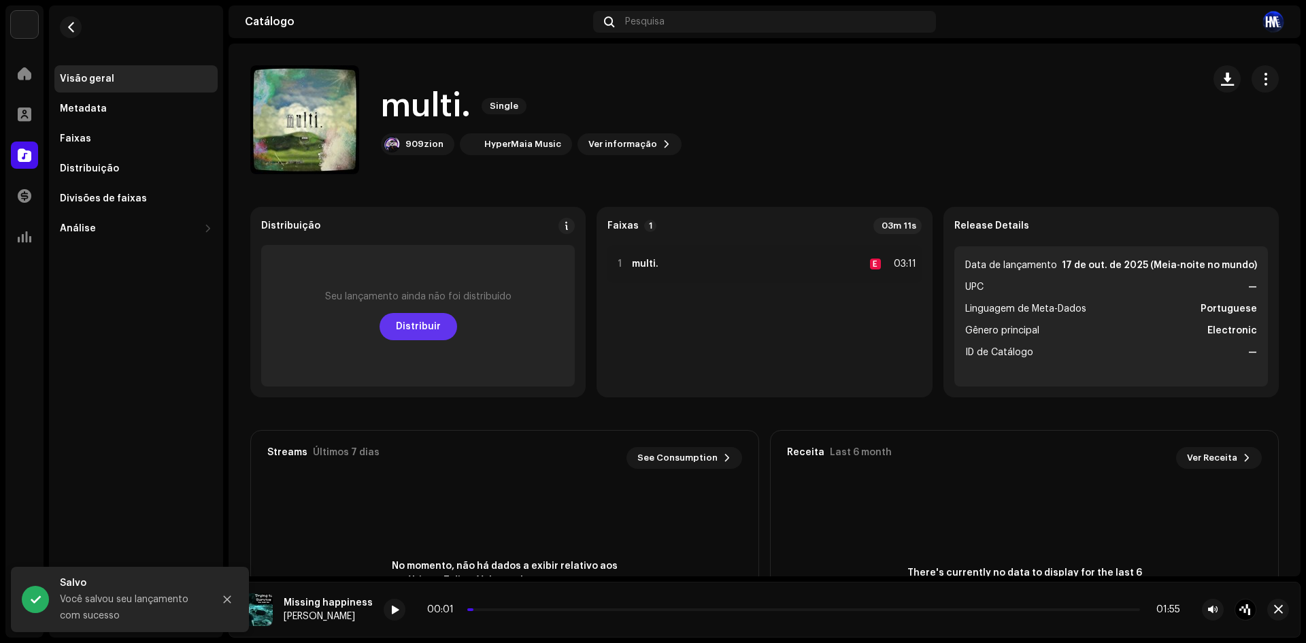
click at [406, 325] on span "Distribuir" at bounding box center [418, 326] width 45 height 27
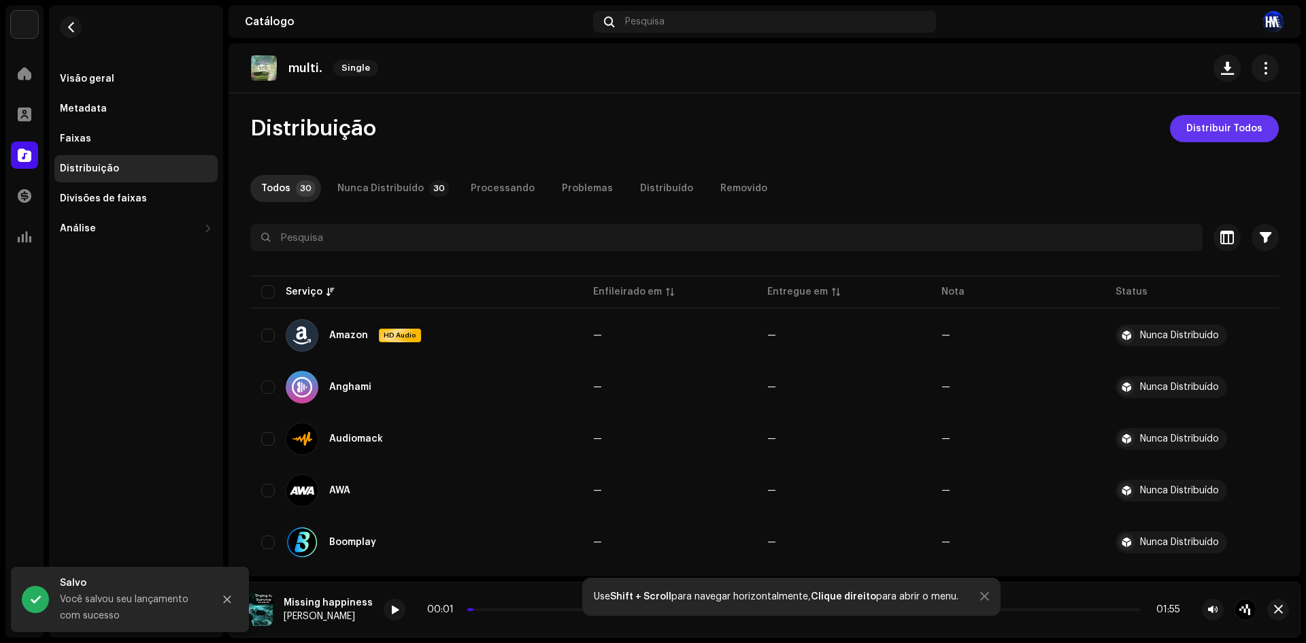
click at [1205, 122] on span "Distribuir Todos" at bounding box center [1224, 128] width 76 height 27
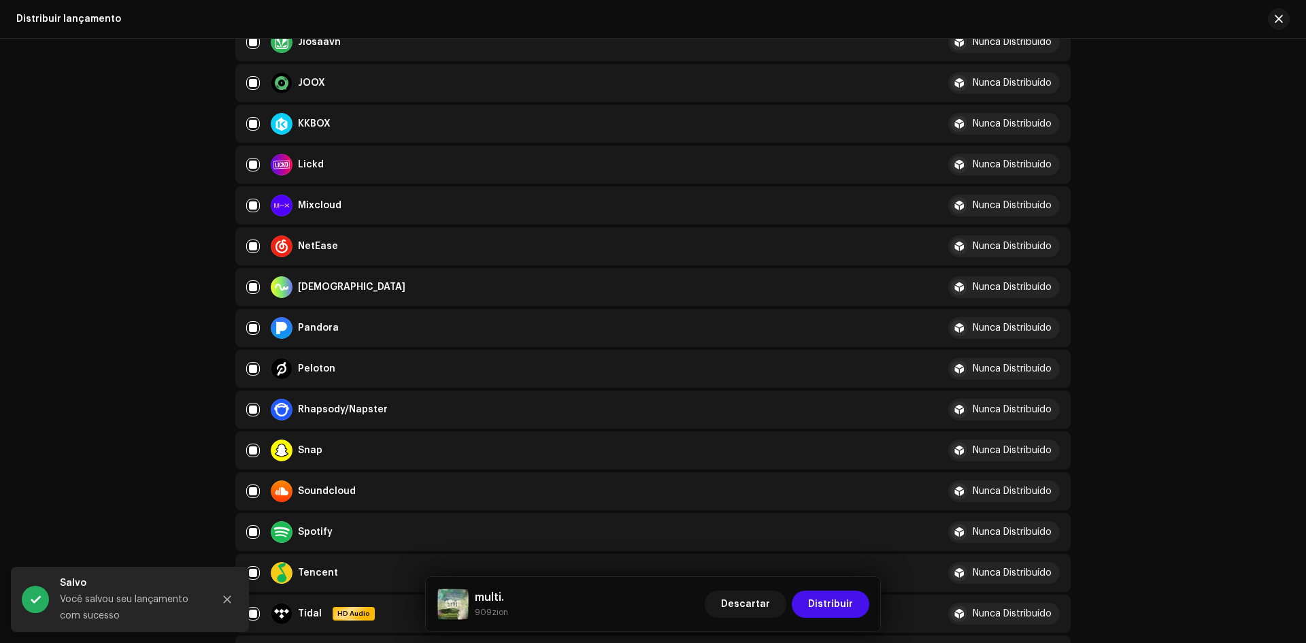
scroll to position [748, 0]
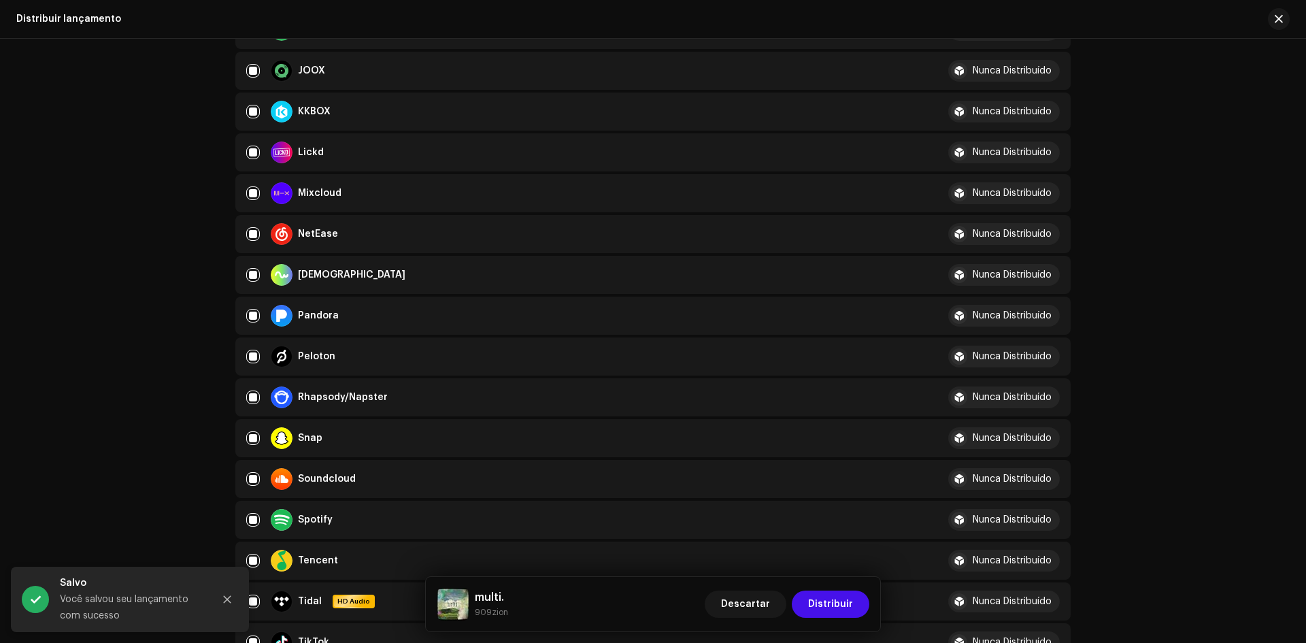
click at [284, 477] on div at bounding box center [282, 479] width 22 height 22
click at [254, 477] on input "checkbox" at bounding box center [253, 479] width 14 height 14
checkbox input "false"
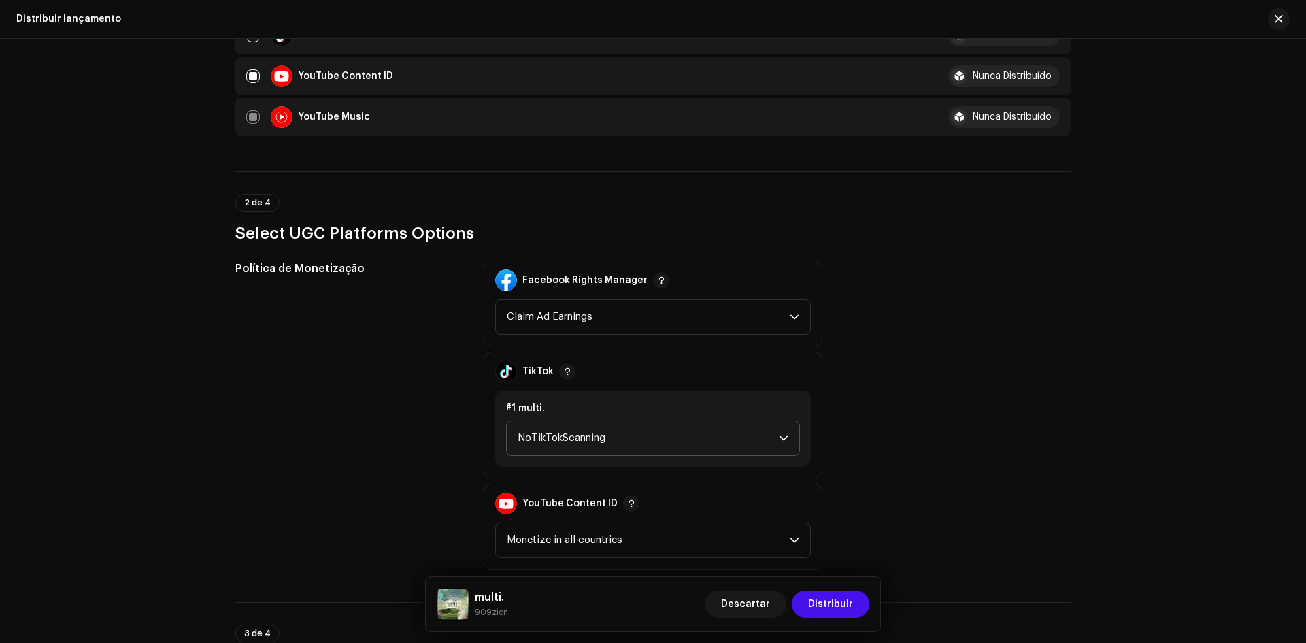
scroll to position [1428, 0]
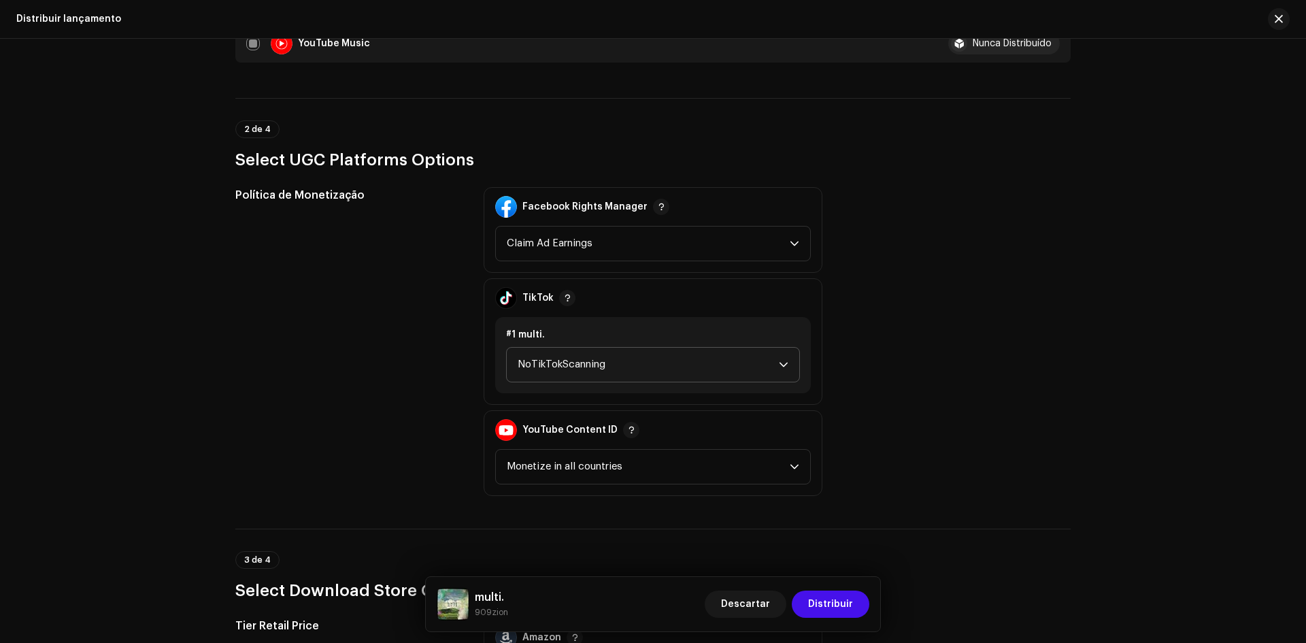
click at [612, 353] on span "NoTikTokScanning" at bounding box center [647, 364] width 261 height 34
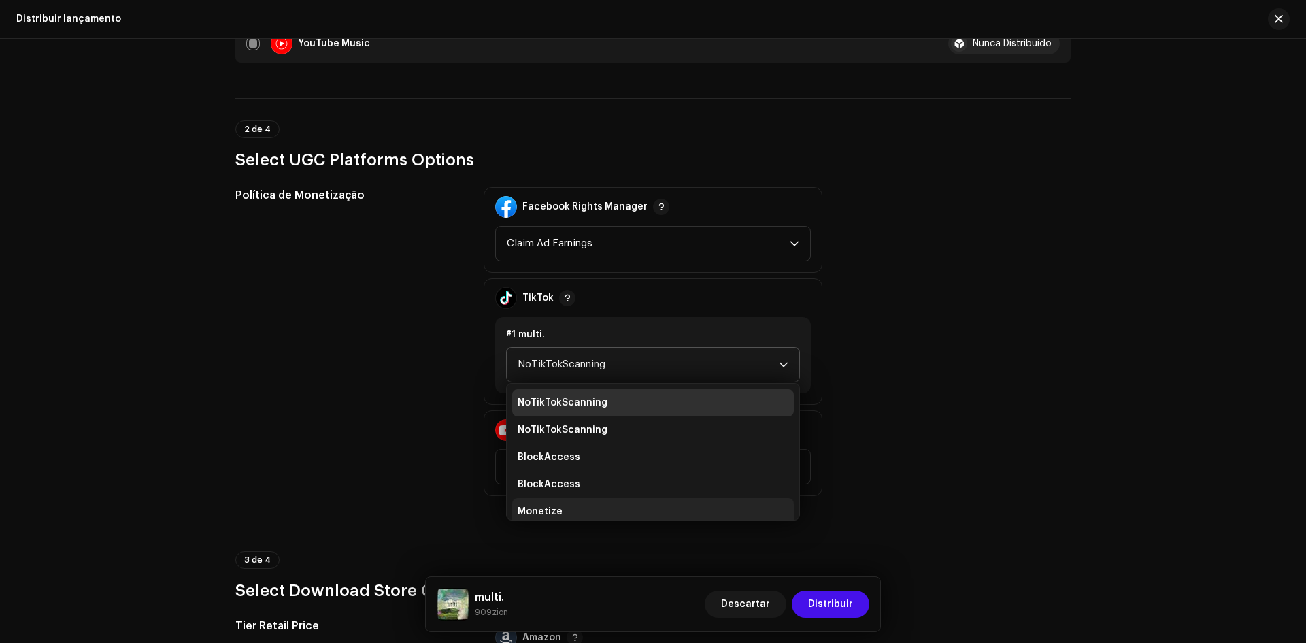
scroll to position [5, 0]
drag, startPoint x: 589, startPoint y: 496, endPoint x: 585, endPoint y: 511, distance: 15.5
click at [585, 511] on ul "NoTikTokScanning NoTikTokScanning BlockAccess BlockAccess Monetize Monetize" at bounding box center [653, 465] width 292 height 174
click at [585, 511] on li "Monetize" at bounding box center [653, 505] width 282 height 27
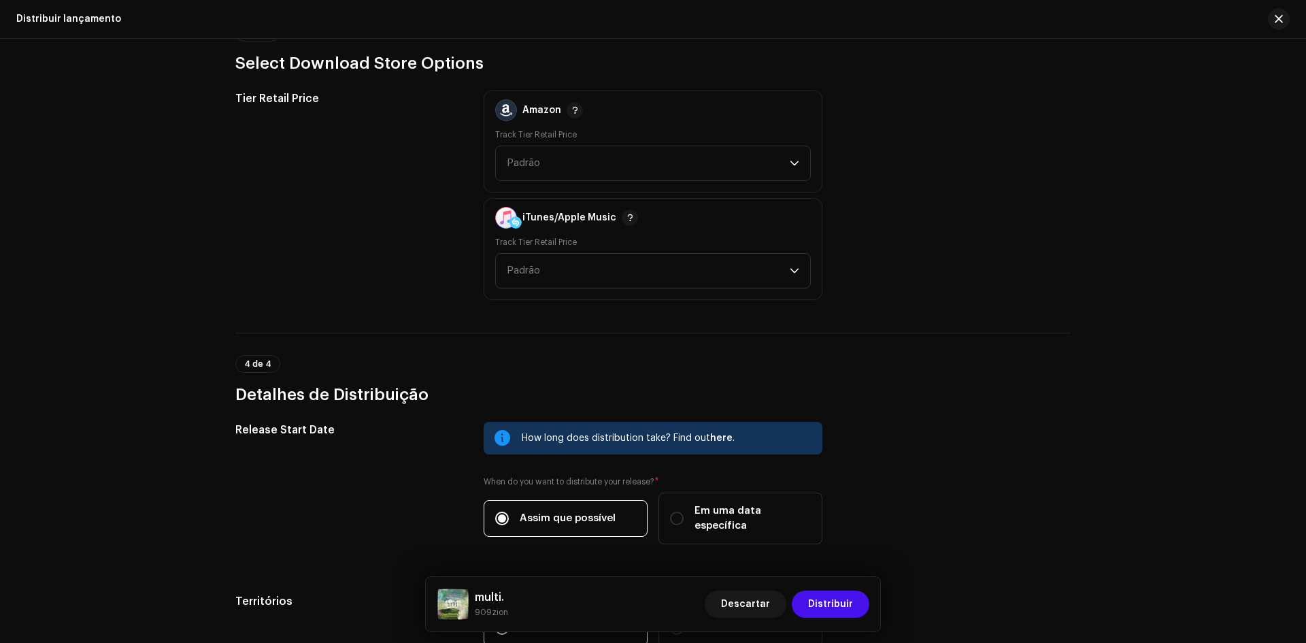
scroll to position [2090, 0]
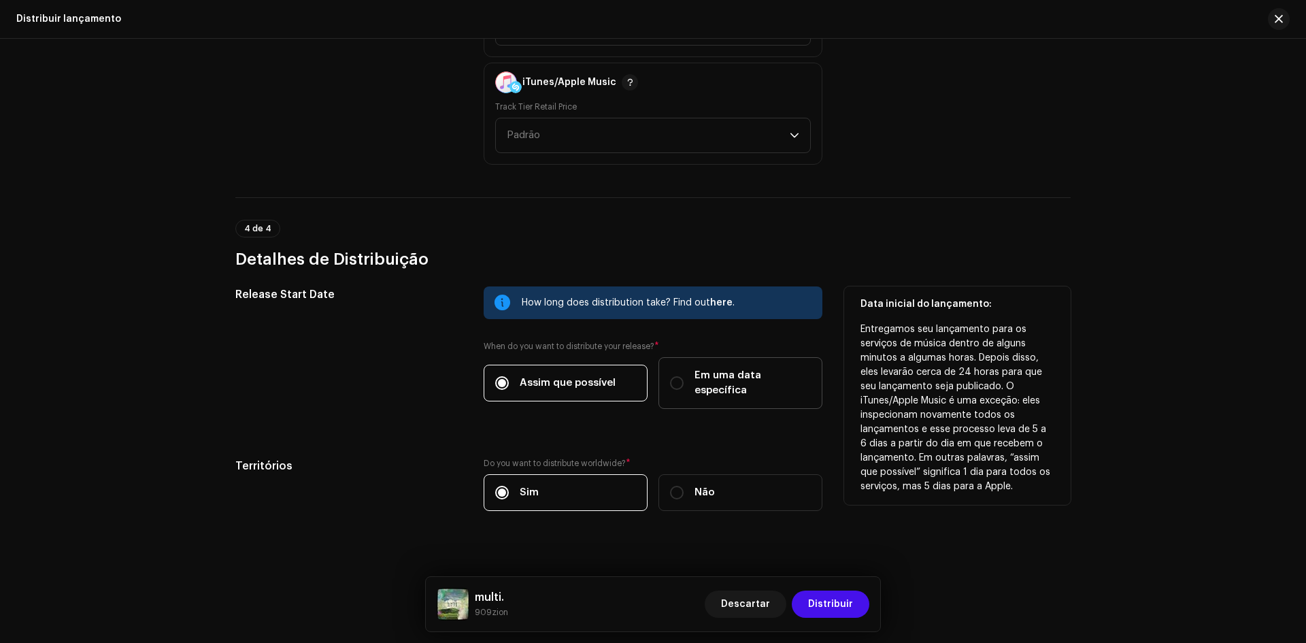
click at [714, 365] on label "Em uma data específica" at bounding box center [740, 383] width 164 height 52
click at [683, 376] on input "Em uma data específica" at bounding box center [677, 383] width 14 height 14
radio input "true"
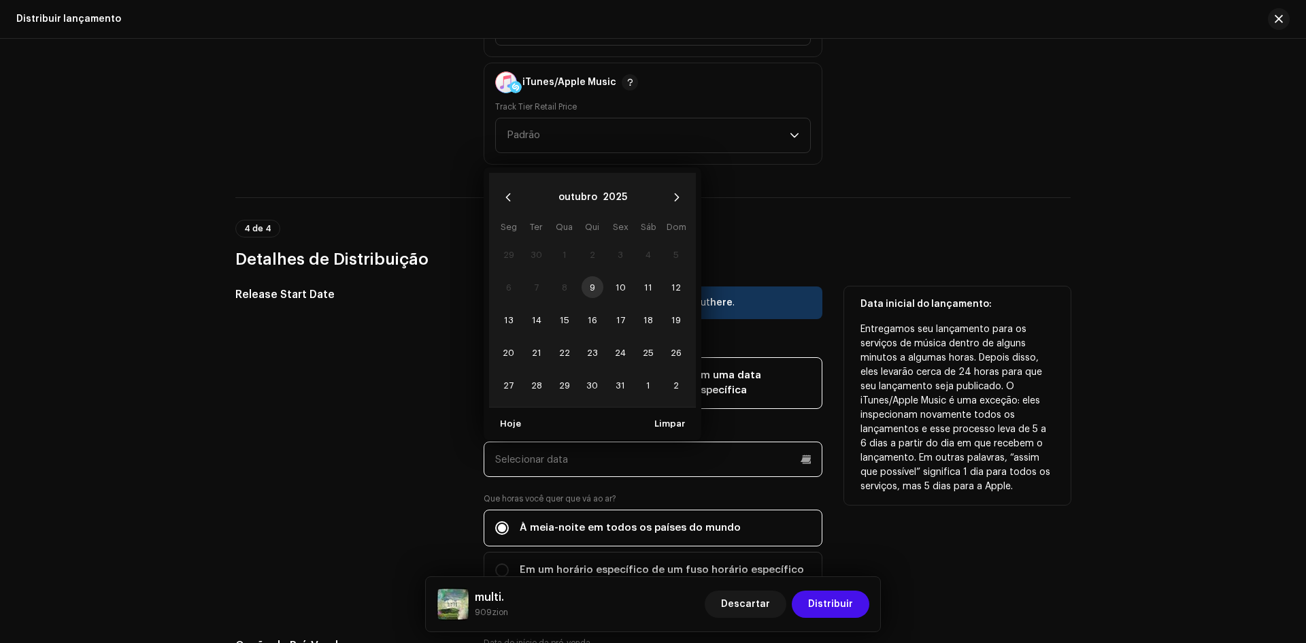
click at [697, 441] on input "text" at bounding box center [652, 458] width 339 height 35
click at [620, 309] on span "17" at bounding box center [620, 320] width 22 height 22
type input "[DATE]"
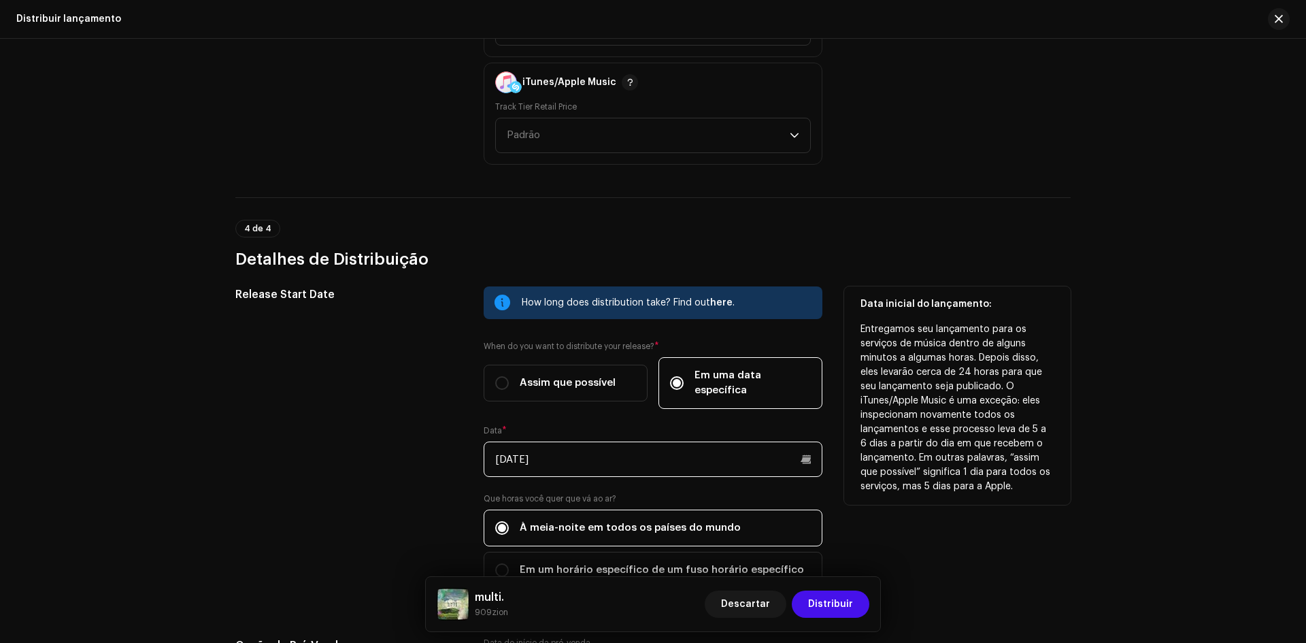
scroll to position [2362, 0]
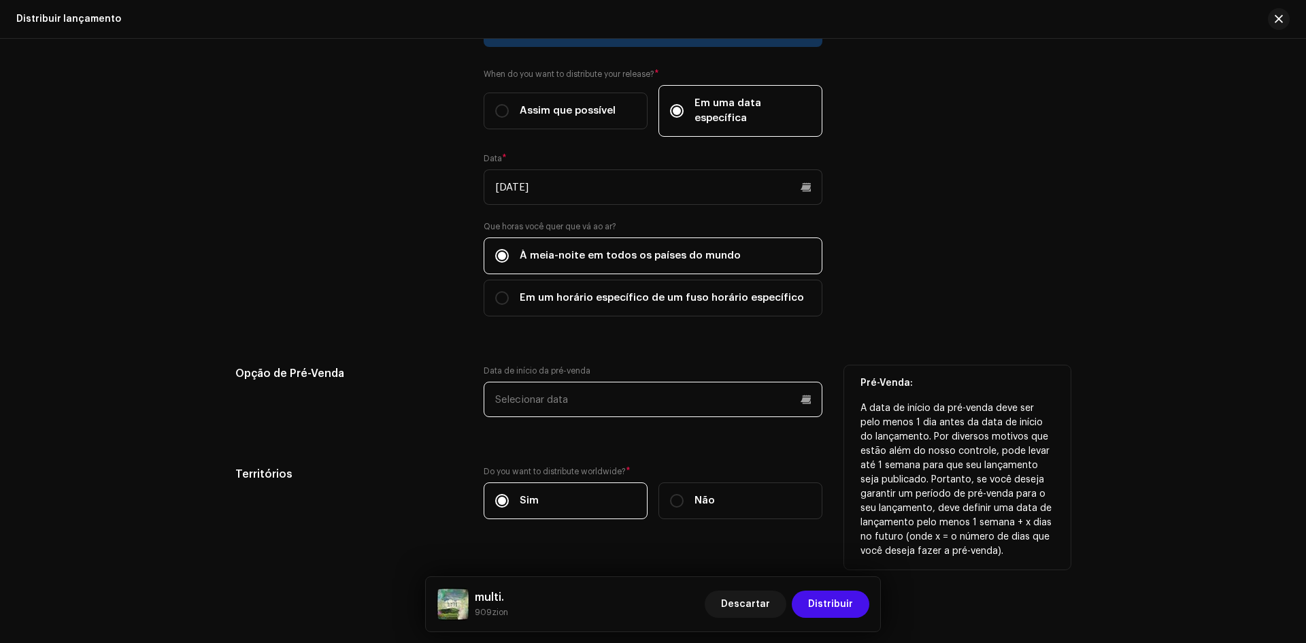
click at [685, 398] on input "text" at bounding box center [652, 398] width 339 height 35
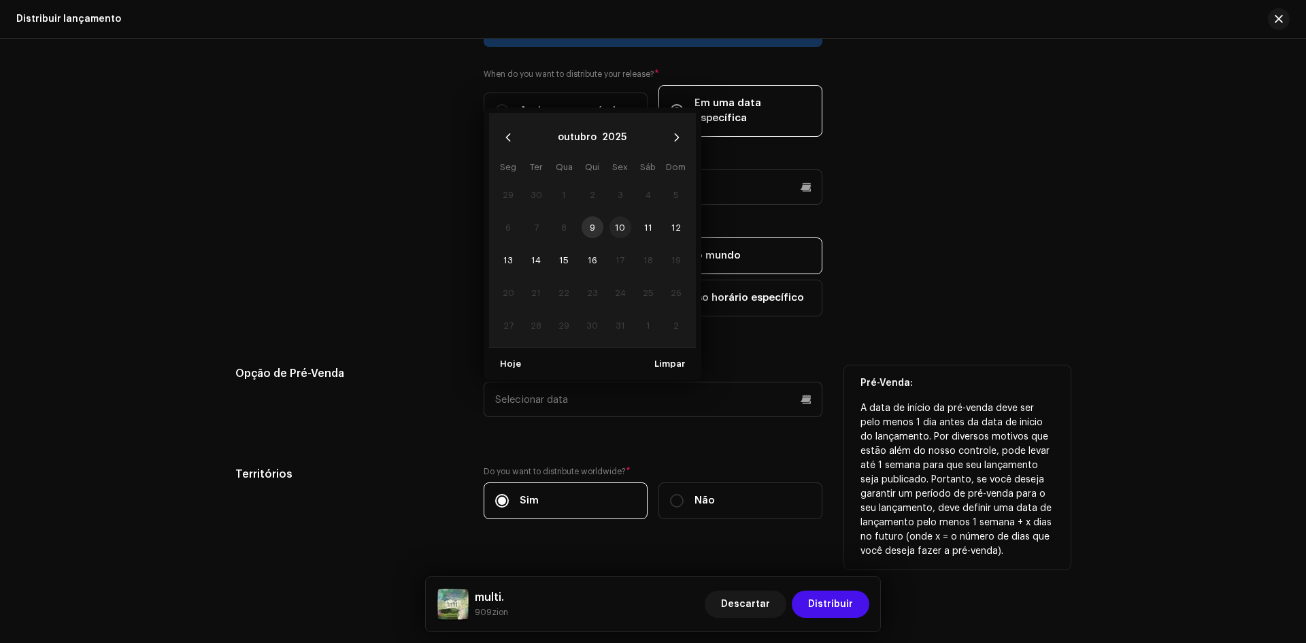
click at [619, 218] on span "10" at bounding box center [620, 227] width 22 height 22
type input "[DATE]"
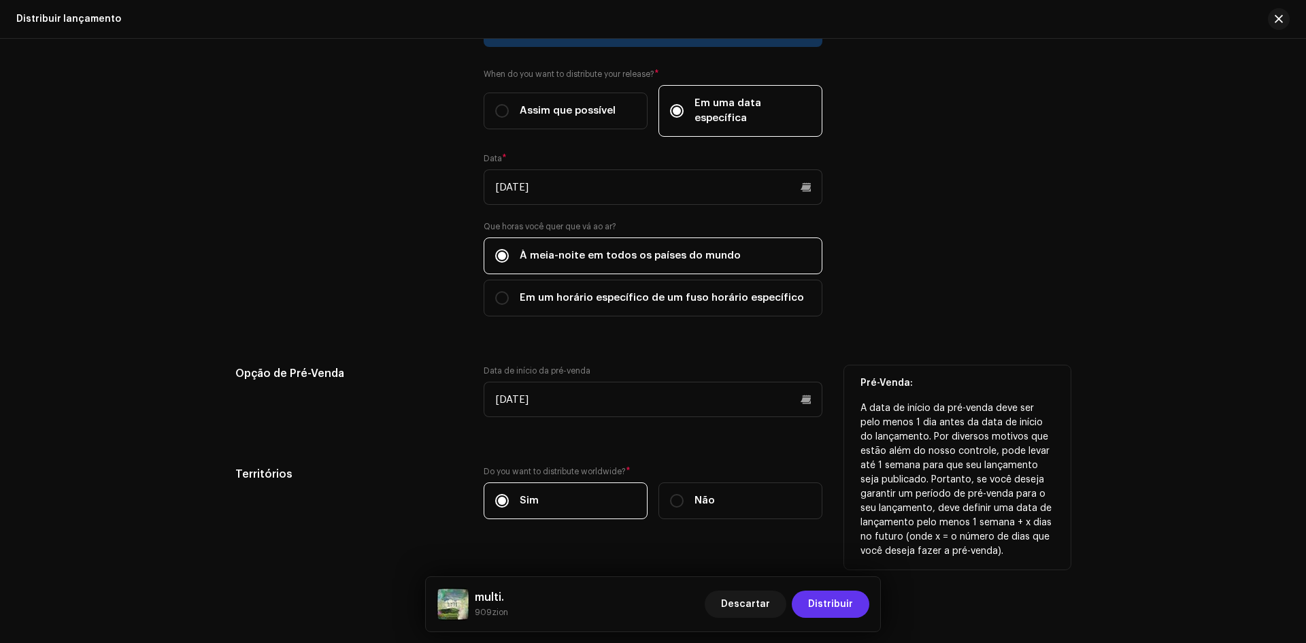
click at [830, 601] on span "Distribuir" at bounding box center [830, 603] width 45 height 27
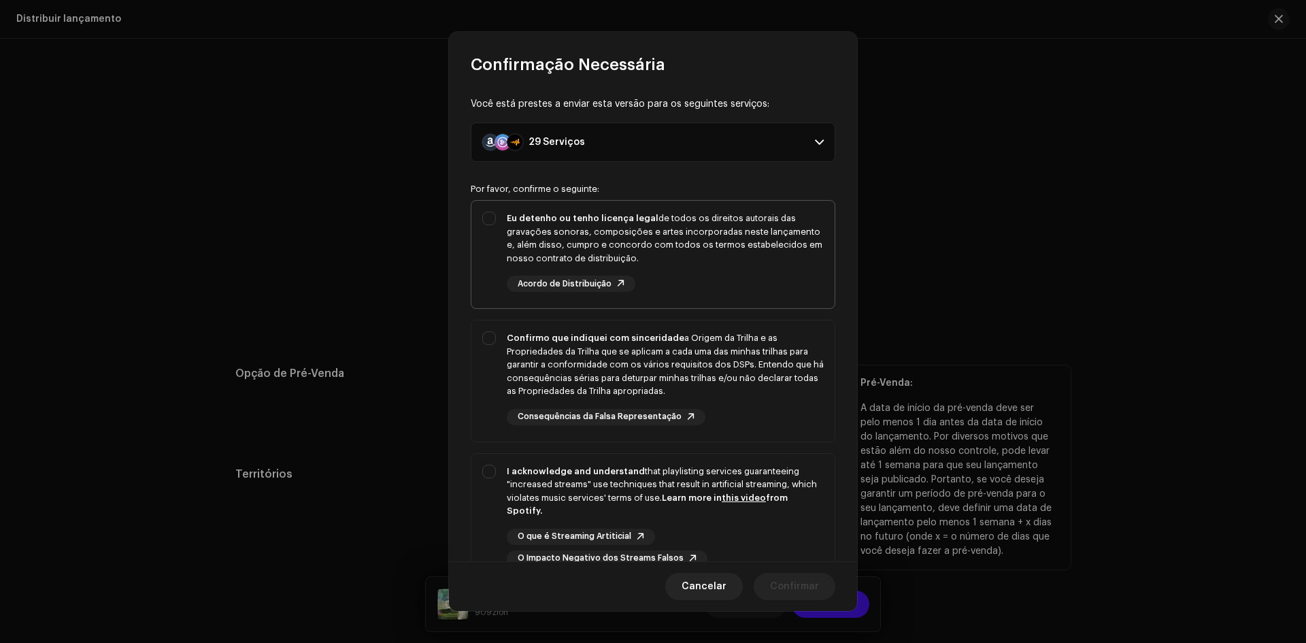
click at [706, 256] on div "Eu detenho ou tenho licença legal de todos os direitos autorais das gravações s…" at bounding box center [665, 237] width 317 height 53
checkbox input "true"
click at [721, 357] on div "Confirmo que indiquei com sinceridade a Origem da Trilha e as Propriedades da T…" at bounding box center [665, 364] width 317 height 67
checkbox input "true"
click at [730, 476] on div "I acknowledge and understand that playlisting services guaranteeing "increased …" at bounding box center [665, 490] width 317 height 53
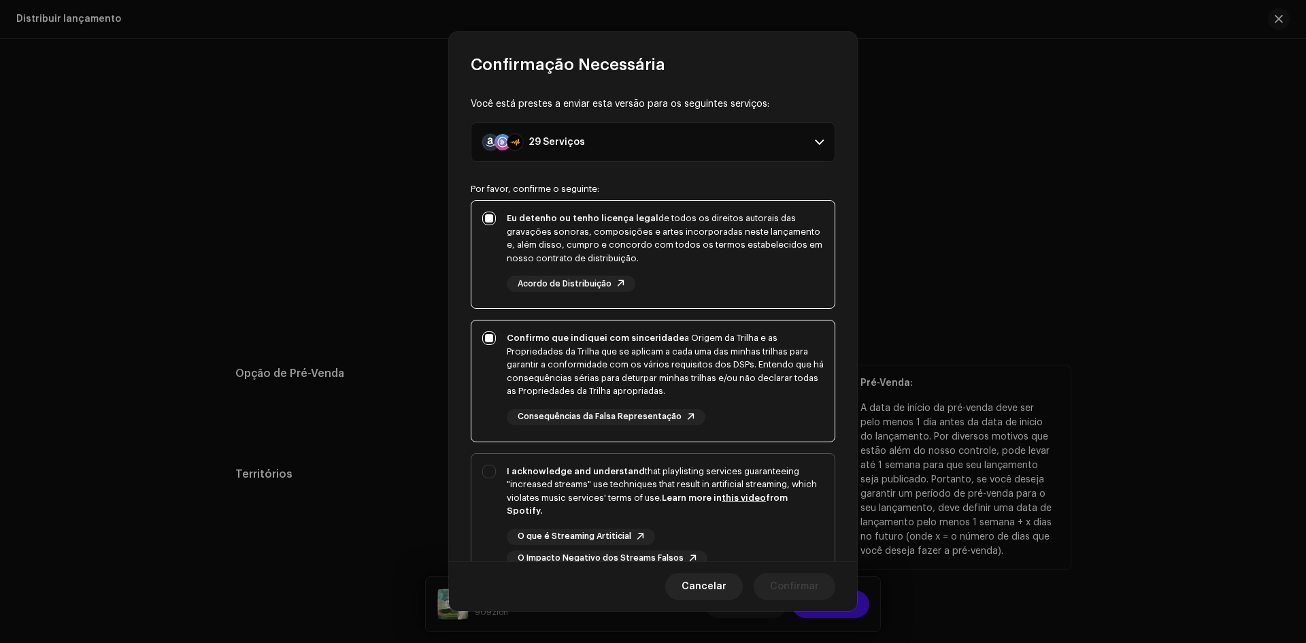
checkbox input "true"
click at [785, 591] on span "Confirmar" at bounding box center [794, 586] width 49 height 27
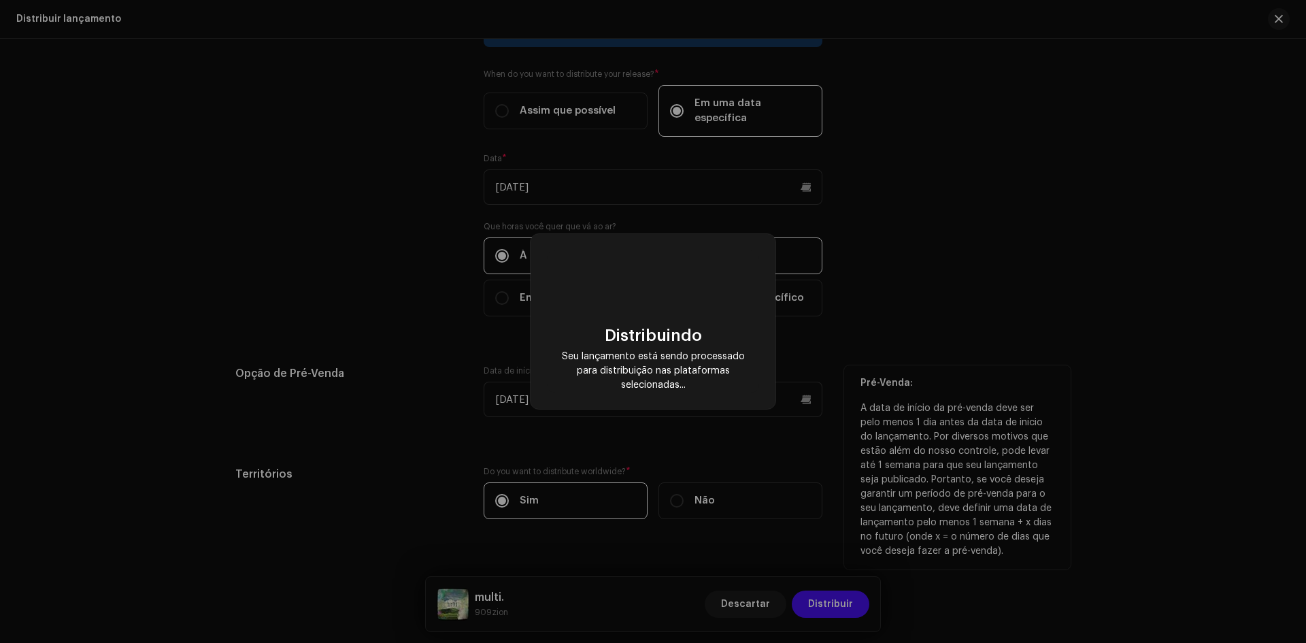
click at [940, 465] on div "Distribuindo Seu lançamento está sendo processado para distribuição nas platafo…" at bounding box center [653, 321] width 1306 height 643
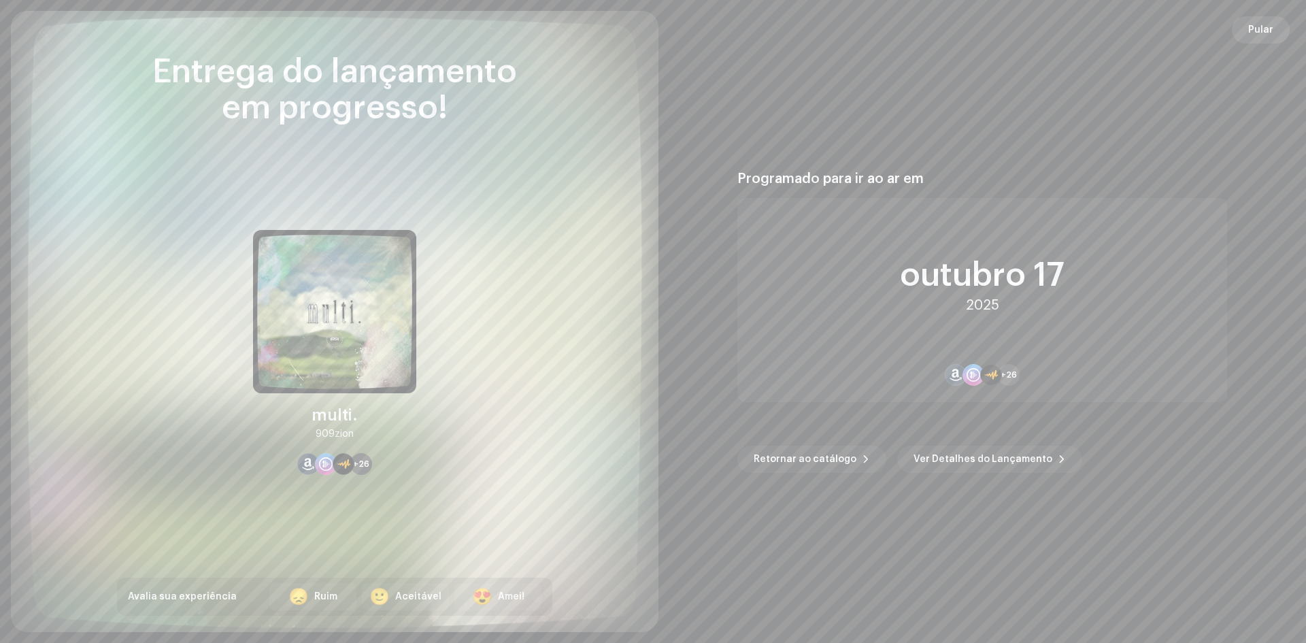
click at [1268, 18] on span "Pular" at bounding box center [1260, 29] width 25 height 27
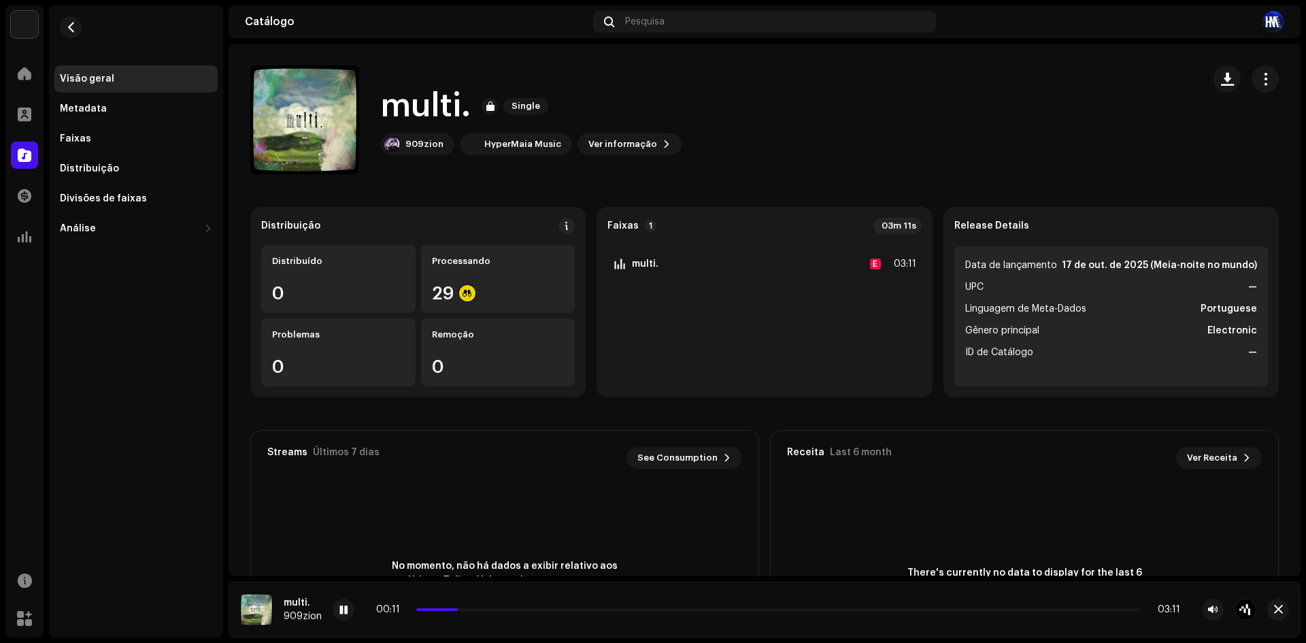
click at [952, 521] on div "There's currently no data to display for the last 6 month. Check back soon for …" at bounding box center [1023, 580] width 507 height 190
click at [88, 22] on div "Visão geral Metadata Faixas Distribuição Divisões de faixas Análise Consumo Eng…" at bounding box center [136, 123] width 174 height 237
click at [80, 24] on button "button" at bounding box center [71, 27] width 22 height 22
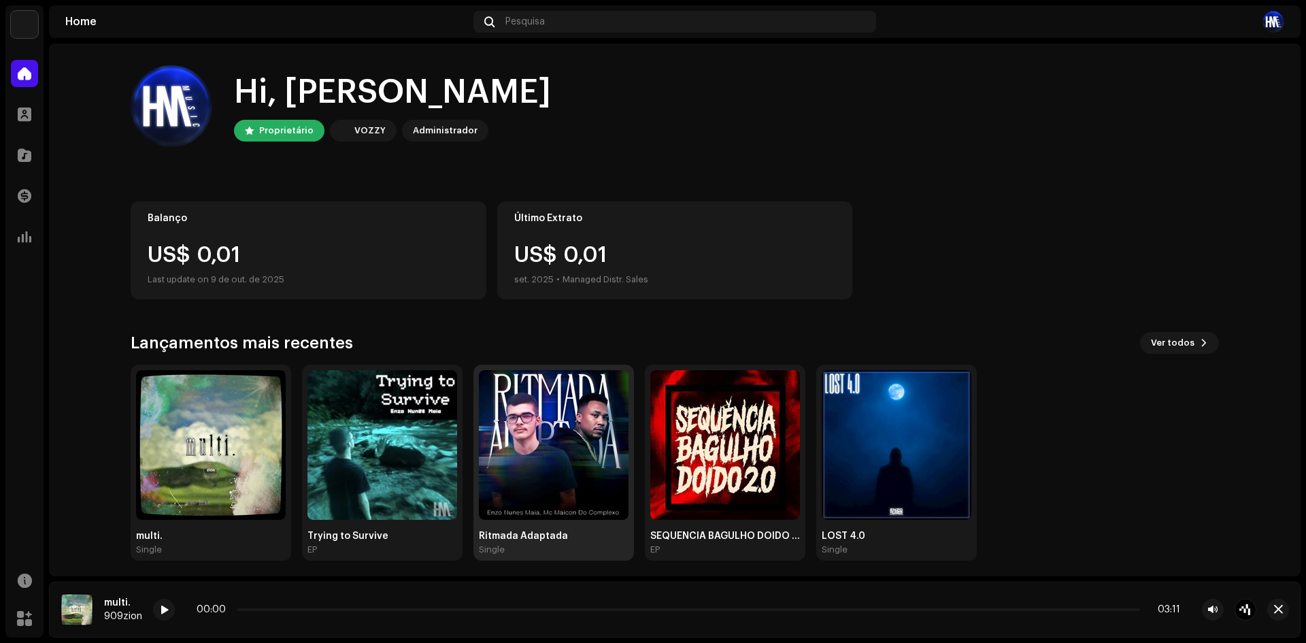
click at [551, 454] on img at bounding box center [554, 445] width 150 height 150
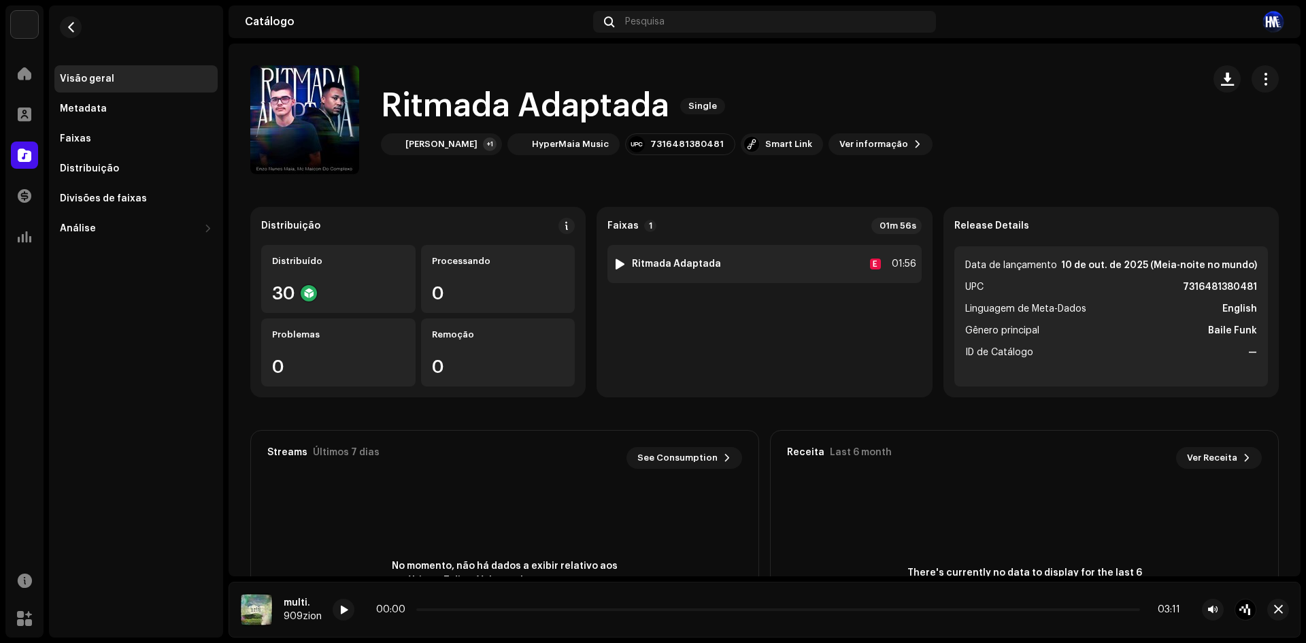
click at [615, 262] on div at bounding box center [620, 263] width 10 height 11
click at [617, 261] on div at bounding box center [620, 263] width 10 height 11
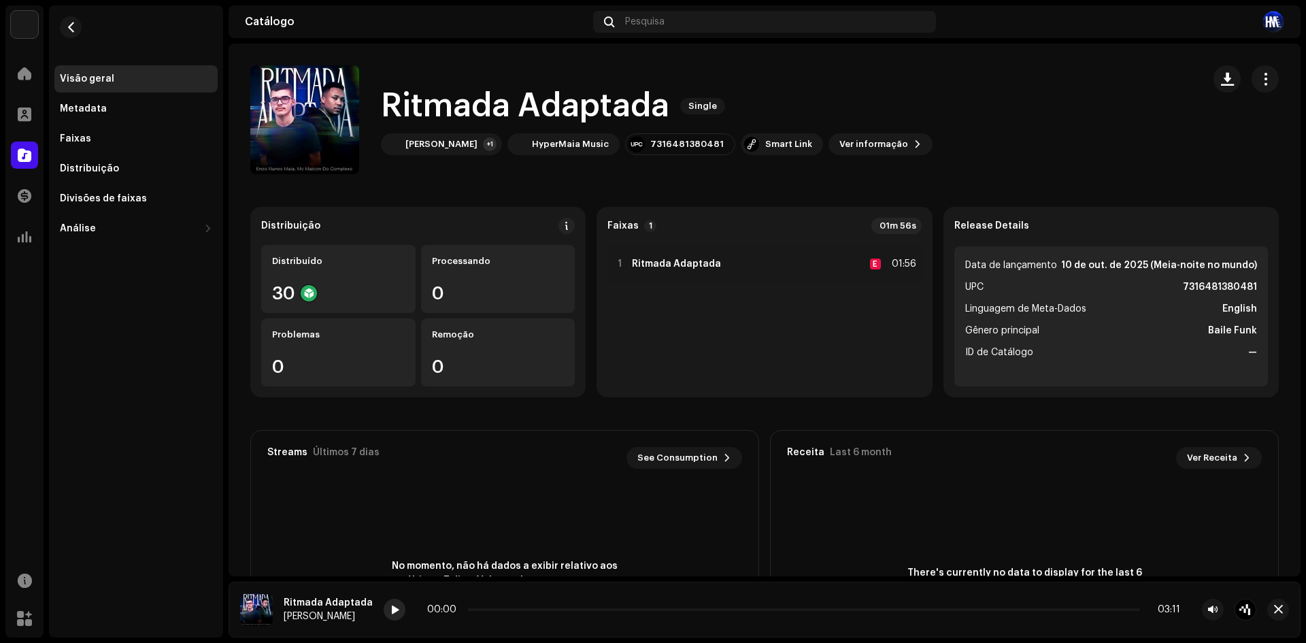
click at [388, 602] on div at bounding box center [395, 609] width 22 height 22
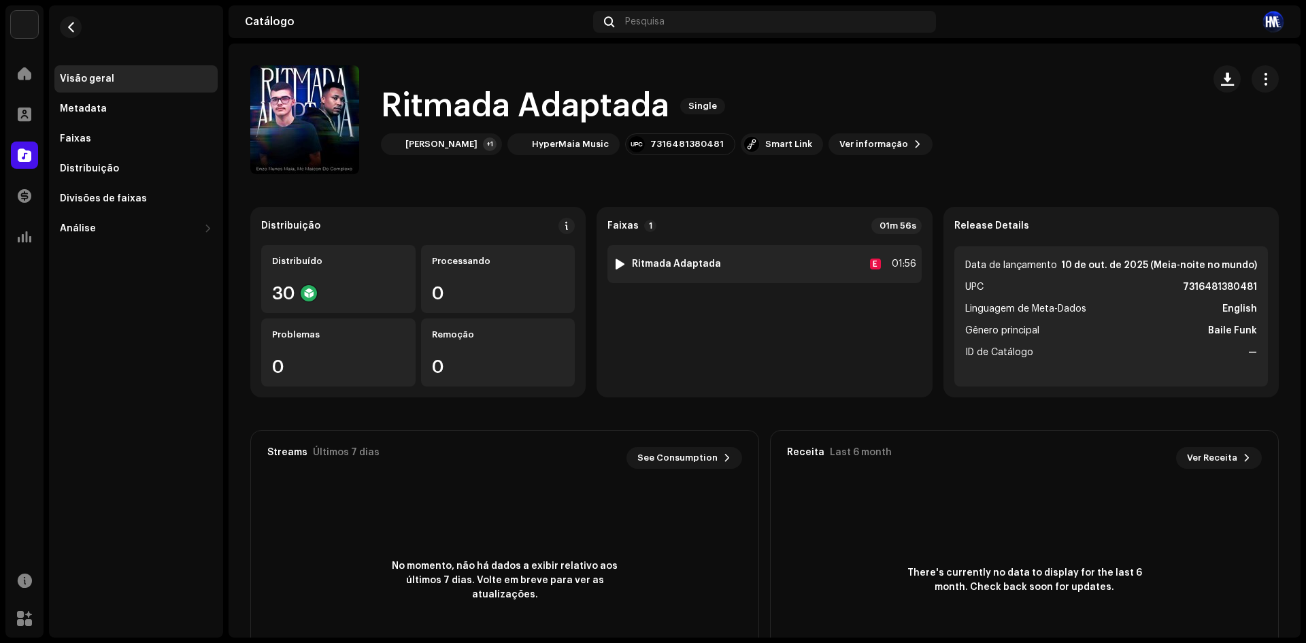
click at [617, 258] on img at bounding box center [620, 264] width 18 height 18
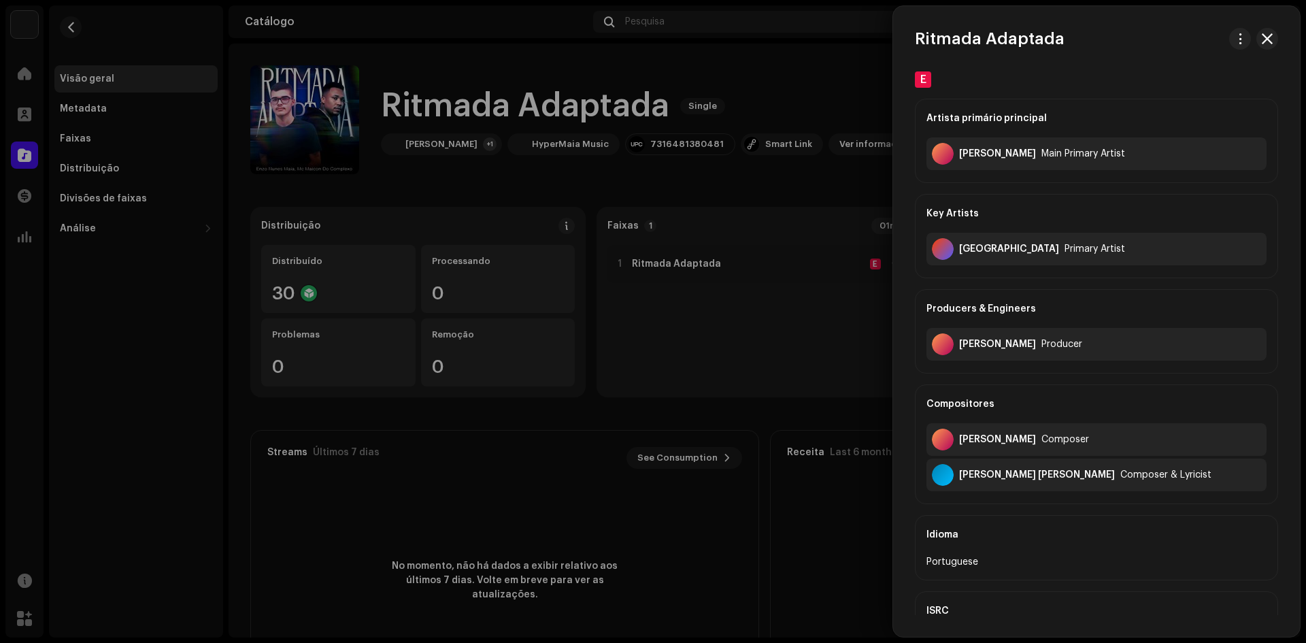
click at [645, 263] on div at bounding box center [653, 321] width 1306 height 643
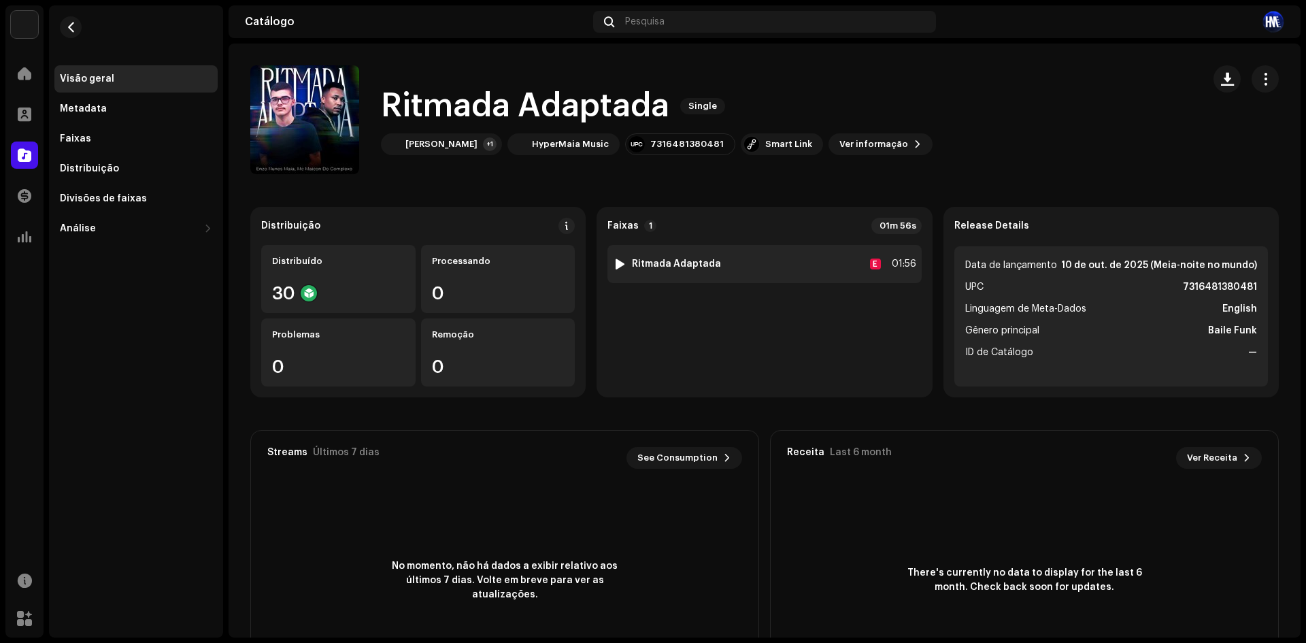
click at [619, 262] on div at bounding box center [620, 263] width 10 height 11
